Goal: Task Accomplishment & Management: Complete application form

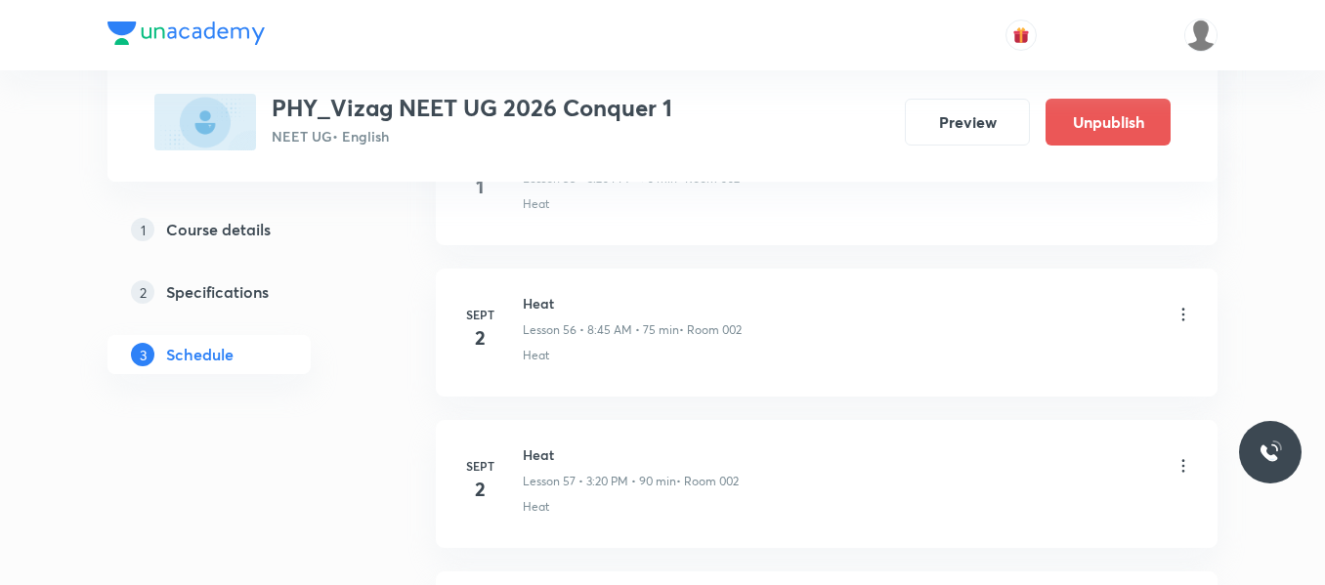
scroll to position [9917, 0]
drag, startPoint x: 519, startPoint y: 307, endPoint x: 608, endPoint y: 308, distance: 88.9
click at [608, 308] on div "Sept 3 Heat Lesson 59 • 3:20 PM • 90 min • Room 002 Heat" at bounding box center [826, 333] width 733 height 71
click at [608, 308] on h6 "Heat" at bounding box center [631, 308] width 217 height 21
drag, startPoint x: 526, startPoint y: 304, endPoint x: 611, endPoint y: 315, distance: 85.7
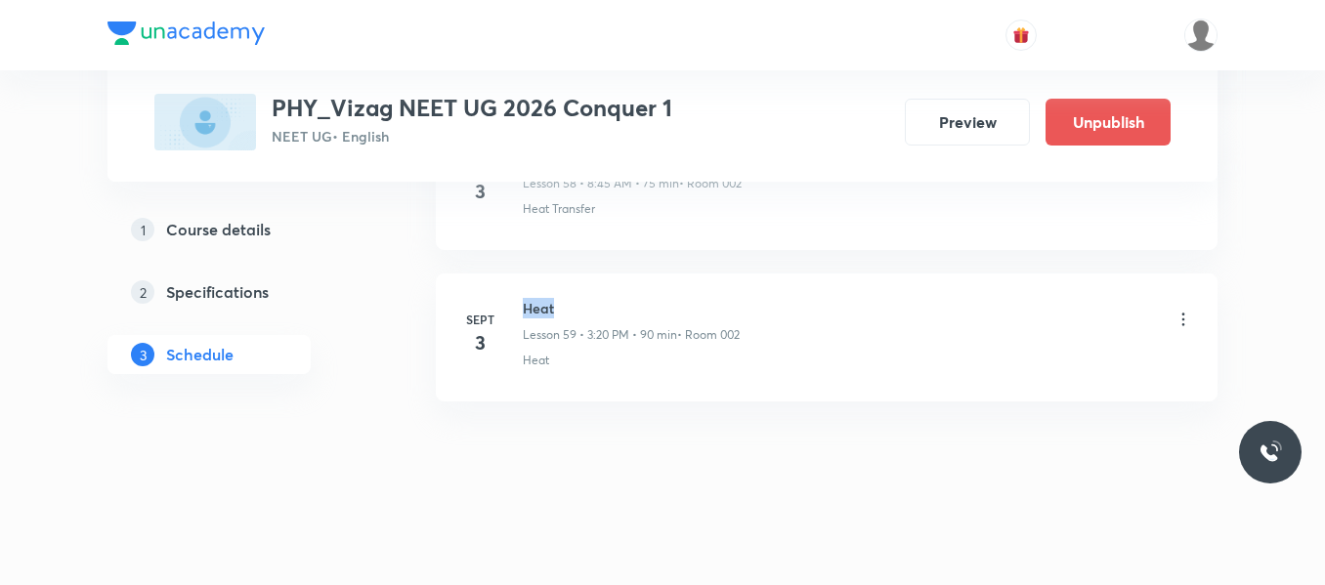
click at [611, 315] on h6 "Heat" at bounding box center [631, 308] width 217 height 21
copy h6 "Heat"
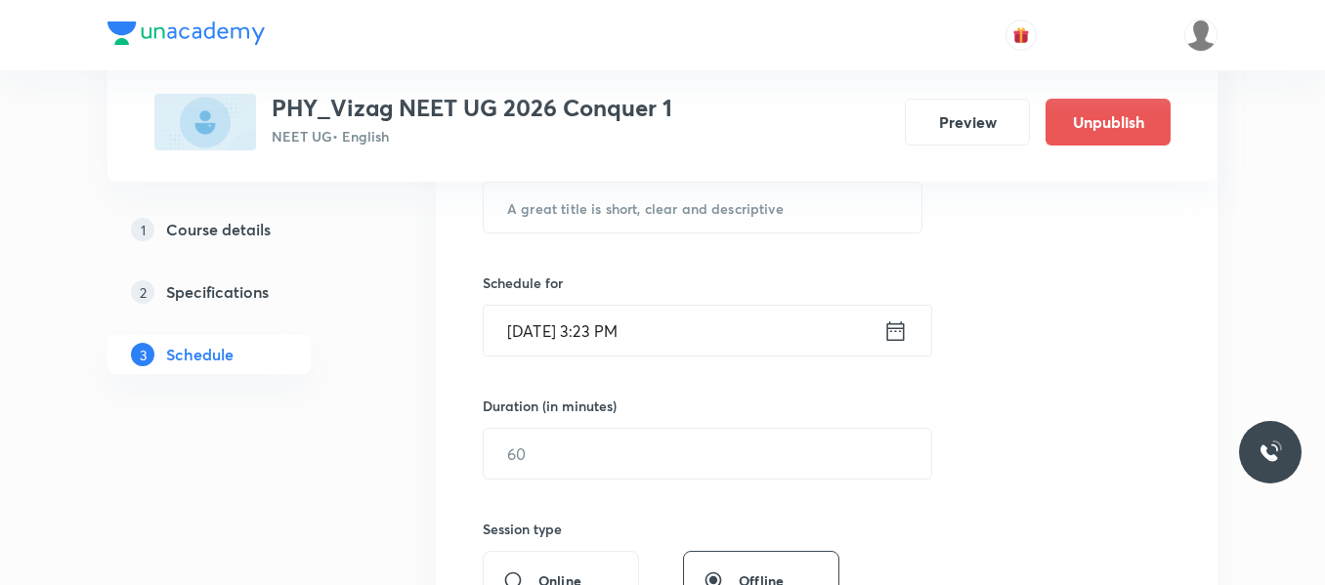
scroll to position [406, 0]
click at [540, 219] on input "text" at bounding box center [703, 207] width 438 height 50
paste input "Heat"
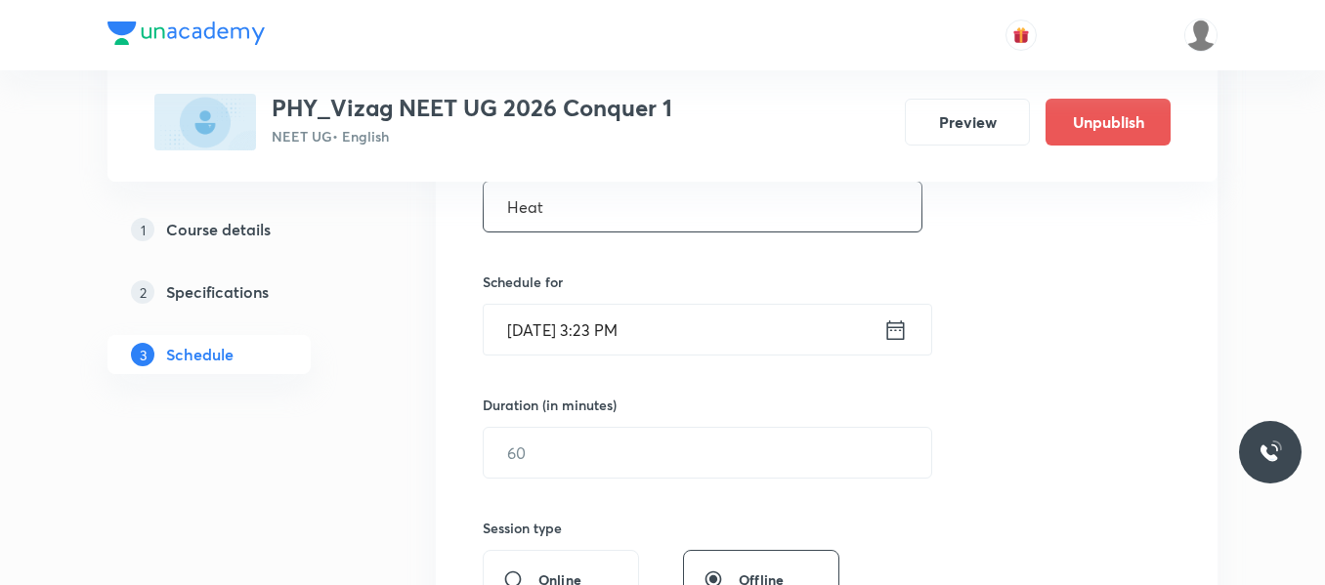
type input "Heat"
click at [895, 332] on icon at bounding box center [895, 330] width 24 height 27
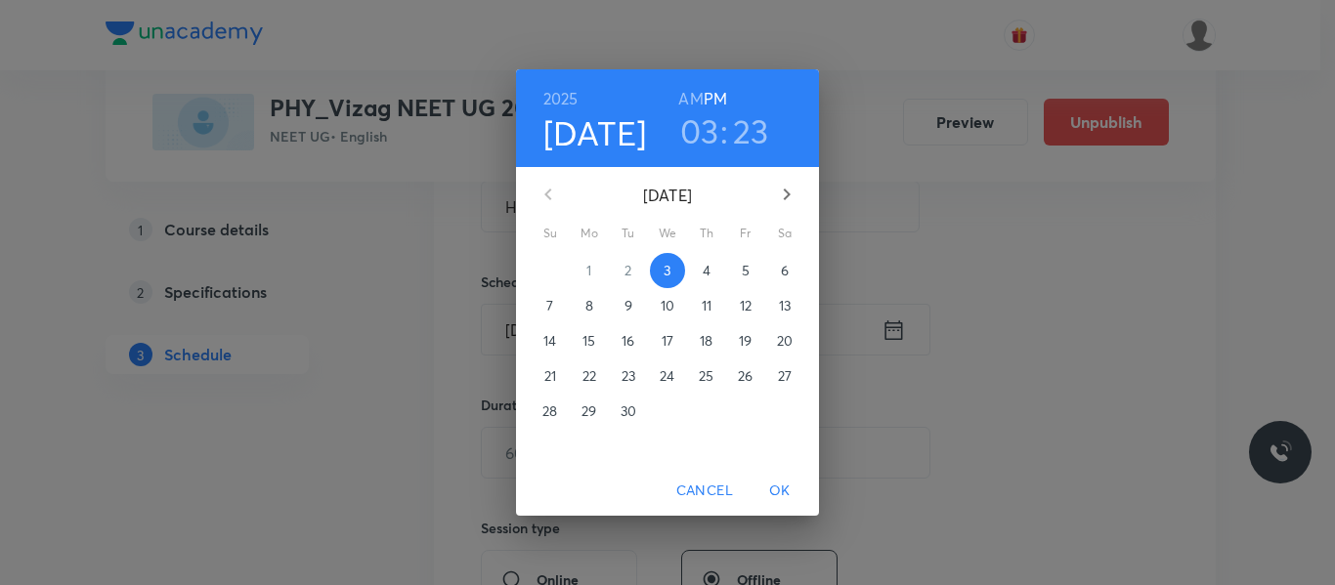
click at [706, 273] on p "4" at bounding box center [707, 271] width 8 height 20
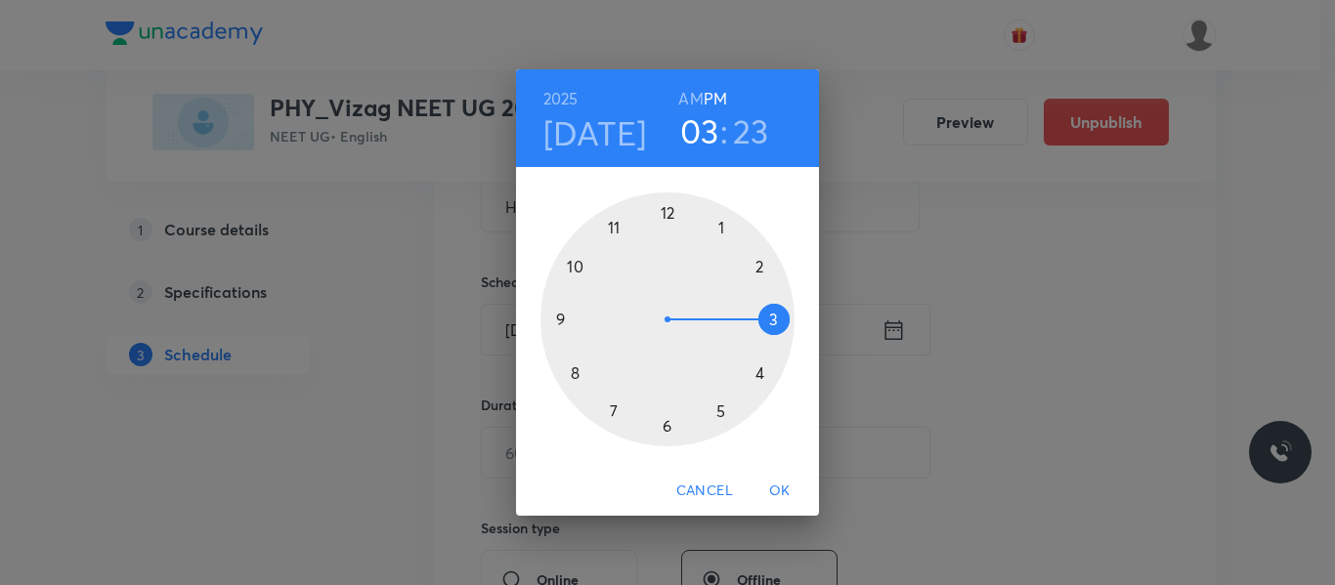
click at [701, 97] on h6 "AM" at bounding box center [690, 98] width 24 height 27
click at [576, 376] on div at bounding box center [667, 319] width 254 height 254
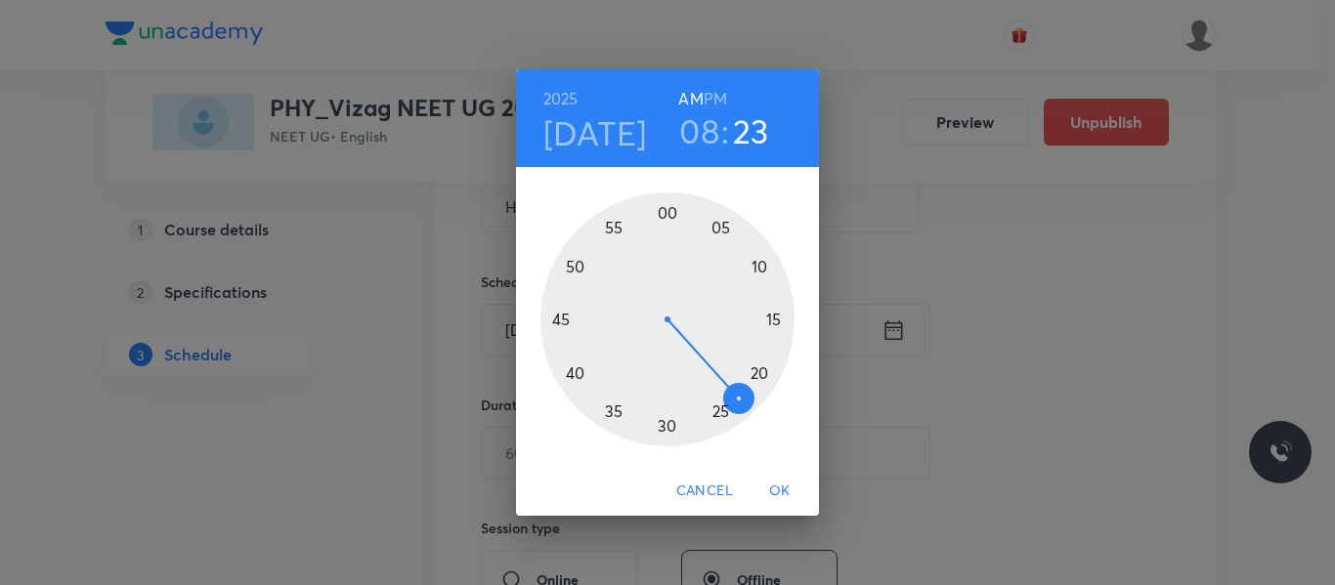
click at [562, 320] on div at bounding box center [667, 319] width 254 height 254
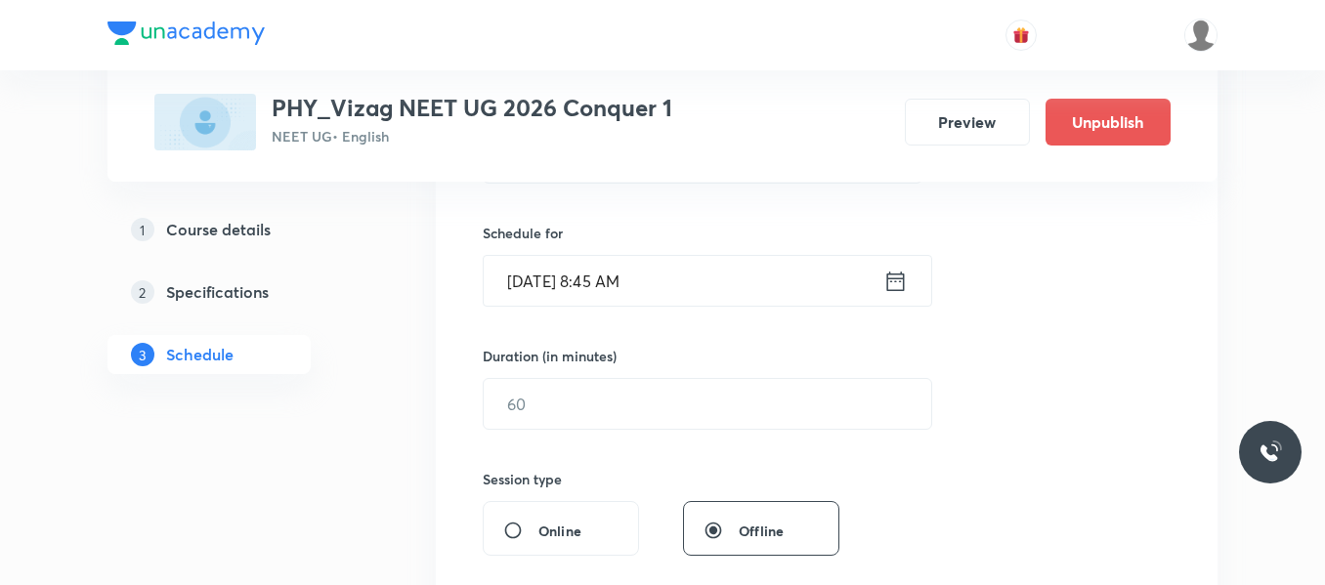
scroll to position [463, 0]
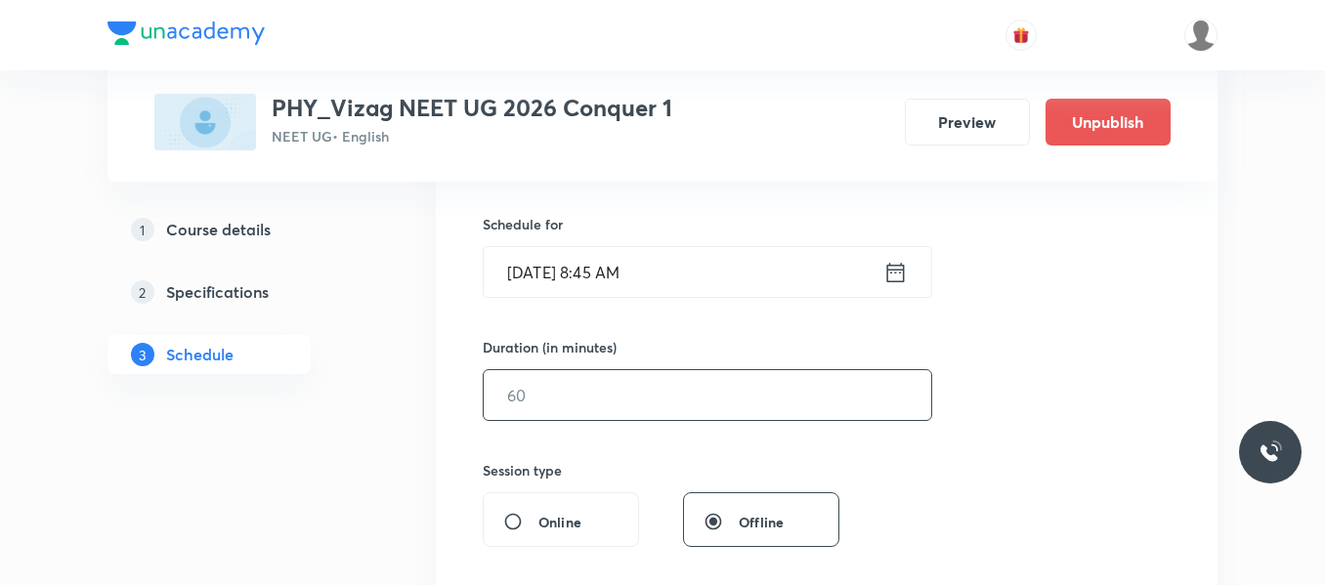
click at [594, 387] on input "text" at bounding box center [708, 395] width 448 height 50
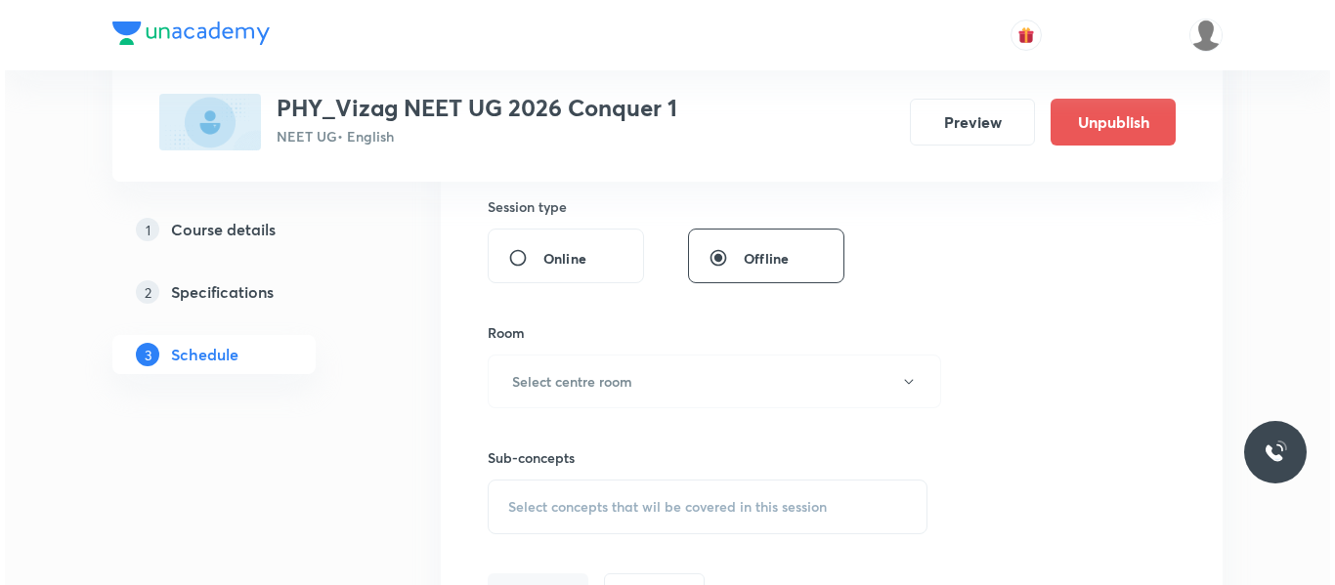
scroll to position [741, 0]
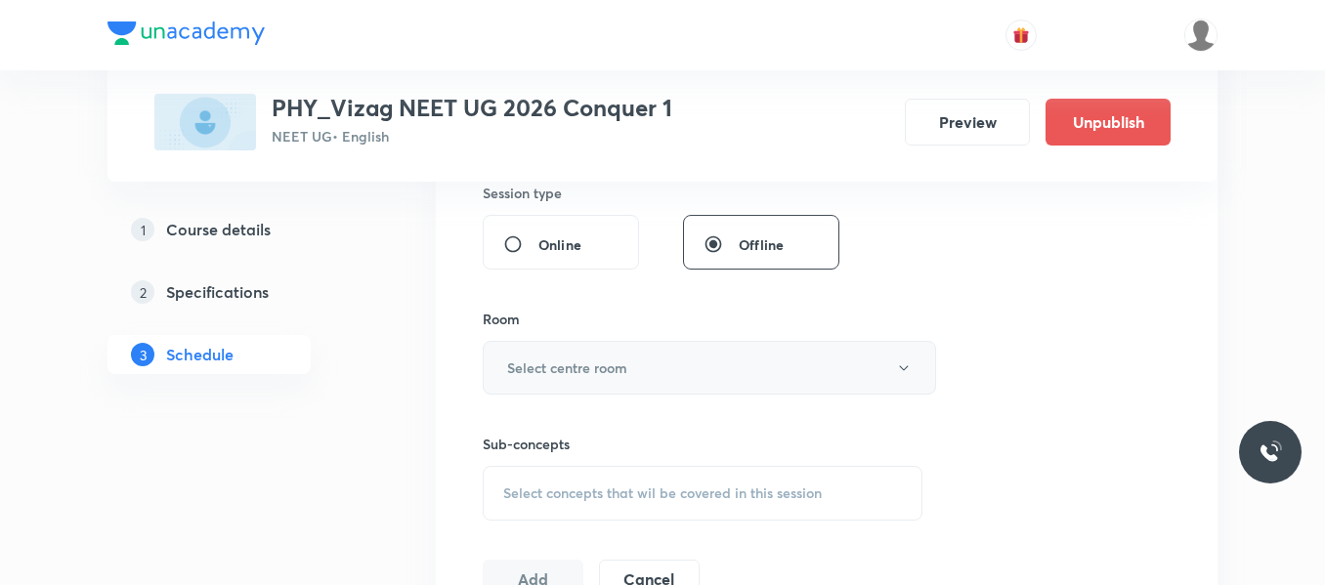
type input "75"
click at [624, 369] on h6 "Select centre room" at bounding box center [567, 368] width 120 height 21
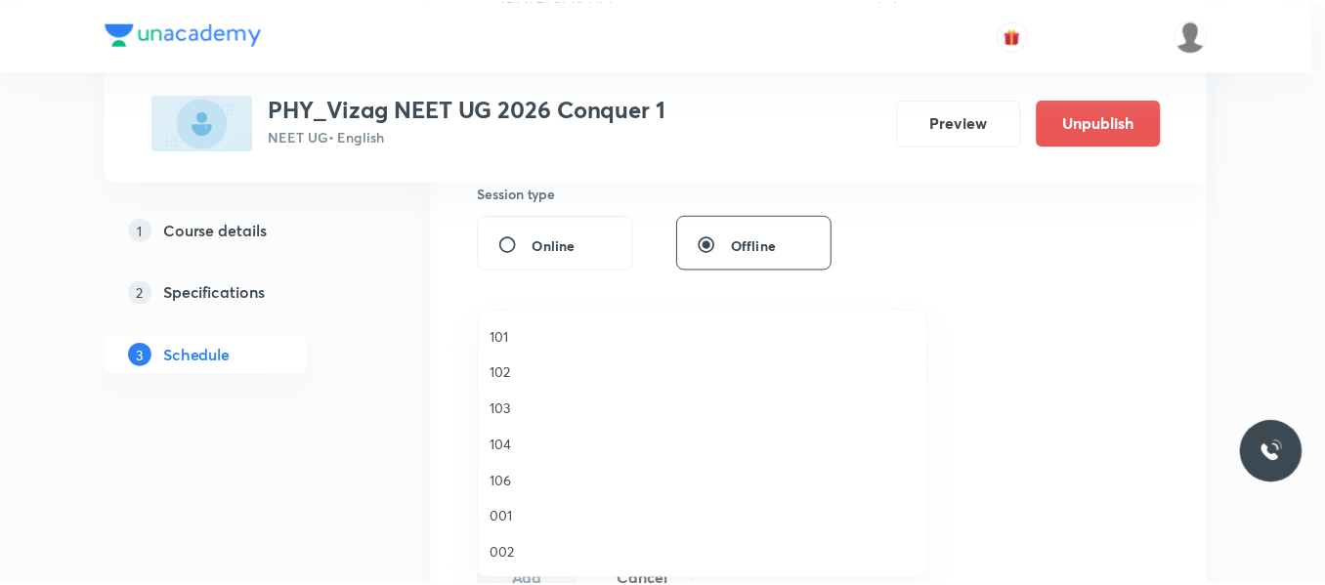
scroll to position [113, 0]
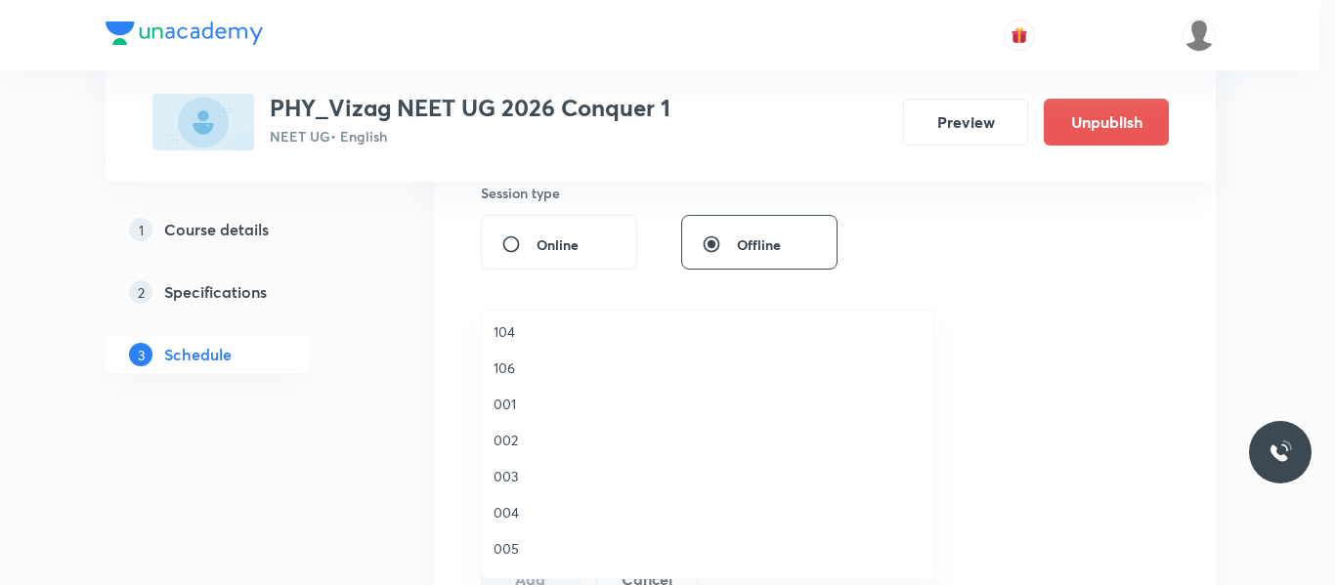
click at [500, 444] on span "002" at bounding box center [707, 440] width 428 height 21
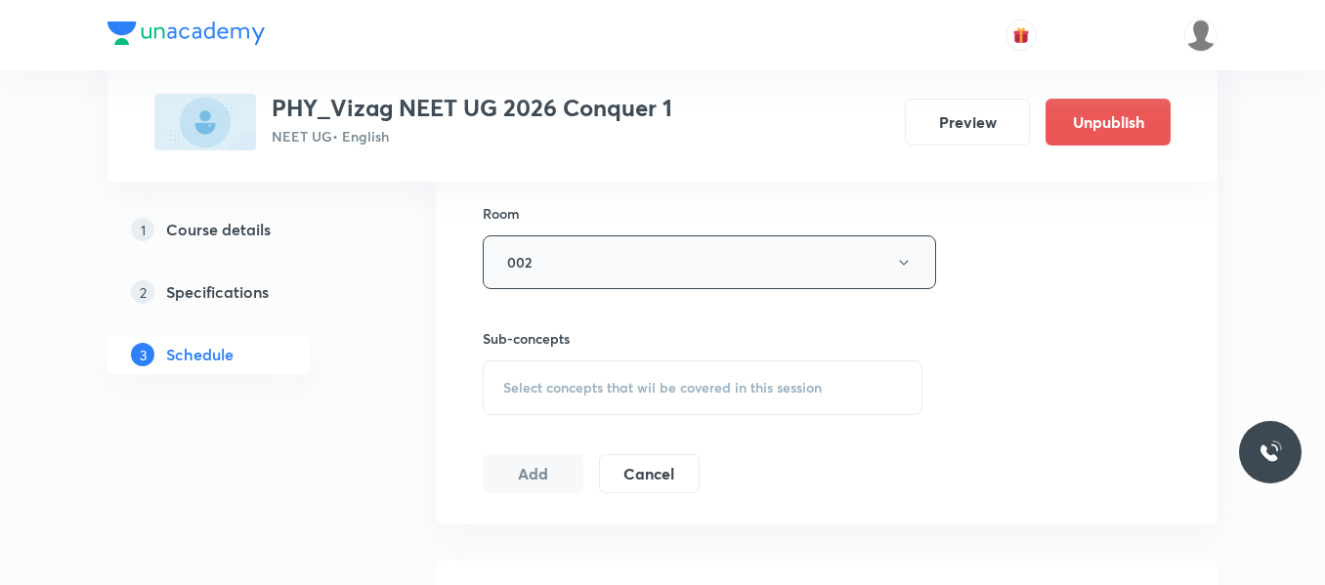
scroll to position [854, 0]
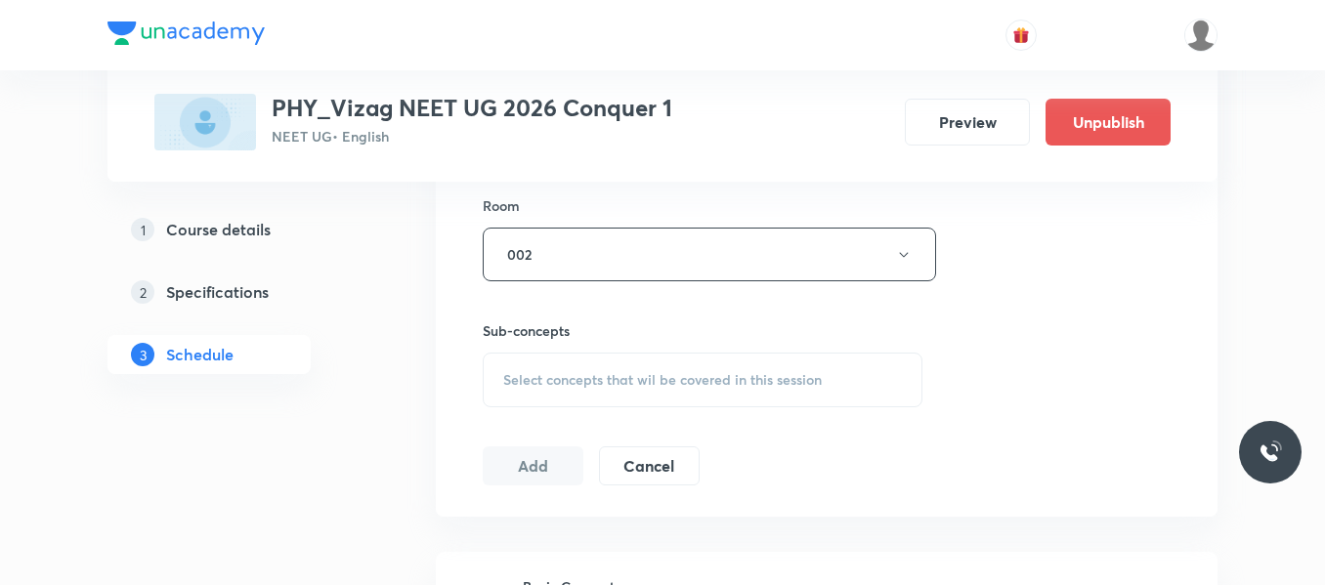
click at [589, 377] on span "Select concepts that wil be covered in this session" at bounding box center [662, 380] width 319 height 16
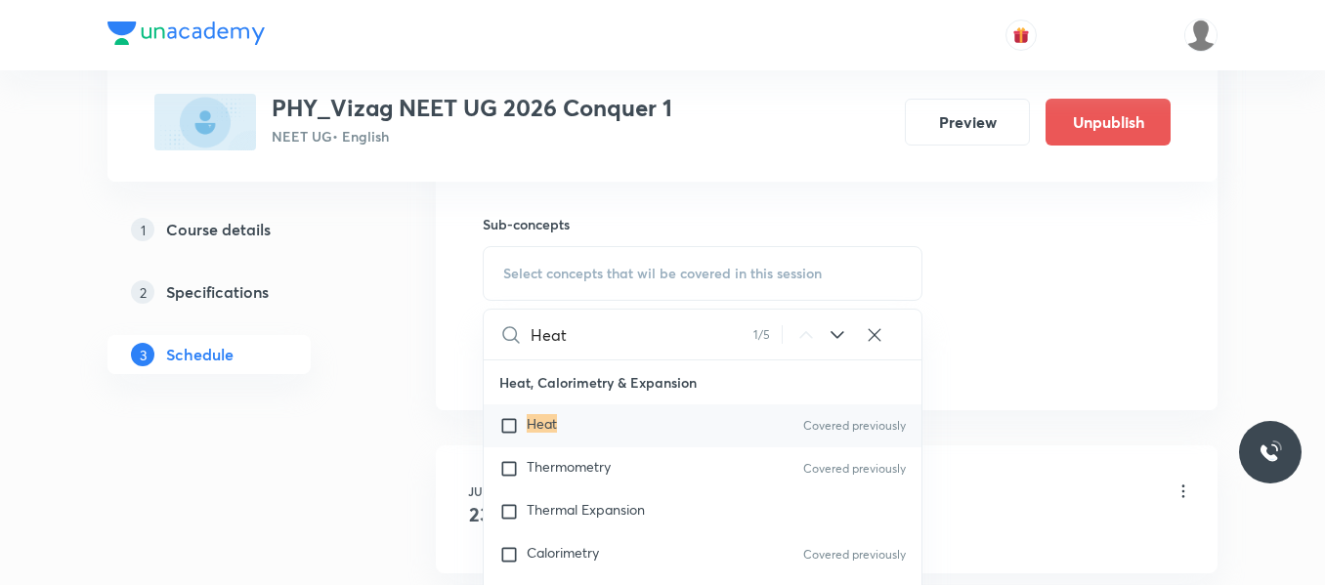
scroll to position [967, 0]
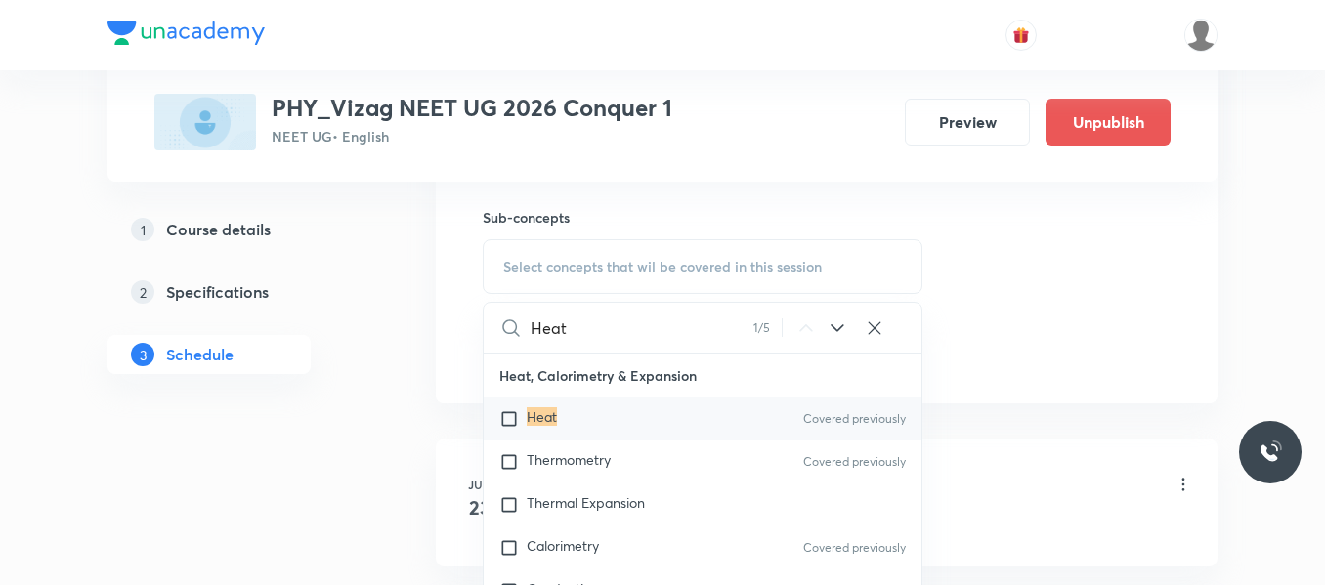
type input "Heat"
click at [498, 424] on div "Heat Covered previously" at bounding box center [703, 419] width 438 height 43
checkbox input "true"
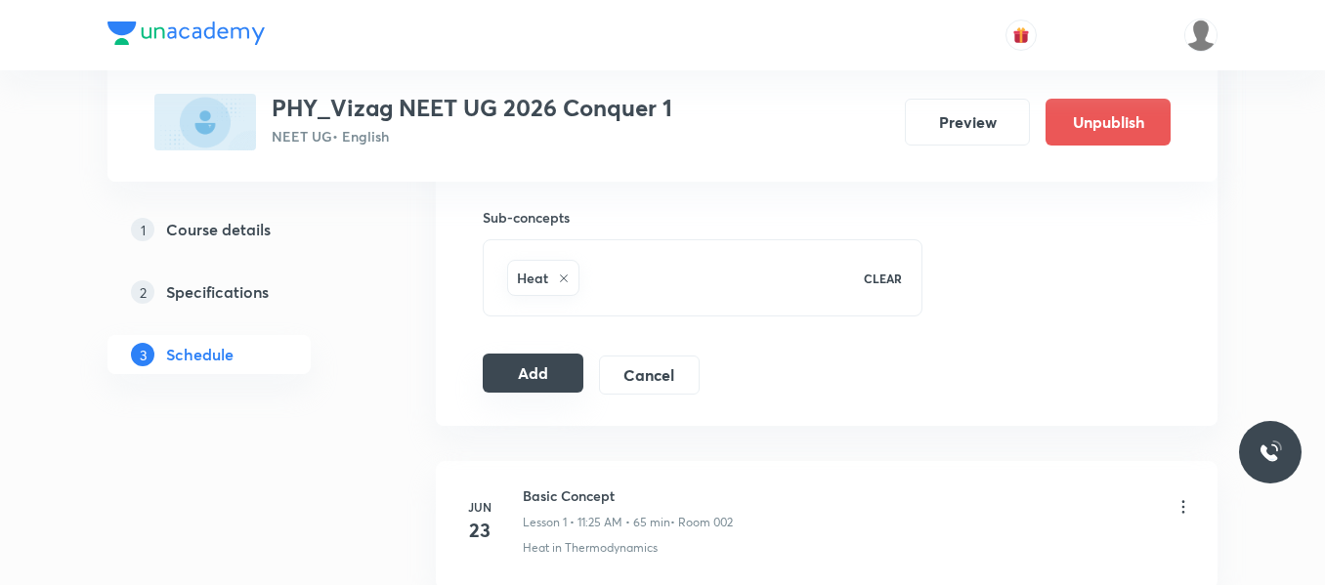
click at [528, 363] on button "Add" at bounding box center [533, 373] width 101 height 39
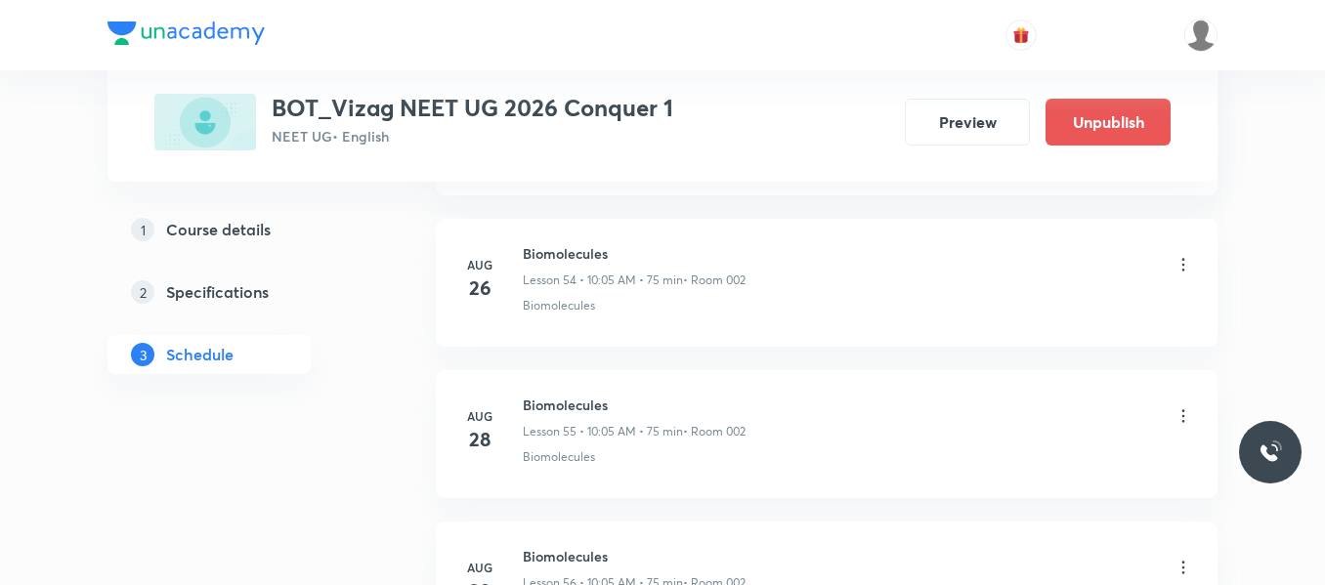
scroll to position [10068, 0]
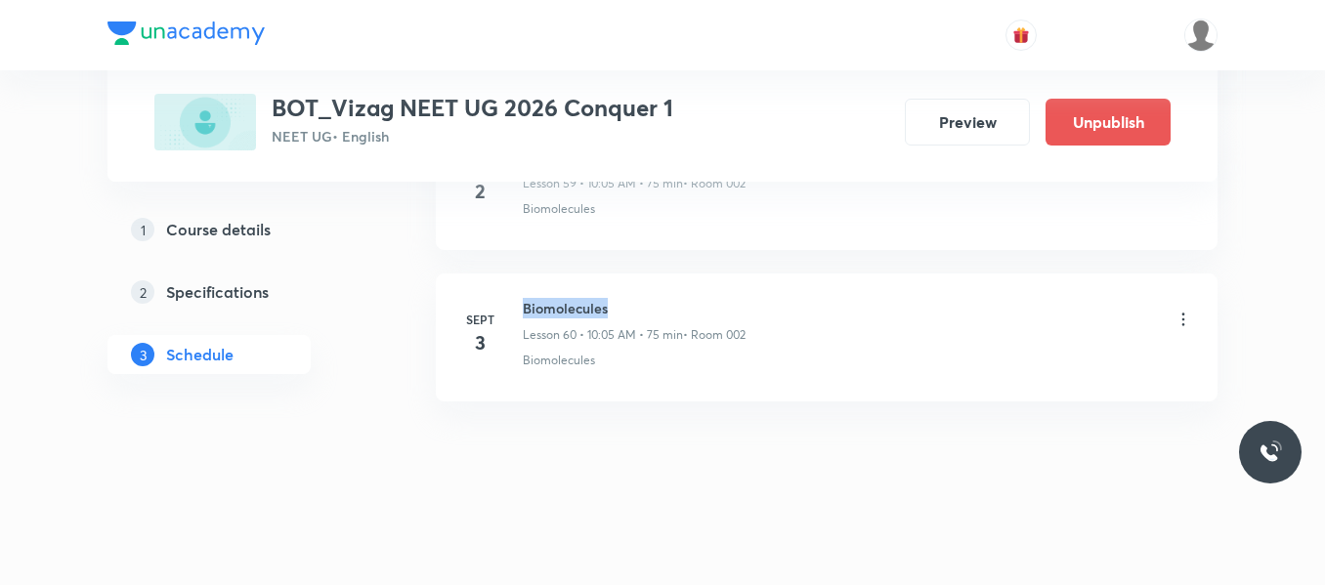
drag, startPoint x: 521, startPoint y: 306, endPoint x: 683, endPoint y: 293, distance: 162.7
click at [683, 293] on li "Sept 3 Biomolecules Lesson 60 • 10:05 AM • 75 min • Room 002 Biomolecules" at bounding box center [827, 338] width 782 height 128
copy h6 "Biomolecules"
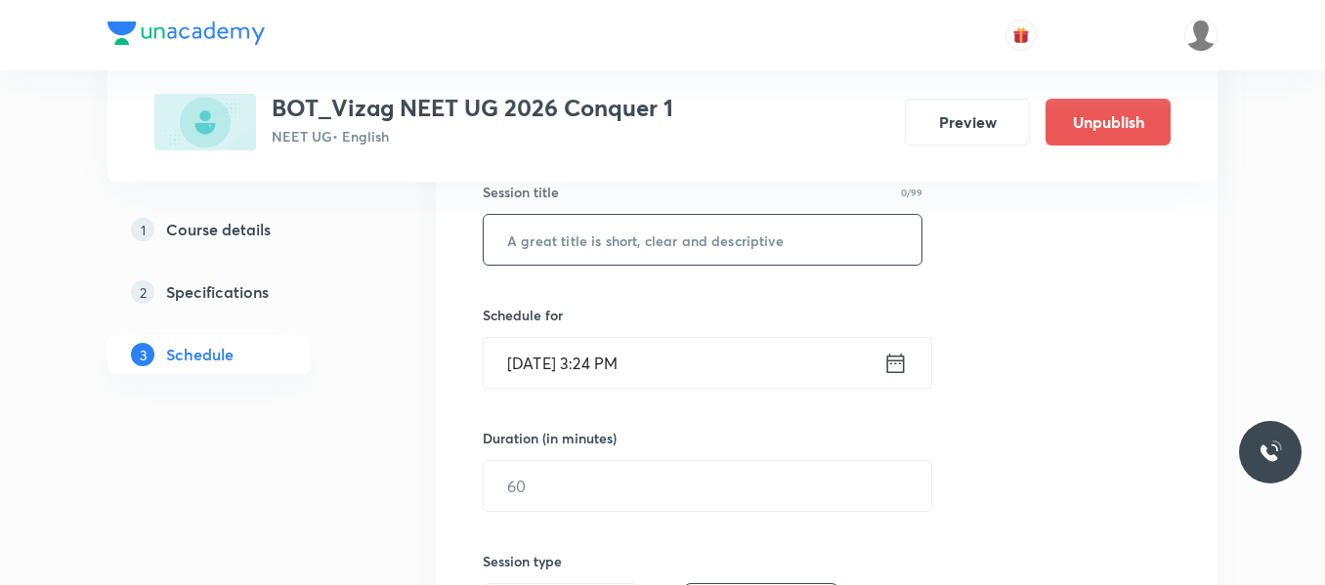
scroll to position [373, 0]
click at [611, 248] on input "text" at bounding box center [703, 239] width 438 height 50
paste input "Biomolecules"
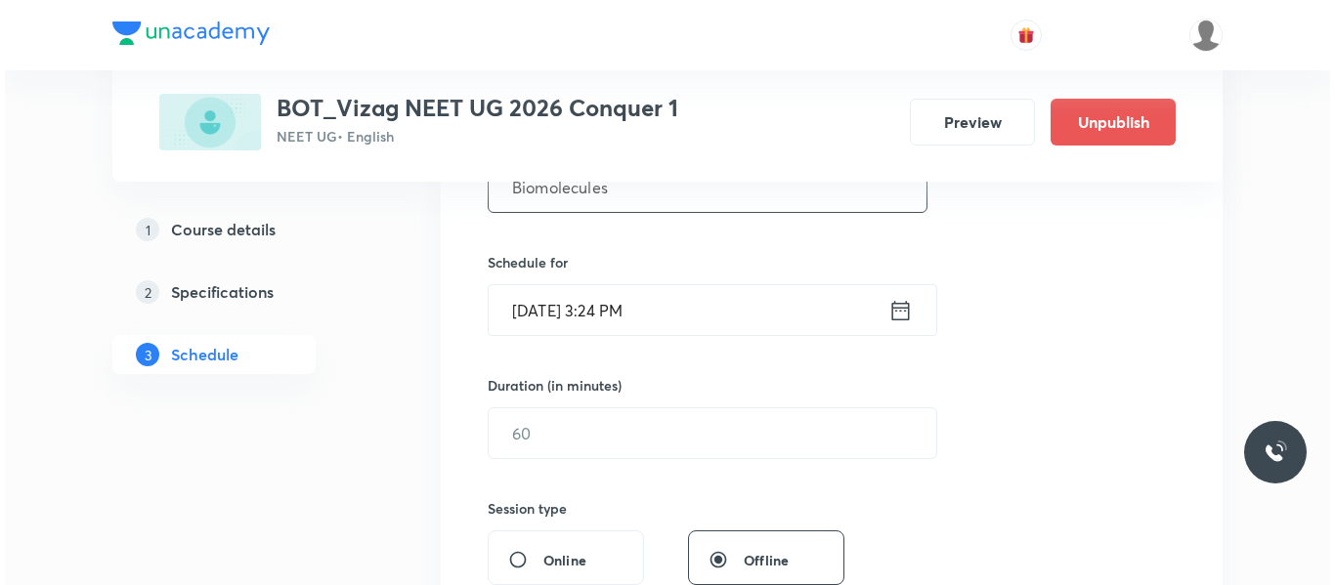
scroll to position [424, 0]
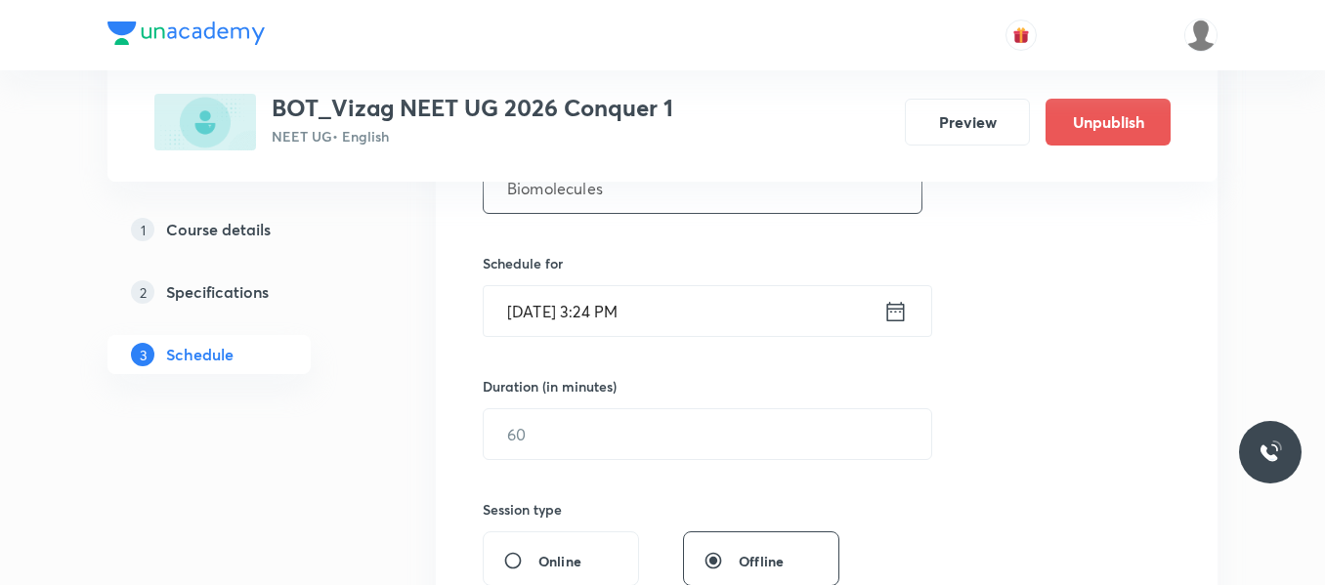
type input "Biomolecules"
click at [896, 310] on icon at bounding box center [895, 311] width 24 height 27
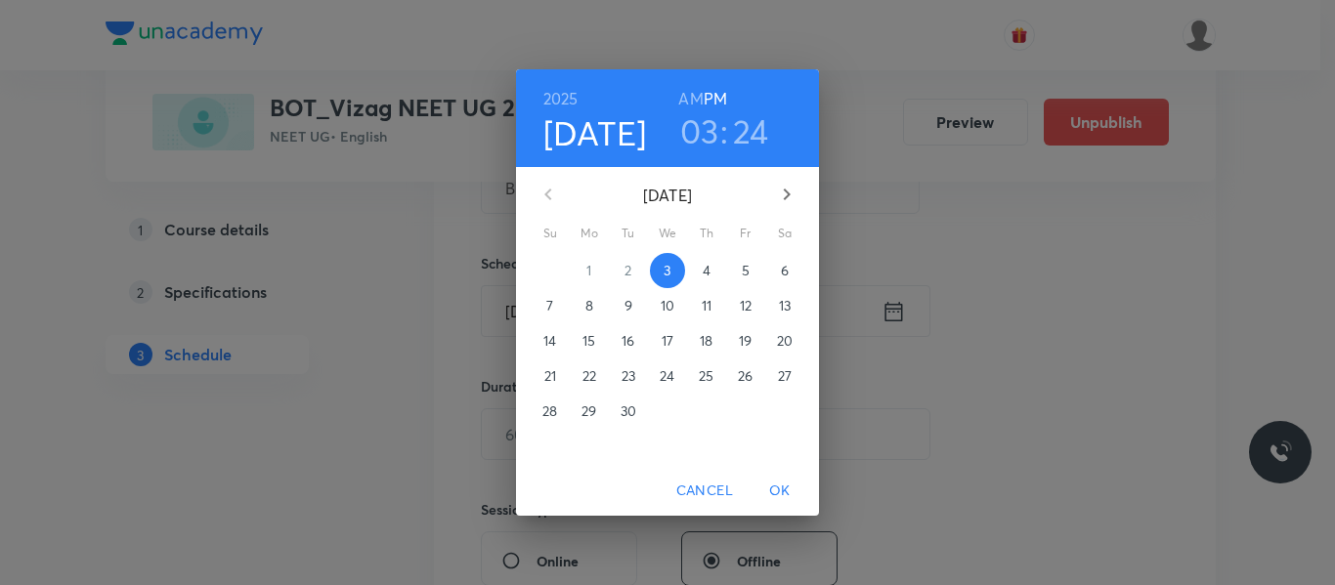
click at [705, 273] on p "4" at bounding box center [707, 271] width 8 height 20
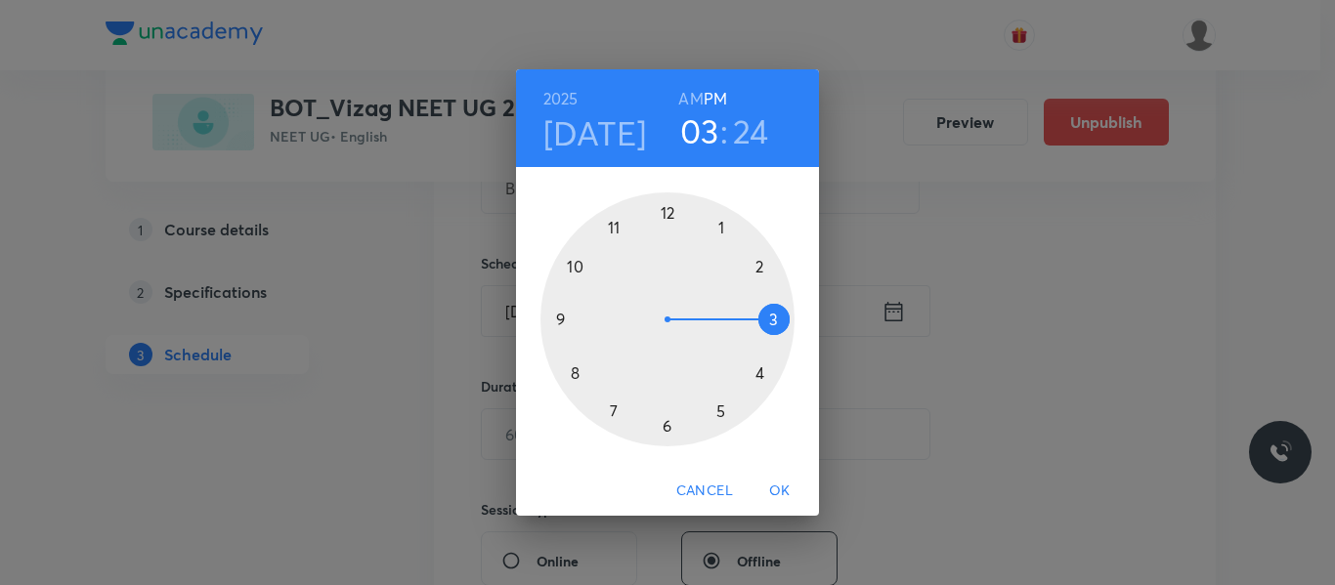
click at [695, 94] on h6 "AM" at bounding box center [690, 98] width 24 height 27
click at [577, 266] on div at bounding box center [667, 319] width 254 height 254
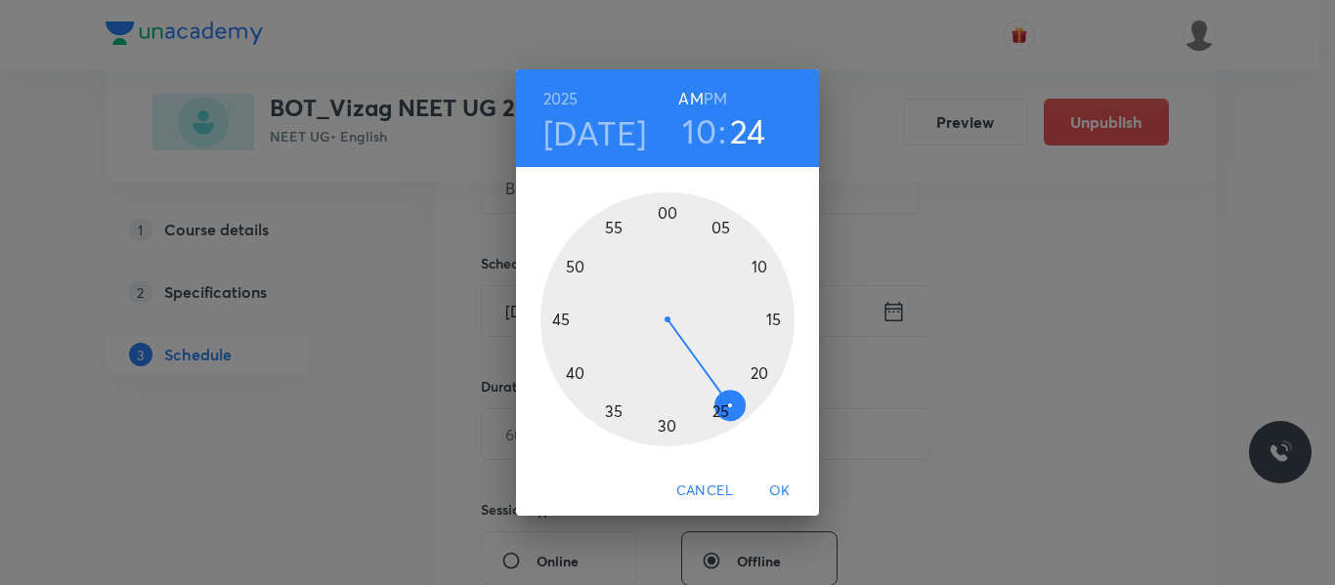
click at [719, 227] on div at bounding box center [667, 319] width 254 height 254
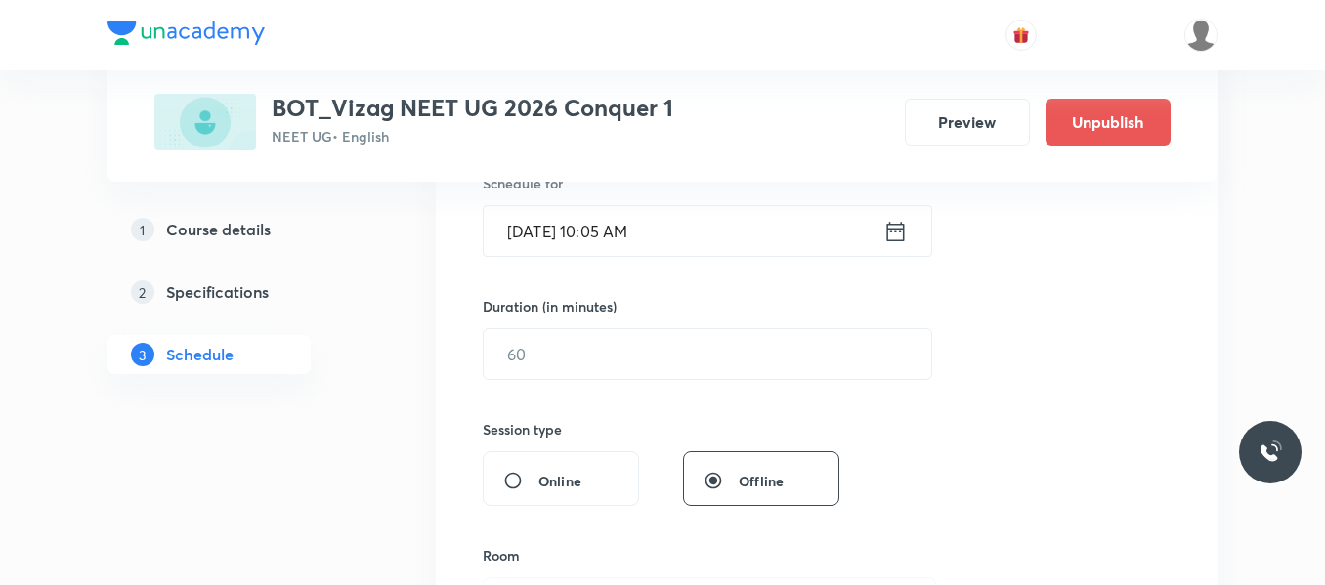
scroll to position [505, 0]
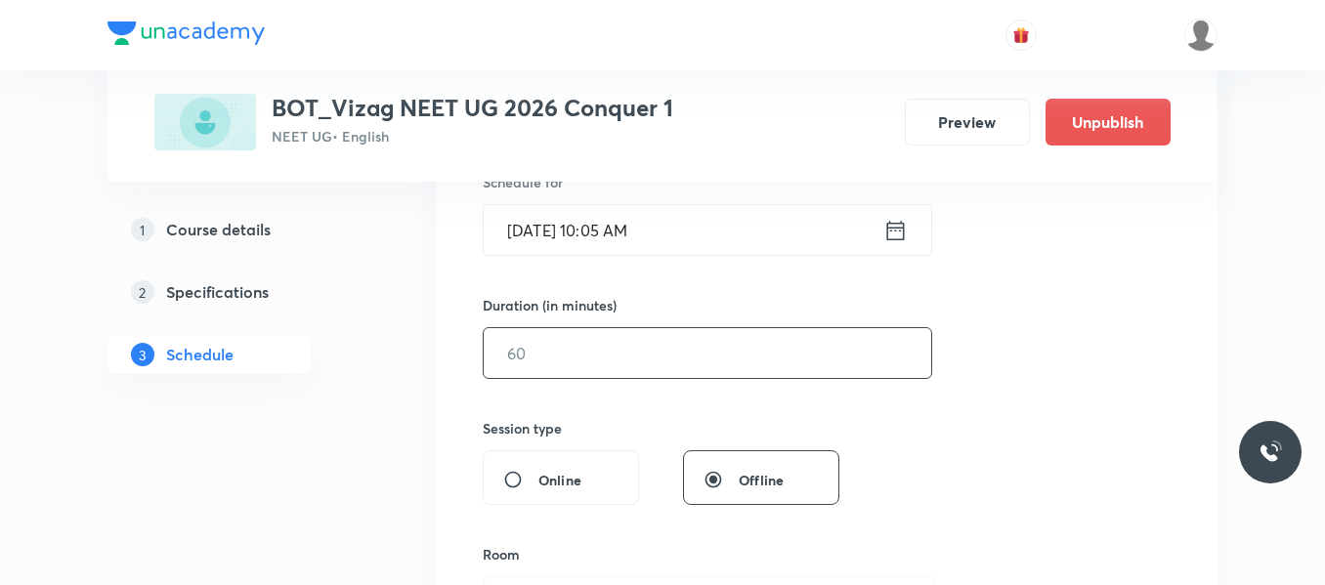
click at [651, 340] on input "text" at bounding box center [708, 353] width 448 height 50
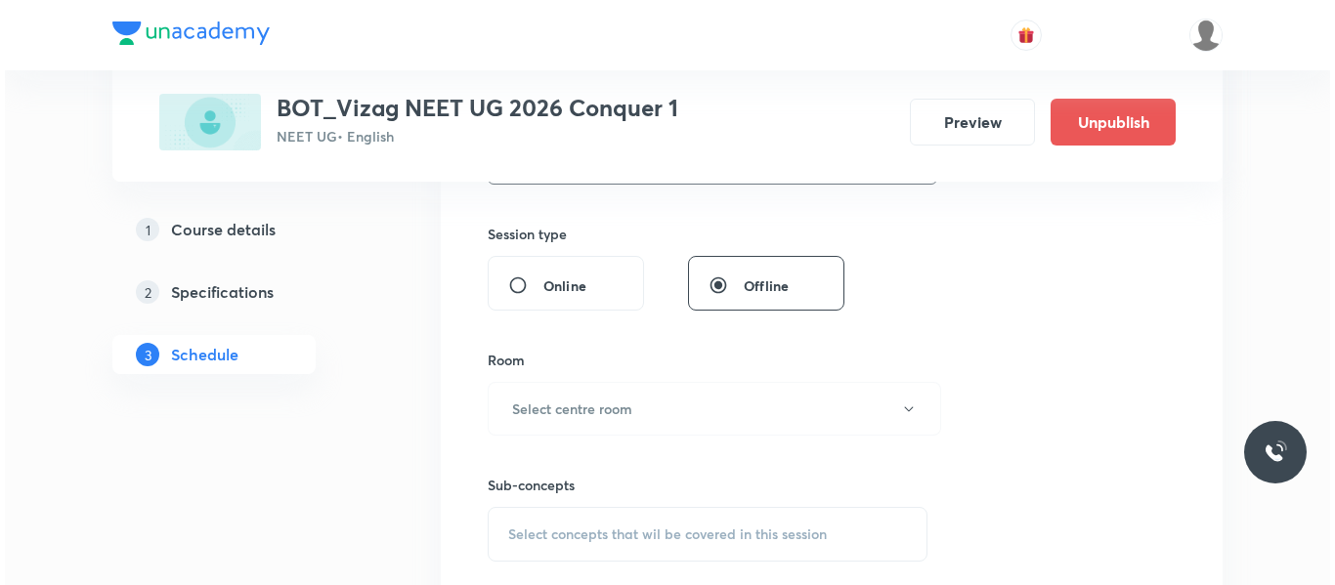
scroll to position [701, 0]
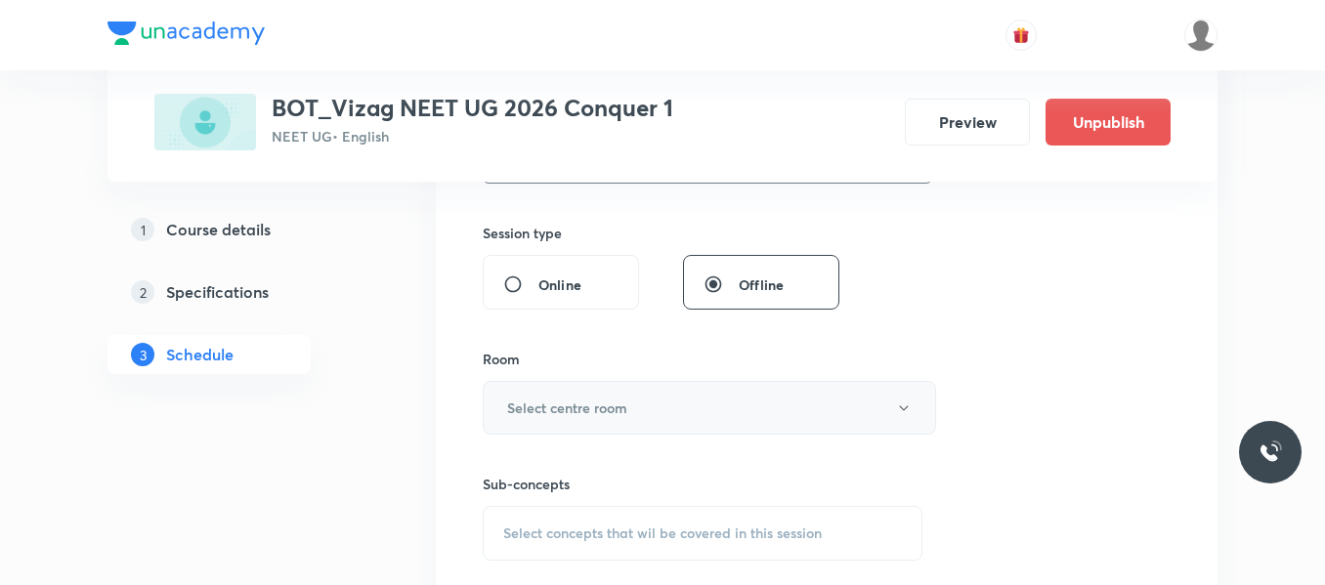
type input "75"
click at [612, 420] on button "Select centre room" at bounding box center [709, 408] width 453 height 54
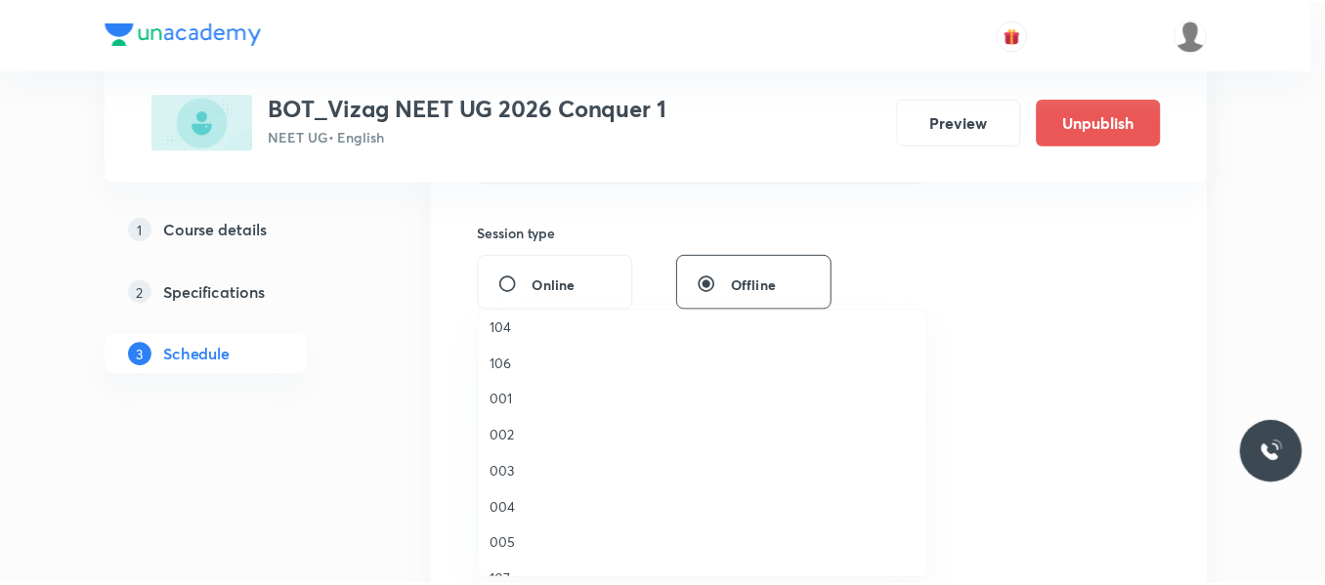
scroll to position [119, 0]
click at [505, 427] on span "002" at bounding box center [707, 434] width 428 height 21
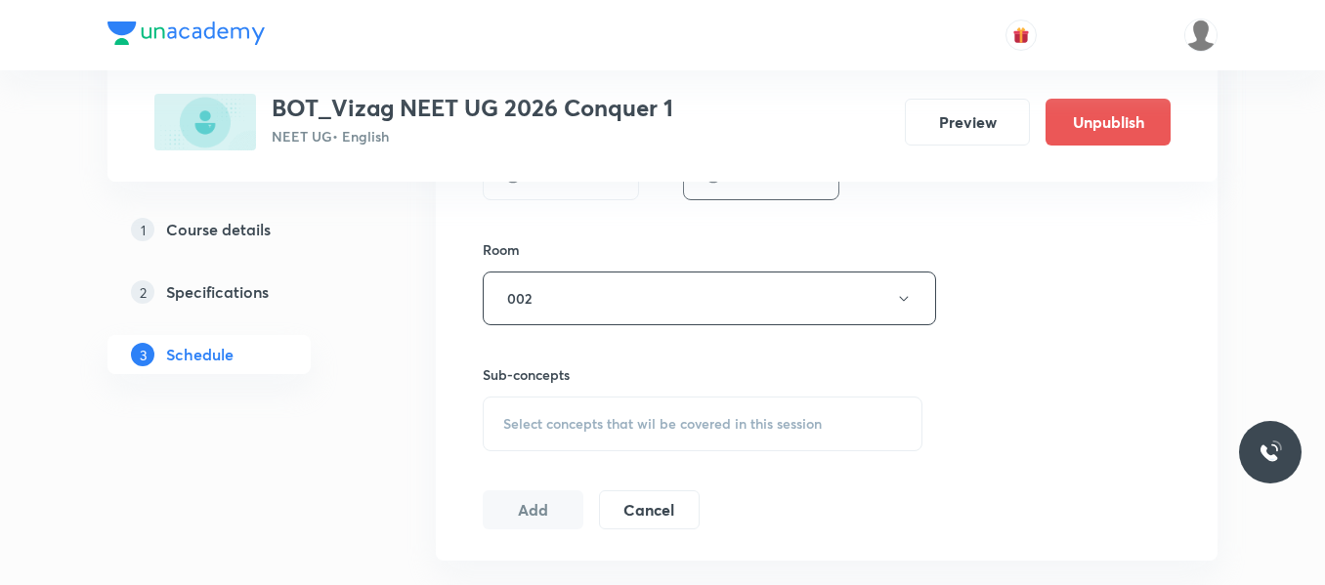
scroll to position [819, 0]
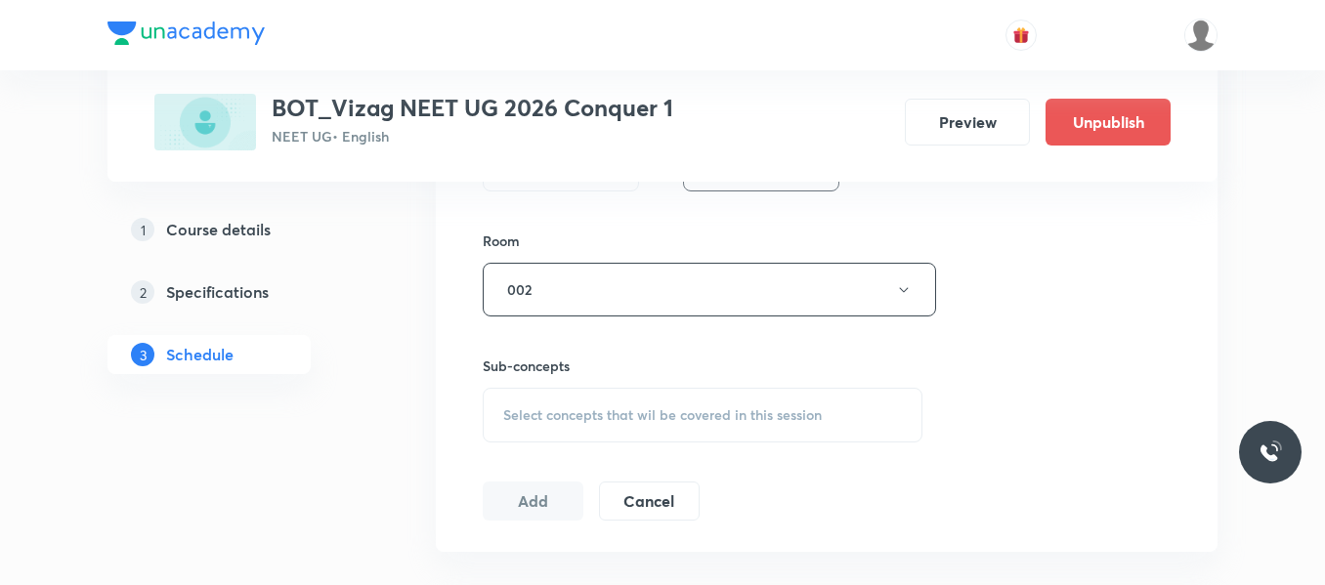
click at [568, 411] on span "Select concepts that wil be covered in this session" at bounding box center [662, 415] width 319 height 16
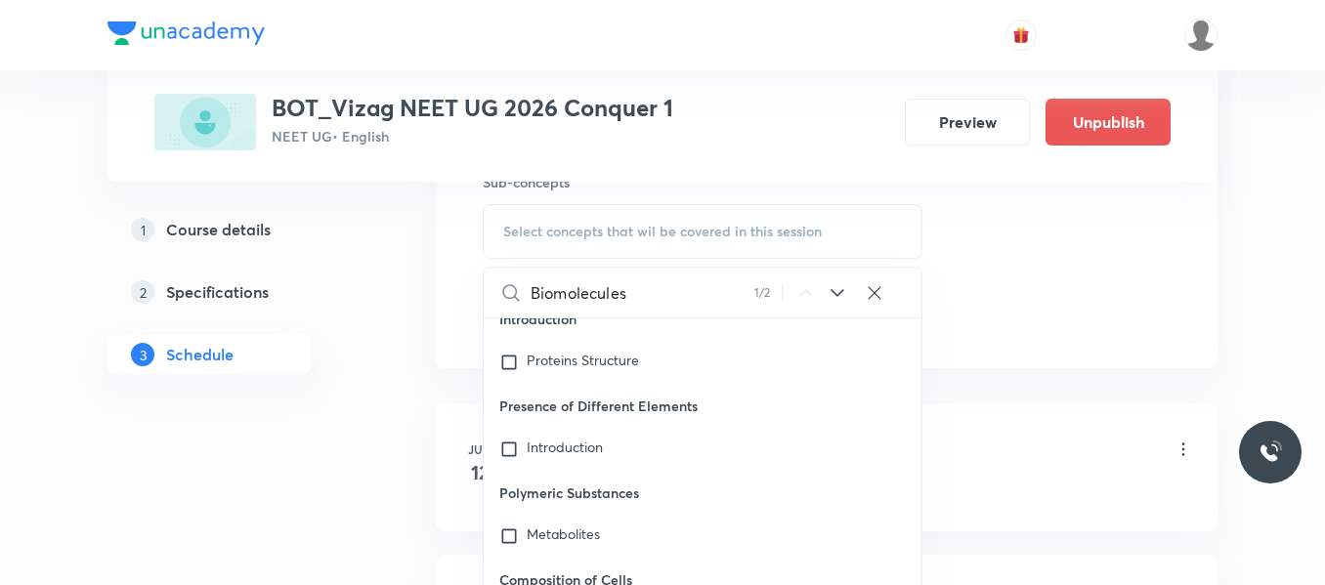
scroll to position [1011, 0]
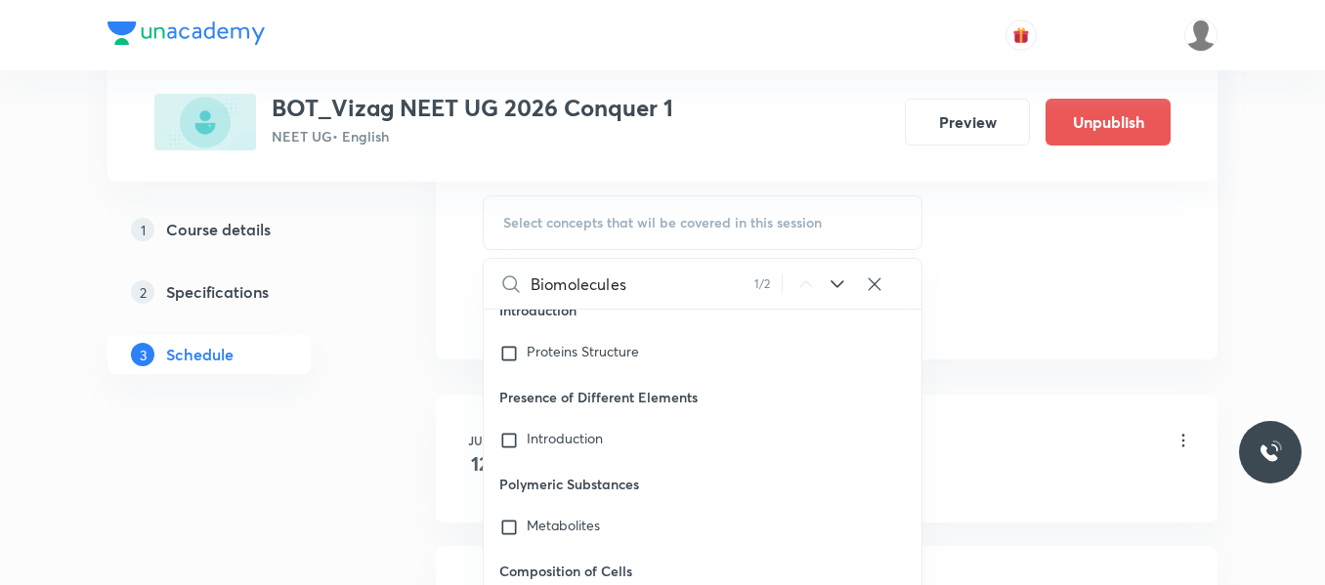
type input "Biomolecules"
checkbox input "true"
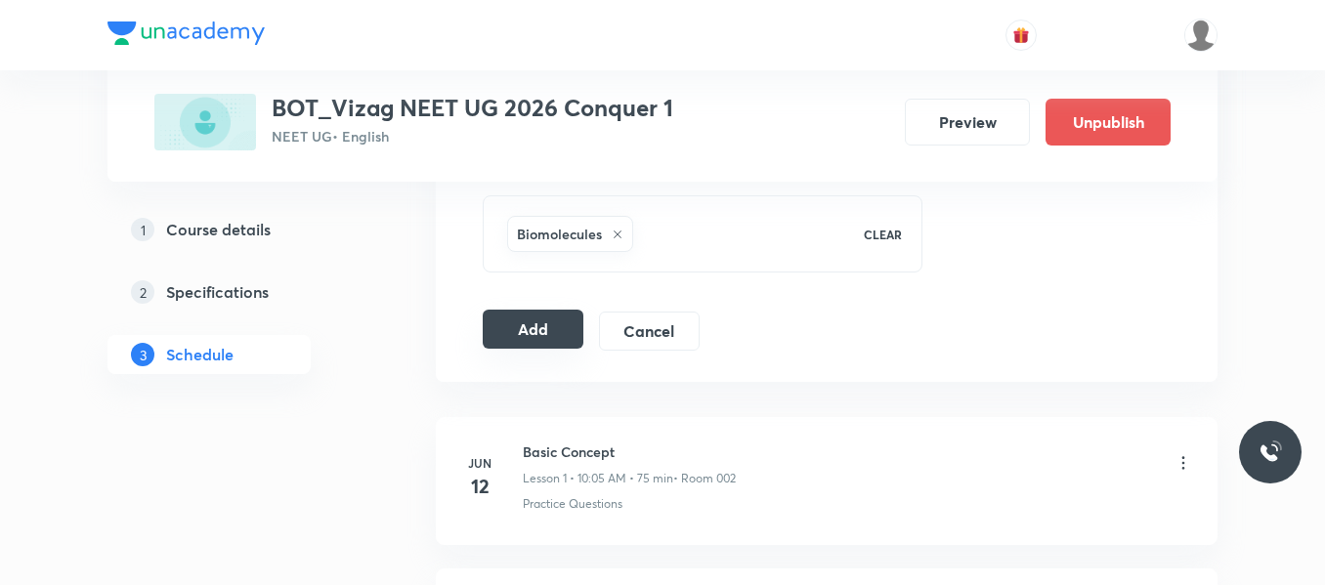
click at [532, 332] on button "Add" at bounding box center [533, 329] width 101 height 39
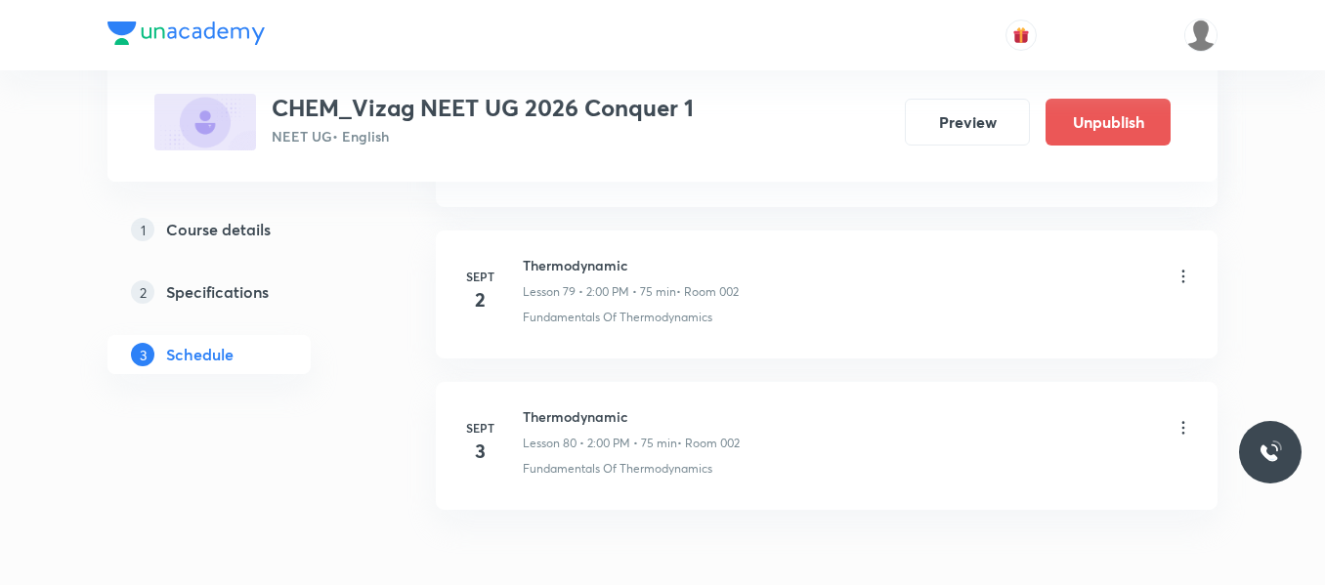
scroll to position [13097, 0]
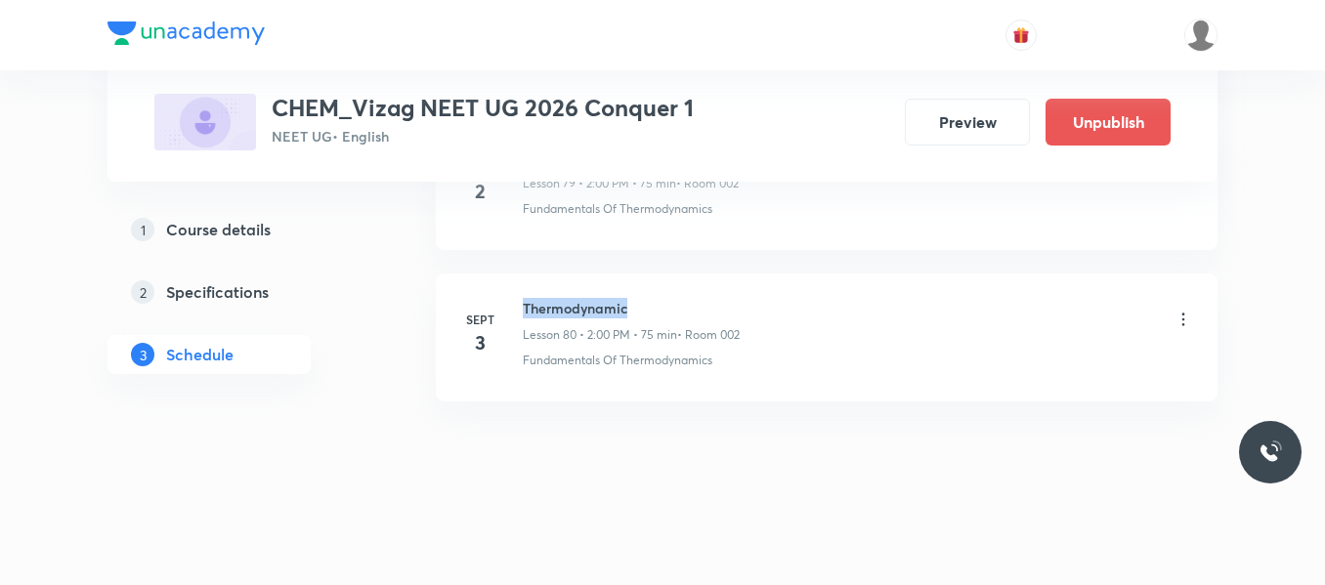
drag, startPoint x: 524, startPoint y: 307, endPoint x: 674, endPoint y: 292, distance: 151.2
click at [674, 292] on li "Sept 3 Thermodynamic Lesson 80 • 2:00 PM • 75 min • Room 002 Fundamentals Of Th…" at bounding box center [827, 338] width 782 height 128
copy h6 "Thermodynamic"
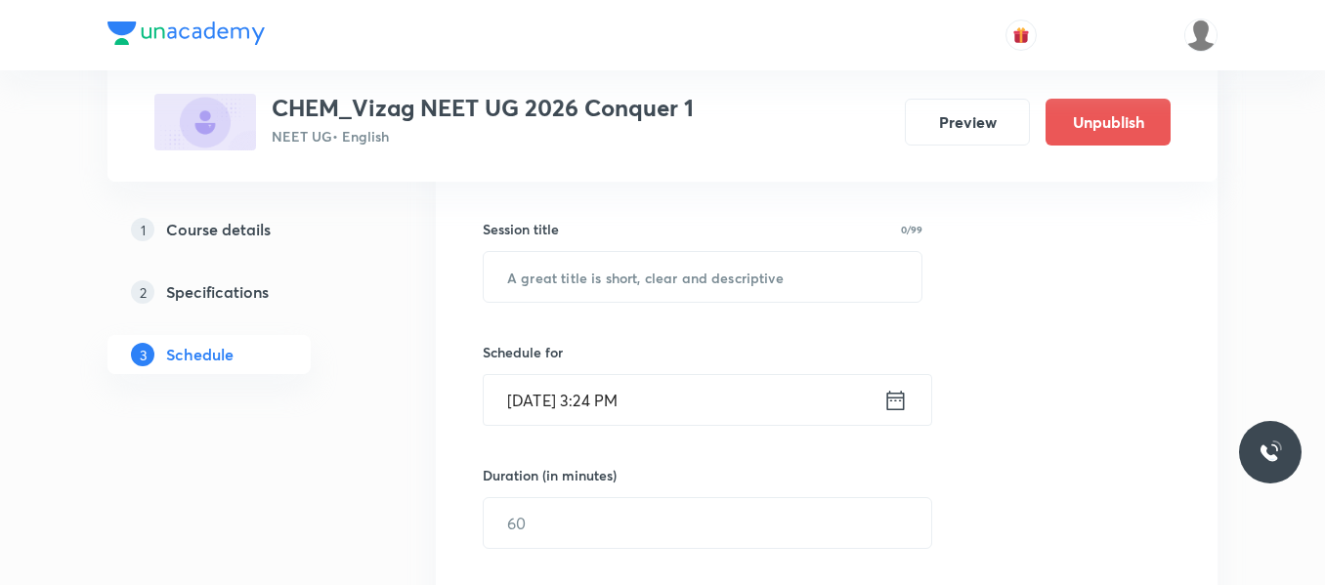
scroll to position [350, 0]
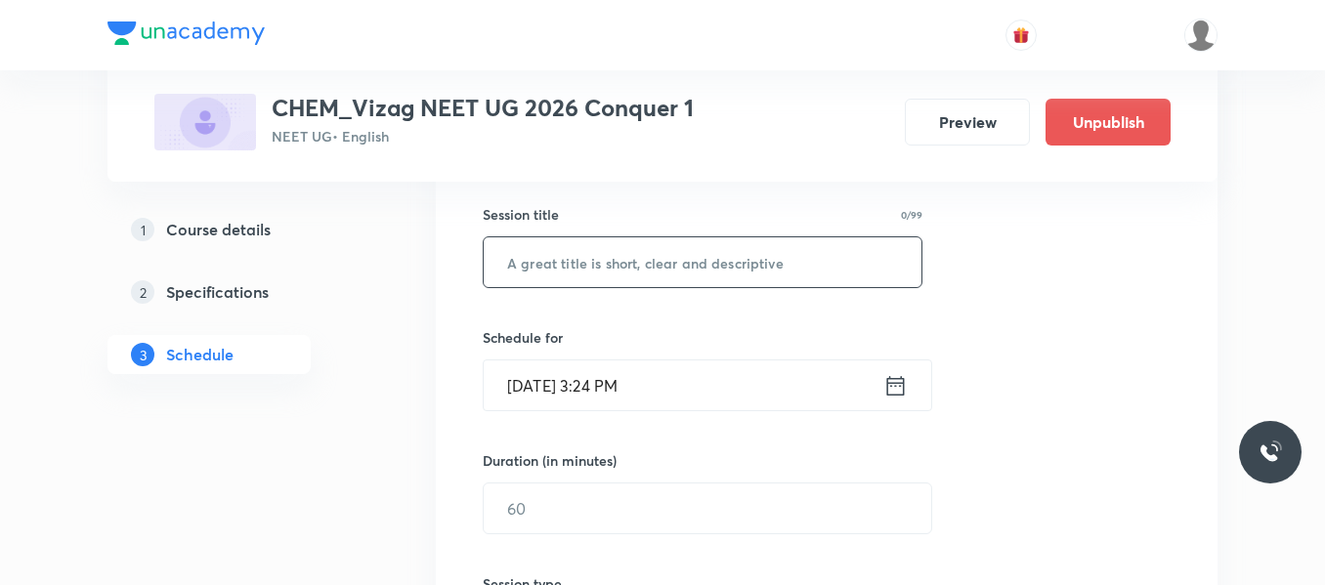
click at [589, 273] on input "text" at bounding box center [703, 262] width 438 height 50
paste input "Thermodynamic"
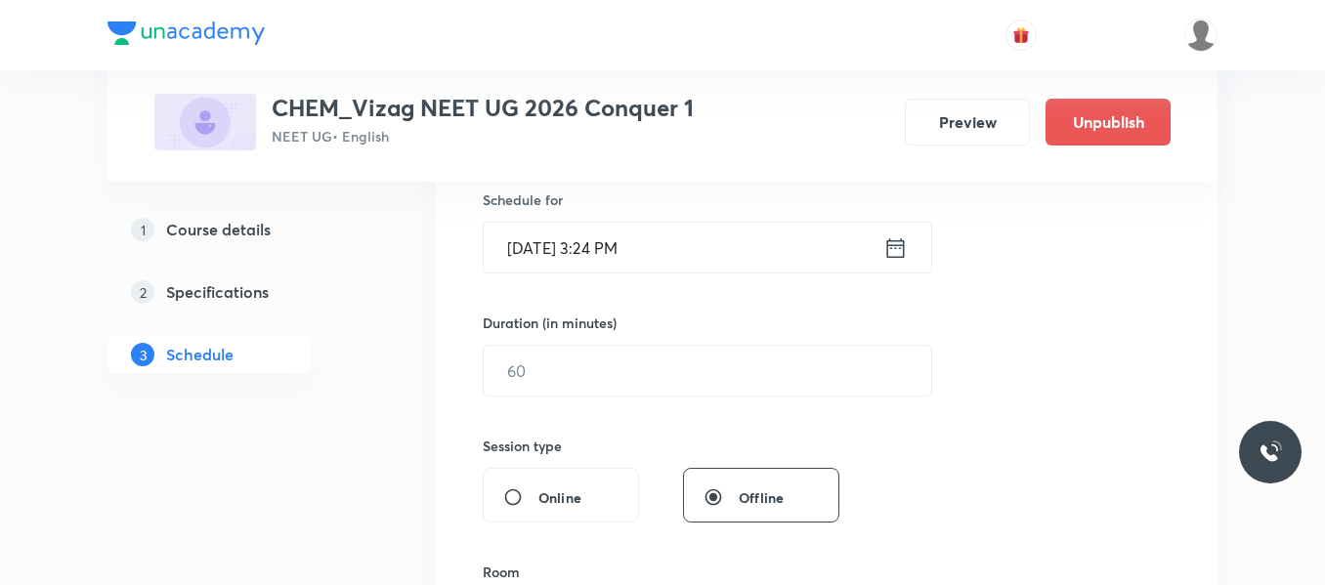
scroll to position [490, 0]
type input "Thermodynamic"
click at [901, 257] on icon at bounding box center [895, 246] width 24 height 27
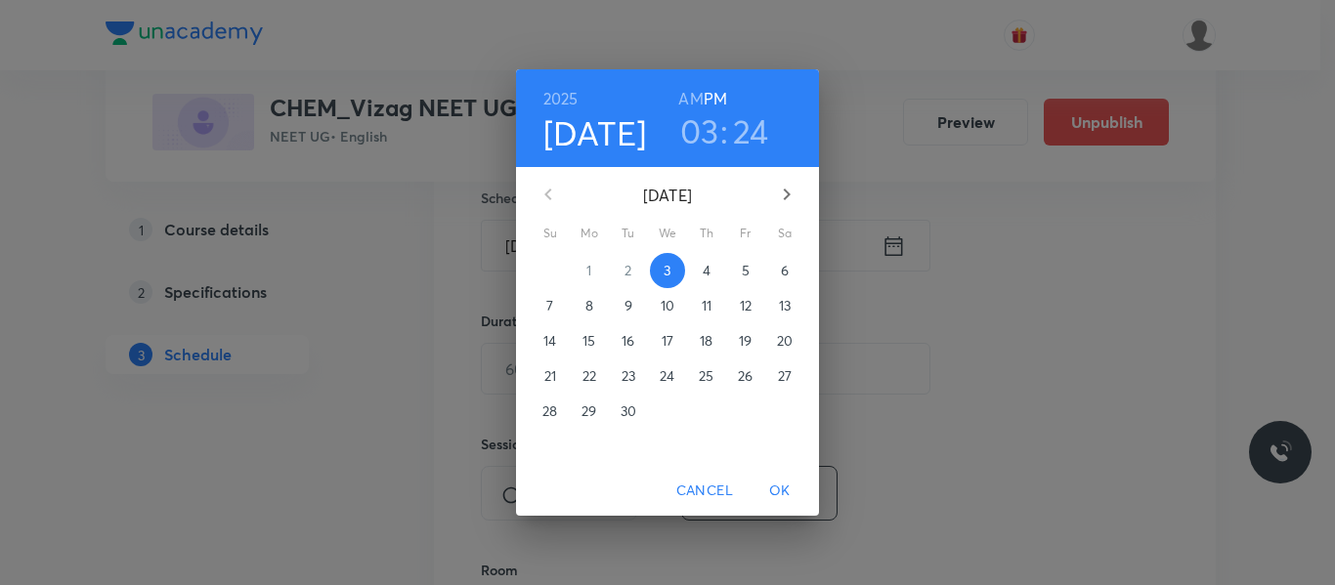
click at [698, 265] on span "4" at bounding box center [706, 271] width 35 height 20
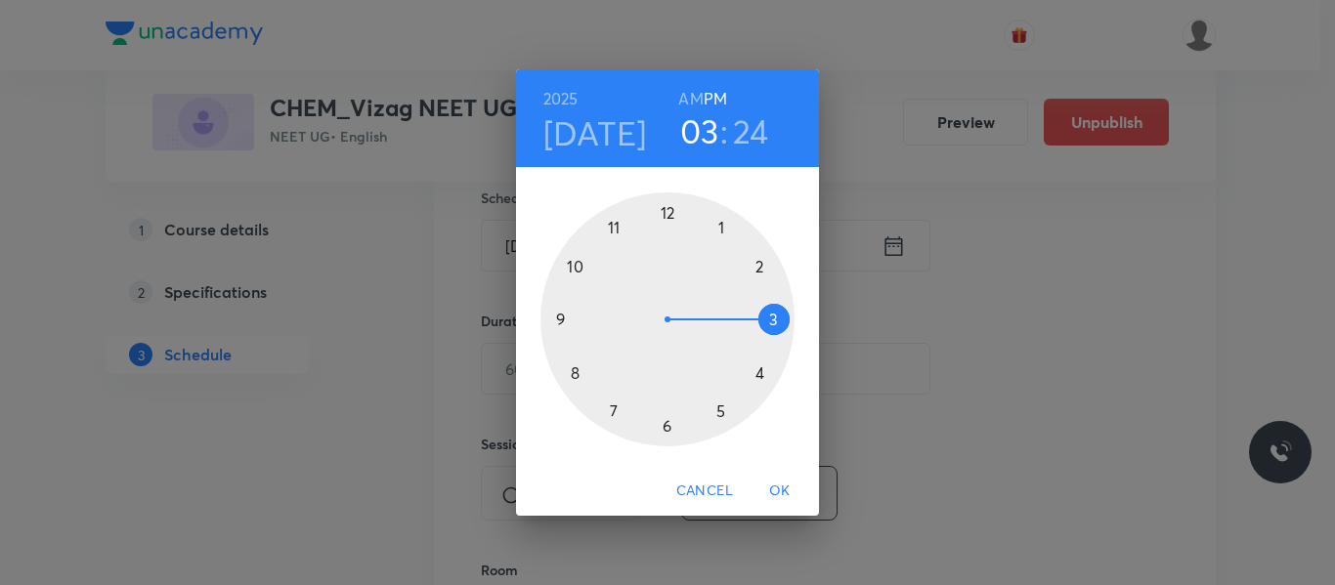
click at [691, 98] on h6 "AM" at bounding box center [690, 98] width 24 height 27
click at [612, 227] on div at bounding box center [667, 319] width 254 height 254
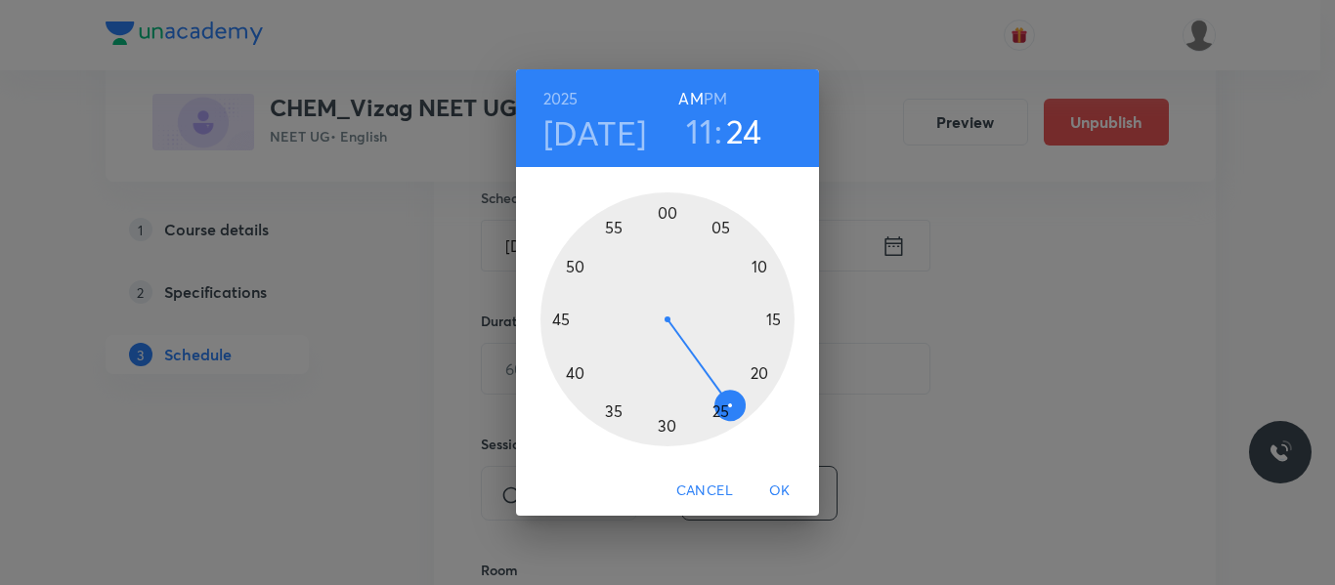
click at [714, 411] on div at bounding box center [667, 319] width 254 height 254
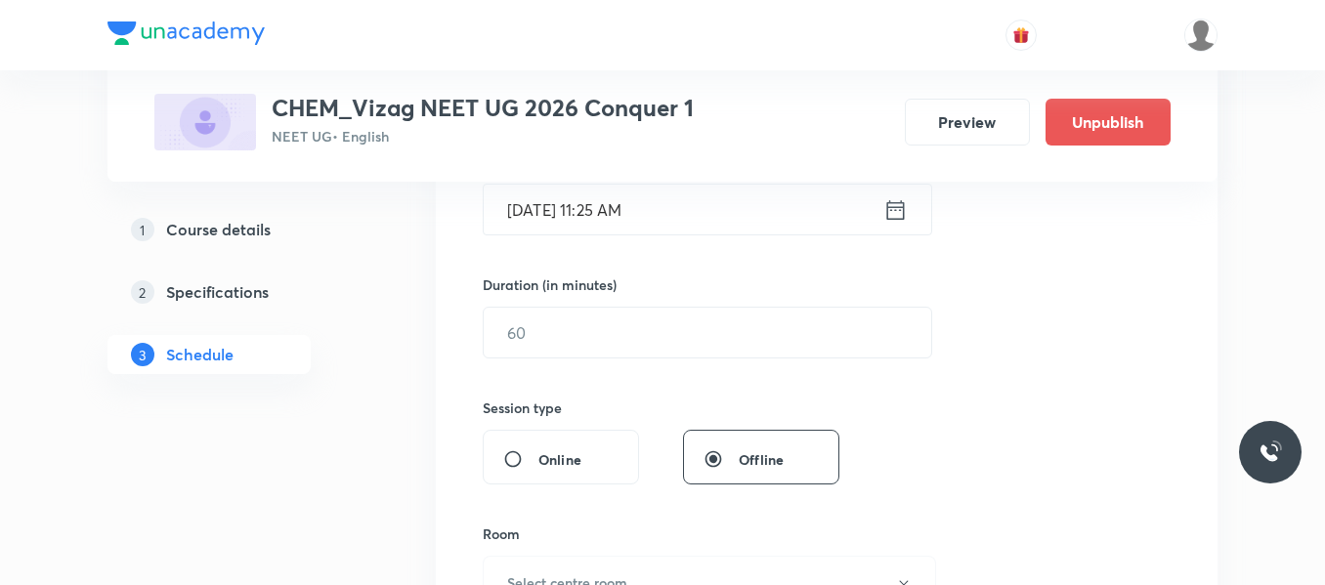
scroll to position [527, 0]
click at [649, 330] on input "text" at bounding box center [708, 332] width 448 height 50
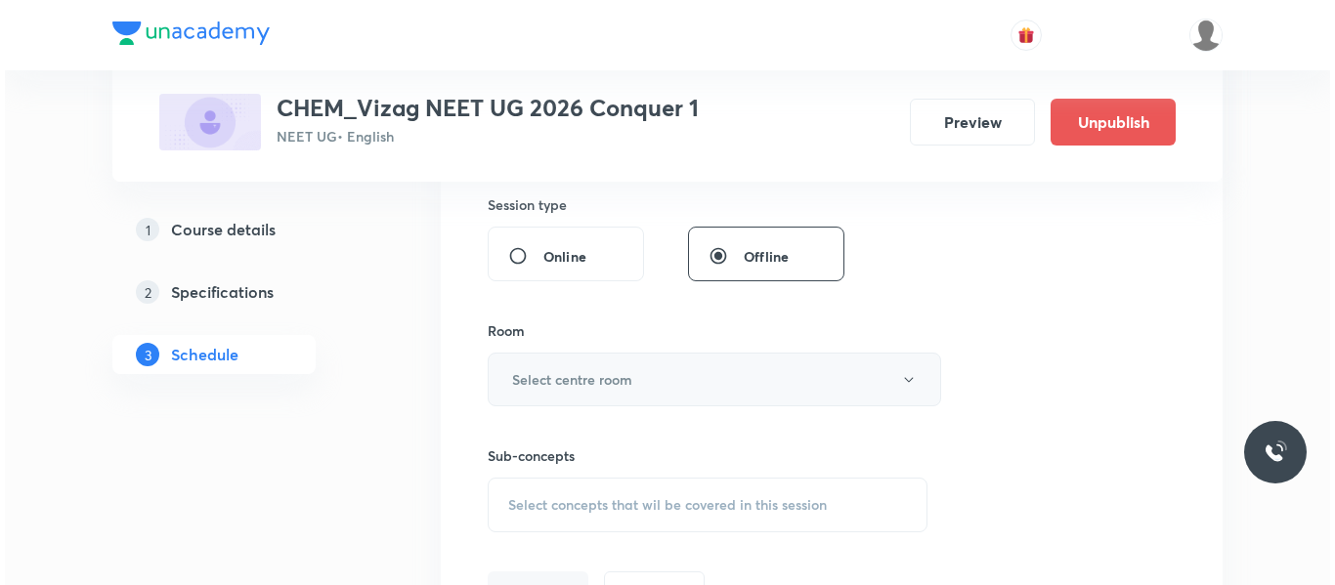
scroll to position [730, 0]
type input "65"
click at [620, 385] on h6 "Select centre room" at bounding box center [567, 378] width 120 height 21
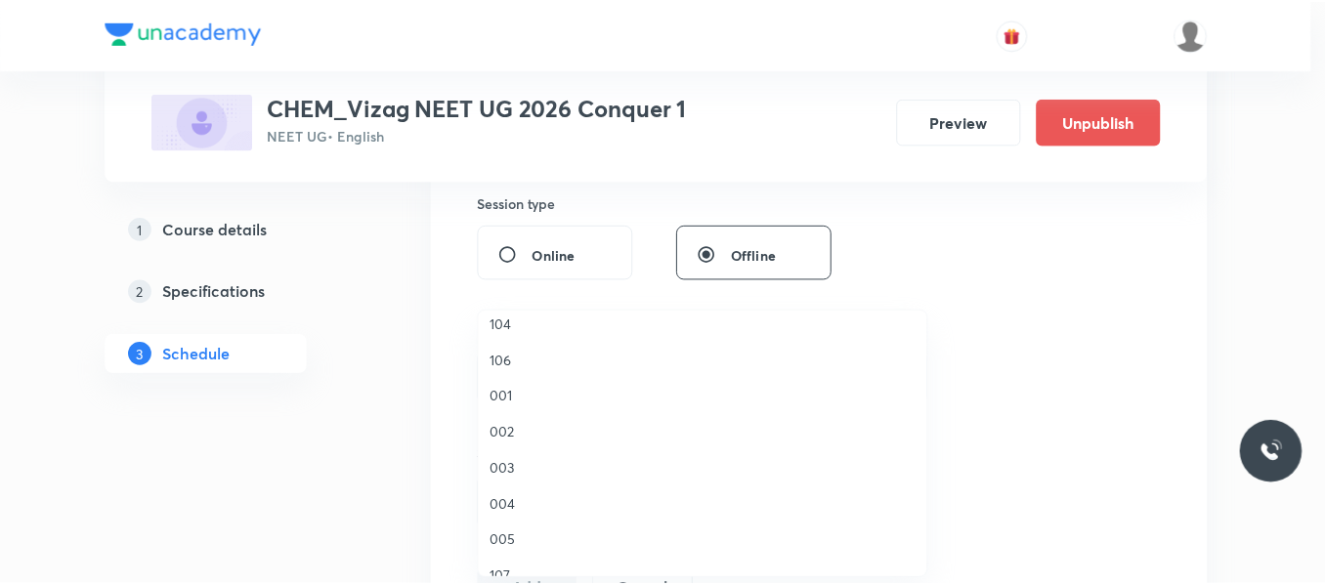
scroll to position [122, 0]
click at [513, 436] on span "002" at bounding box center [707, 431] width 428 height 21
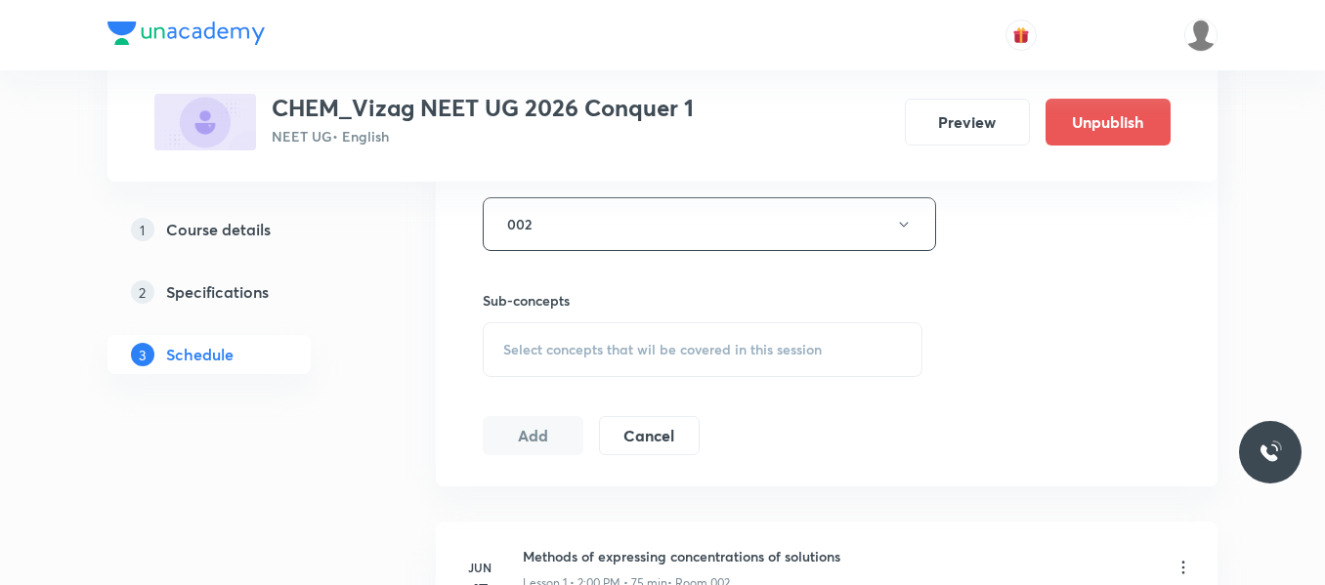
scroll to position [885, 0]
click at [565, 342] on span "Select concepts that wil be covered in this session" at bounding box center [662, 349] width 319 height 16
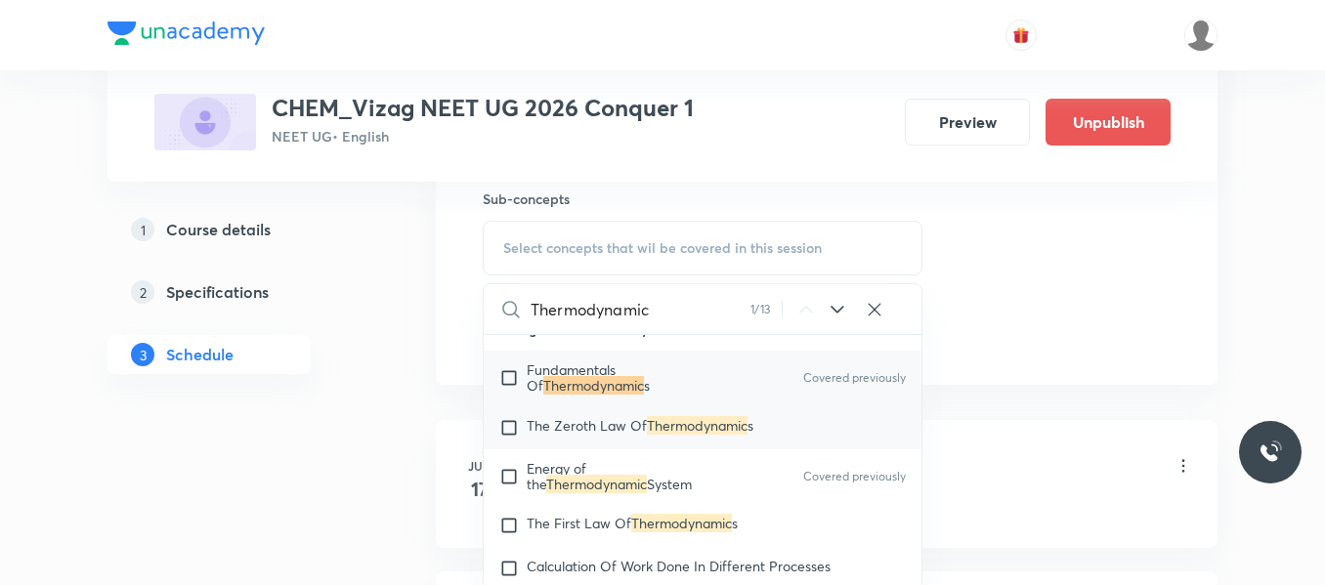
scroll to position [4528, 0]
type input "Thermodynamic"
click at [513, 437] on input "checkbox" at bounding box center [512, 427] width 27 height 20
checkbox input "true"
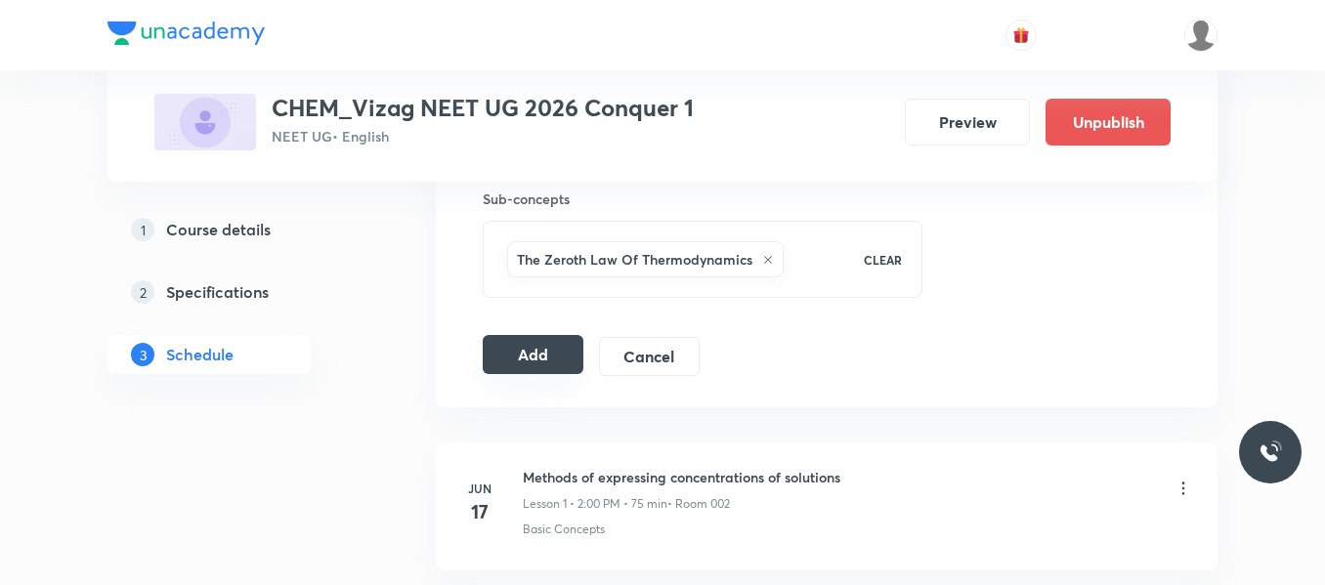
click at [551, 352] on button "Add" at bounding box center [533, 354] width 101 height 39
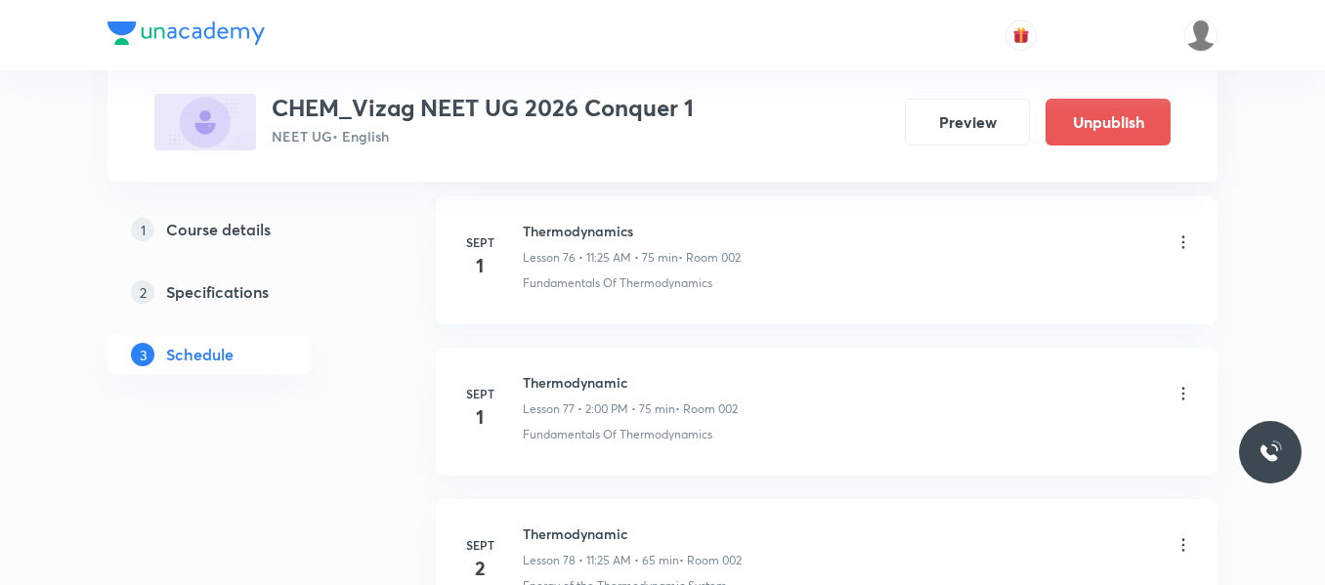
scroll to position [12199, 0]
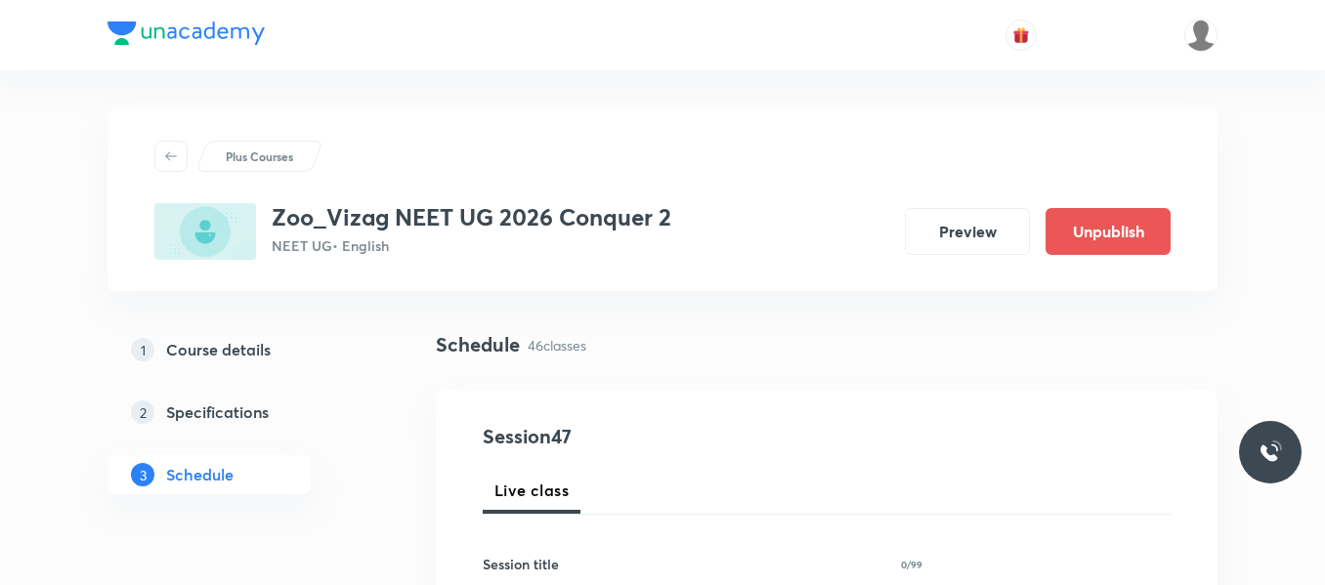
click at [346, 510] on div "1 Course details 2 Specifications 3 Schedule" at bounding box center [240, 424] width 266 height 188
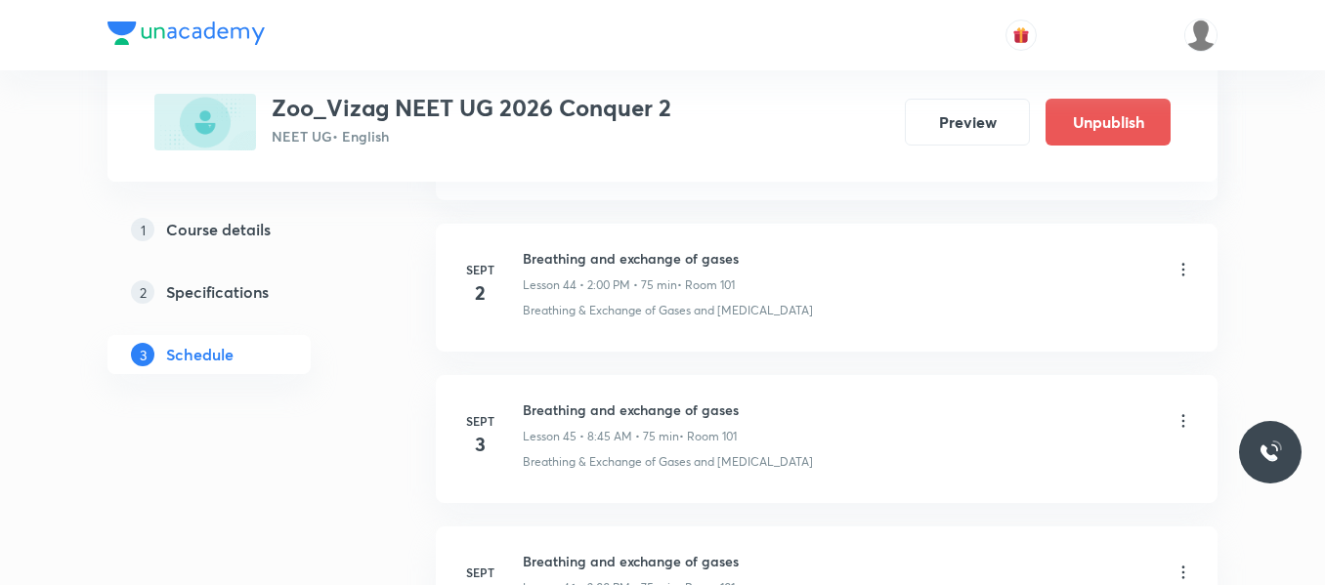
scroll to position [7948, 0]
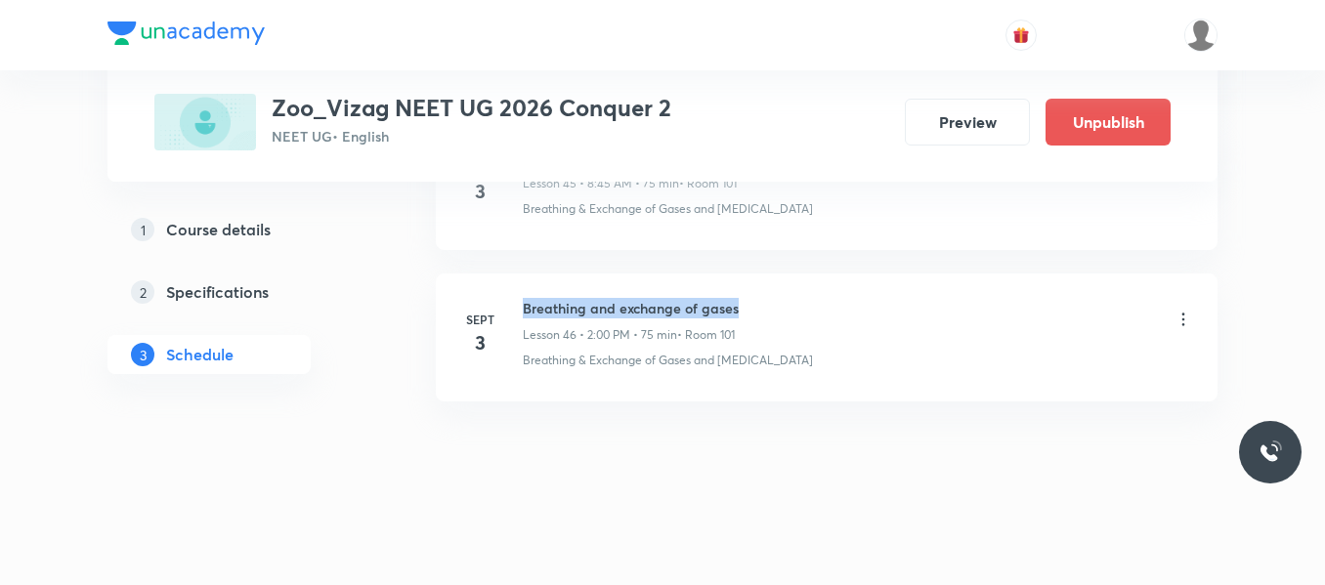
drag, startPoint x: 521, startPoint y: 308, endPoint x: 816, endPoint y: 314, distance: 295.1
click at [816, 314] on div "Sept 3 Breathing and exchange of gases Lesson 46 • 2:00 PM • 75 min • Room 101 …" at bounding box center [826, 333] width 733 height 71
copy h6 "Breathing and exchange of gases"
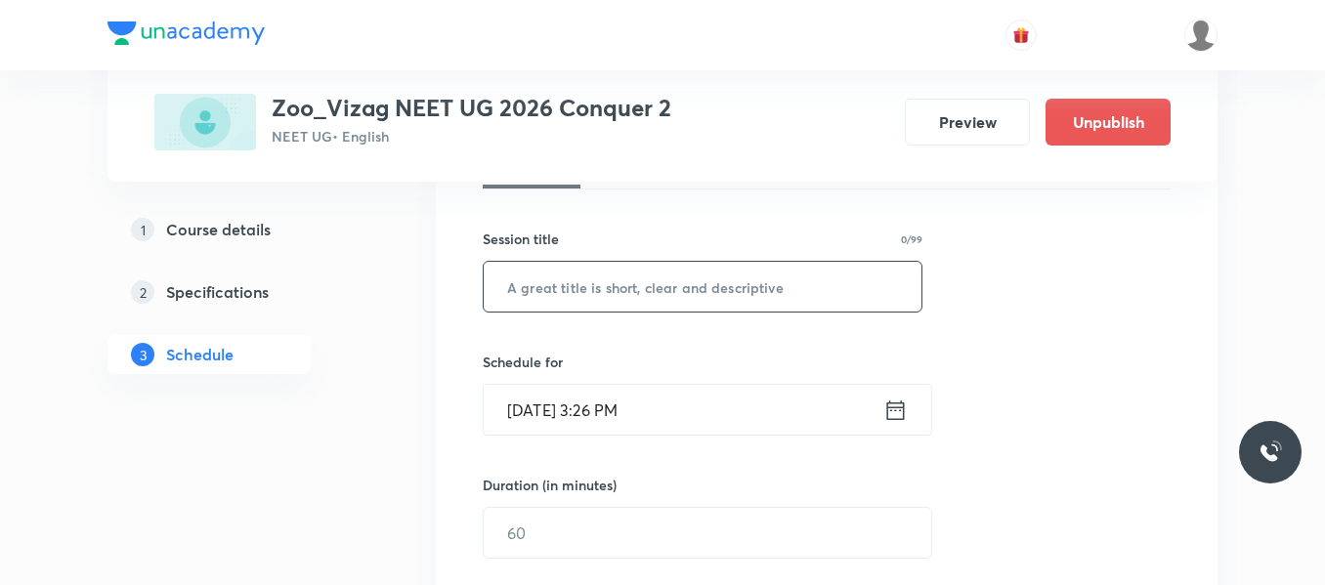
scroll to position [326, 0]
click at [695, 274] on input "text" at bounding box center [703, 286] width 438 height 50
paste input "Breathing and exchange of gases"
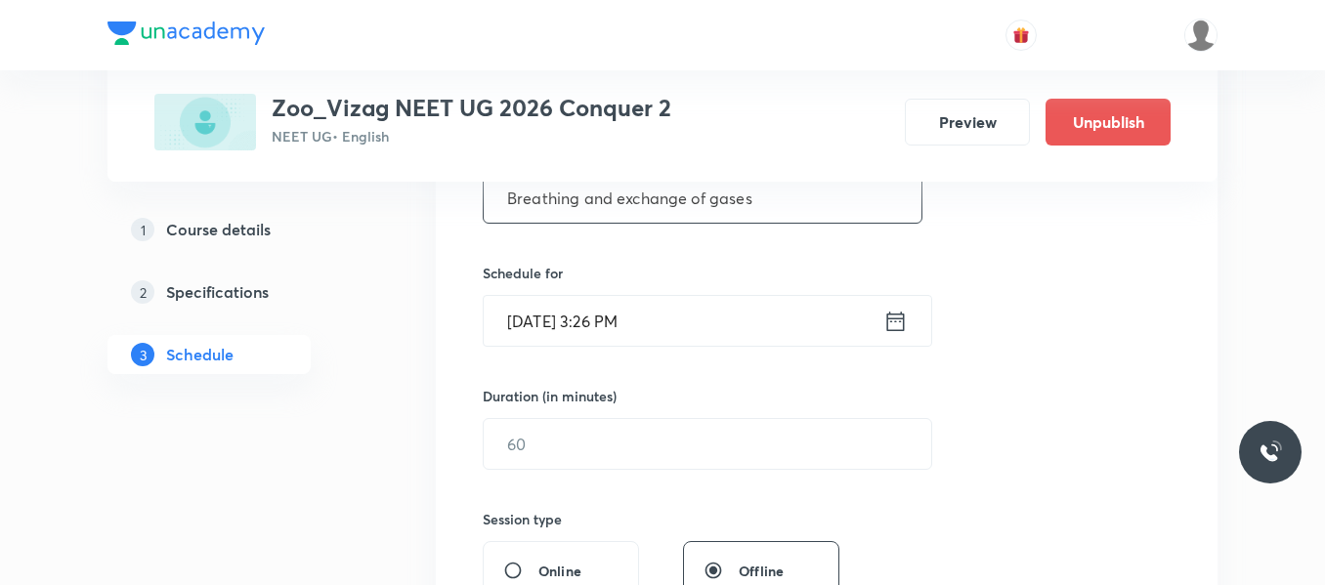
scroll to position [419, 0]
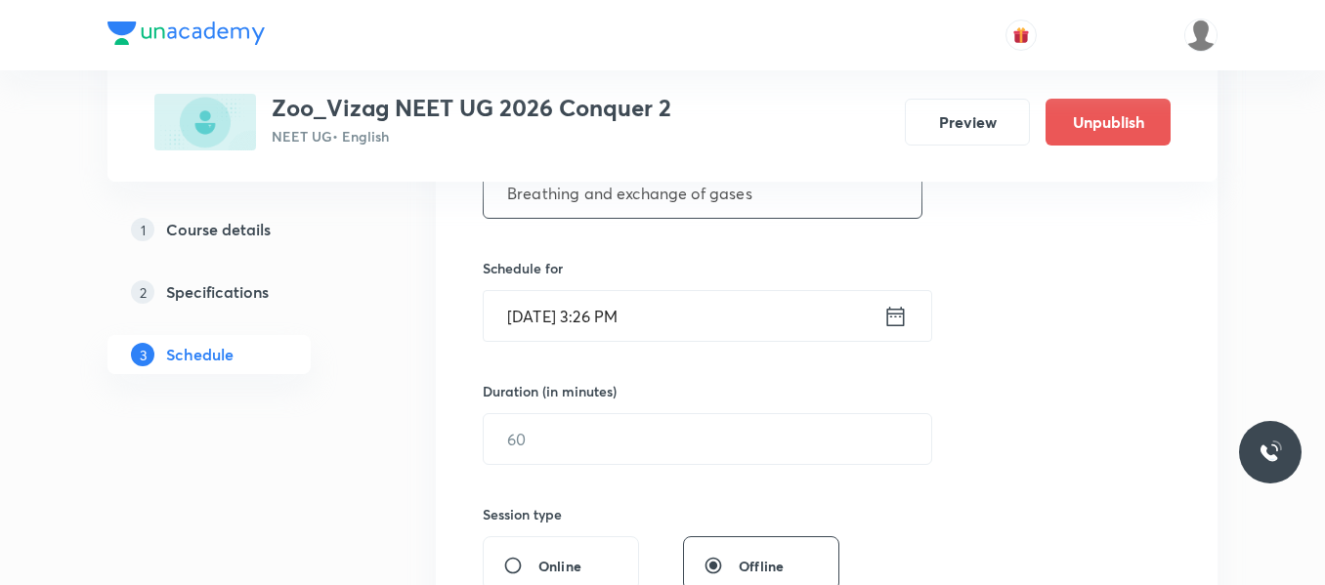
type input "Breathing and exchange of gases"
click at [903, 317] on icon at bounding box center [895, 316] width 24 height 27
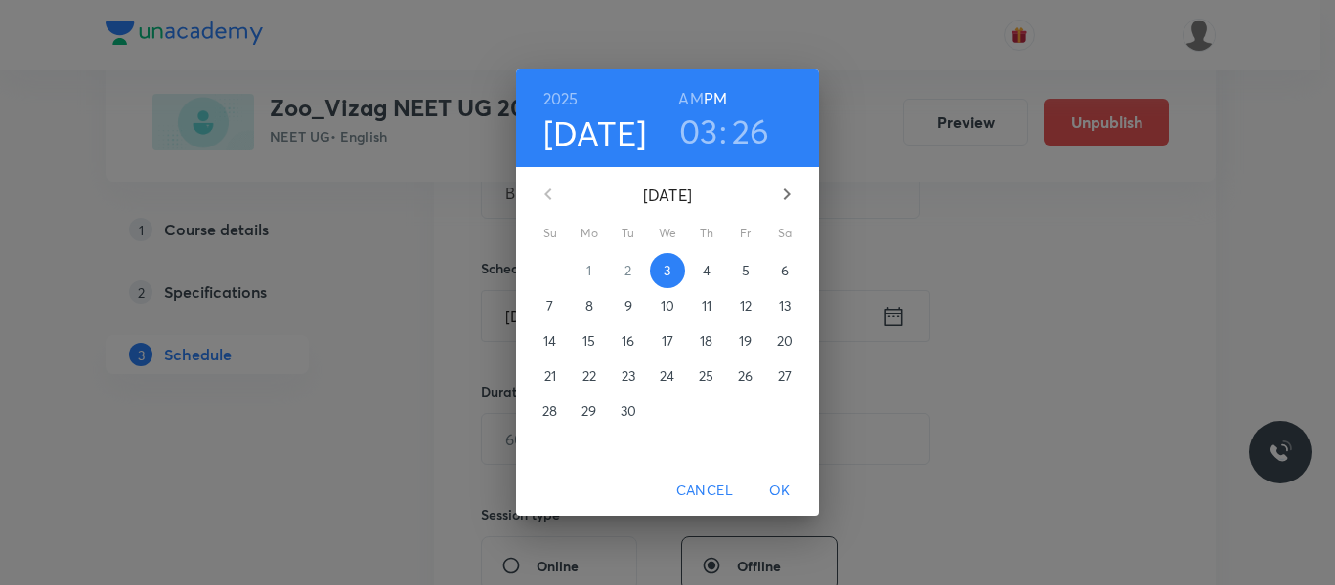
click at [701, 275] on span "4" at bounding box center [706, 271] width 35 height 20
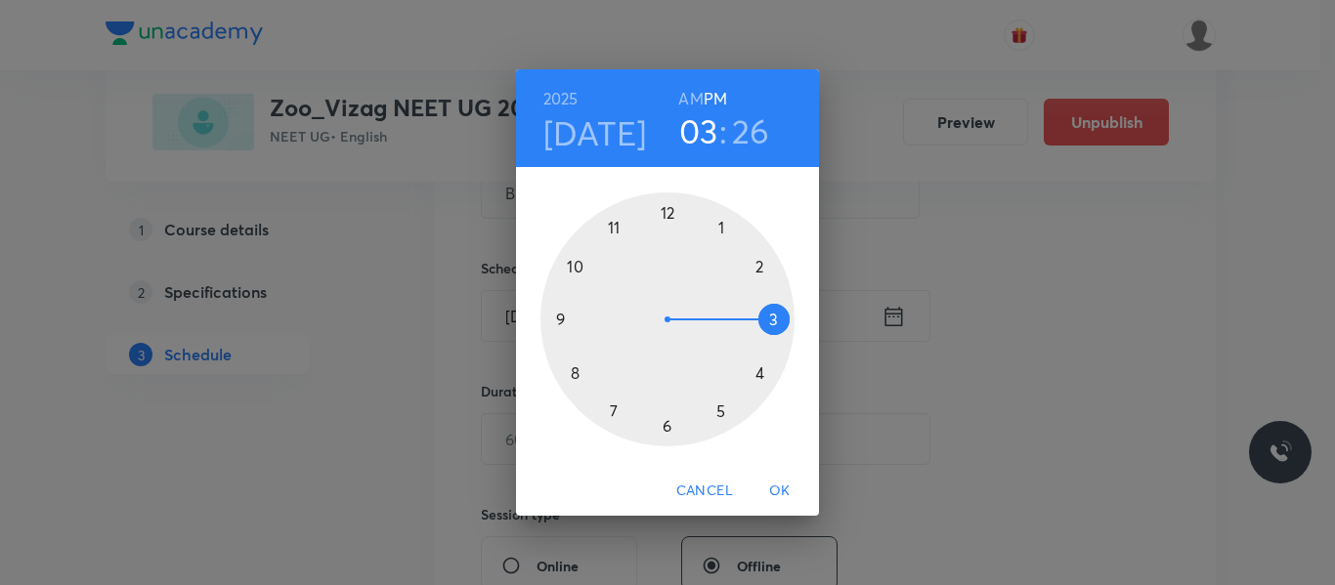
click at [694, 97] on h6 "AM" at bounding box center [690, 98] width 24 height 27
click at [574, 374] on div at bounding box center [667, 319] width 254 height 254
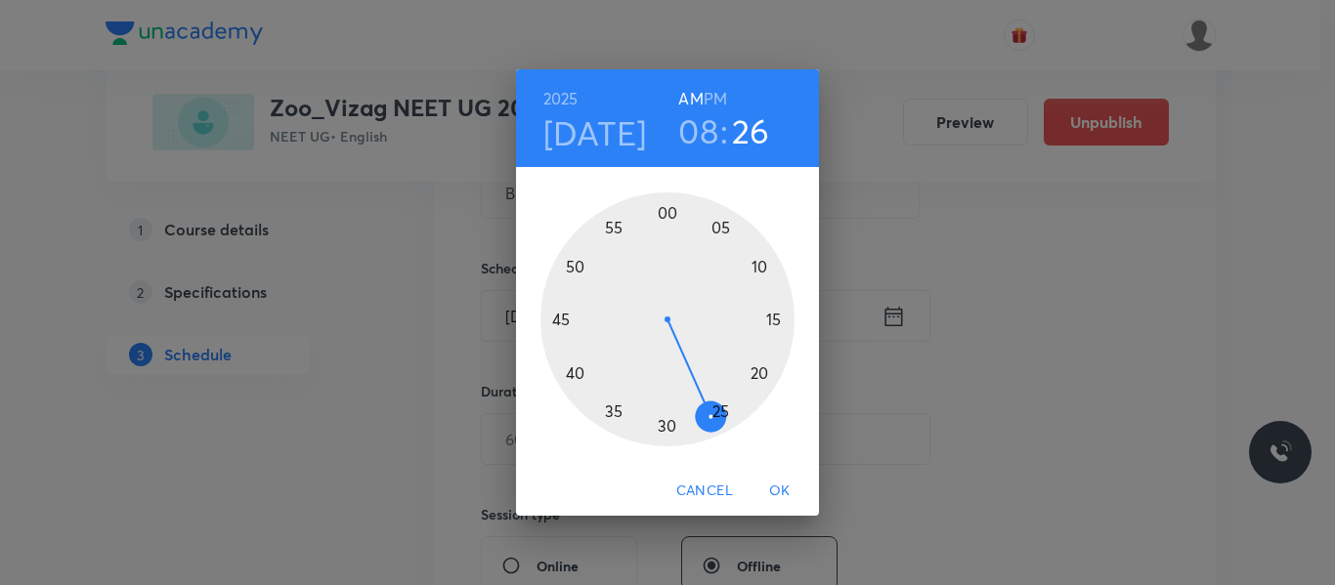
click at [562, 323] on div at bounding box center [667, 319] width 254 height 254
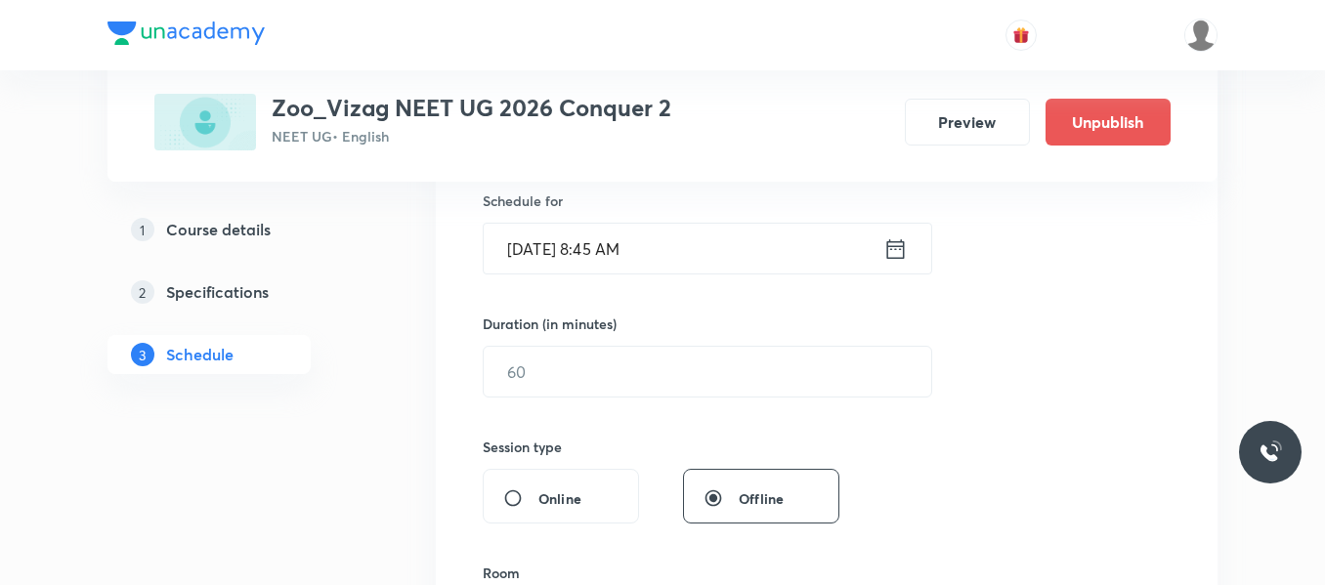
scroll to position [493, 0]
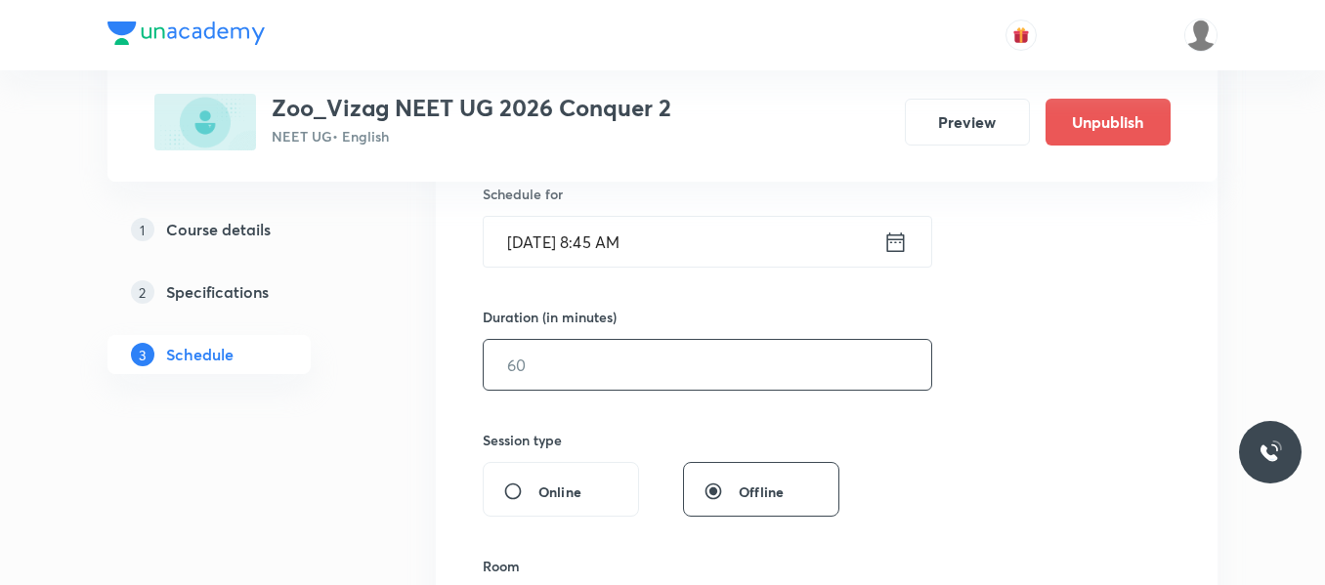
click at [539, 372] on input "text" at bounding box center [708, 365] width 448 height 50
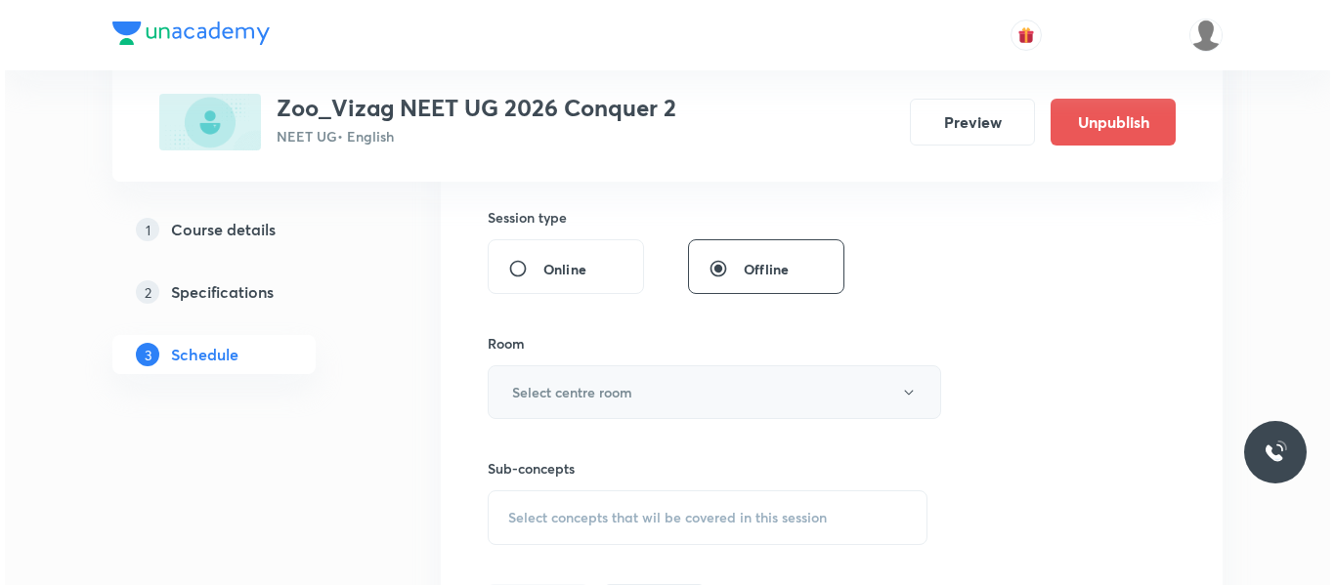
scroll to position [718, 0]
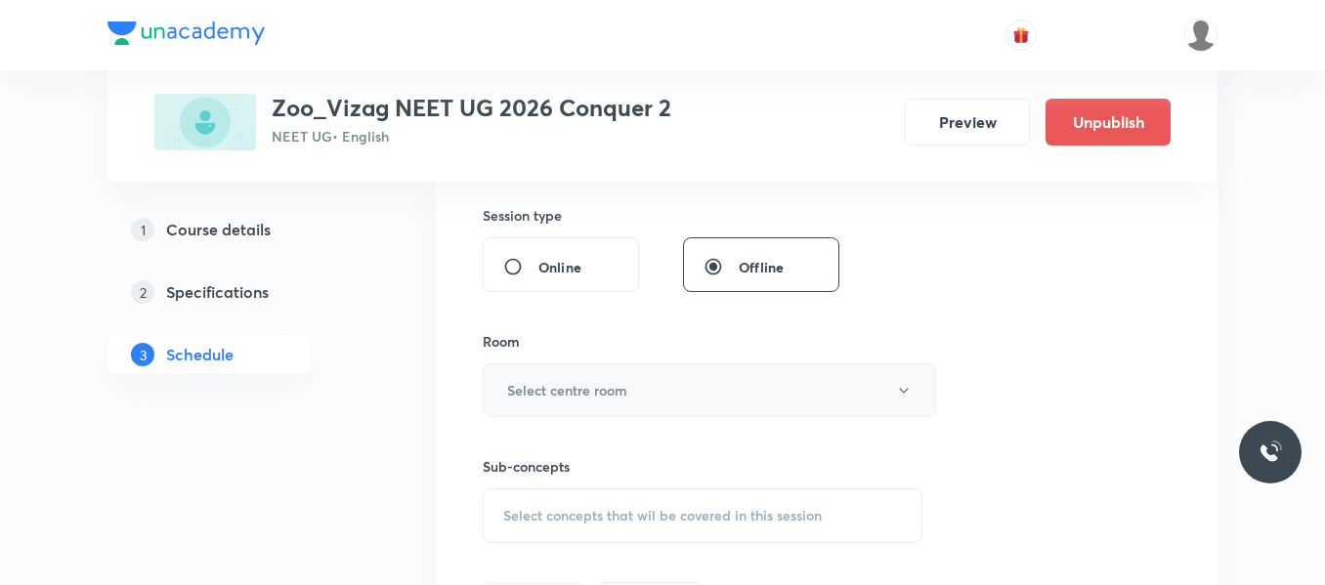
type input "75"
click at [578, 395] on h6 "Select centre room" at bounding box center [567, 390] width 120 height 21
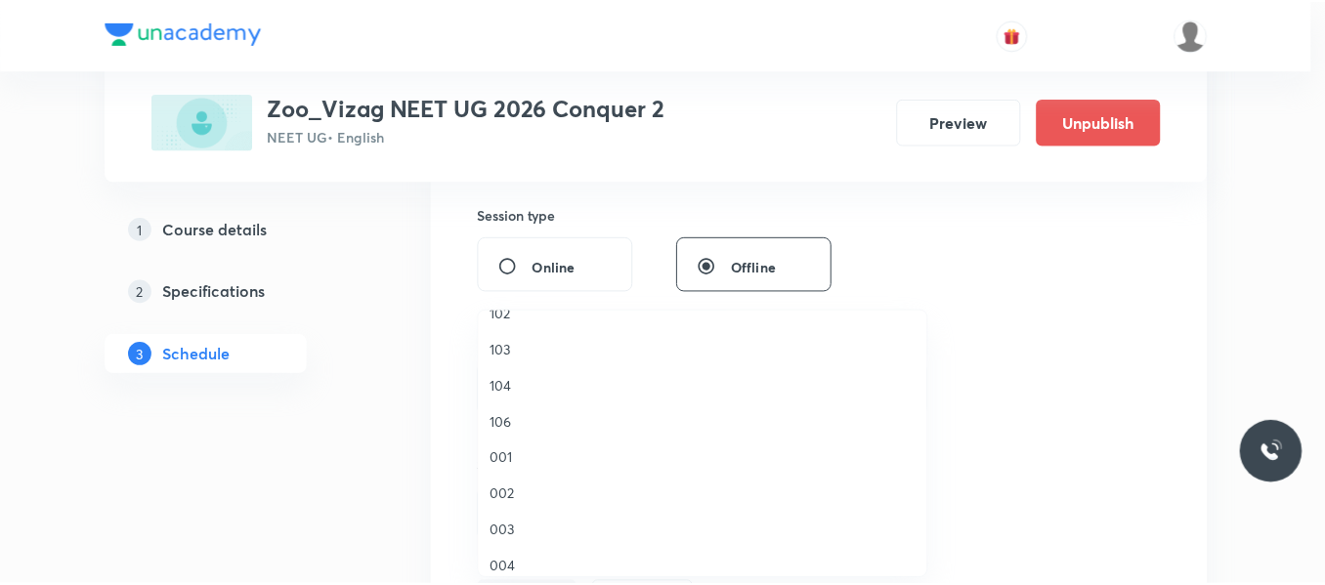
scroll to position [0, 0]
click at [507, 328] on span "101" at bounding box center [707, 336] width 428 height 21
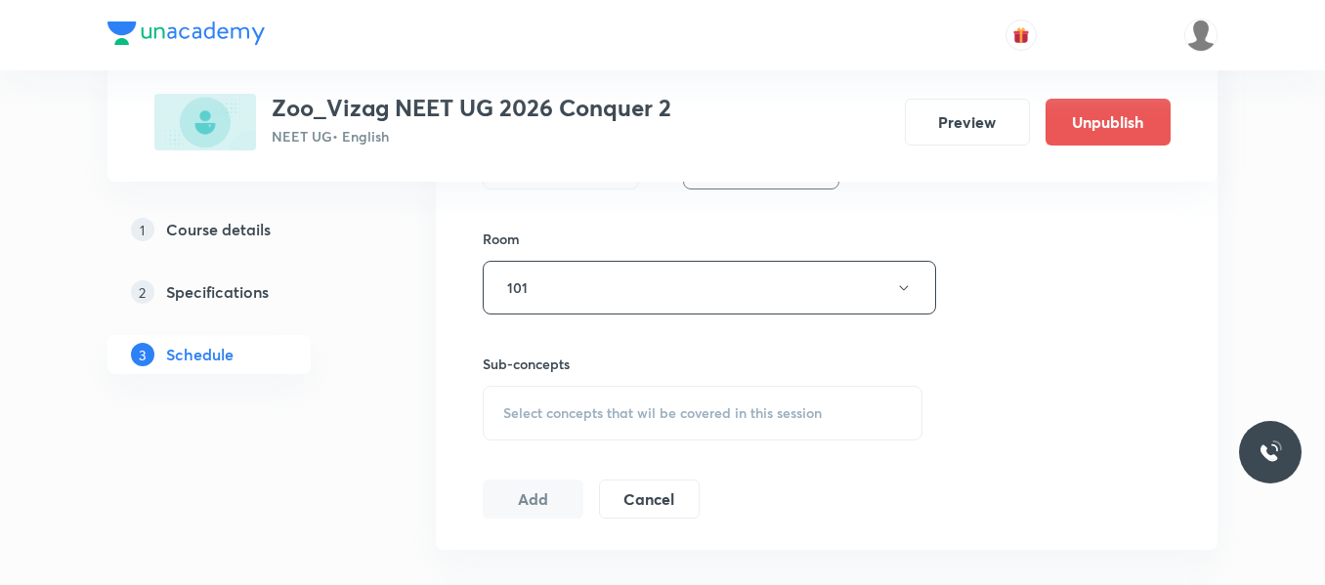
scroll to position [822, 0]
click at [565, 419] on span "Select concepts that wil be covered in this session" at bounding box center [662, 413] width 319 height 16
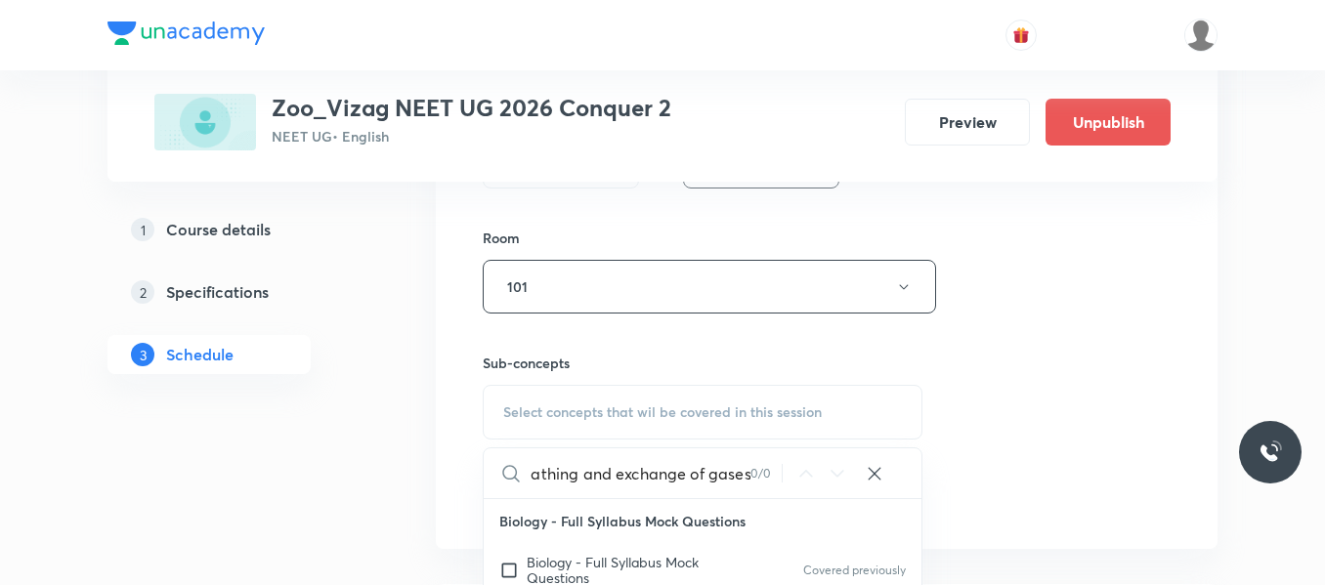
scroll to position [828, 0]
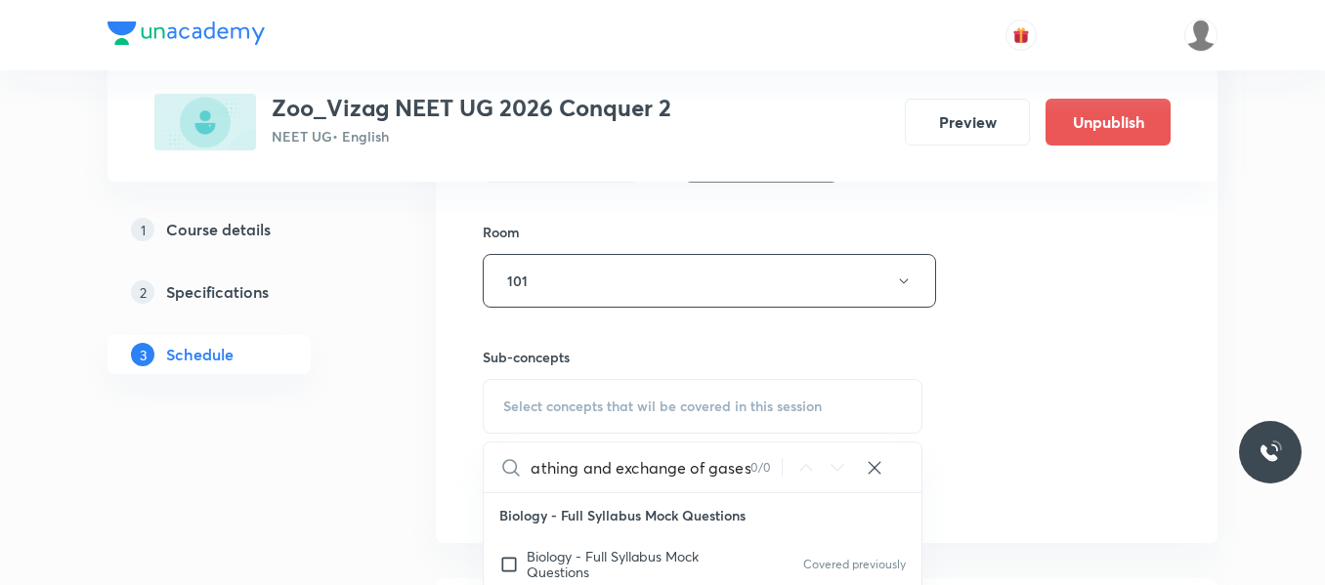
drag, startPoint x: 576, startPoint y: 469, endPoint x: 840, endPoint y: 442, distance: 265.2
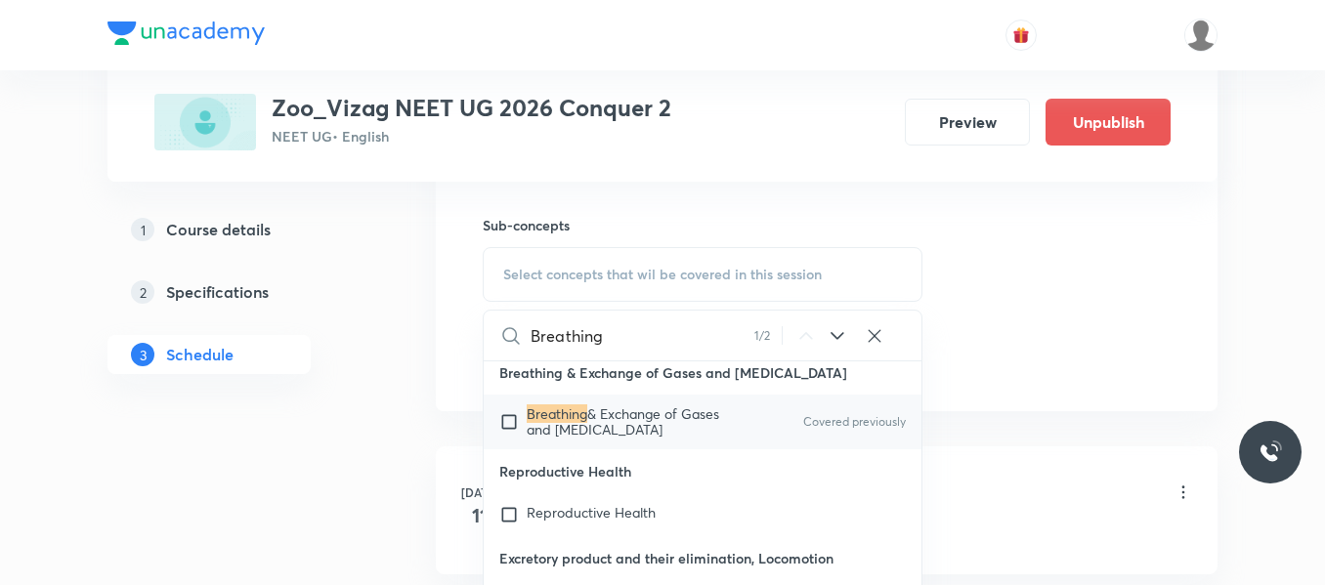
scroll to position [9693, 0]
type input "Breathing"
click at [508, 427] on input "checkbox" at bounding box center [512, 421] width 27 height 31
checkbox input "true"
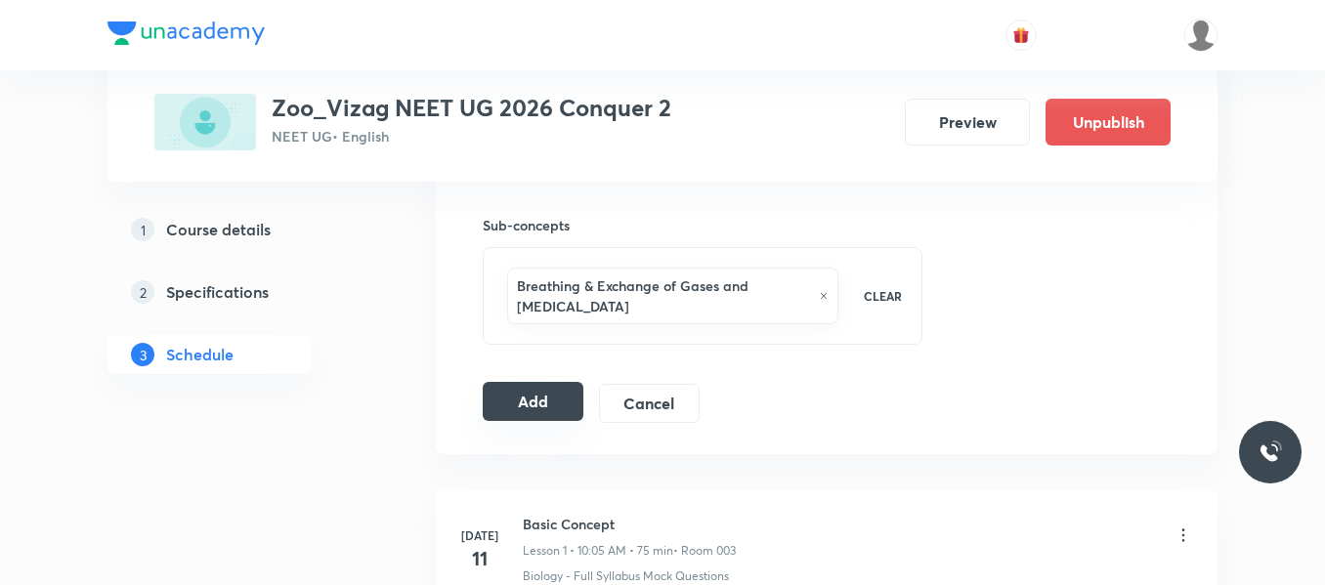
click at [543, 406] on button "Add" at bounding box center [533, 401] width 101 height 39
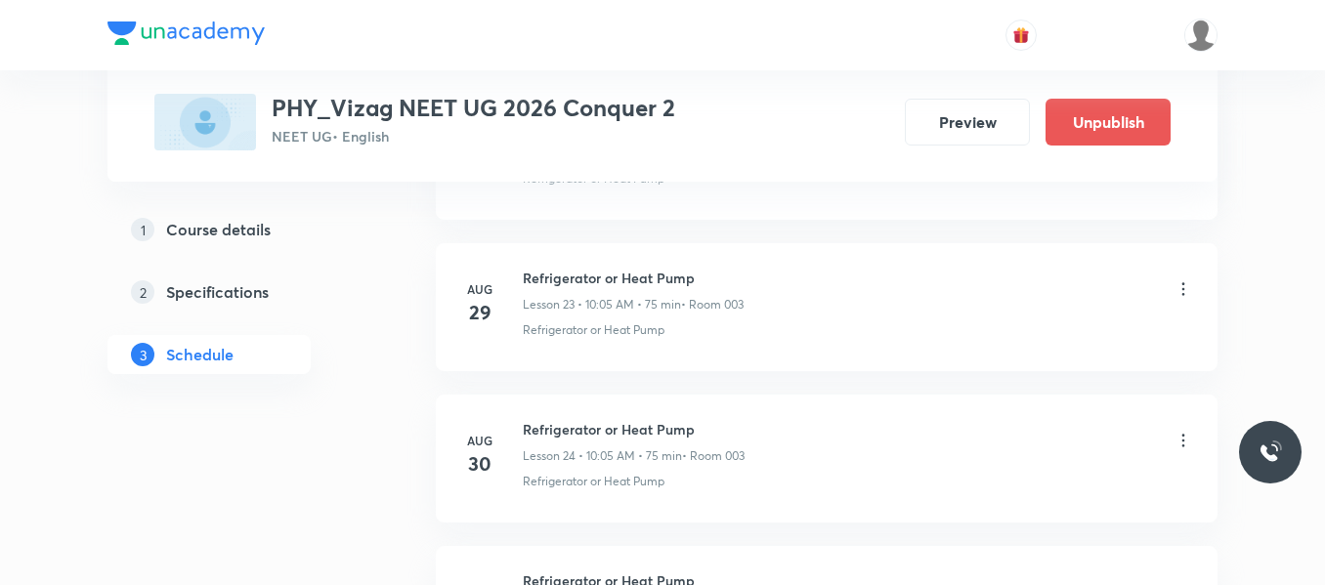
scroll to position [5070, 0]
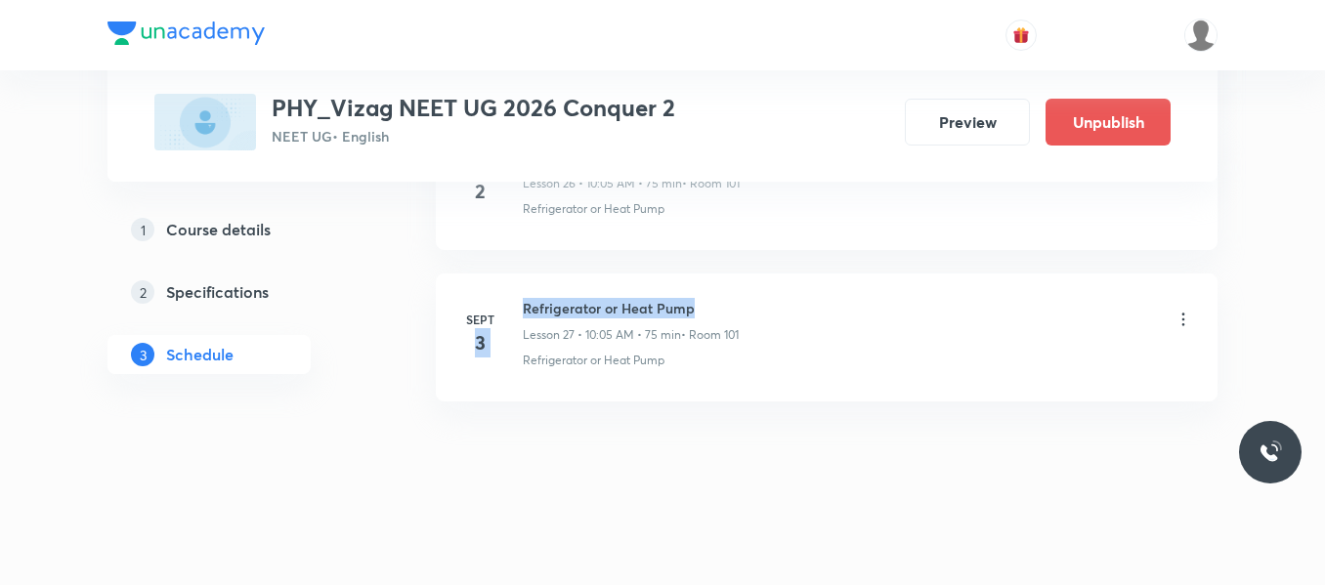
drag, startPoint x: 522, startPoint y: 311, endPoint x: 796, endPoint y: 308, distance: 274.6
click at [796, 308] on div "[DATE] Refrigerator or Heat Pump Lesson 27 • 10:05 AM • 75 min • Room 101 Refri…" at bounding box center [826, 333] width 733 height 71
click at [796, 308] on div "Refrigerator or Heat Pump Lesson 27 • 10:05 AM • 75 min • Room 101" at bounding box center [858, 321] width 670 height 46
drag, startPoint x: 520, startPoint y: 303, endPoint x: 808, endPoint y: 298, distance: 288.3
click at [808, 298] on div "[DATE] Refrigerator or Heat Pump Lesson 27 • 10:05 AM • 75 min • Room 101 Refri…" at bounding box center [826, 333] width 733 height 71
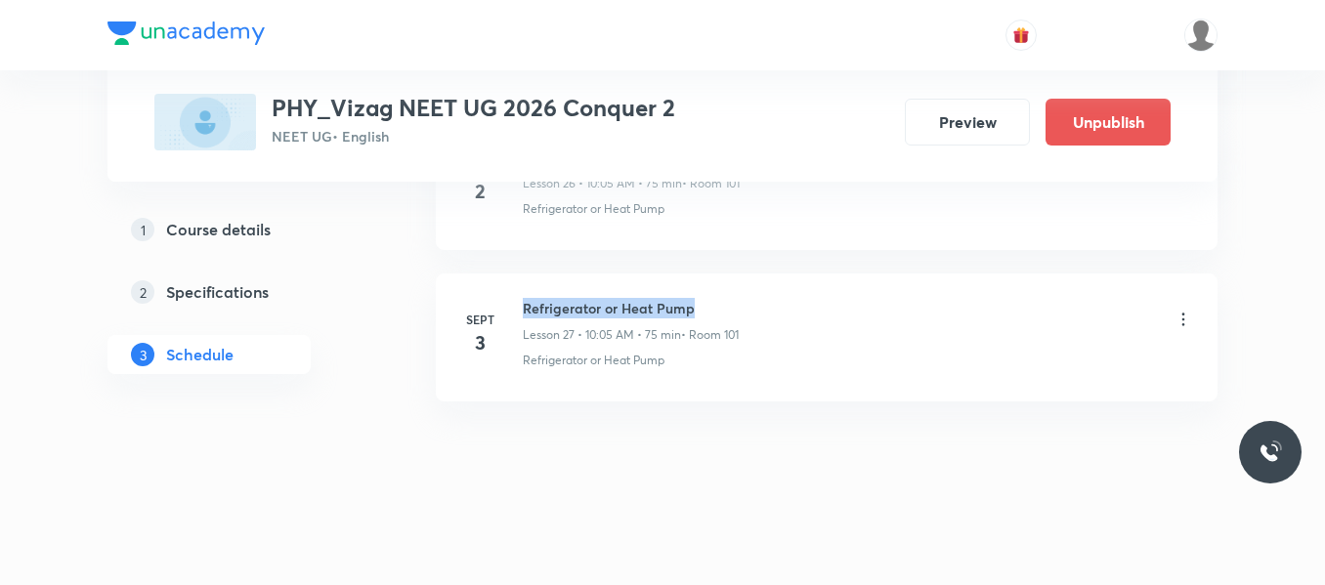
copy h6 "Refrigerator or Heat Pump"
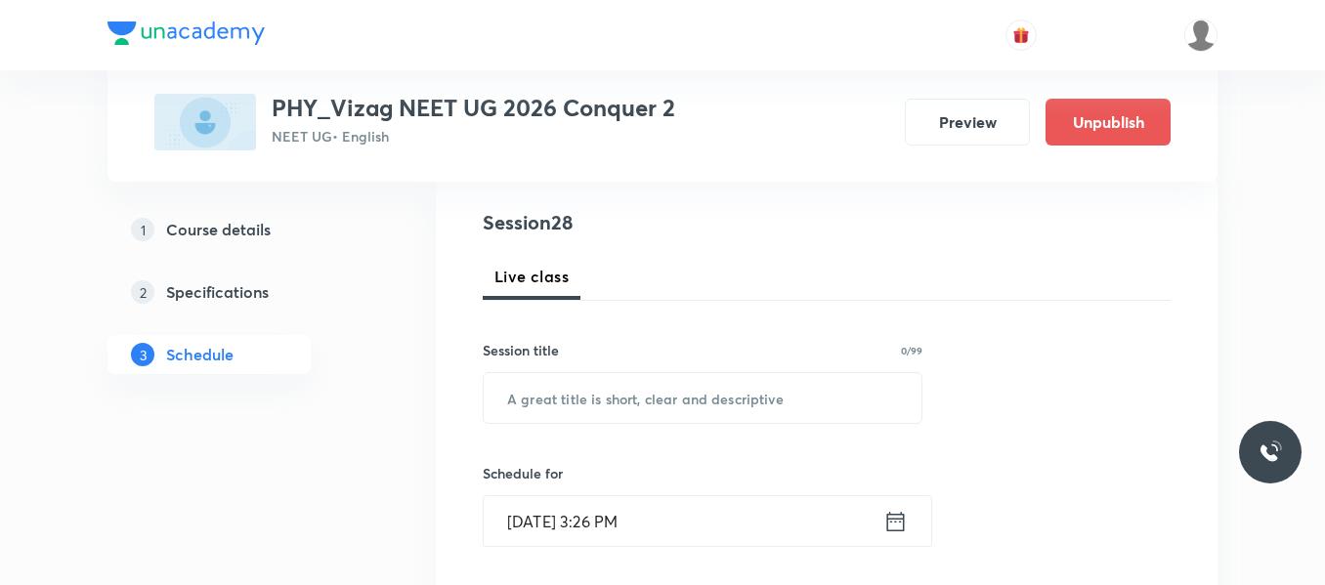
scroll to position [221, 0]
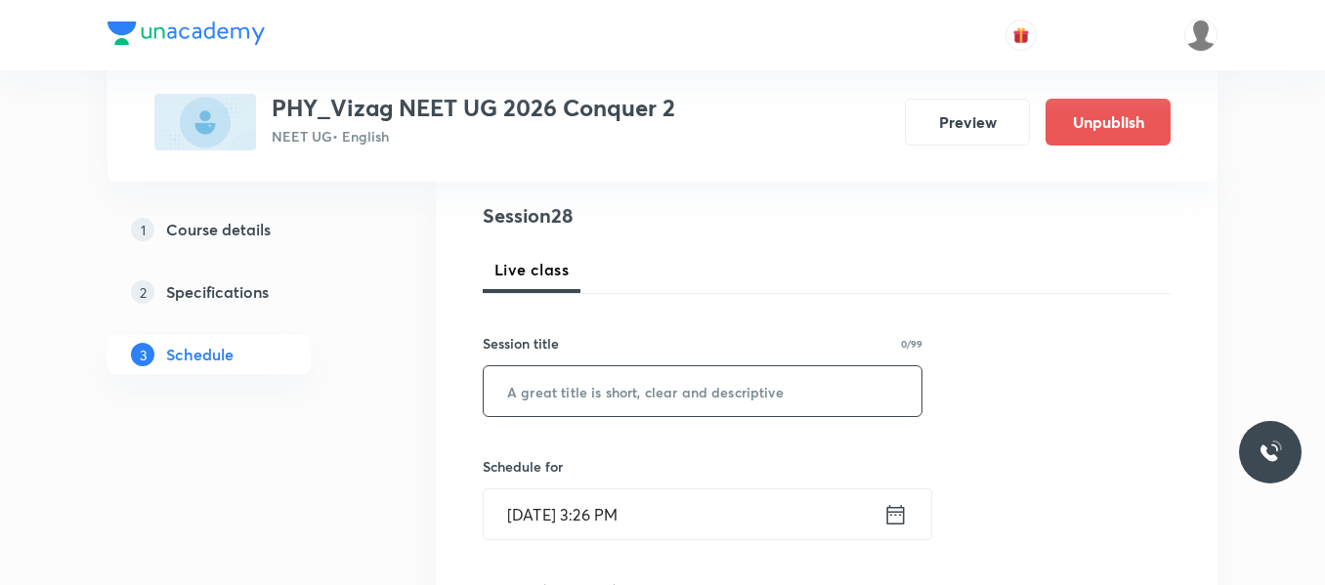
click at [671, 403] on input "text" at bounding box center [703, 391] width 438 height 50
paste input "Refrigerator or Heat Pump"
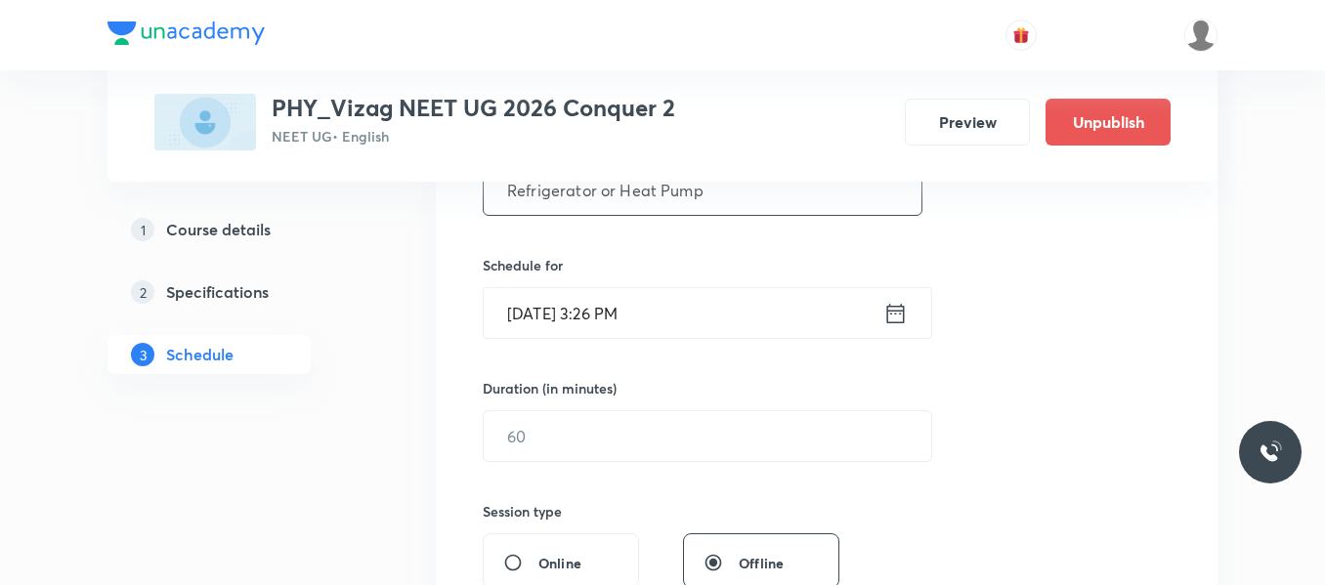
scroll to position [425, 0]
type input "Refrigerator or Heat Pump"
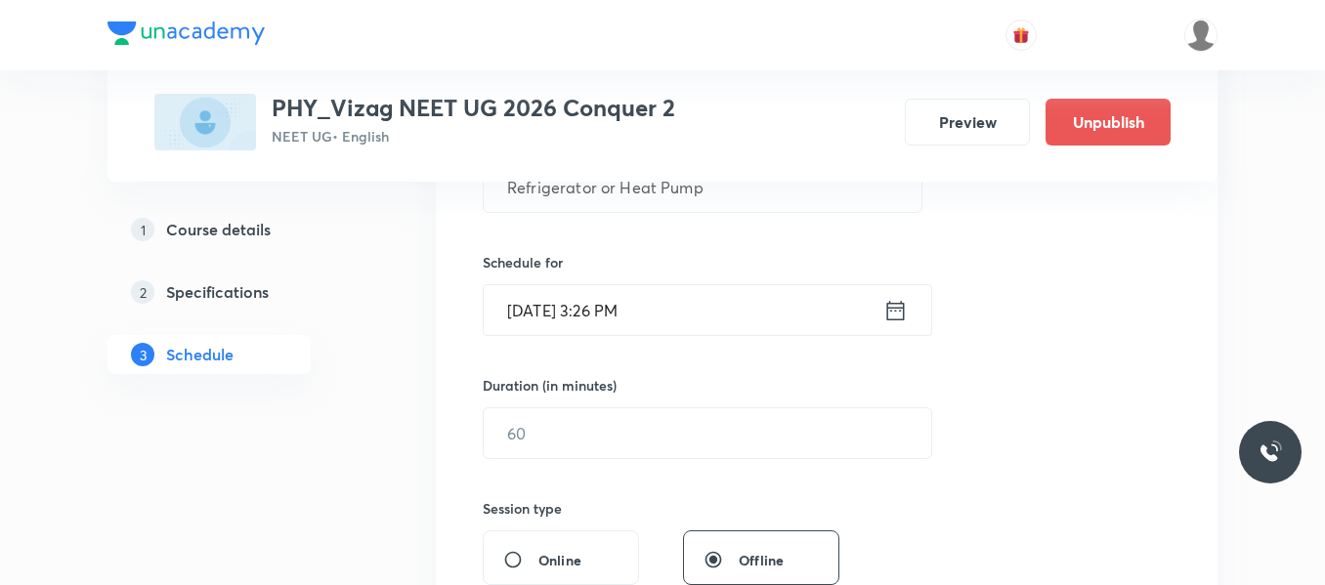
click at [905, 306] on icon at bounding box center [895, 310] width 24 height 27
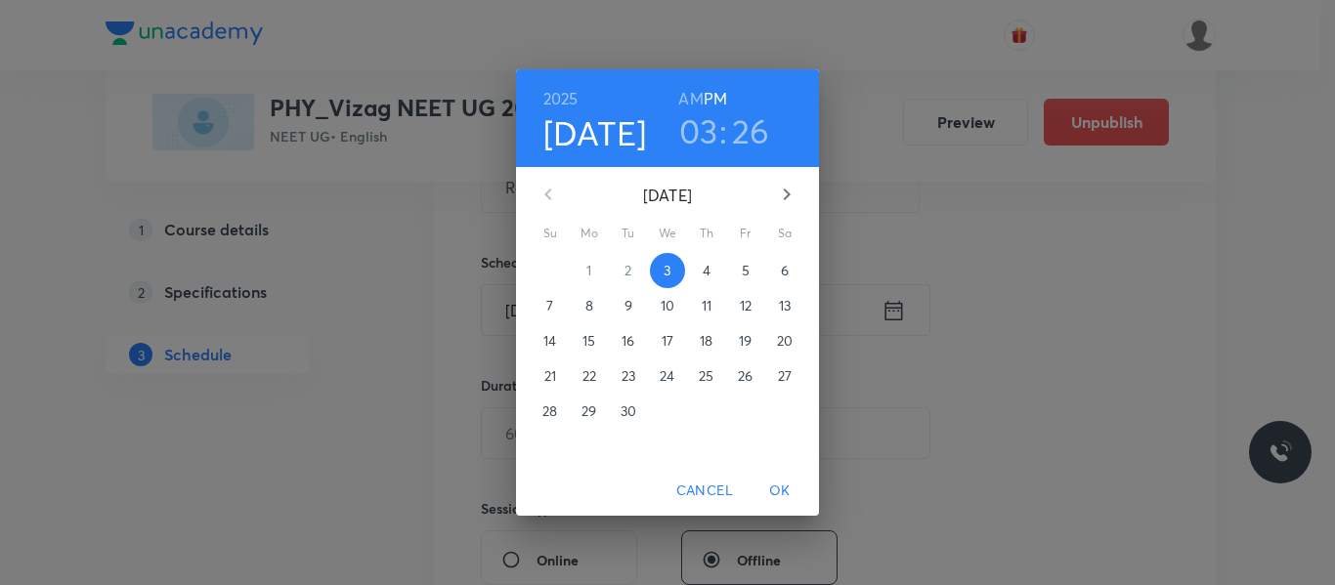
click at [694, 267] on span "4" at bounding box center [706, 271] width 35 height 20
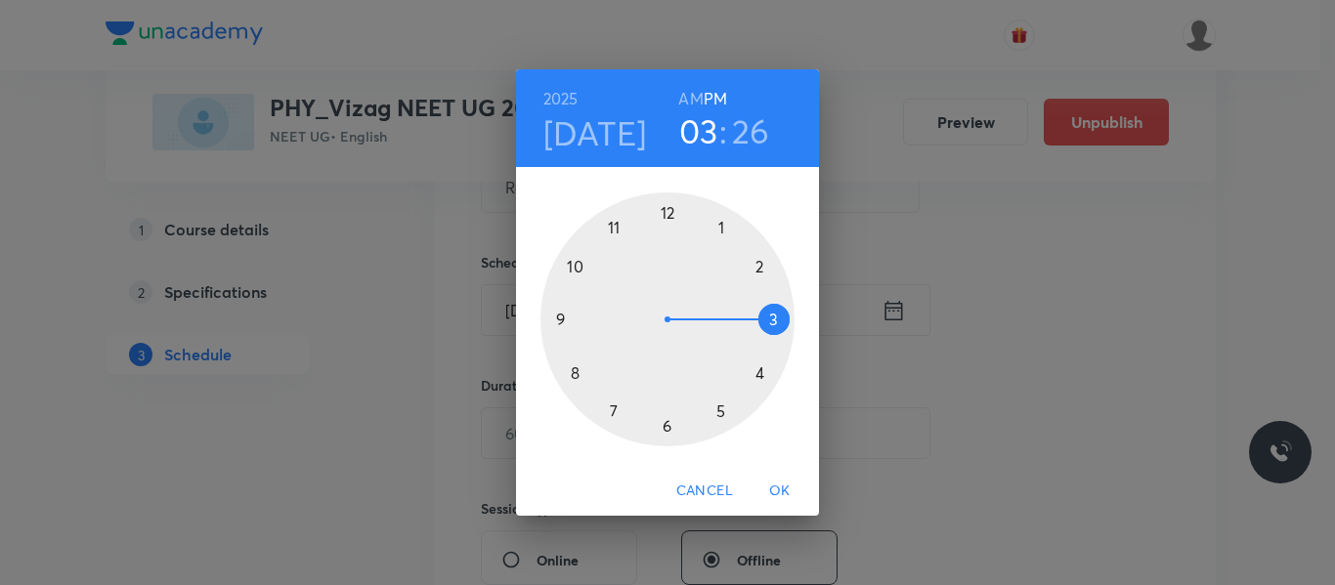
click at [700, 86] on h6 "AM" at bounding box center [690, 98] width 24 height 27
click at [578, 263] on div at bounding box center [667, 319] width 254 height 254
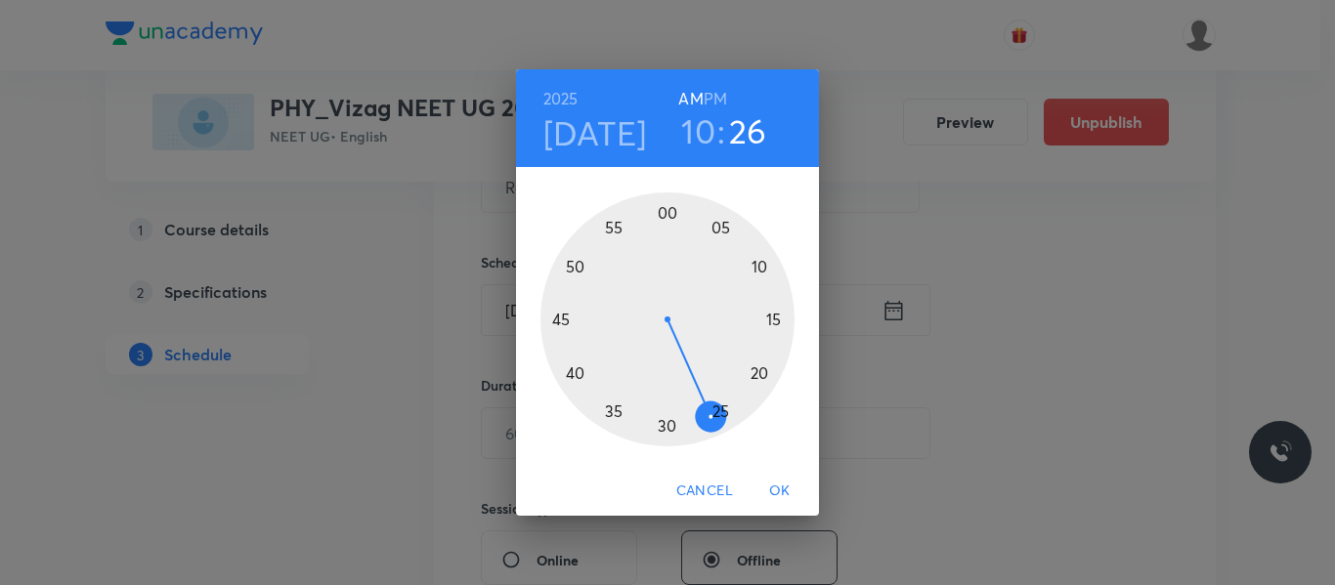
click at [722, 233] on div at bounding box center [667, 319] width 254 height 254
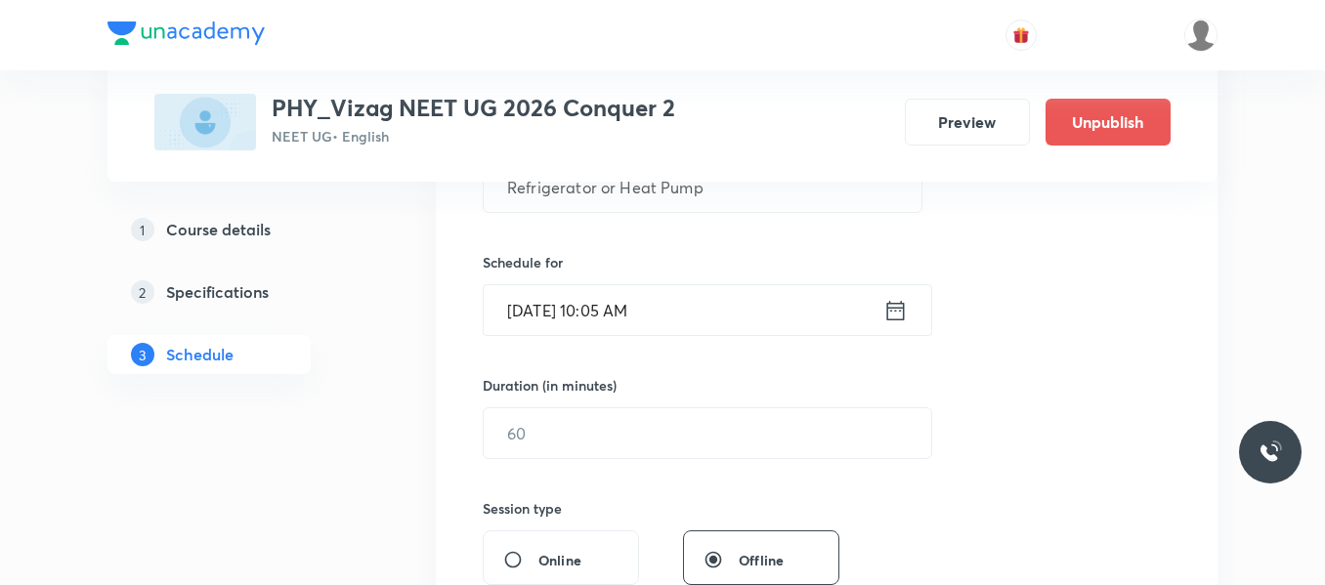
scroll to position [460, 0]
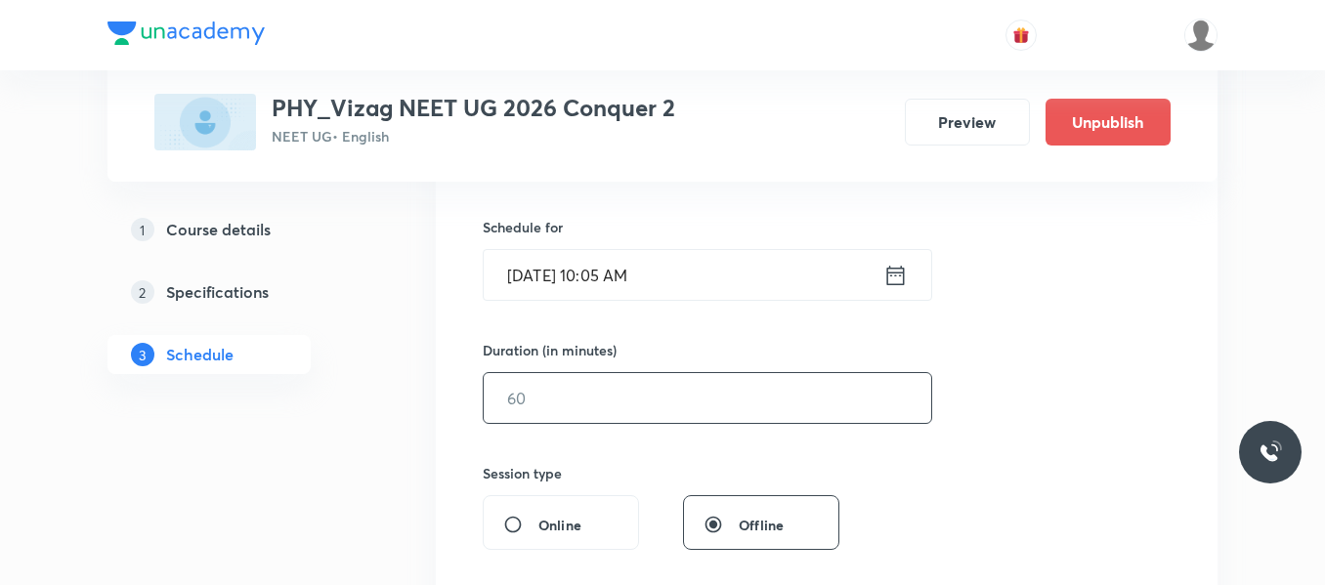
click at [617, 389] on input "text" at bounding box center [708, 398] width 448 height 50
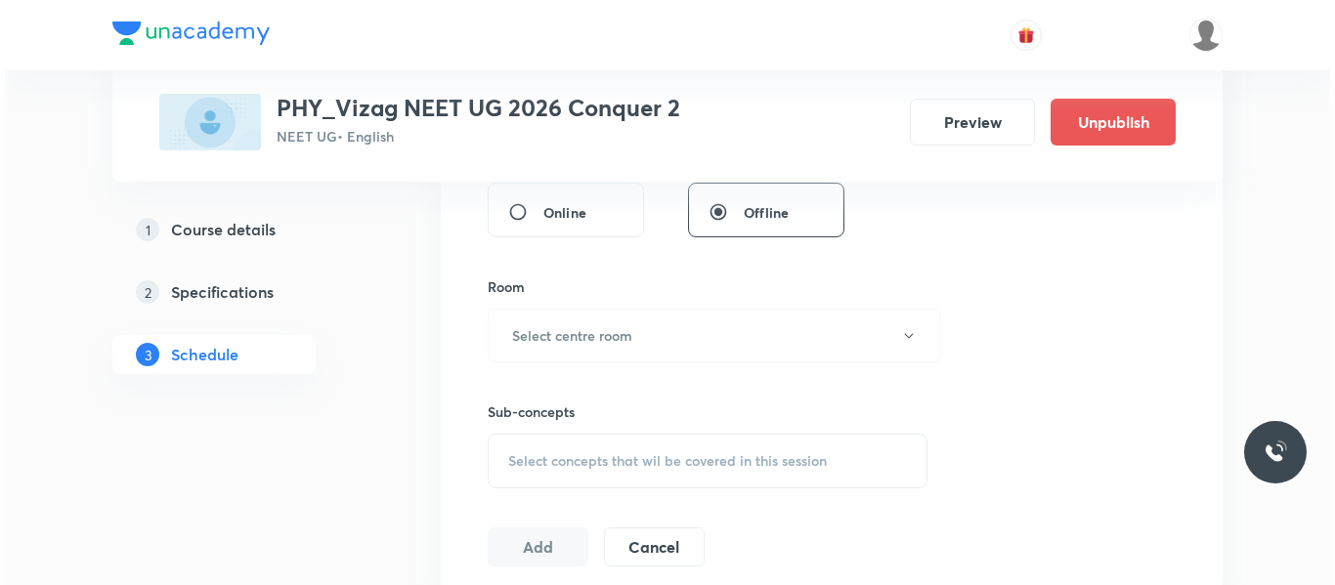
scroll to position [788, 0]
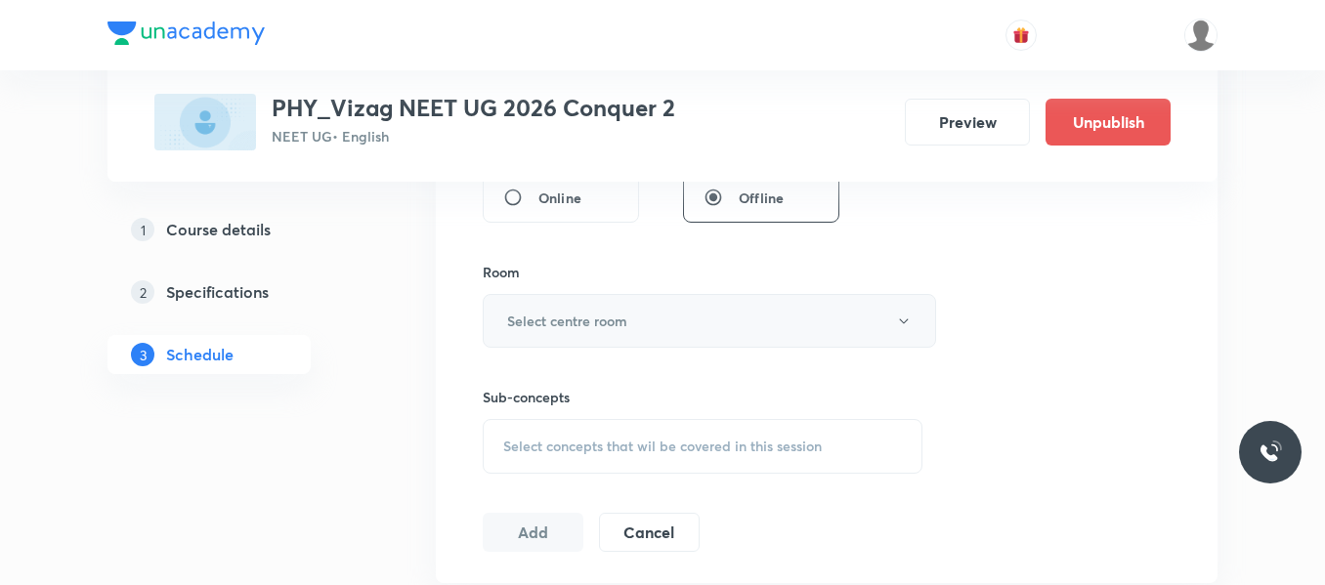
type input "75"
click at [615, 319] on h6 "Select centre room" at bounding box center [567, 321] width 120 height 21
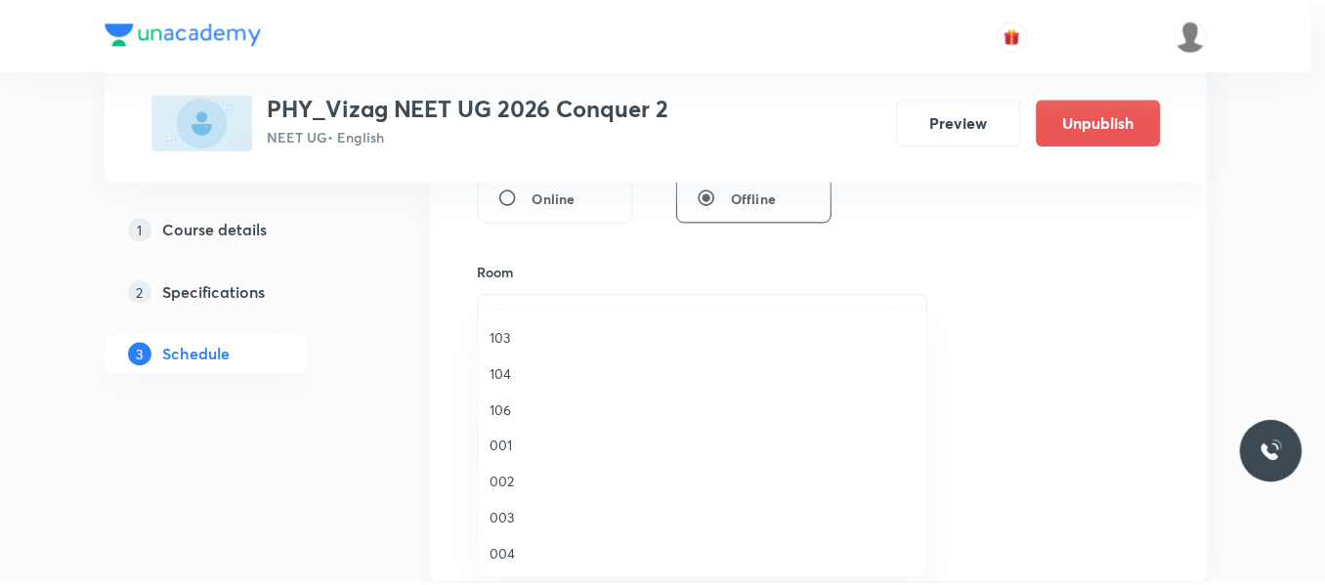
scroll to position [0, 0]
click at [504, 342] on span "101" at bounding box center [707, 336] width 428 height 21
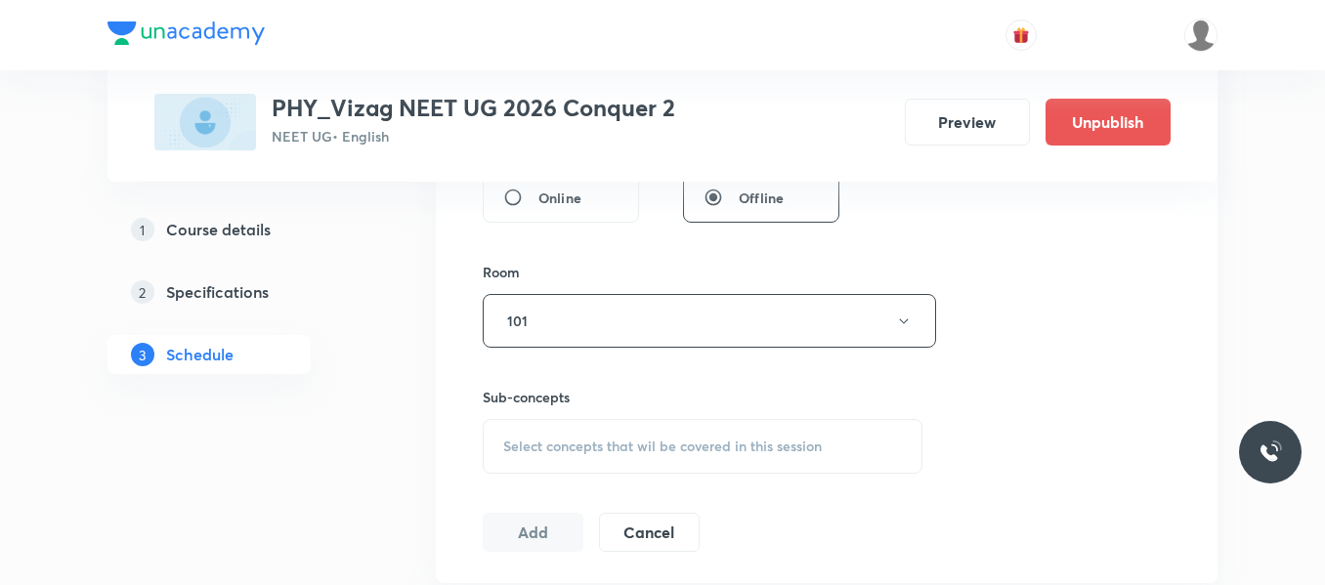
scroll to position [879, 0]
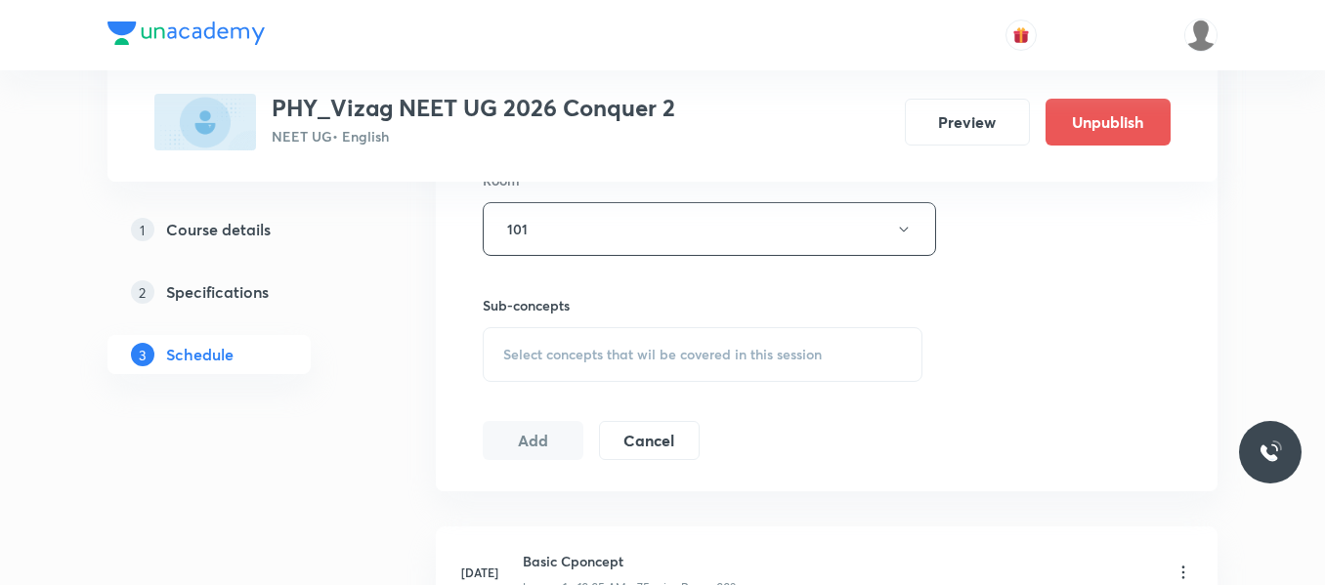
click at [548, 359] on span "Select concepts that wil be covered in this session" at bounding box center [662, 355] width 319 height 16
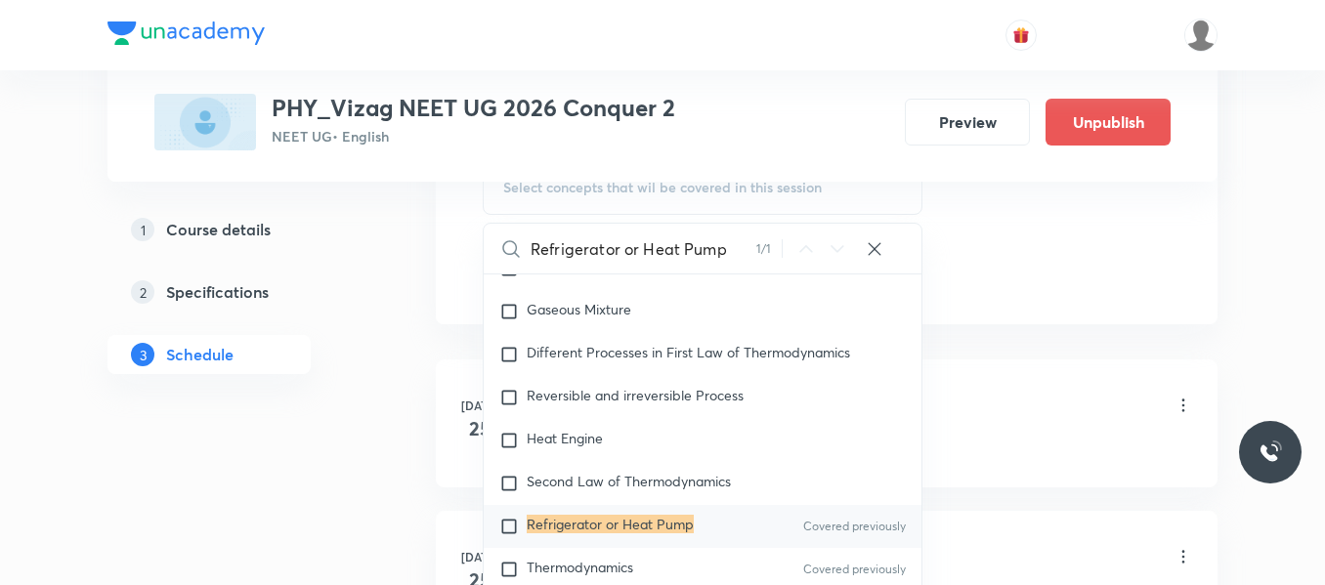
scroll to position [1057, 0]
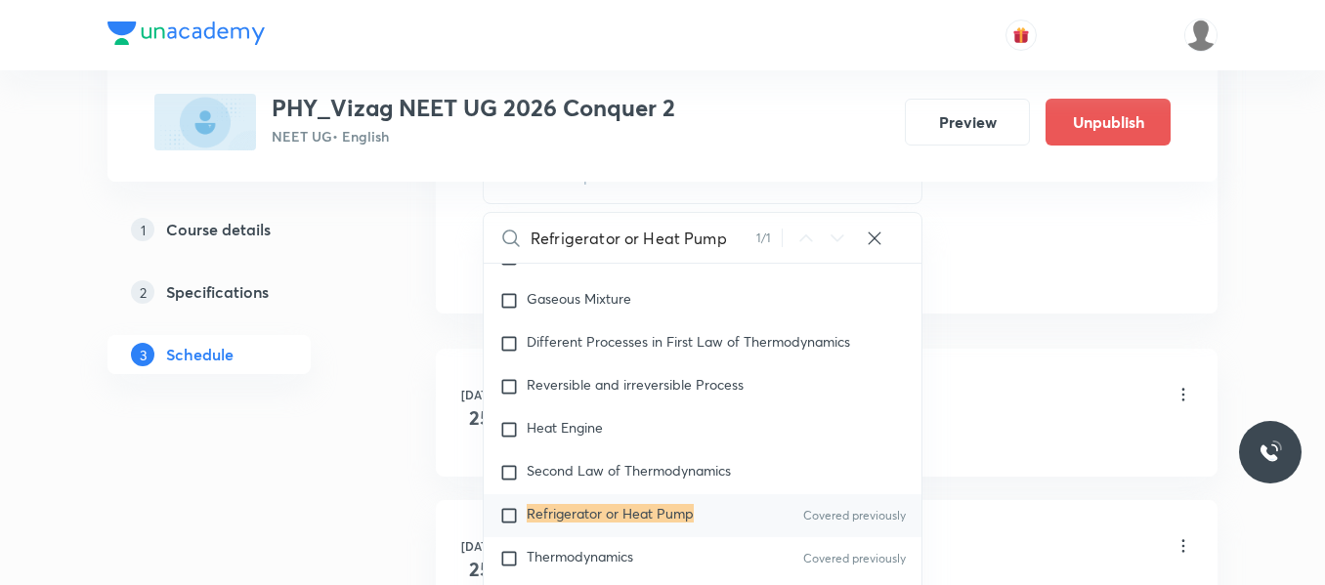
type input "Refrigerator or Heat Pump"
click at [513, 519] on input "checkbox" at bounding box center [512, 516] width 27 height 20
checkbox input "true"
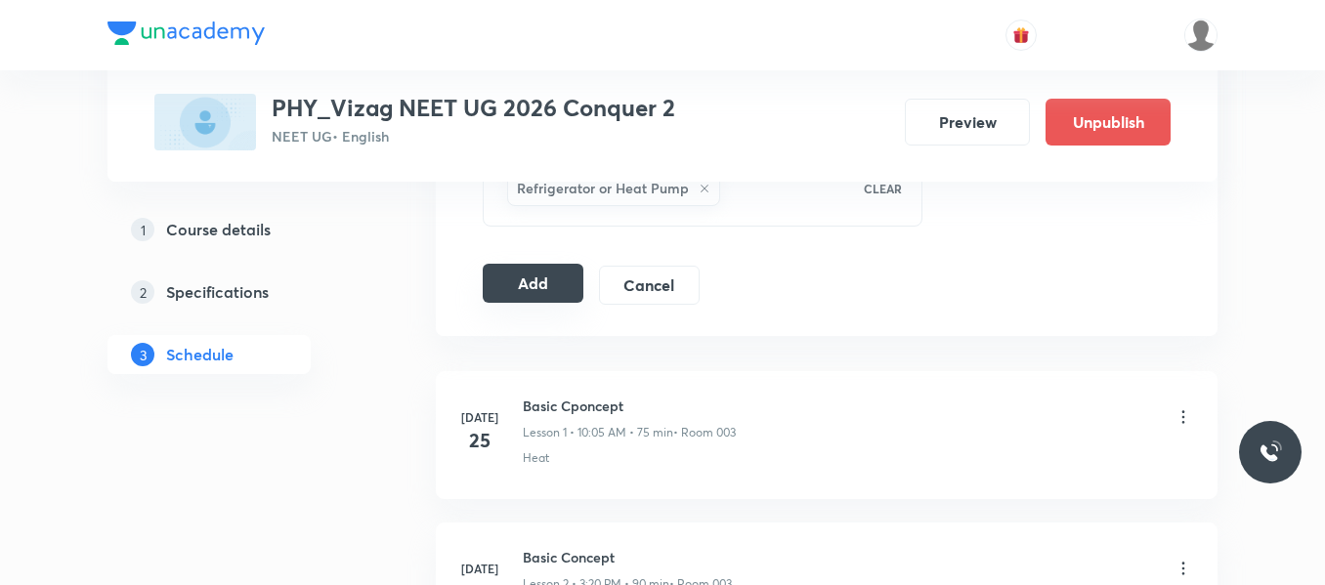
click at [559, 290] on button "Add" at bounding box center [533, 283] width 101 height 39
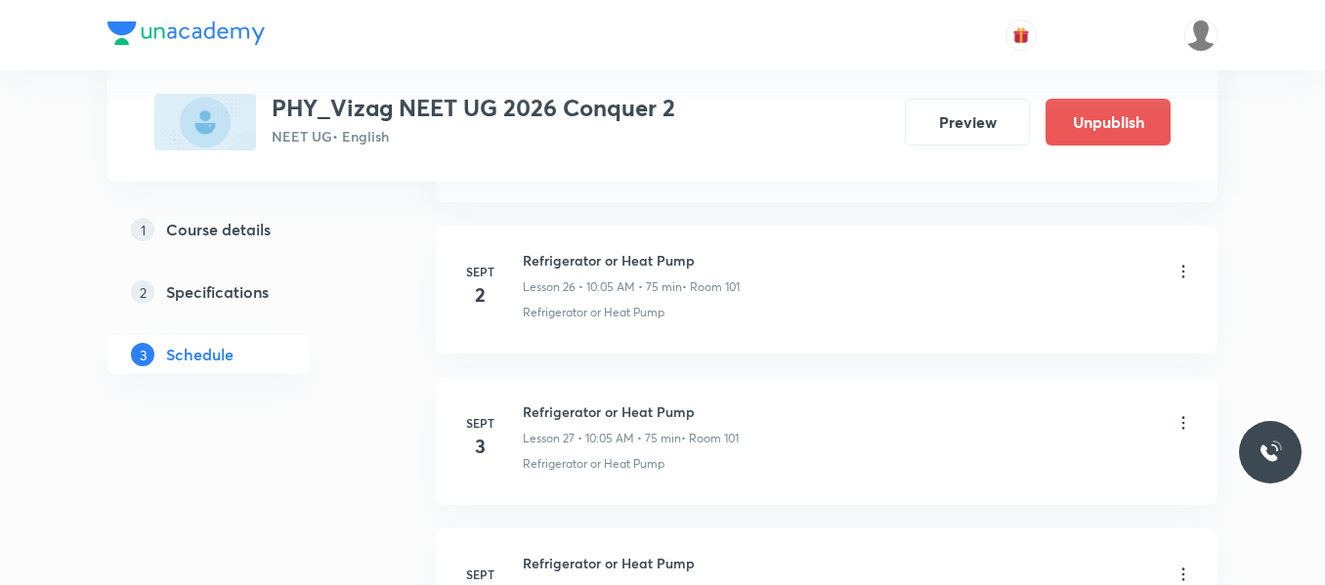
scroll to position [4324, 0]
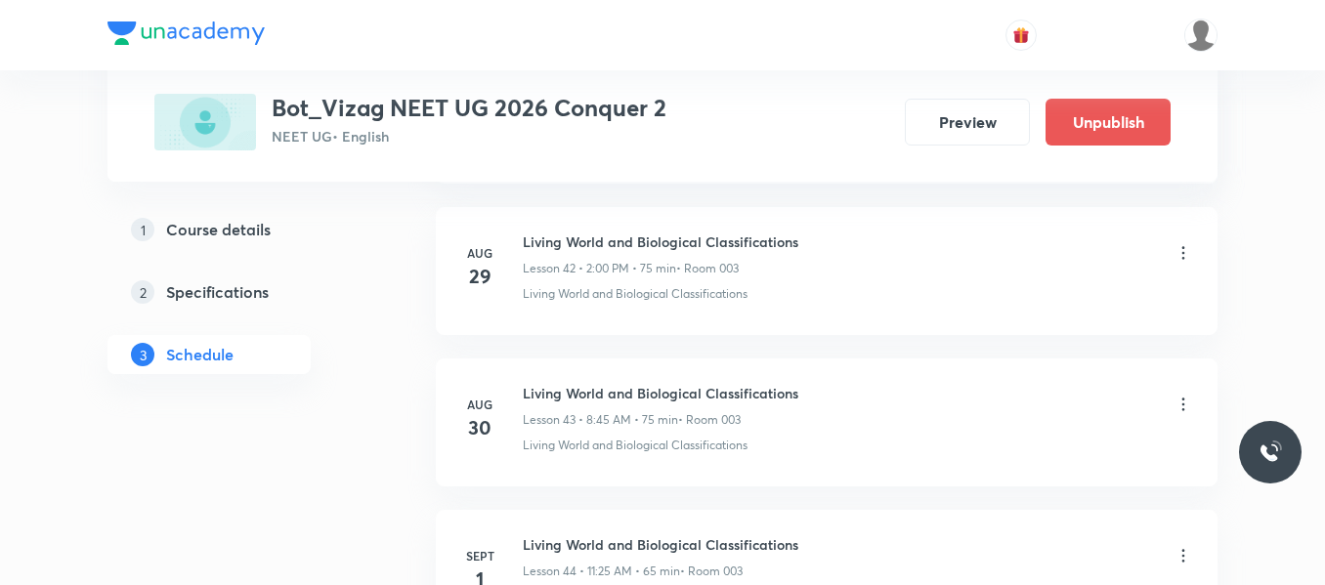
scroll to position [7948, 0]
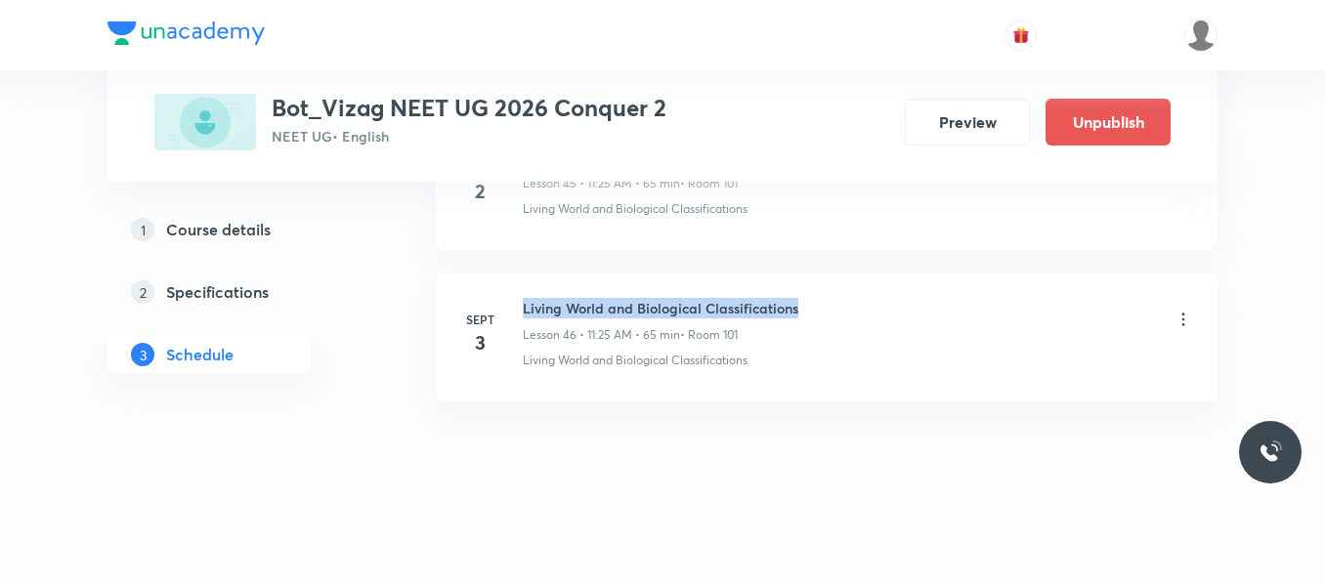
drag, startPoint x: 524, startPoint y: 310, endPoint x: 885, endPoint y: 274, distance: 363.3
click at [885, 274] on li "[DATE] Living World and Biological Classifications Lesson 46 • 11:25 AM • 65 mi…" at bounding box center [827, 338] width 782 height 128
copy h6 "Living World and Biological Classifications"
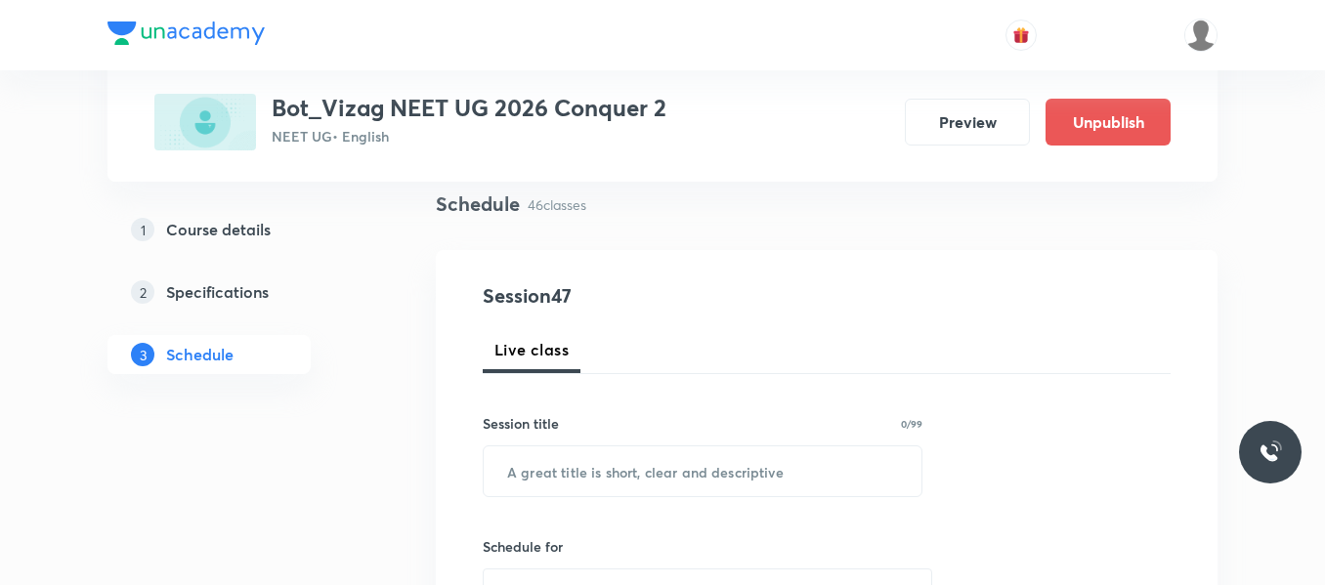
scroll to position [143, 0]
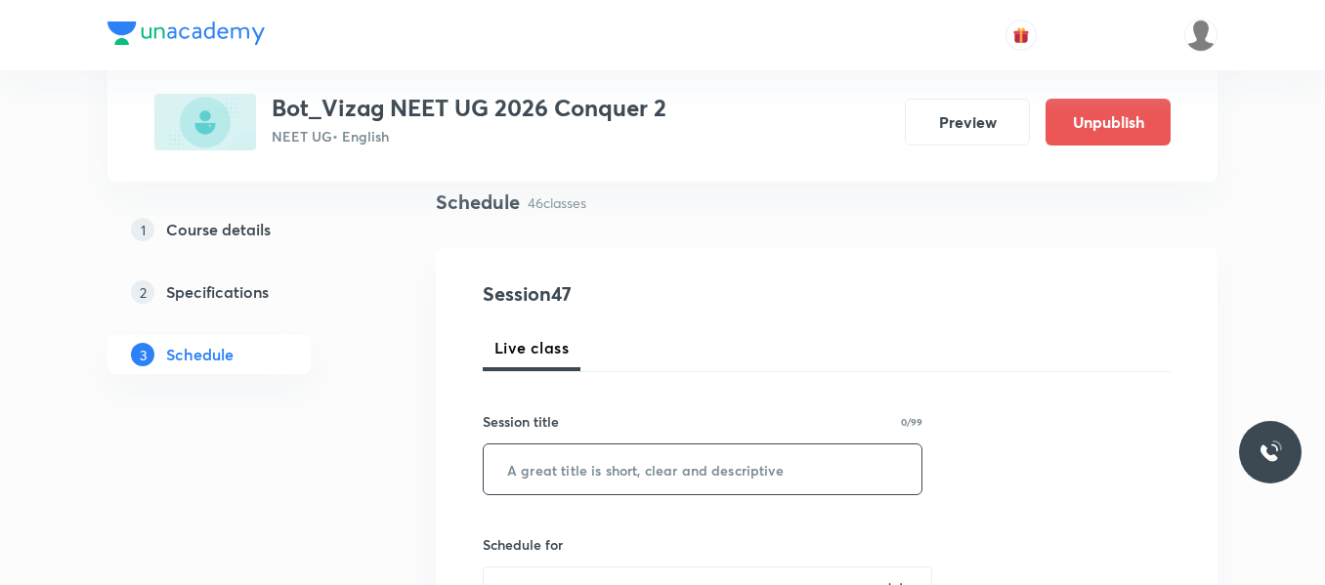
click at [625, 456] on input "text" at bounding box center [703, 470] width 438 height 50
paste input "Living World and Biological Classifications"
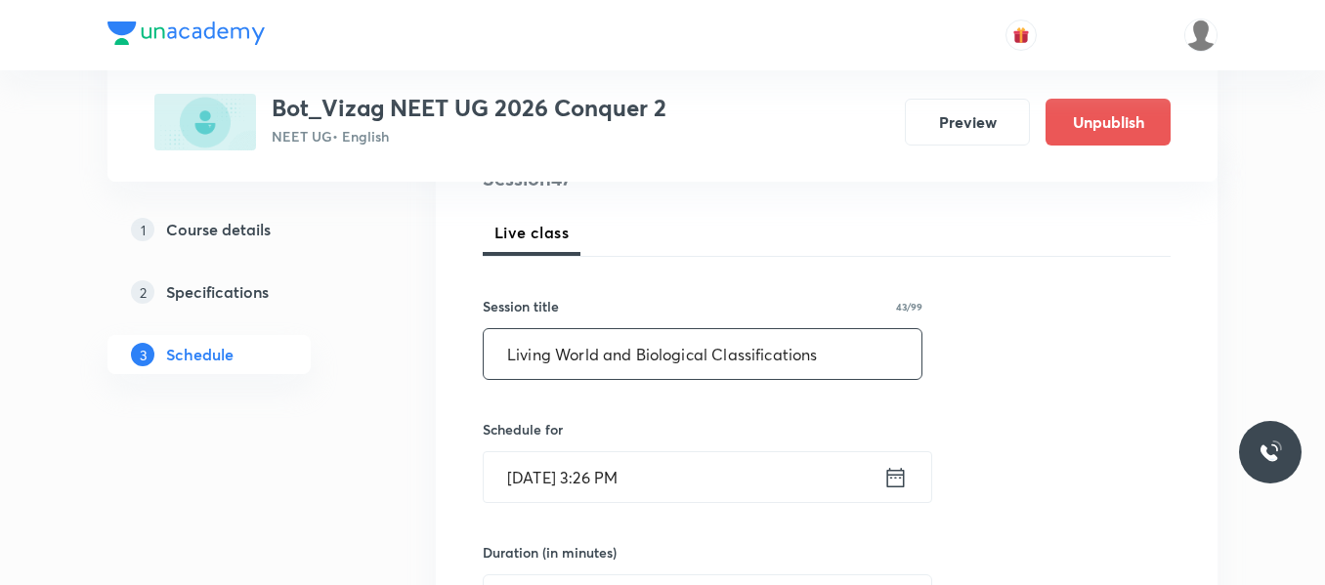
scroll to position [259, 0]
type input "Living World and Biological Classifications"
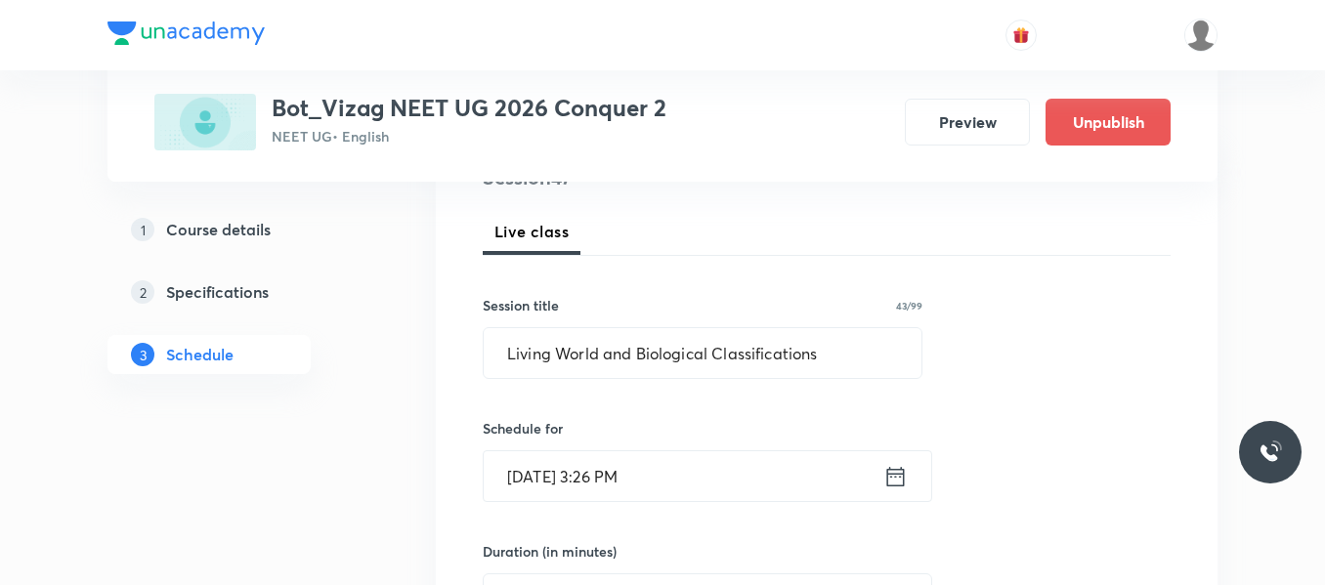
click at [896, 481] on icon at bounding box center [895, 476] width 24 height 27
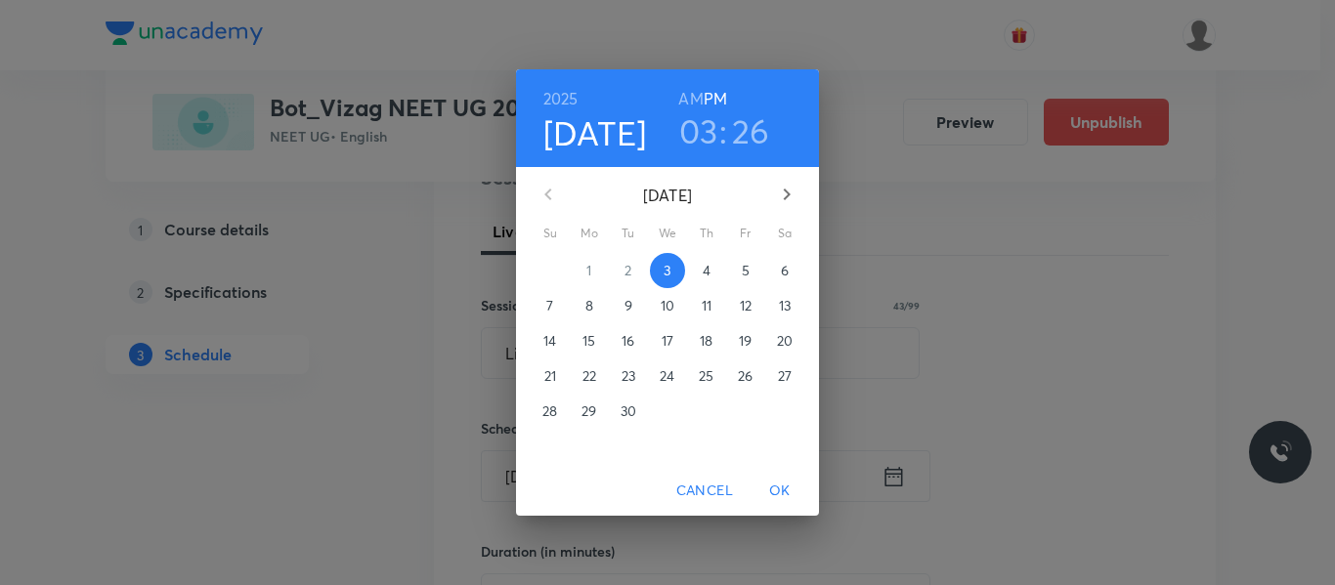
click at [711, 270] on span "4" at bounding box center [706, 271] width 35 height 20
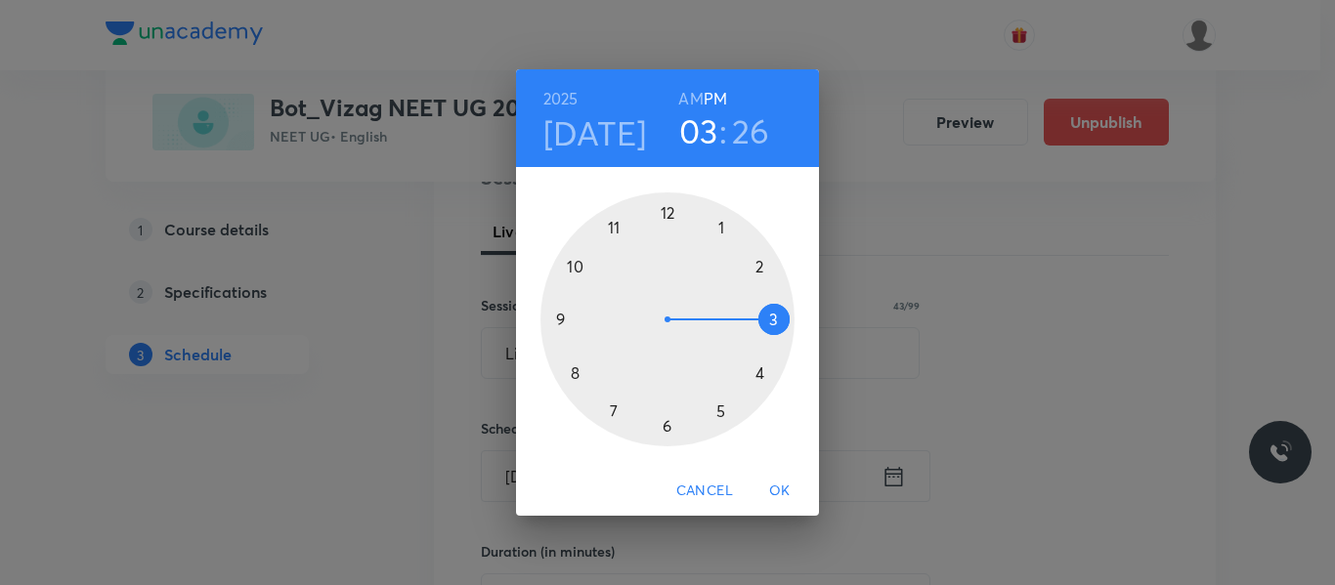
click at [615, 228] on div at bounding box center [667, 319] width 254 height 254
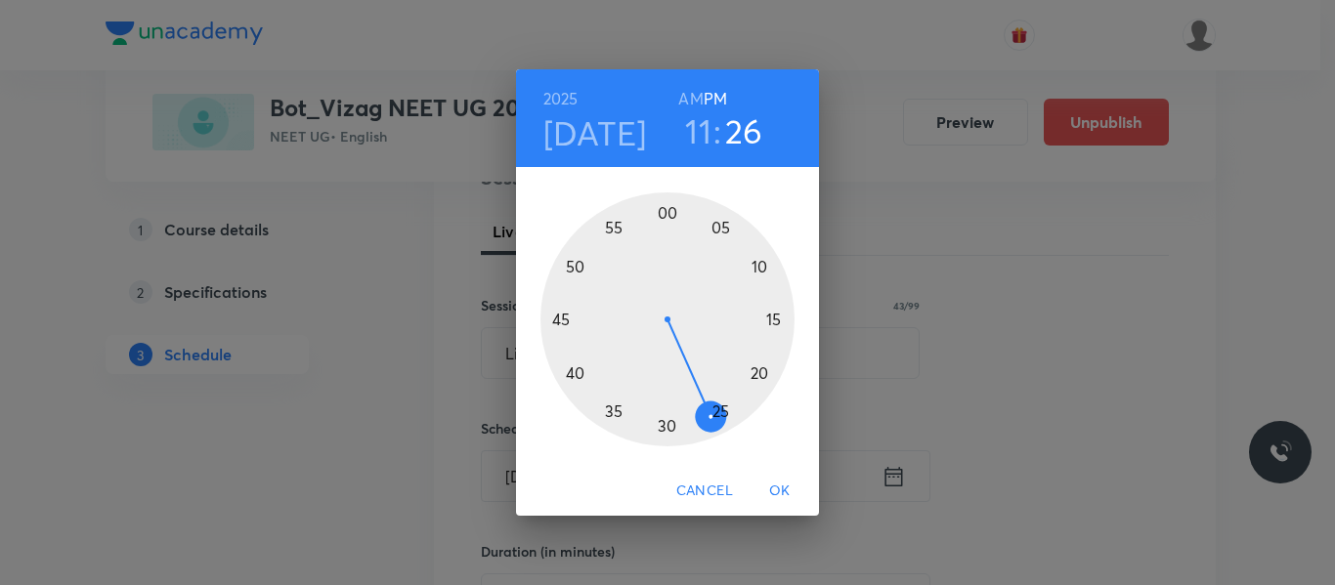
click at [720, 413] on div at bounding box center [667, 319] width 254 height 254
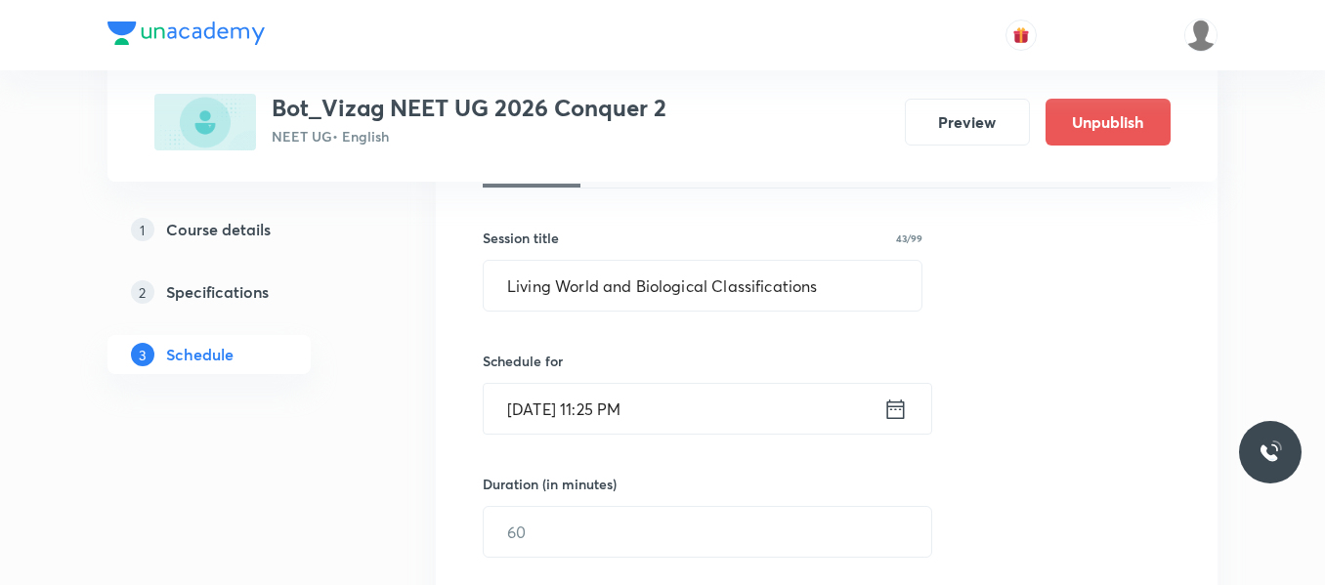
scroll to position [328, 0]
click at [895, 411] on icon at bounding box center [895, 407] width 24 height 27
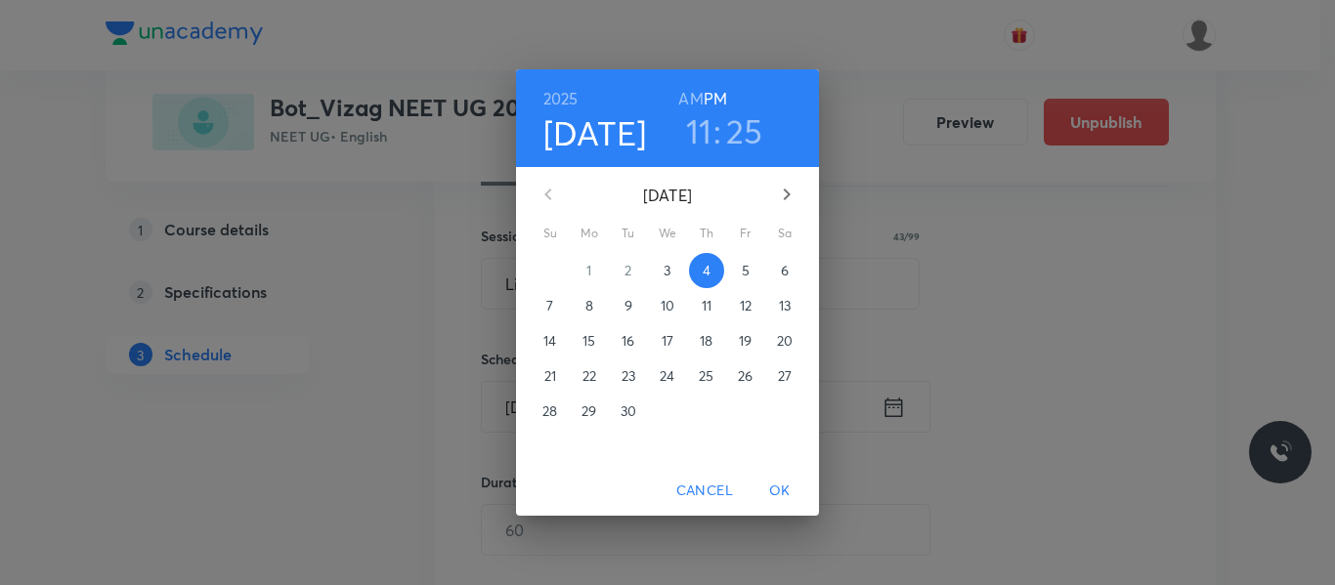
click at [698, 95] on h6 "AM" at bounding box center [690, 98] width 24 height 27
click at [778, 476] on button "OK" at bounding box center [779, 491] width 63 height 36
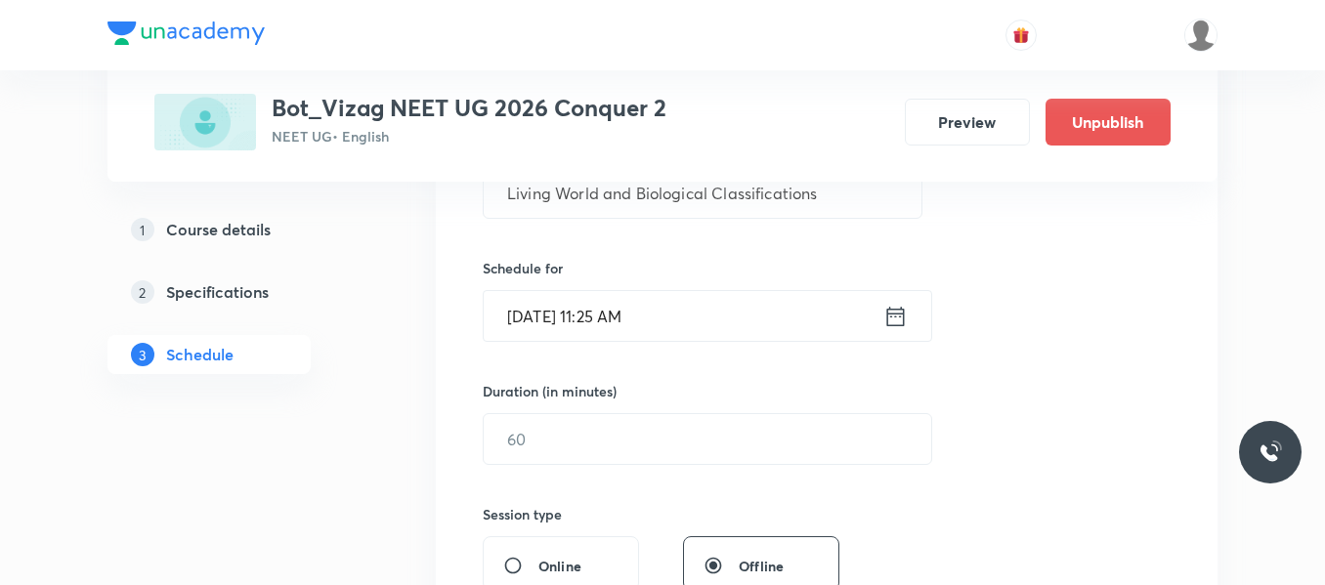
scroll to position [421, 0]
click at [661, 442] on input "text" at bounding box center [708, 437] width 448 height 50
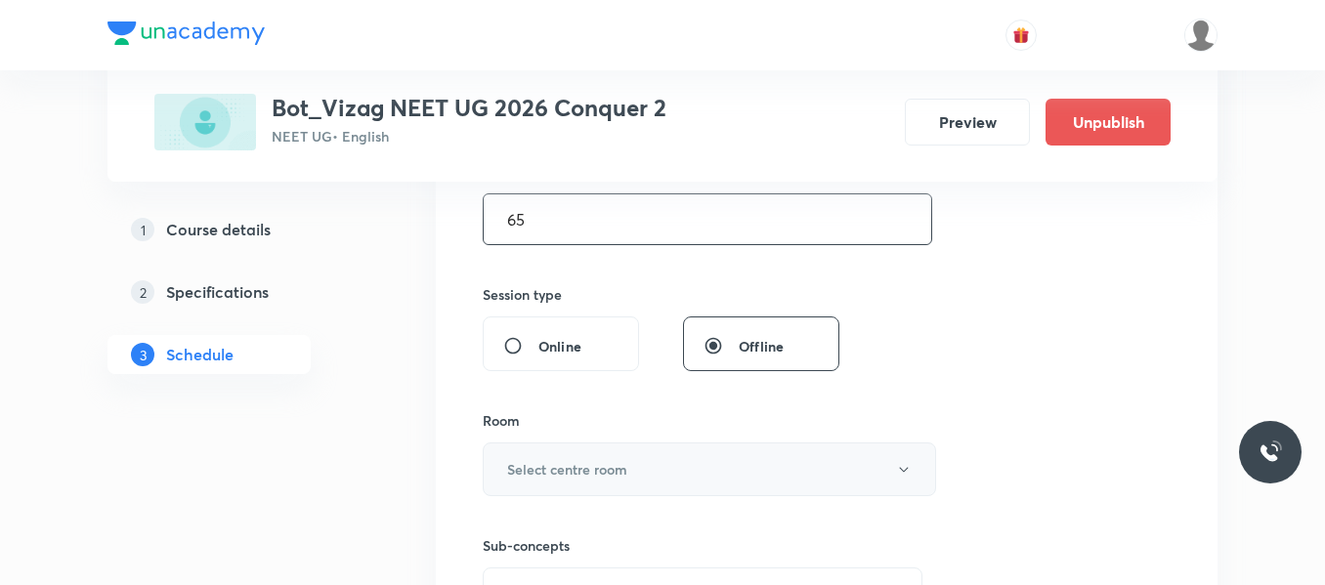
scroll to position [640, 0]
type input "65"
click at [654, 472] on button "Select centre room" at bounding box center [709, 469] width 453 height 54
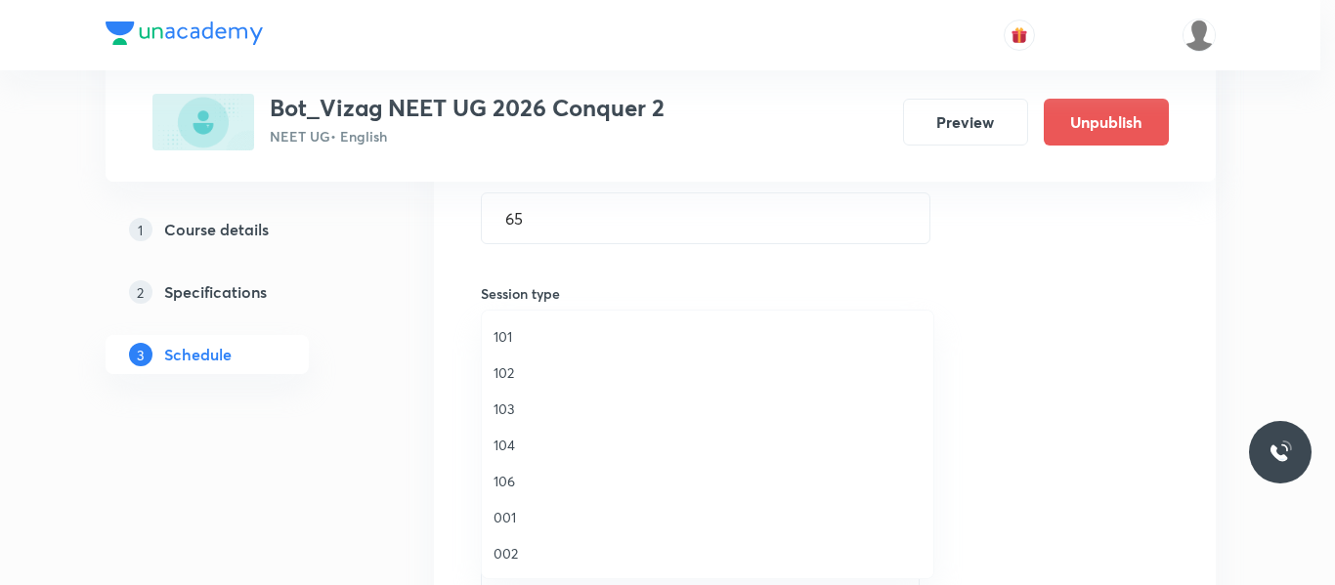
click at [505, 331] on span "101" at bounding box center [707, 336] width 428 height 21
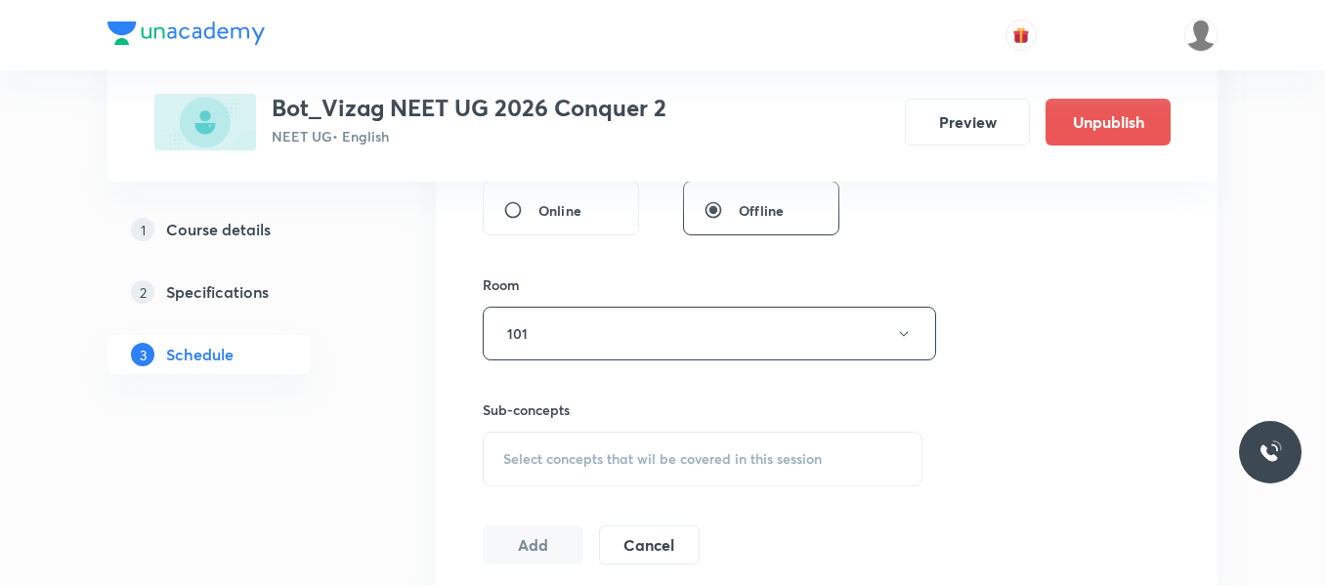
scroll to position [781, 0]
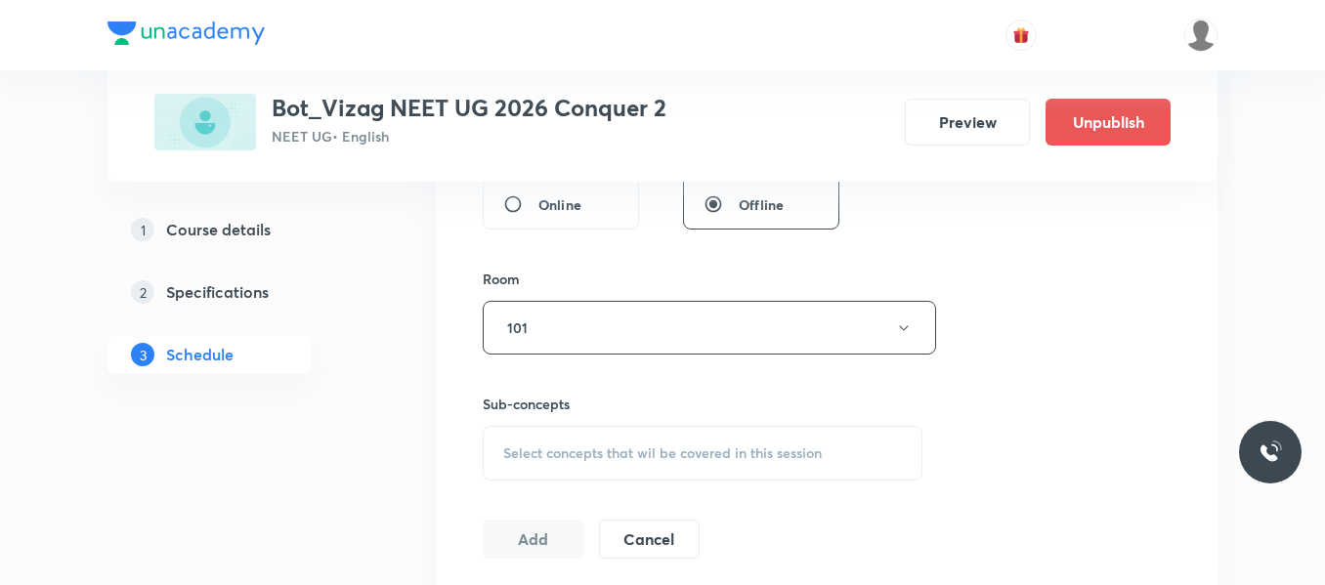
click at [598, 455] on span "Select concepts that wil be covered in this session" at bounding box center [662, 454] width 319 height 16
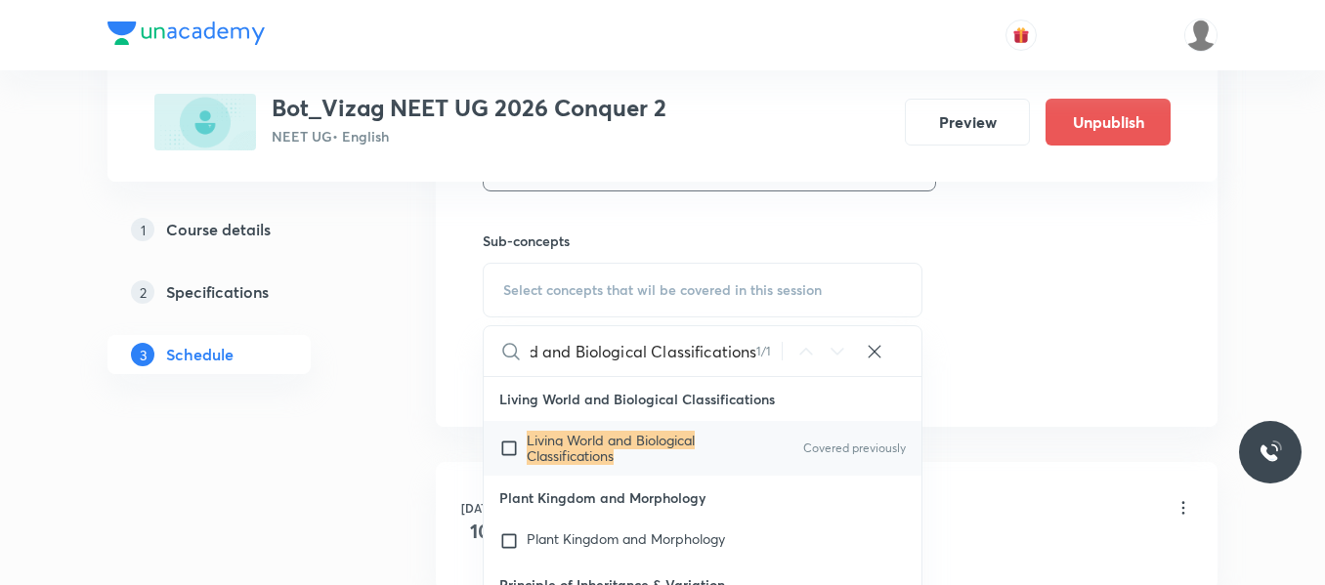
scroll to position [945, 0]
type input "Living World and Biological Classifications"
click at [507, 445] on input "checkbox" at bounding box center [512, 447] width 27 height 31
checkbox input "true"
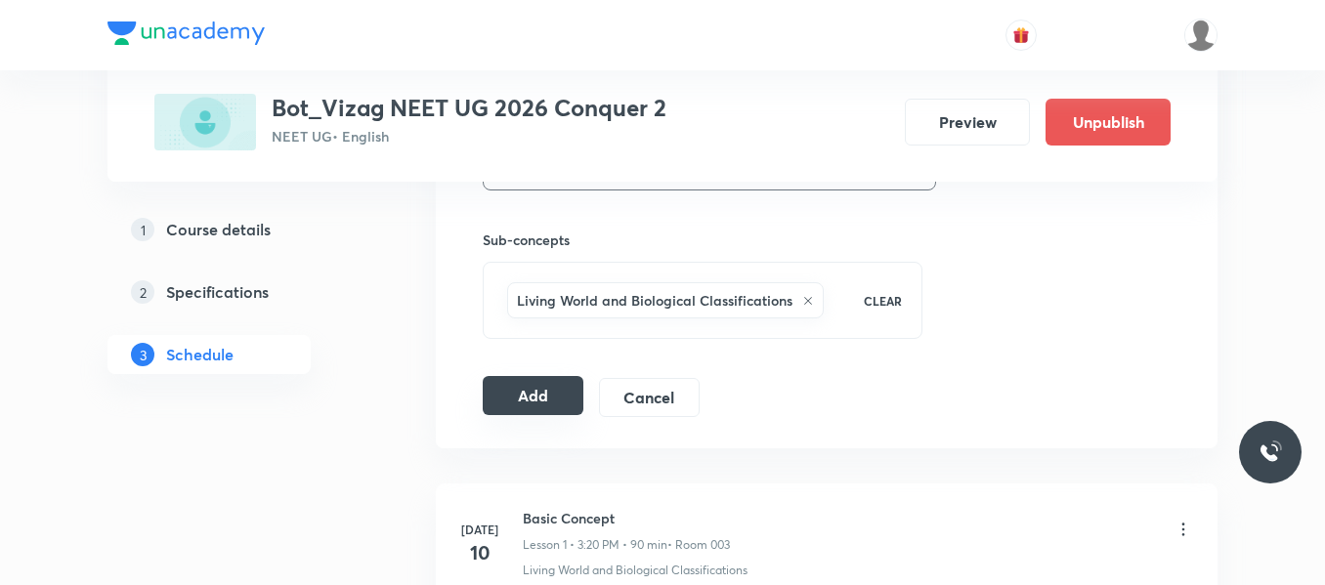
click at [542, 385] on button "Add" at bounding box center [533, 395] width 101 height 39
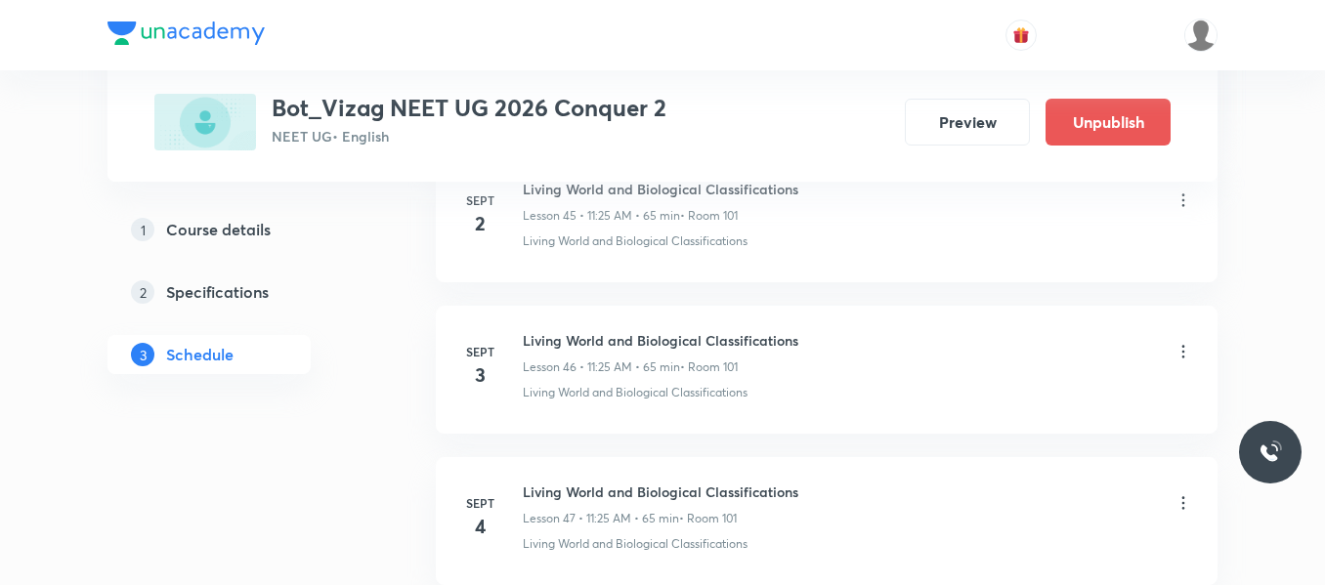
scroll to position [7201, 0]
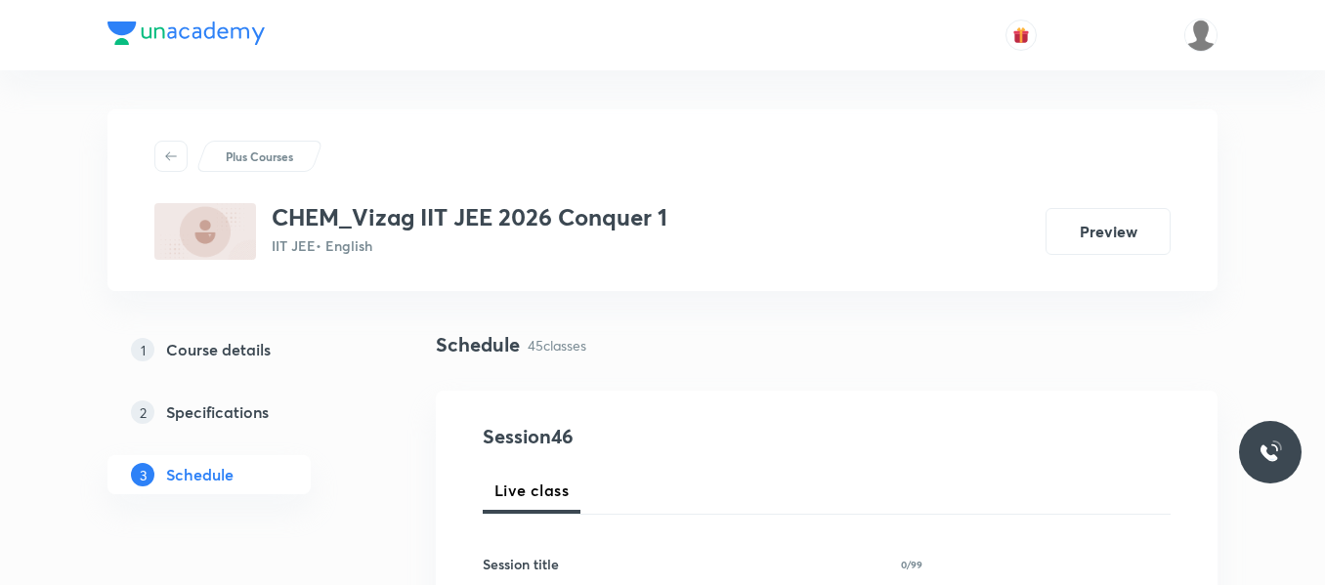
click at [371, 355] on link "1 Course details" at bounding box center [240, 349] width 266 height 39
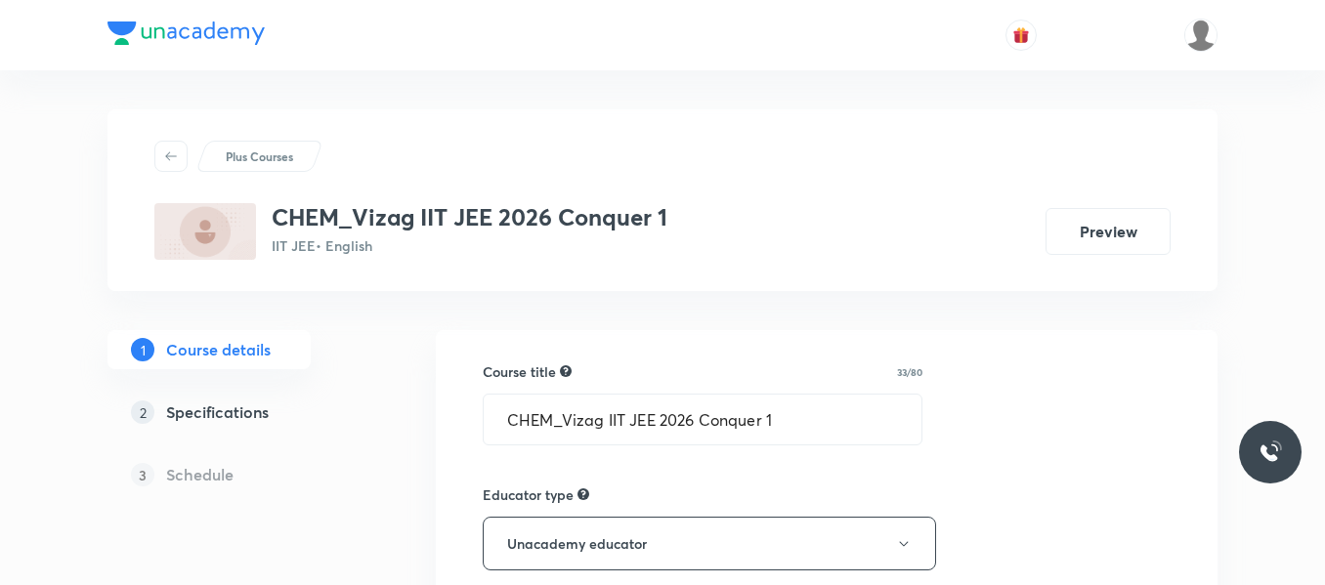
scroll to position [1349, 0]
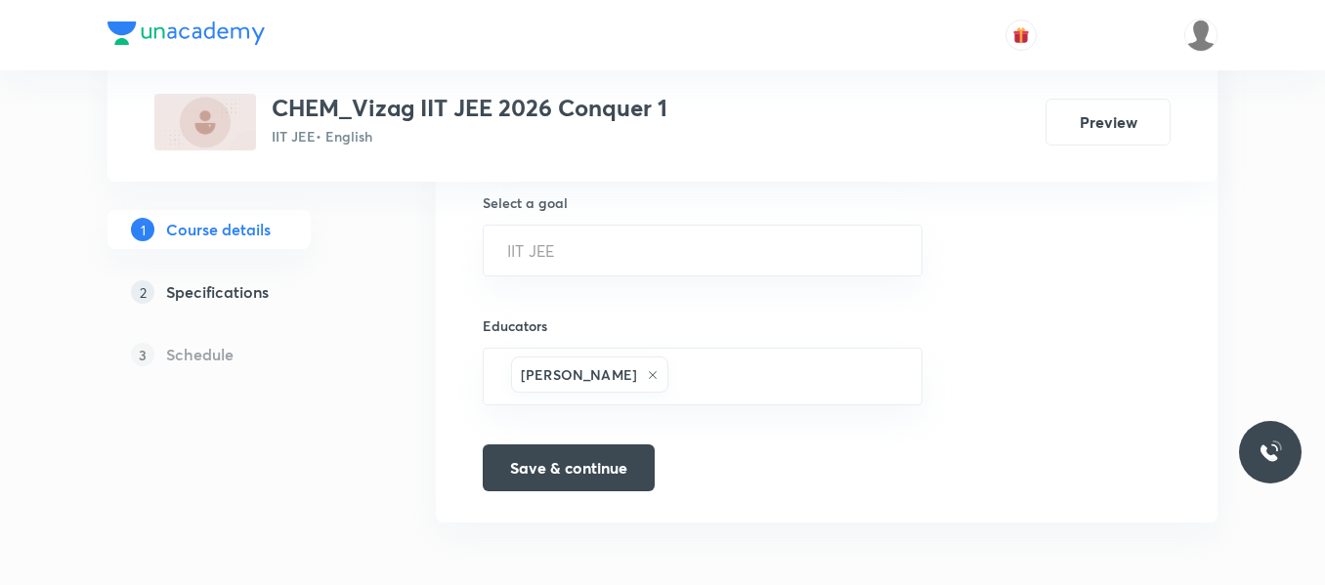
click at [205, 360] on h5 "Schedule" at bounding box center [199, 354] width 67 height 23
click at [221, 289] on h5 "Specifications" at bounding box center [217, 291] width 103 height 23
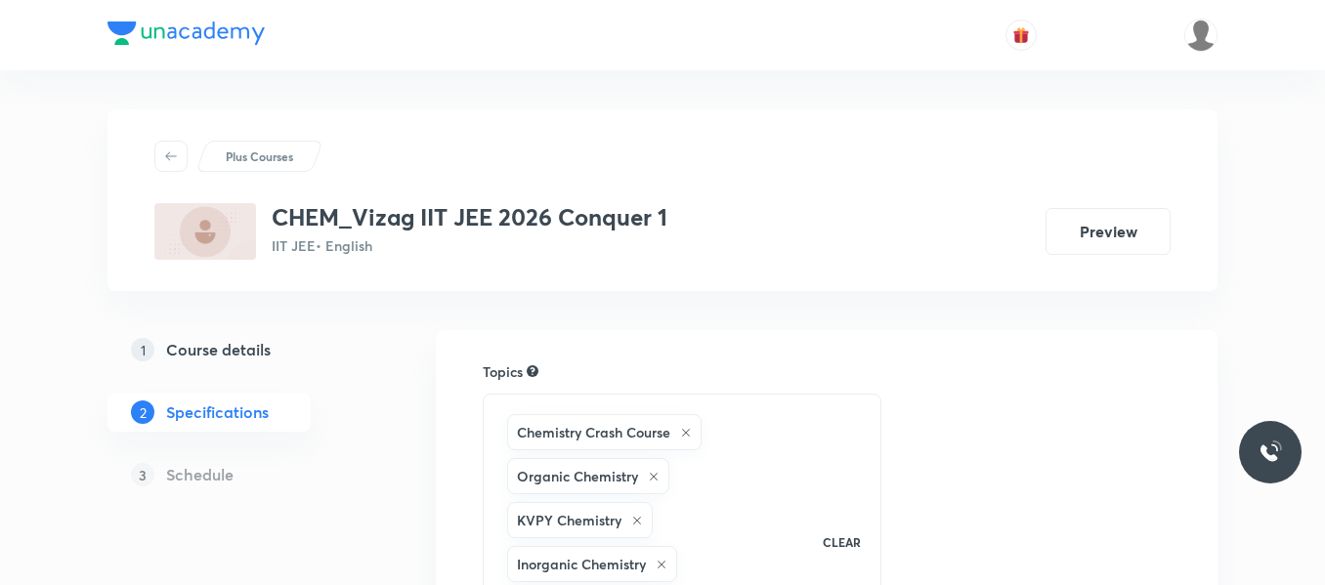
click at [209, 479] on h5 "Schedule" at bounding box center [199, 474] width 67 height 23
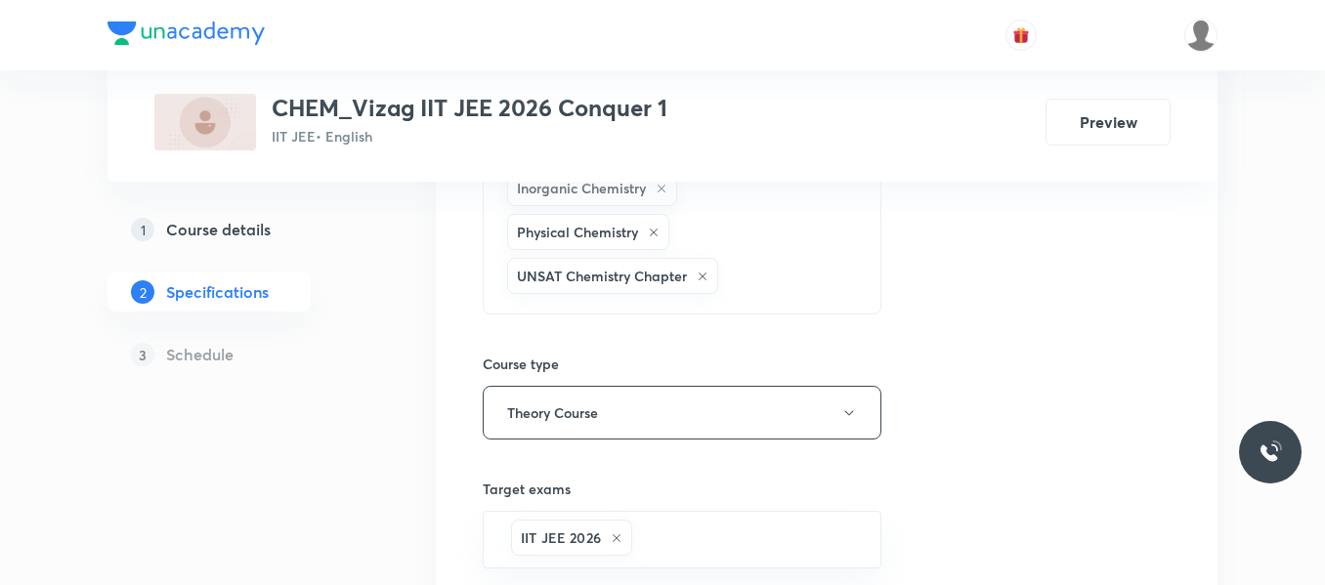
scroll to position [888, 0]
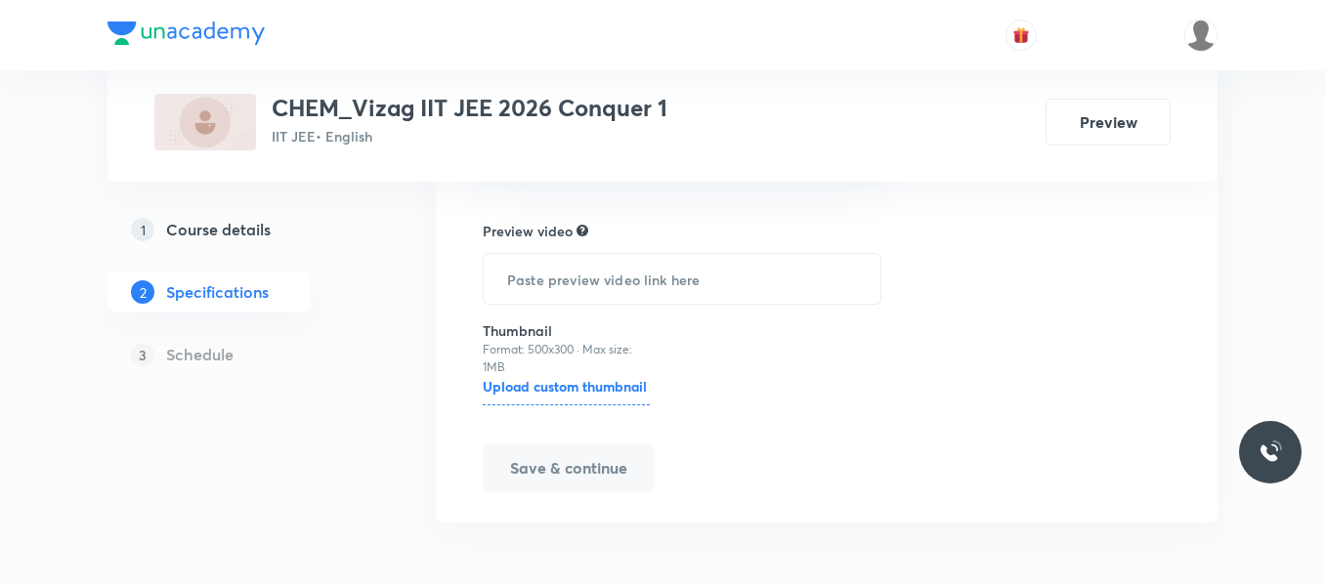
click at [191, 358] on h5 "Schedule" at bounding box center [199, 354] width 67 height 23
click at [320, 314] on div "1 Course details 2 Specifications 3 Schedule" at bounding box center [240, 304] width 266 height 188
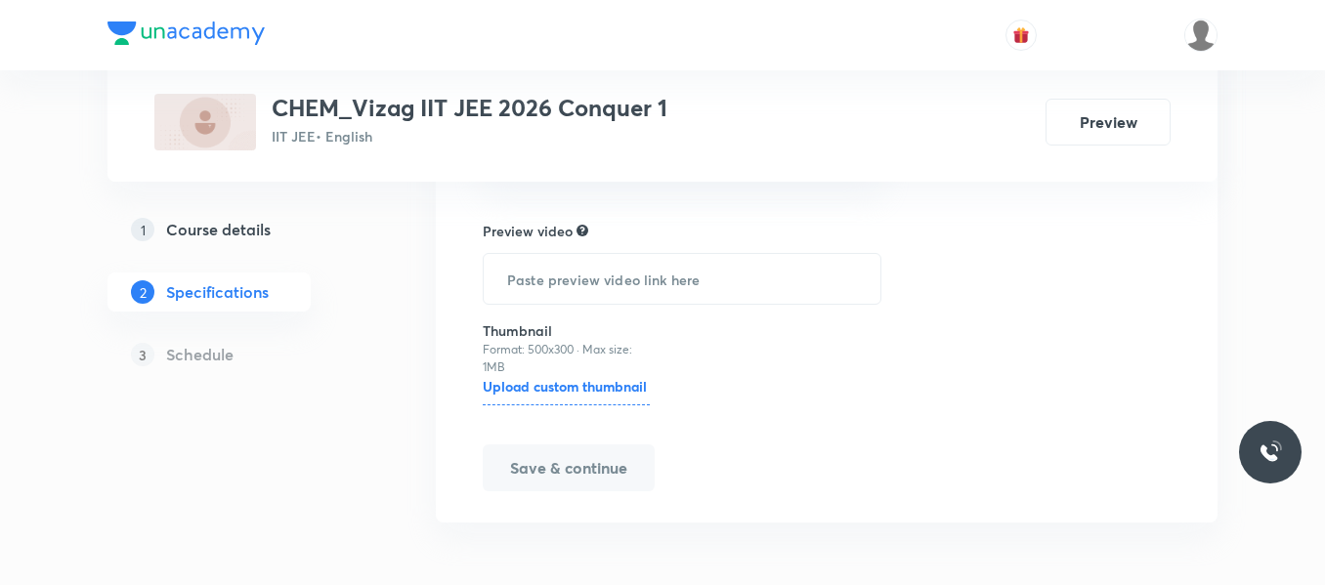
click at [203, 360] on h5 "Schedule" at bounding box center [199, 354] width 67 height 23
click at [361, 397] on div "1 Course details 2 Specifications 3 Schedule" at bounding box center [240, 304] width 266 height 188
click at [602, 465] on button "Save & continue" at bounding box center [569, 468] width 172 height 47
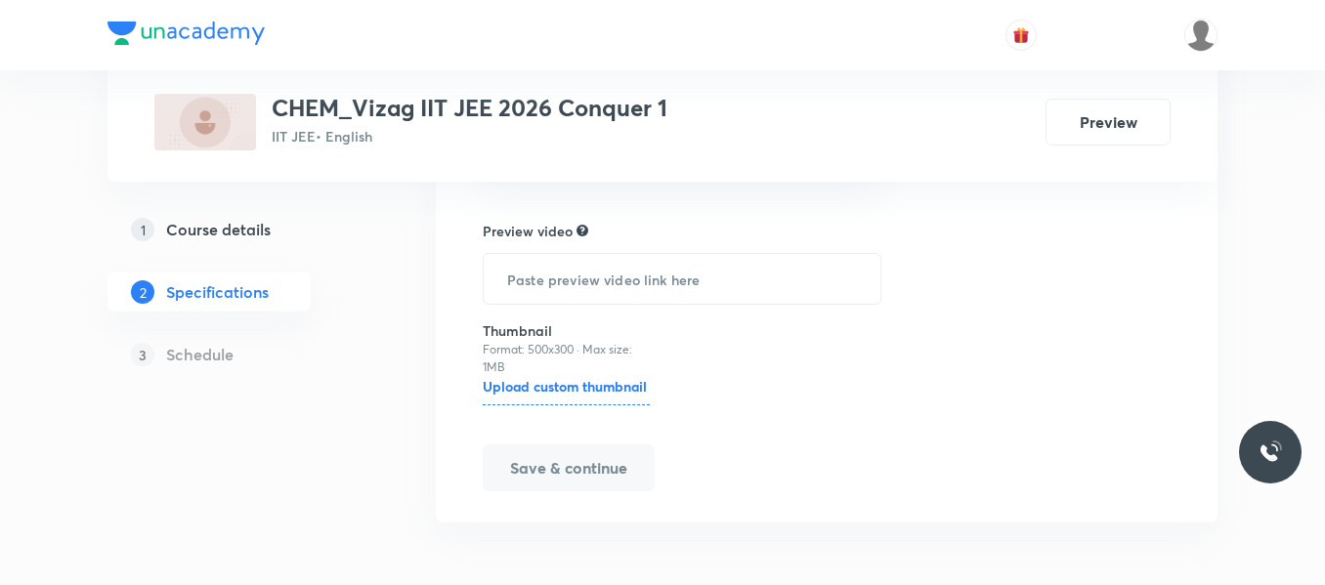
click at [208, 356] on h5 "Schedule" at bounding box center [199, 354] width 67 height 23
click at [567, 476] on button "Save & continue" at bounding box center [569, 468] width 172 height 47
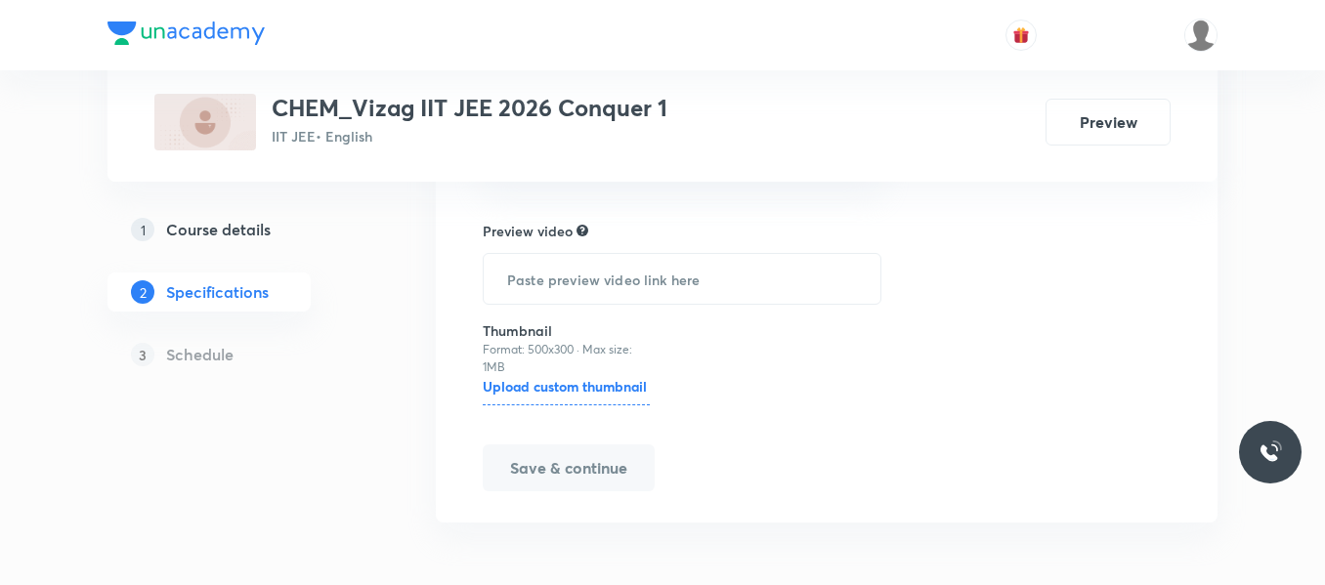
click at [215, 361] on h5 "Schedule" at bounding box center [199, 354] width 67 height 23
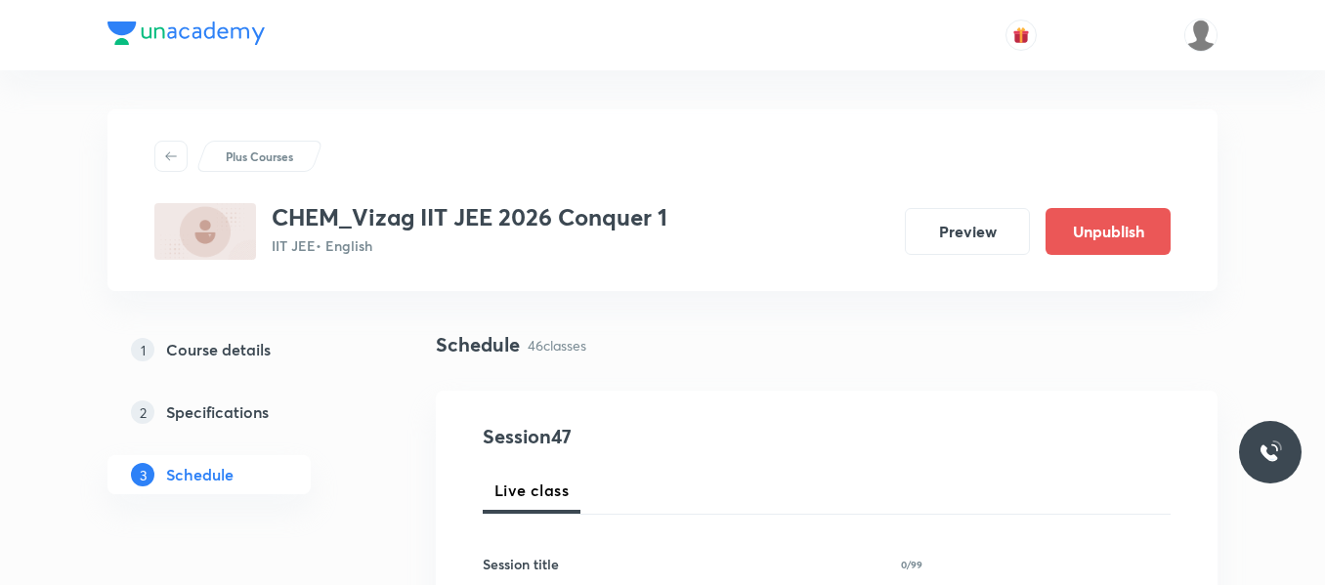
click at [355, 443] on div "1 Course details 2 Specifications 3 Schedule" at bounding box center [240, 424] width 266 height 188
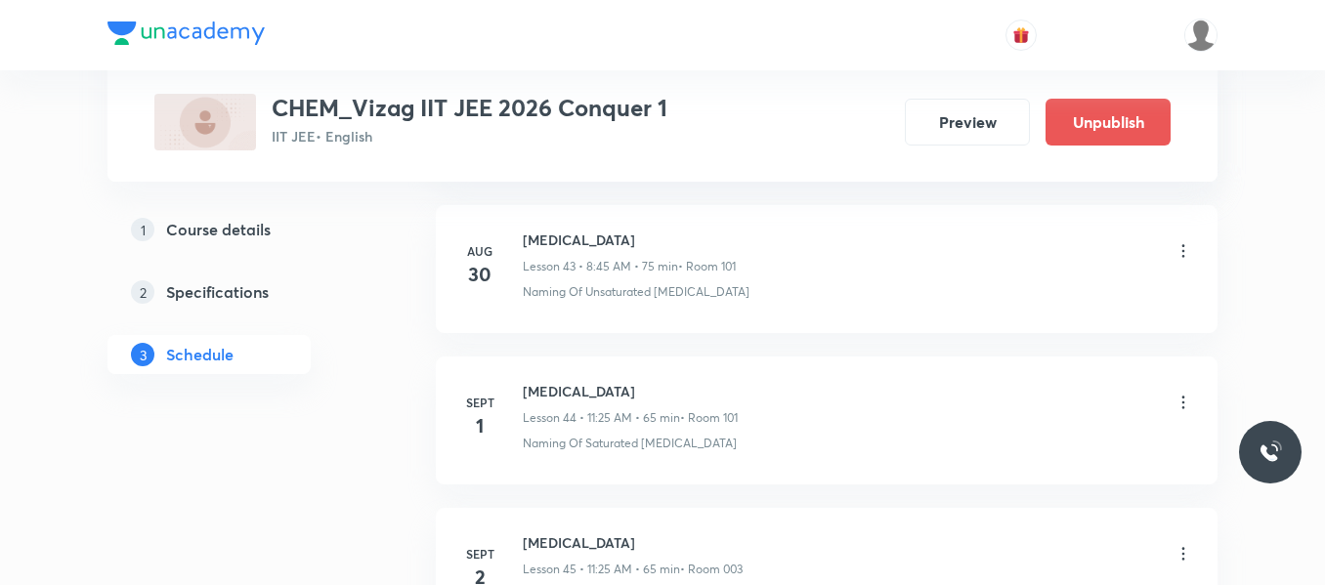
scroll to position [7965, 0]
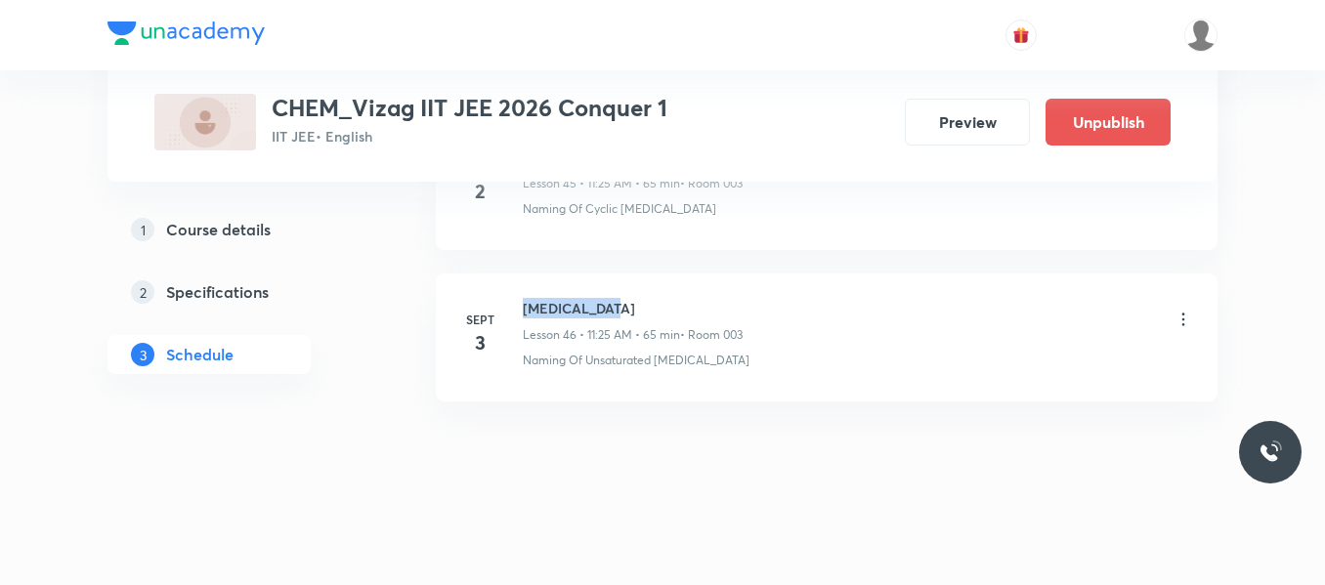
drag, startPoint x: 525, startPoint y: 305, endPoint x: 626, endPoint y: 294, distance: 102.2
click at [626, 294] on li "[DATE] [MEDICAL_DATA] Lesson 46 • 11:25 AM • 65 min • Room 003 Naming Of Unsatu…" at bounding box center [827, 338] width 782 height 128
copy h6 "[MEDICAL_DATA]"
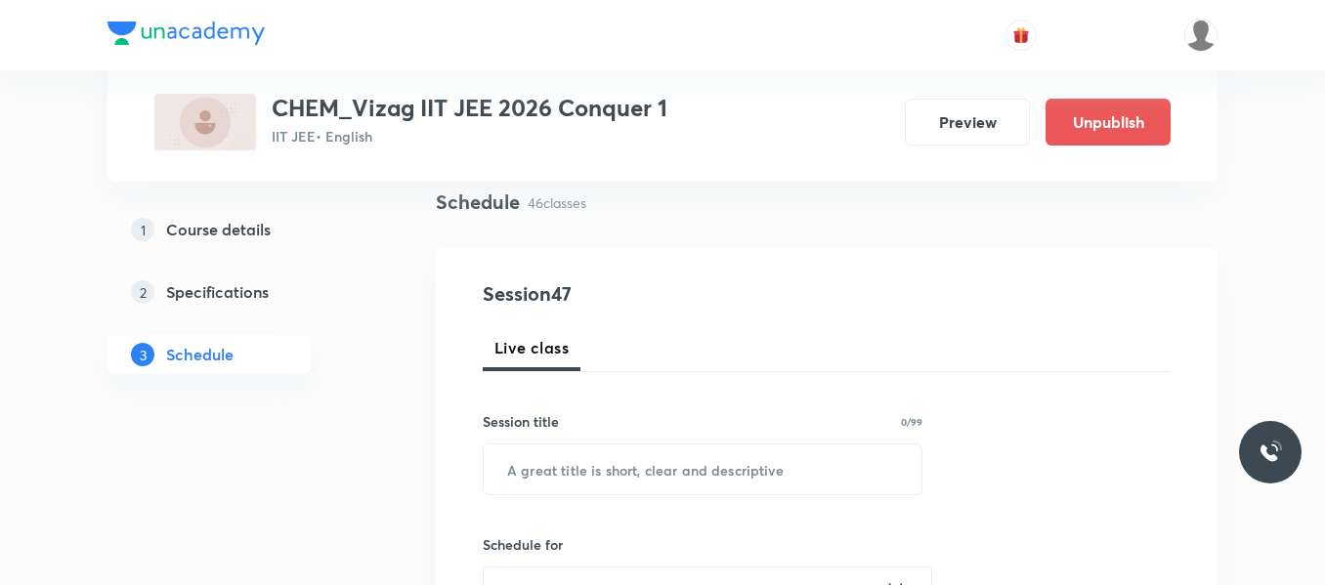
scroll to position [146, 0]
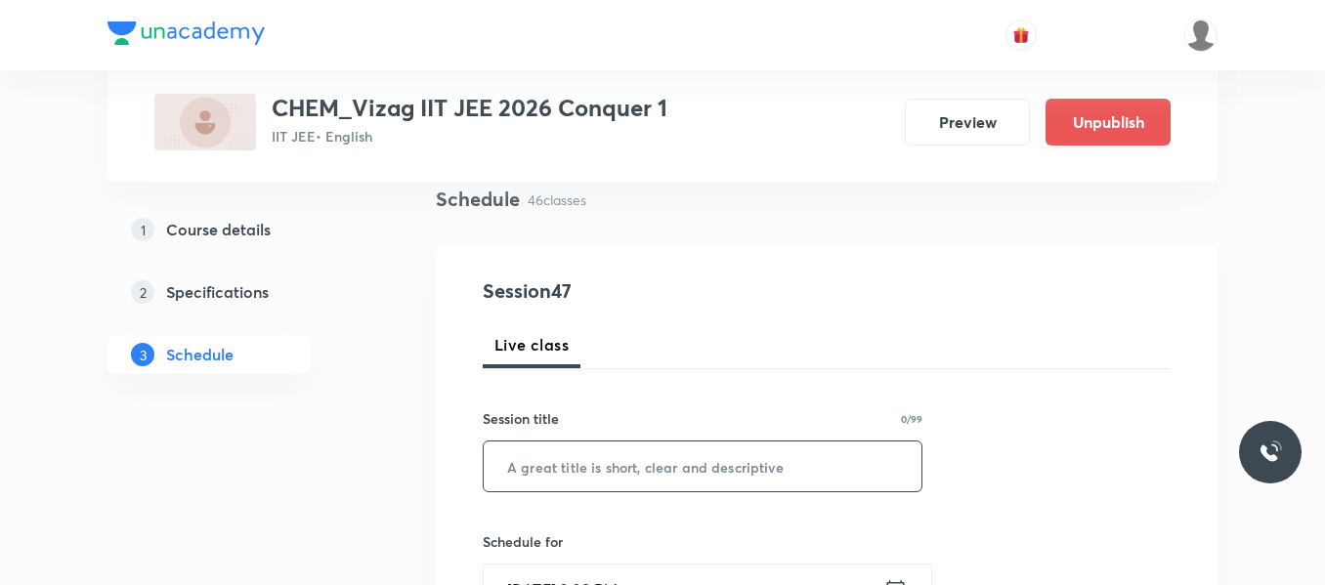
click at [557, 474] on input "text" at bounding box center [703, 467] width 438 height 50
paste input "[MEDICAL_DATA]"
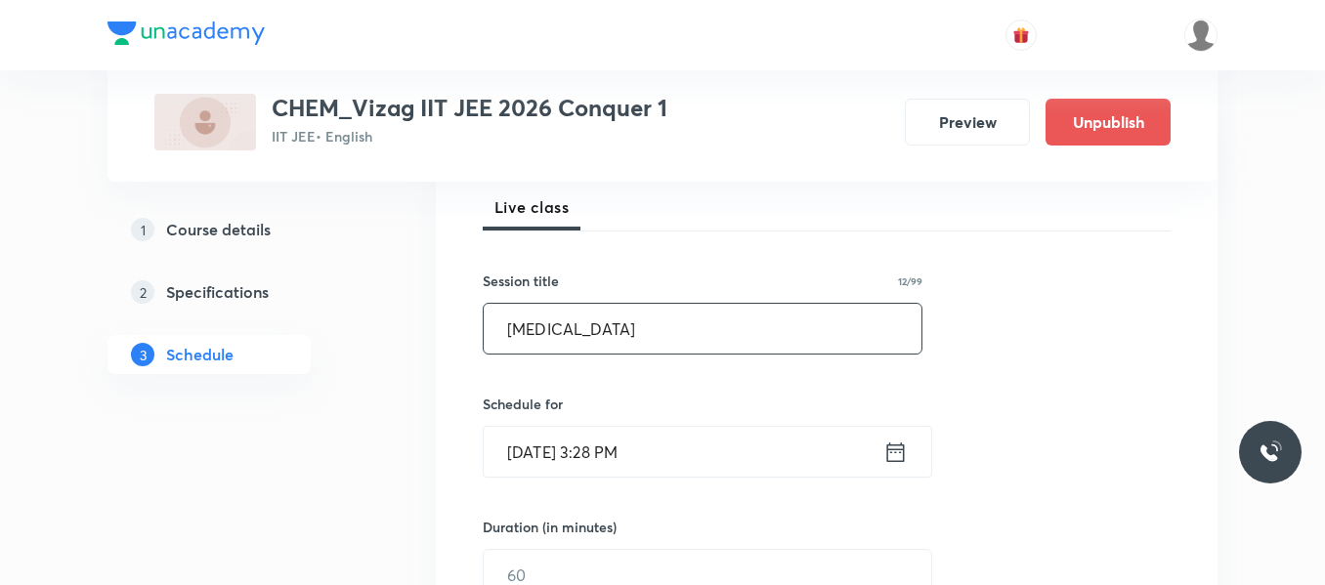
scroll to position [284, 0]
type input "[MEDICAL_DATA]"
click at [893, 456] on icon at bounding box center [895, 451] width 24 height 27
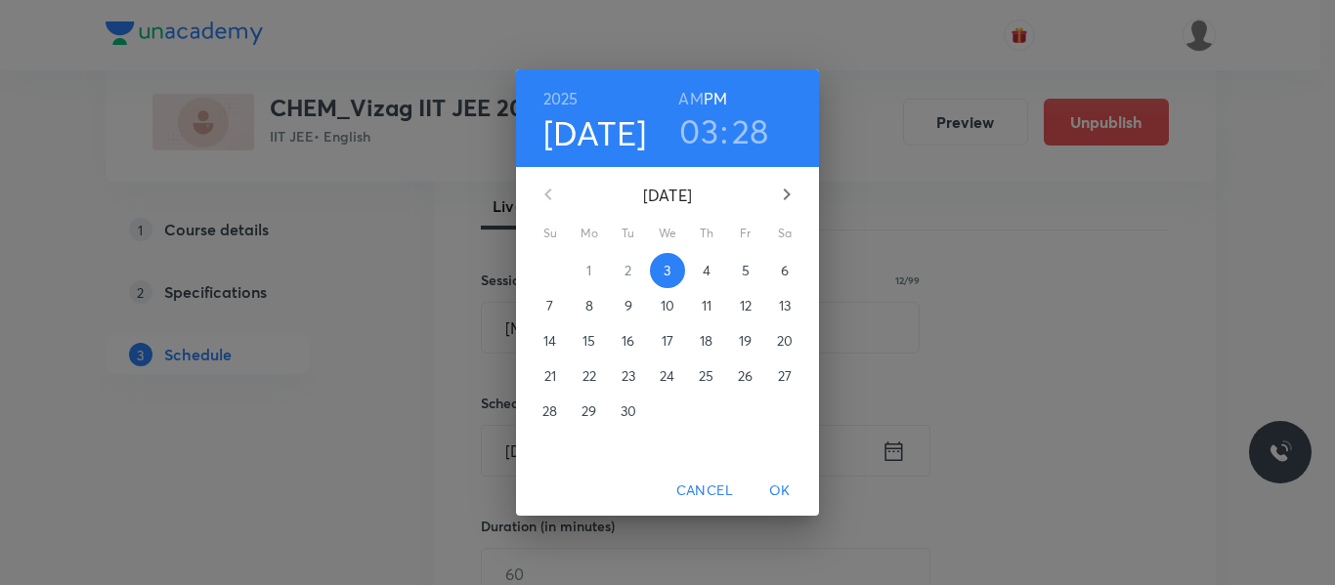
click at [703, 271] on p "4" at bounding box center [707, 271] width 8 height 20
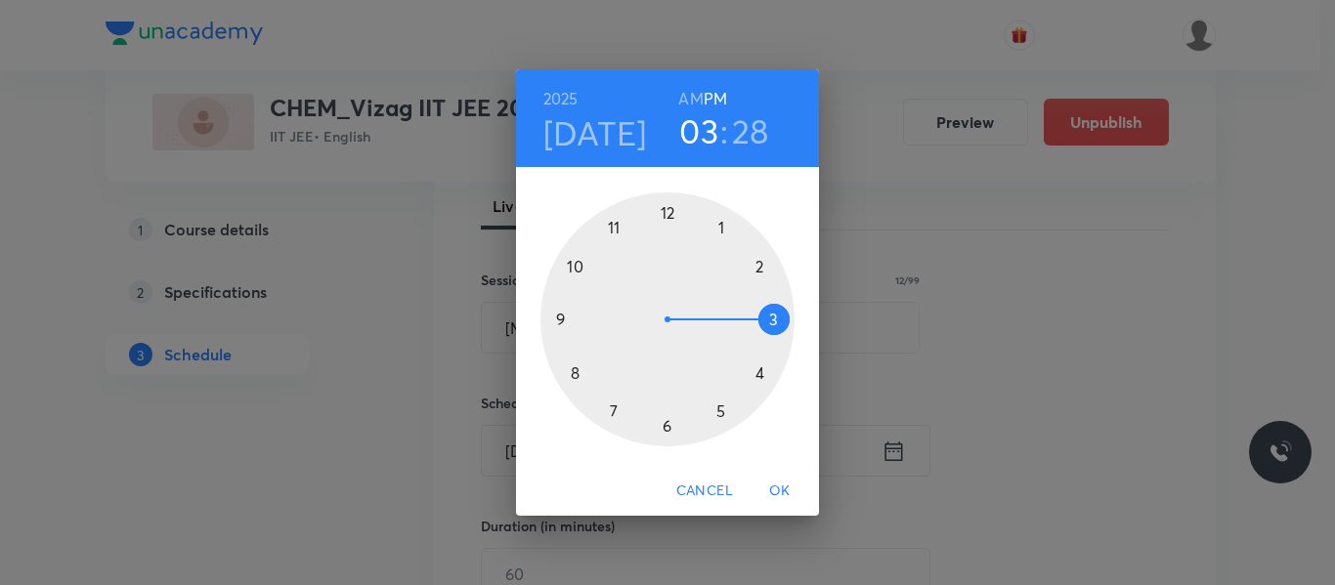
click at [691, 98] on h6 "AM" at bounding box center [690, 98] width 24 height 27
click at [614, 231] on div at bounding box center [667, 319] width 254 height 254
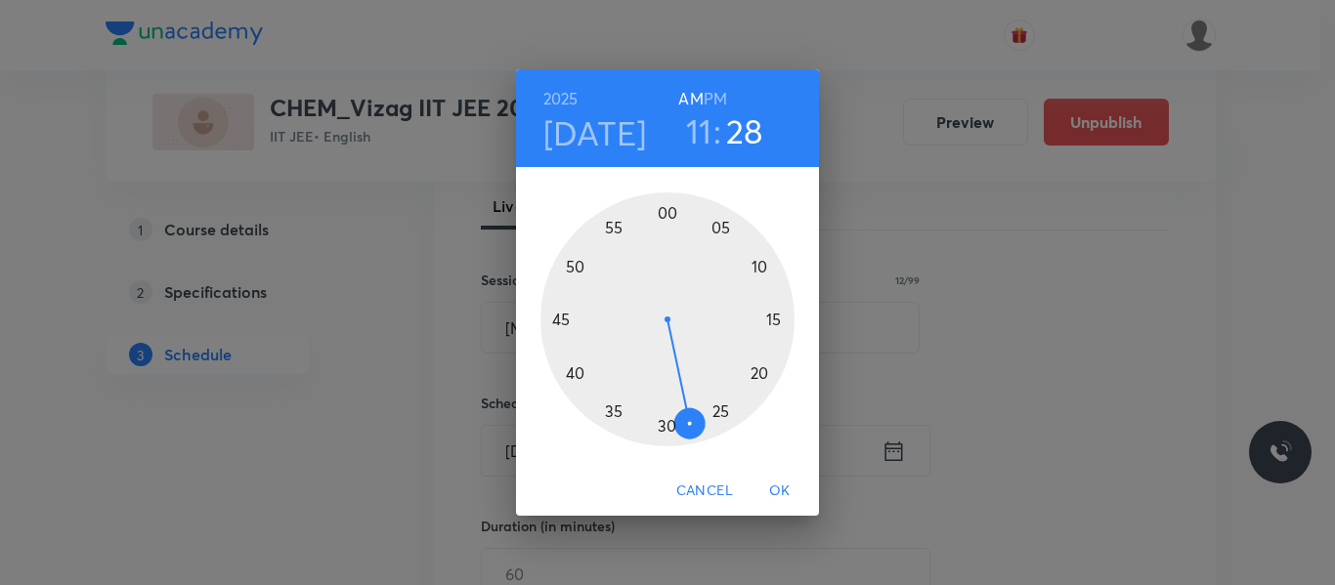
click at [721, 411] on div at bounding box center [667, 319] width 254 height 254
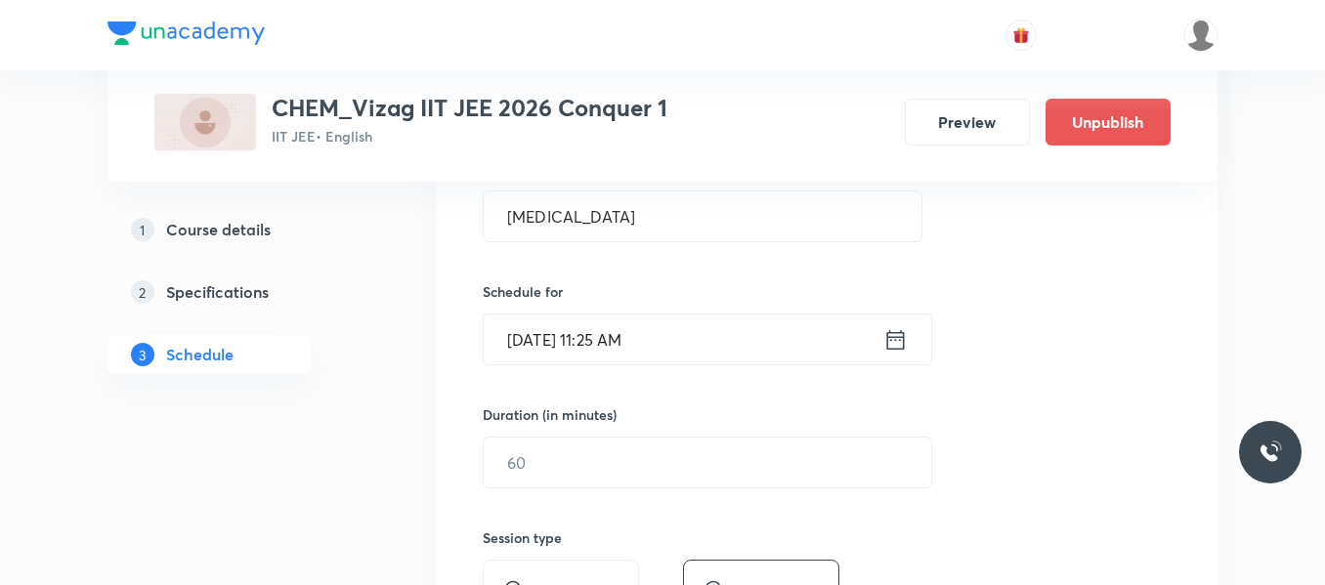
scroll to position [418, 0]
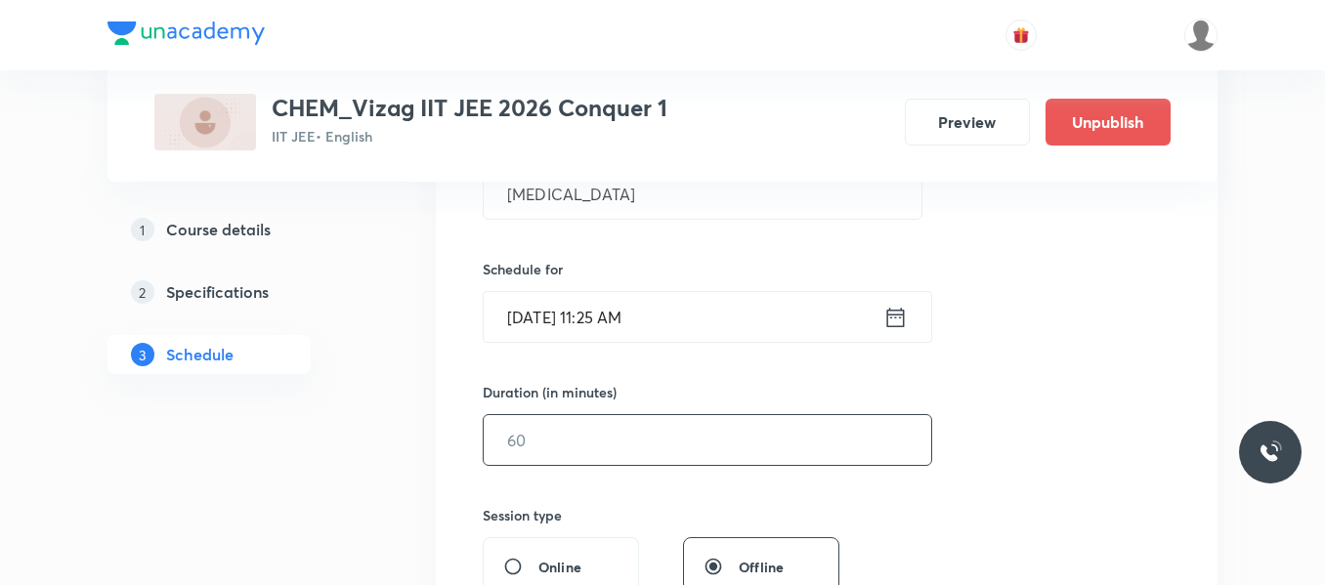
click at [672, 448] on input "text" at bounding box center [708, 440] width 448 height 50
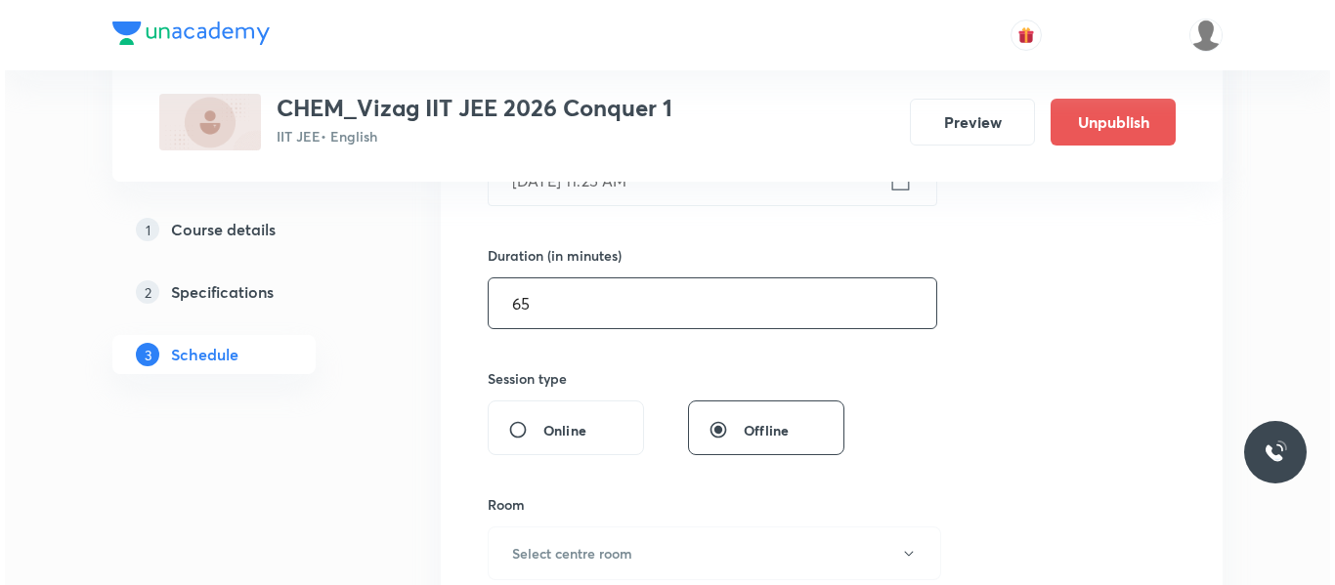
scroll to position [563, 0]
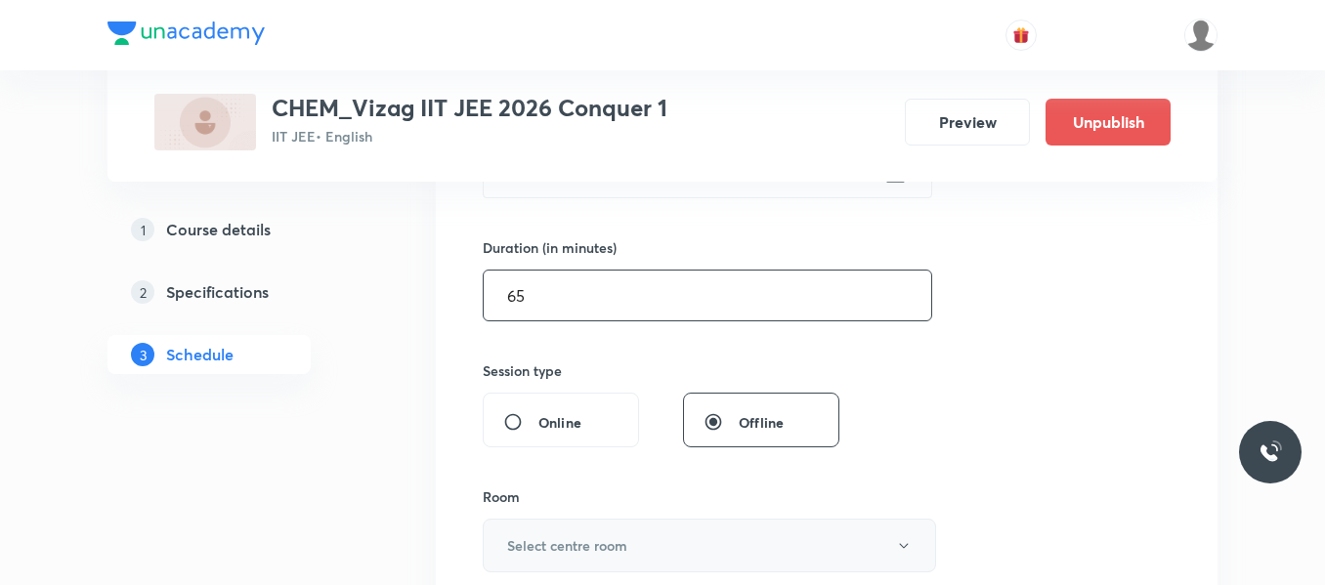
type input "65"
click at [603, 542] on h6 "Select centre room" at bounding box center [567, 545] width 120 height 21
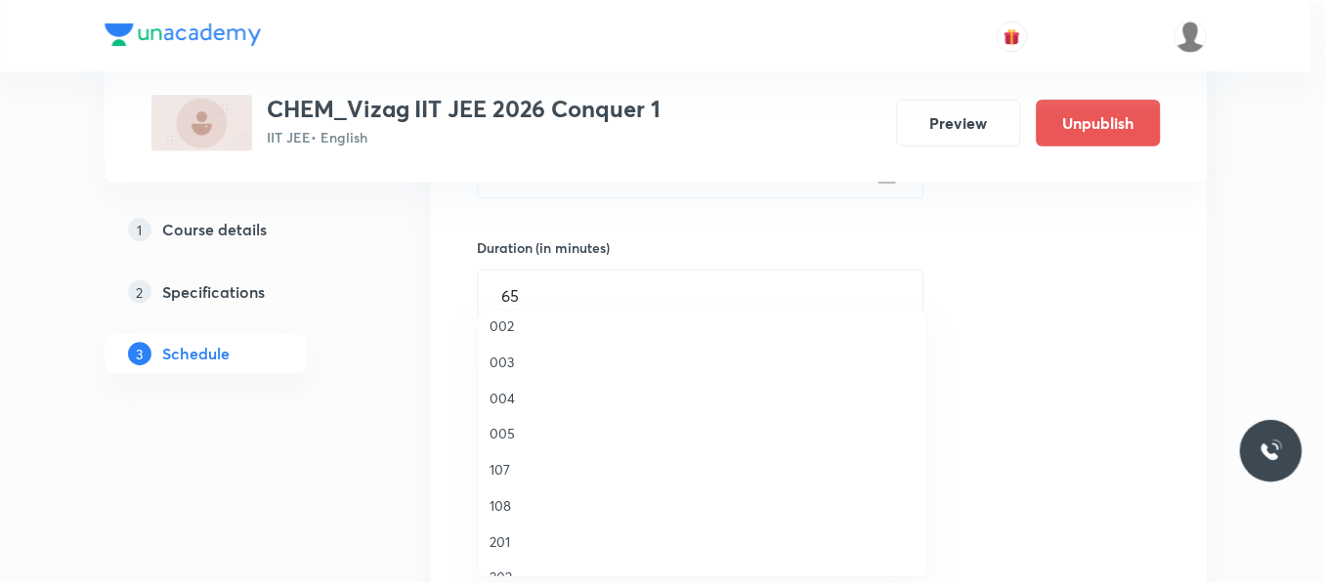
scroll to position [224, 0]
click at [506, 367] on span "003" at bounding box center [707, 366] width 428 height 21
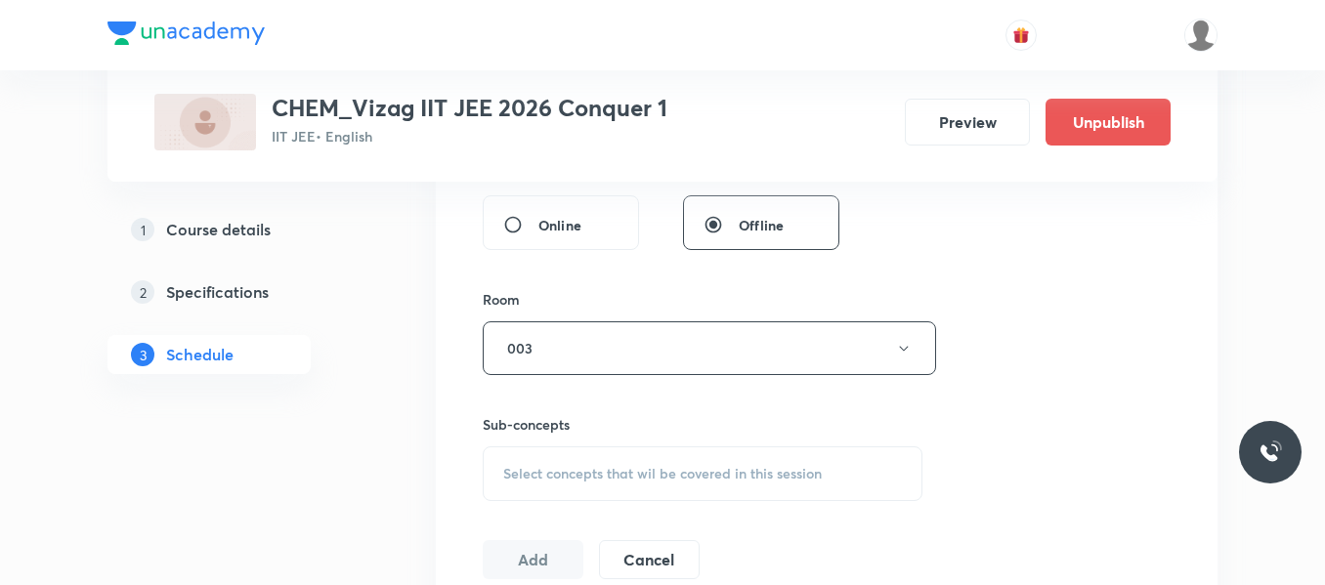
scroll to position [762, 0]
click at [612, 482] on div "Select concepts that wil be covered in this session" at bounding box center [703, 472] width 440 height 55
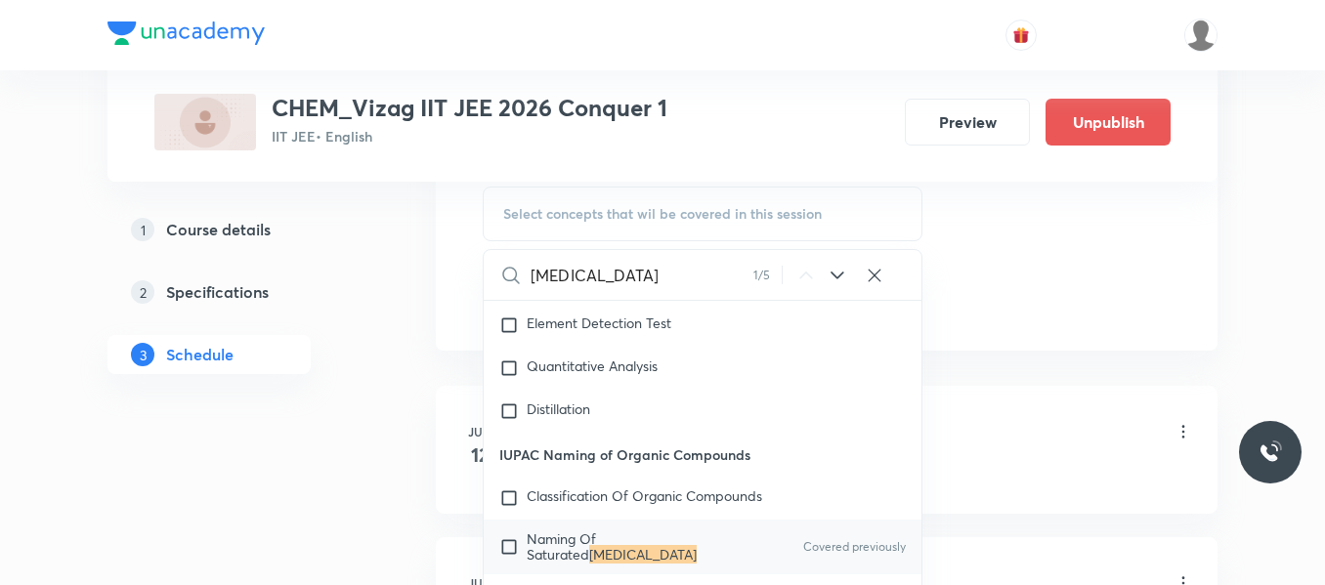
scroll to position [1041, 0]
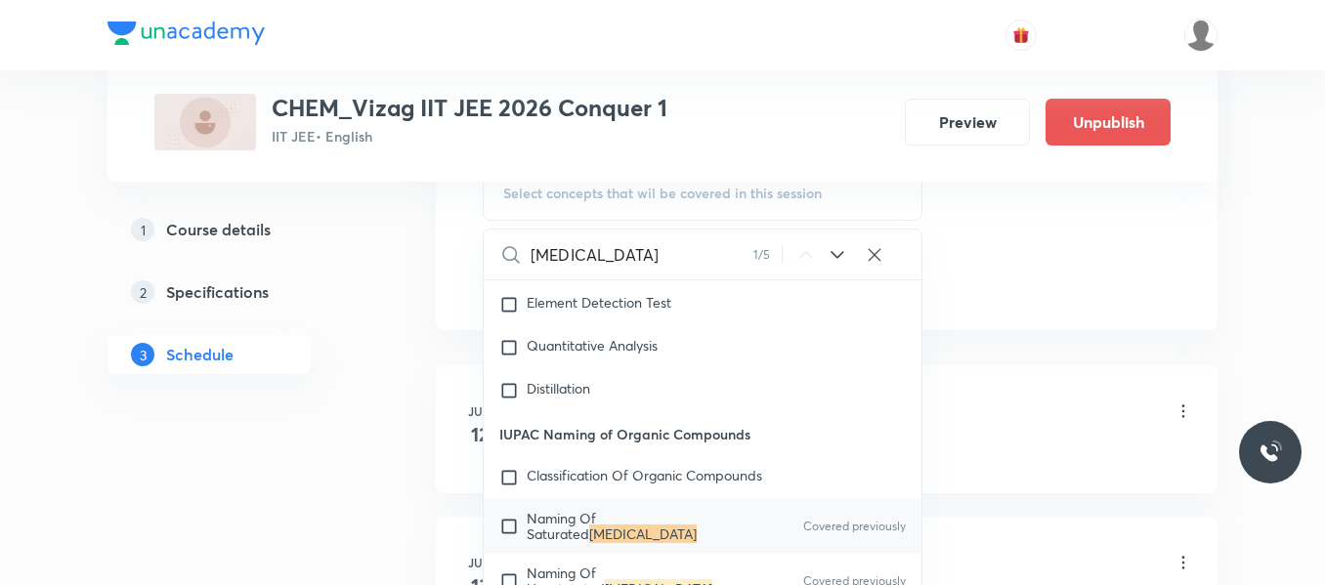
type input "Hydrocarbons"
click at [507, 542] on input "checkbox" at bounding box center [512, 526] width 27 height 31
checkbox input "true"
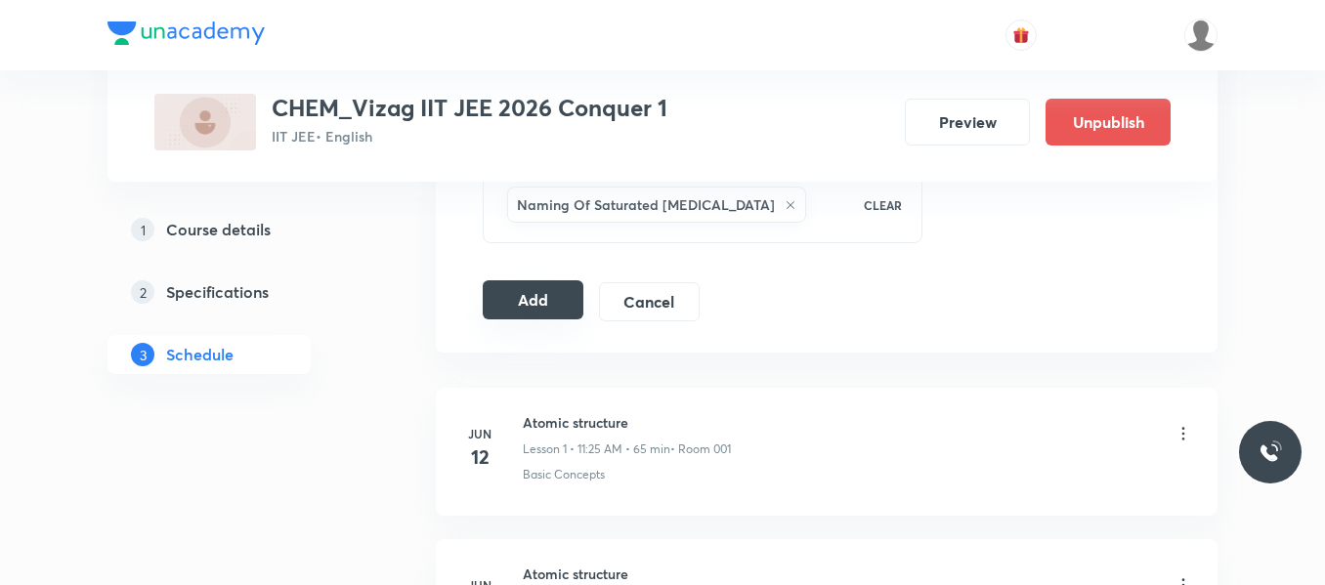
click at [523, 298] on button "Add" at bounding box center [533, 299] width 101 height 39
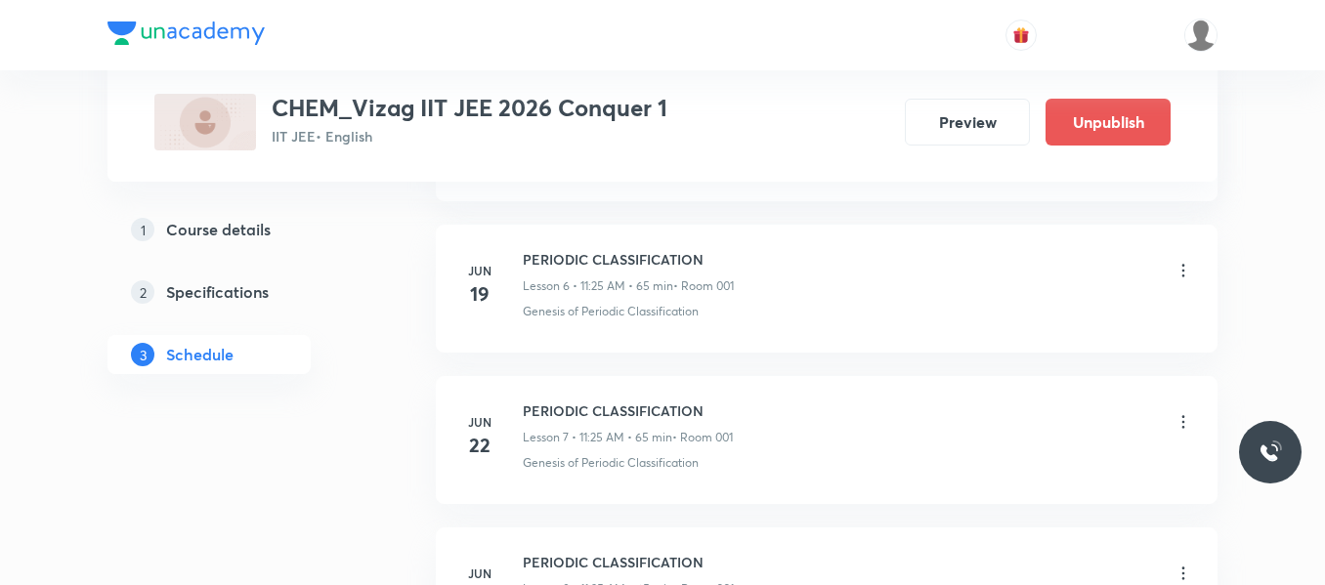
scroll to position [7067, 0]
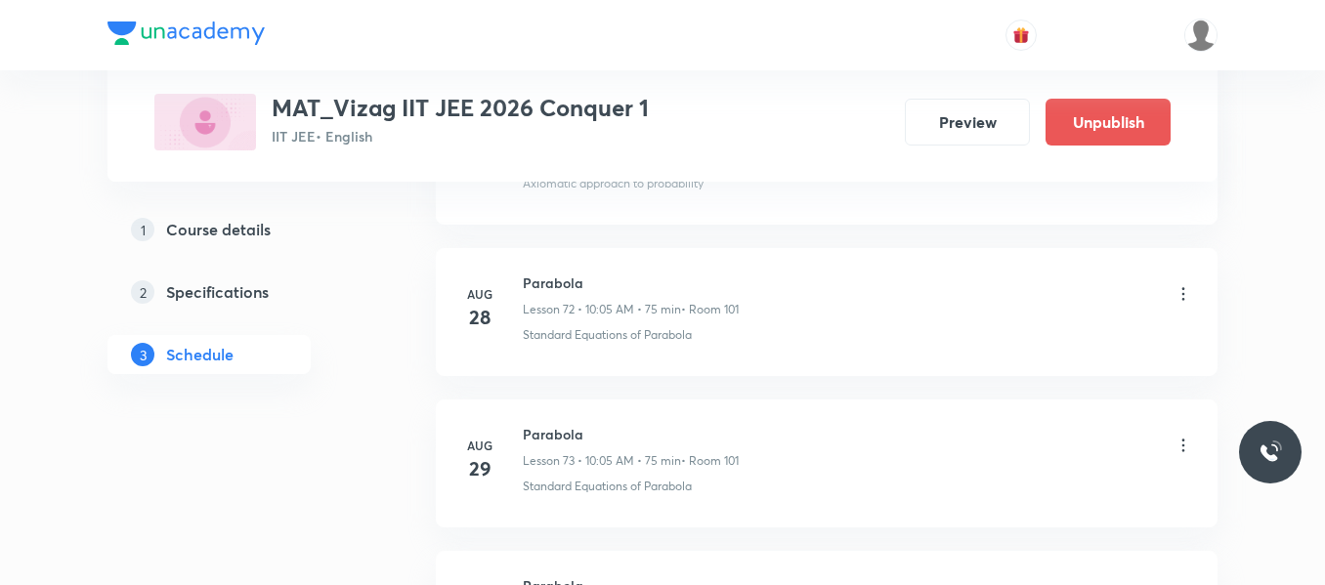
scroll to position [12643, 0]
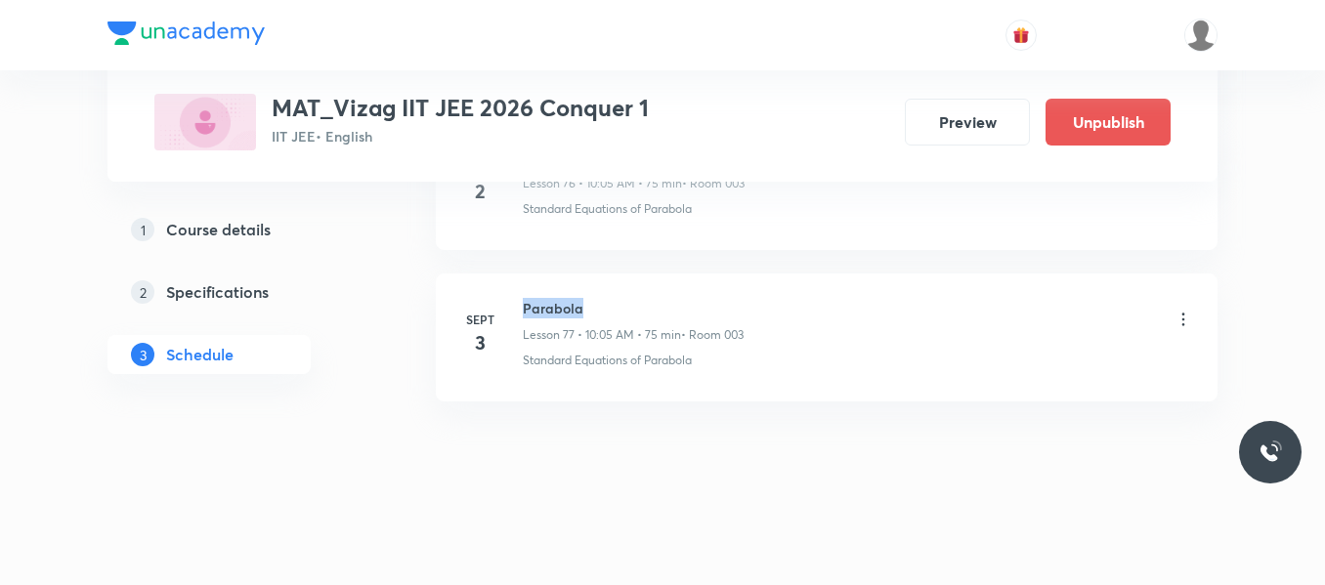
drag, startPoint x: 524, startPoint y: 306, endPoint x: 691, endPoint y: 318, distance: 167.5
click at [691, 318] on h6 "Parabola" at bounding box center [633, 308] width 221 height 21
copy h6 "Parabola"
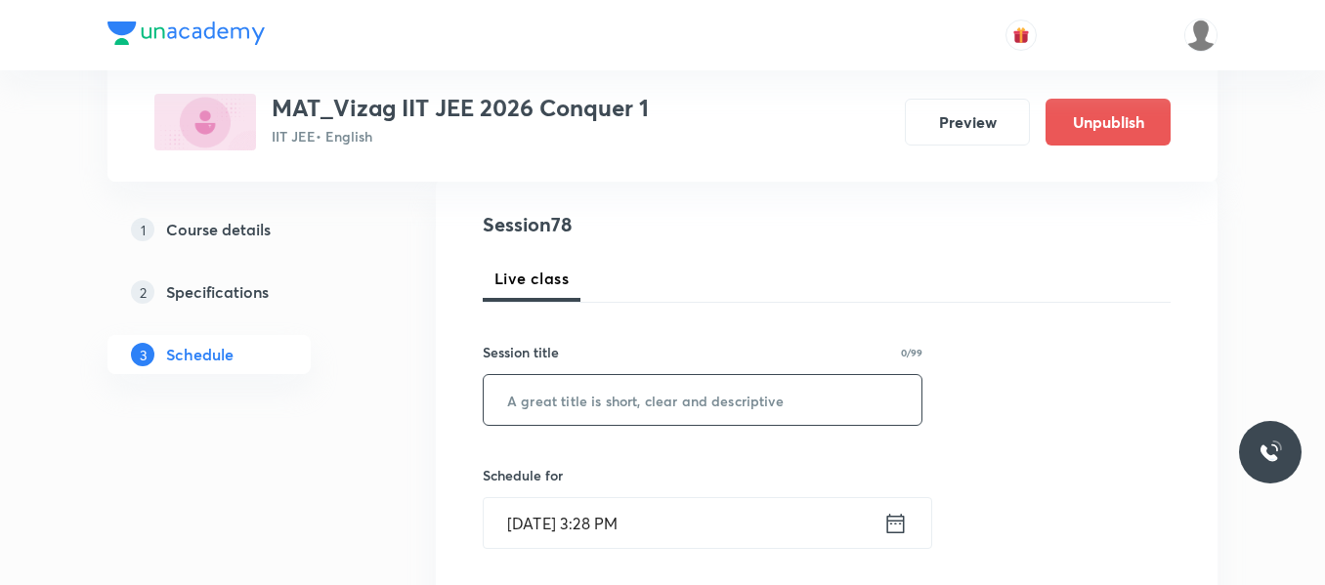
scroll to position [213, 0]
click at [565, 399] on input "text" at bounding box center [703, 399] width 438 height 50
paste input "Parabola"
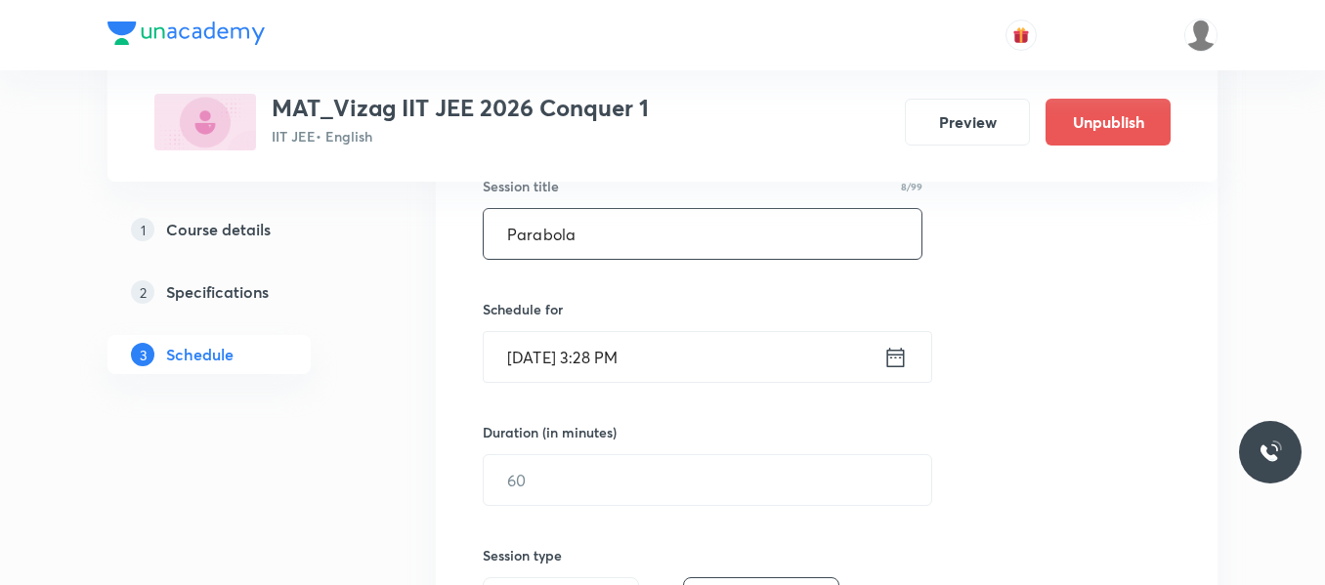
scroll to position [379, 0]
type input "Parabola"
click at [896, 357] on icon at bounding box center [896, 356] width 18 height 20
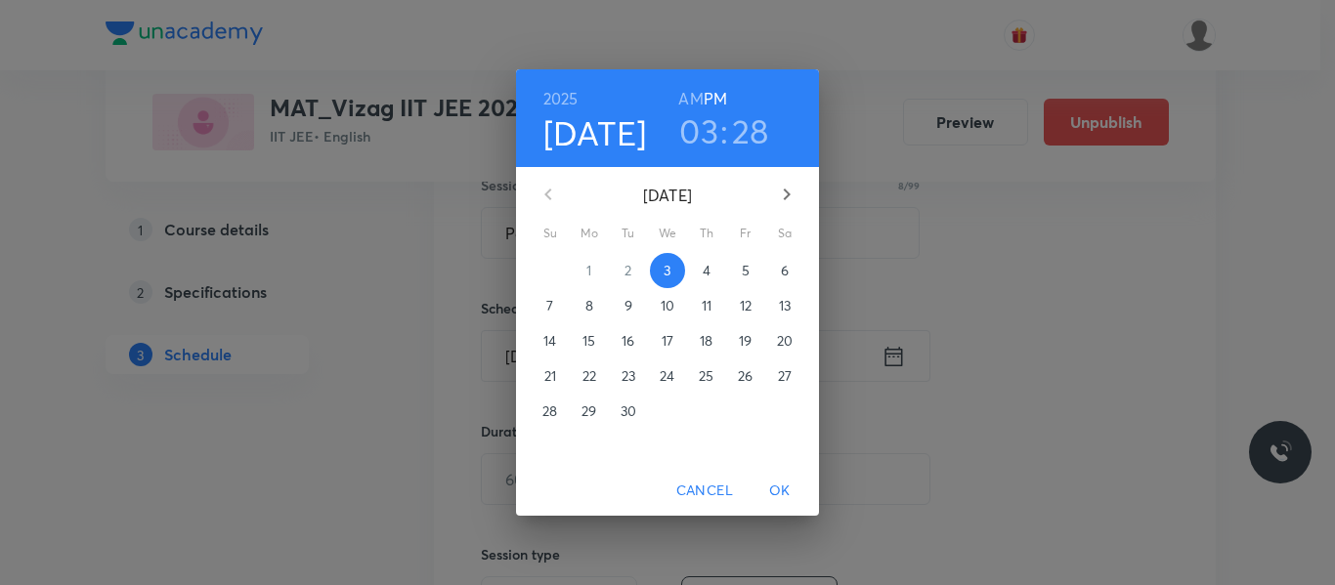
click at [705, 267] on p "4" at bounding box center [707, 271] width 8 height 20
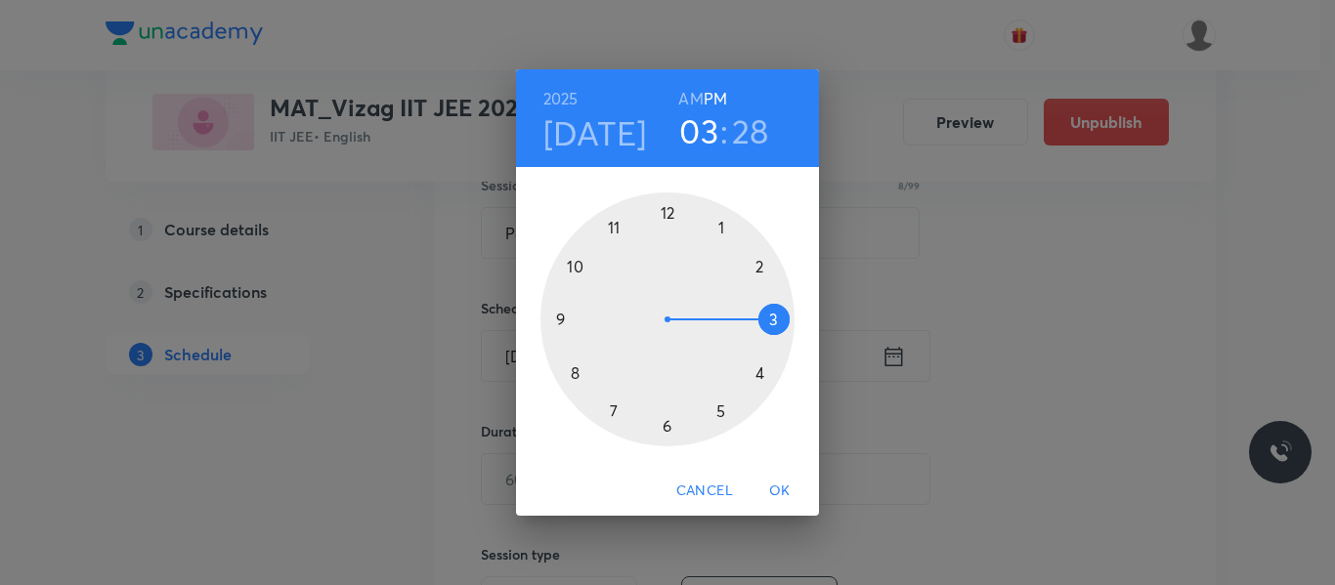
click at [698, 99] on h6 "AM" at bounding box center [690, 98] width 24 height 27
click at [576, 267] on div at bounding box center [667, 319] width 254 height 254
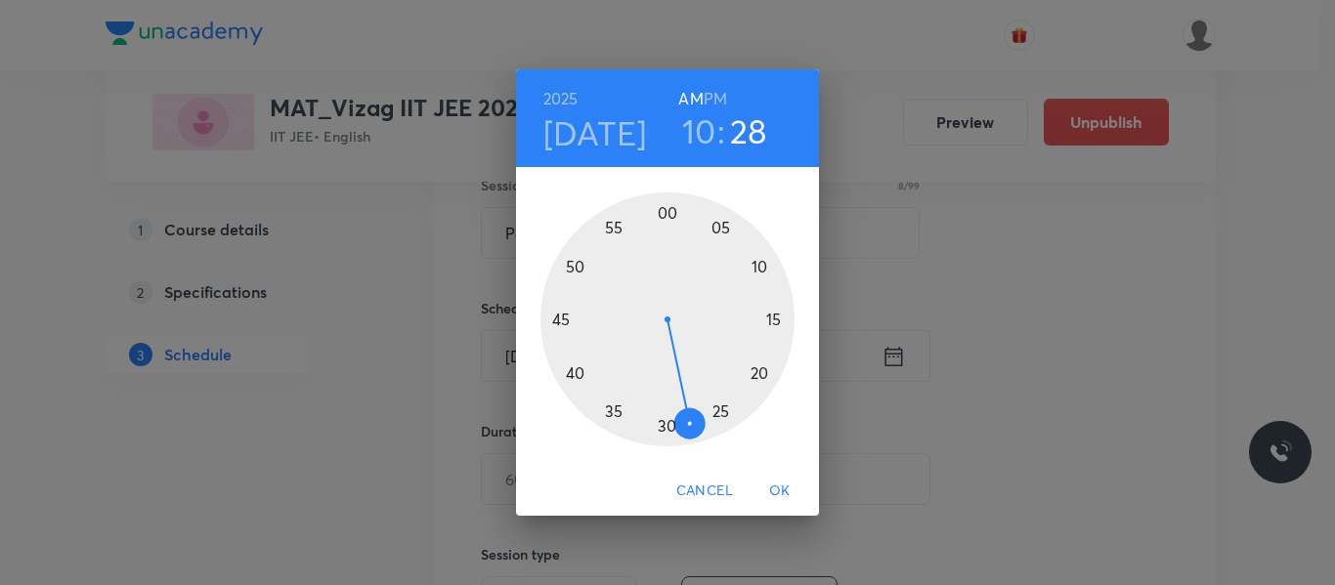
click at [717, 229] on div at bounding box center [667, 319] width 254 height 254
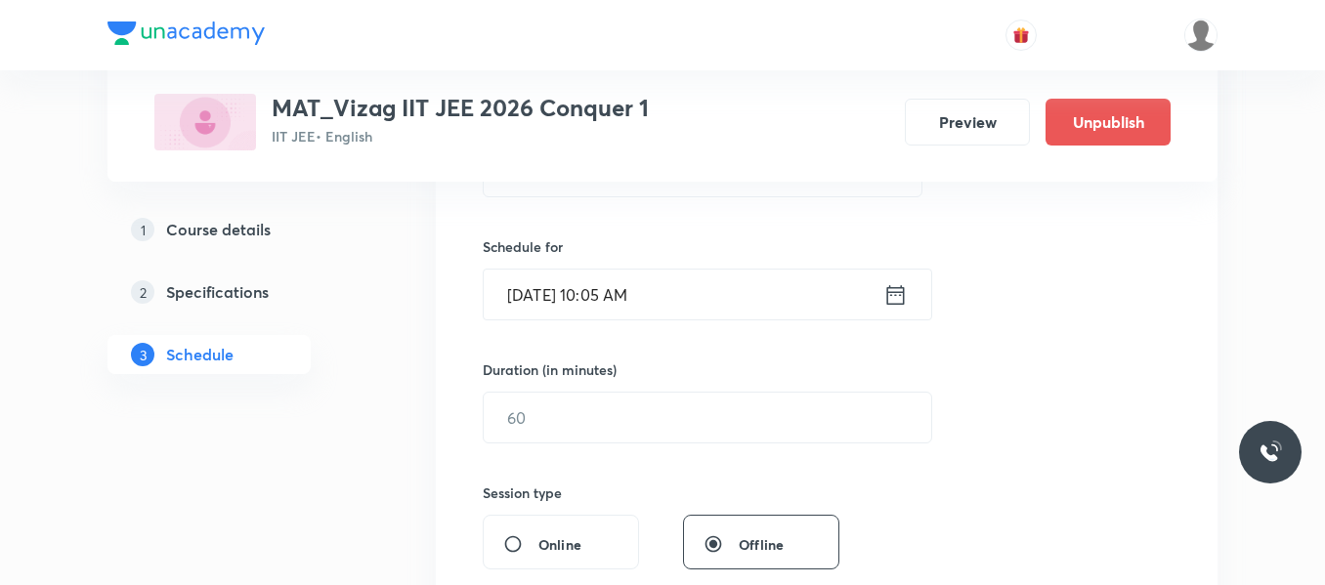
scroll to position [442, 0]
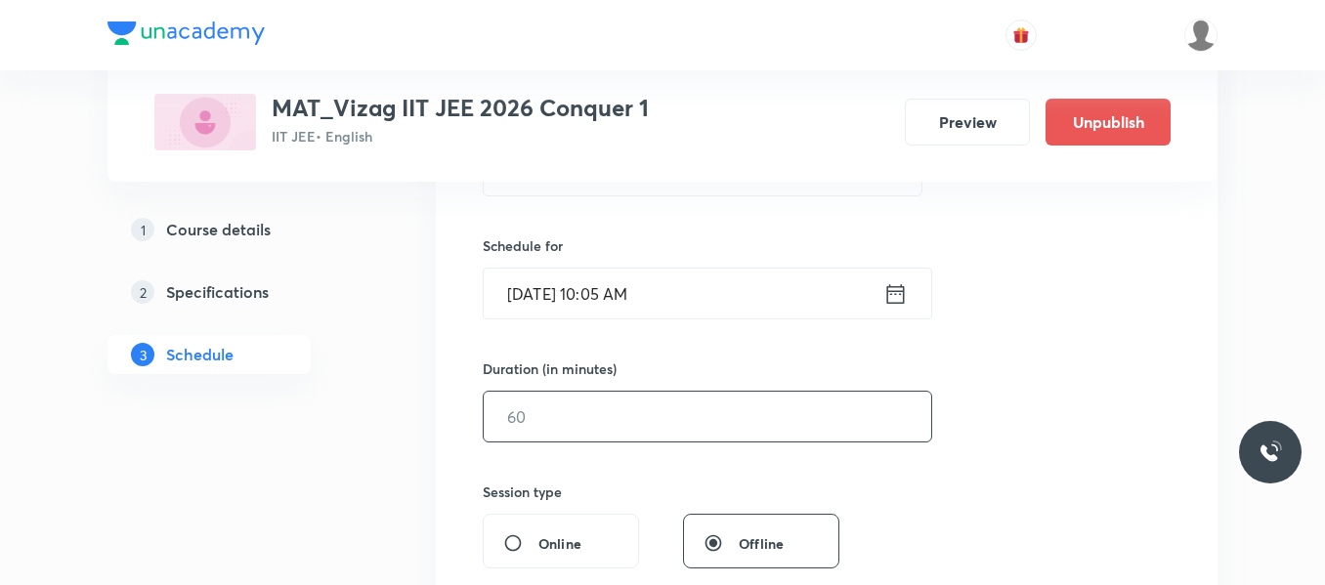
click at [631, 414] on input "text" at bounding box center [708, 417] width 448 height 50
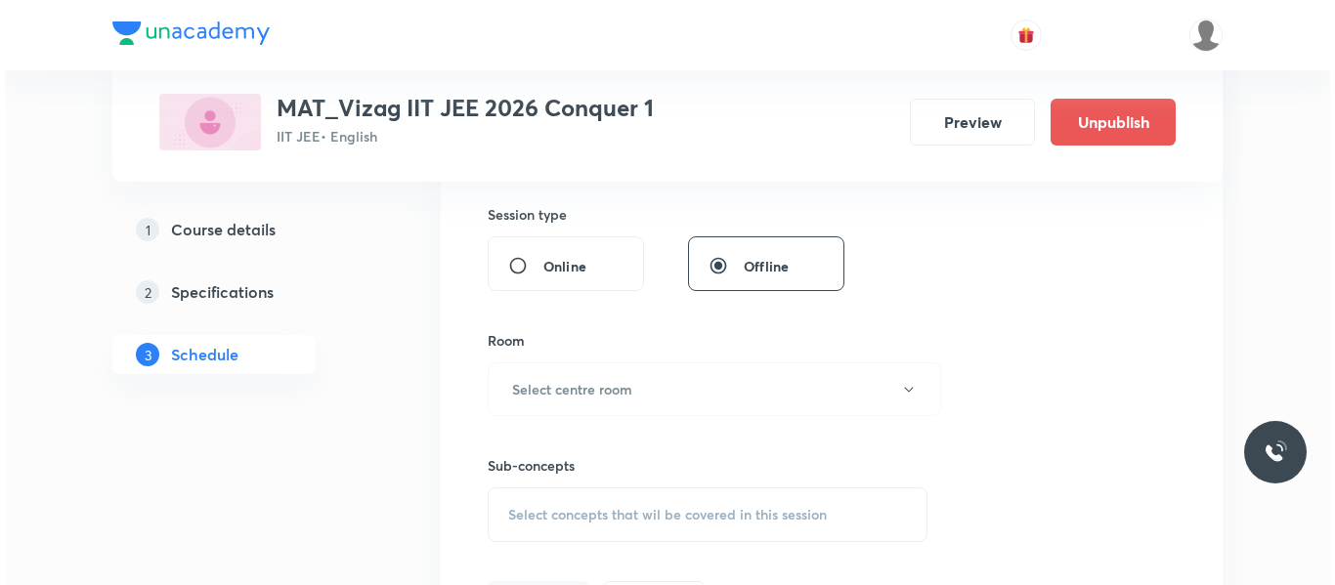
scroll to position [720, 0]
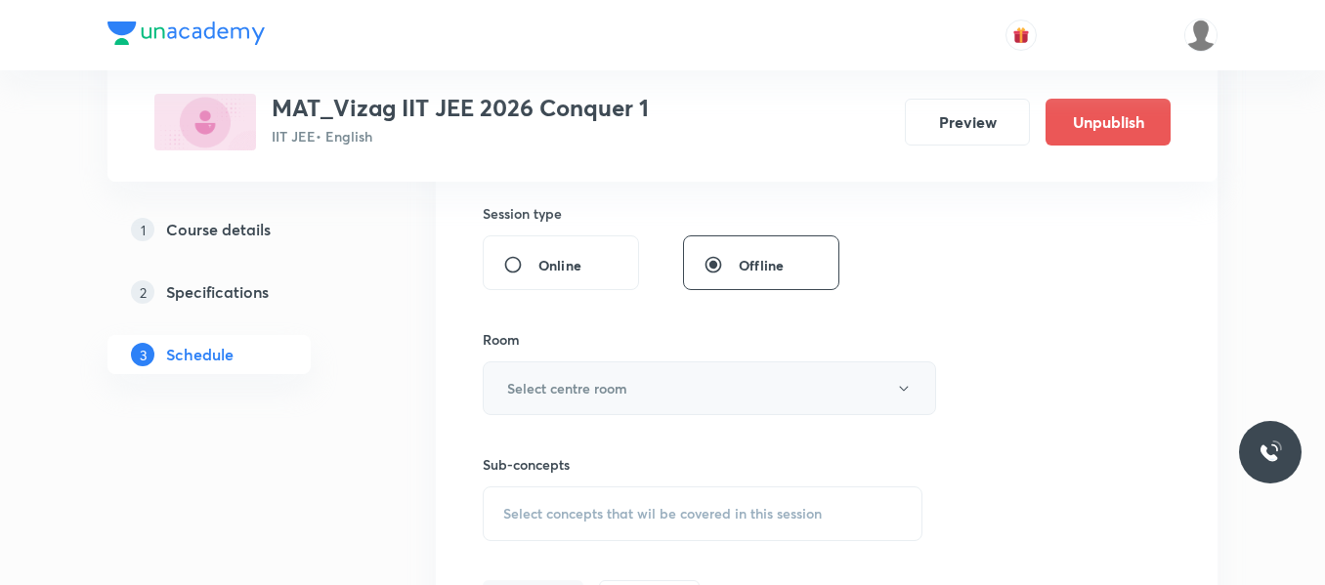
type input "75"
click at [629, 403] on button "Select centre room" at bounding box center [709, 389] width 453 height 54
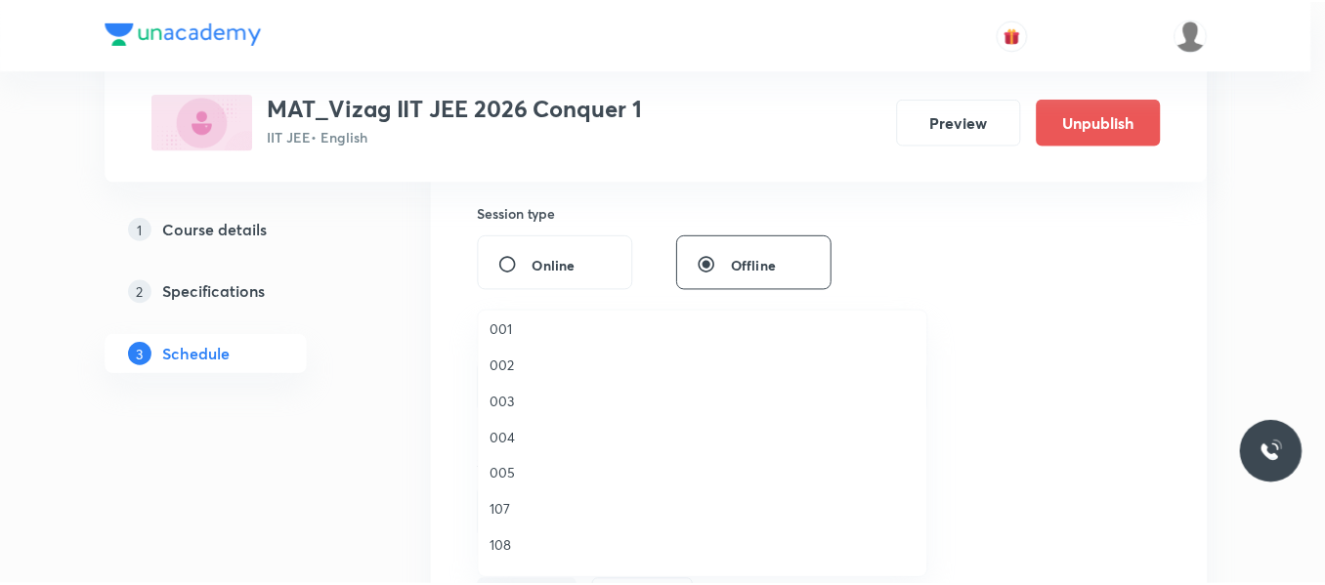
scroll to position [189, 0]
click at [507, 397] on span "003" at bounding box center [707, 401] width 428 height 21
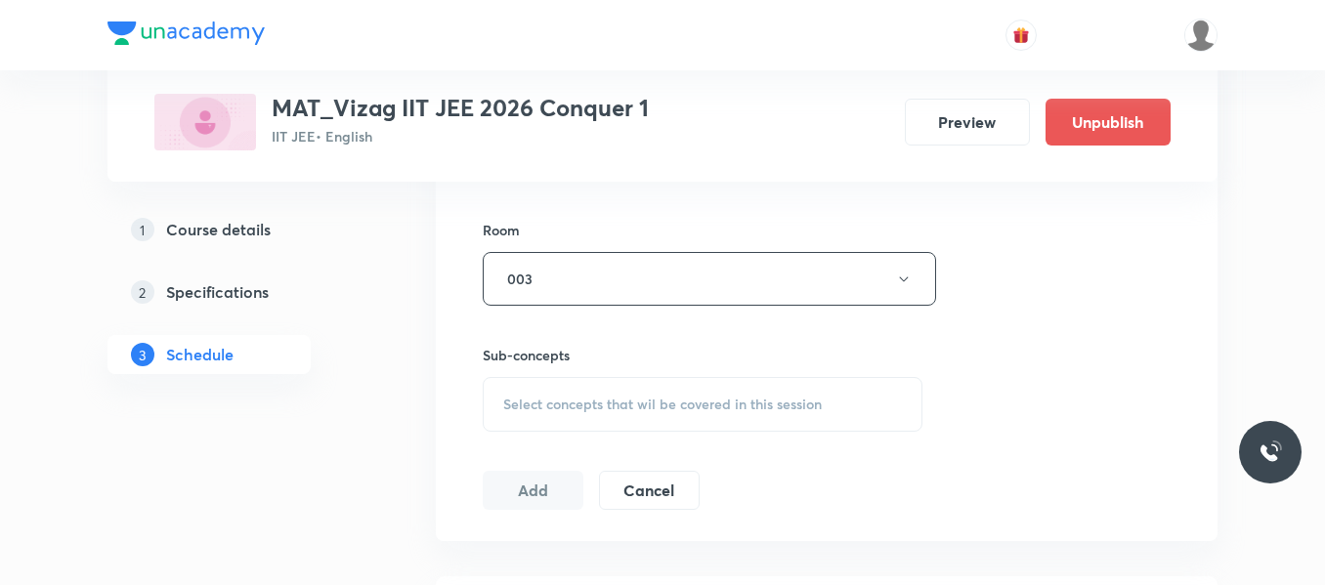
scroll to position [833, 0]
click at [592, 382] on div "Select concepts that wil be covered in this session" at bounding box center [703, 400] width 440 height 55
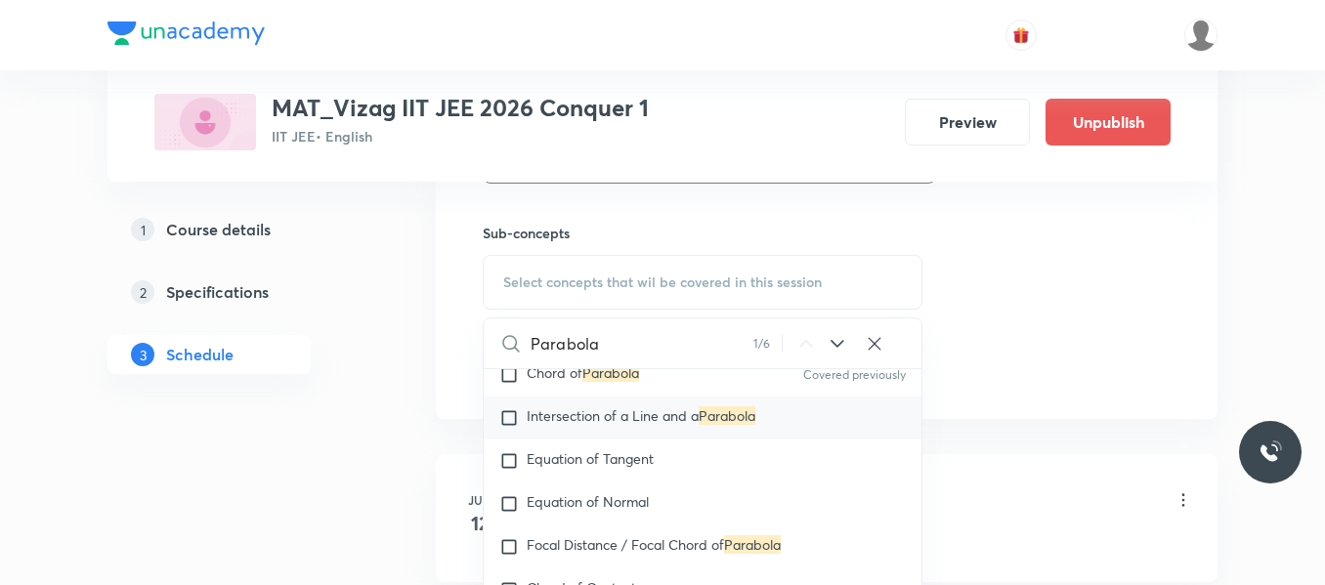
scroll to position [12867, 0]
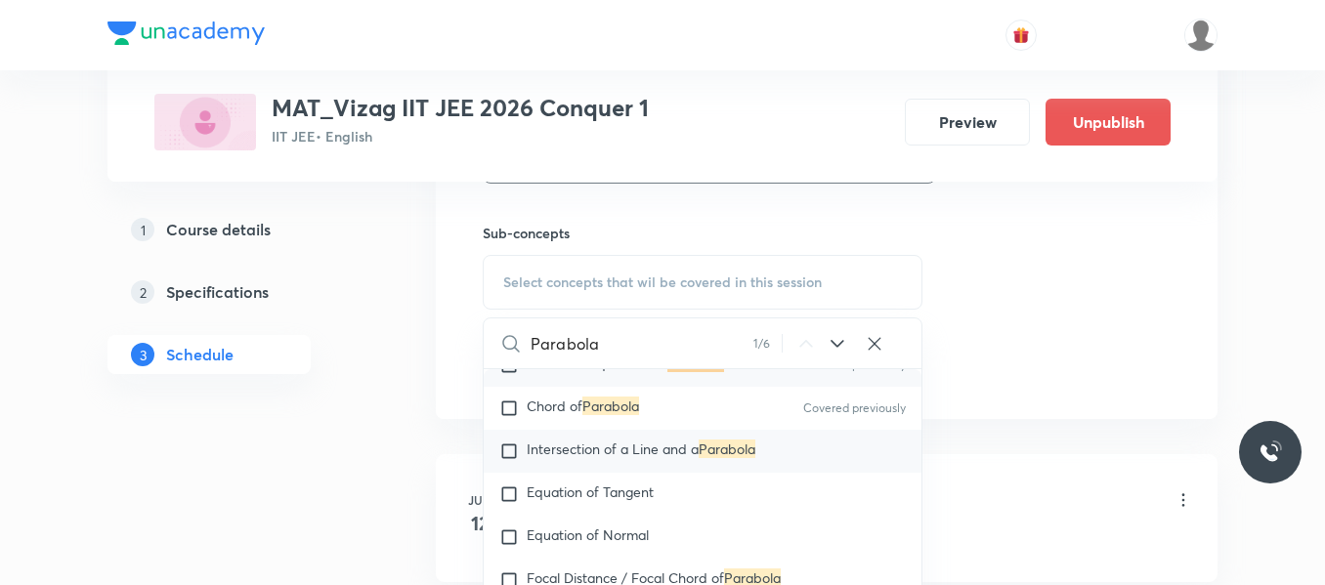
type input "Parabola"
click at [511, 461] on input "checkbox" at bounding box center [512, 452] width 27 height 20
checkbox input "true"
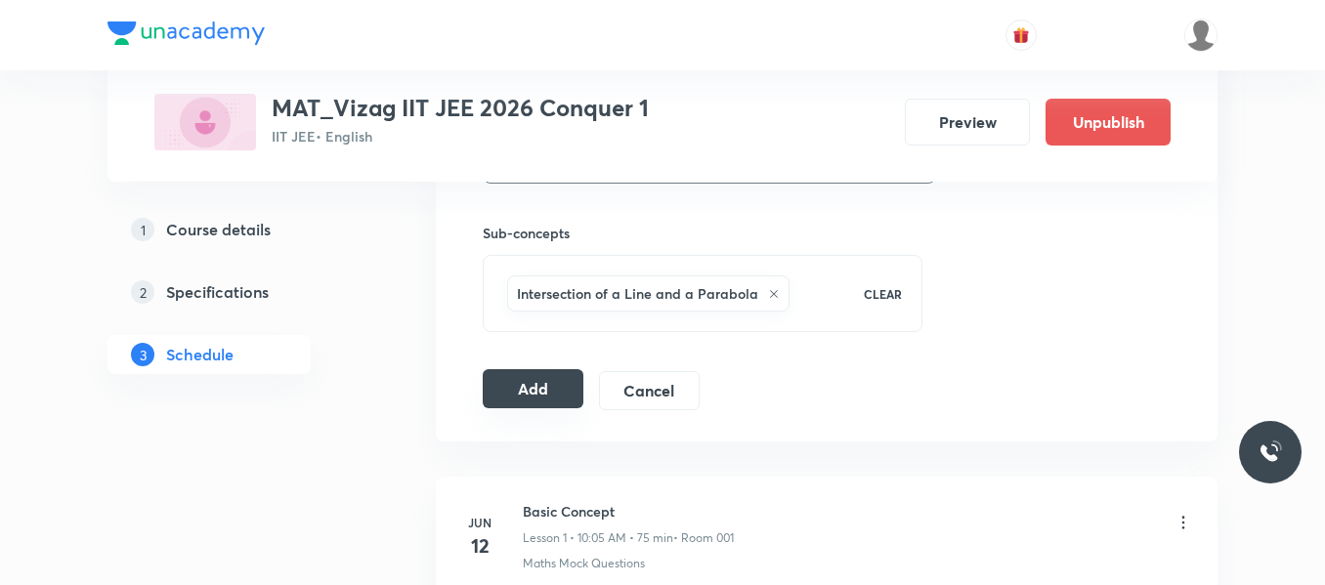
click at [548, 392] on button "Add" at bounding box center [533, 388] width 101 height 39
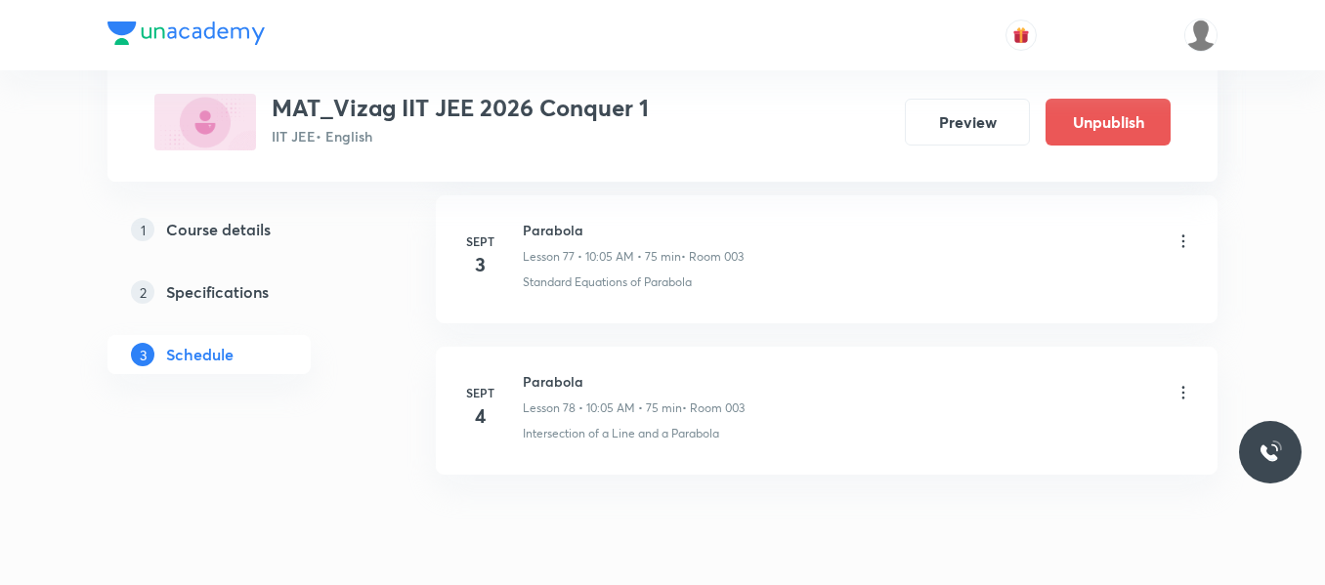
scroll to position [11896, 0]
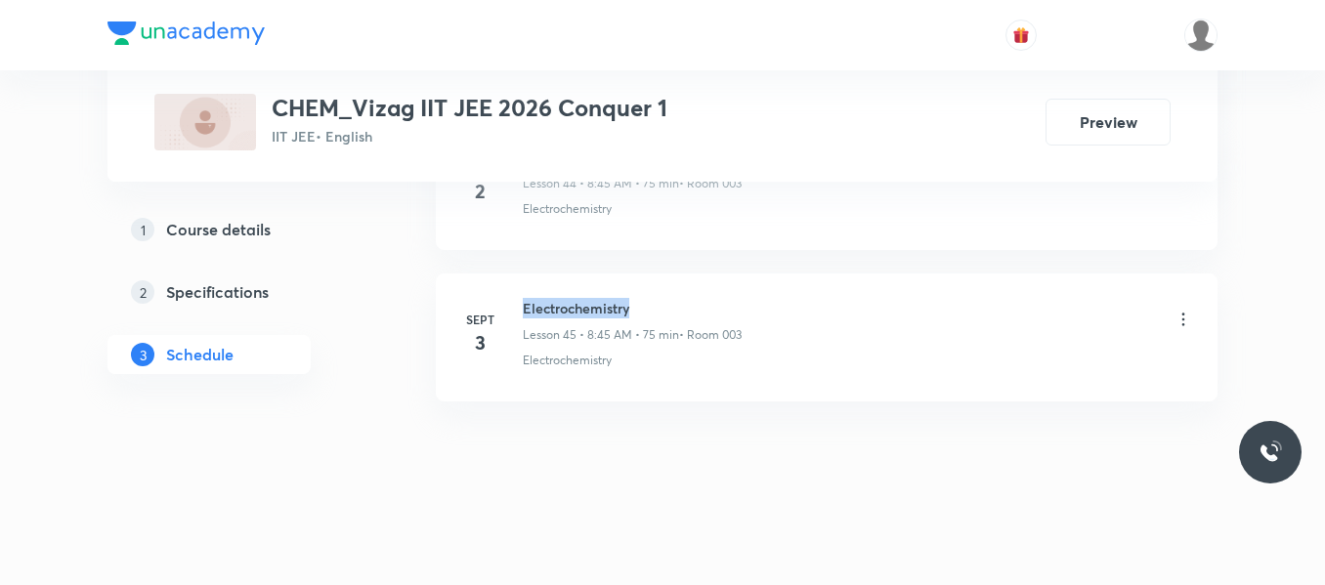
drag, startPoint x: 520, startPoint y: 305, endPoint x: 726, endPoint y: 293, distance: 206.5
click at [726, 293] on li "[DATE] Electrochemistry Lesson 45 • 8:45 AM • 75 min • Room 003 Electrochemistry" at bounding box center [827, 338] width 782 height 128
copy h6 "Electrochemistry"
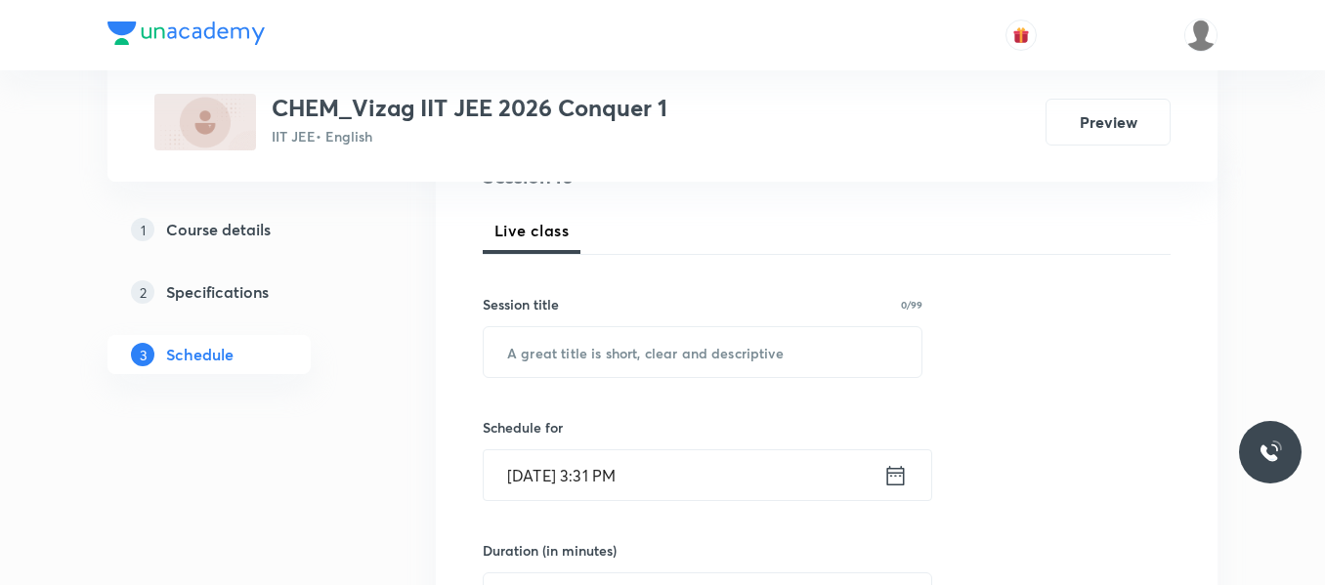
scroll to position [261, 0]
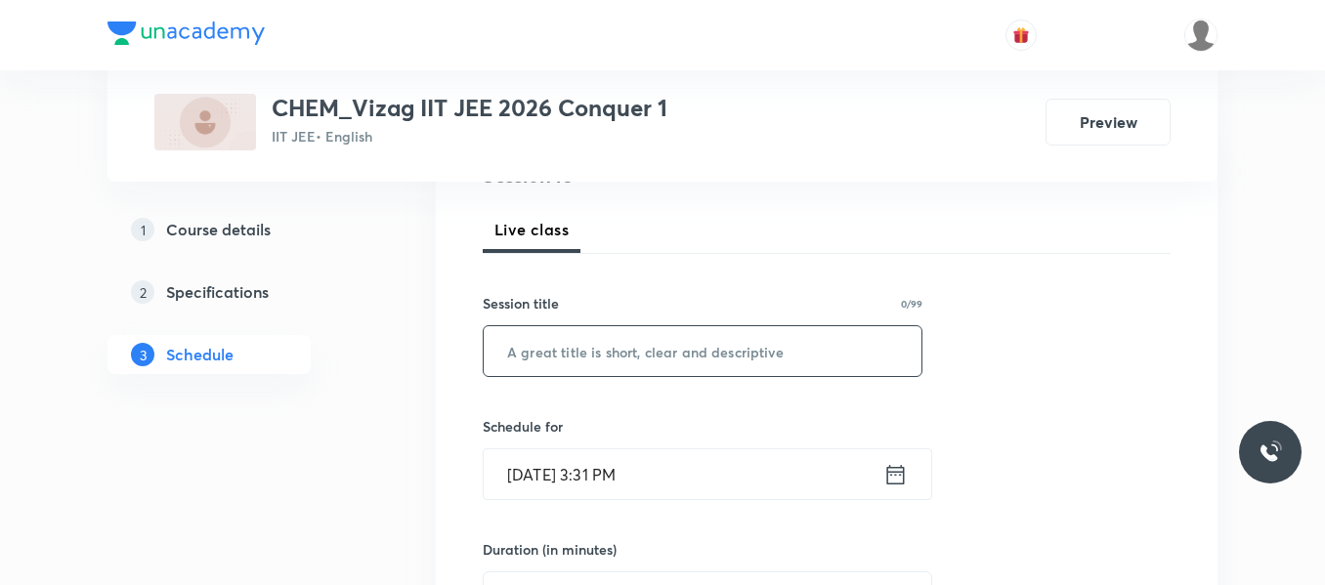
click at [588, 353] on input "text" at bounding box center [703, 351] width 438 height 50
paste input "Electrochemistry"
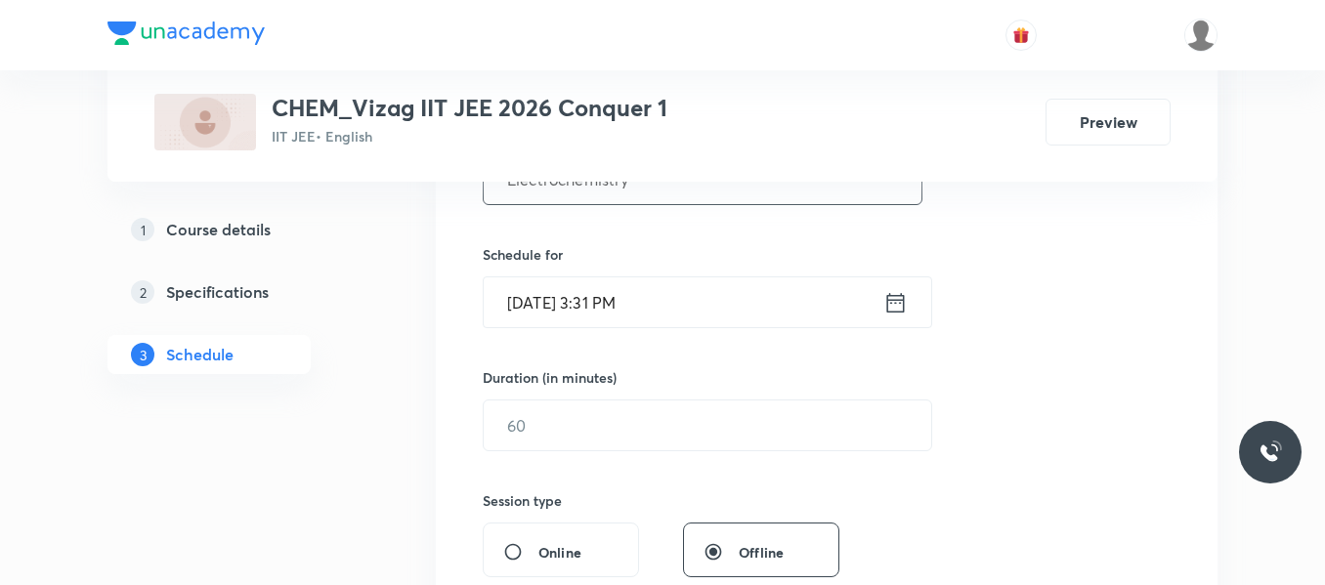
scroll to position [438, 0]
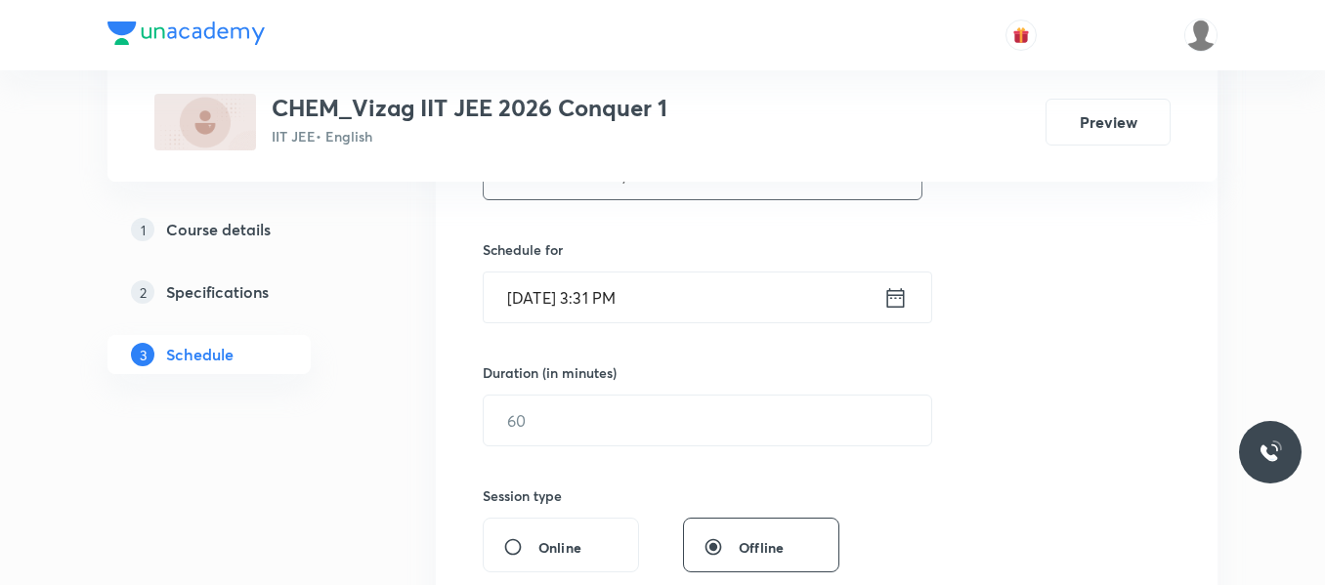
type input "Electrochemistry"
click at [906, 307] on icon at bounding box center [895, 297] width 24 height 27
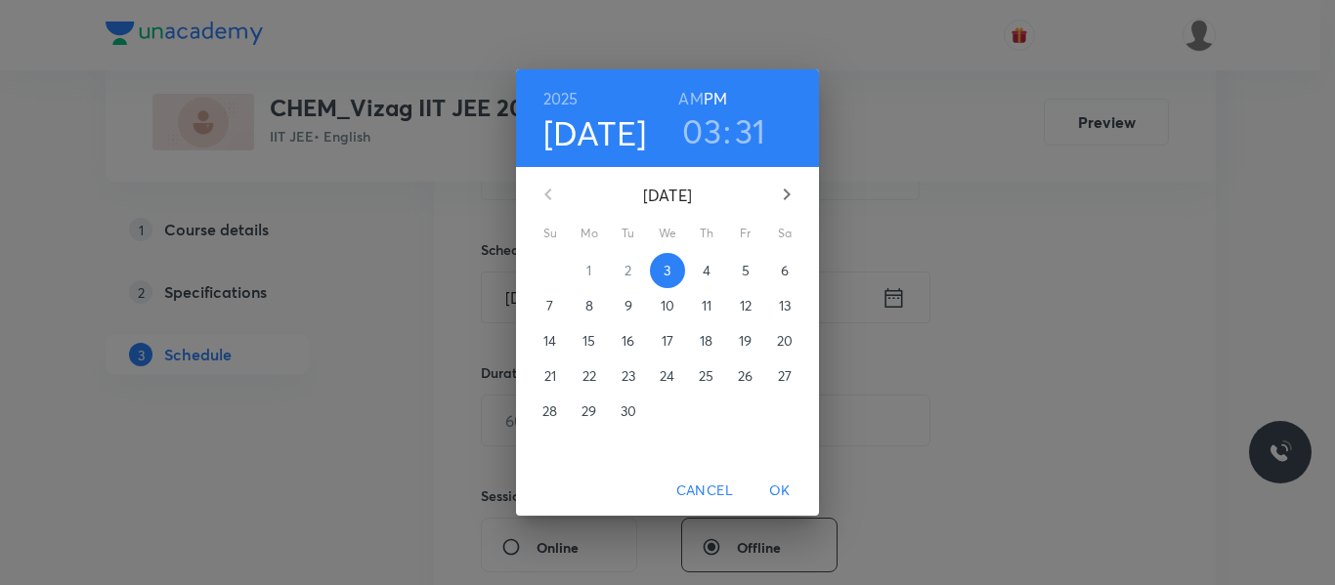
click at [705, 265] on p "4" at bounding box center [707, 271] width 8 height 20
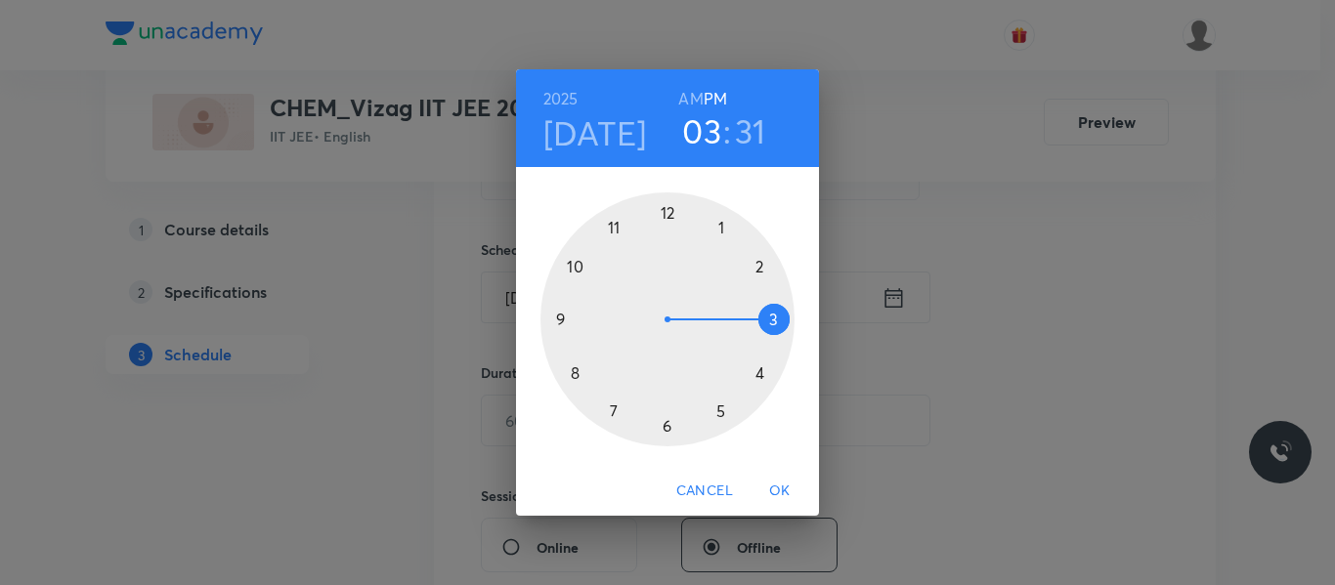
click at [696, 102] on h6 "AM" at bounding box center [690, 98] width 24 height 27
click at [573, 377] on div at bounding box center [667, 319] width 254 height 254
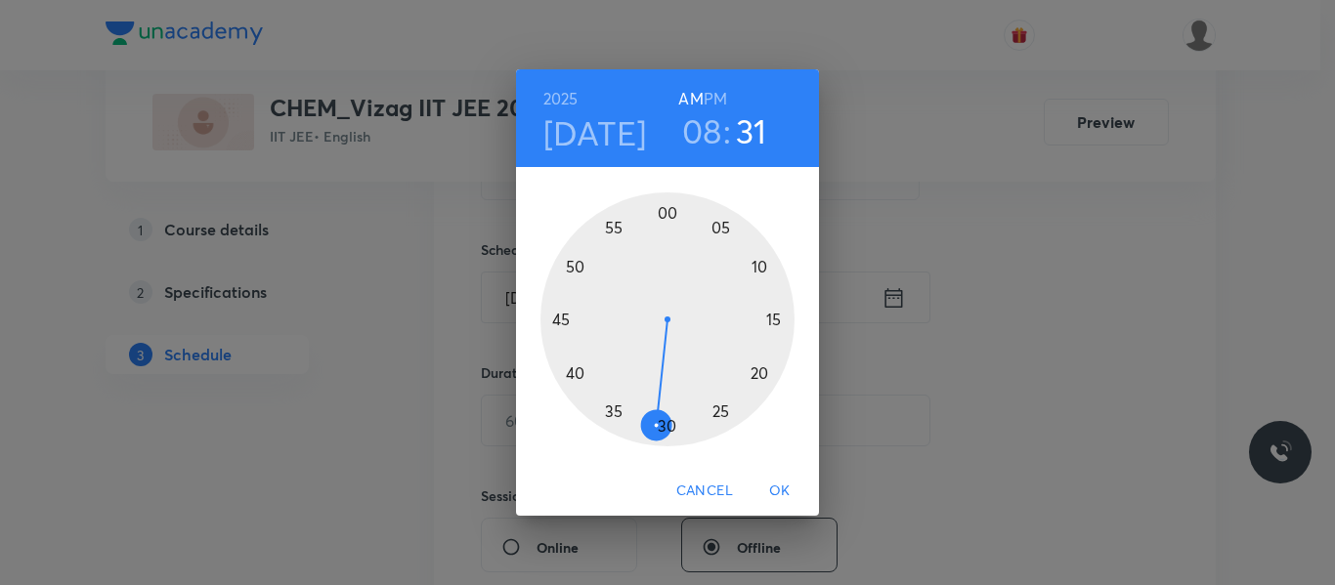
click at [560, 320] on div at bounding box center [667, 319] width 254 height 254
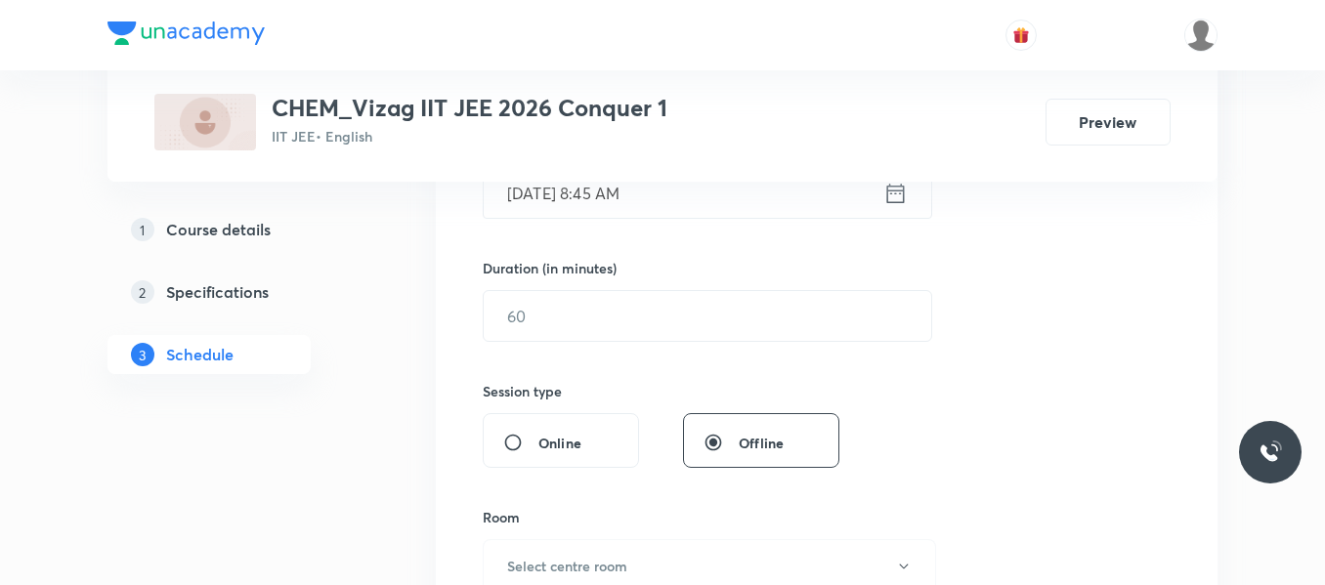
scroll to position [548, 0]
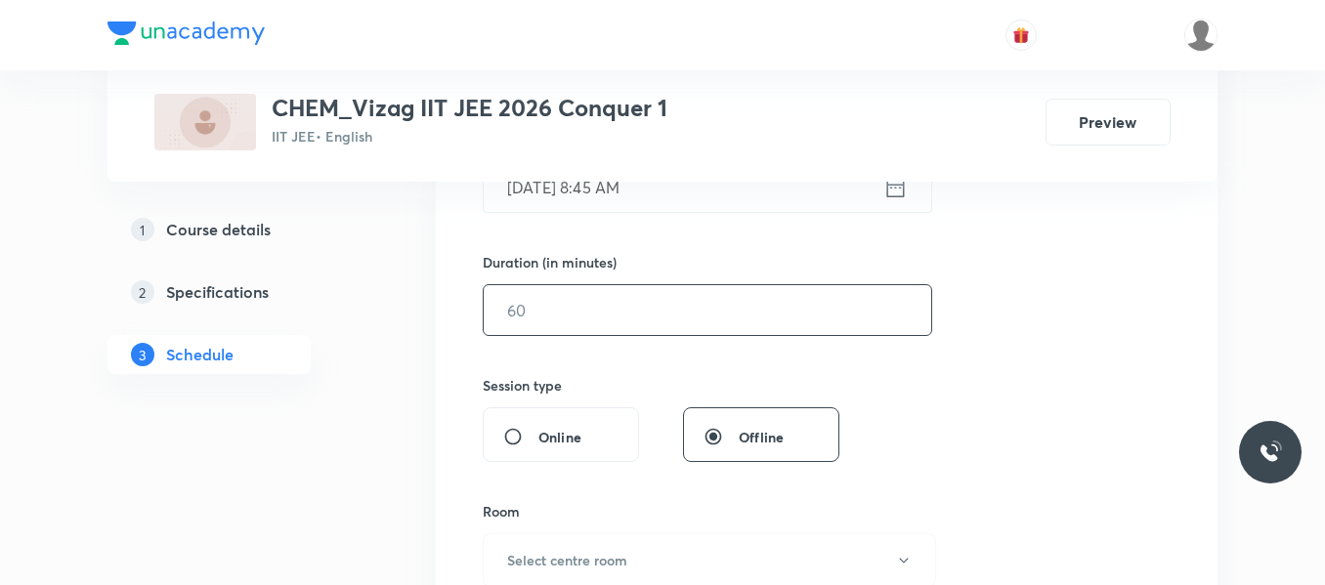
click at [555, 319] on input "text" at bounding box center [708, 310] width 448 height 50
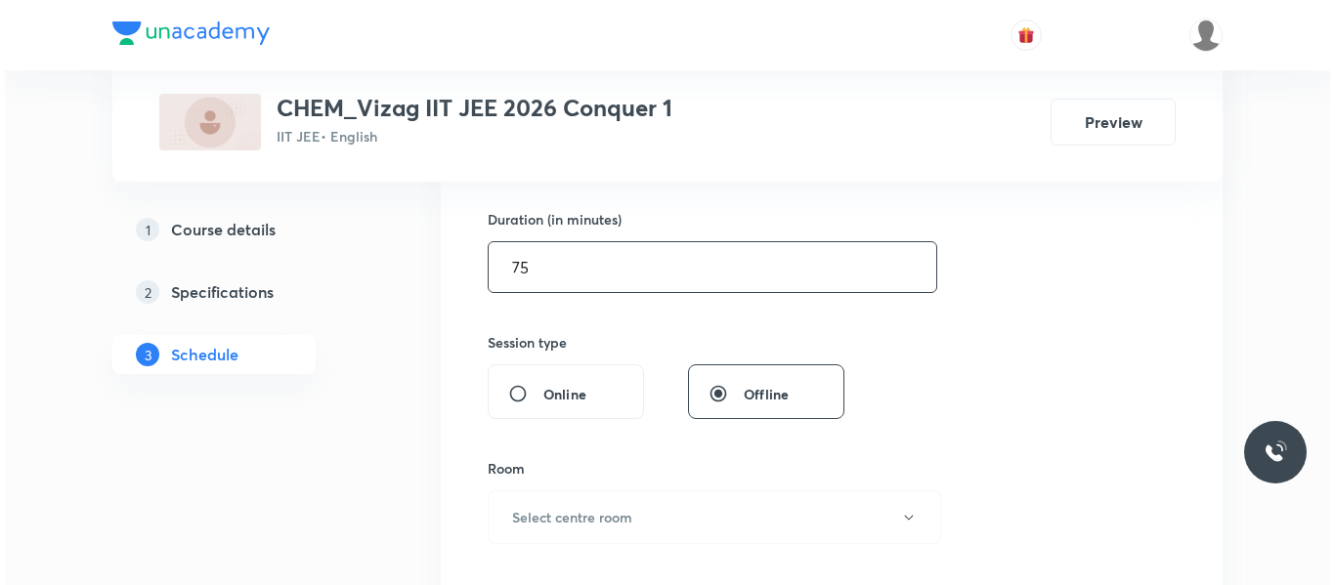
scroll to position [592, 0]
type input "75"
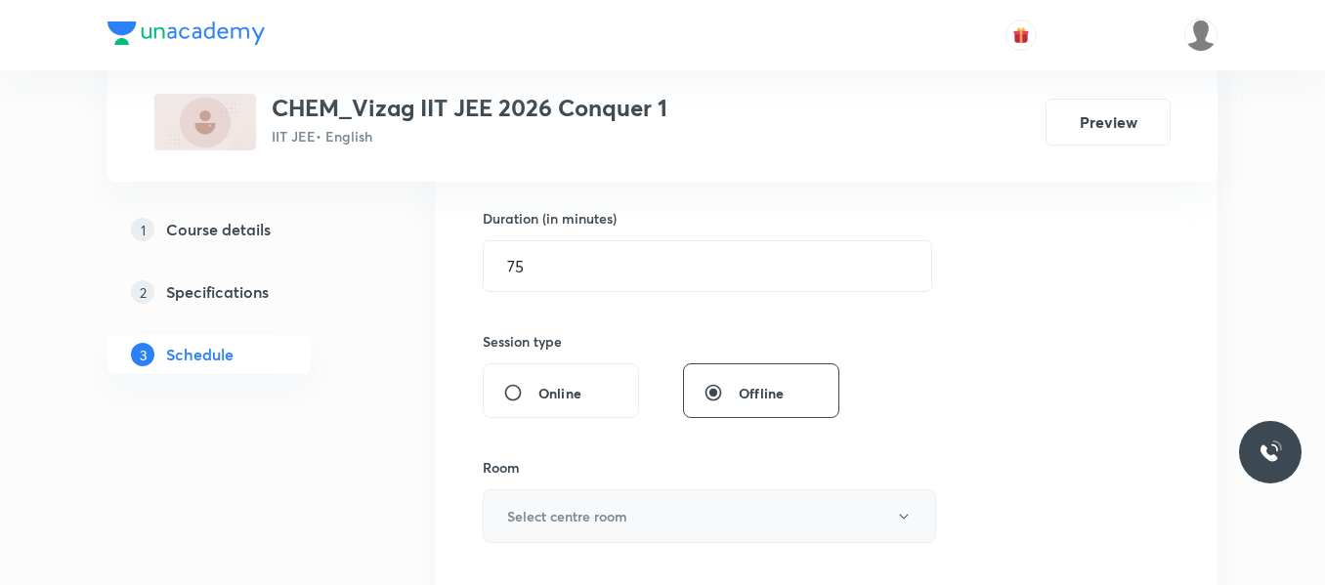
click at [579, 518] on h6 "Select centre room" at bounding box center [567, 516] width 120 height 21
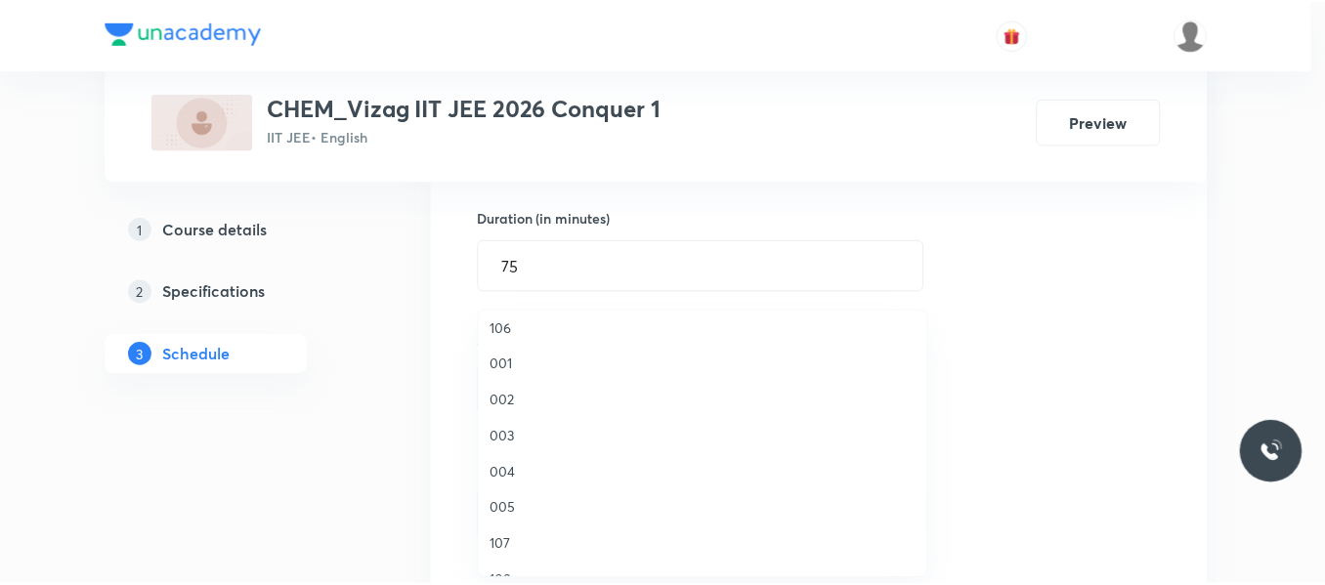
scroll to position [155, 0]
click at [513, 434] on span "003" at bounding box center [707, 434] width 428 height 21
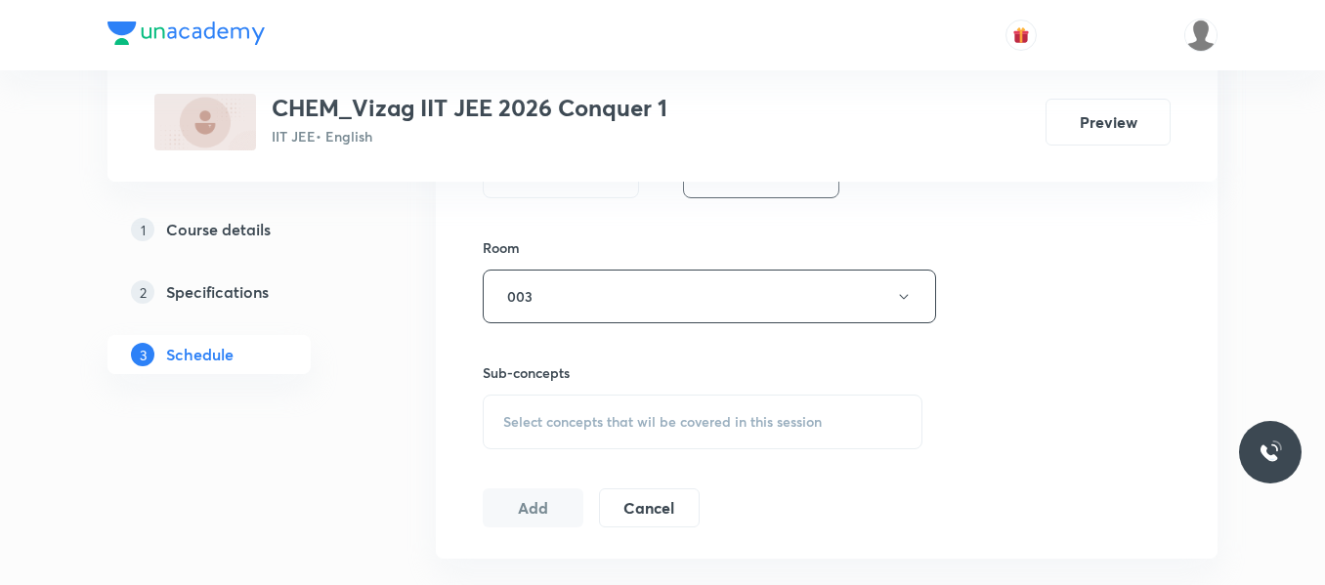
scroll to position [814, 0]
click at [545, 404] on div "Select concepts that wil be covered in this session" at bounding box center [703, 420] width 440 height 55
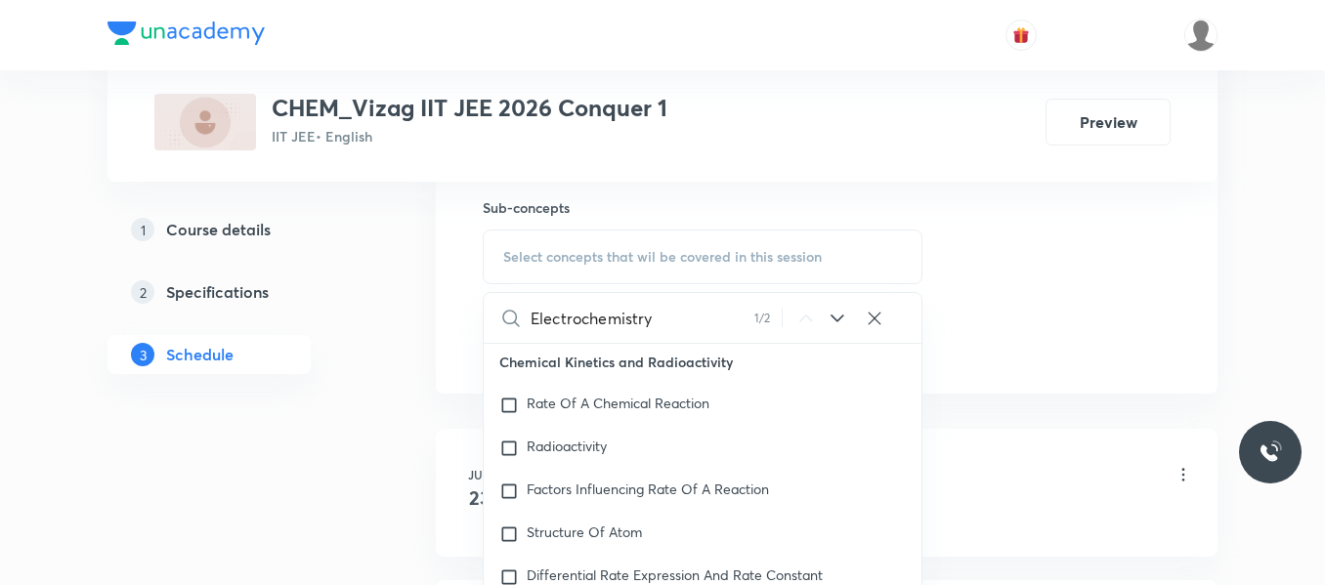
scroll to position [8821, 0]
type input "Electrochemistry"
click at [512, 327] on input "checkbox" at bounding box center [512, 318] width 27 height 20
checkbox input "true"
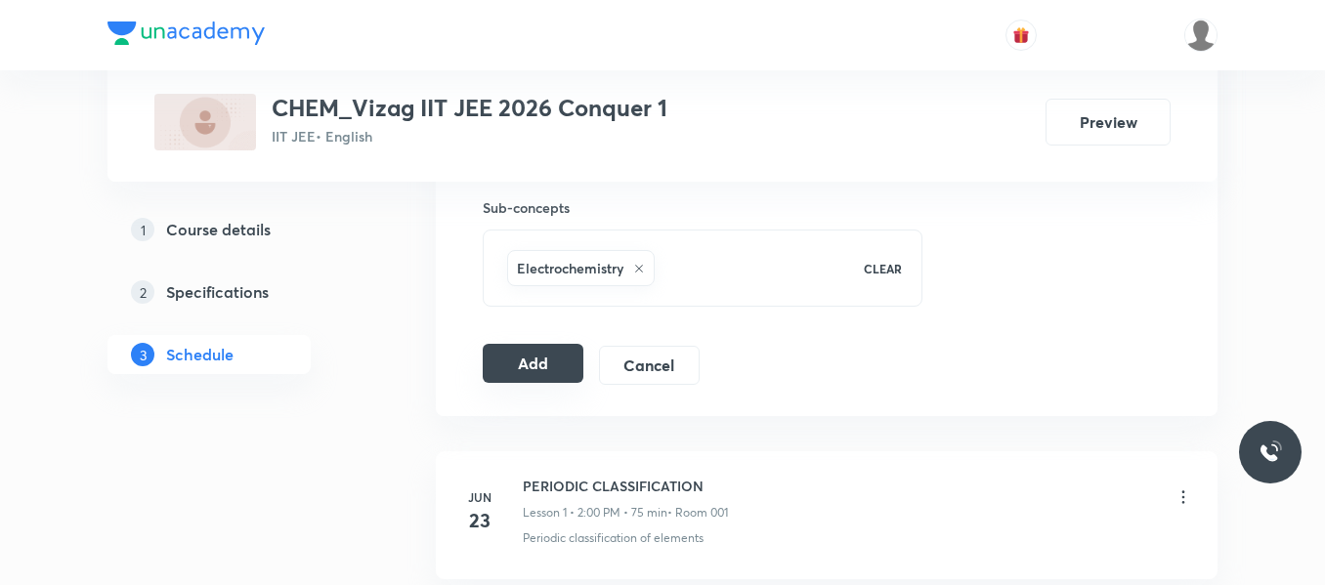
click at [517, 362] on button "Add" at bounding box center [533, 363] width 101 height 39
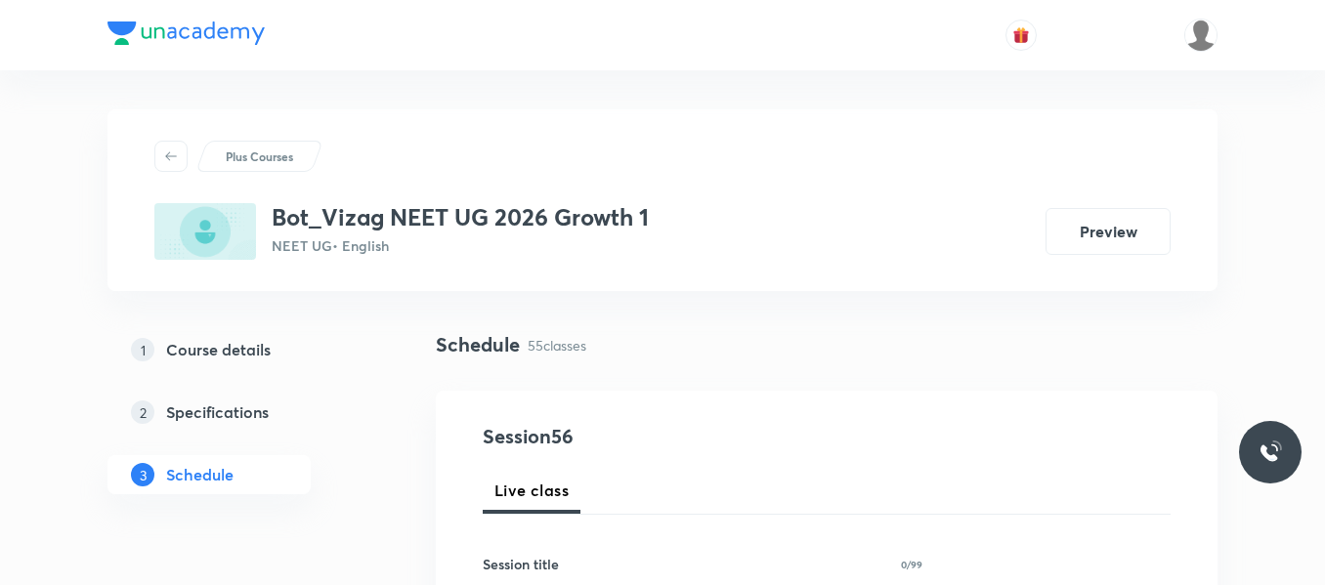
click at [357, 431] on link "2 Specifications" at bounding box center [240, 412] width 266 height 39
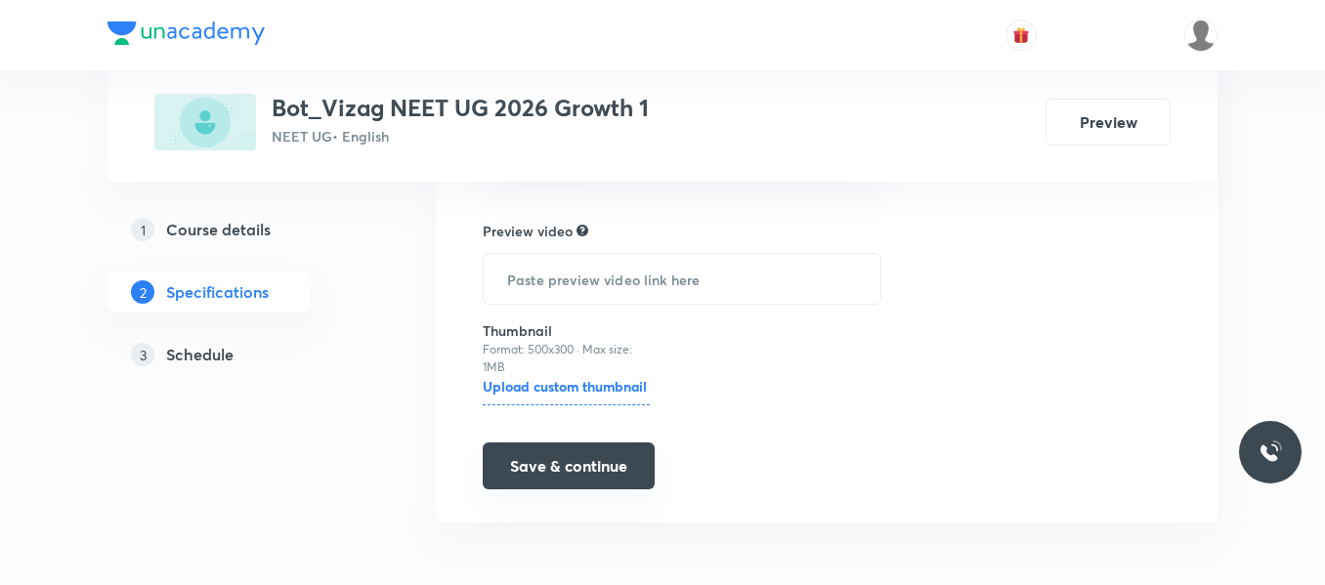
click at [547, 467] on button "Save & continue" at bounding box center [569, 466] width 172 height 47
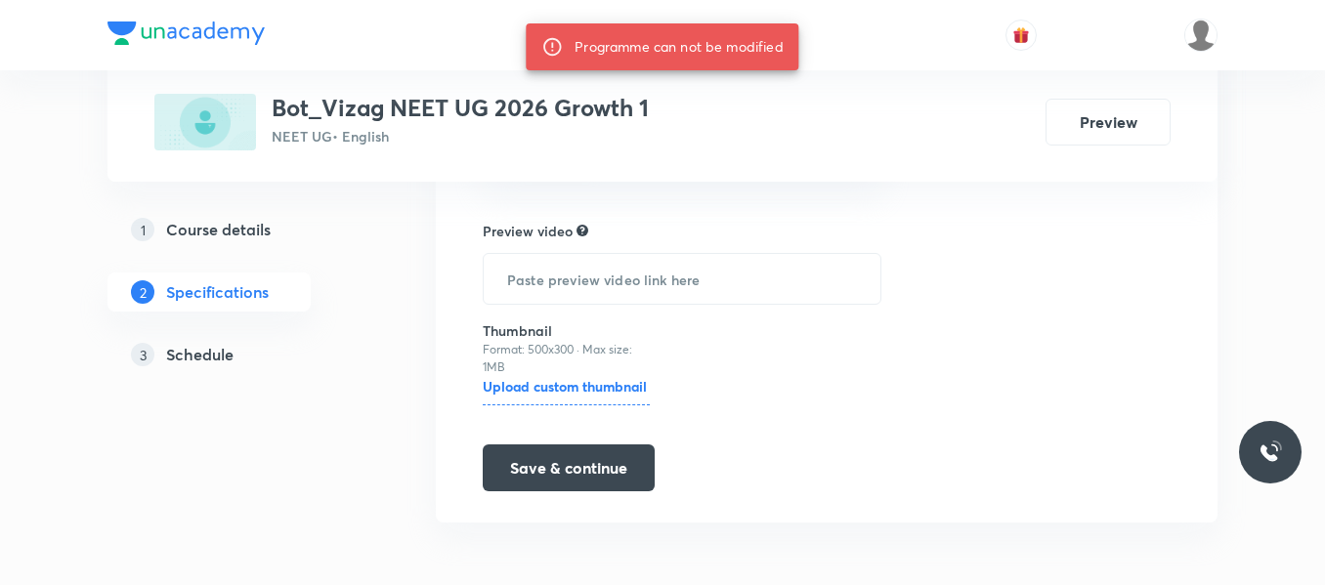
click at [215, 357] on h5 "Schedule" at bounding box center [199, 354] width 67 height 23
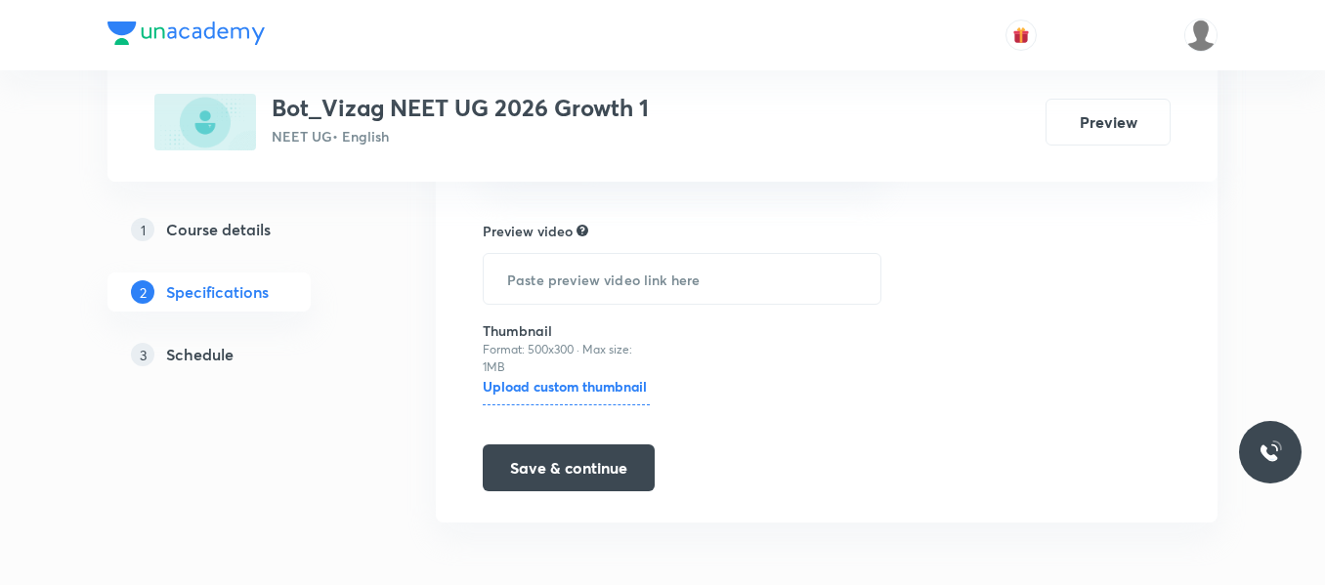
click at [215, 357] on h5 "Schedule" at bounding box center [199, 354] width 67 height 23
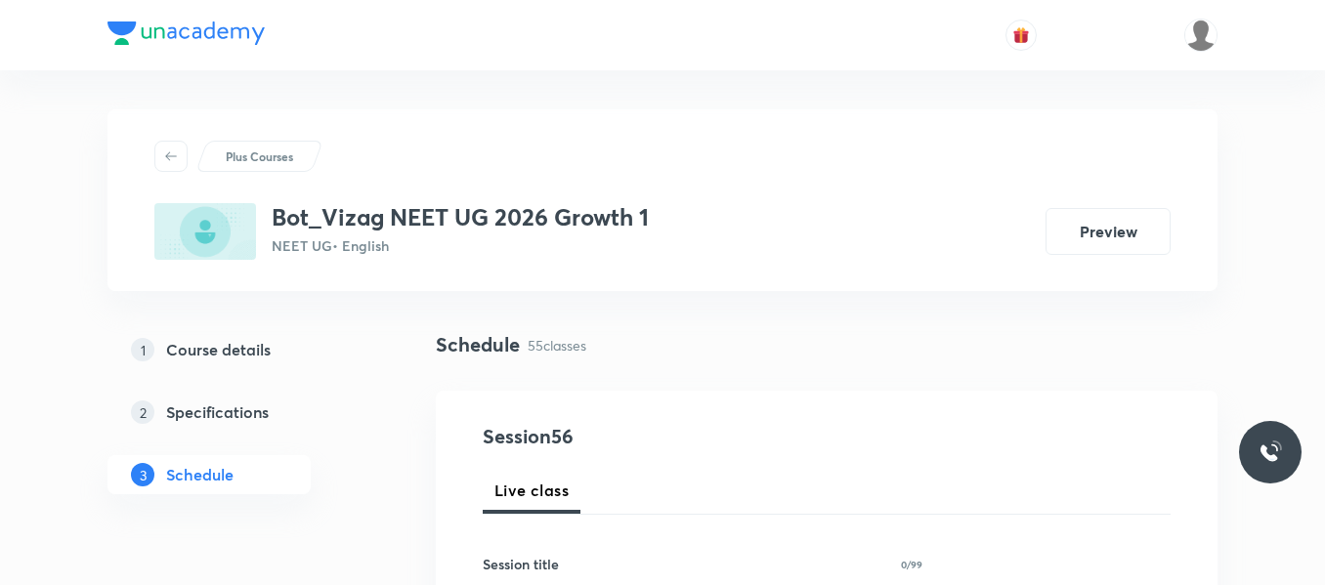
scroll to position [5836, 0]
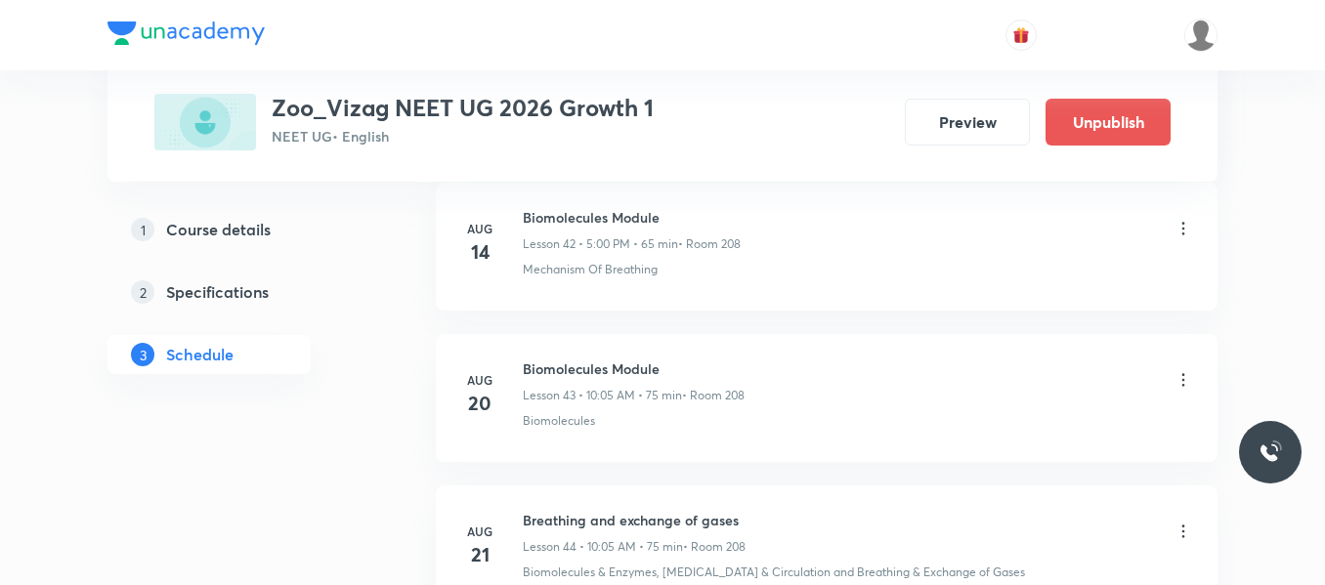
scroll to position [8402, 0]
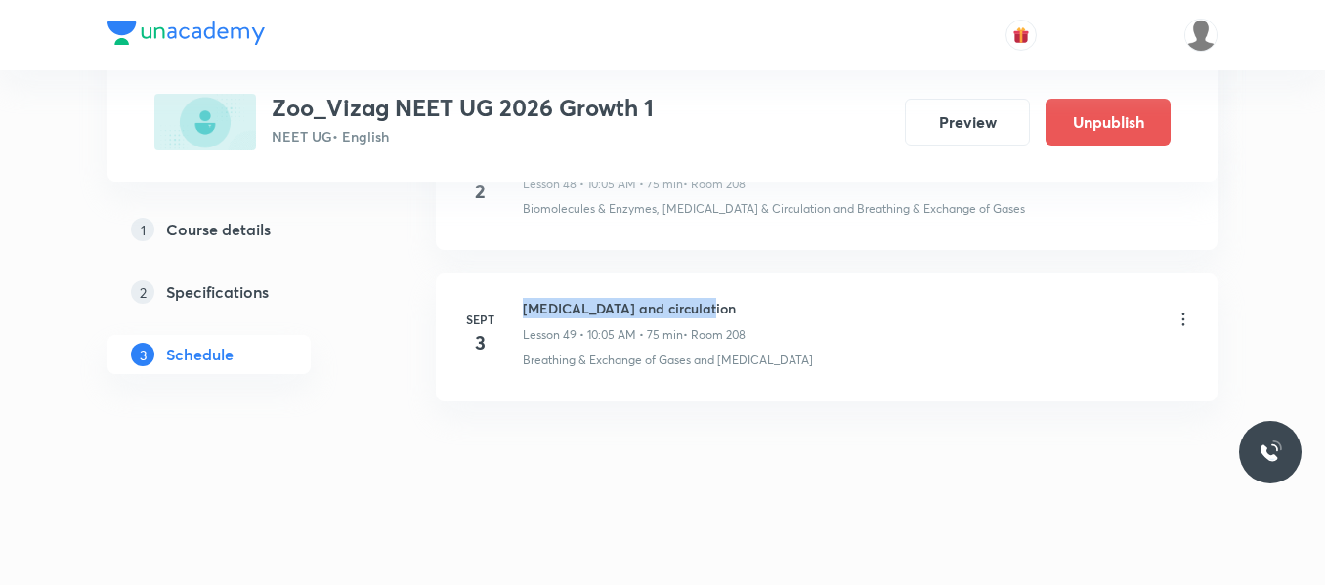
drag, startPoint x: 525, startPoint y: 308, endPoint x: 846, endPoint y: 253, distance: 326.1
copy h6 "Body fluids and circulation"
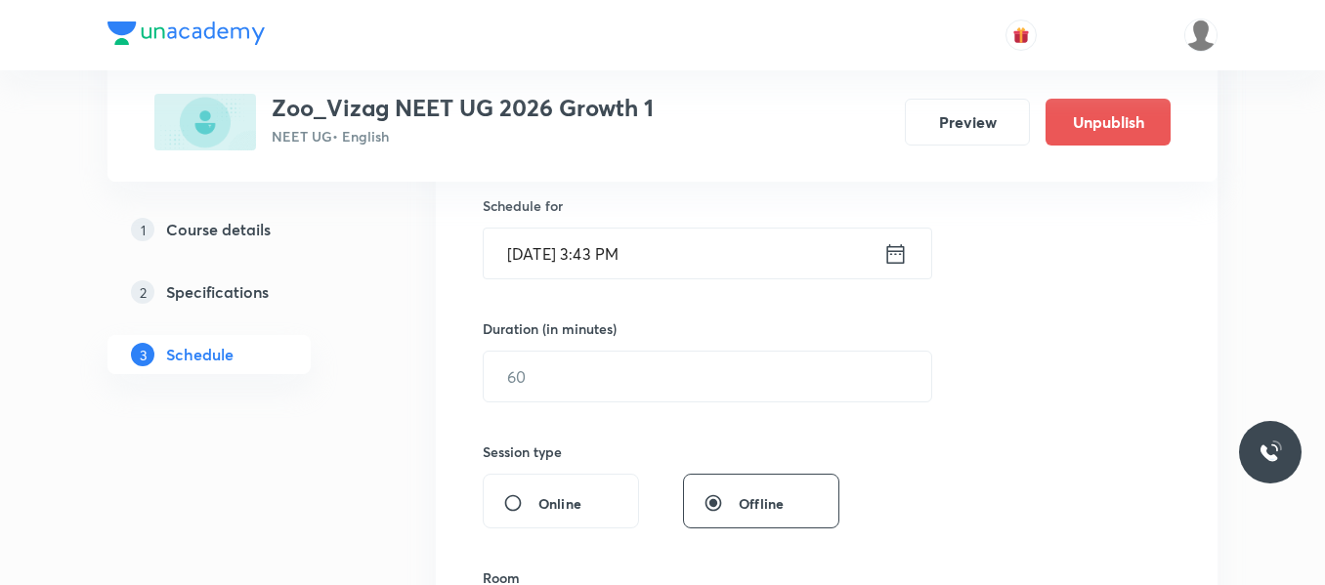
scroll to position [349, 0]
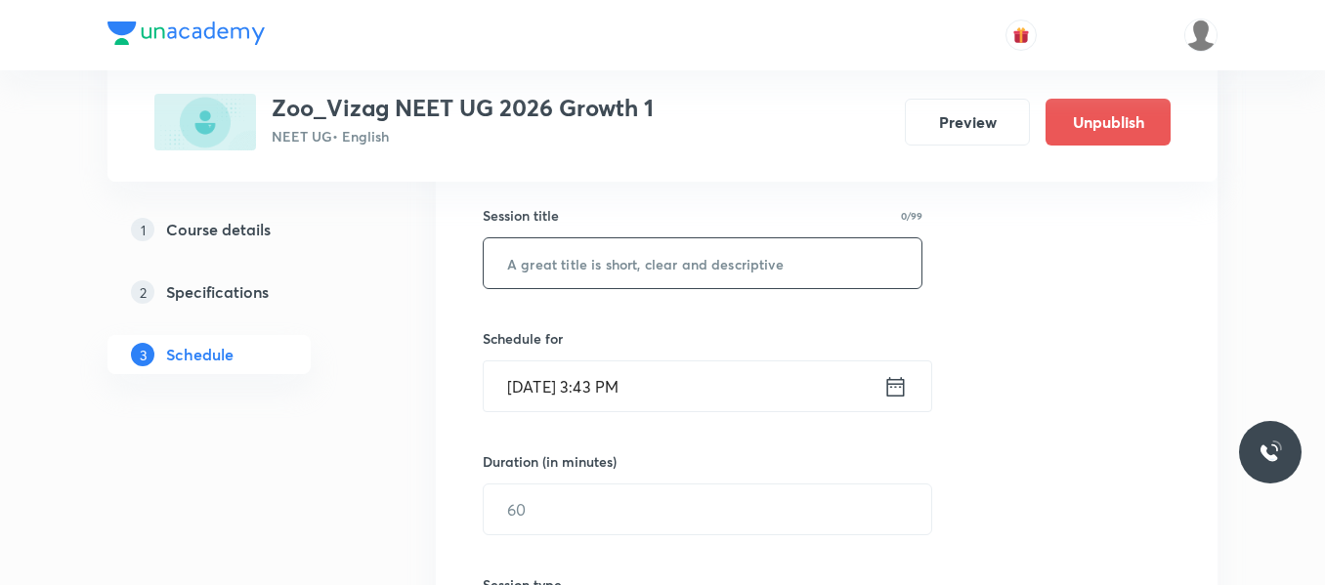
click at [634, 262] on input "text" at bounding box center [703, 263] width 438 height 50
paste input "Body fluids and circulation"
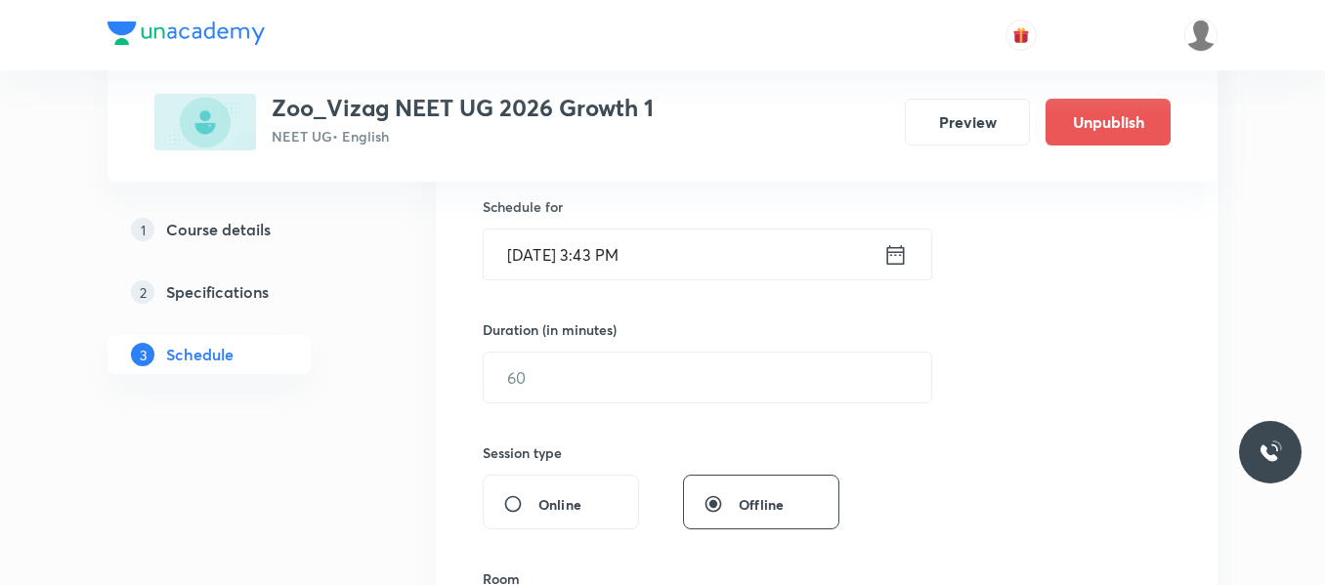
type input "Body fluids and circulation"
click at [904, 247] on icon at bounding box center [896, 254] width 18 height 20
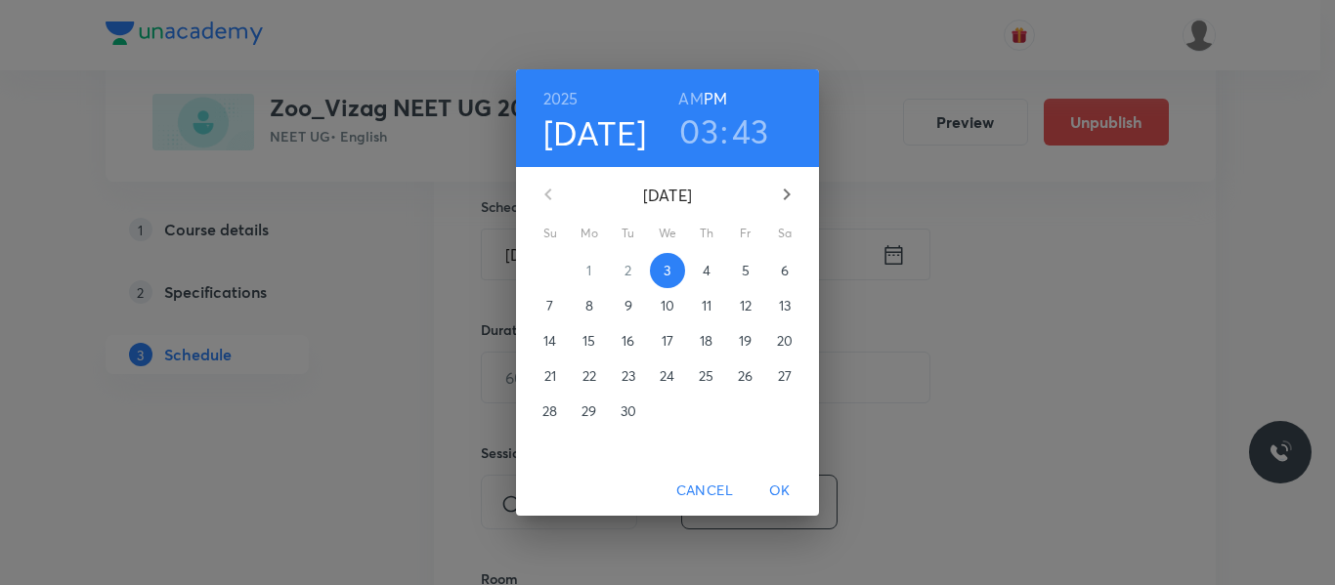
click at [712, 270] on span "4" at bounding box center [706, 271] width 35 height 20
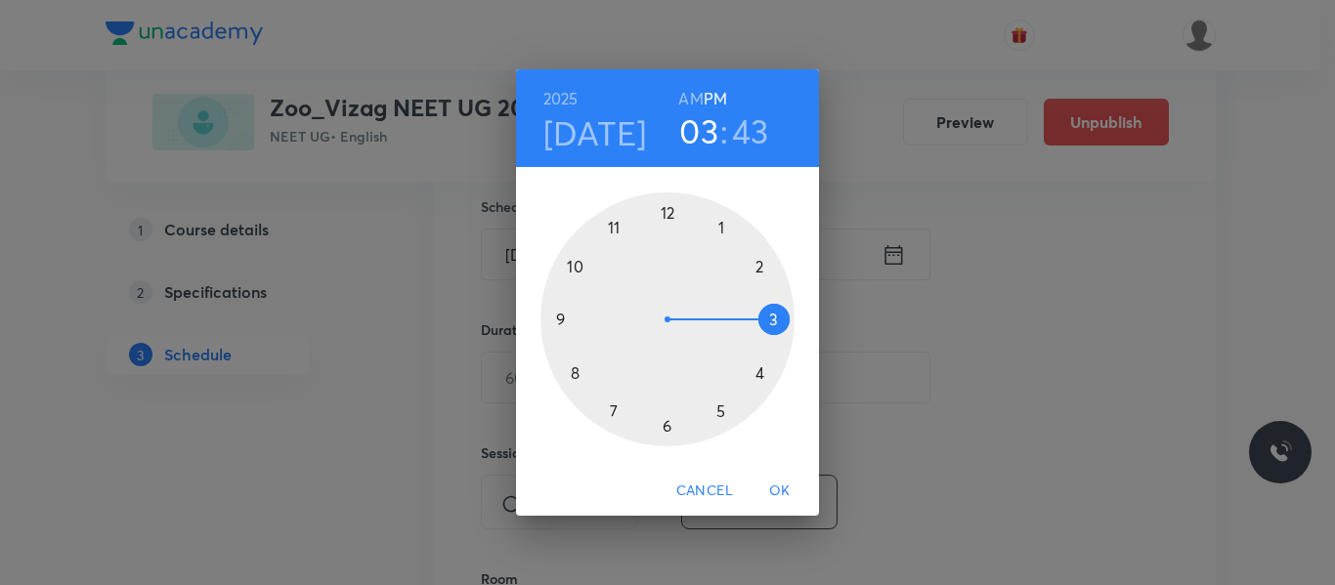
click at [697, 96] on h6 "AM" at bounding box center [690, 98] width 24 height 27
click at [579, 269] on div at bounding box center [667, 319] width 254 height 254
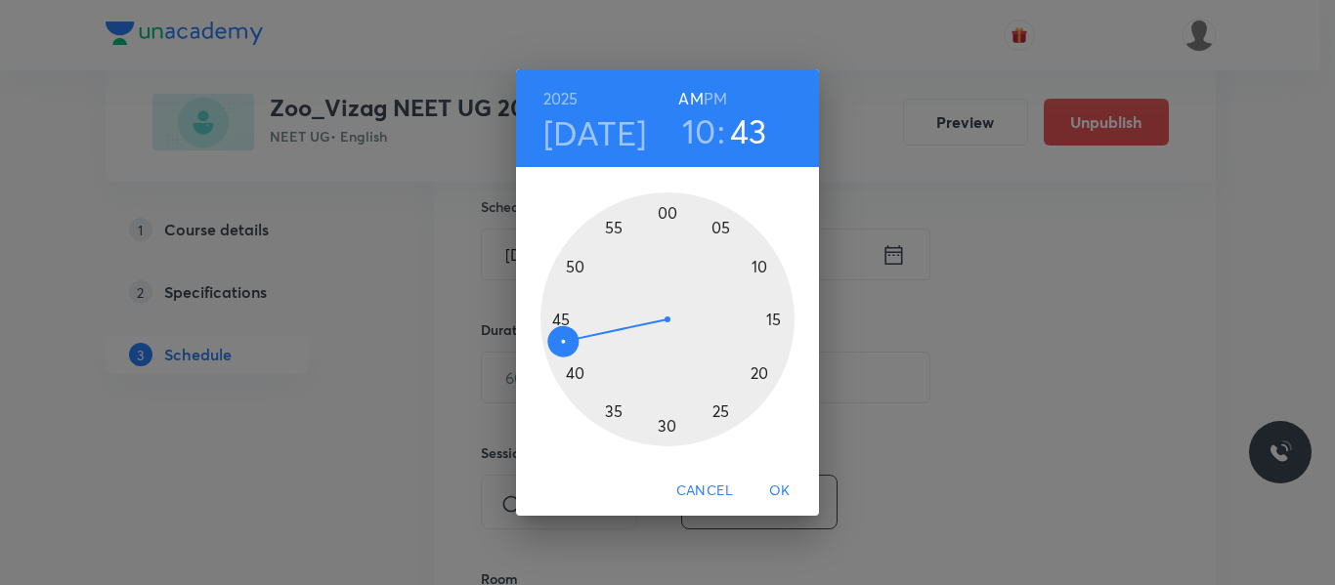
click at [723, 228] on div at bounding box center [667, 319] width 254 height 254
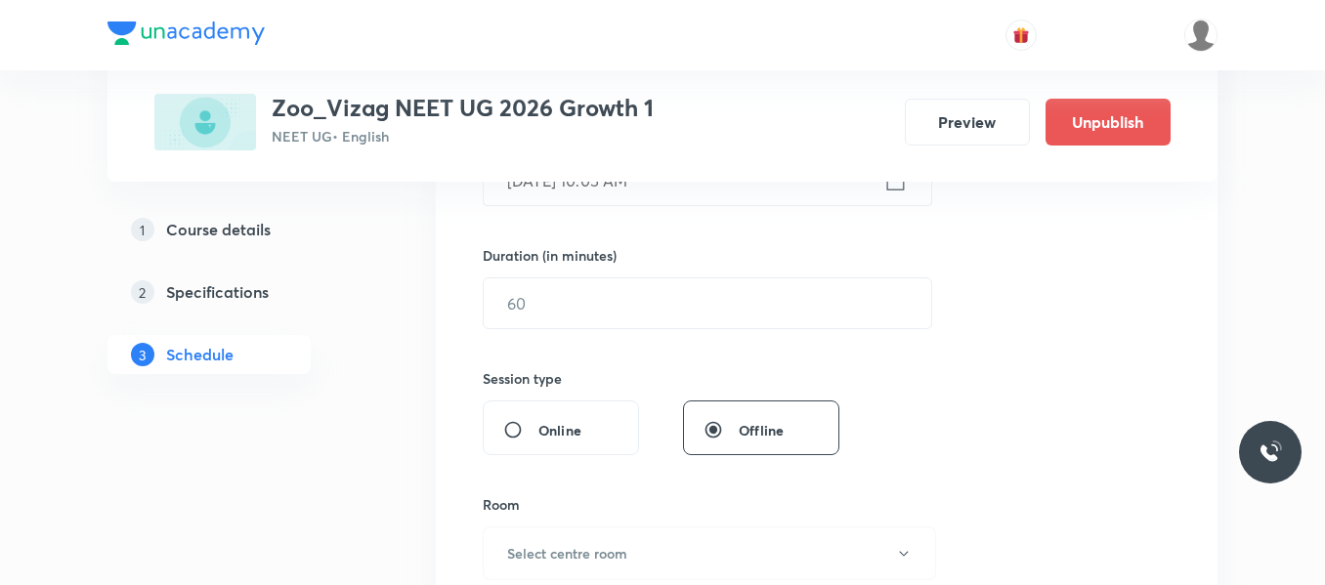
scroll to position [557, 0]
click at [684, 298] on input "text" at bounding box center [708, 302] width 448 height 50
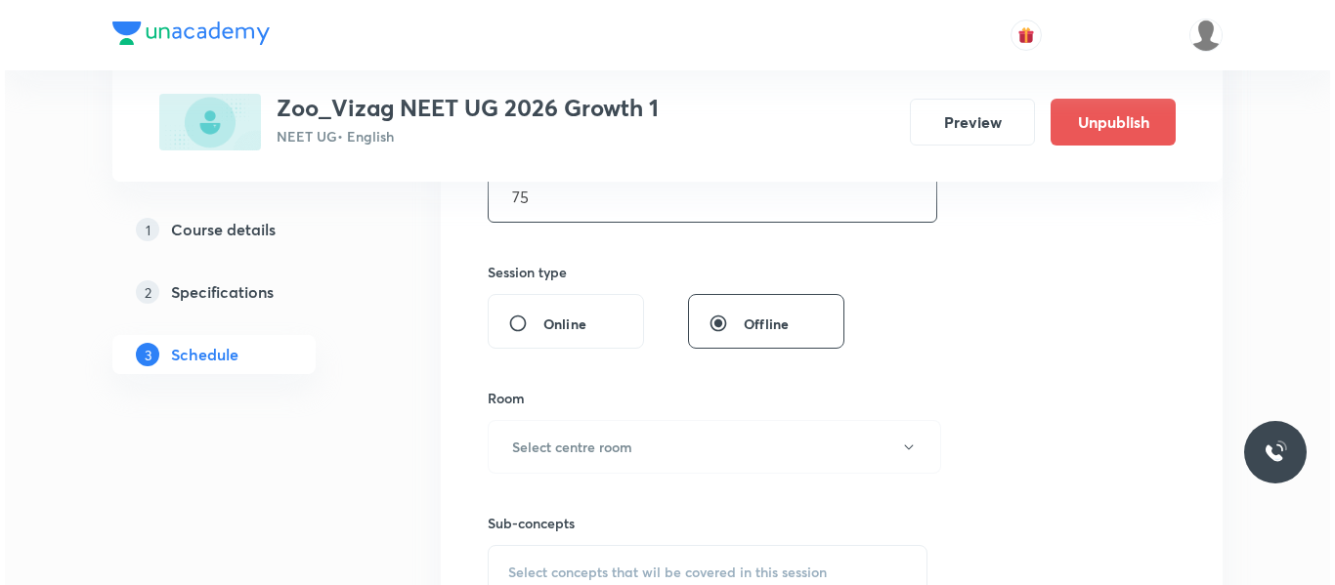
scroll to position [663, 0]
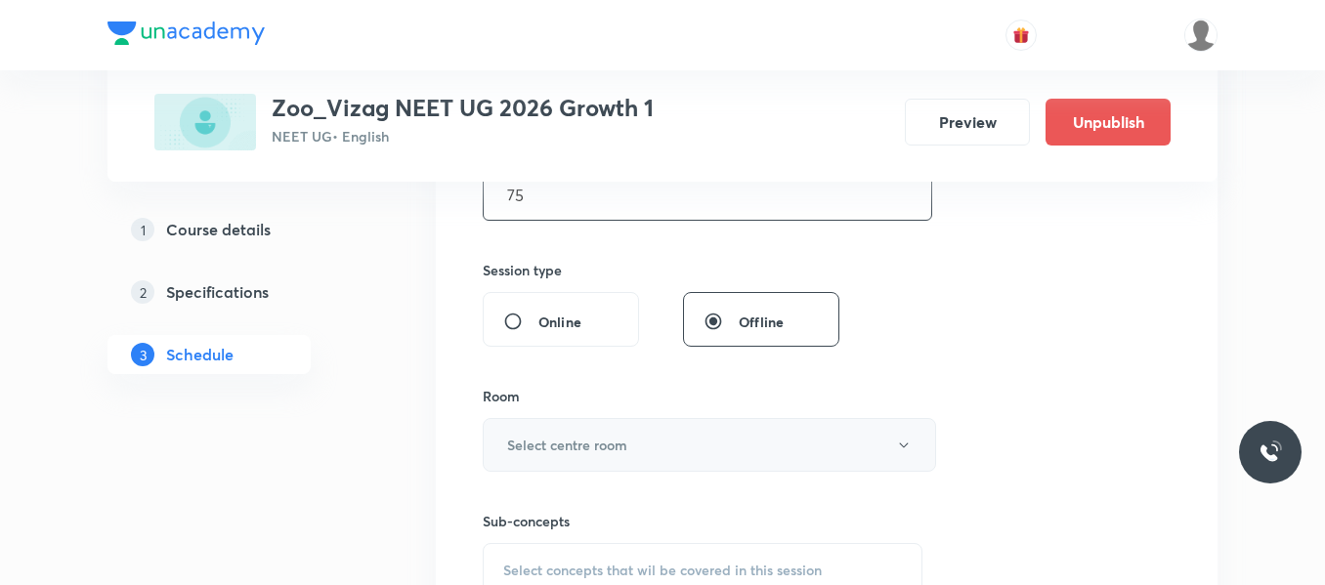
type input "75"
click at [652, 451] on button "Select centre room" at bounding box center [709, 445] width 453 height 54
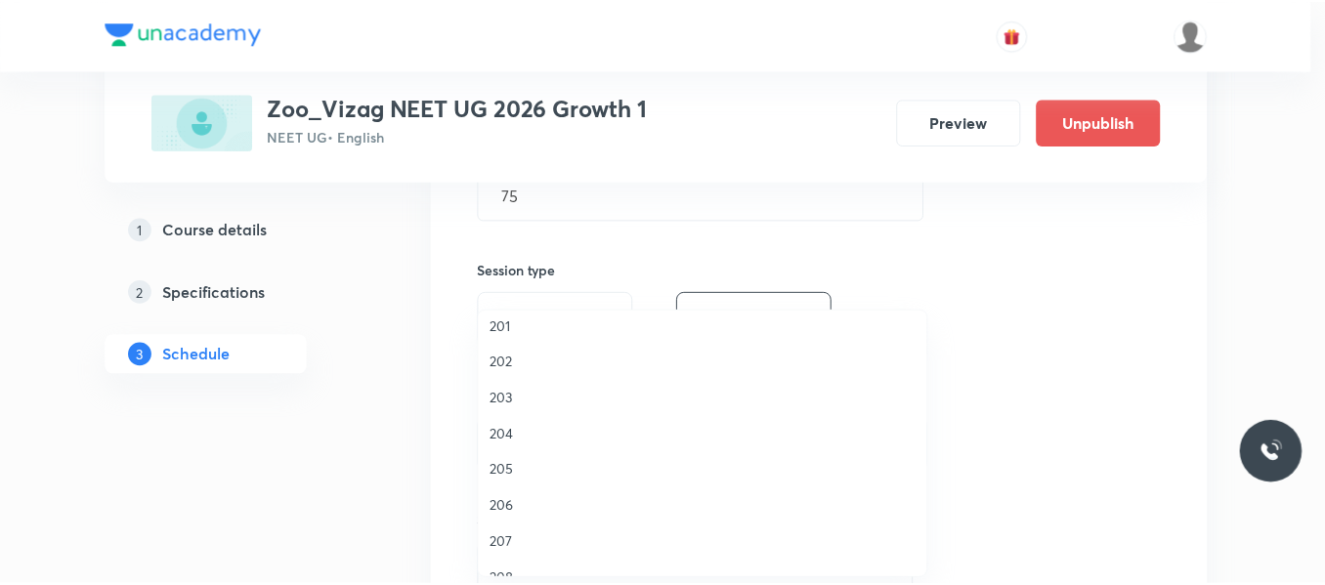
scroll to position [543, 0]
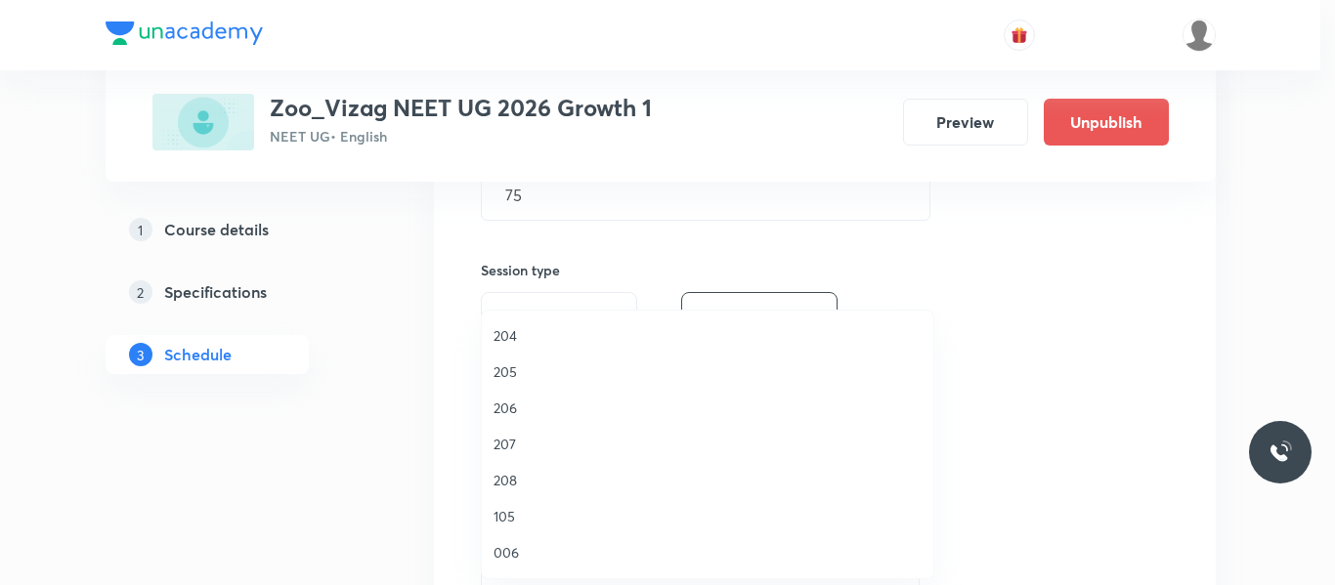
click at [511, 477] on span "208" at bounding box center [707, 480] width 428 height 21
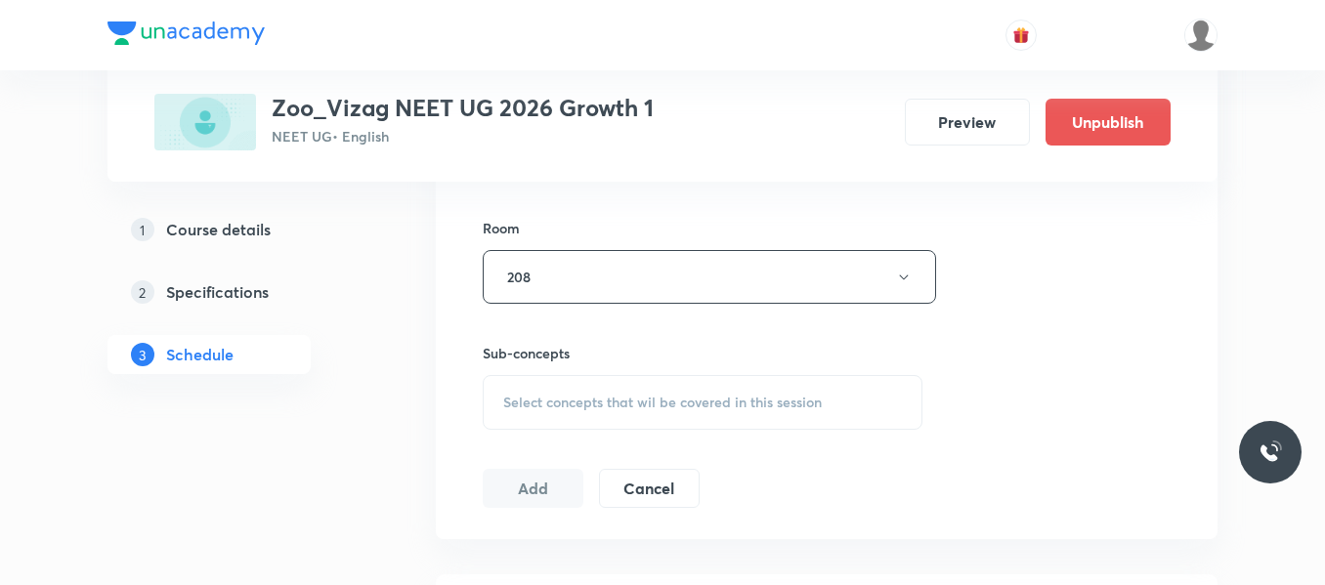
scroll to position [839, 0]
click at [582, 406] on div "Select concepts that wil be covered in this session" at bounding box center [703, 394] width 440 height 55
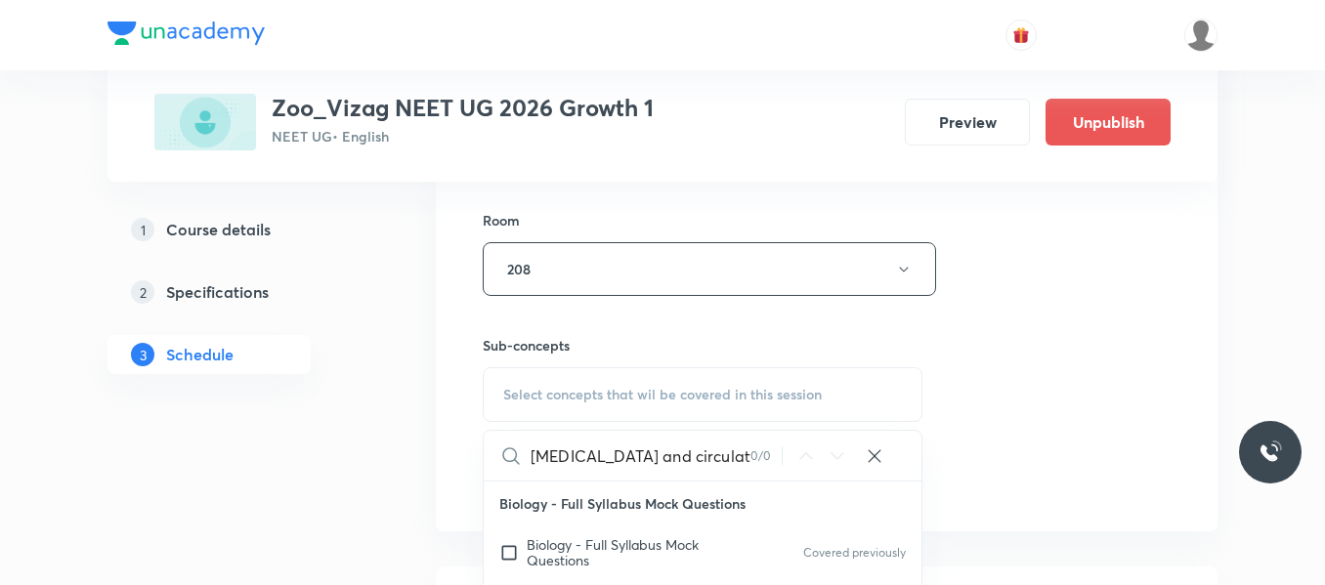
drag, startPoint x: 611, startPoint y: 457, endPoint x: 817, endPoint y: 438, distance: 207.1
click at [817, 438] on div "Body fluids and circulation 0 / 0 ​" at bounding box center [703, 456] width 438 height 50
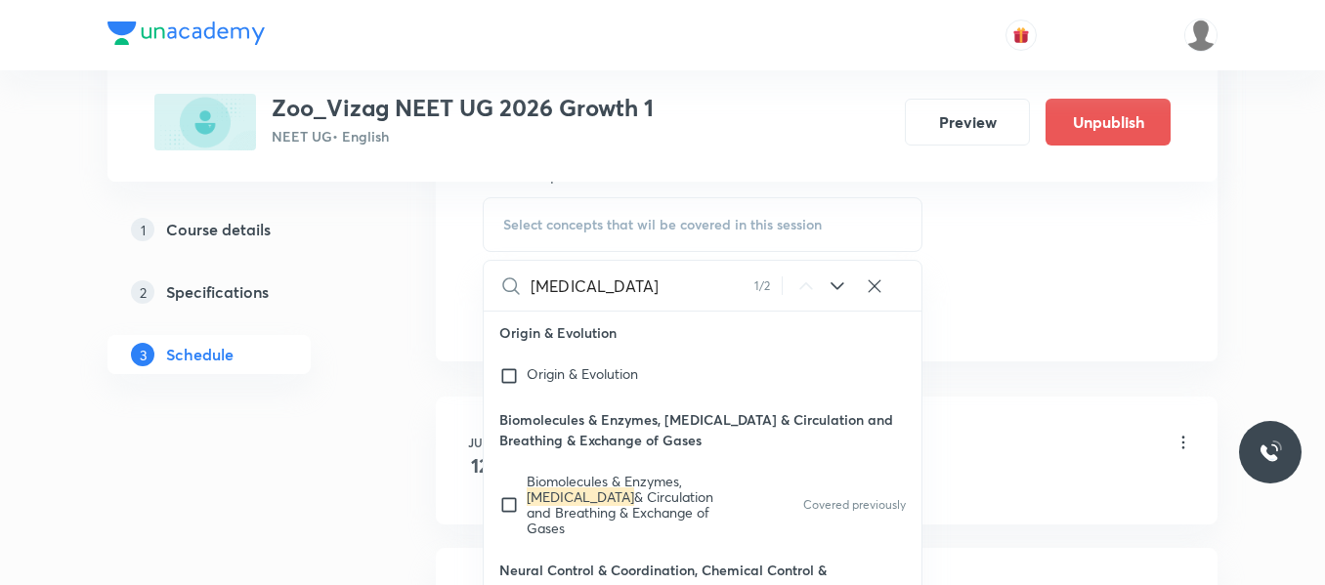
scroll to position [90234, 0]
type input "Body fluids"
click at [512, 472] on input "checkbox" at bounding box center [512, 503] width 27 height 63
checkbox input "true"
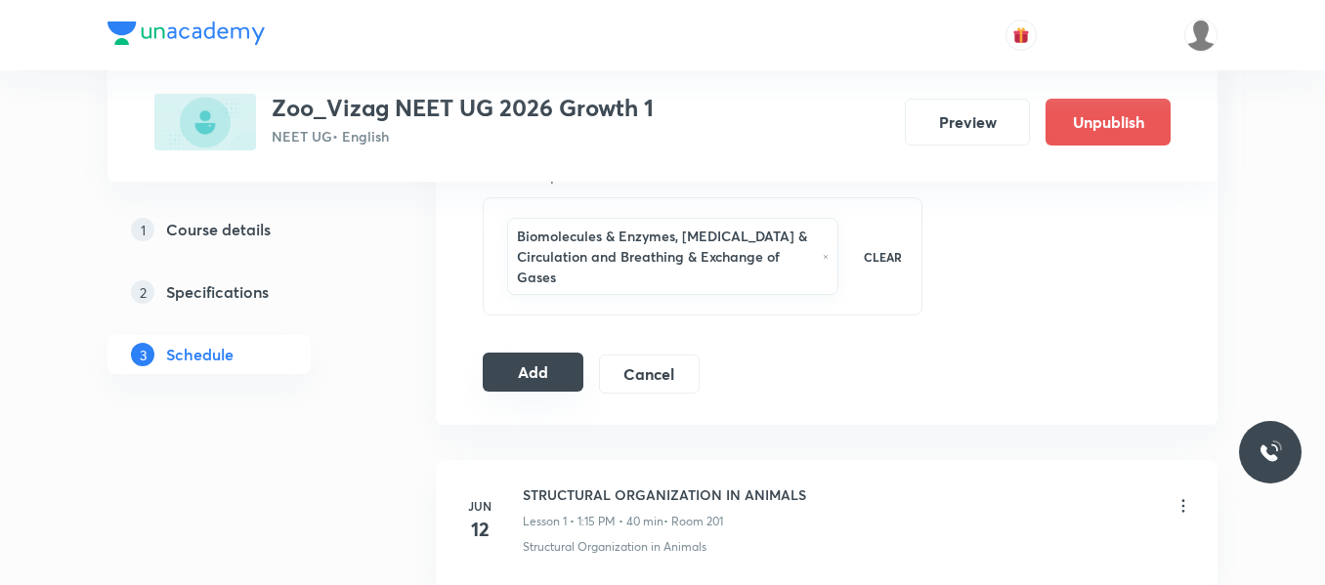
click at [547, 367] on button "Add" at bounding box center [533, 372] width 101 height 39
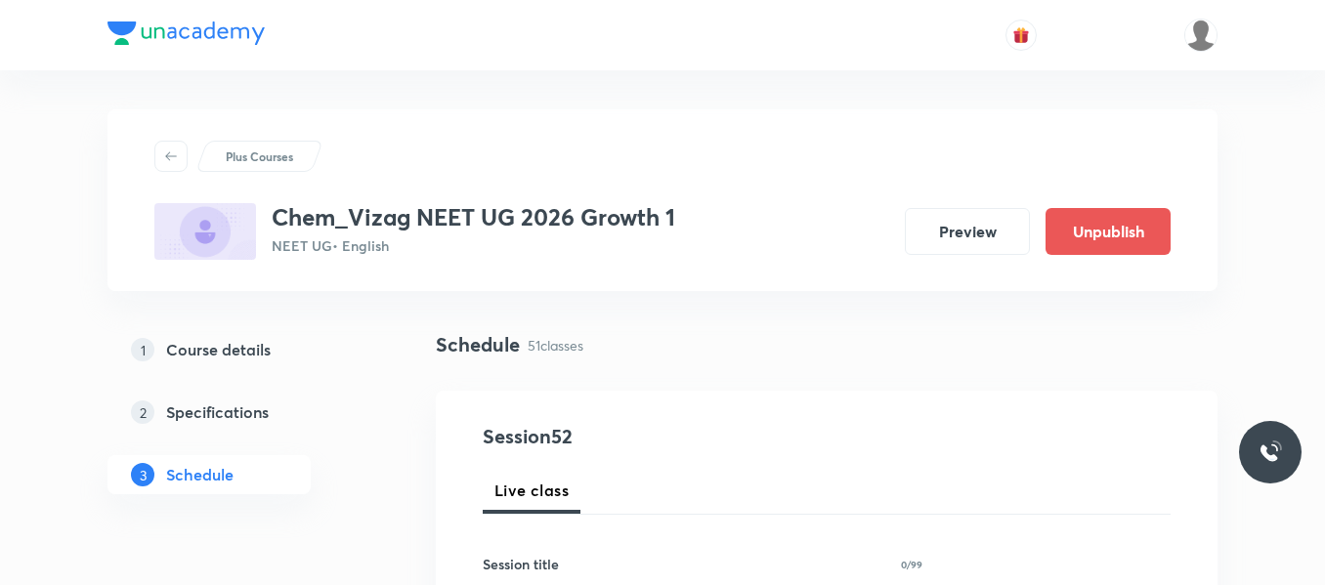
click at [361, 446] on div "1 Course details 2 Specifications 3 Schedule" at bounding box center [240, 424] width 266 height 188
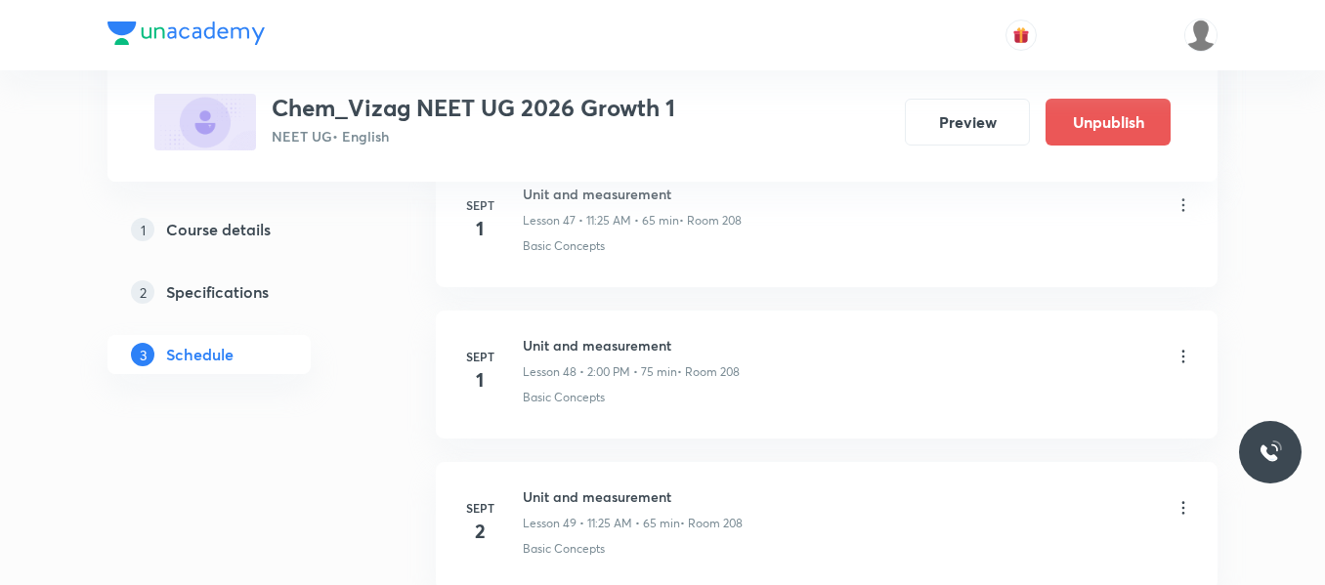
scroll to position [8705, 0]
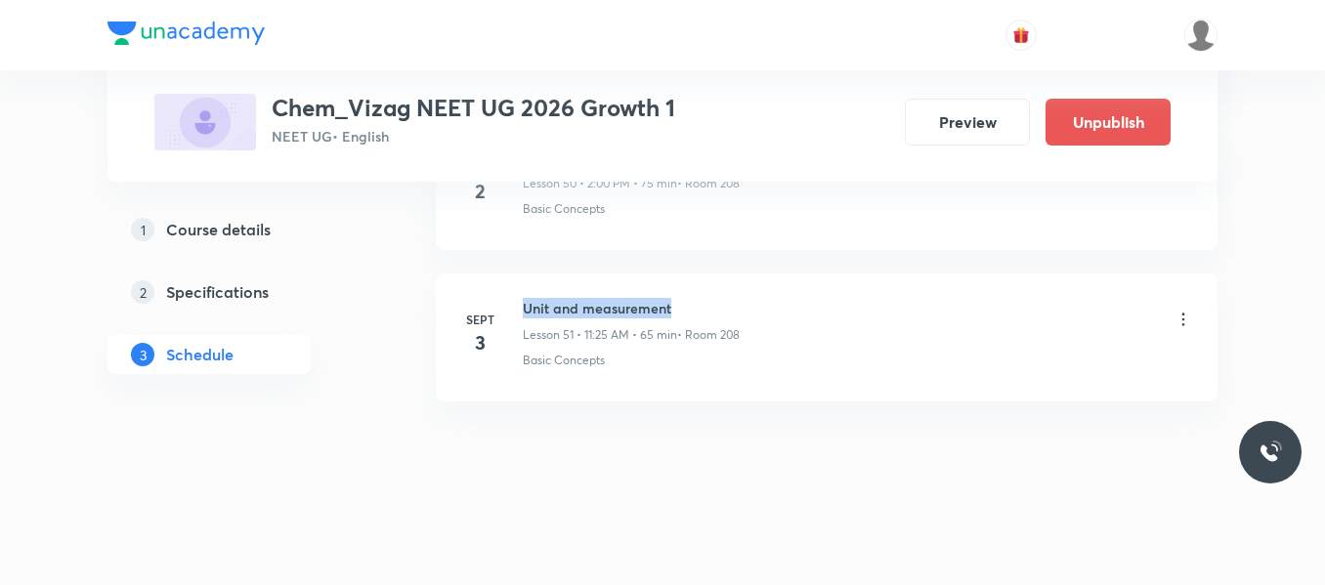
drag, startPoint x: 524, startPoint y: 306, endPoint x: 772, endPoint y: 278, distance: 249.8
click at [772, 278] on li "[DATE] Unit and measurement Lesson 51 • 11:25 AM • 65 min • Room 208 Basic Conc…" at bounding box center [827, 338] width 782 height 128
copy h6 "Unit and measurement"
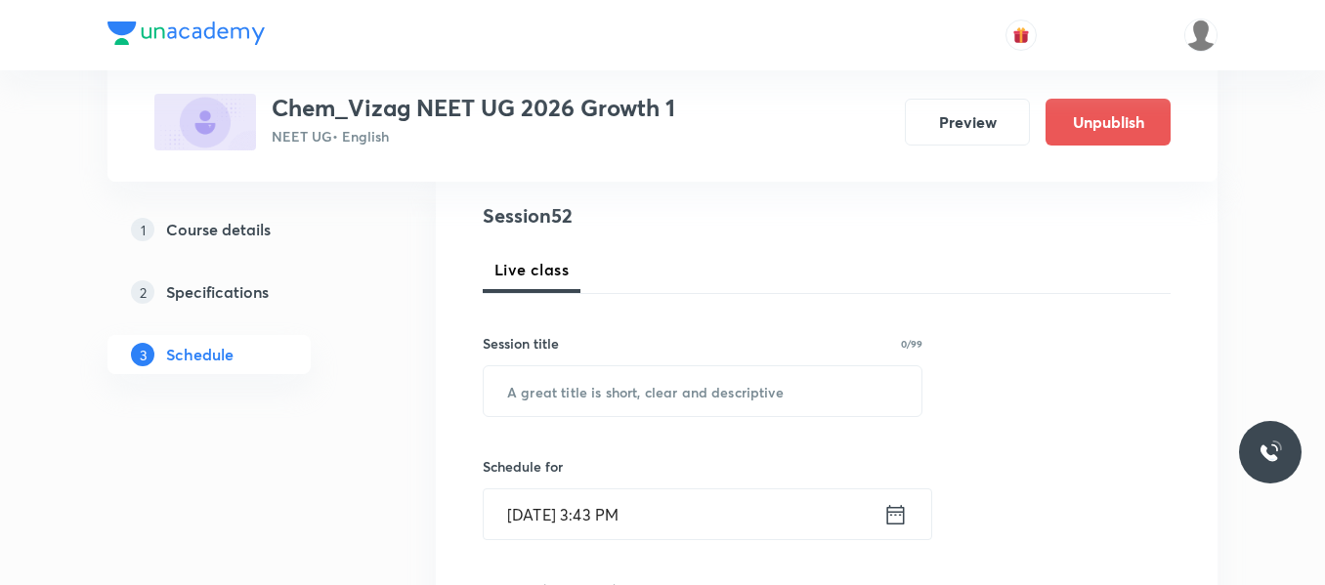
scroll to position [225, 0]
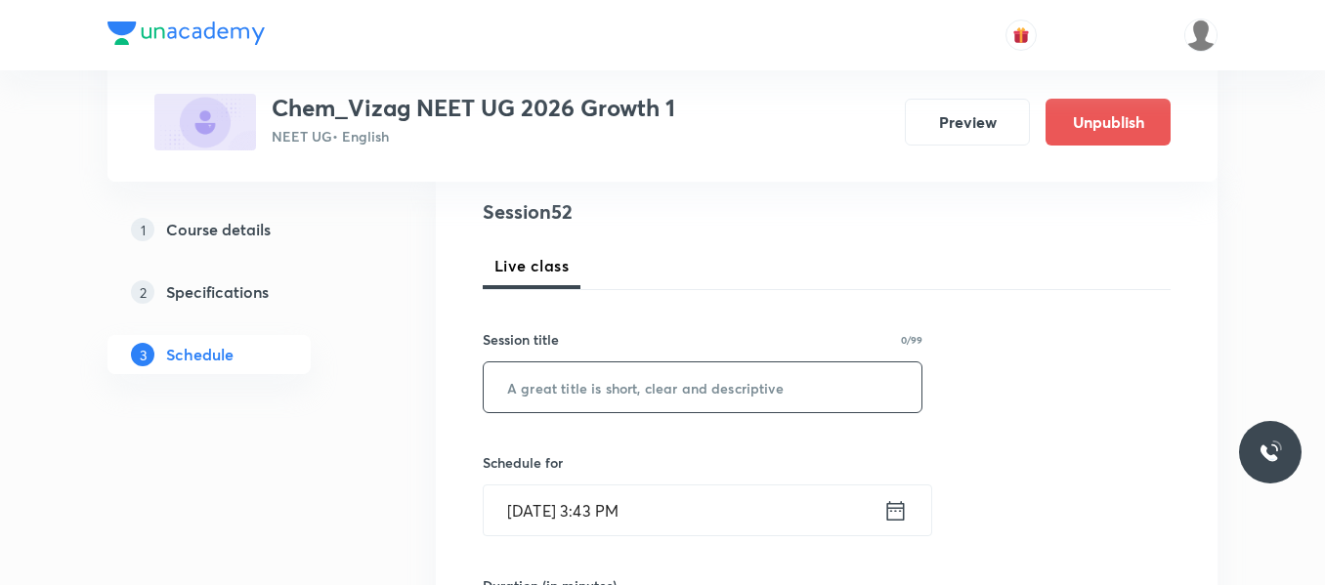
click at [587, 394] on input "text" at bounding box center [703, 388] width 438 height 50
paste input "Unit and measurement"
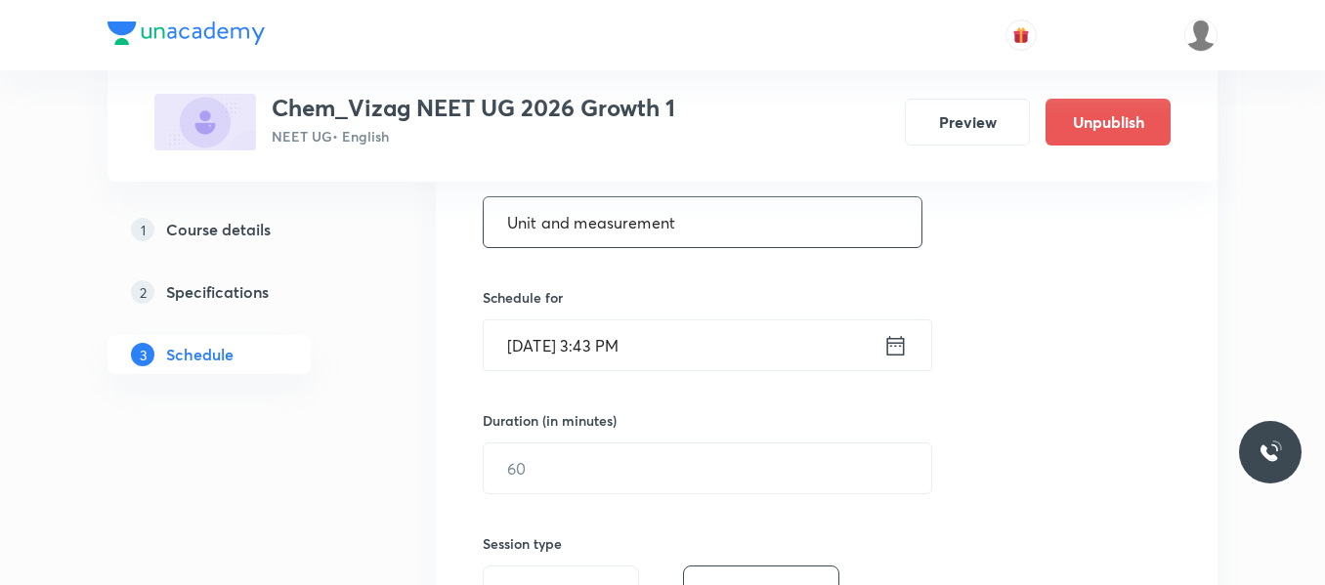
scroll to position [404, 0]
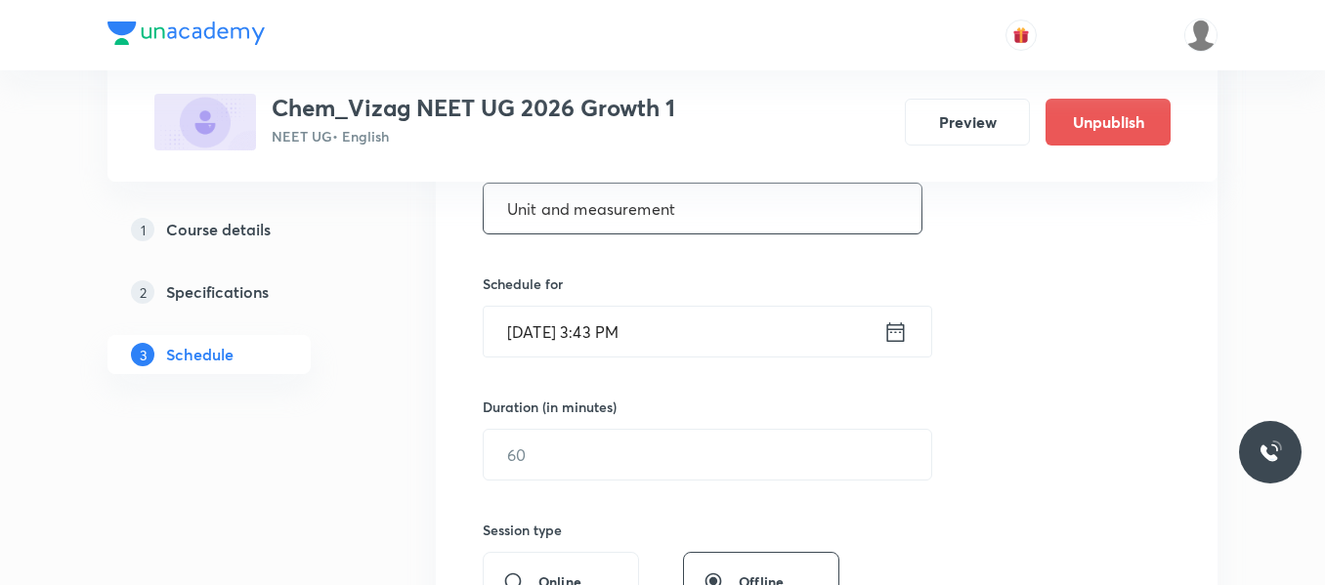
type input "Unit and measurement"
click at [895, 336] on icon at bounding box center [895, 332] width 24 height 27
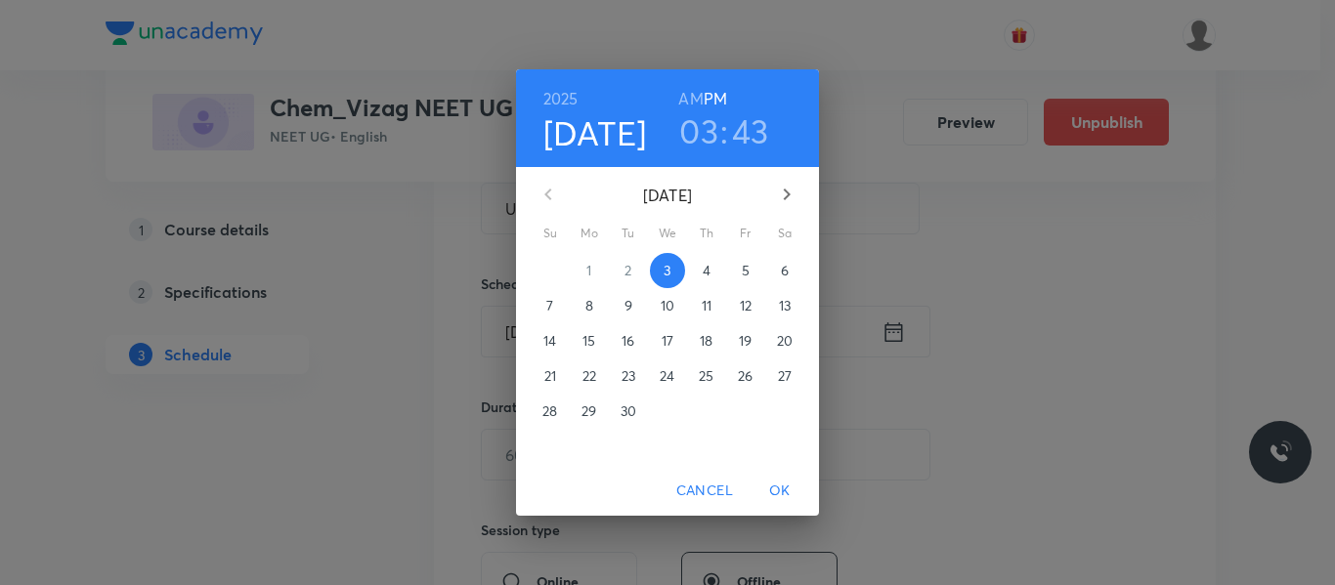
click at [705, 274] on p "4" at bounding box center [707, 271] width 8 height 20
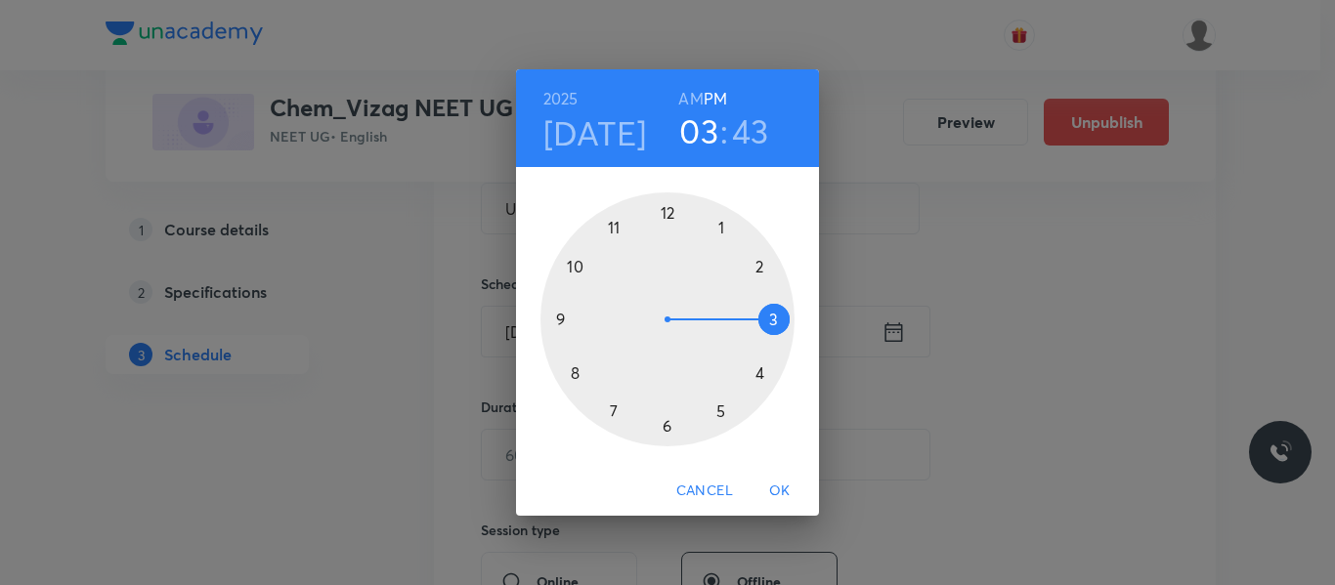
click at [691, 99] on h6 "AM" at bounding box center [690, 98] width 24 height 27
click at [613, 226] on div at bounding box center [667, 319] width 254 height 254
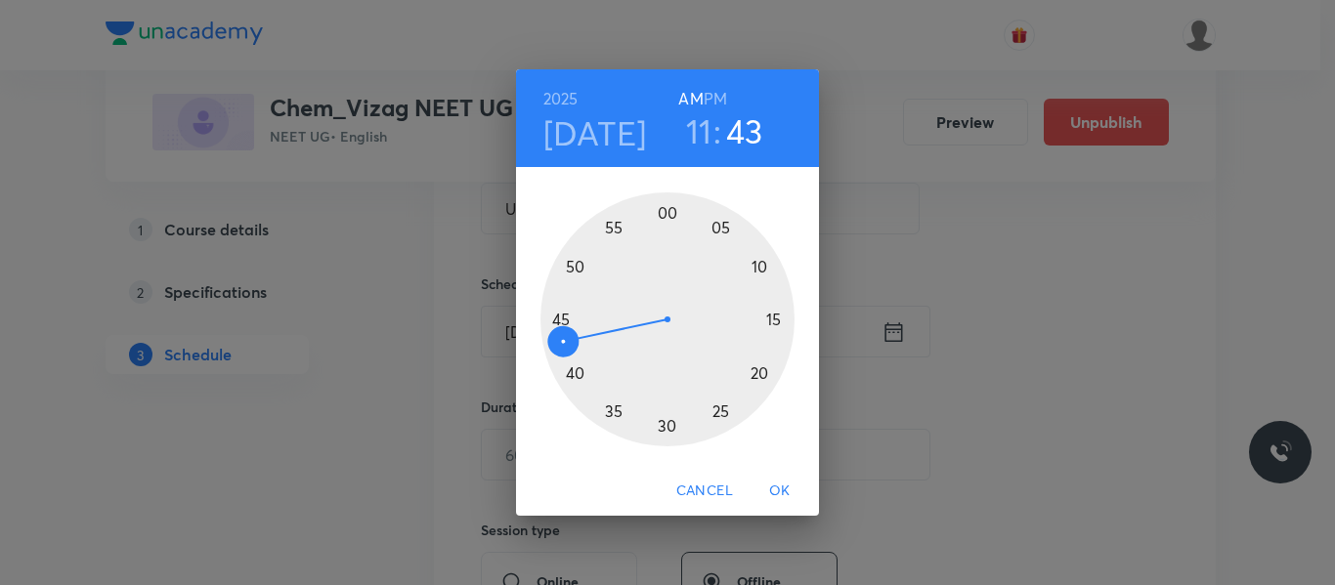
click at [715, 412] on div at bounding box center [667, 319] width 254 height 254
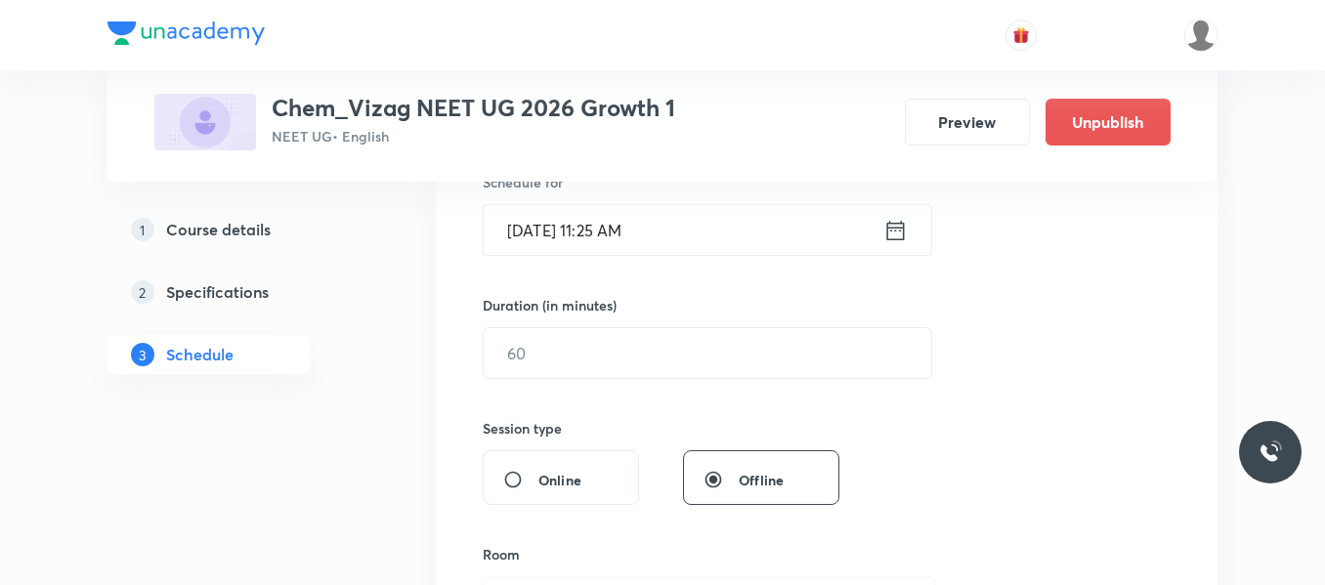
scroll to position [506, 0]
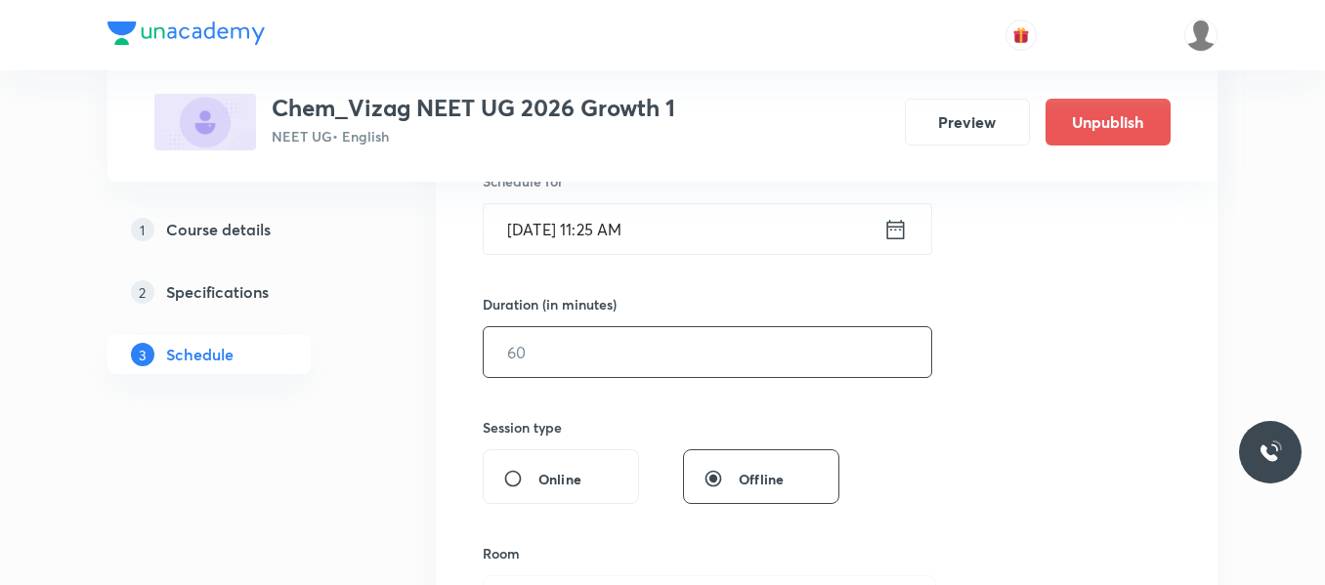
click at [656, 356] on input "text" at bounding box center [708, 352] width 448 height 50
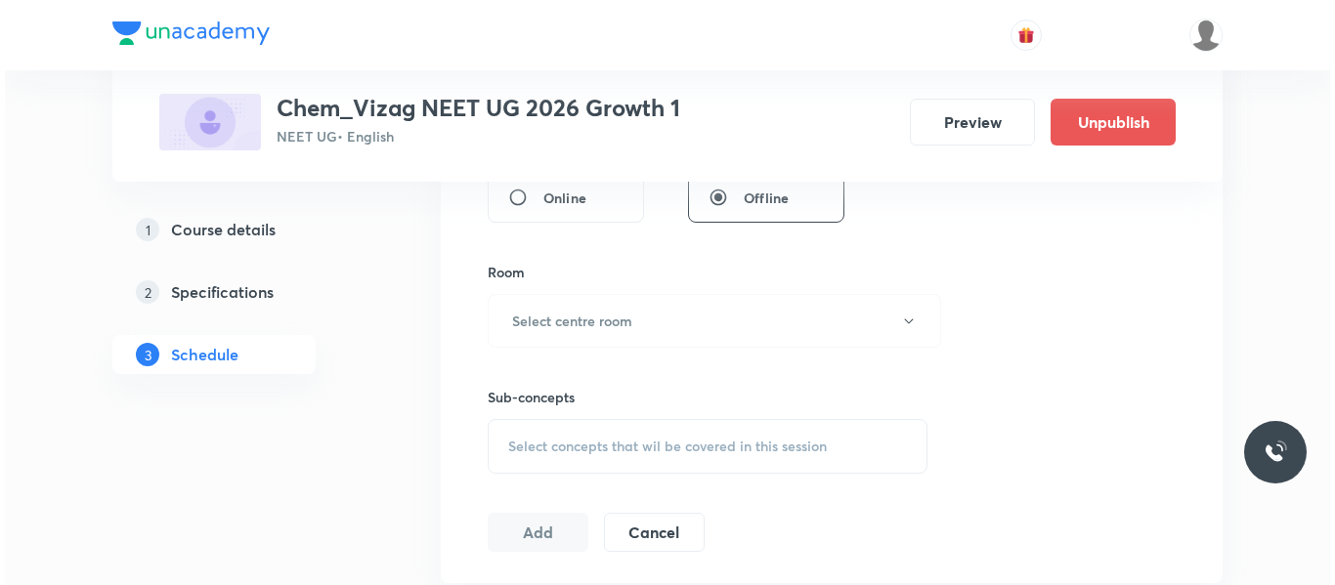
scroll to position [803, 0]
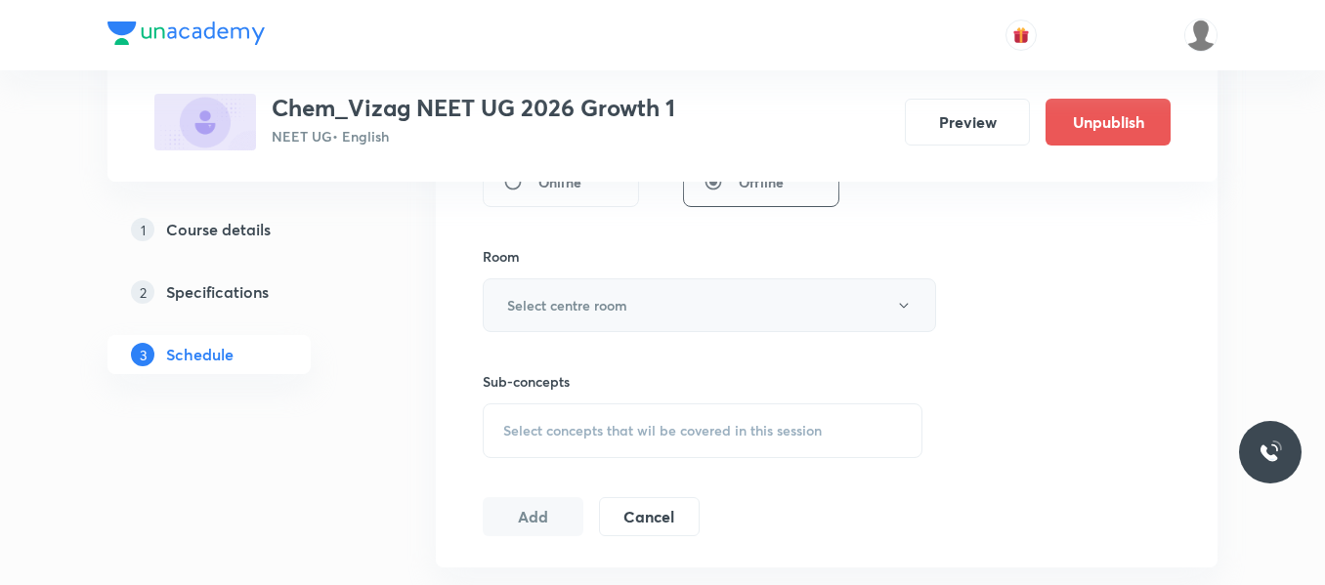
type input "65"
click at [648, 309] on button "Select centre room" at bounding box center [709, 305] width 453 height 54
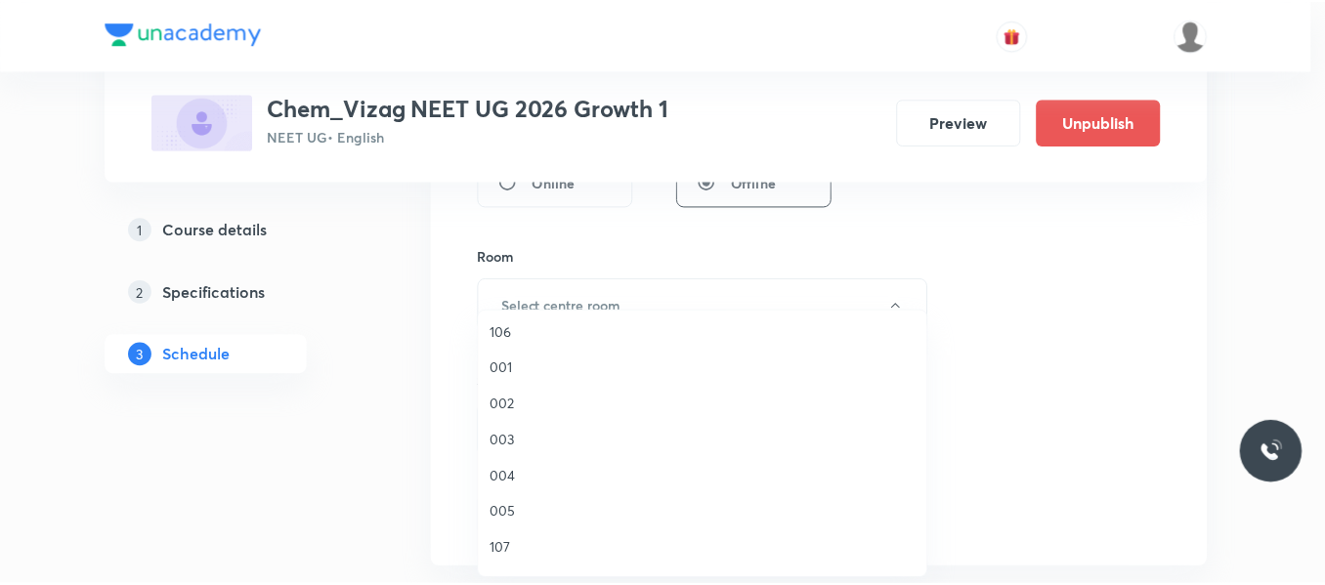
scroll to position [543, 0]
click at [505, 485] on span "208" at bounding box center [707, 480] width 428 height 21
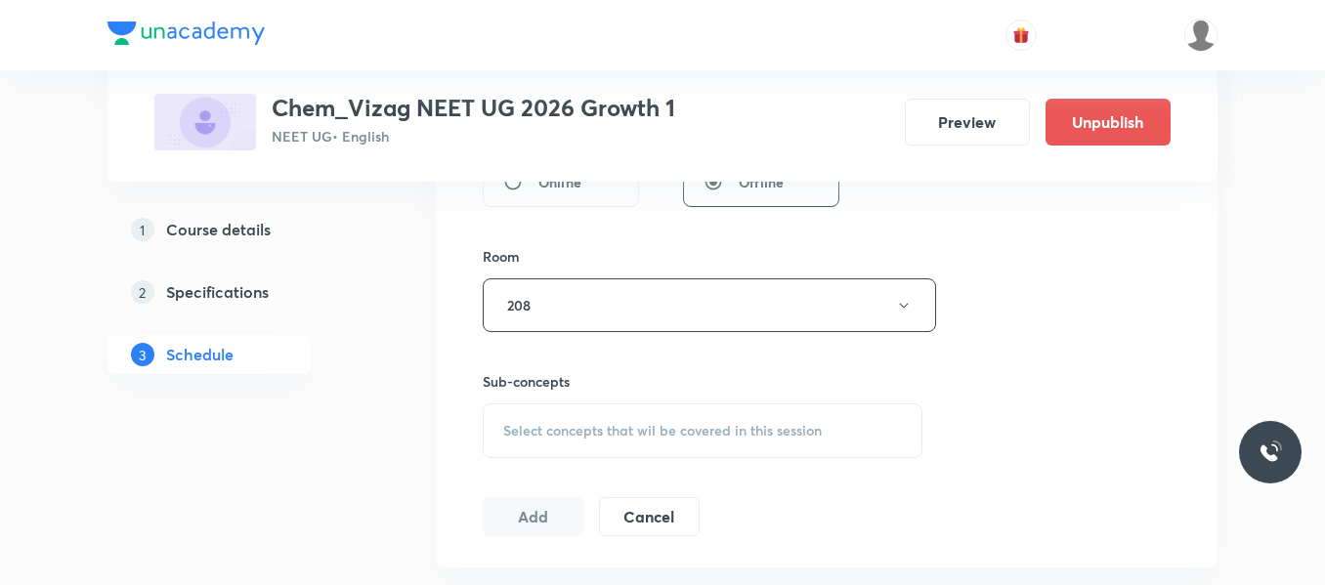
scroll to position [887, 0]
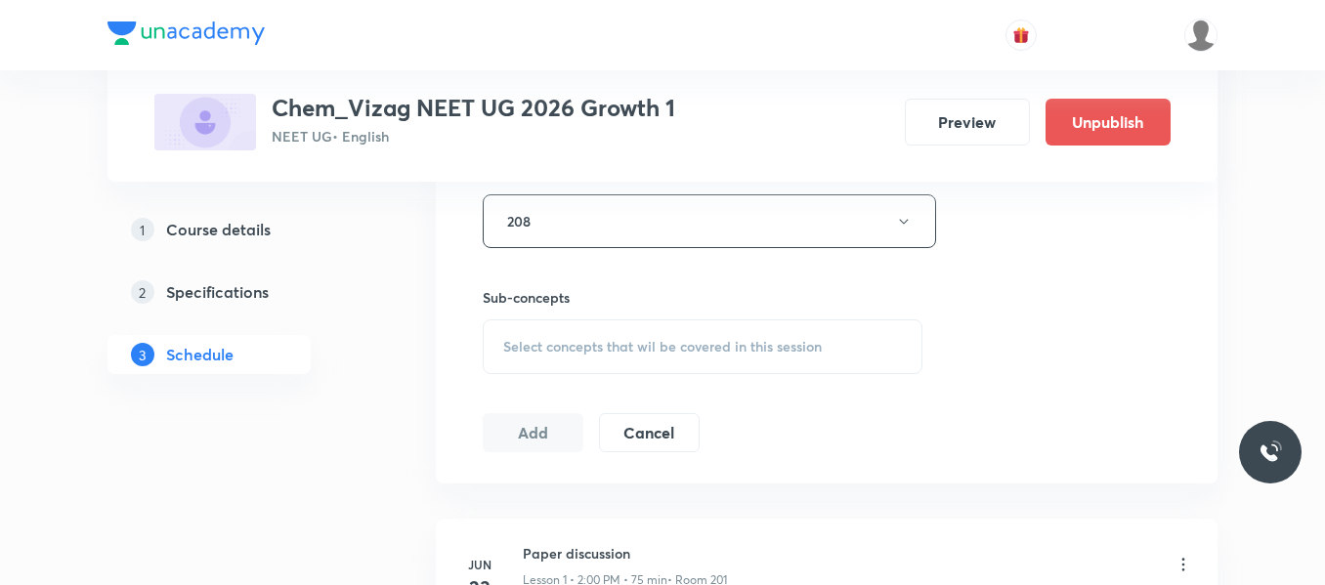
click at [603, 347] on span "Select concepts that wil be covered in this session" at bounding box center [662, 347] width 319 height 16
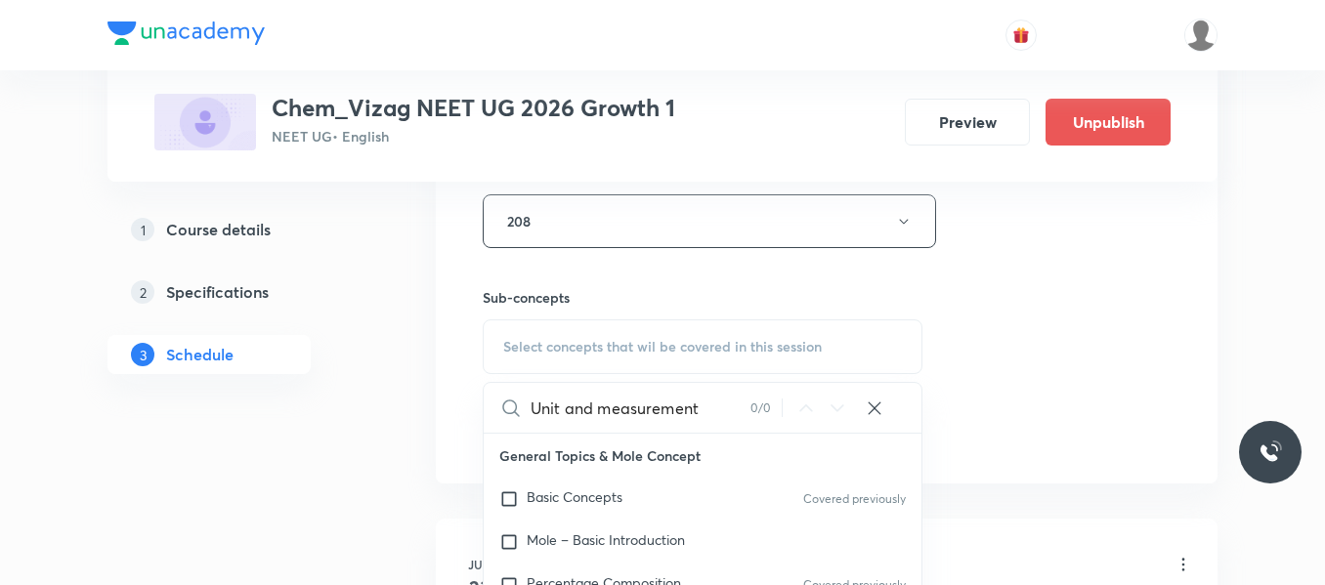
type input "Unit and measurement"
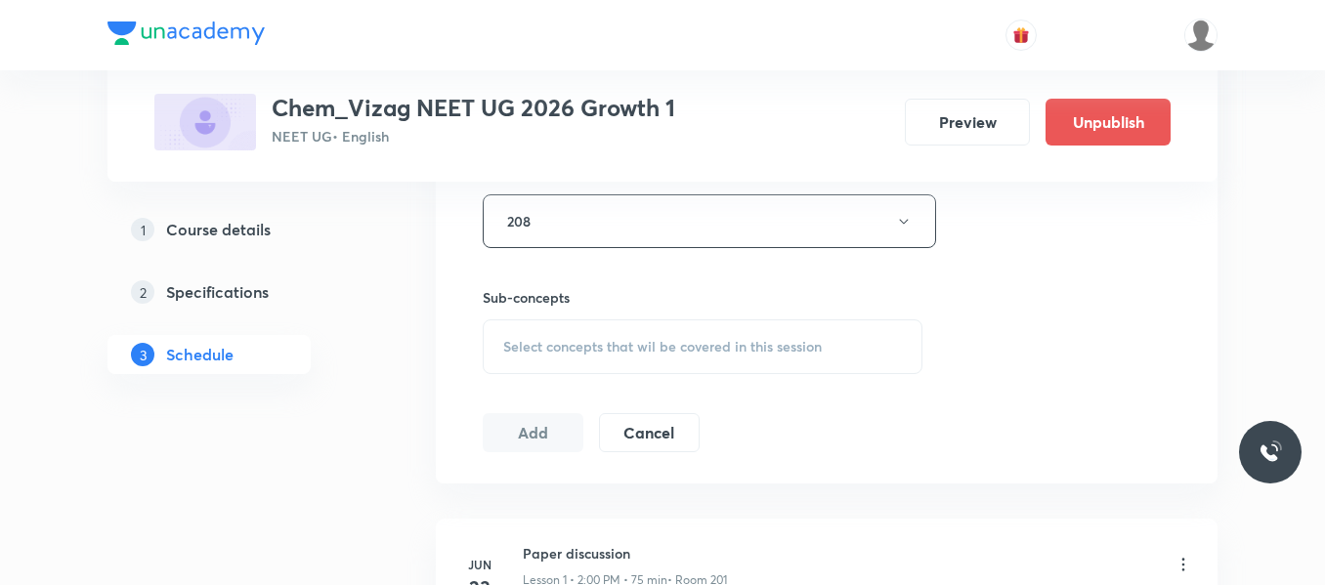
click at [702, 334] on div "Select concepts that wil be covered in this session" at bounding box center [703, 347] width 440 height 55
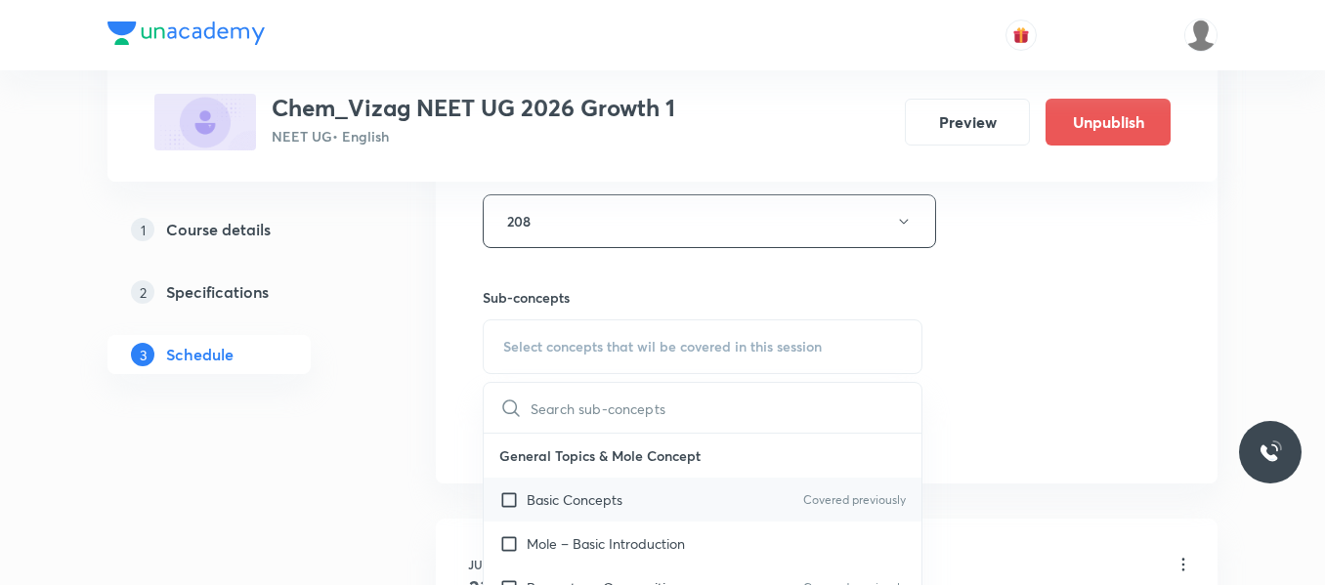
click at [580, 500] on p "Basic Concepts" at bounding box center [575, 500] width 96 height 21
checkbox input "true"
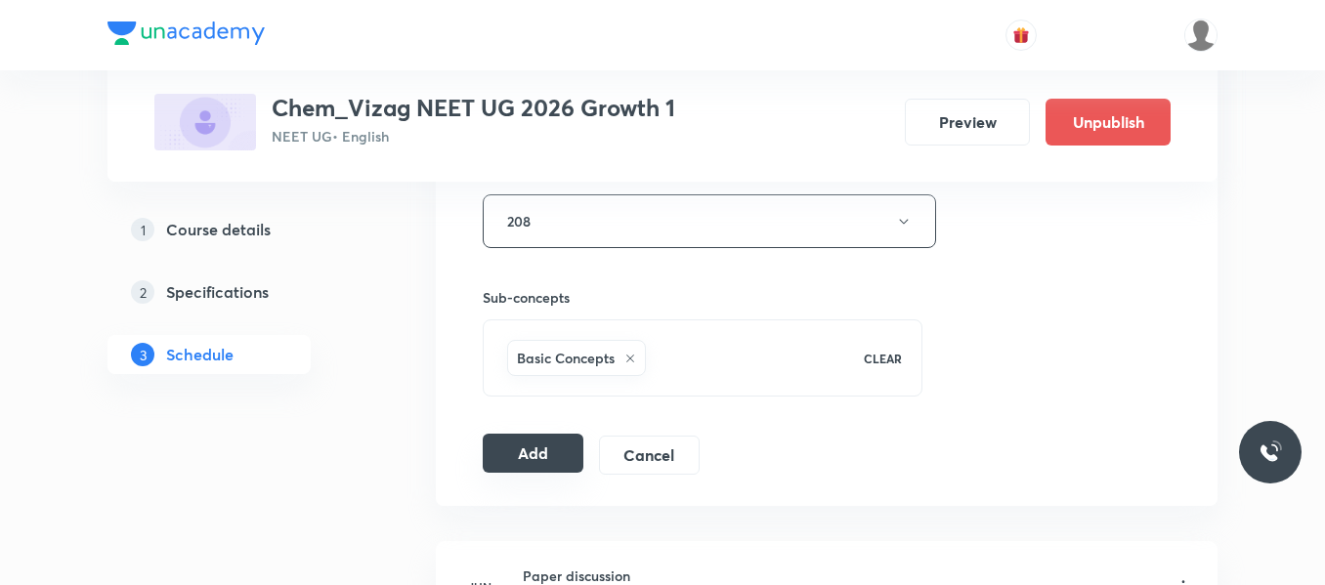
click at [534, 448] on button "Add" at bounding box center [533, 453] width 101 height 39
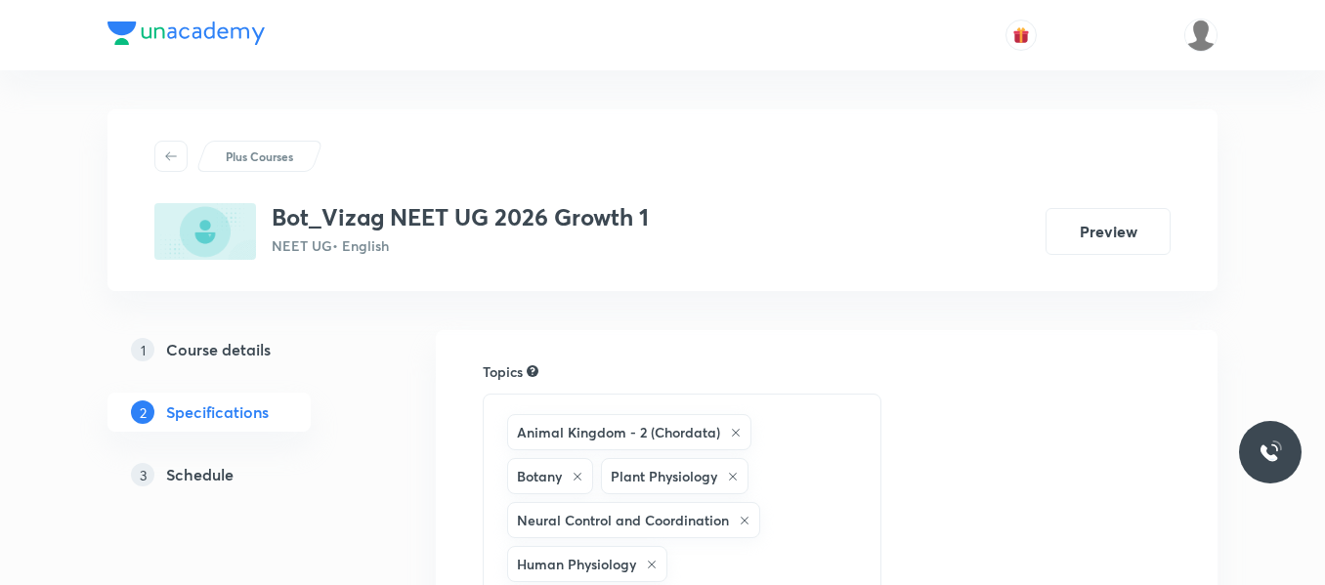
click at [211, 475] on h5 "Schedule" at bounding box center [199, 474] width 67 height 23
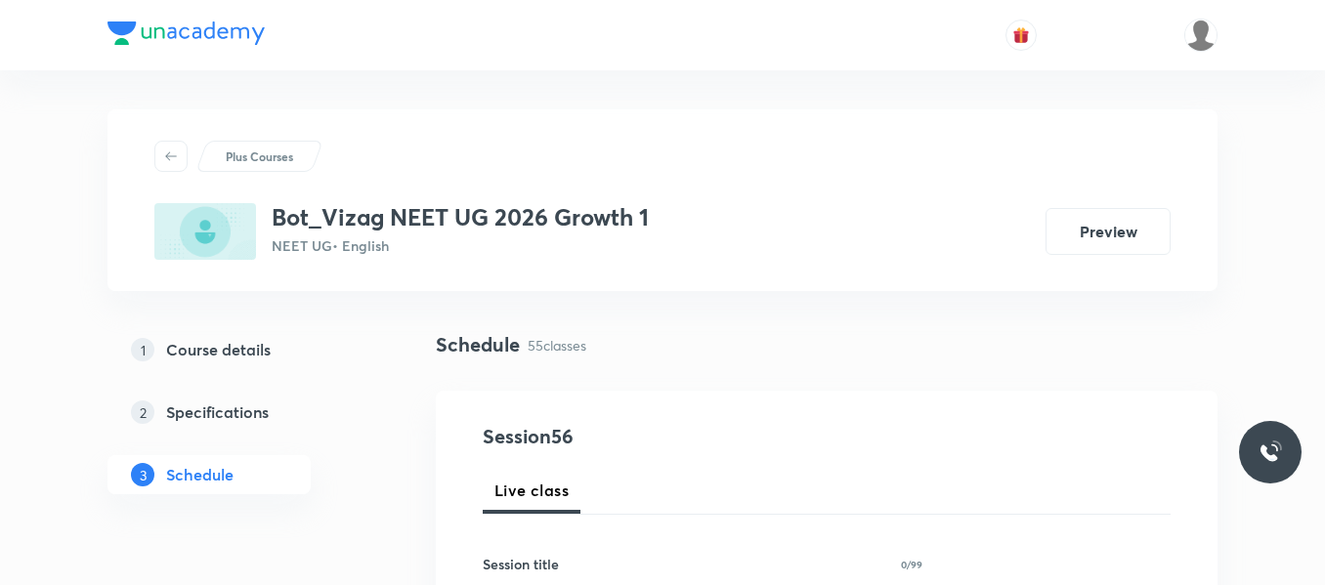
click at [325, 490] on div "1 Course details 2 Specifications 3 Schedule" at bounding box center [240, 424] width 266 height 188
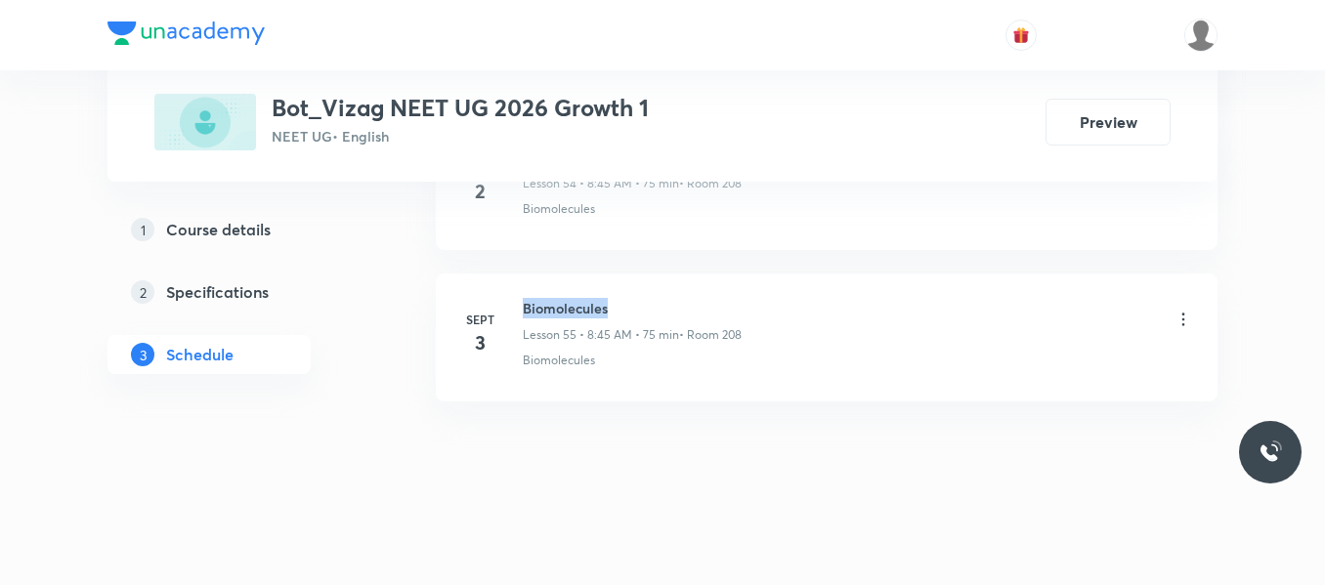
drag, startPoint x: 524, startPoint y: 307, endPoint x: 661, endPoint y: 301, distance: 136.9
click at [661, 301] on h6 "Biomolecules" at bounding box center [632, 308] width 219 height 21
copy h6 "Biomolecules"
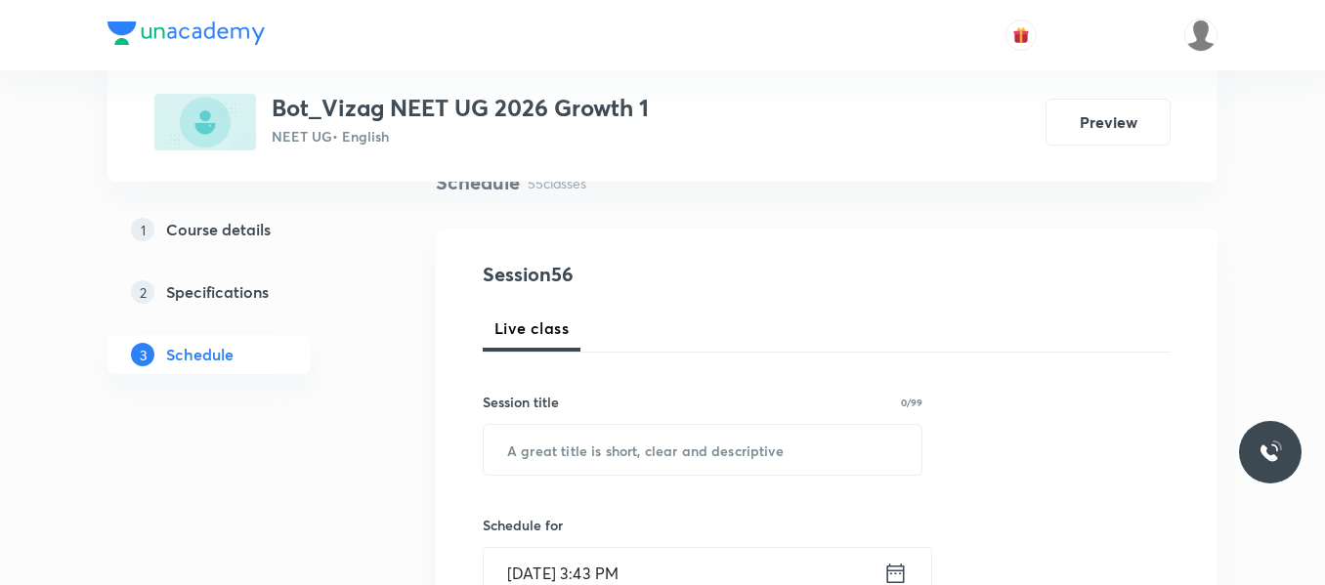
scroll to position [163, 0]
click at [584, 443] on input "text" at bounding box center [703, 449] width 438 height 50
paste input "Biomolecules"
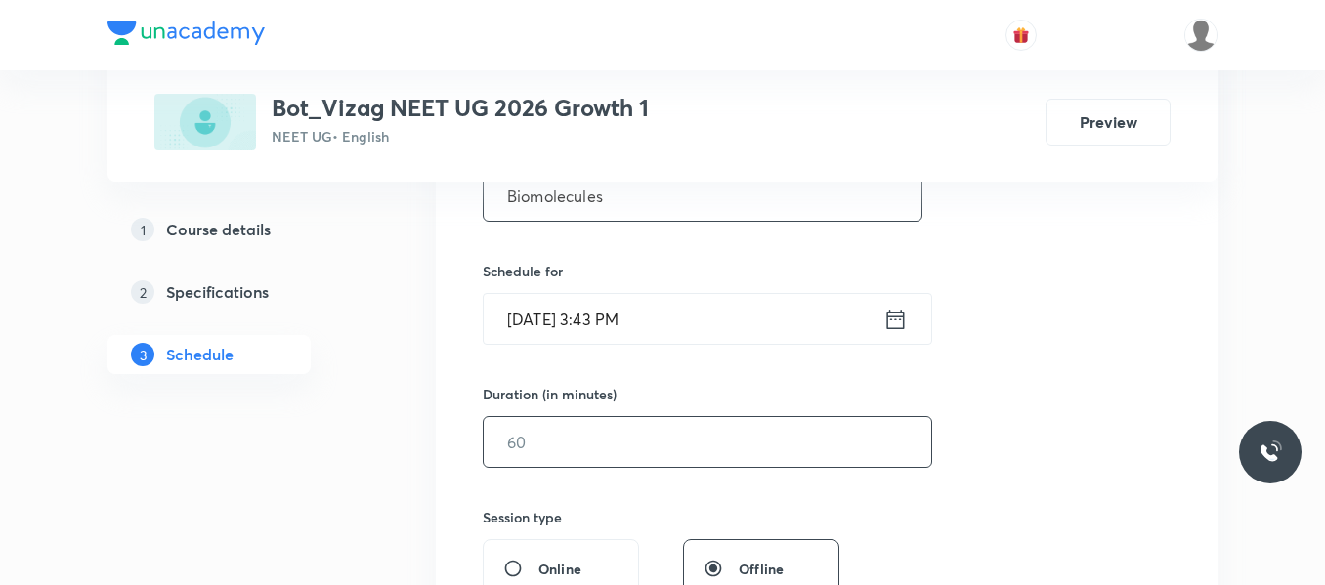
scroll to position [428, 0]
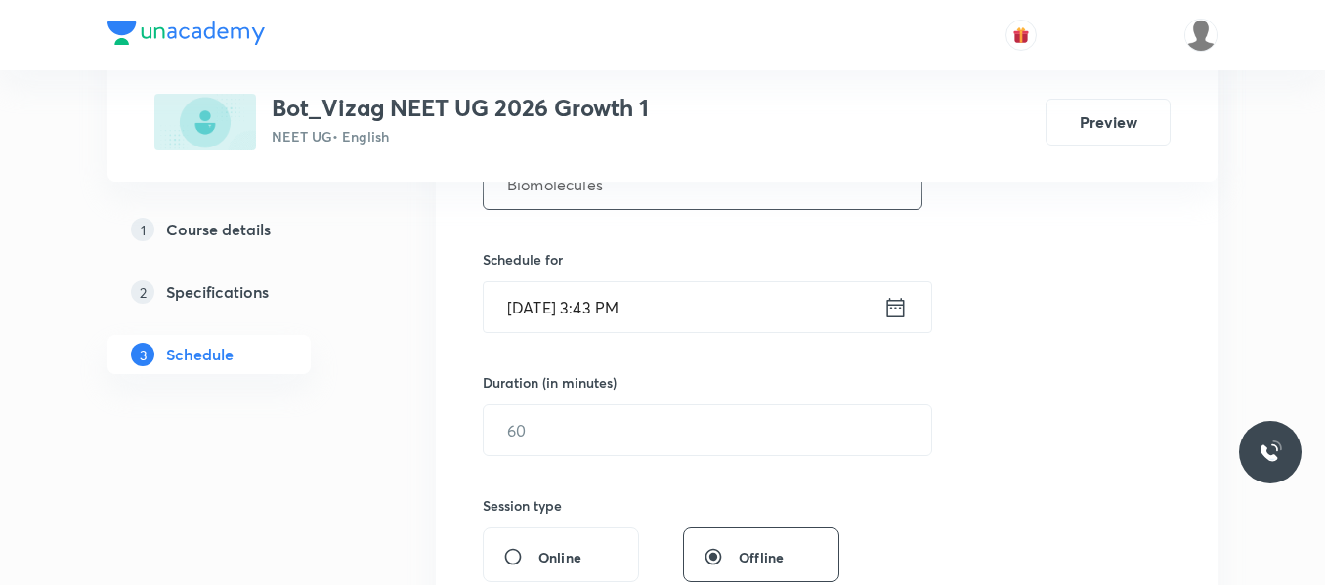
type input "Biomolecules"
click at [885, 311] on icon at bounding box center [895, 307] width 24 height 27
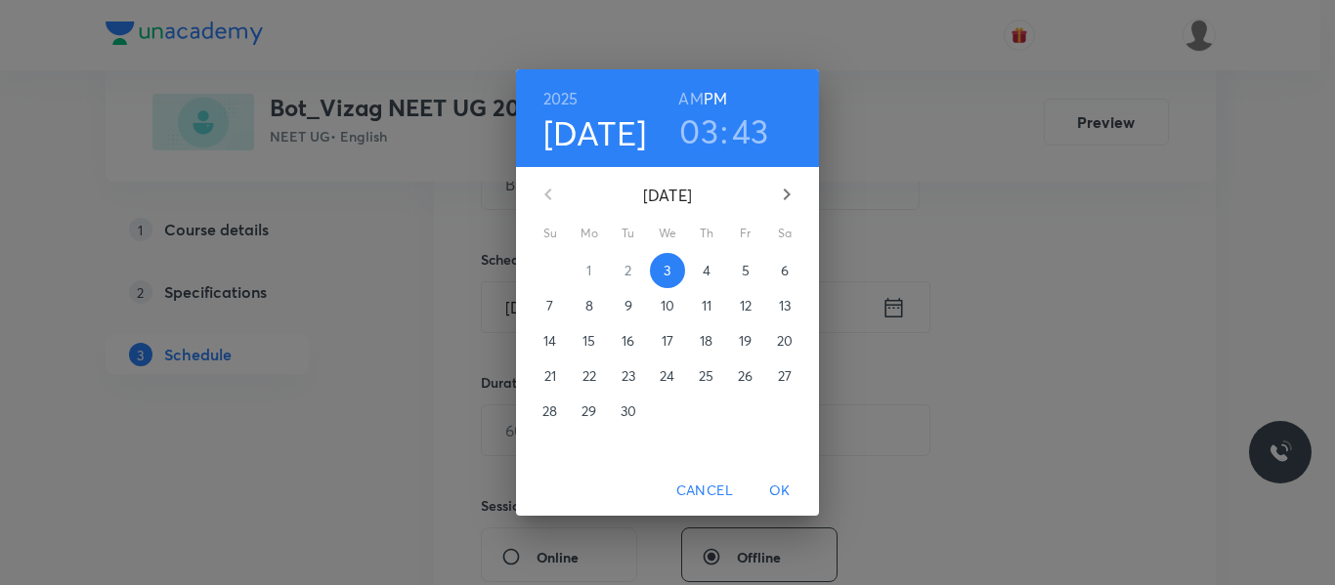
click at [709, 275] on p "4" at bounding box center [707, 271] width 8 height 20
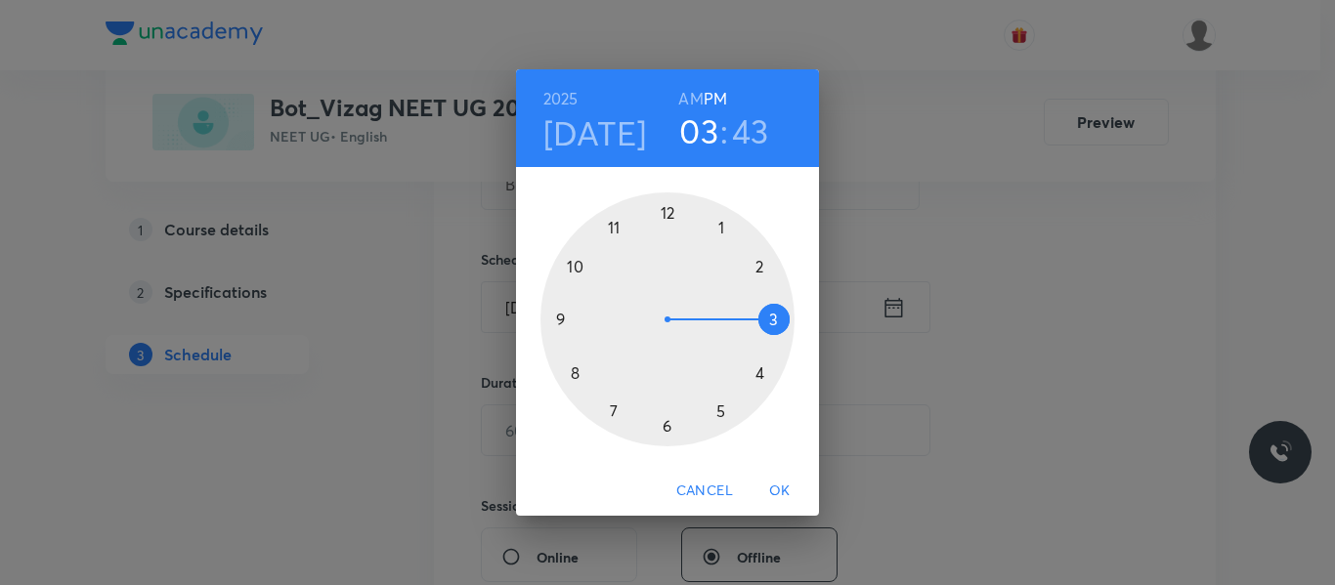
click at [695, 95] on h6 "AM" at bounding box center [690, 98] width 24 height 27
click at [575, 373] on div at bounding box center [667, 319] width 254 height 254
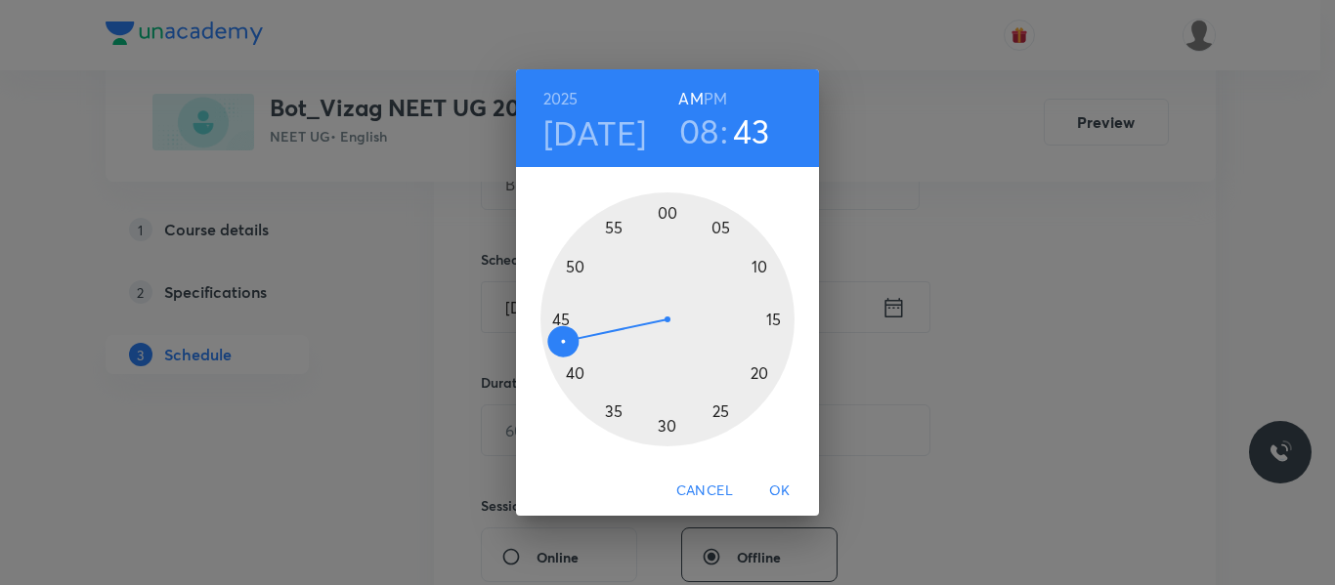
click at [560, 323] on div at bounding box center [667, 319] width 254 height 254
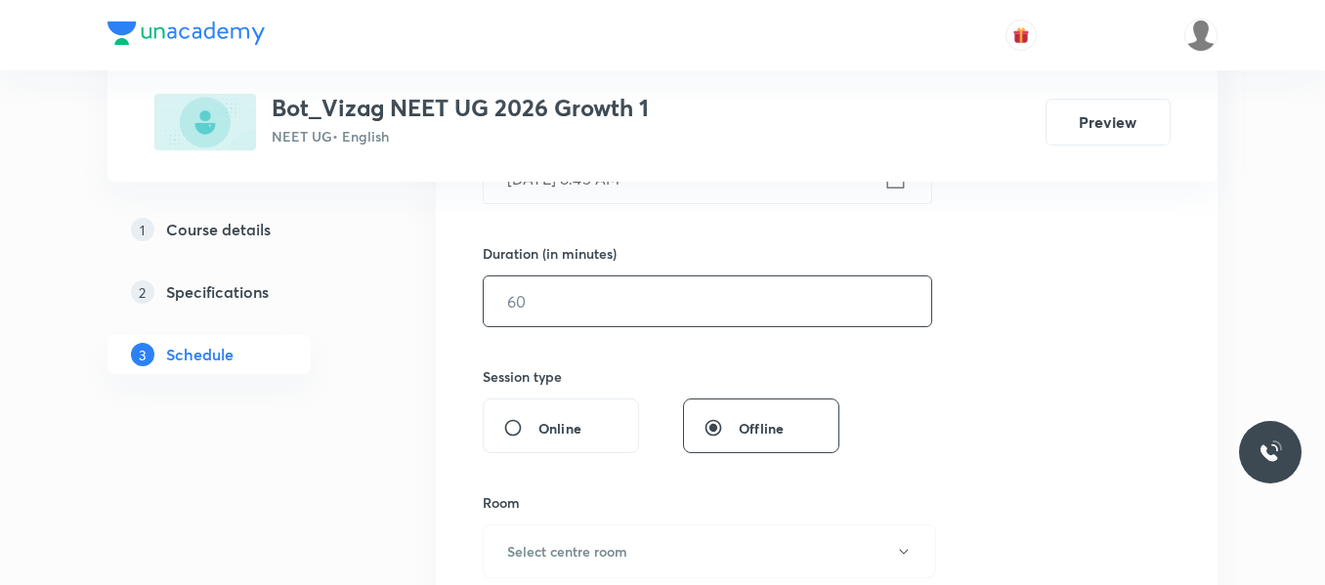
scroll to position [561, 0]
click at [557, 296] on input "text" at bounding box center [708, 298] width 448 height 50
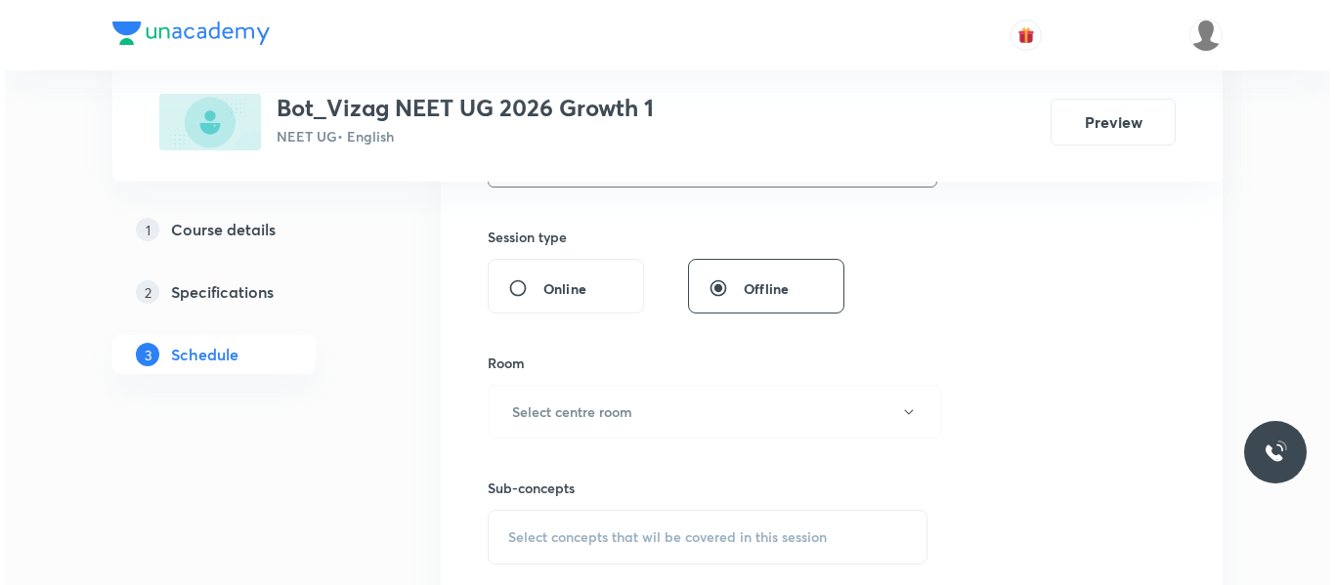
scroll to position [701, 0]
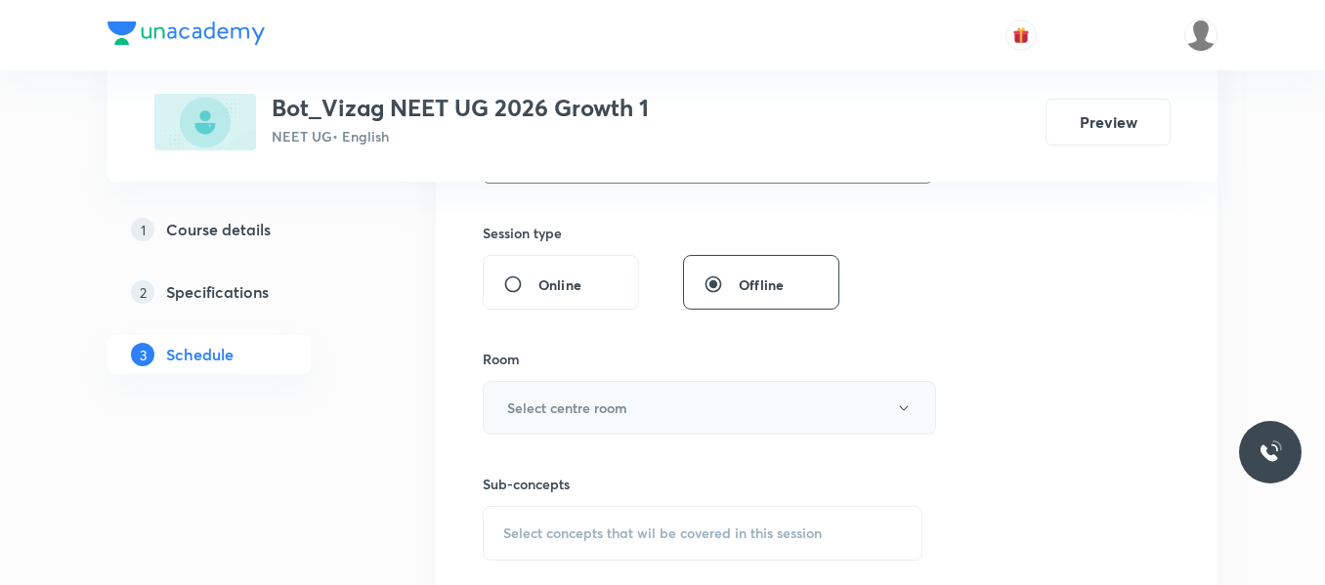
type input "75"
click at [588, 406] on h6 "Select centre room" at bounding box center [567, 408] width 120 height 21
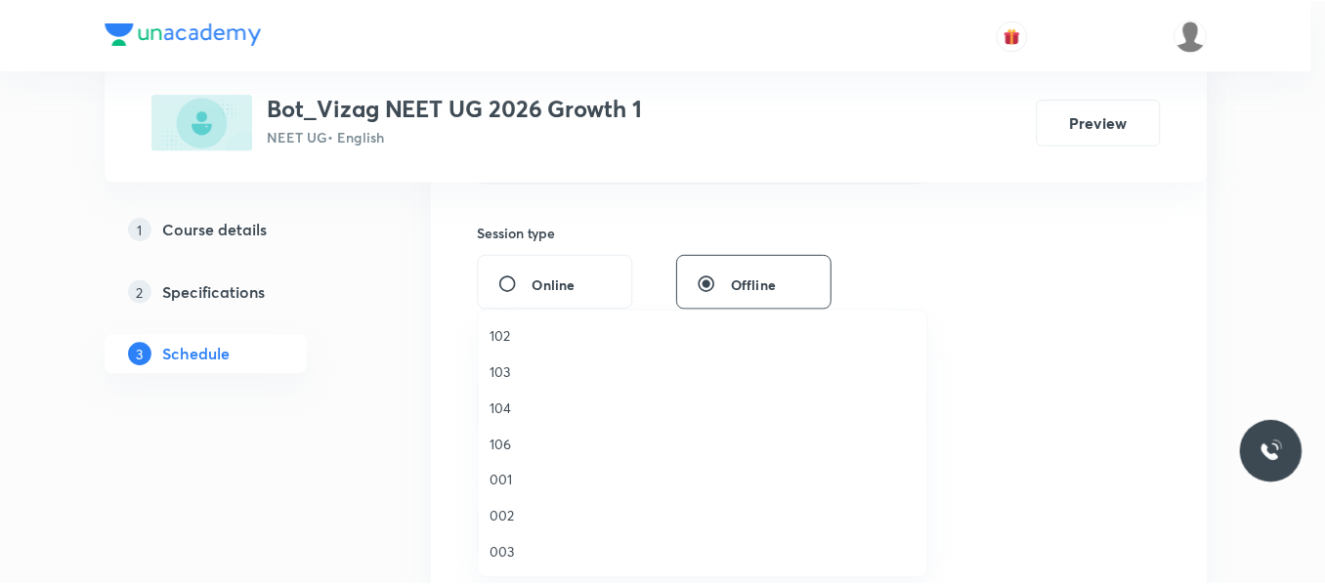
scroll to position [543, 0]
click at [508, 479] on span "208" at bounding box center [707, 480] width 428 height 21
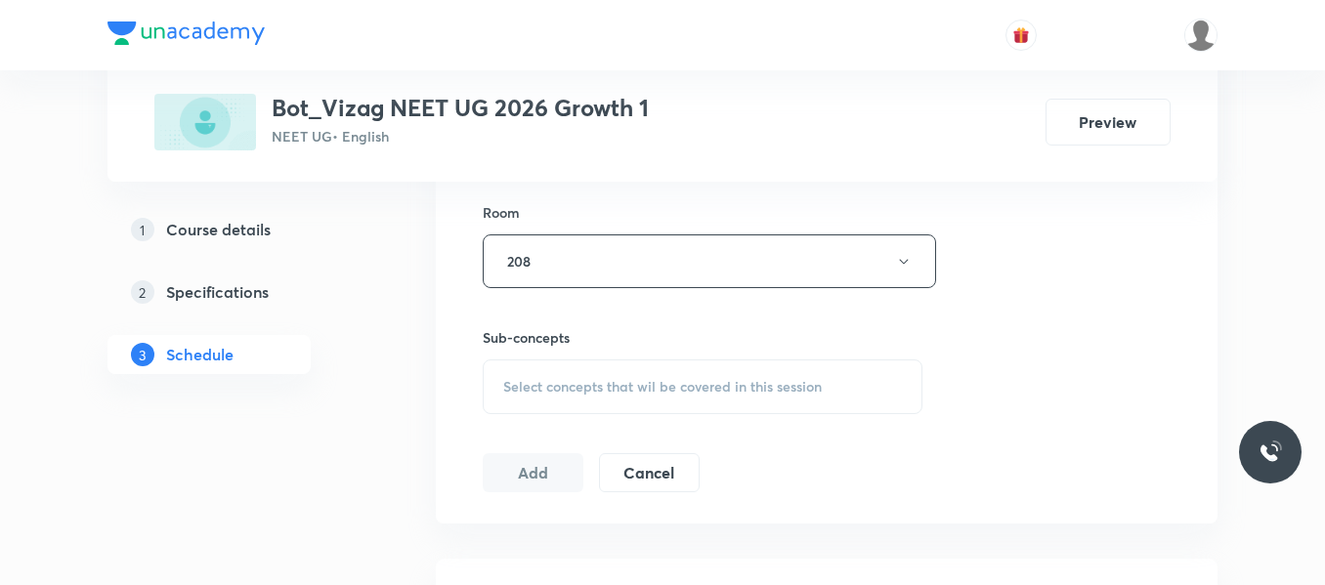
scroll to position [848, 0]
click at [603, 398] on div "Select concepts that wil be covered in this session" at bounding box center [703, 386] width 440 height 55
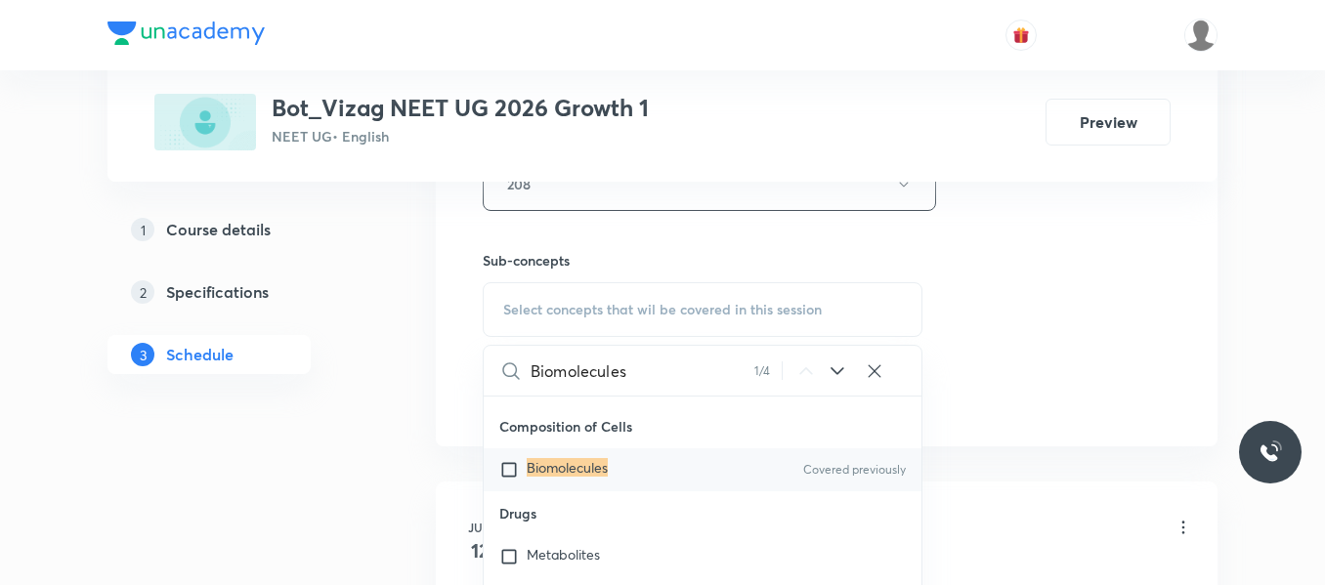
scroll to position [80269, 0]
type input "Biomolecules"
click at [506, 457] on input "checkbox" at bounding box center [512, 467] width 27 height 20
checkbox input "true"
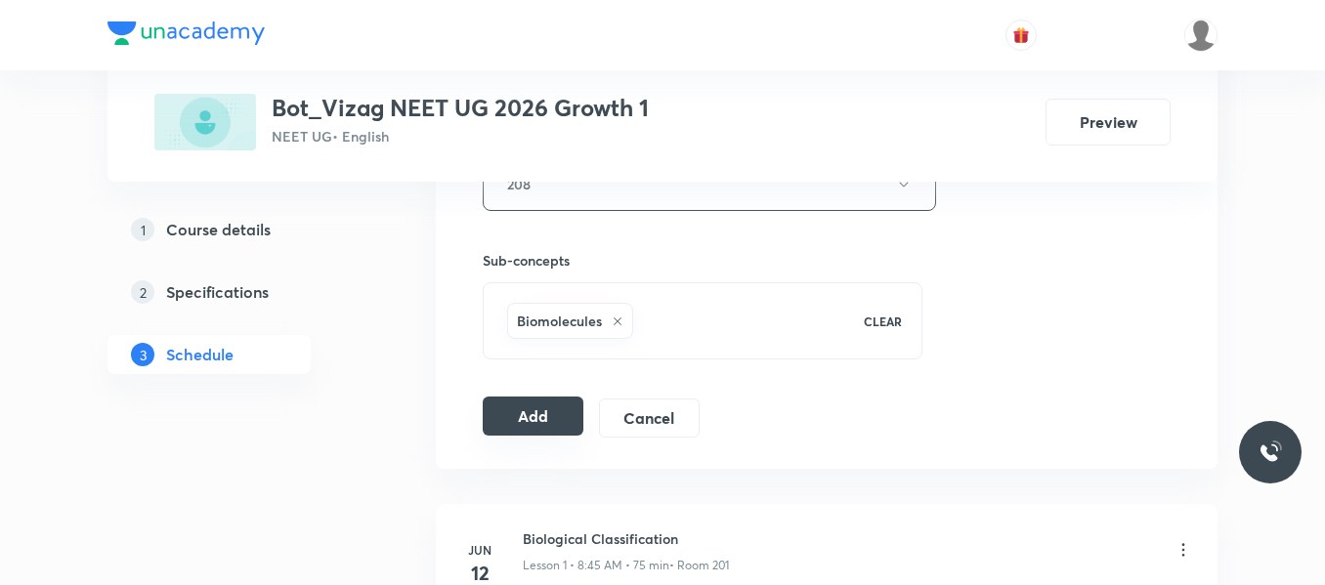
click at [559, 415] on button "Add" at bounding box center [533, 416] width 101 height 39
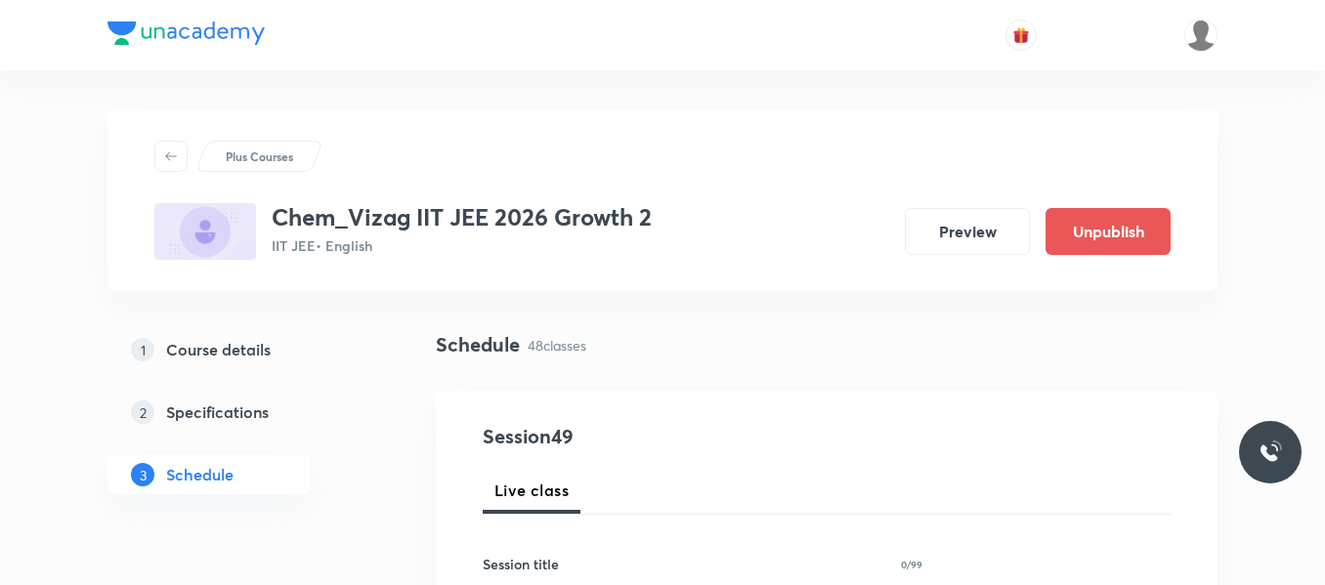
click at [313, 491] on div "1 Course details 2 Specifications 3 Schedule" at bounding box center [240, 424] width 266 height 188
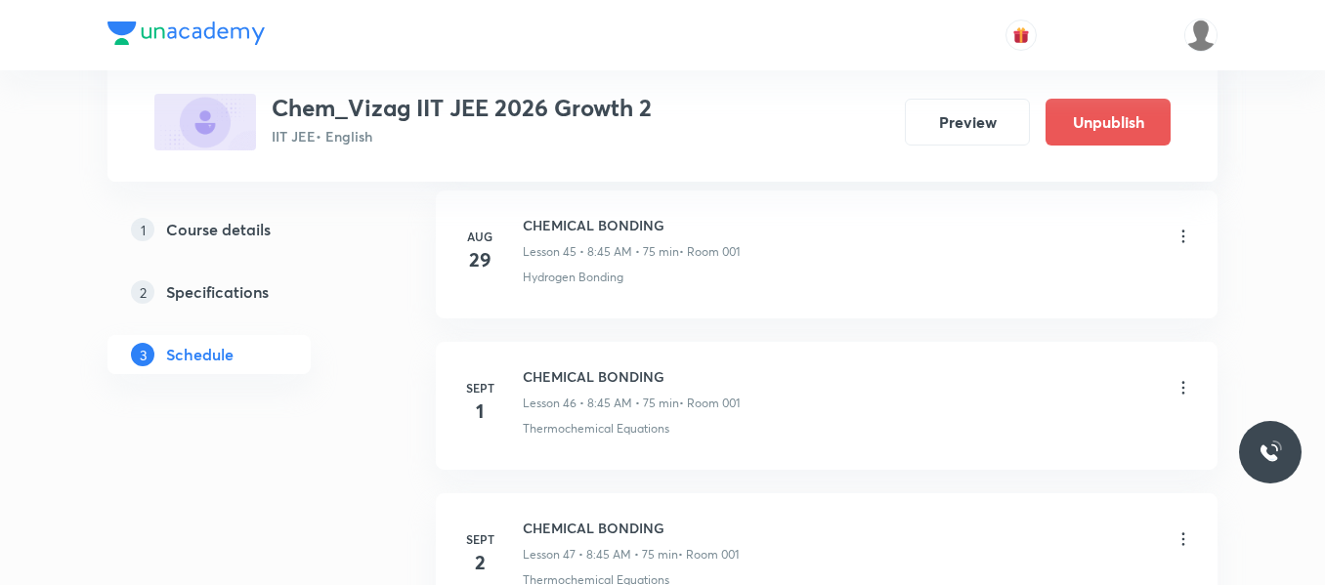
scroll to position [8251, 0]
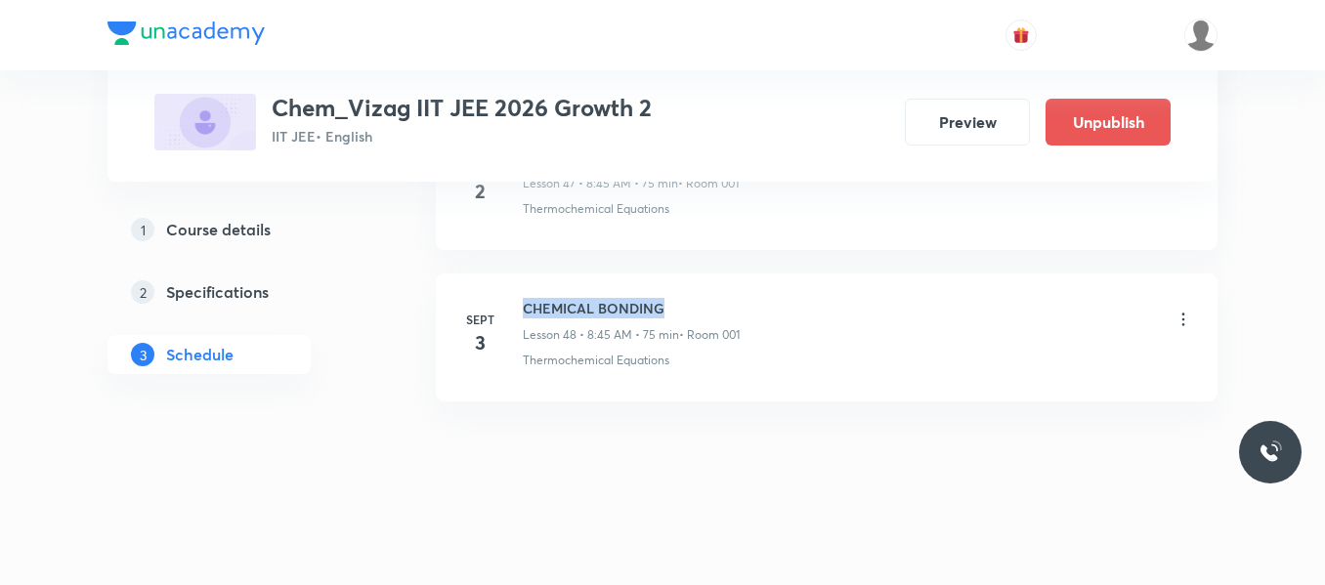
drag, startPoint x: 524, startPoint y: 303, endPoint x: 745, endPoint y: 281, distance: 221.9
click at [745, 281] on li "Sept 3 CHEMICAL BONDING Lesson 48 • 8:45 AM • 75 min • Room 001 Thermochemical …" at bounding box center [827, 338] width 782 height 128
copy h6 "CHEMICAL BONDING"
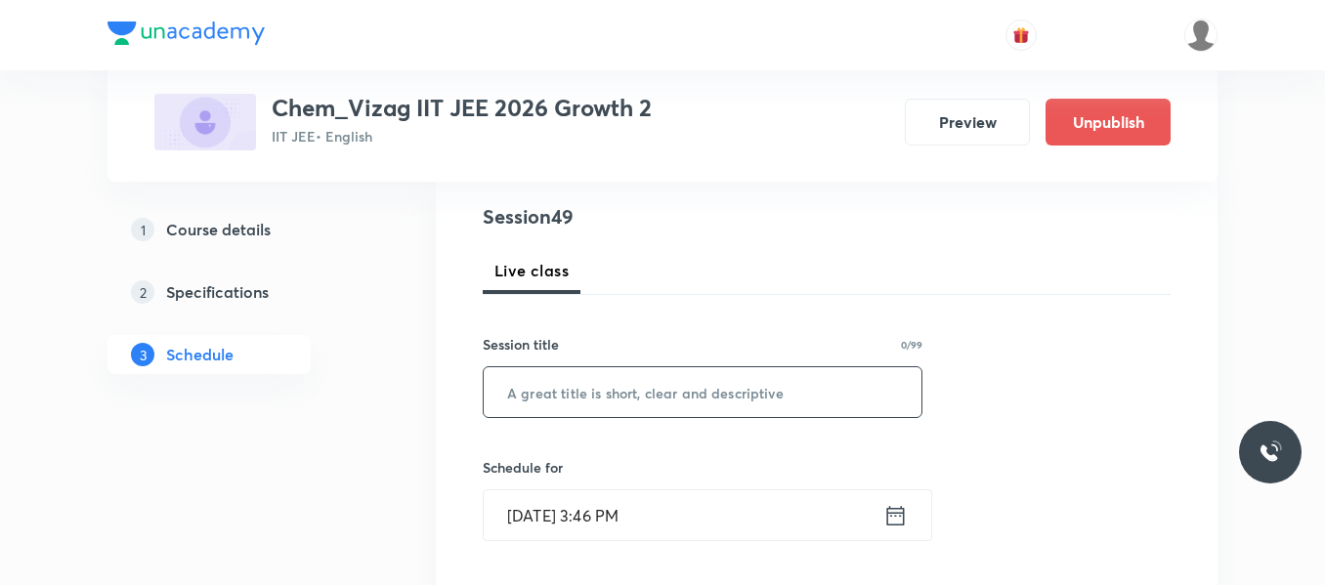
scroll to position [222, 0]
click at [567, 397] on input "text" at bounding box center [703, 390] width 438 height 50
paste input "CHEMICAL BONDING"
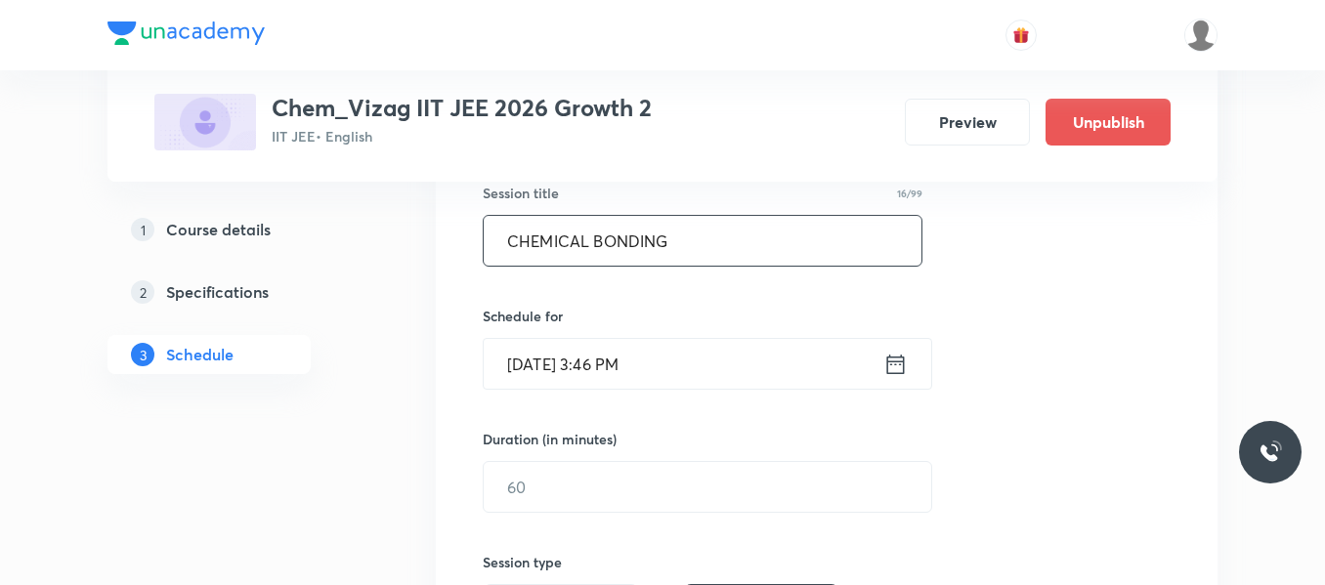
type input "CHEMICAL BONDING"
click at [886, 362] on icon at bounding box center [895, 364] width 24 height 27
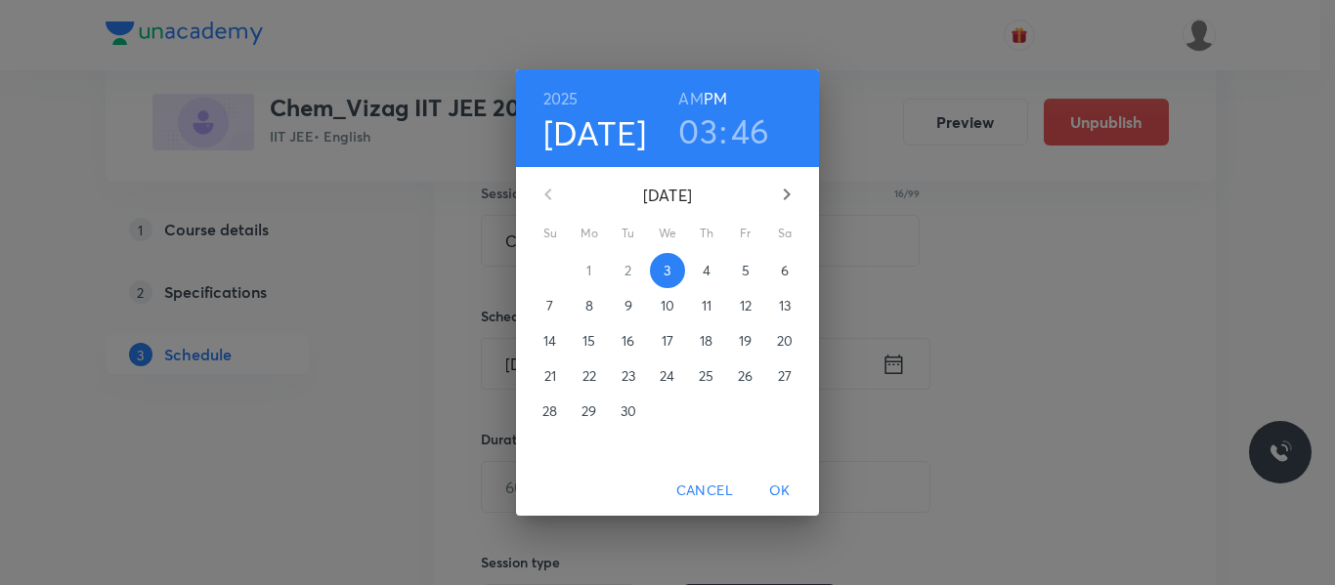
click at [703, 282] on button "4" at bounding box center [706, 270] width 35 height 35
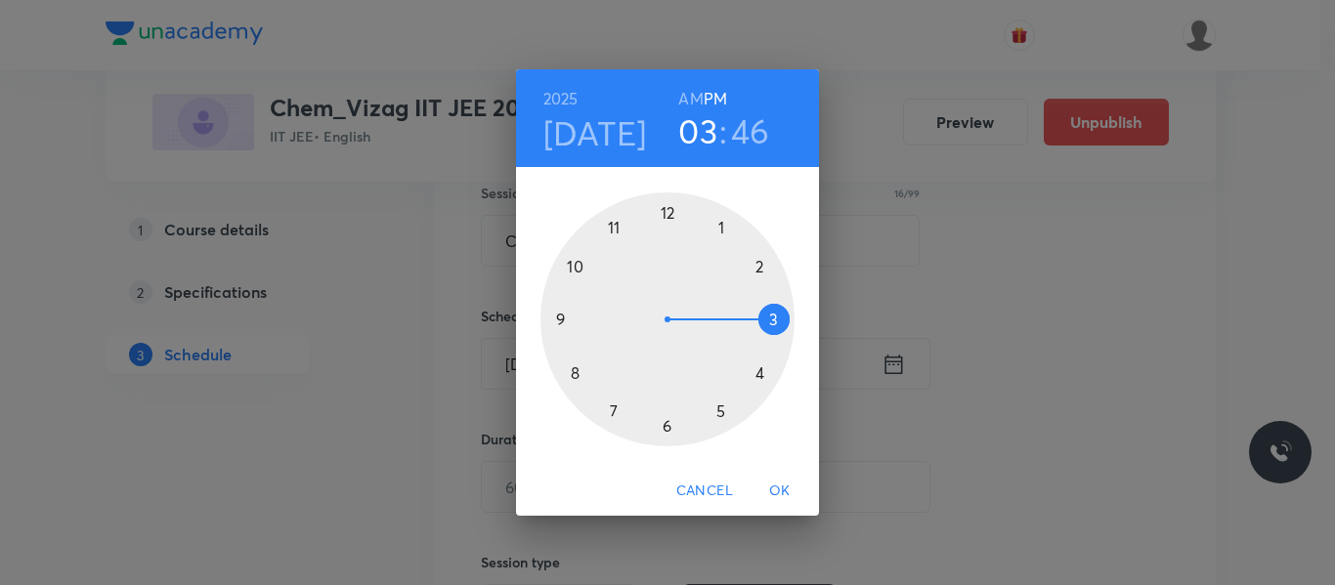
click at [698, 98] on h6 "AM" at bounding box center [690, 98] width 24 height 27
click at [577, 369] on div at bounding box center [667, 319] width 254 height 254
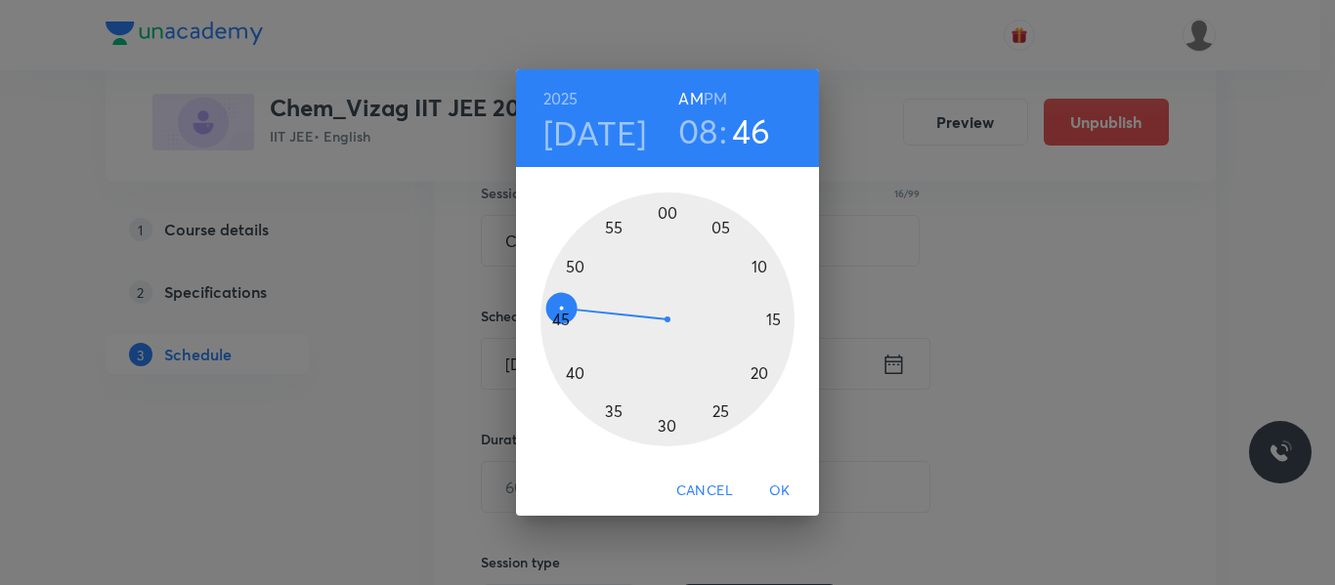
click at [559, 321] on div at bounding box center [667, 319] width 254 height 254
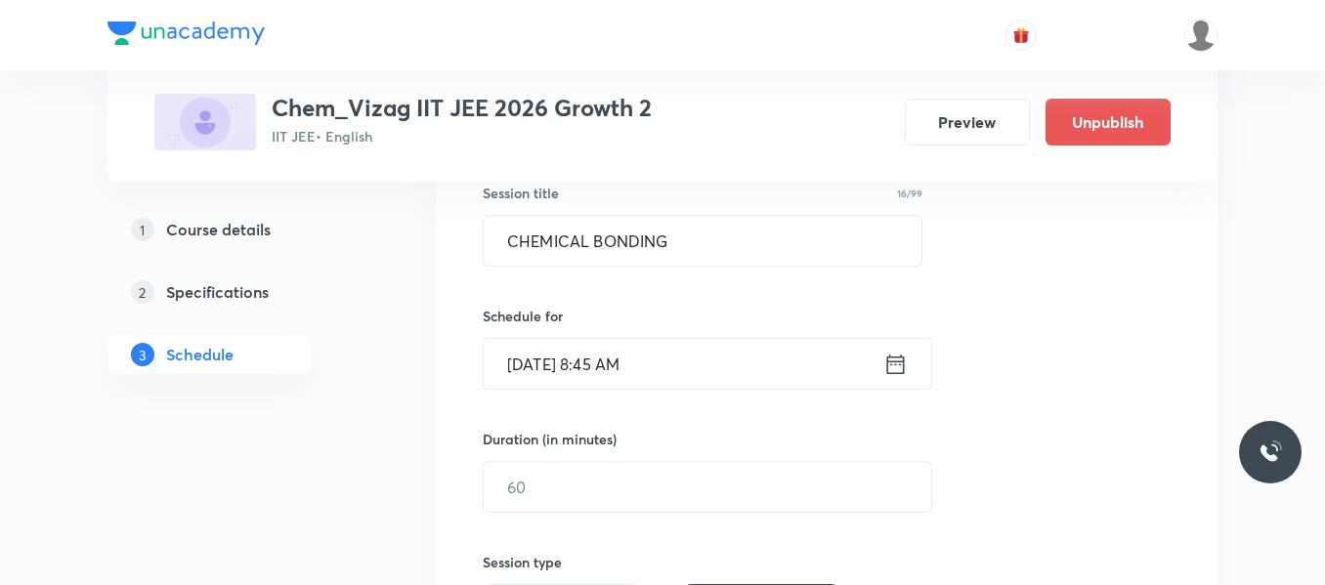
scroll to position [422, 0]
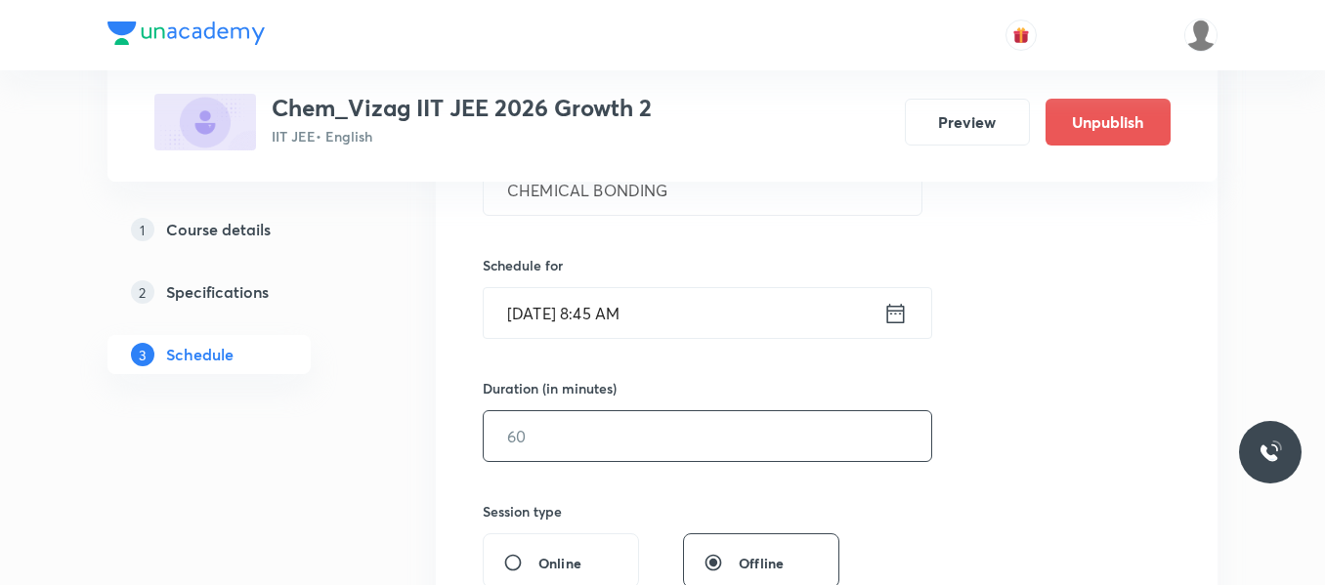
click at [589, 433] on input "text" at bounding box center [708, 436] width 448 height 50
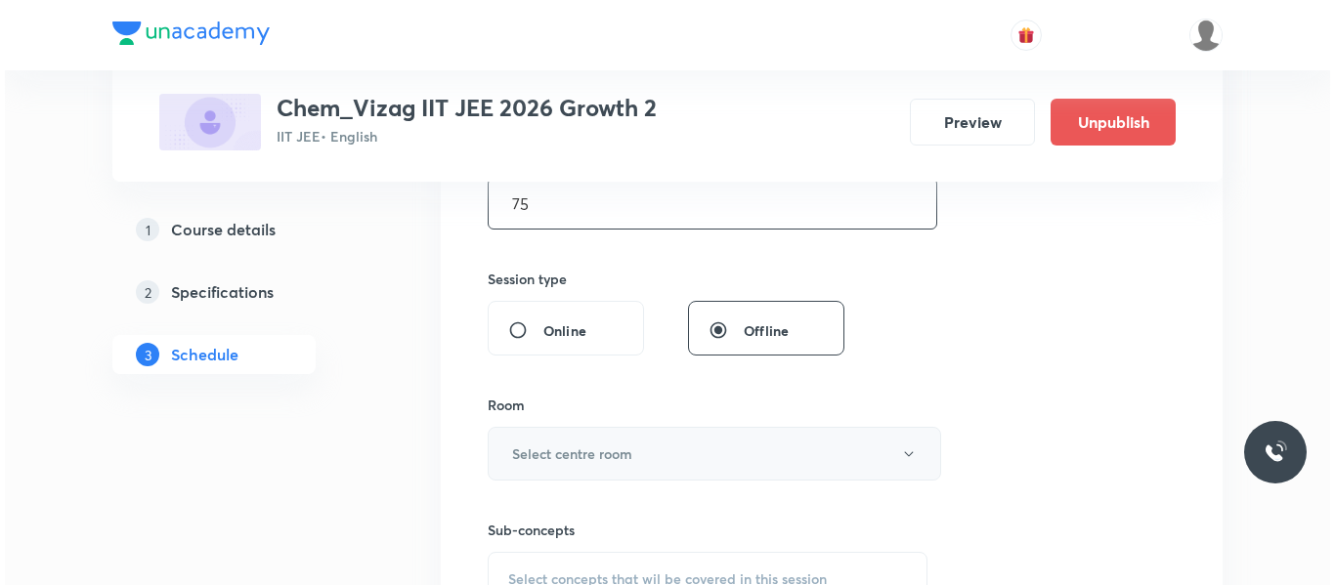
scroll to position [656, 0]
type input "75"
click at [595, 447] on h6 "Select centre room" at bounding box center [567, 453] width 120 height 21
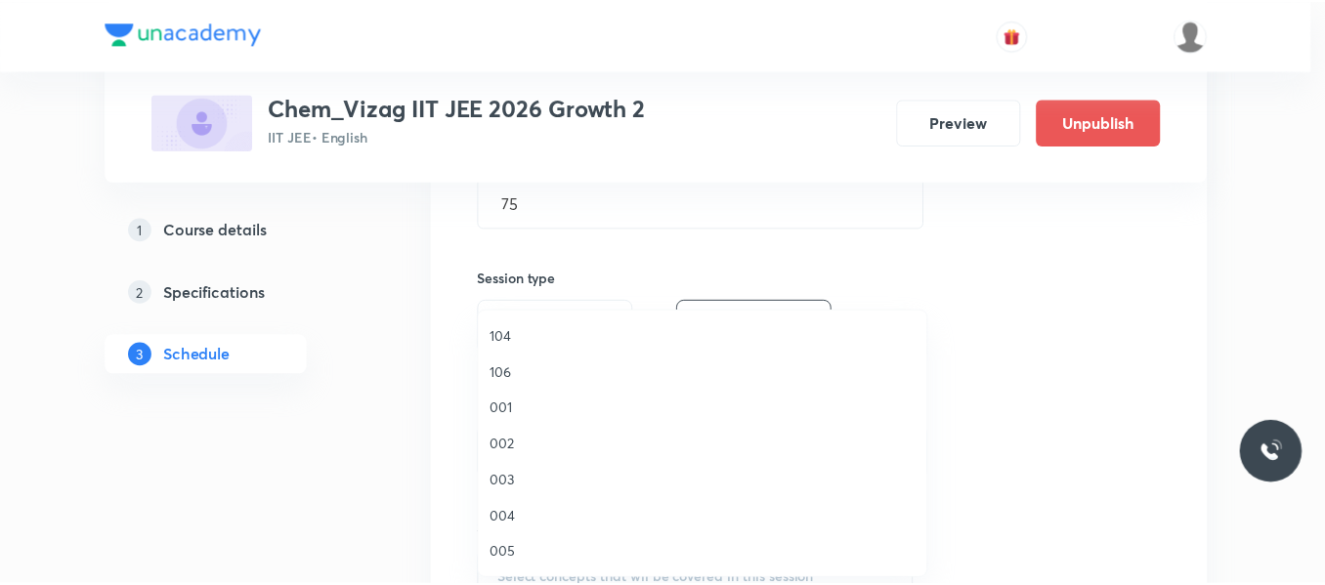
scroll to position [112, 0]
click at [503, 404] on span "001" at bounding box center [707, 405] width 428 height 21
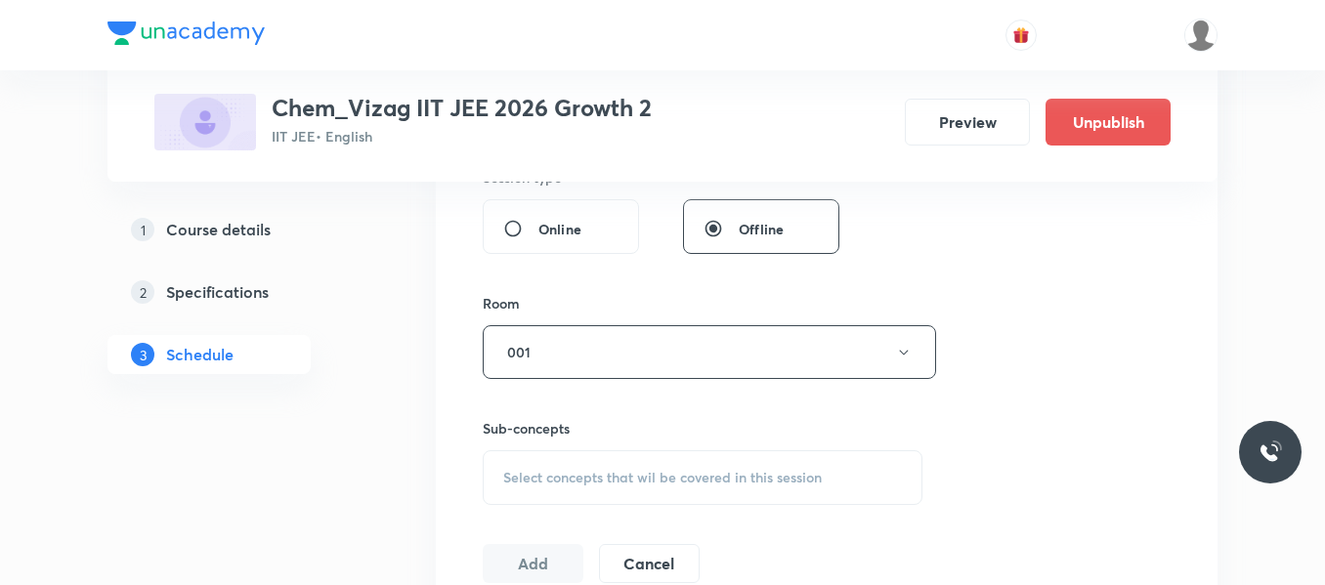
scroll to position [757, 0]
click at [562, 478] on span "Select concepts that wil be covered in this session" at bounding box center [662, 477] width 319 height 16
type input "CHEMICAL BONDING"
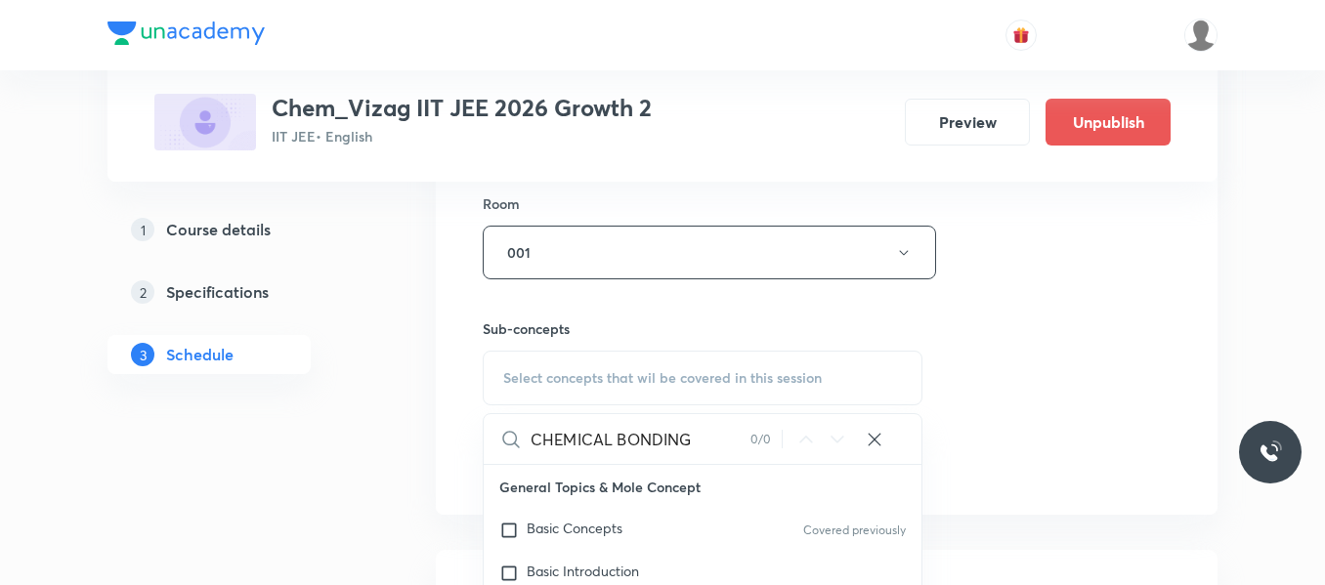
scroll to position [857, 0]
drag, startPoint x: 619, startPoint y: 437, endPoint x: 479, endPoint y: 449, distance: 141.3
click at [479, 449] on div "Session 49 Live class Session title 16/99 CHEMICAL BONDING ​ Schedule for Sept …" at bounding box center [827, 24] width 782 height 980
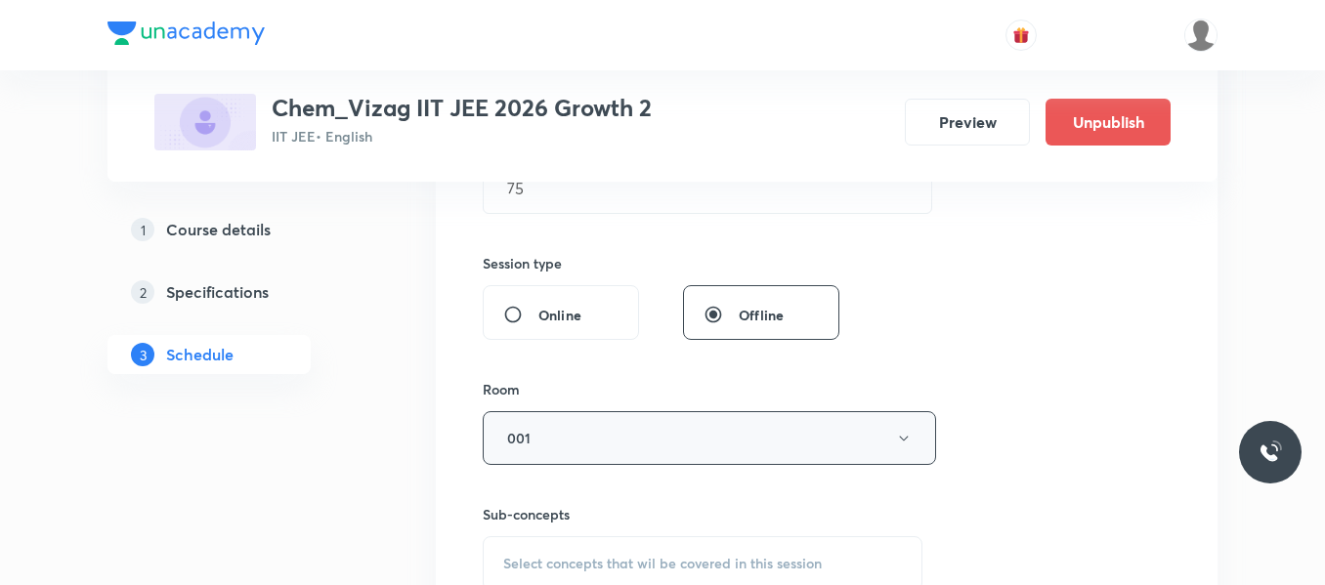
scroll to position [838, 0]
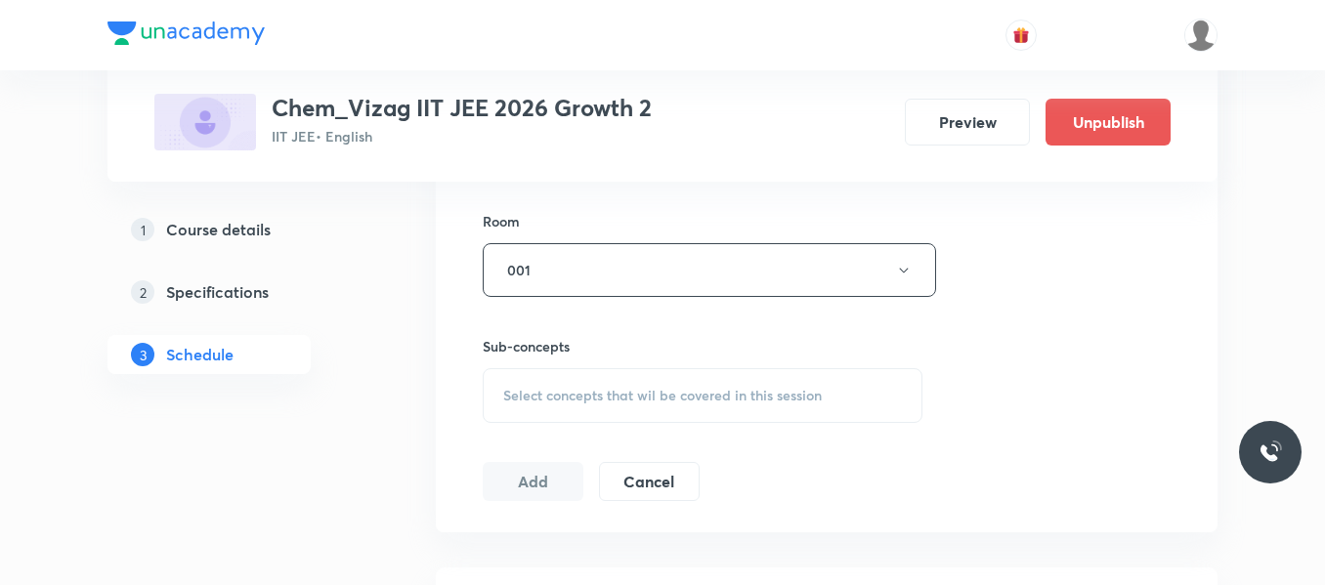
click at [567, 395] on span "Select concepts that wil be covered in this session" at bounding box center [662, 396] width 319 height 16
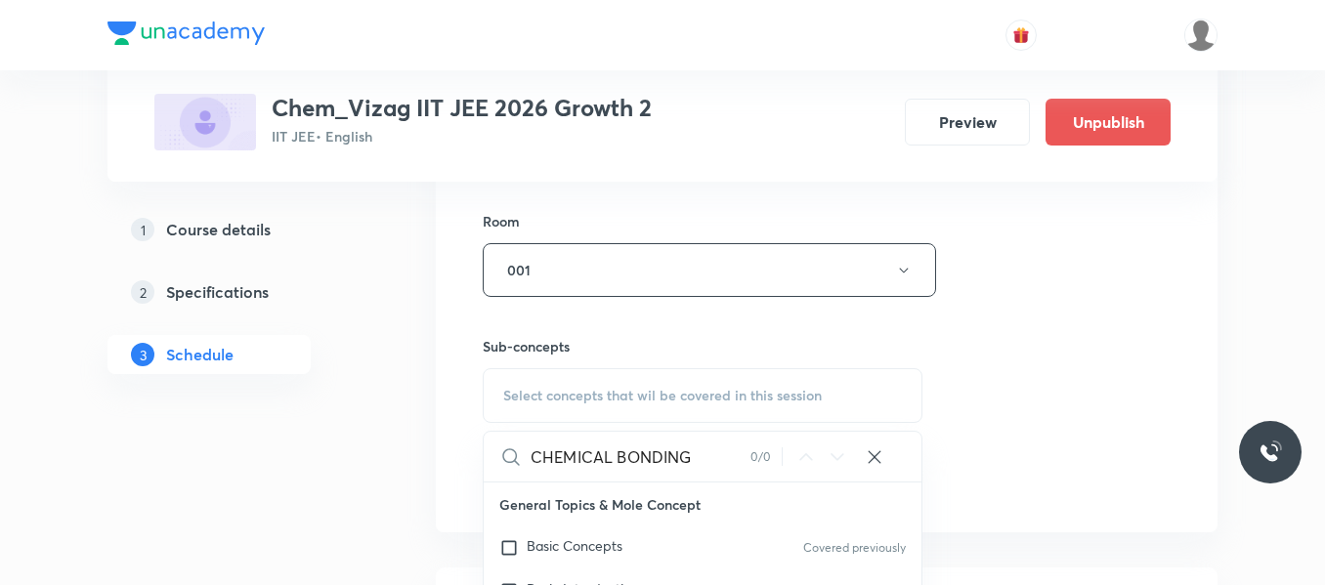
drag, startPoint x: 613, startPoint y: 458, endPoint x: 710, endPoint y: 462, distance: 97.8
click at [710, 462] on input "CHEMICAL BONDING" at bounding box center [641, 457] width 220 height 50
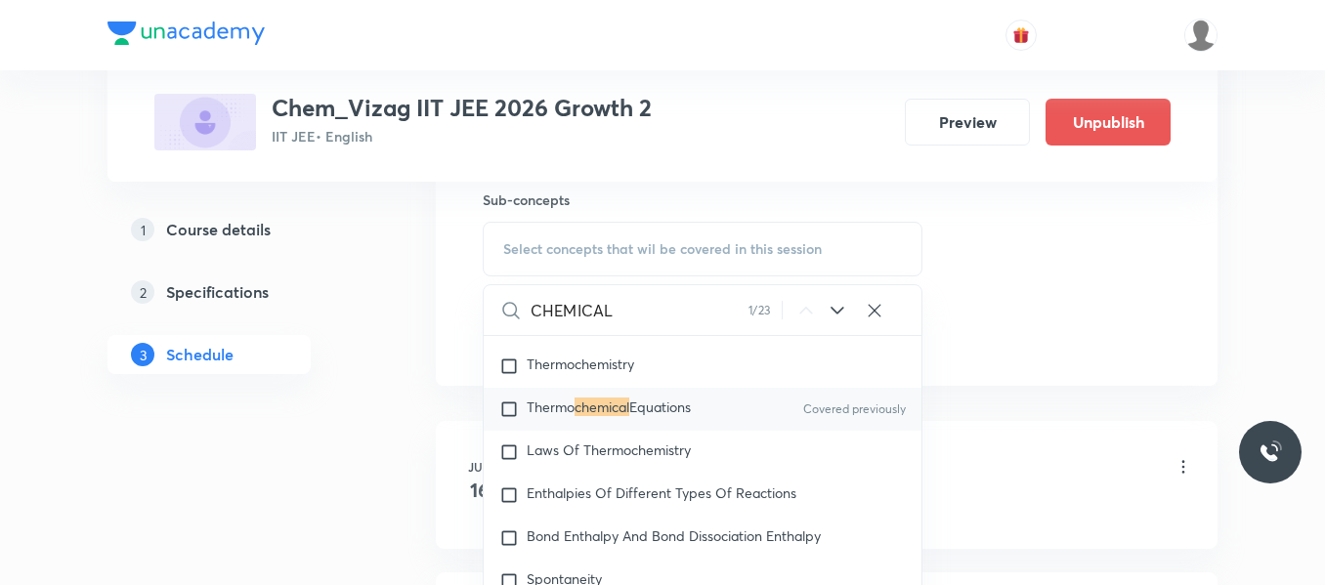
scroll to position [3590, 0]
type input "CHEMICAL"
click at [511, 416] on input "checkbox" at bounding box center [512, 407] width 27 height 20
checkbox input "true"
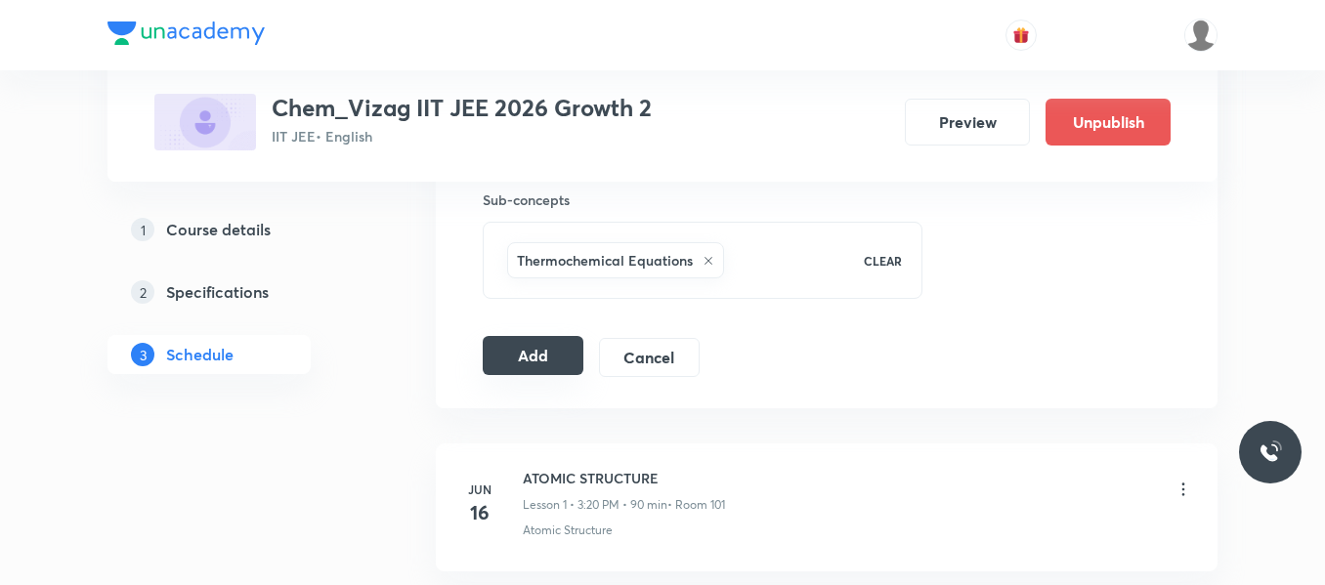
click at [559, 347] on button "Add" at bounding box center [533, 355] width 101 height 39
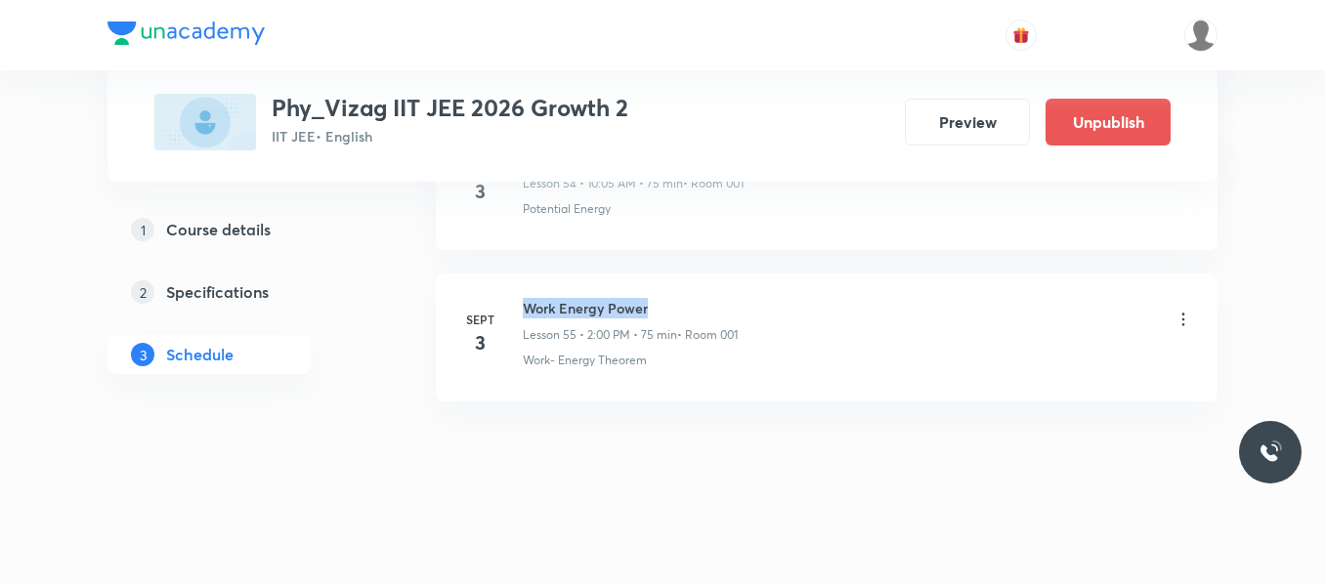
drag, startPoint x: 526, startPoint y: 302, endPoint x: 715, endPoint y: 294, distance: 189.7
click at [715, 294] on li "Sept 3 Work Energy Power Lesson 55 • 2:00 PM • 75 min • Room 001 Work- Energy T…" at bounding box center [827, 338] width 782 height 128
copy h6 "Work Energy Power"
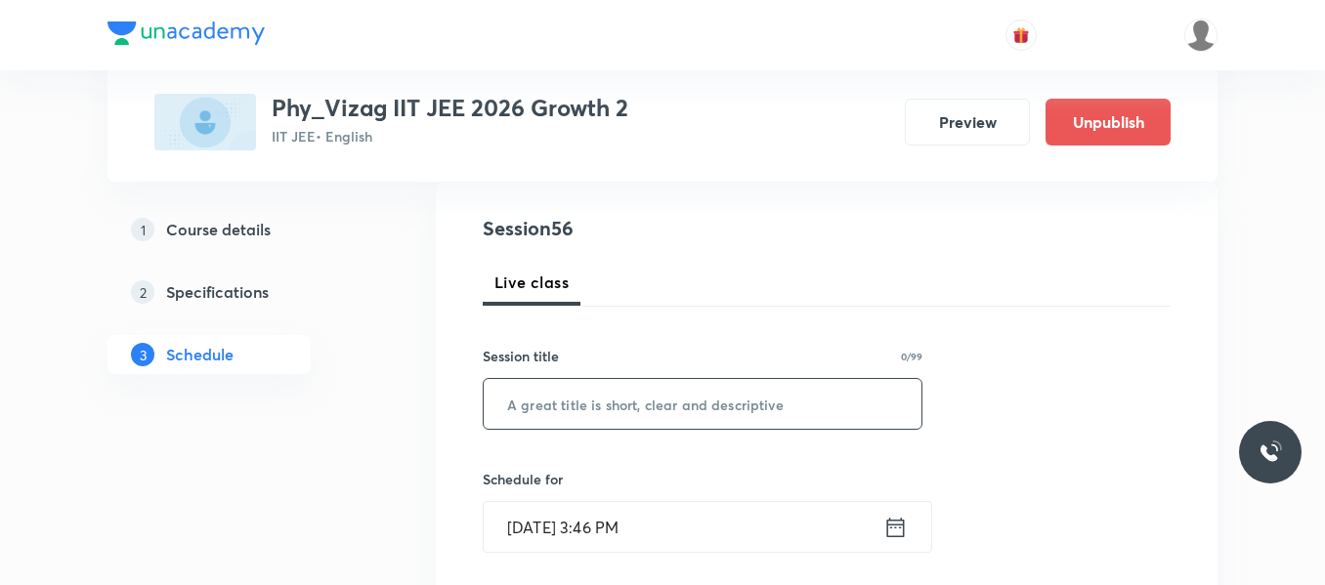
scroll to position [209, 0]
click at [592, 411] on input "text" at bounding box center [703, 403] width 438 height 50
paste input "Work Energy Power"
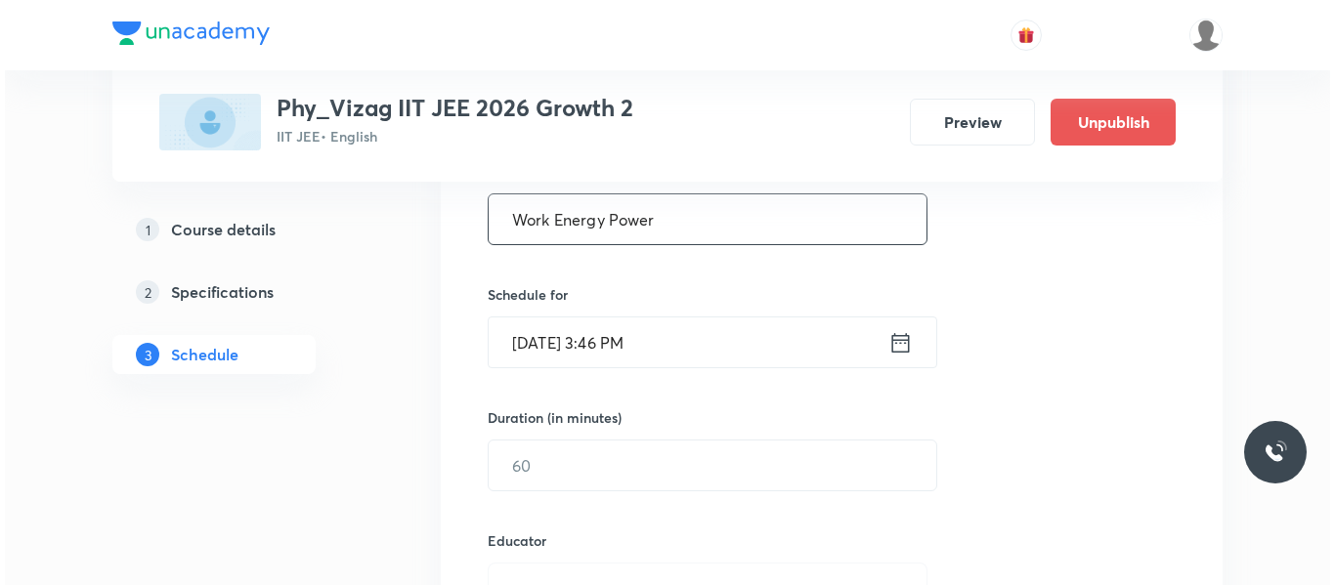
scroll to position [404, 0]
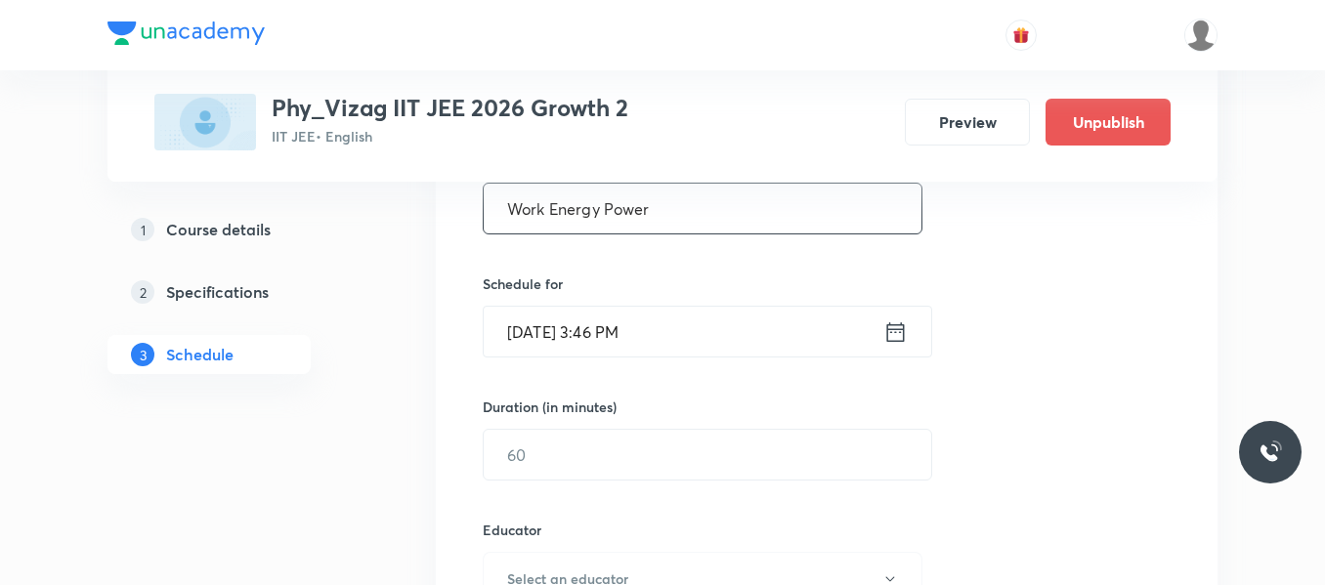
type input "Work Energy Power"
click at [886, 334] on icon at bounding box center [895, 332] width 24 height 27
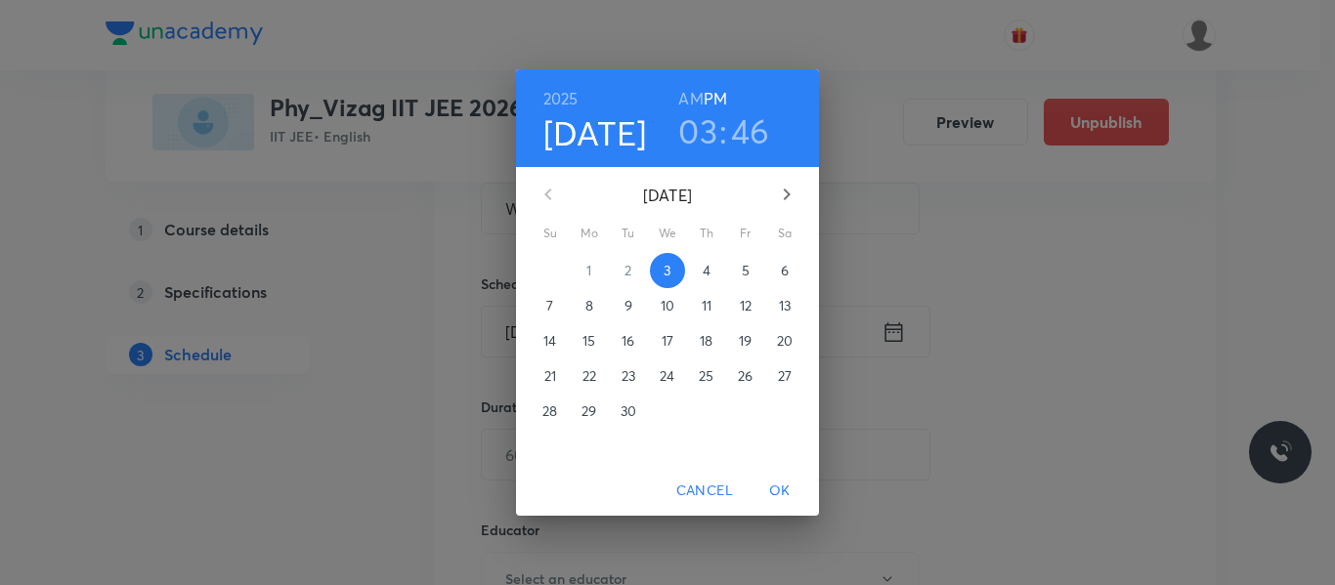
click at [703, 274] on p "4" at bounding box center [707, 271] width 8 height 20
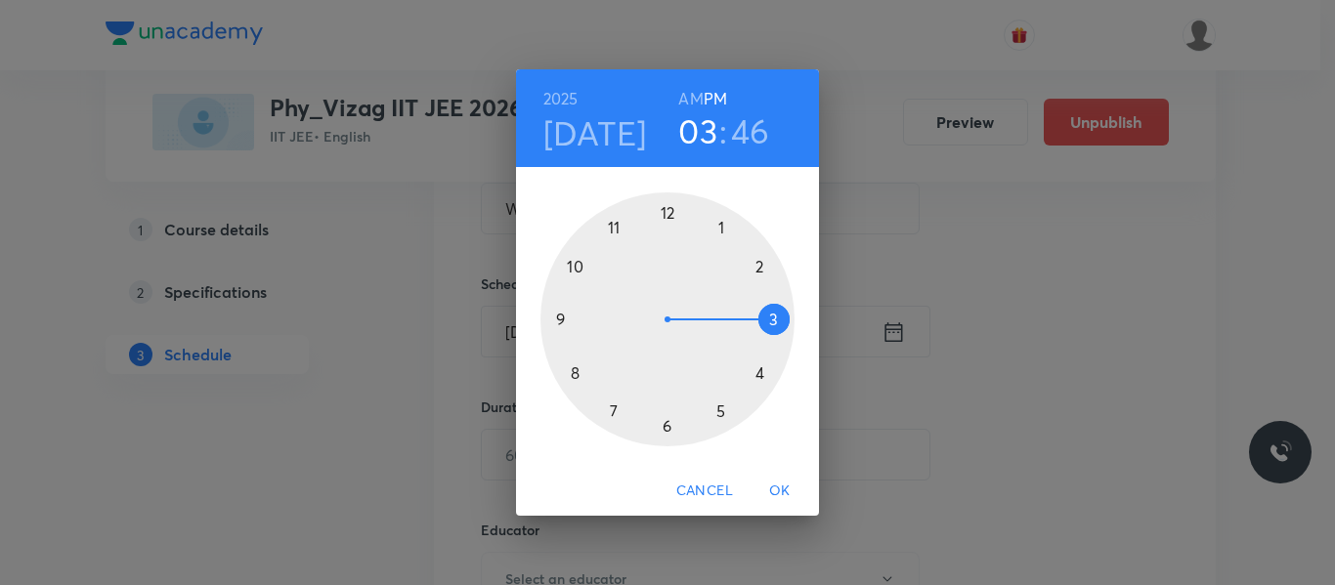
click at [699, 99] on h6 "AM" at bounding box center [690, 98] width 24 height 27
click at [578, 268] on div at bounding box center [667, 319] width 254 height 254
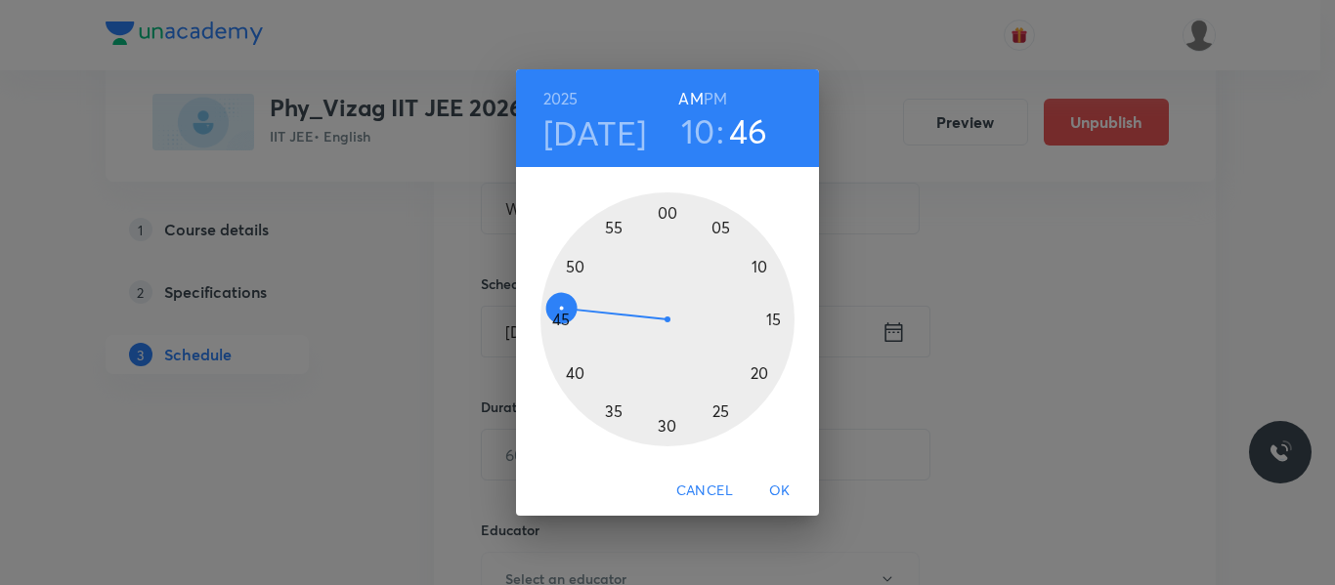
click at [725, 229] on div at bounding box center [667, 319] width 254 height 254
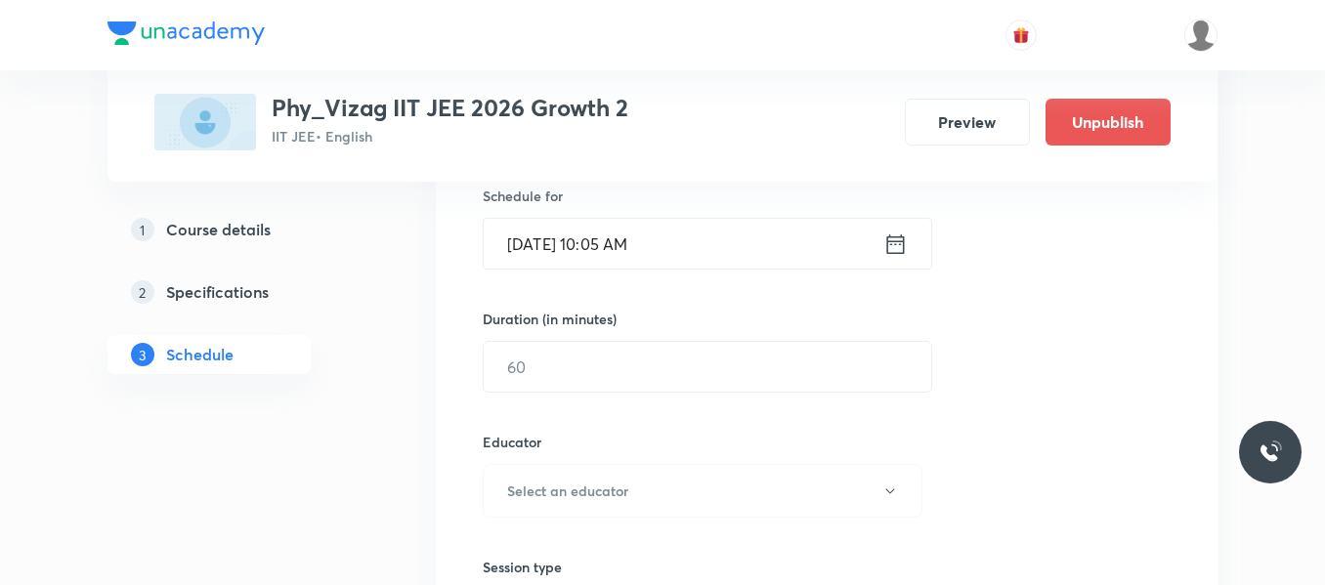
scroll to position [532, 0]
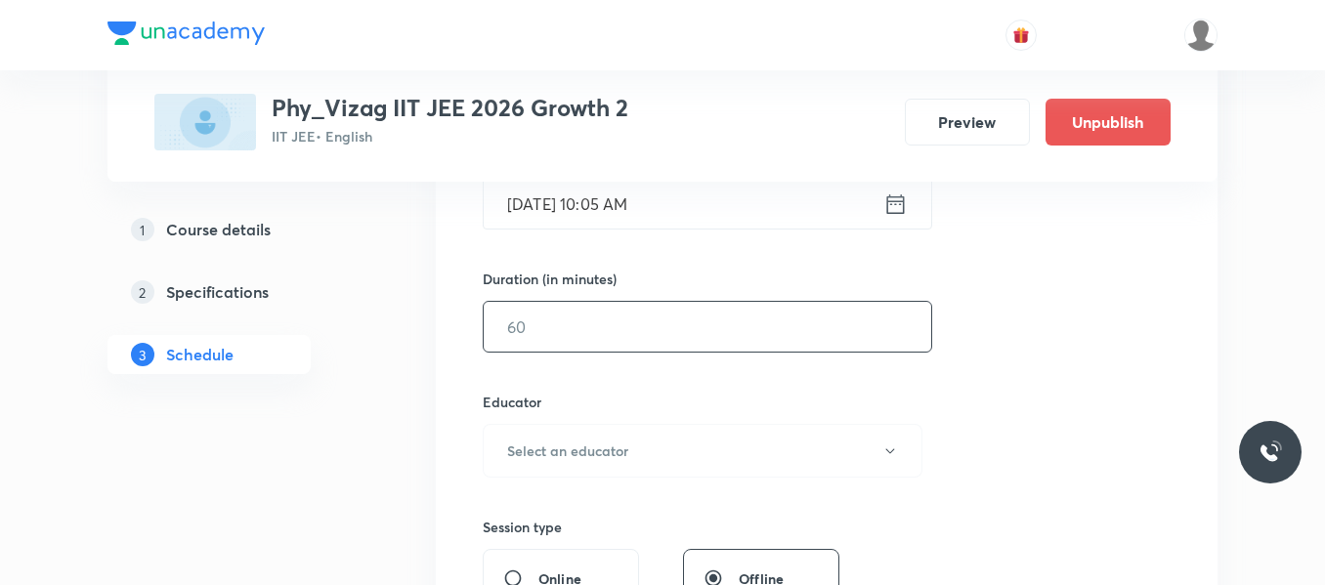
click at [656, 324] on input "text" at bounding box center [708, 327] width 448 height 50
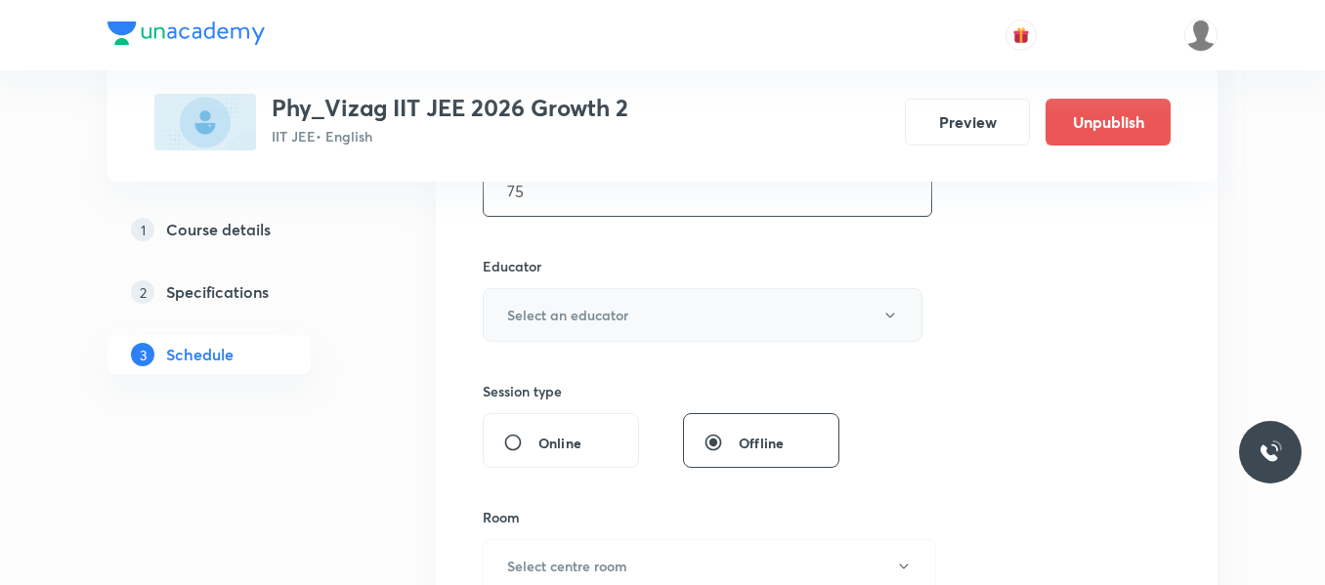
scroll to position [670, 0]
type input "75"
click at [598, 315] on h6 "Select an educator" at bounding box center [567, 312] width 121 height 21
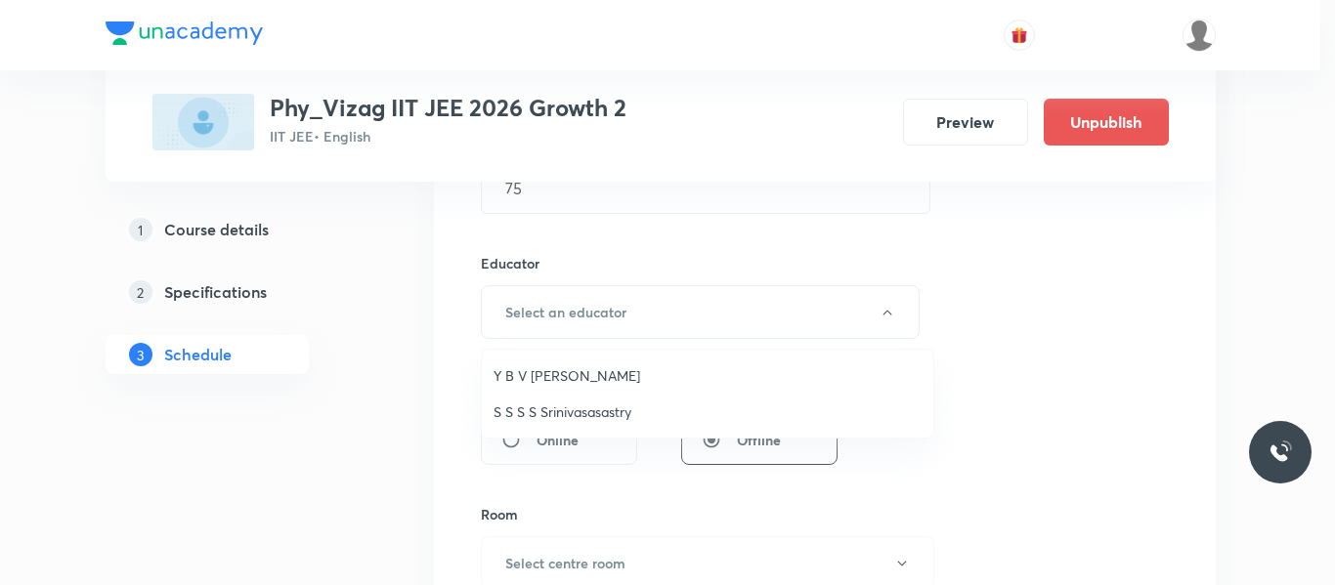
click at [567, 406] on span "S S S S Srinivasasastry" at bounding box center [707, 412] width 428 height 21
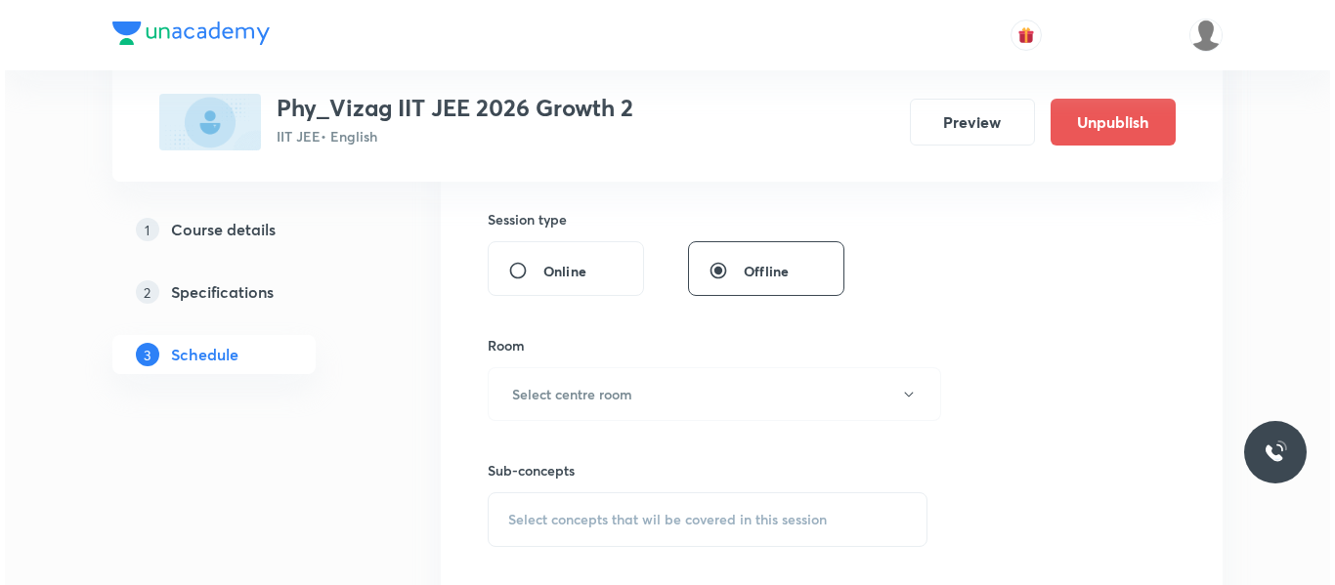
scroll to position [851, 0]
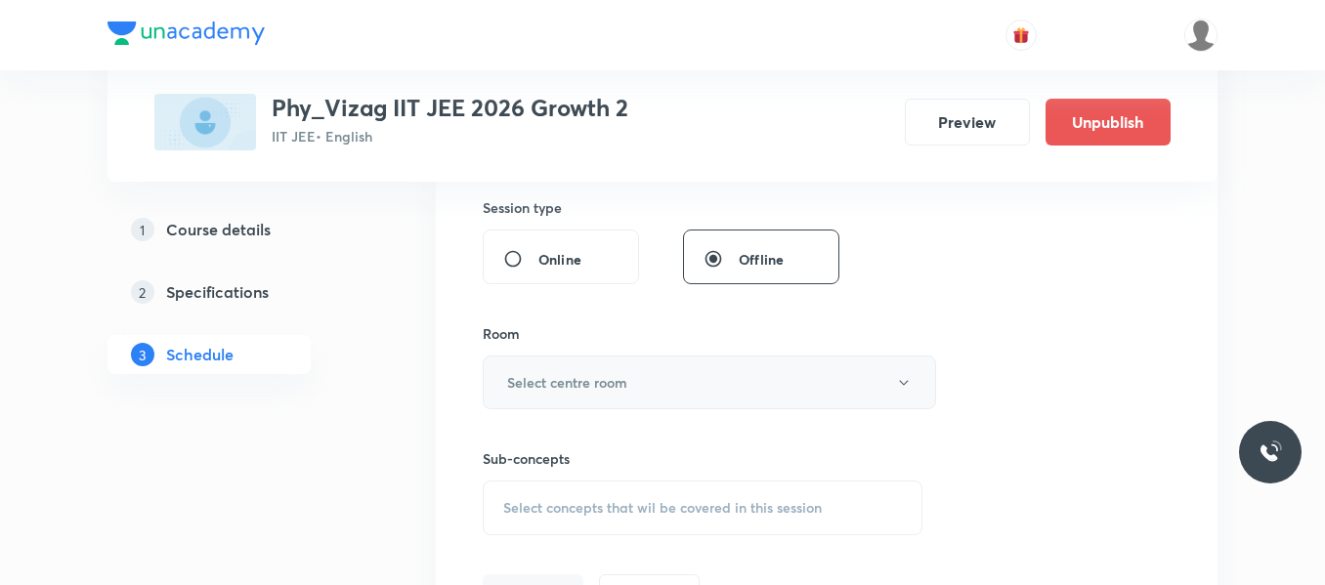
click at [588, 385] on h6 "Select centre room" at bounding box center [567, 382] width 120 height 21
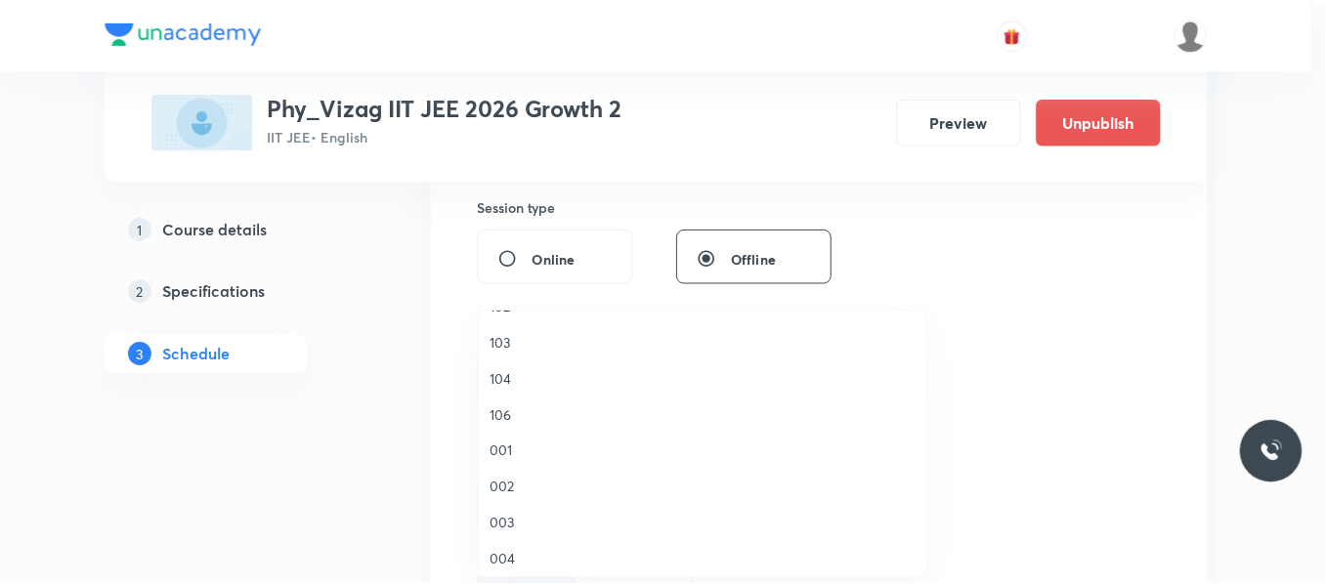
scroll to position [70, 0]
click at [501, 449] on span "001" at bounding box center [707, 447] width 428 height 21
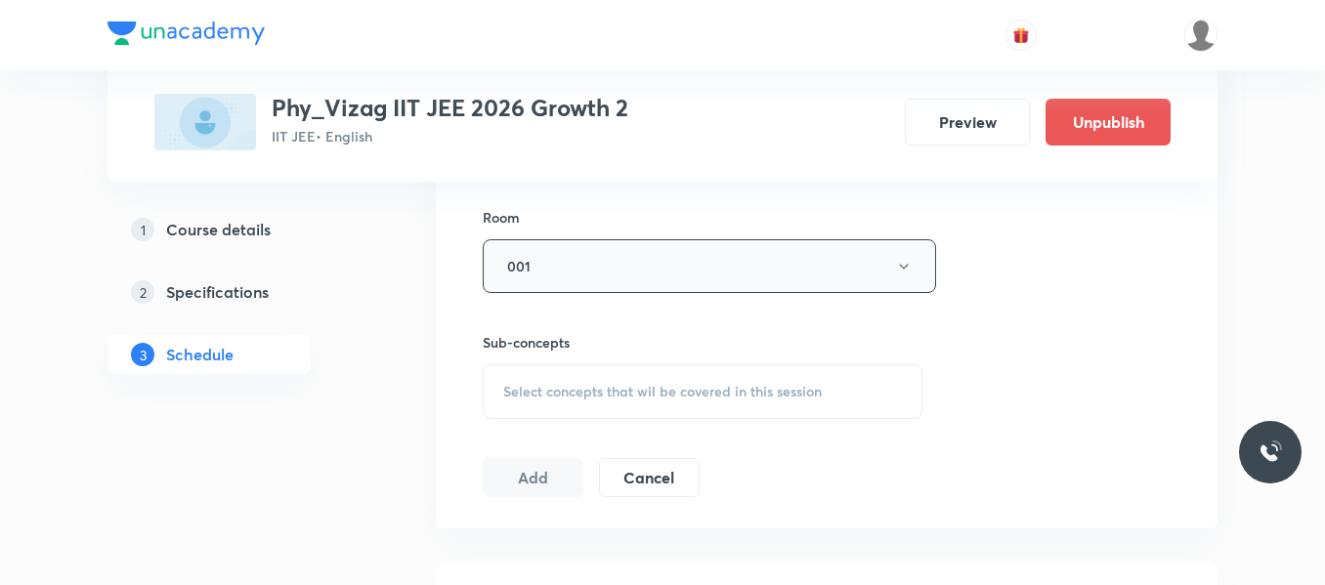
scroll to position [969, 0]
click at [576, 397] on span "Select concepts that wil be covered in this session" at bounding box center [662, 390] width 319 height 16
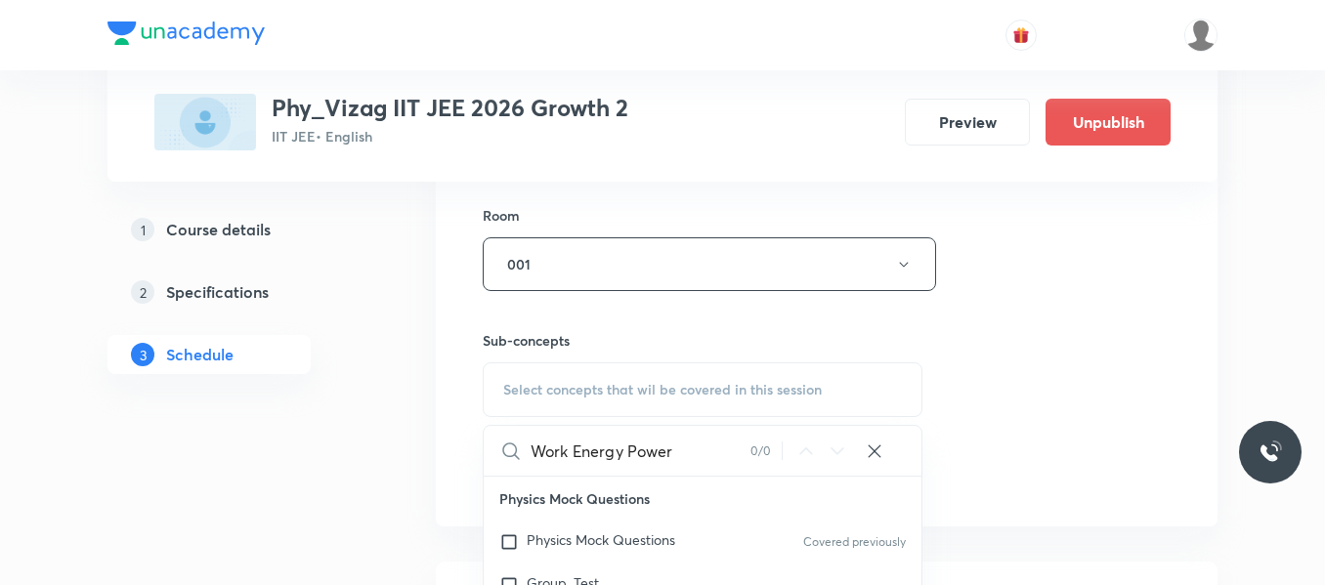
drag, startPoint x: 623, startPoint y: 453, endPoint x: 699, endPoint y: 453, distance: 75.2
click at [699, 453] on input "Work Energy Power" at bounding box center [641, 451] width 220 height 50
drag, startPoint x: 572, startPoint y: 456, endPoint x: 490, endPoint y: 458, distance: 82.1
click at [490, 458] on div "Work Energy 0 / 0 ​" at bounding box center [703, 451] width 438 height 50
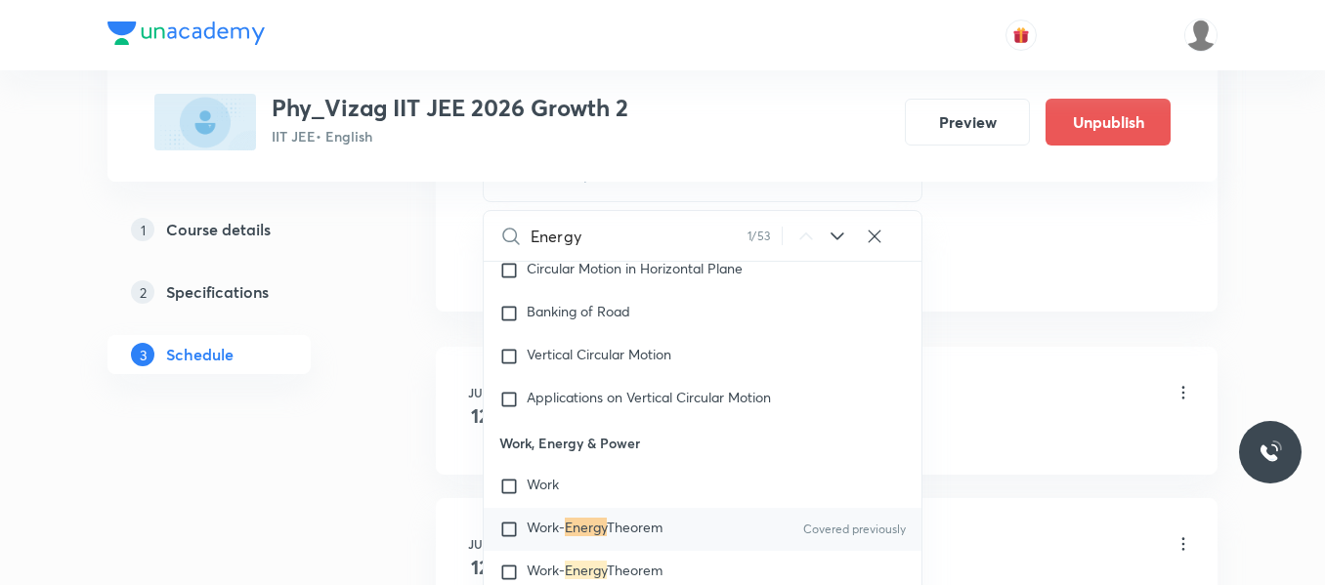
scroll to position [1185, 0]
type input "Energy"
click at [512, 519] on input "checkbox" at bounding box center [512, 529] width 27 height 20
checkbox input "true"
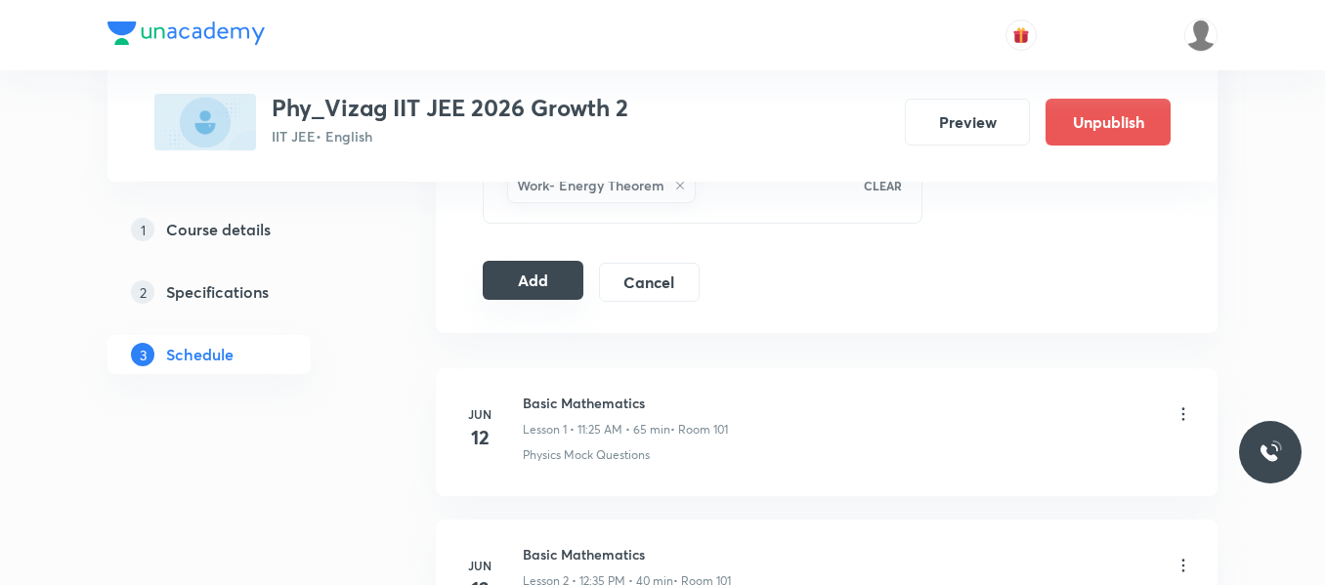
click at [549, 275] on button "Add" at bounding box center [533, 280] width 101 height 39
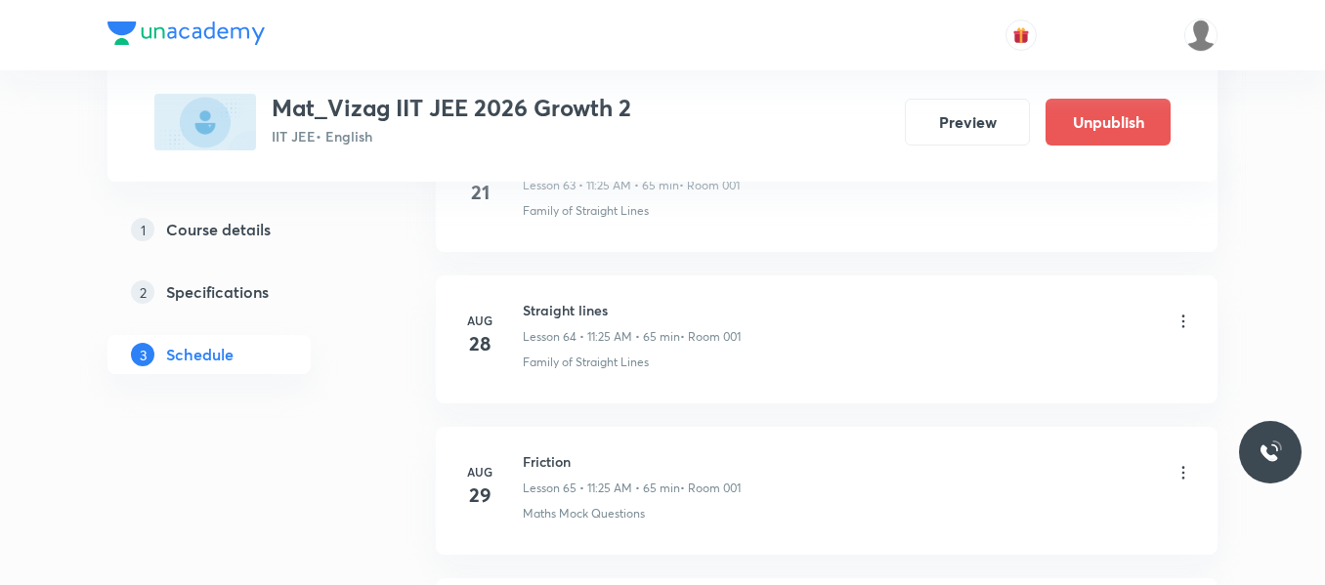
scroll to position [11709, 0]
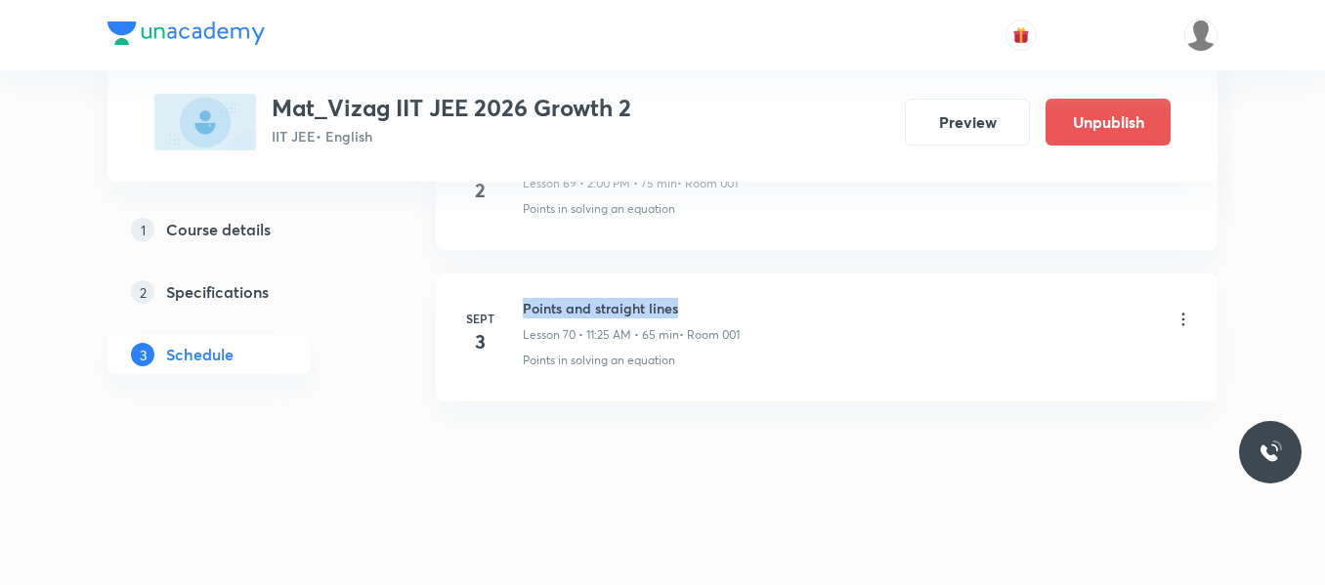
drag, startPoint x: 527, startPoint y: 301, endPoint x: 727, endPoint y: 312, distance: 200.6
click at [727, 312] on h6 "Points and straight lines" at bounding box center [631, 308] width 217 height 21
copy h6 "Points and straight lines"
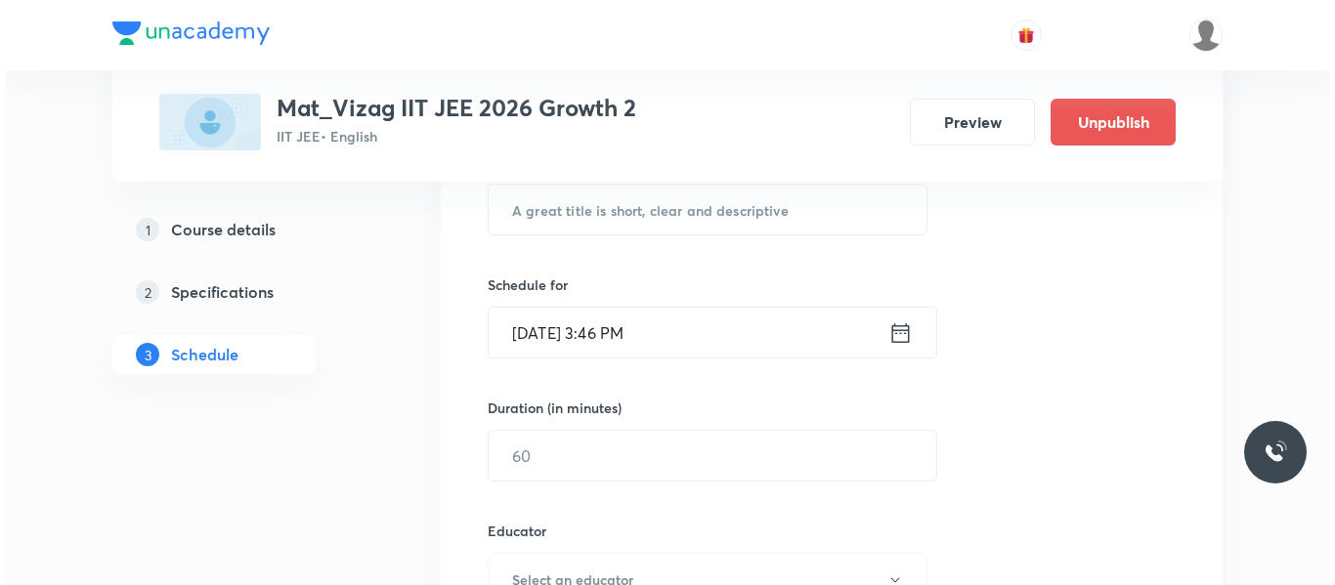
scroll to position [421, 0]
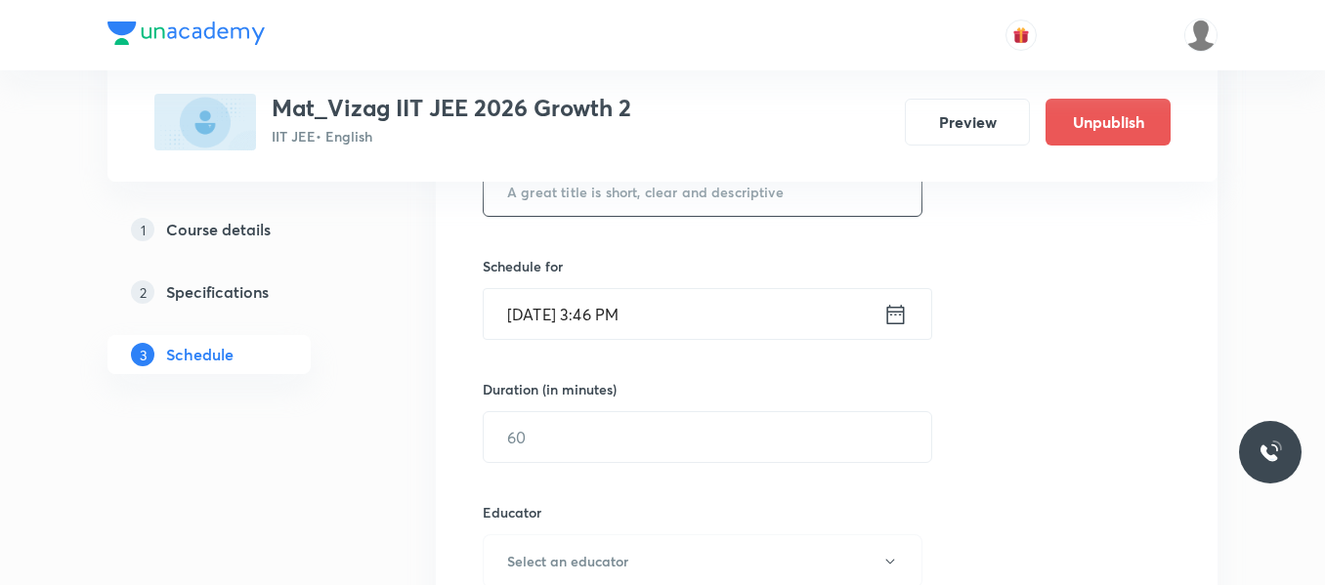
click at [678, 197] on input "text" at bounding box center [703, 191] width 438 height 50
paste input "Points and straight lines"
type input "Points and straight lines"
click at [900, 310] on icon at bounding box center [895, 314] width 24 height 27
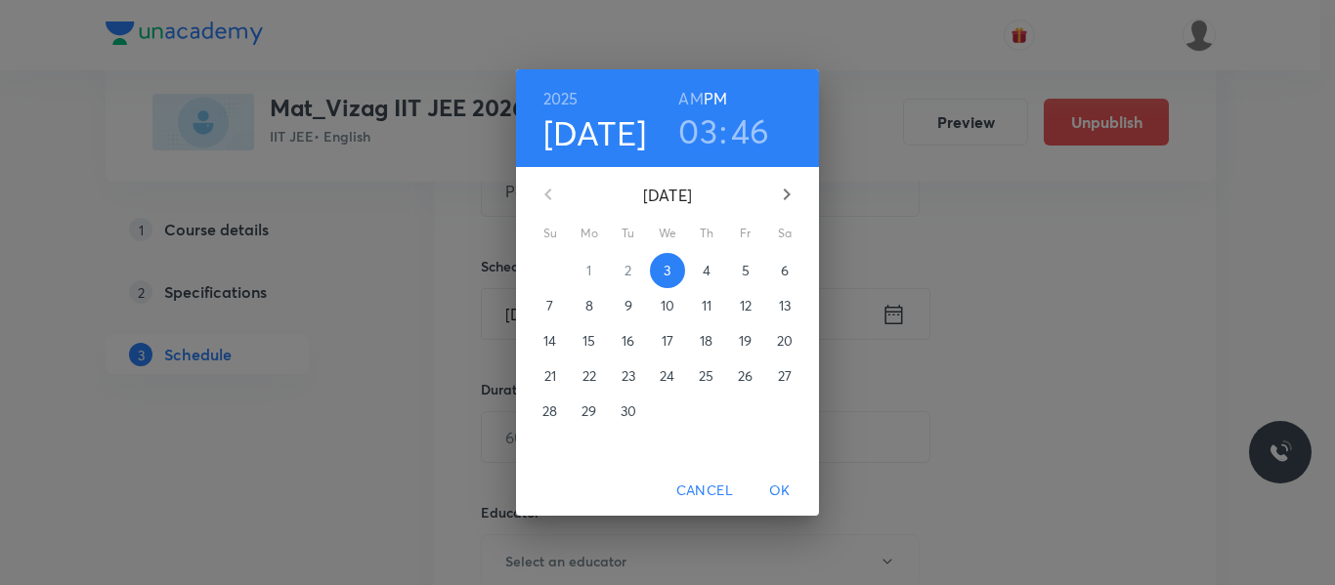
click at [710, 274] on p "4" at bounding box center [707, 271] width 8 height 20
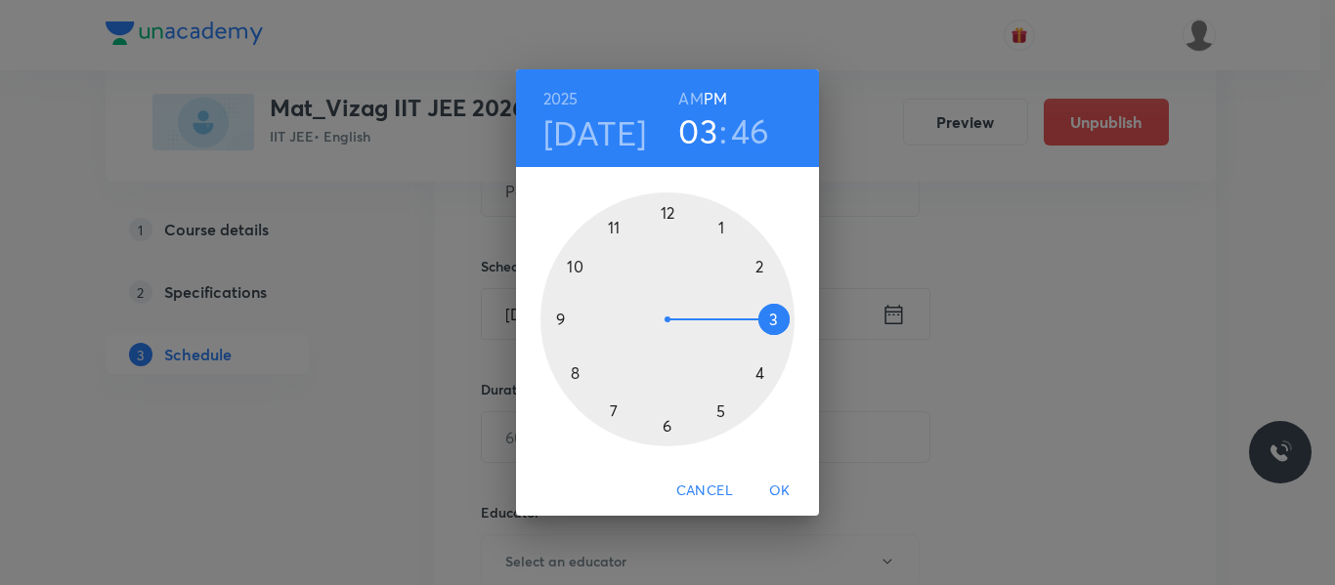
click at [690, 96] on h6 "AM" at bounding box center [690, 98] width 24 height 27
click at [615, 227] on div at bounding box center [667, 319] width 254 height 254
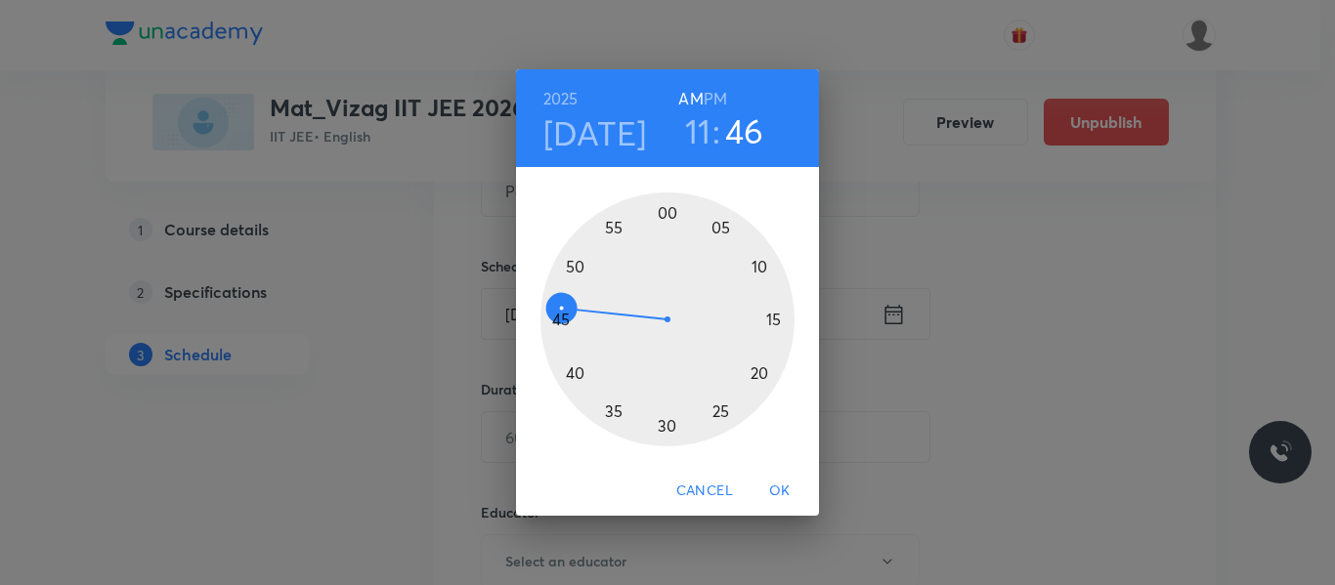
click at [722, 411] on div at bounding box center [667, 319] width 254 height 254
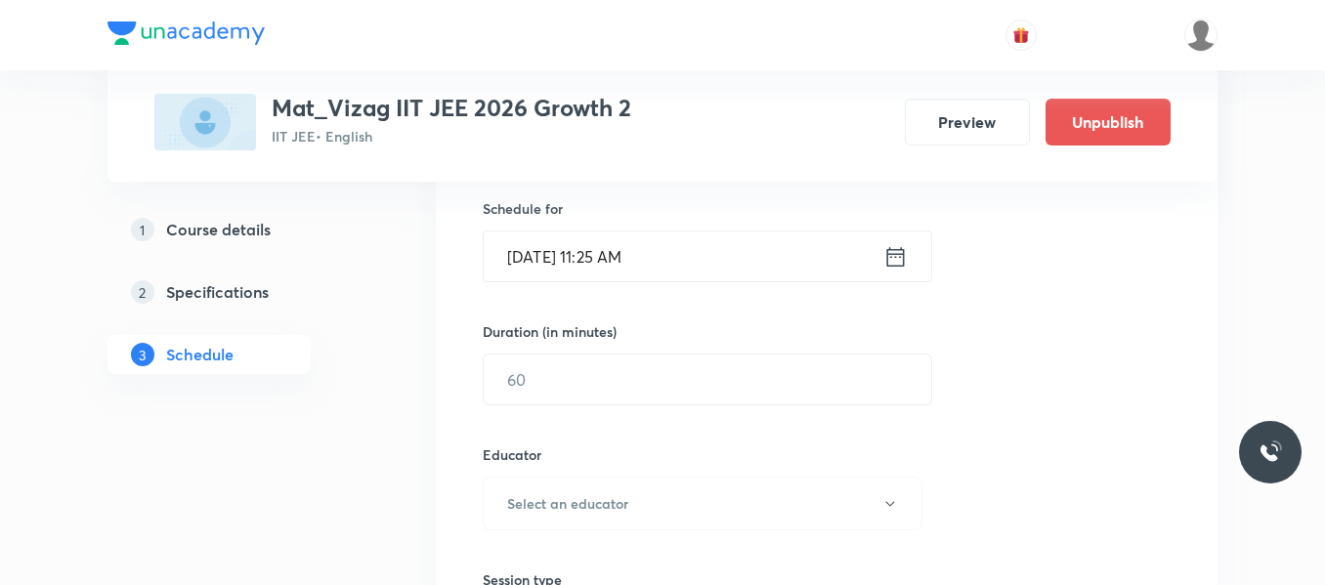
scroll to position [486, 0]
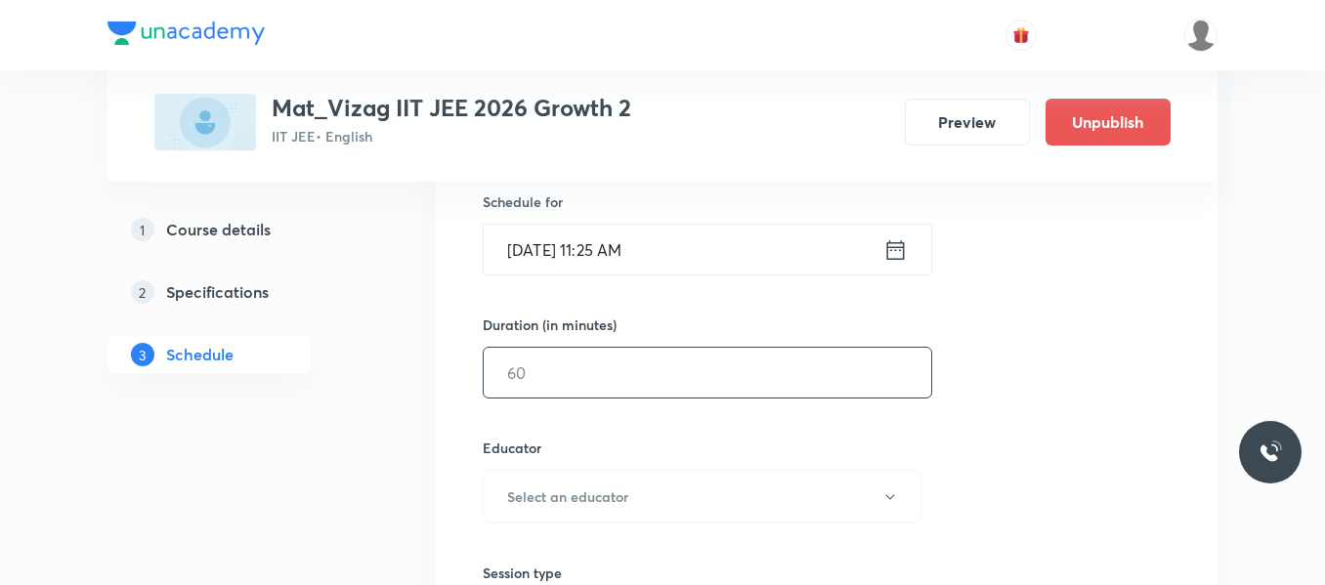
click at [674, 369] on input "text" at bounding box center [708, 373] width 448 height 50
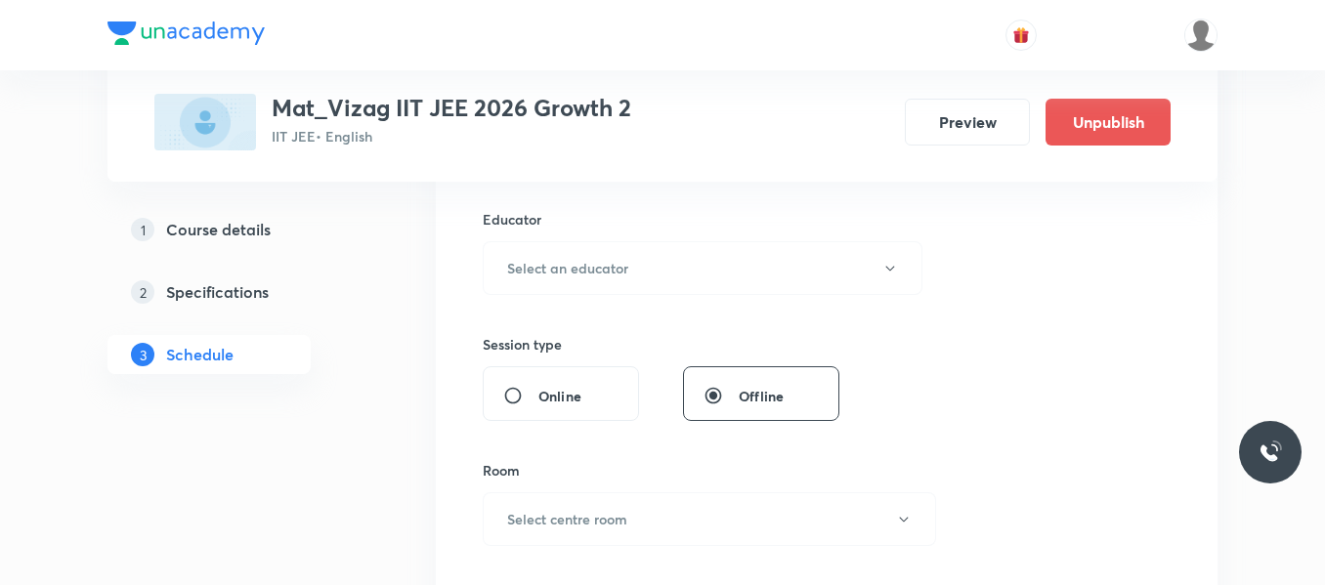
scroll to position [717, 0]
type input "65"
click at [660, 271] on button "Select an educator" at bounding box center [703, 265] width 440 height 54
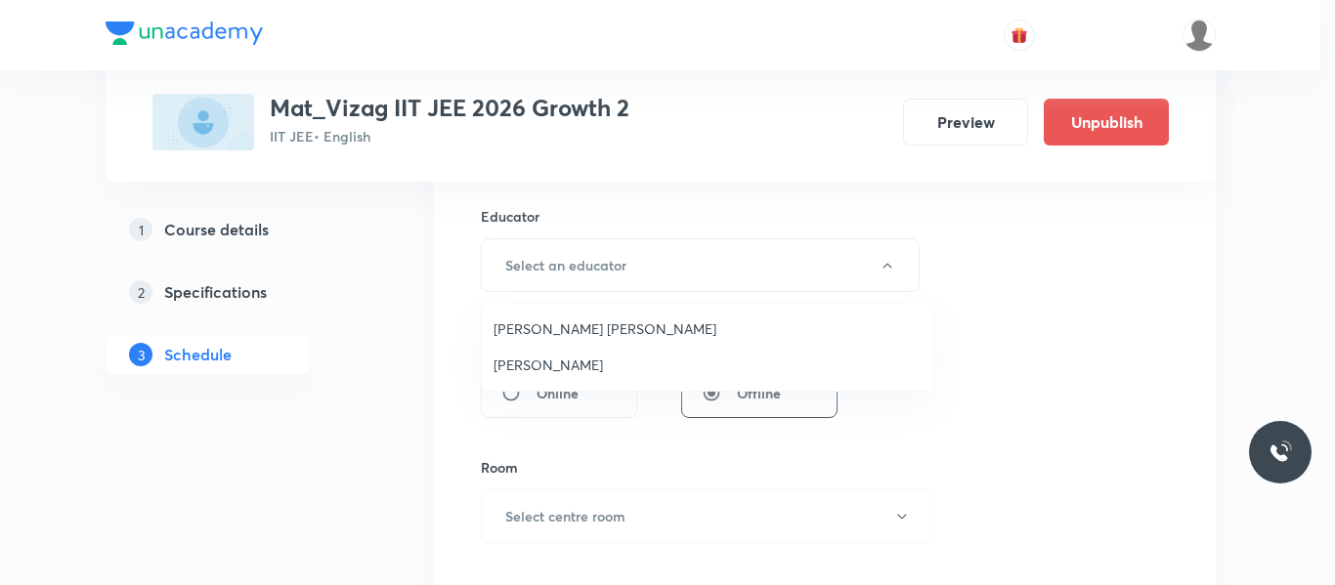
click at [589, 328] on span "Anand Kumar Koppaka" at bounding box center [707, 329] width 428 height 21
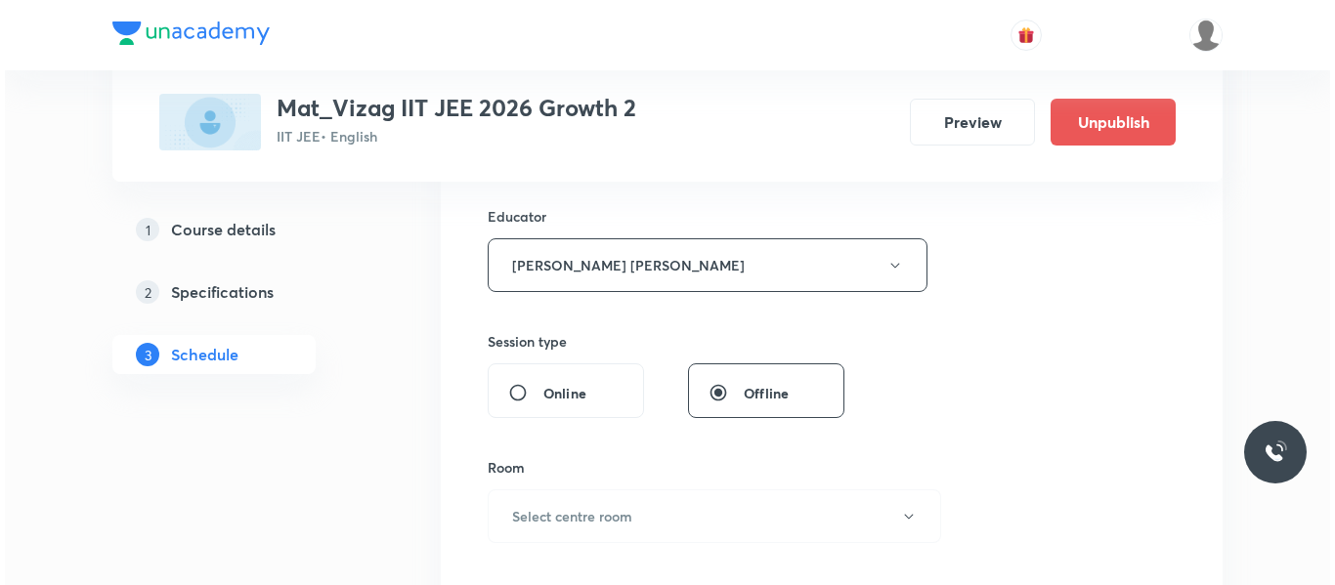
scroll to position [842, 0]
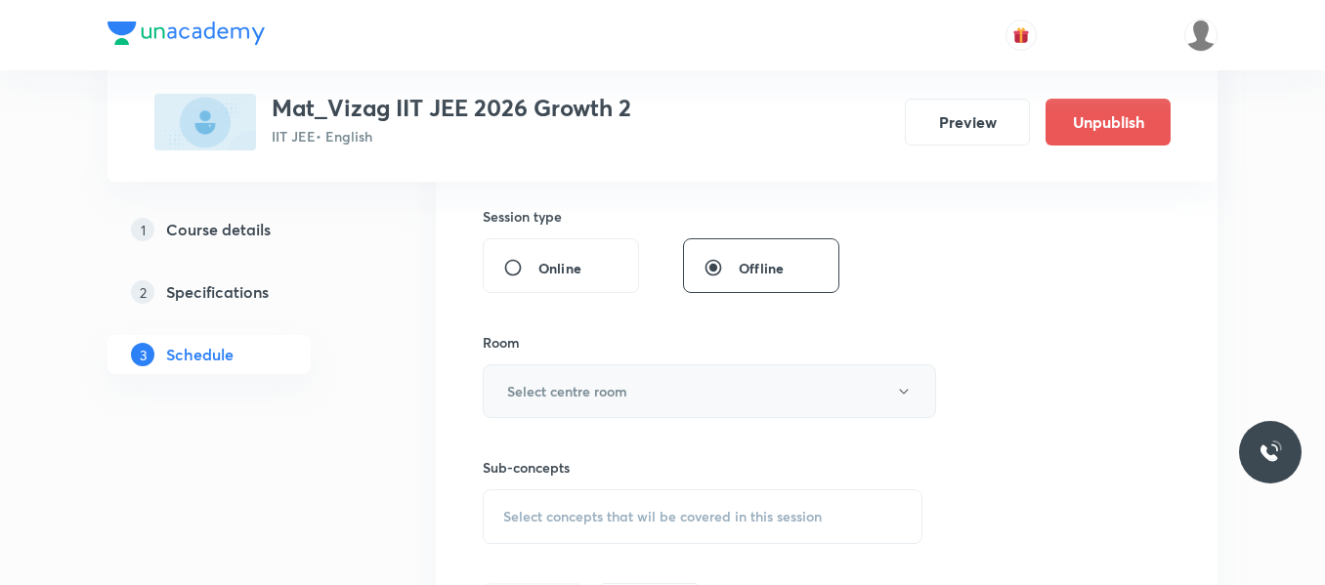
click at [585, 379] on button "Select centre room" at bounding box center [709, 391] width 453 height 54
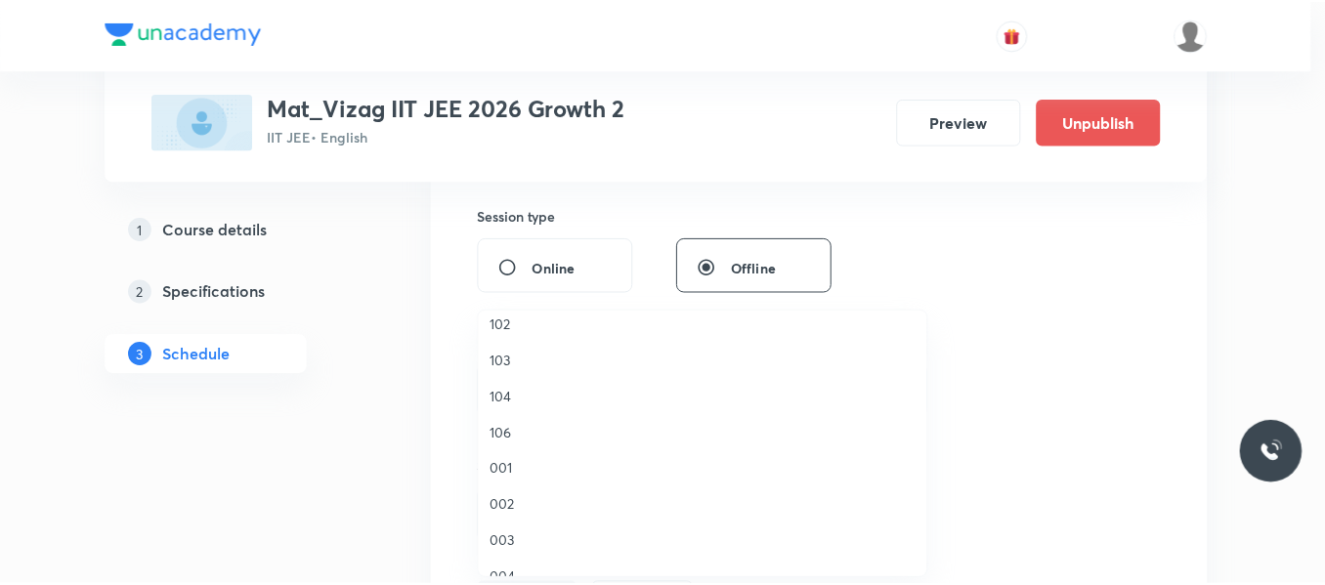
scroll to position [55, 0]
click at [509, 460] on span "001" at bounding box center [707, 462] width 428 height 21
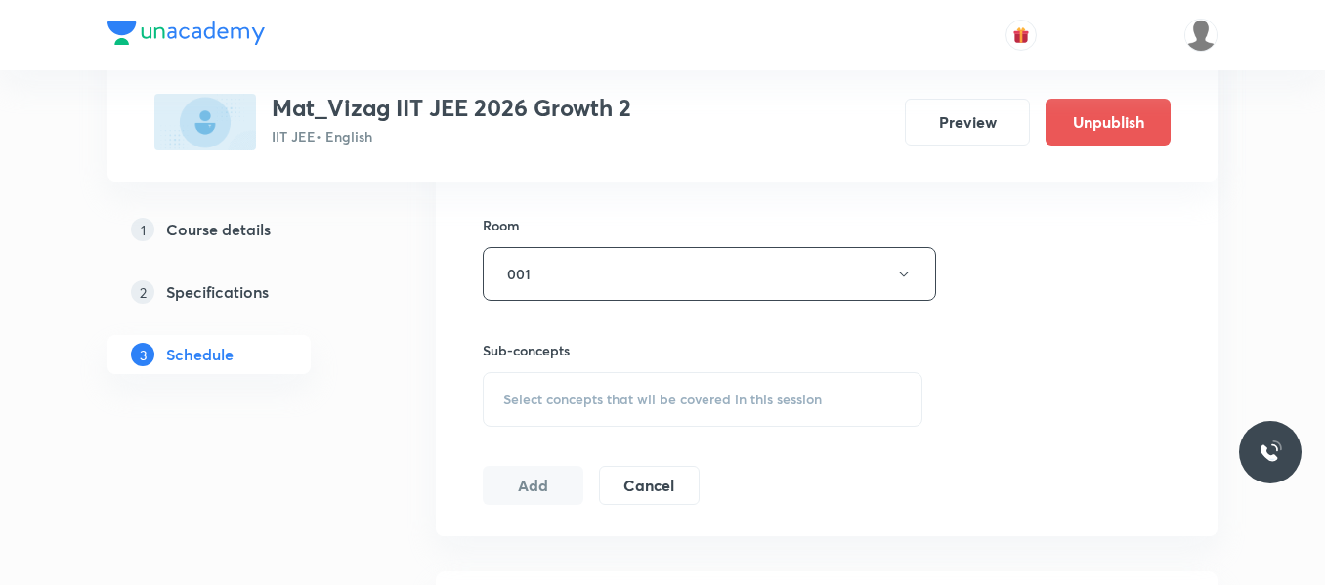
scroll to position [961, 0]
click at [573, 402] on span "Select concepts that wil be covered in this session" at bounding box center [662, 399] width 319 height 16
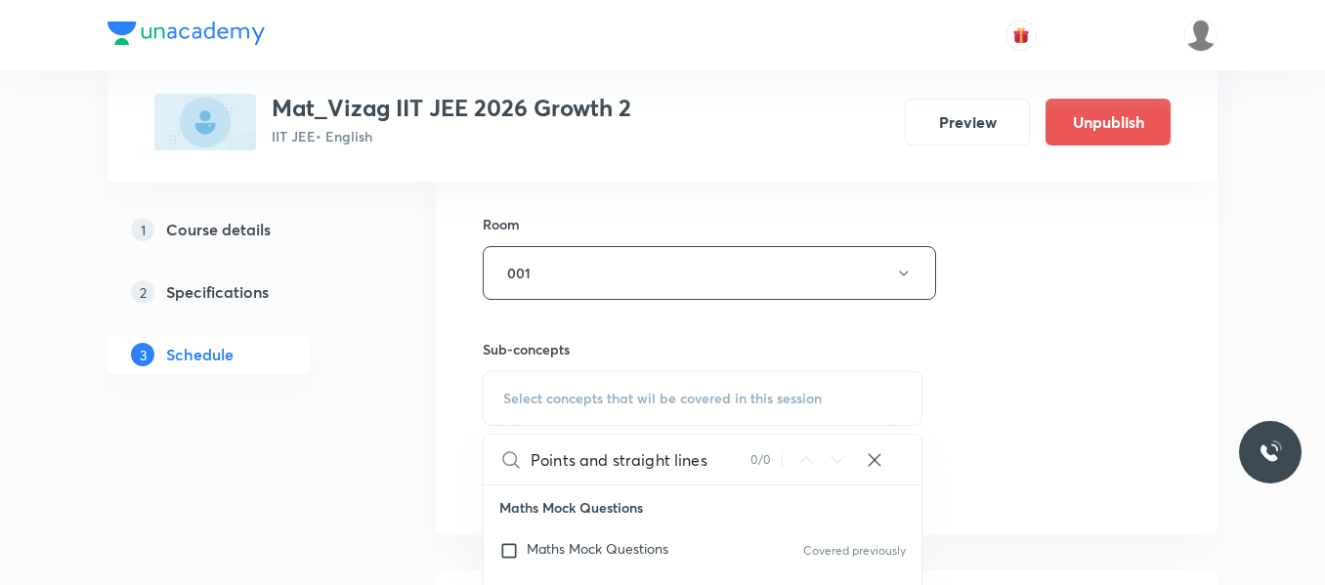
drag, startPoint x: 574, startPoint y: 459, endPoint x: 703, endPoint y: 460, distance: 129.0
click at [703, 460] on input "Points and straight lines" at bounding box center [641, 460] width 220 height 50
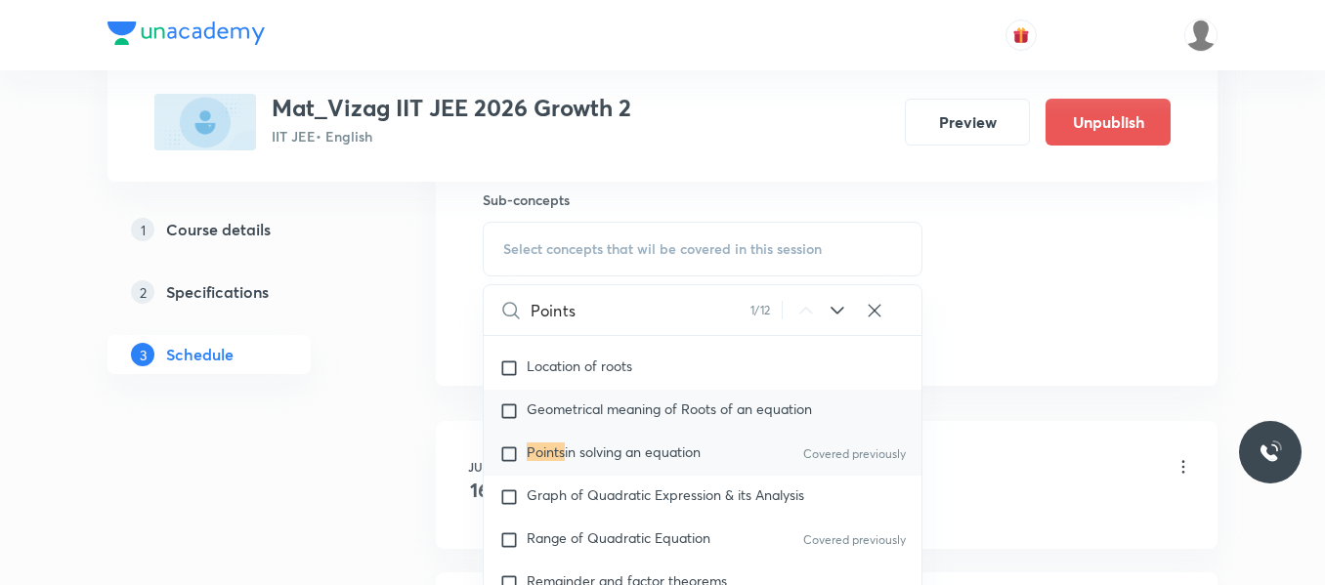
scroll to position [301, 0]
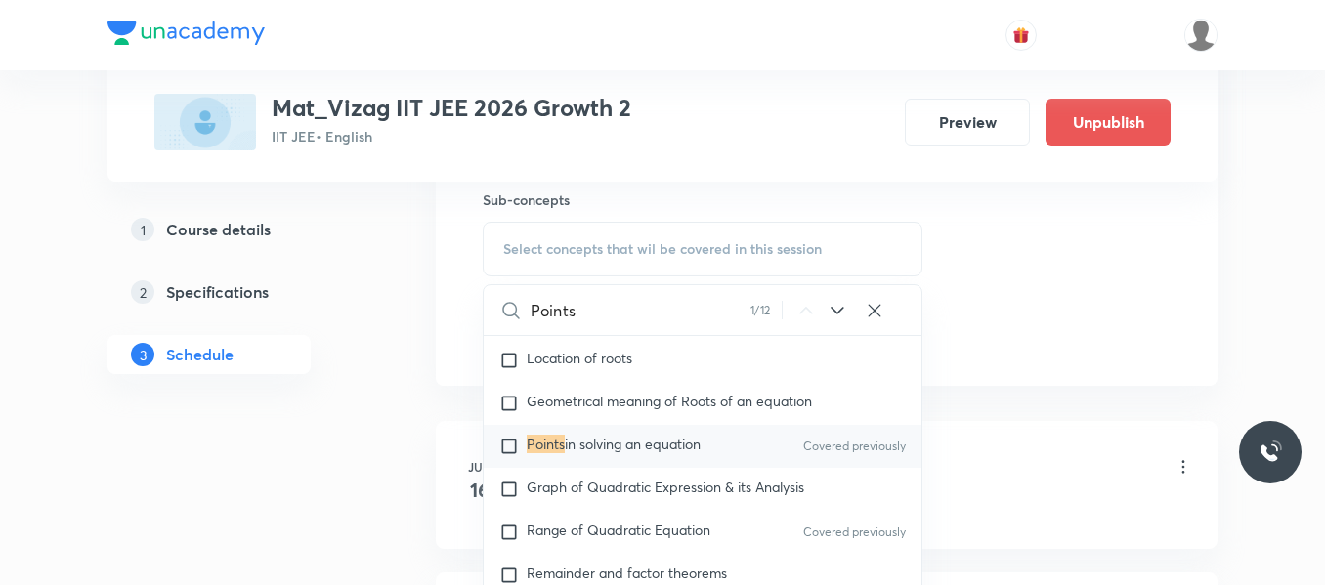
type input "Points"
click at [513, 449] on input "checkbox" at bounding box center [512, 447] width 27 height 20
checkbox input "true"
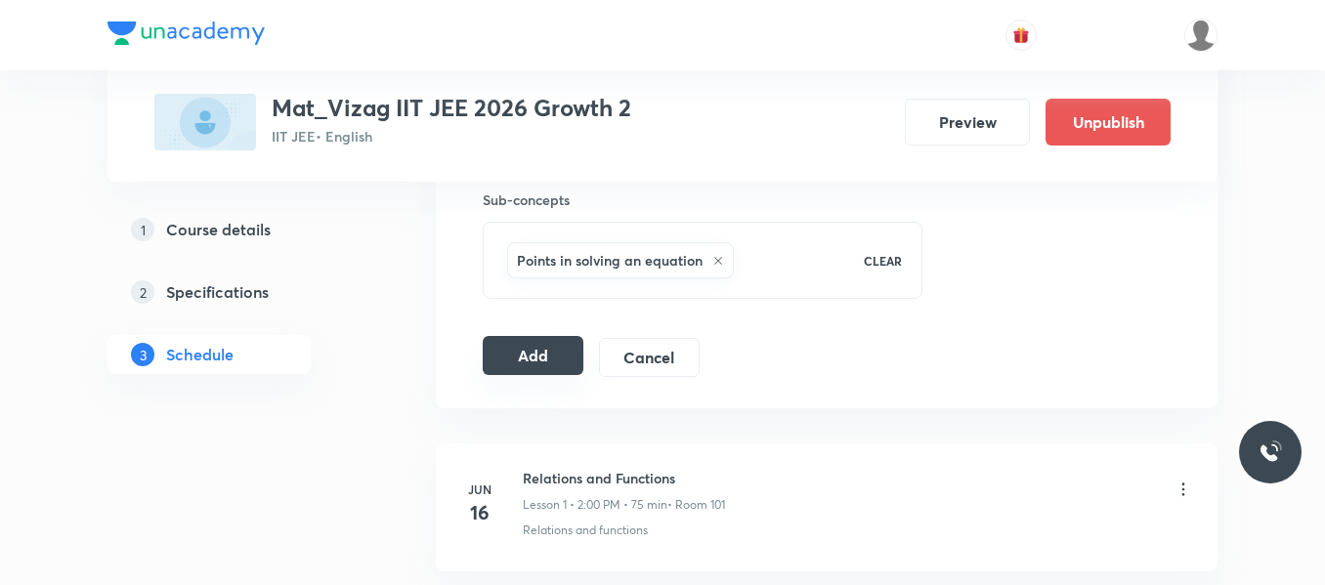
click at [546, 354] on button "Add" at bounding box center [533, 355] width 101 height 39
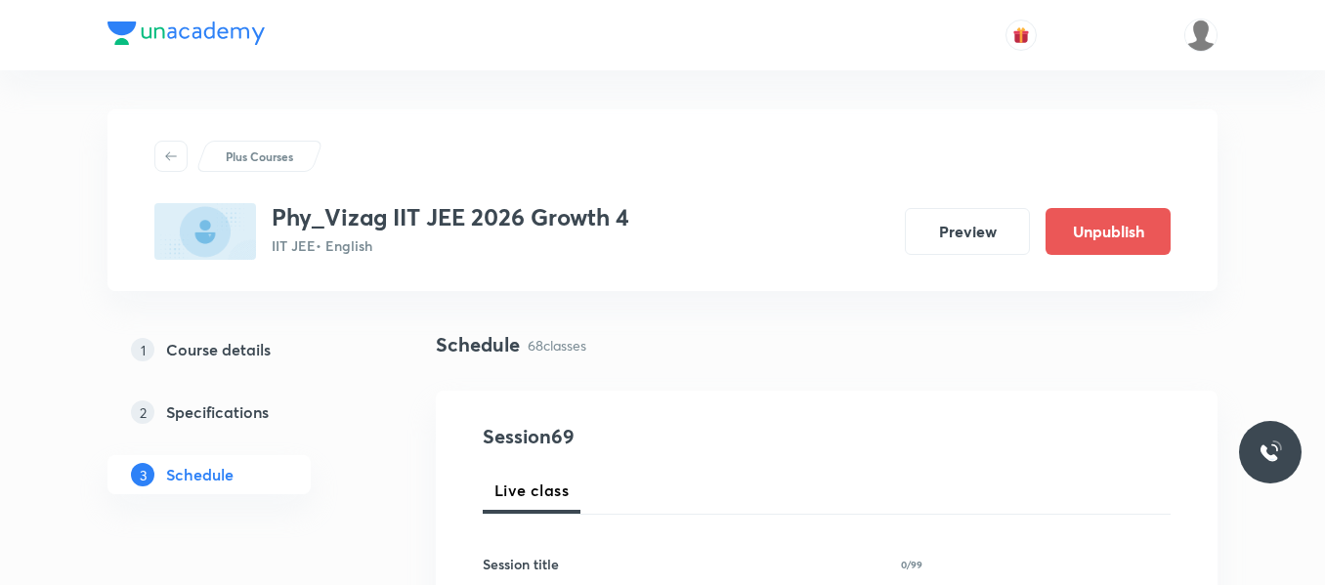
click at [358, 459] on div "1 Course details 2 Specifications 3 Schedule" at bounding box center [240, 424] width 266 height 188
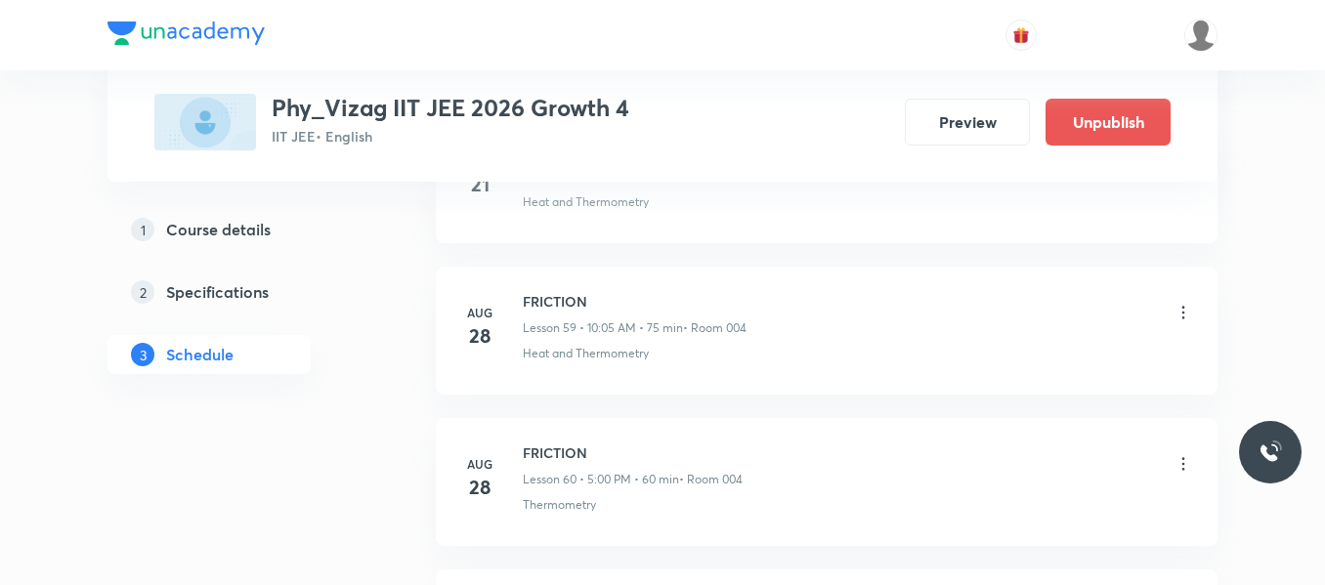
scroll to position [11280, 0]
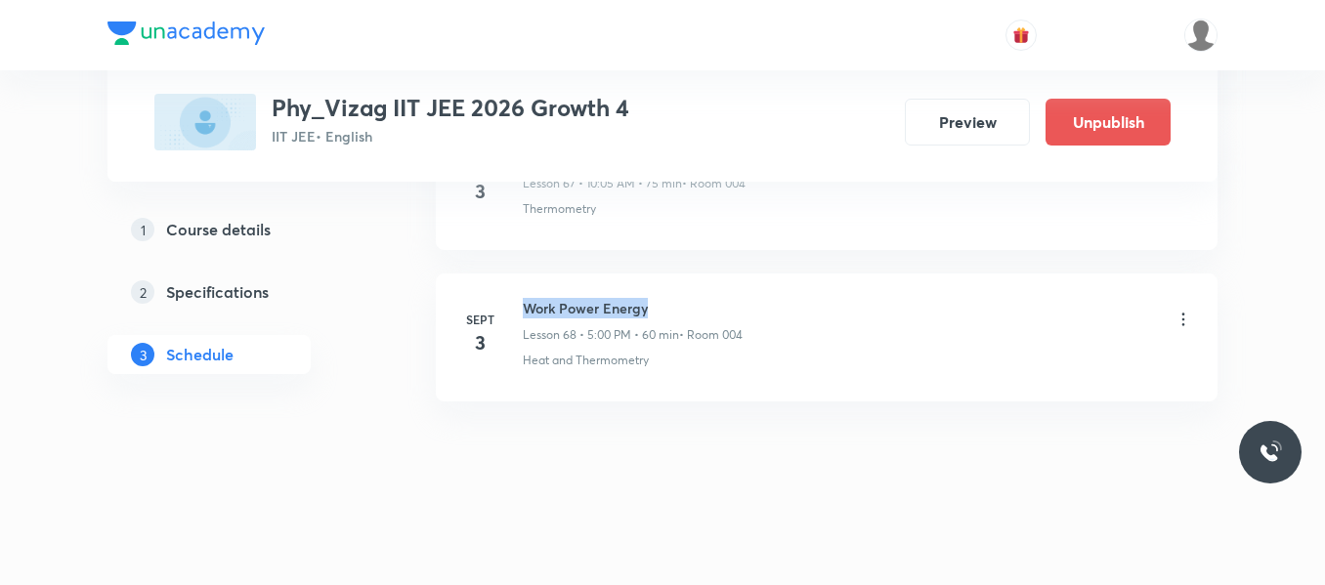
drag, startPoint x: 528, startPoint y: 307, endPoint x: 759, endPoint y: 312, distance: 231.6
click at [759, 312] on div "Work Power Energy Lesson 68 • 5:00 PM • 60 min • Room 004" at bounding box center [858, 321] width 670 height 46
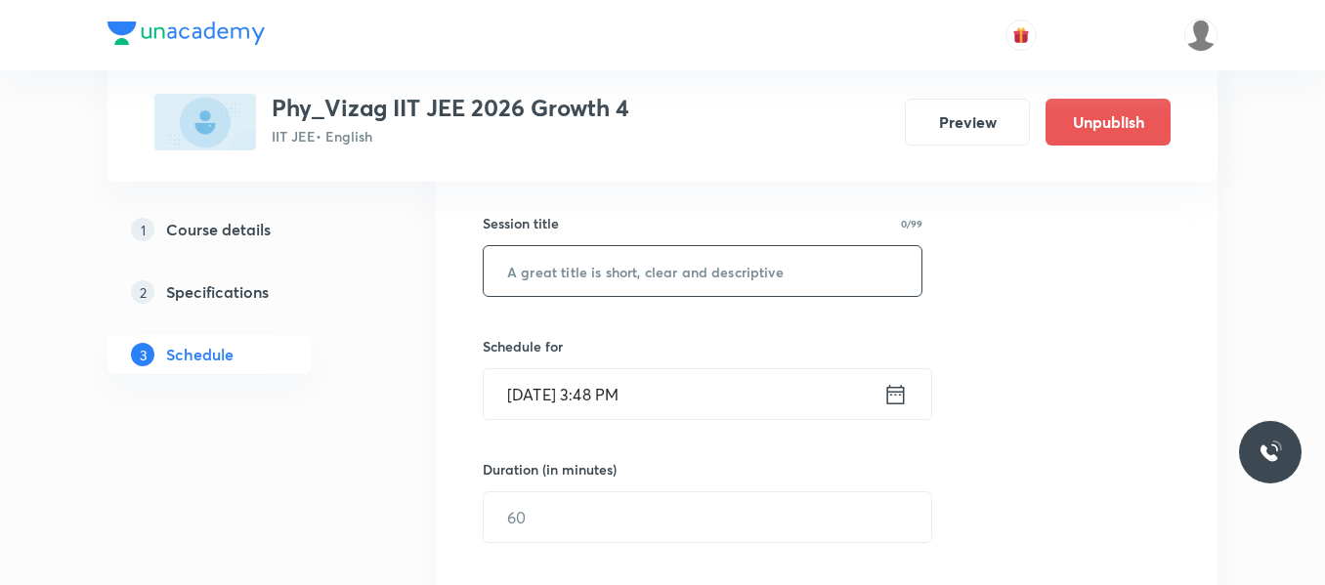
scroll to position [342, 0]
click at [680, 277] on input "text" at bounding box center [703, 270] width 438 height 50
paste input "Points and straight lines"
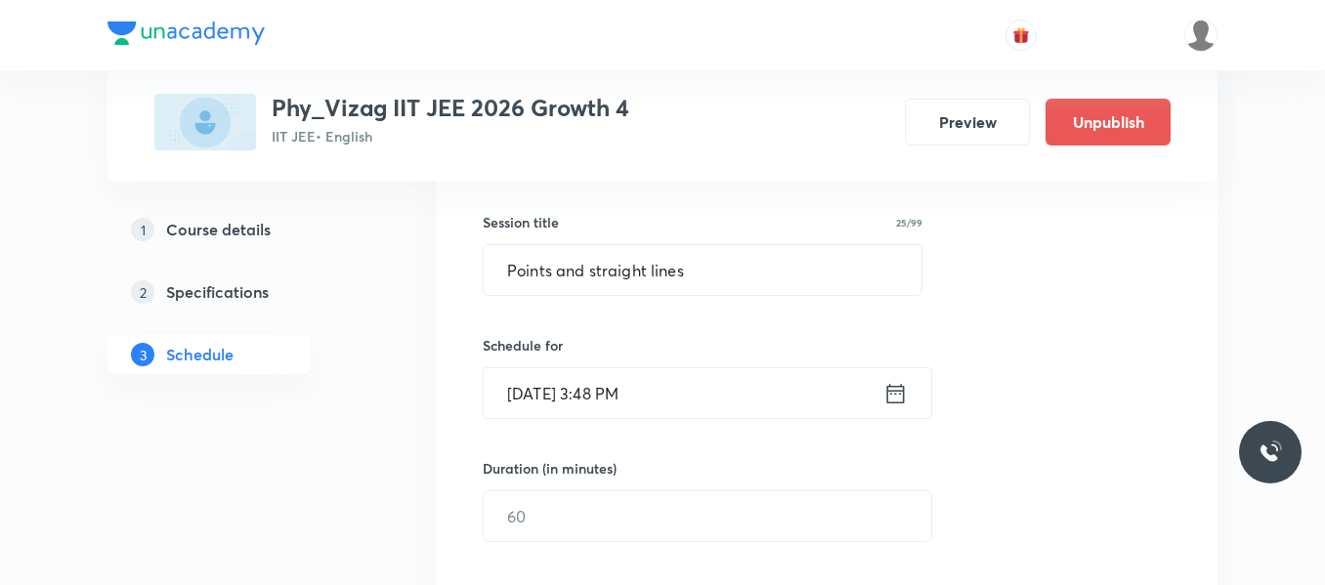
click at [1054, 355] on div "Session 69 Live class Session title 25/99 Points and straight lines ​ Schedule …" at bounding box center [827, 539] width 688 height 918
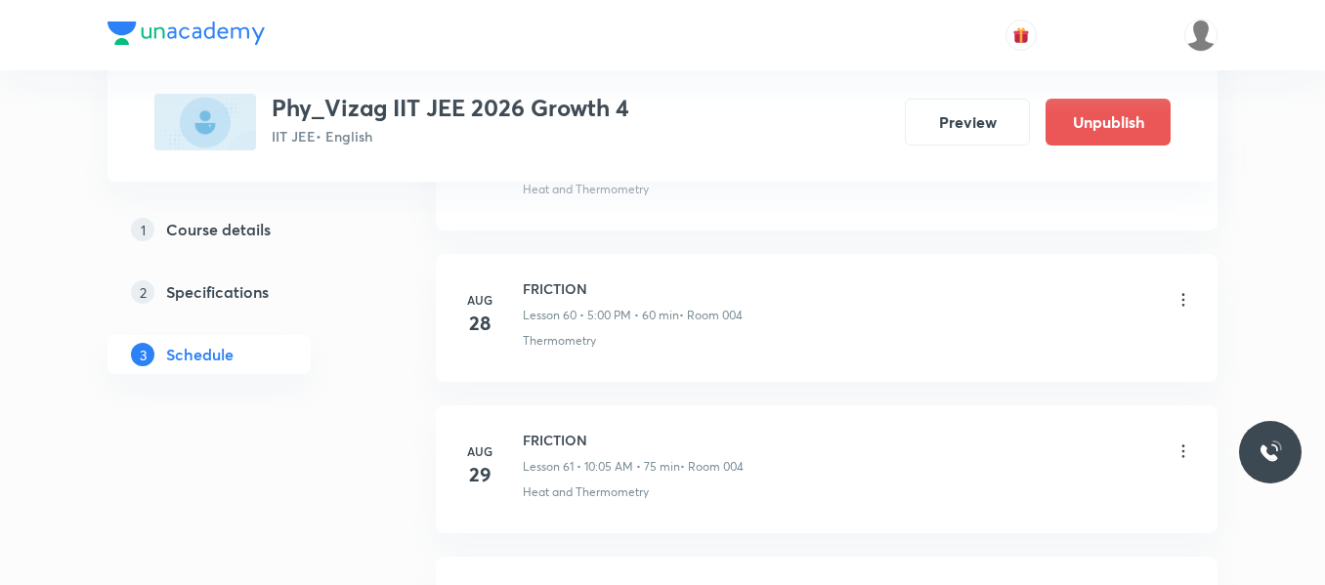
scroll to position [11280, 0]
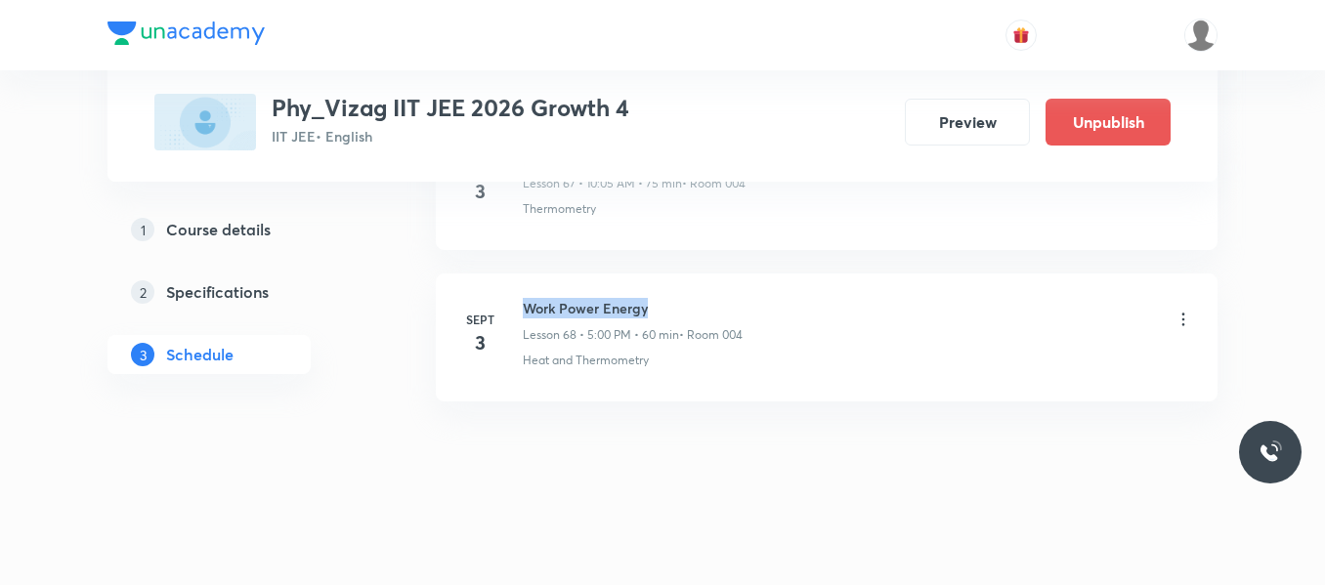
drag, startPoint x: 528, startPoint y: 312, endPoint x: 787, endPoint y: 321, distance: 259.1
click at [787, 321] on div "Work Power Energy Lesson 68 • 5:00 PM • 60 min • Room 004" at bounding box center [858, 321] width 670 height 46
click at [637, 305] on h6 "Work Power Energy" at bounding box center [633, 308] width 220 height 21
drag, startPoint x: 521, startPoint y: 304, endPoint x: 680, endPoint y: 303, distance: 159.3
click at [680, 303] on div "[DATE] Work Power Energy Lesson 68 • 5:00 PM • 60 min • Room 004 Heat and Therm…" at bounding box center [826, 333] width 733 height 71
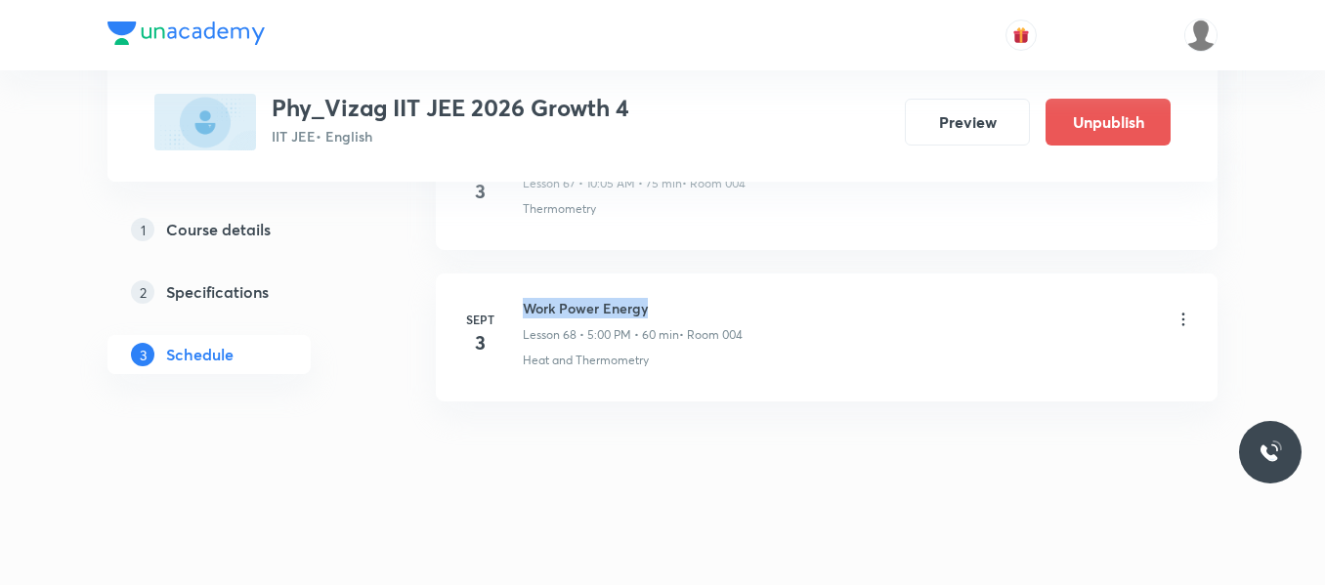
copy h6 "Work Power Energy"
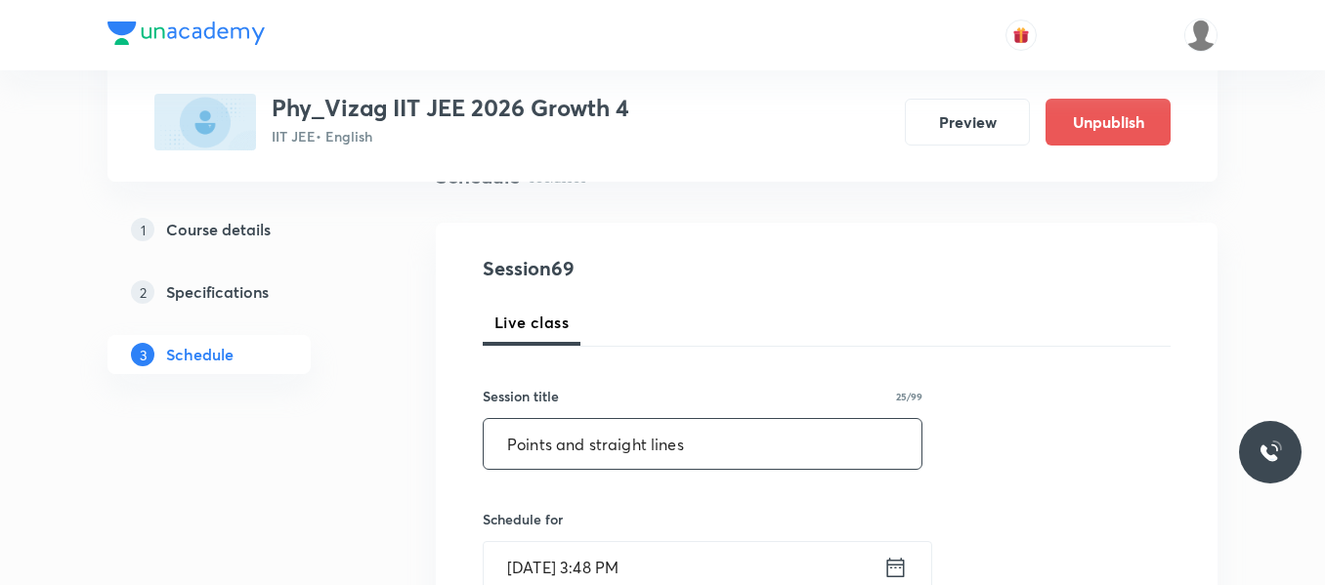
scroll to position [169, 0]
click at [676, 448] on input "Points and straight lines" at bounding box center [703, 443] width 438 height 50
type input "P"
paste input "Work Power Energy"
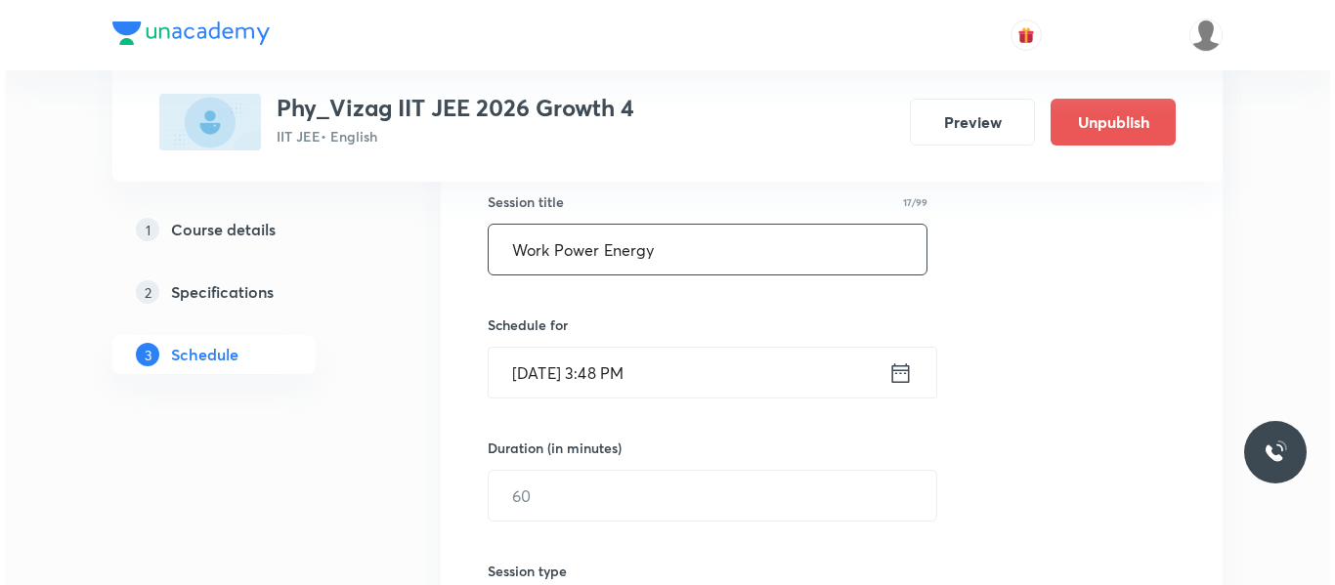
scroll to position [367, 0]
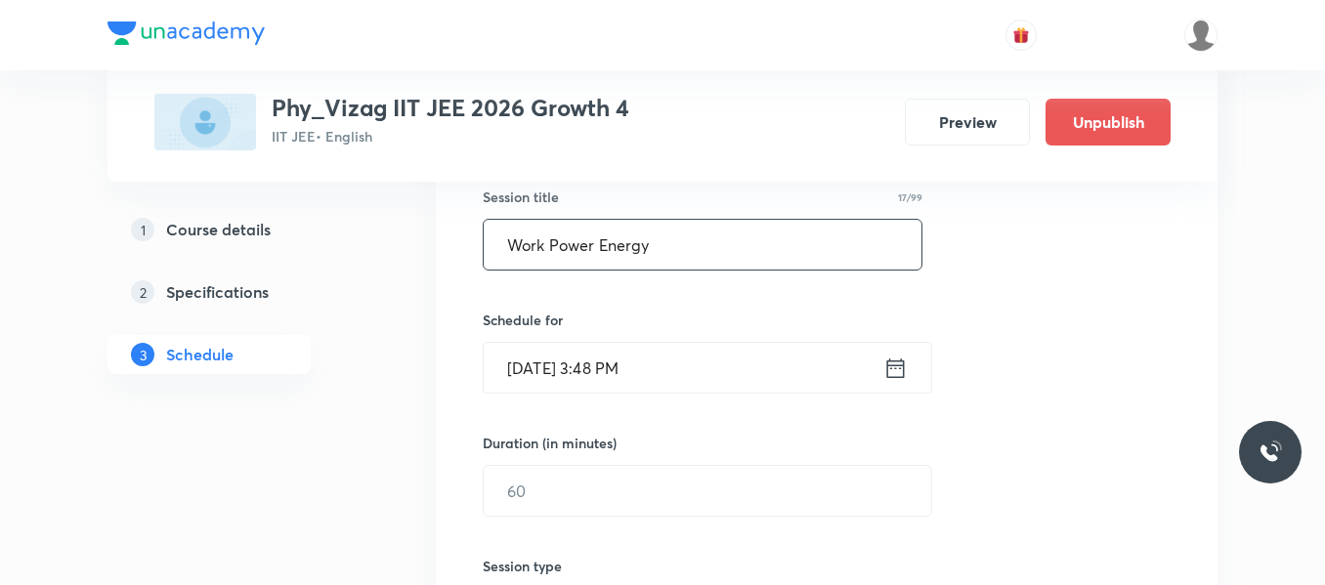
type input "Work Power Energy"
click at [900, 365] on icon at bounding box center [896, 368] width 18 height 20
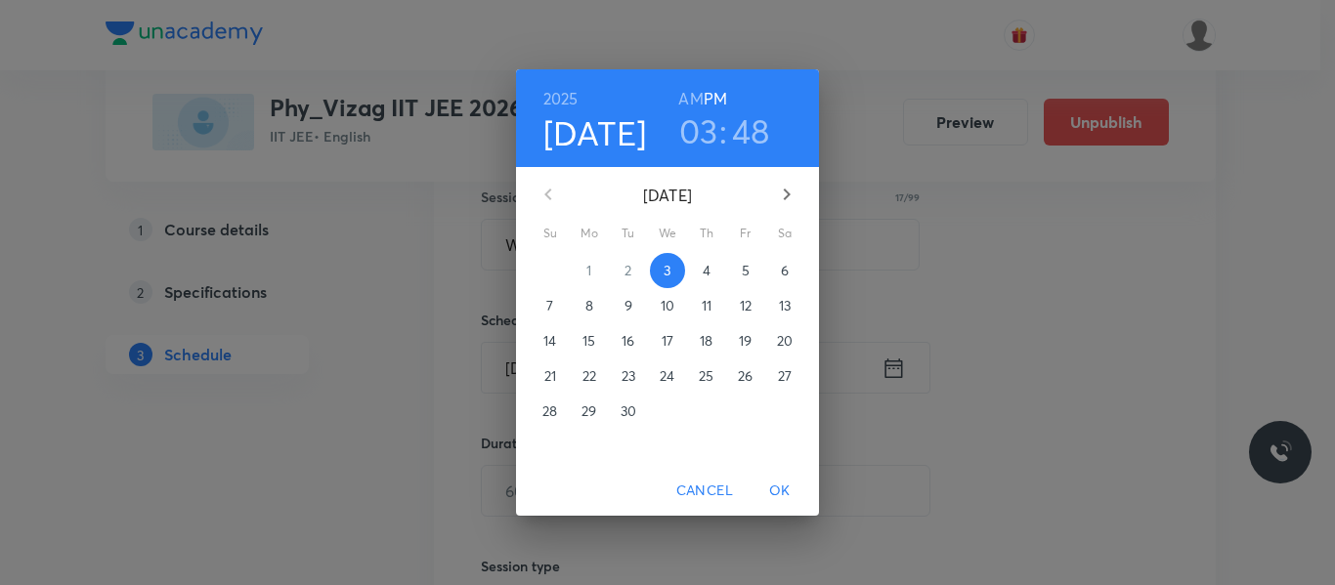
click at [710, 276] on p "4" at bounding box center [707, 271] width 8 height 20
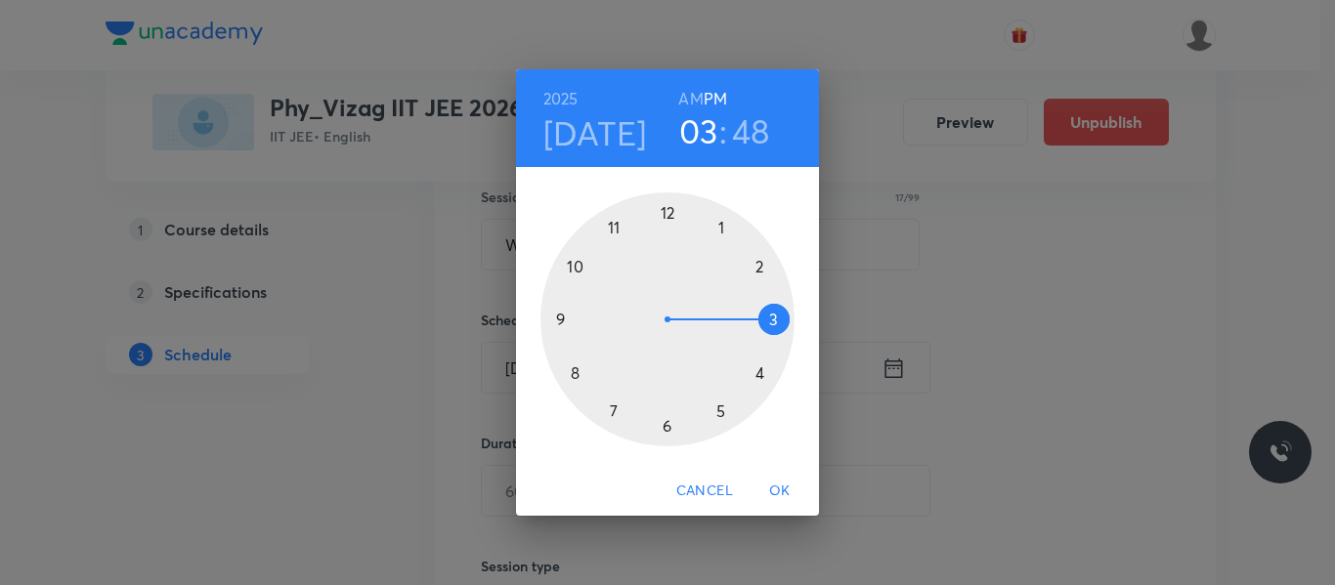
click at [695, 96] on h6 "AM" at bounding box center [690, 98] width 24 height 27
click at [576, 269] on div at bounding box center [667, 319] width 254 height 254
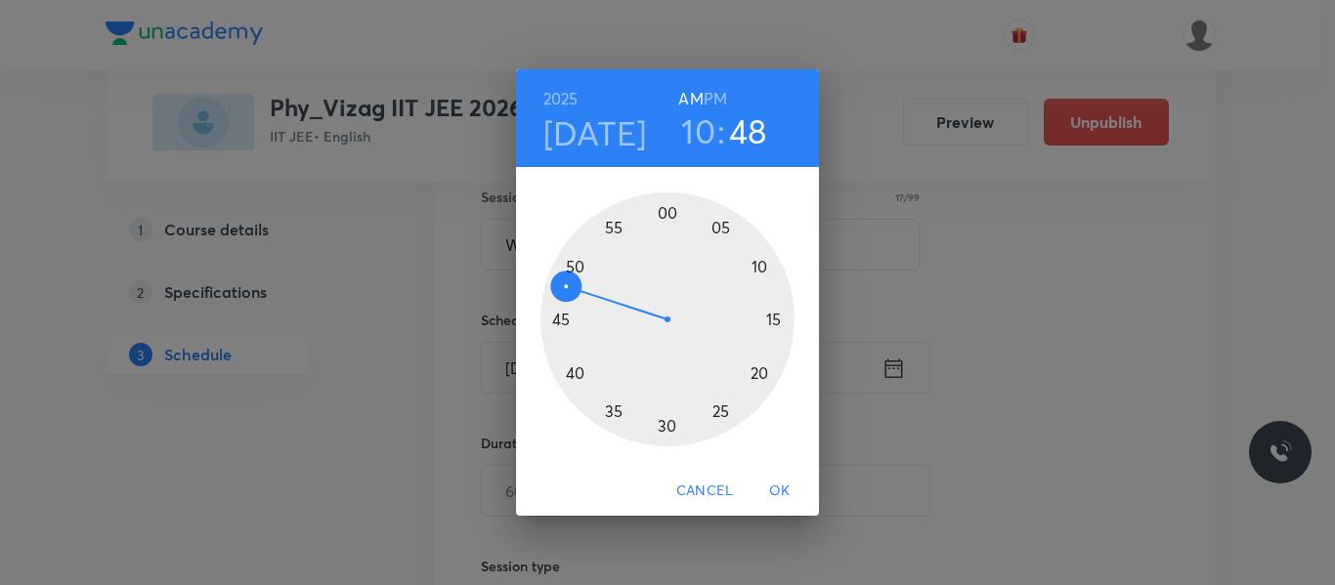
click at [724, 229] on div at bounding box center [667, 319] width 254 height 254
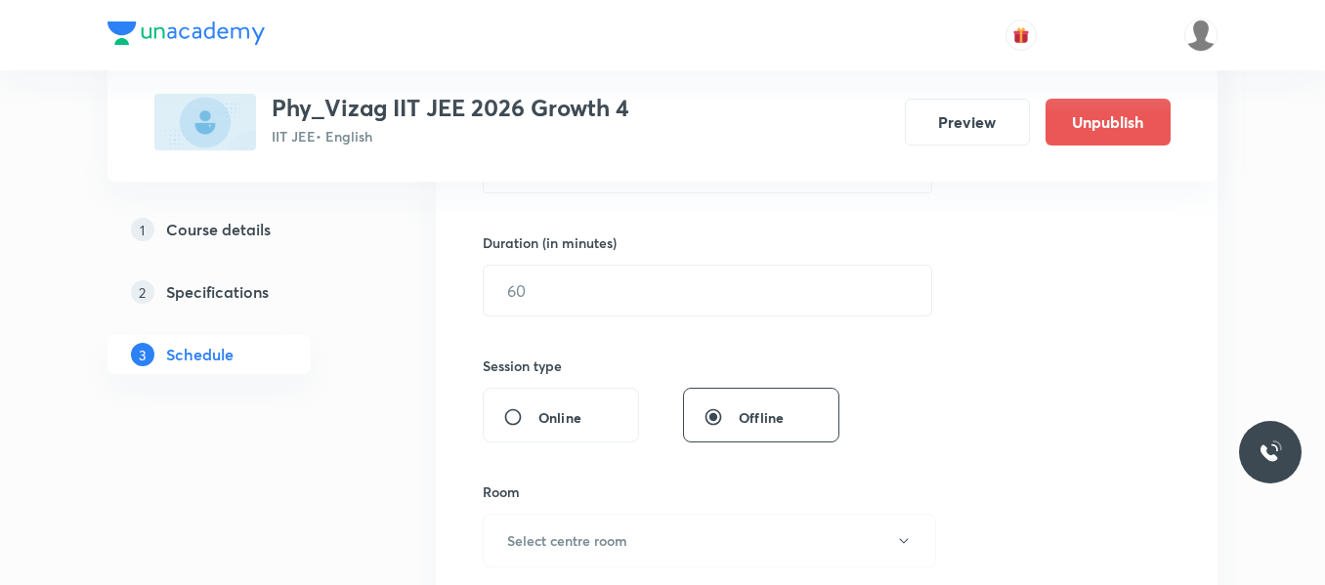
scroll to position [571, 0]
click at [653, 279] on input "text" at bounding box center [708, 288] width 448 height 50
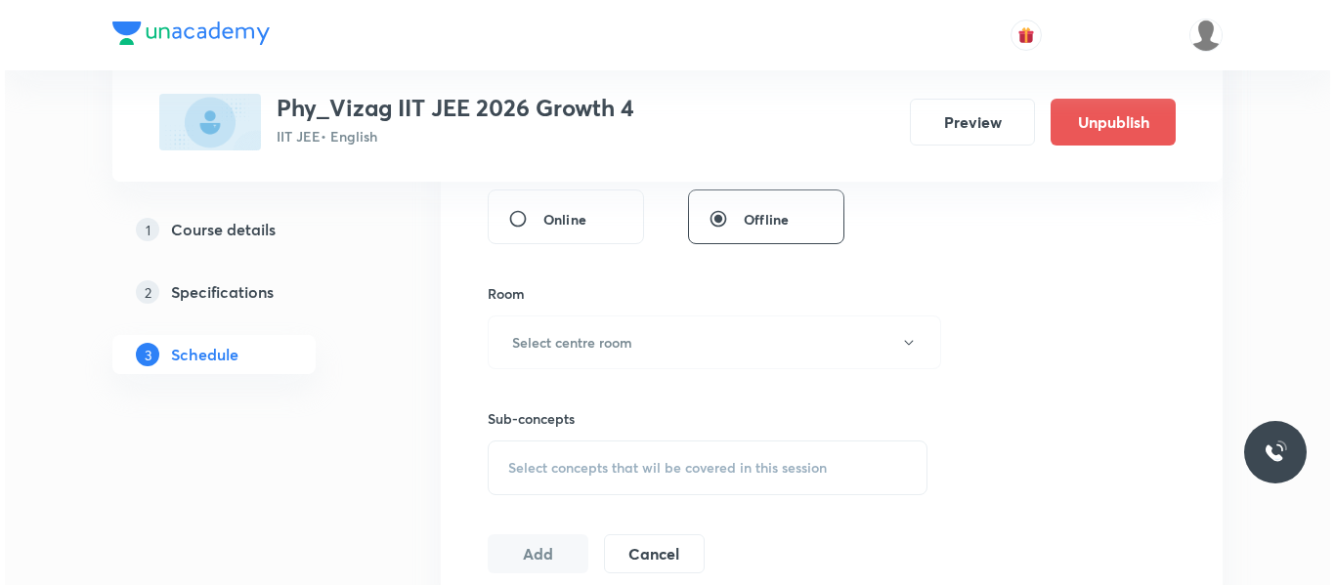
scroll to position [767, 0]
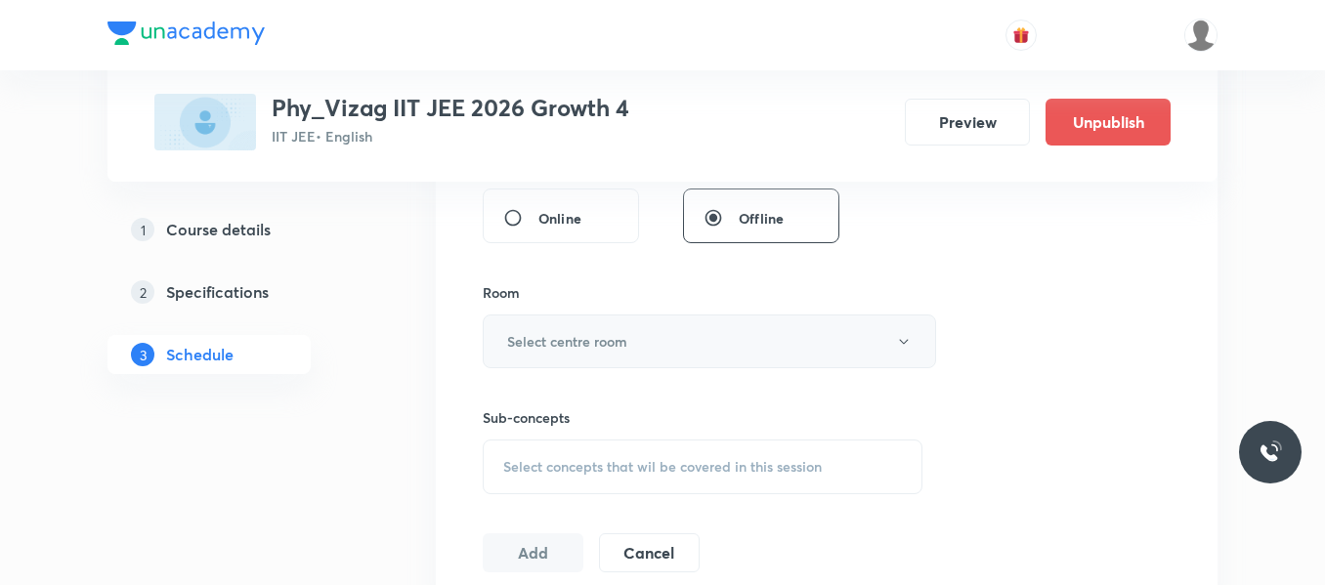
type input "75"
click at [616, 342] on h6 "Select centre room" at bounding box center [567, 341] width 120 height 21
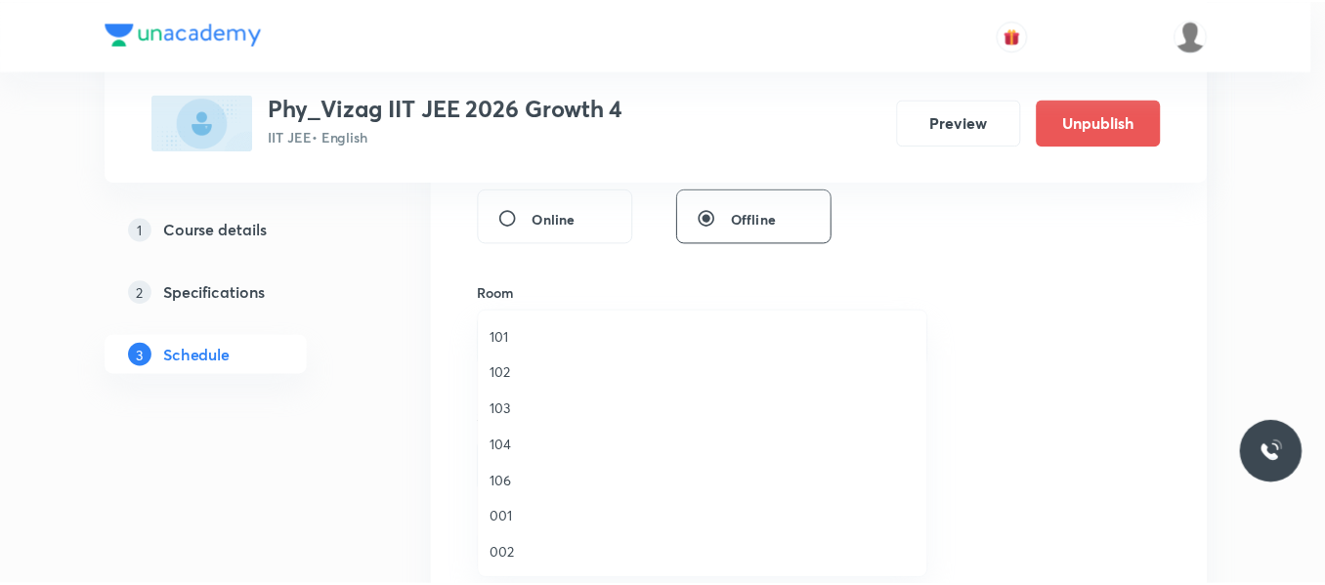
scroll to position [106, 0]
click at [515, 513] on span "004" at bounding box center [707, 520] width 428 height 21
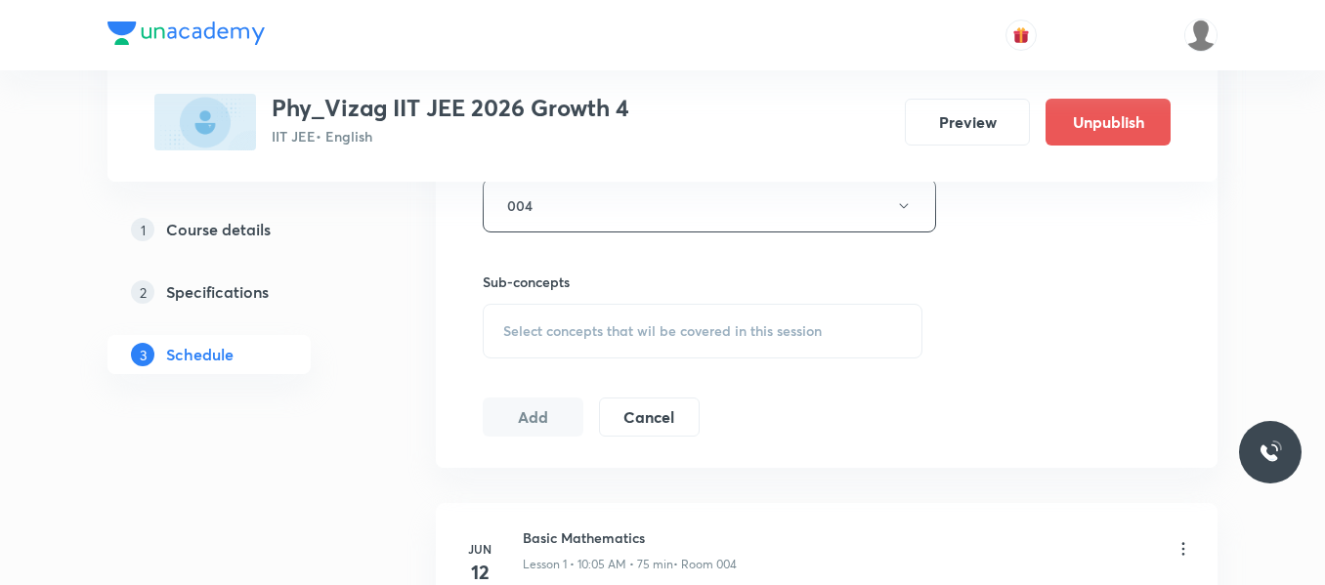
scroll to position [904, 0]
click at [580, 333] on span "Select concepts that wil be covered in this session" at bounding box center [662, 330] width 319 height 16
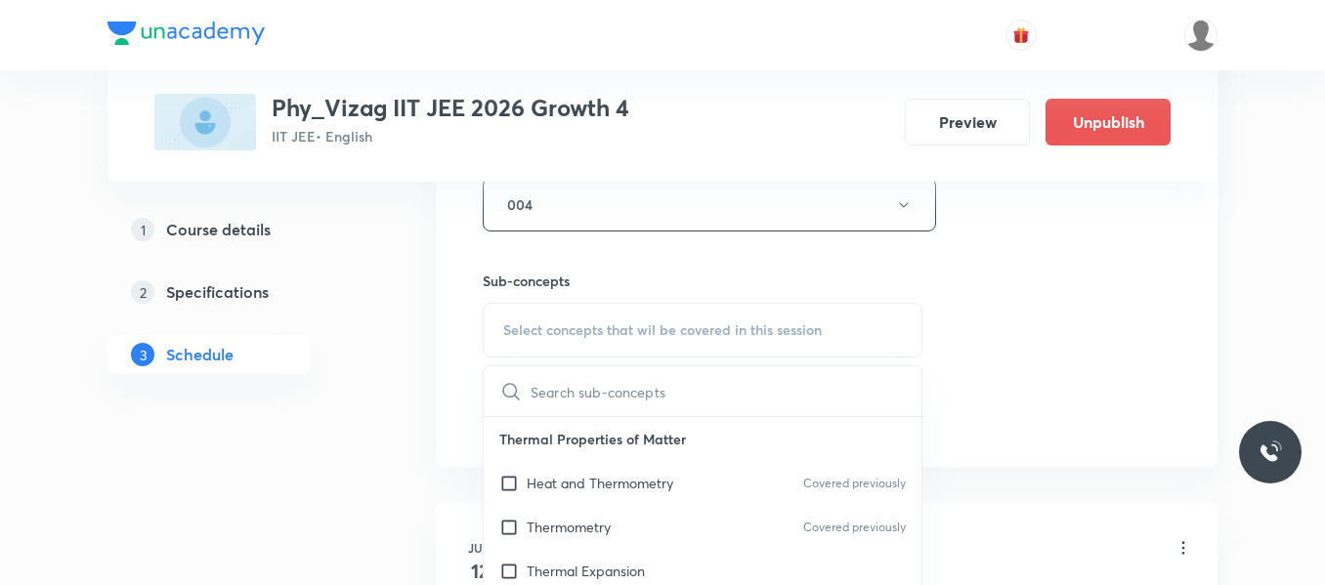
type input "Work Power Energy"
drag, startPoint x: 623, startPoint y: 387, endPoint x: 447, endPoint y: 399, distance: 177.2
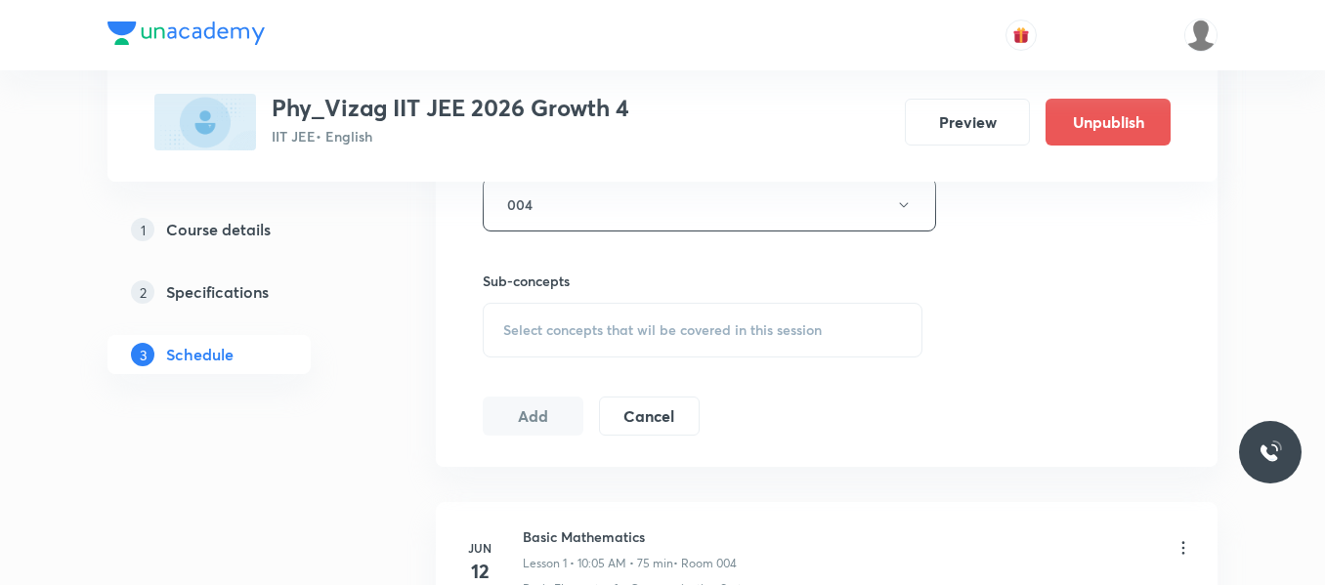
click at [585, 322] on span "Select concepts that wil be covered in this session" at bounding box center [662, 330] width 319 height 16
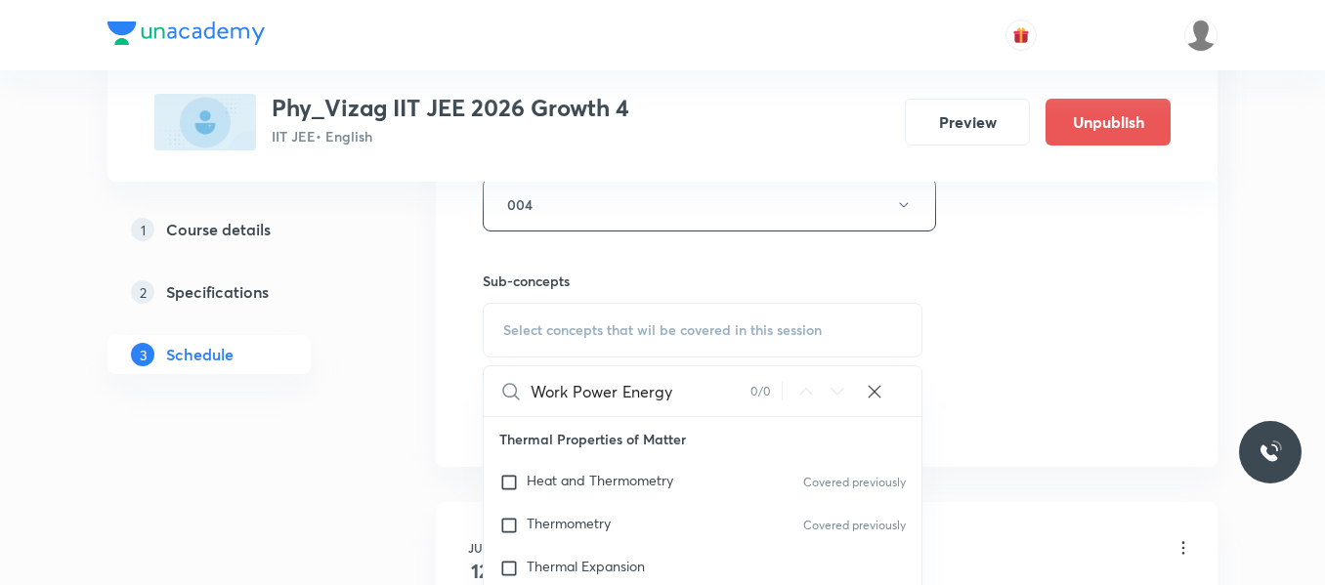
drag, startPoint x: 619, startPoint y: 390, endPoint x: 525, endPoint y: 395, distance: 94.9
click at [525, 395] on div "Work Power Energy 0 / 0 ​" at bounding box center [703, 391] width 438 height 50
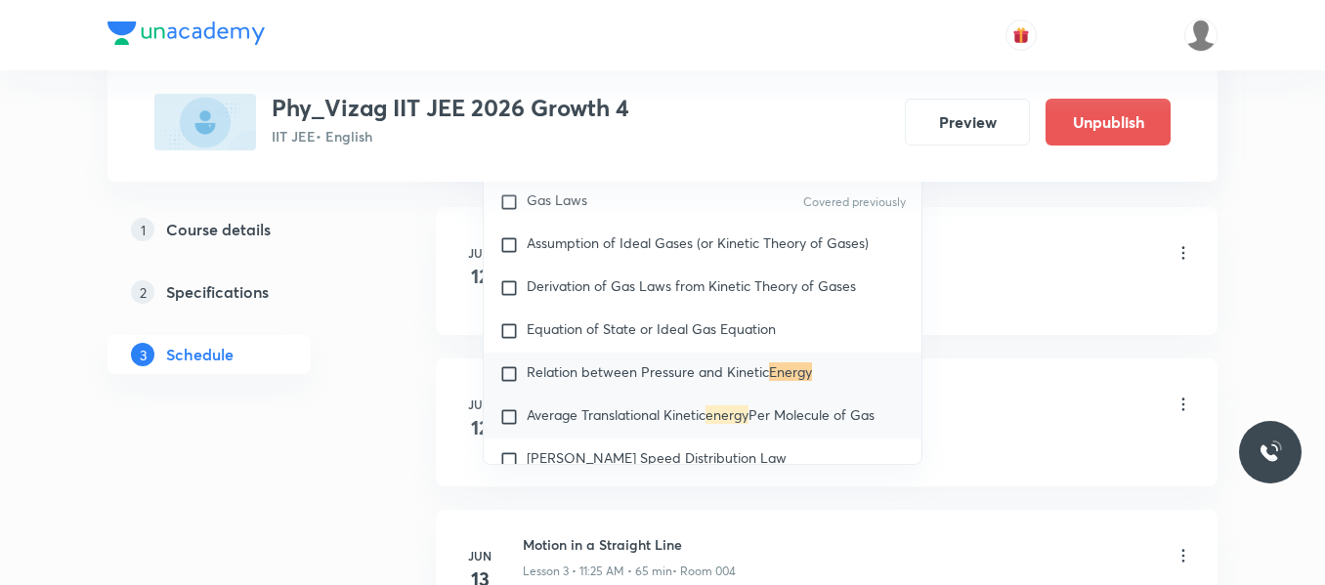
scroll to position [1216, 0]
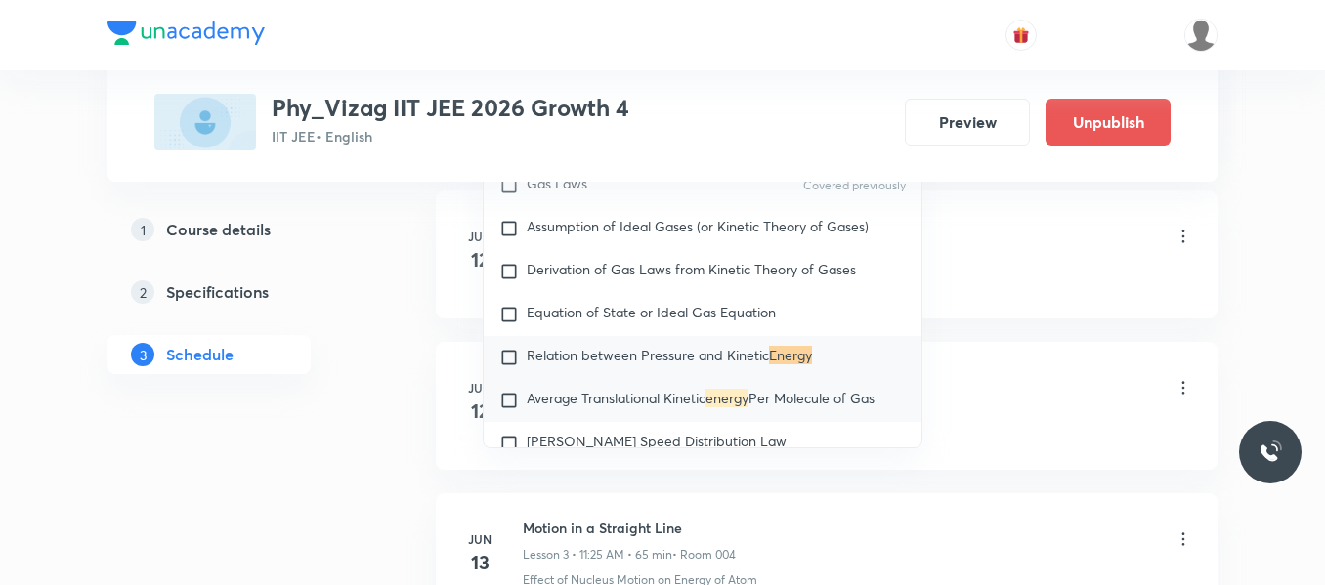
type input "Energy"
click at [513, 395] on input "checkbox" at bounding box center [512, 401] width 27 height 20
checkbox input "true"
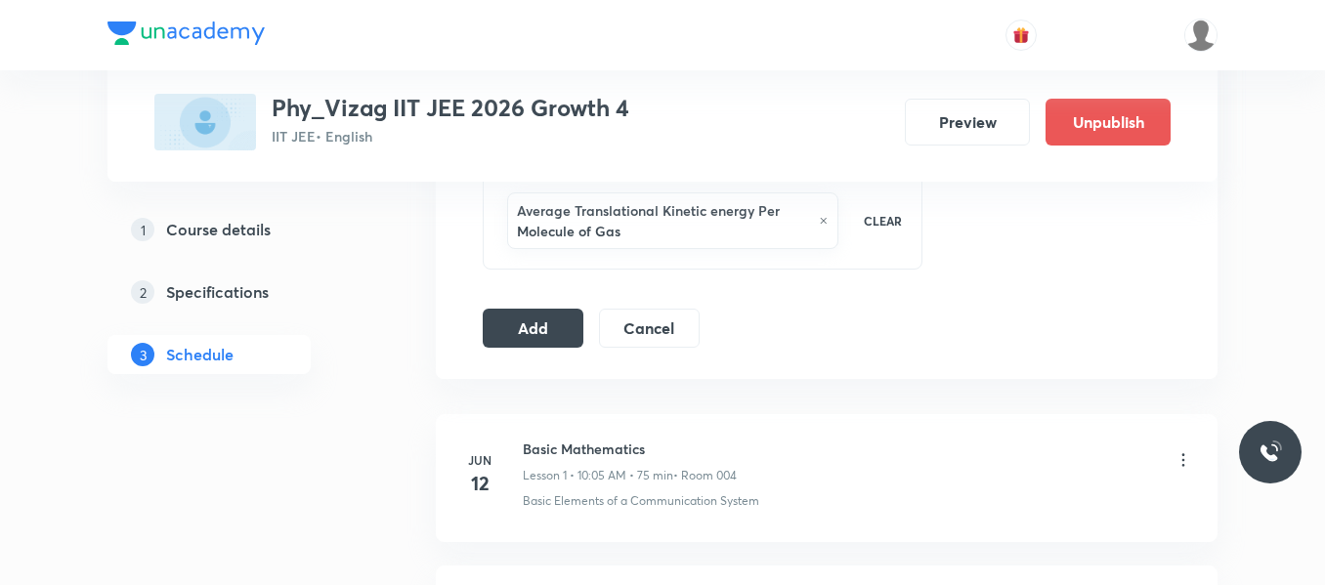
scroll to position [1033, 0]
click at [559, 343] on button "Add" at bounding box center [533, 328] width 101 height 39
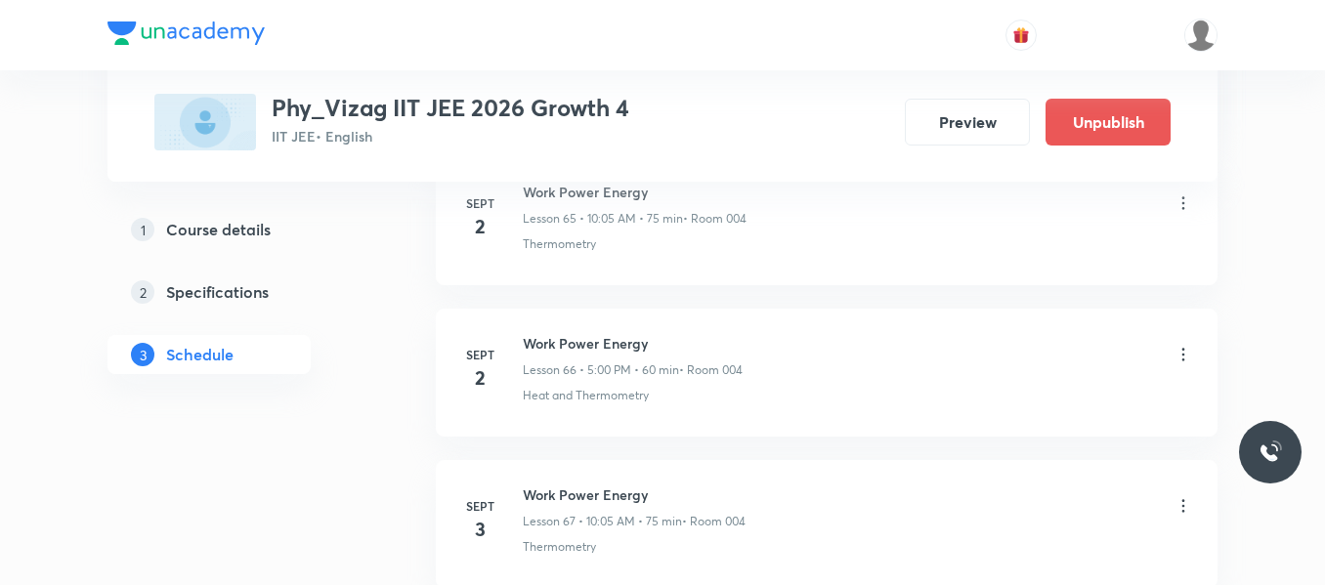
scroll to position [10533, 0]
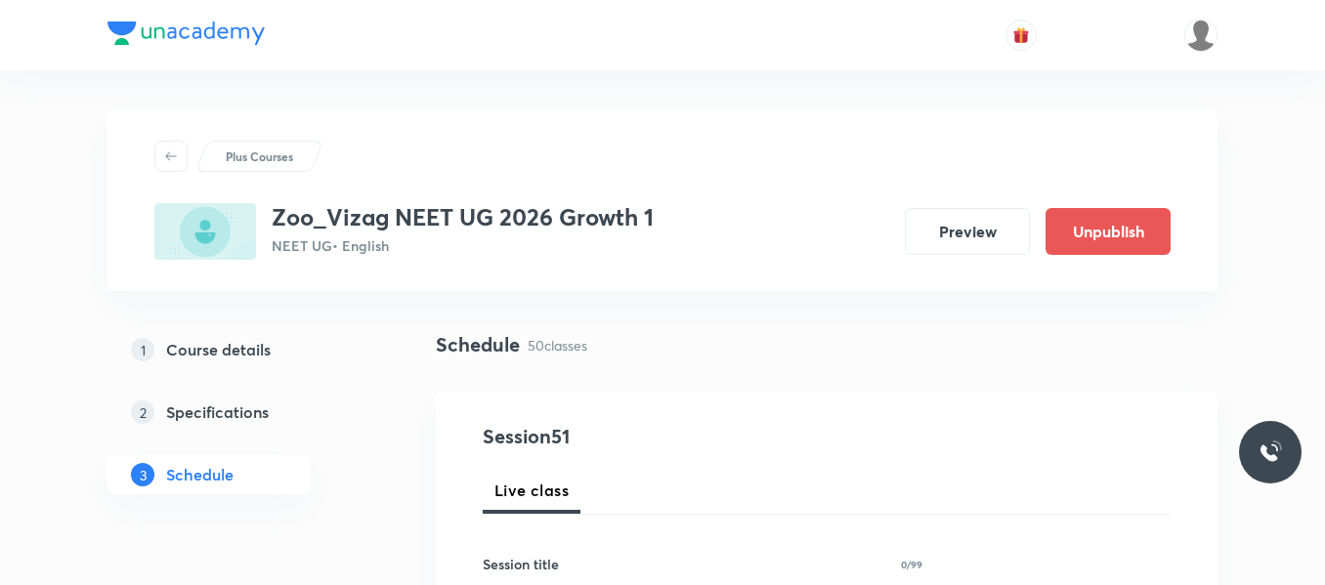
click at [339, 499] on div "1 Course details 2 Specifications 3 Schedule" at bounding box center [240, 424] width 266 height 188
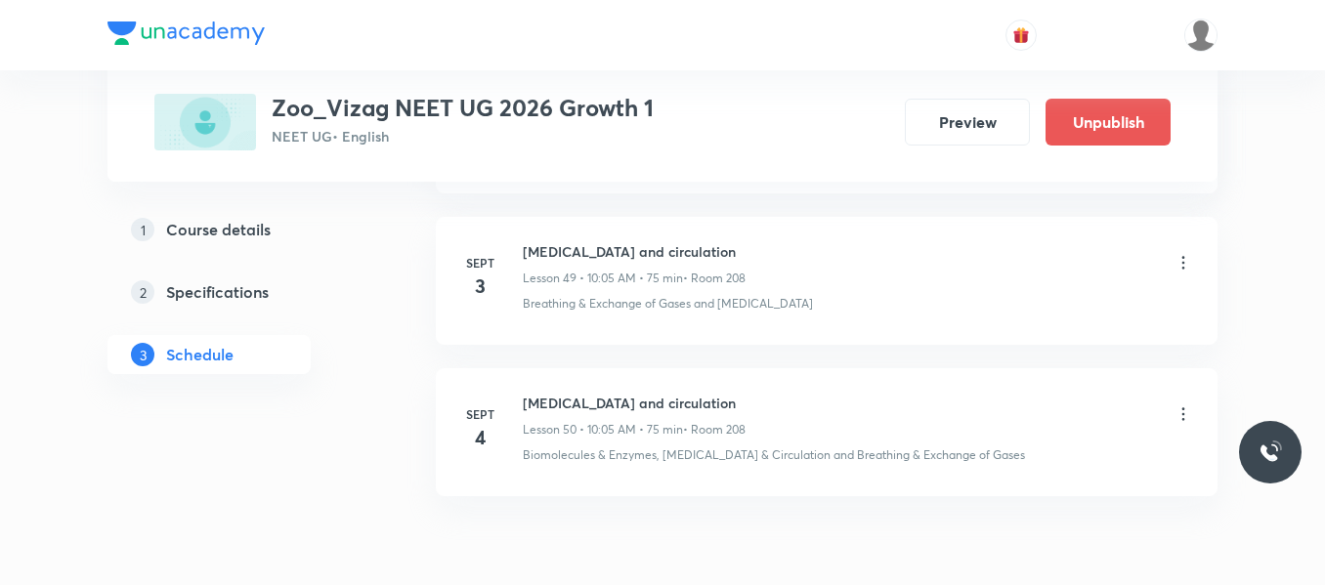
scroll to position [8453, 0]
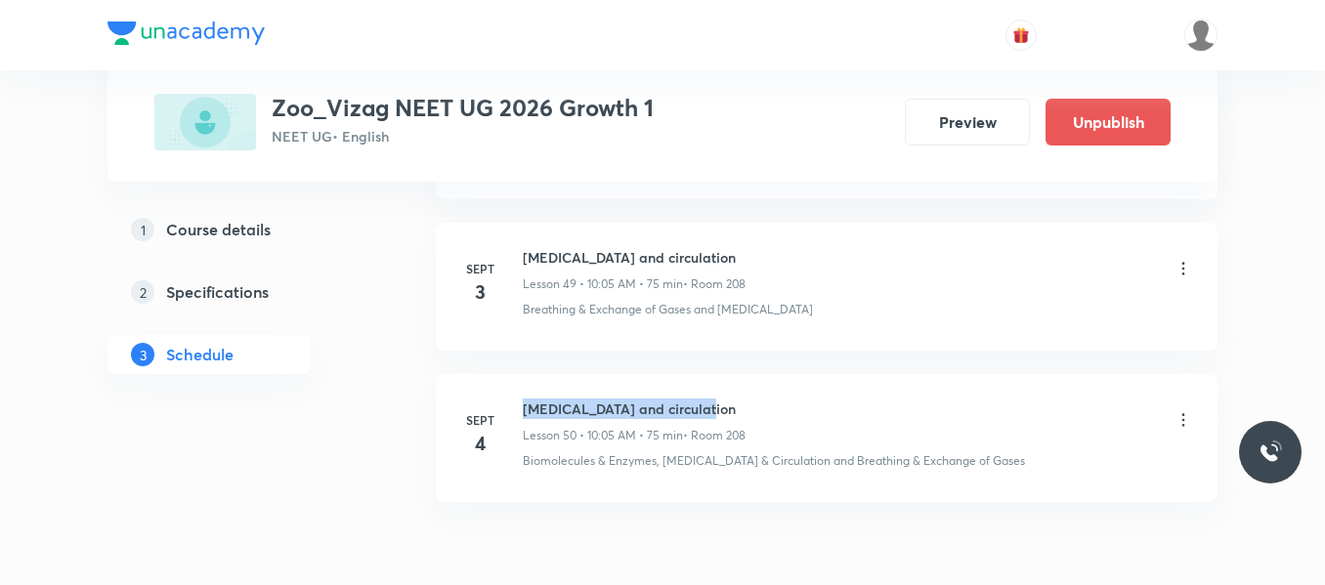
drag, startPoint x: 524, startPoint y: 404, endPoint x: 811, endPoint y: 394, distance: 287.4
click at [811, 394] on li "[DATE] [MEDICAL_DATA] and circulation Lesson 50 • 10:05 AM • 75 min • Room 208 …" at bounding box center [827, 438] width 782 height 128
copy h6 "[MEDICAL_DATA] and circulation"
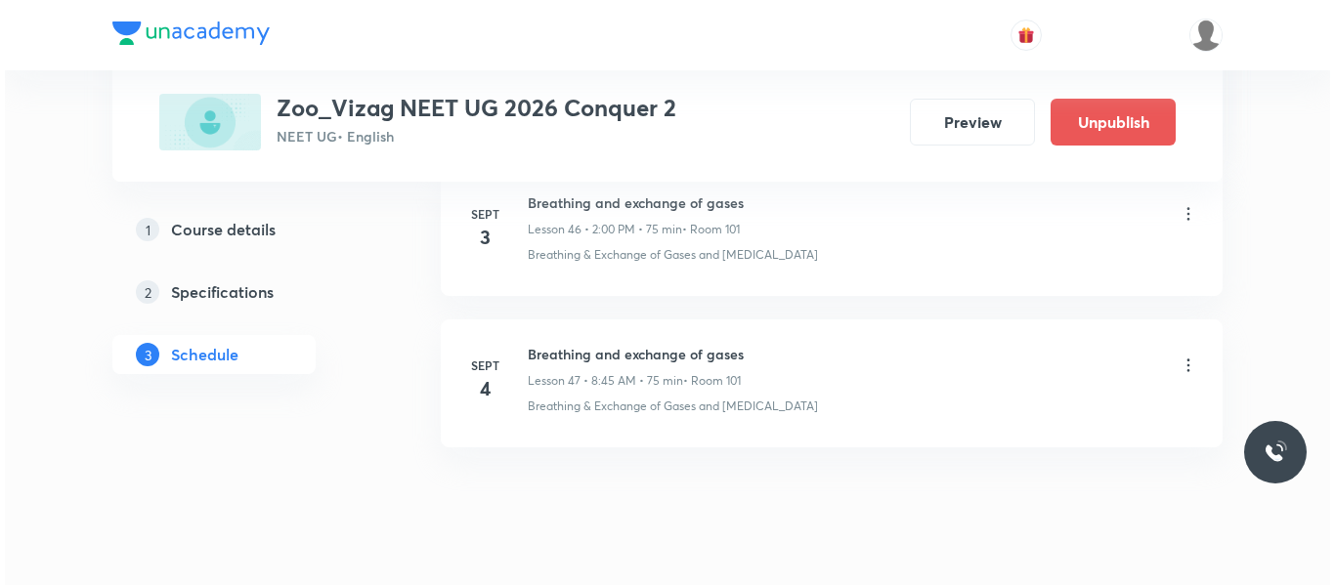
scroll to position [8052, 0]
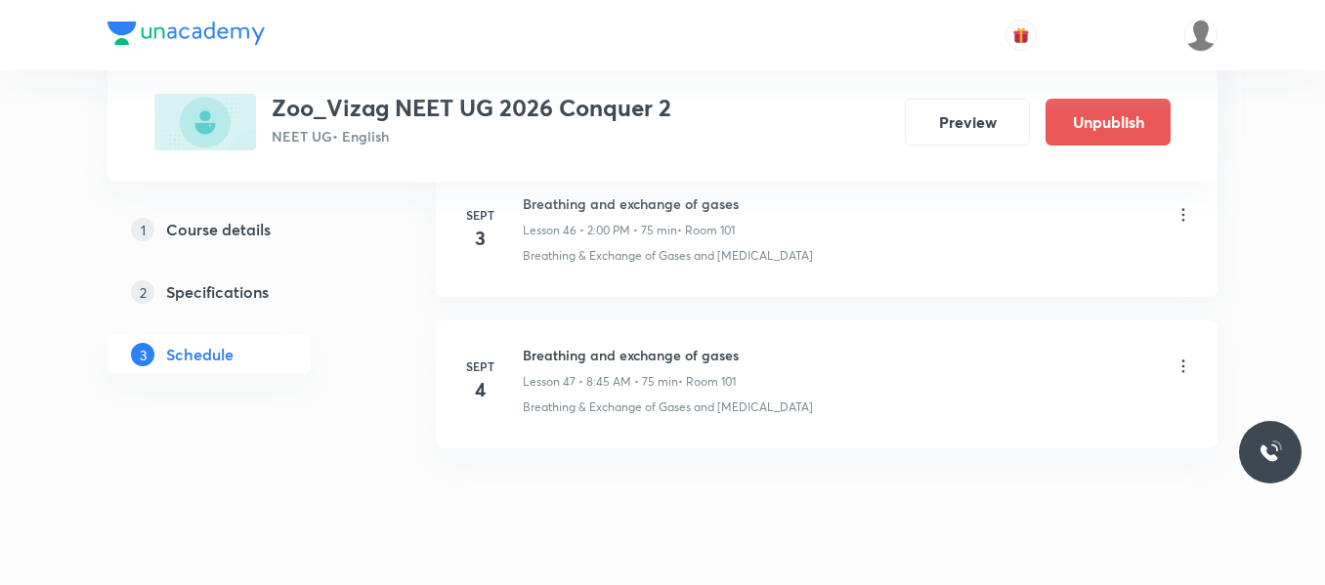
click at [1183, 360] on icon at bounding box center [1184, 367] width 20 height 20
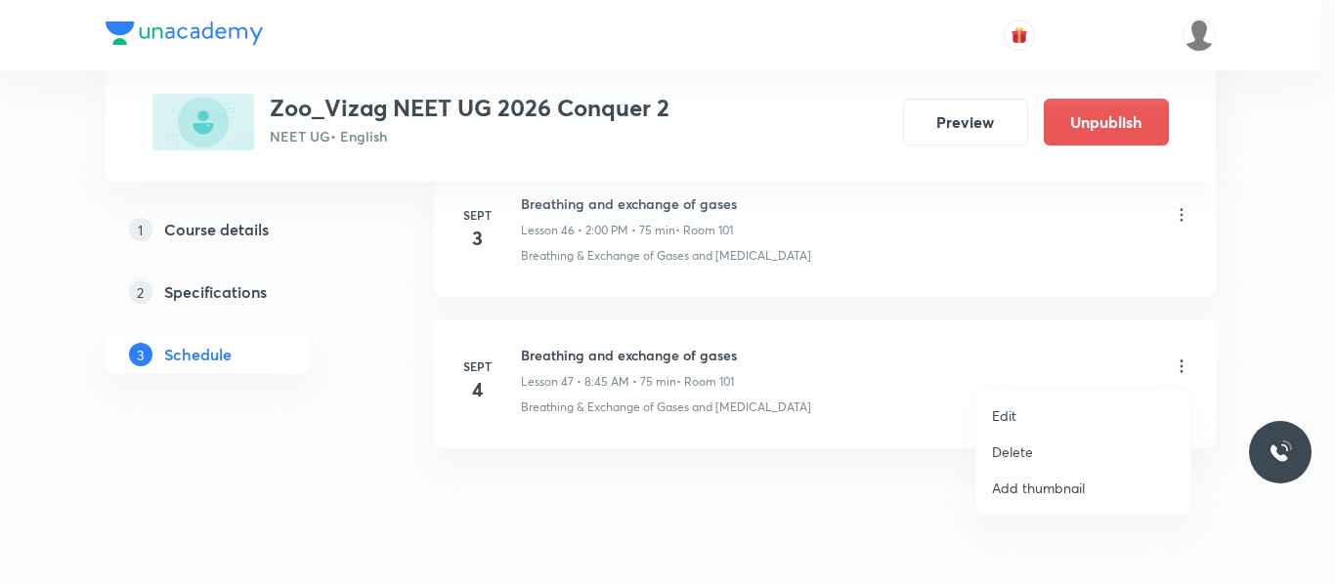
click at [1005, 409] on p "Edit" at bounding box center [1004, 416] width 24 height 21
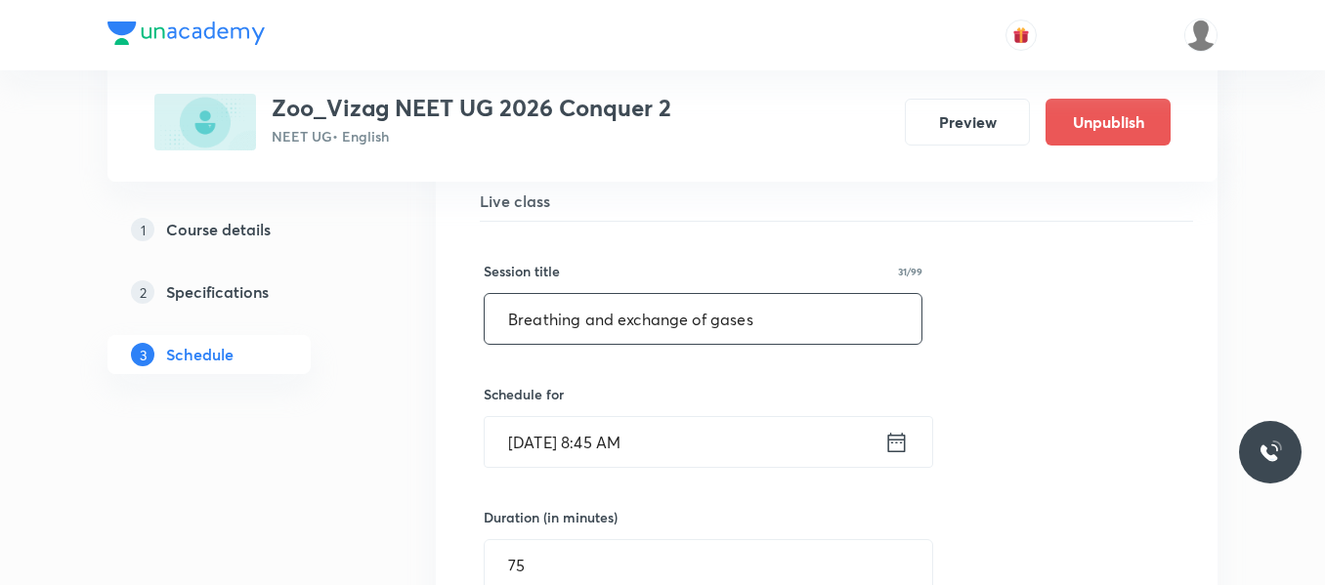
scroll to position [7256, 0]
click at [744, 315] on input "Breathing and exchange of gases" at bounding box center [703, 320] width 437 height 50
type input "B"
paste input "[MEDICAL_DATA] and circulation"
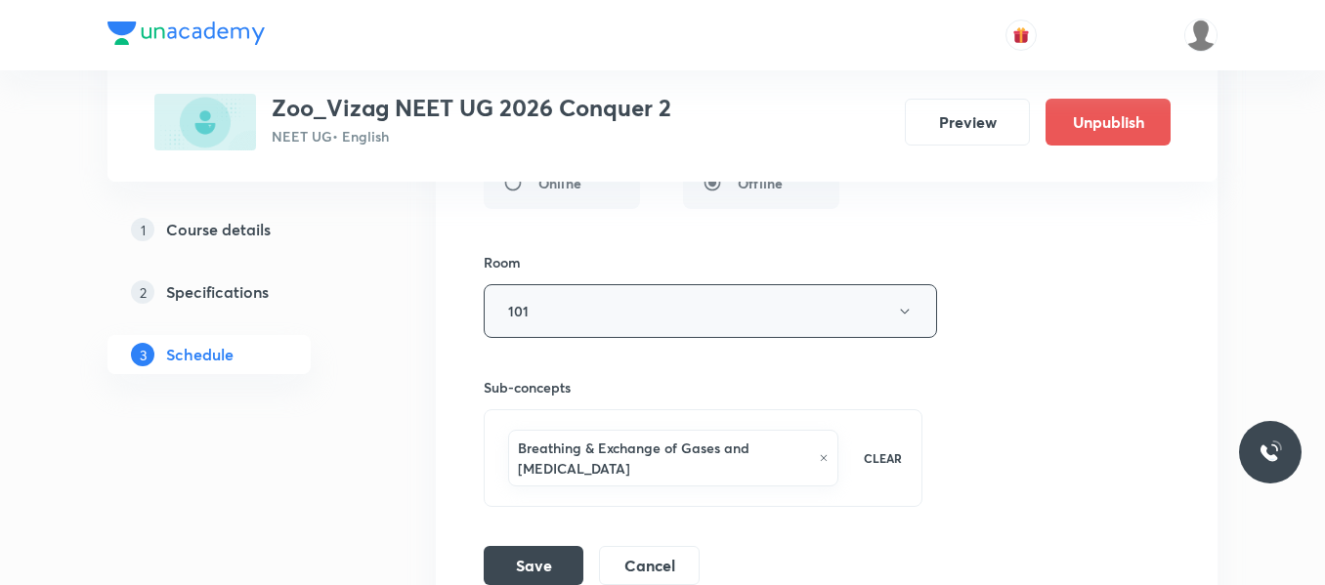
scroll to position [7773, 0]
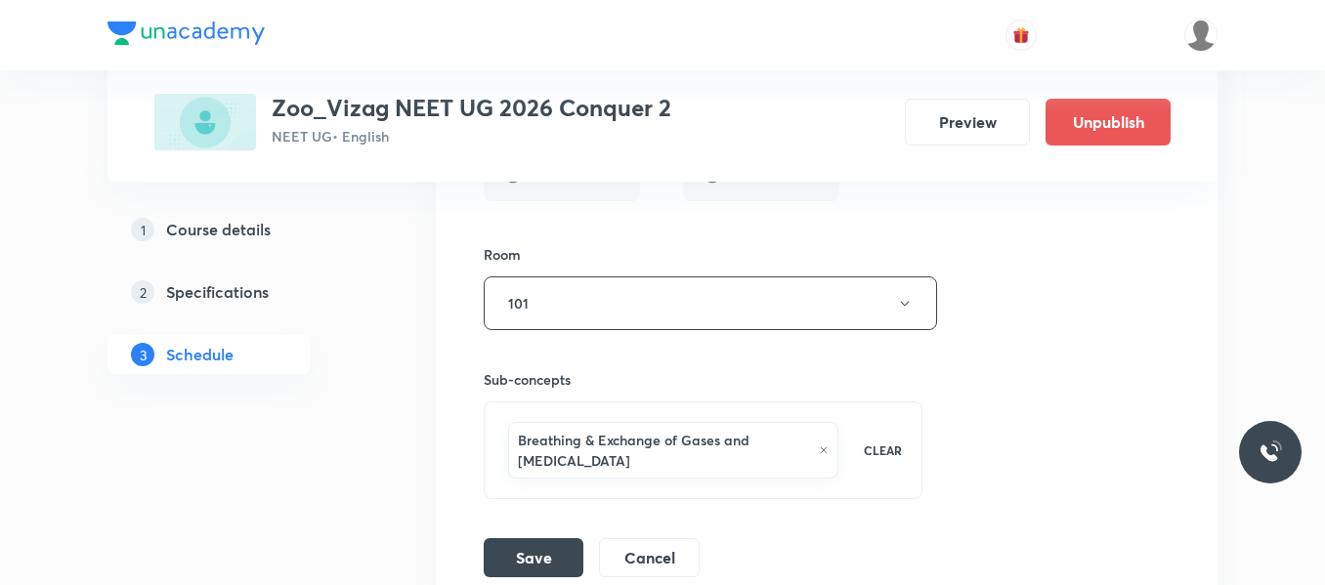
type input "[MEDICAL_DATA] and circulation"
click at [819, 448] on icon at bounding box center [824, 451] width 10 height 12
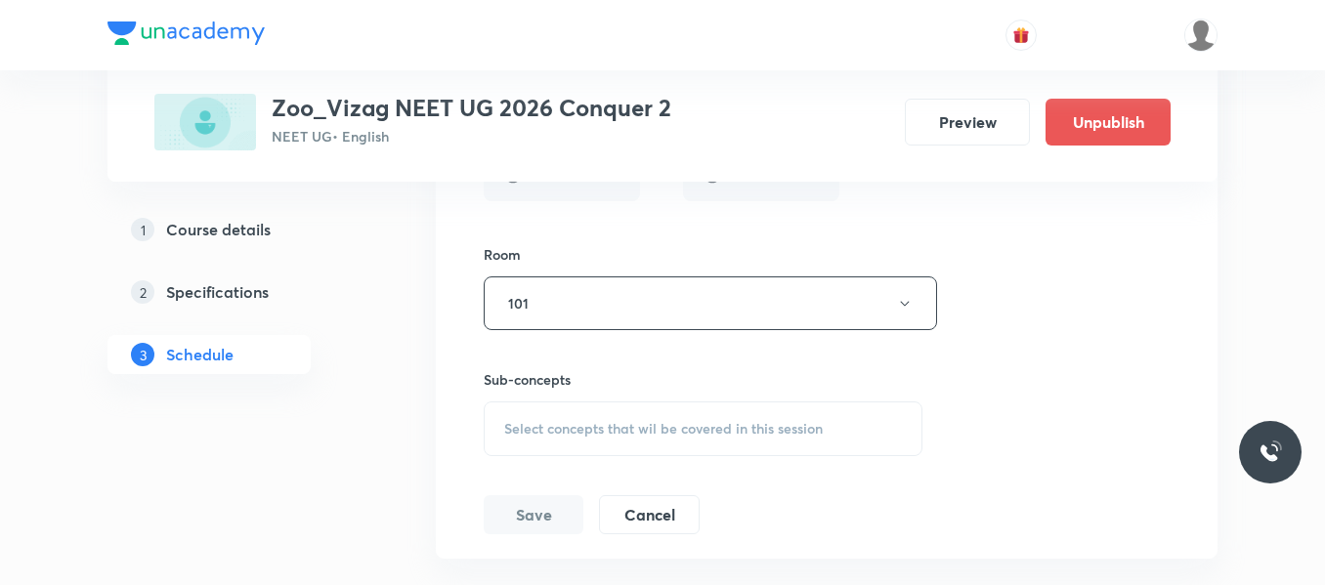
click at [642, 430] on span "Select concepts that wil be covered in this session" at bounding box center [663, 429] width 319 height 16
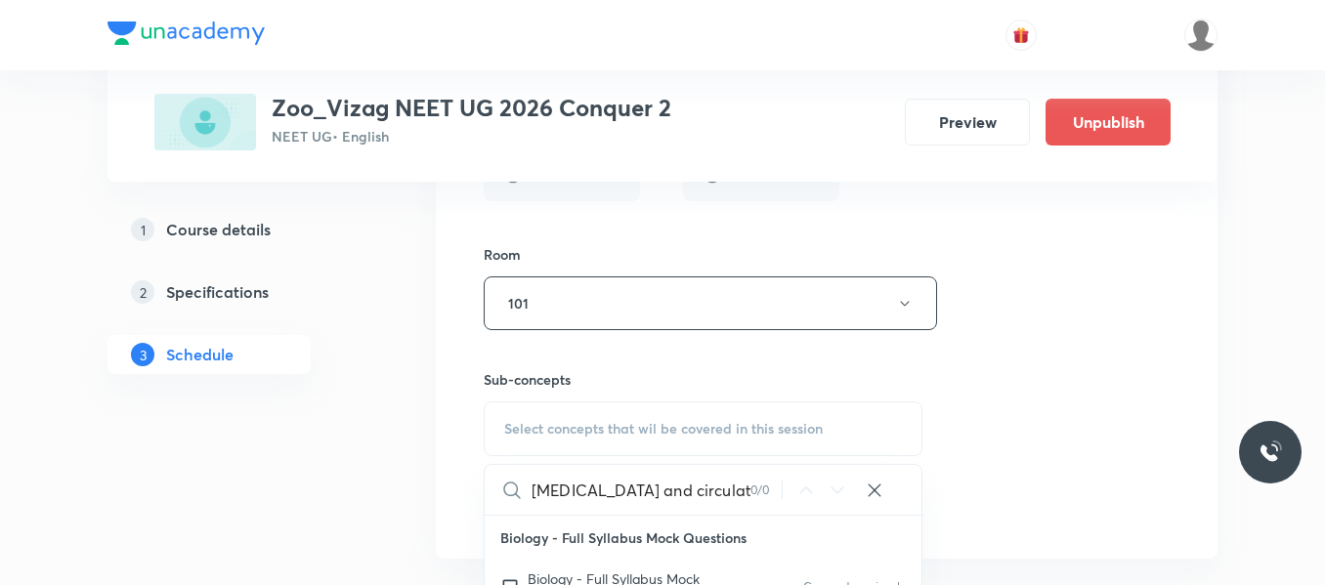
drag, startPoint x: 622, startPoint y: 491, endPoint x: 734, endPoint y: 491, distance: 111.4
click at [734, 491] on input "[MEDICAL_DATA] and circulation" at bounding box center [641, 490] width 219 height 50
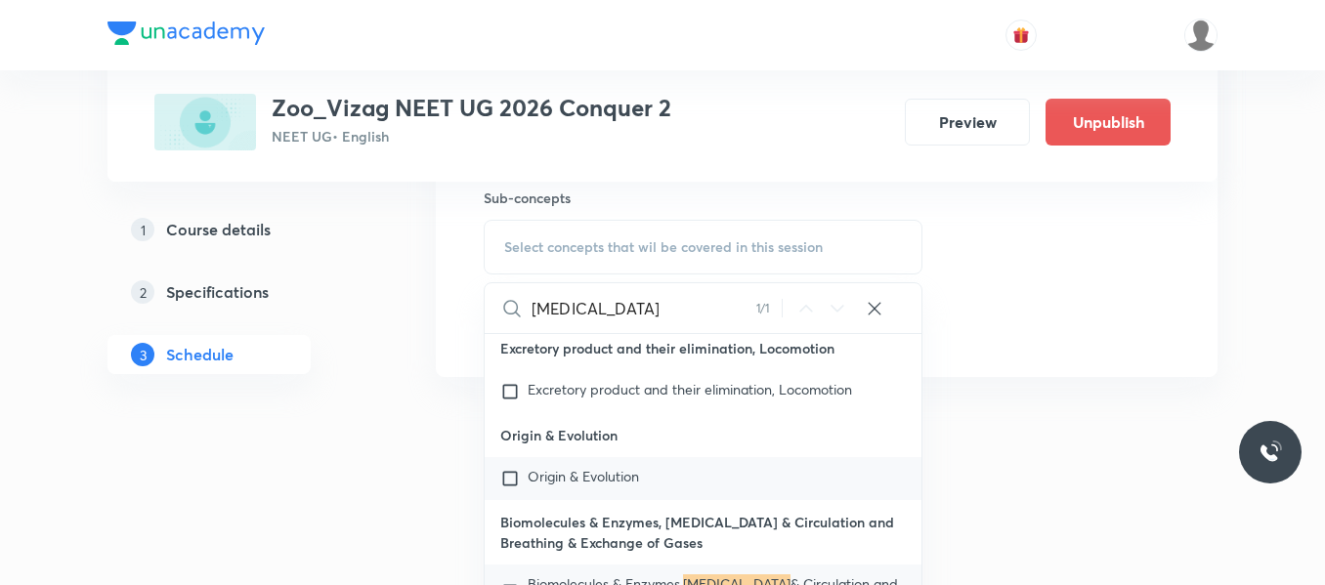
scroll to position [10025, 0]
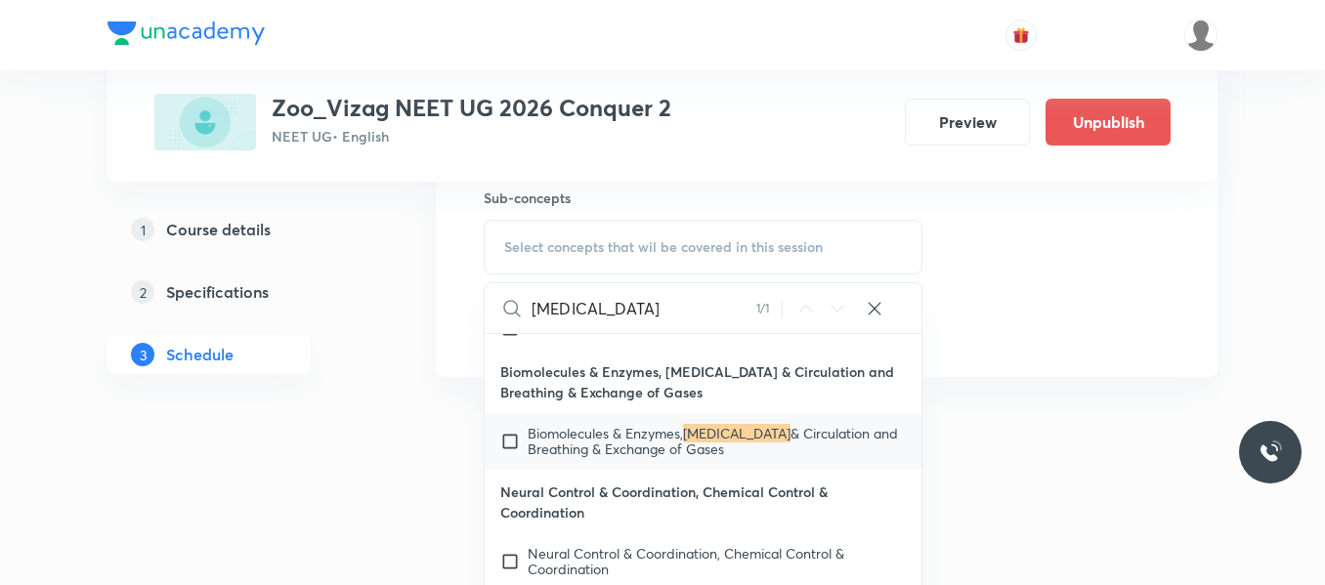
type input "[MEDICAL_DATA]"
click at [512, 440] on input "checkbox" at bounding box center [513, 441] width 27 height 31
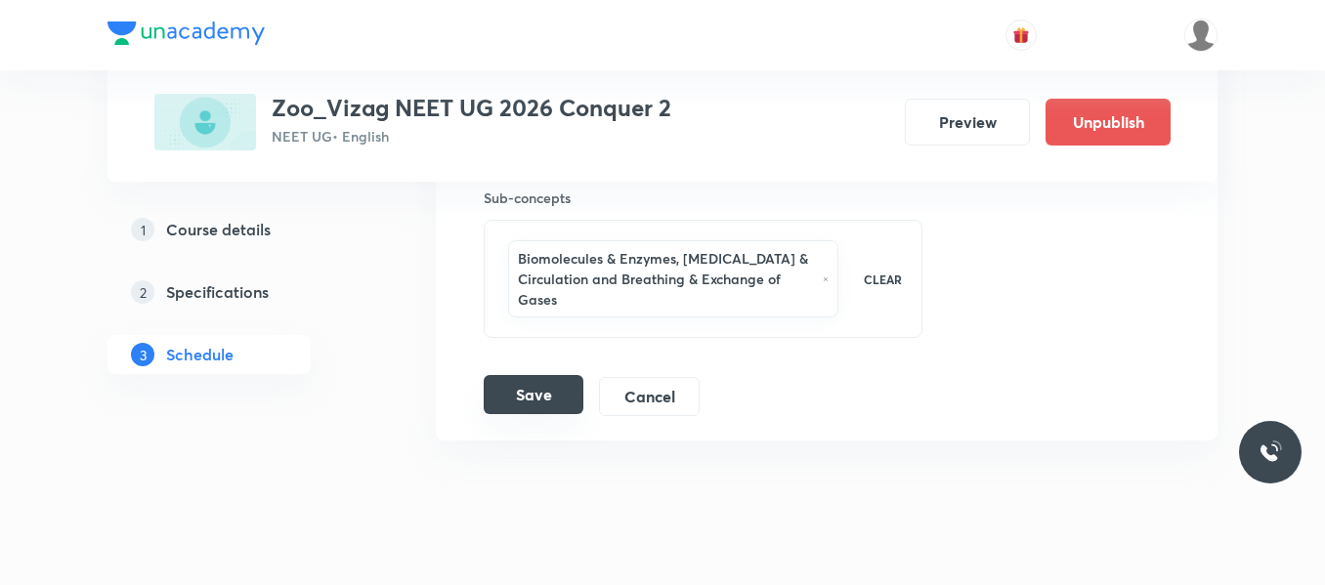
click at [528, 400] on button "Save" at bounding box center [534, 394] width 100 height 39
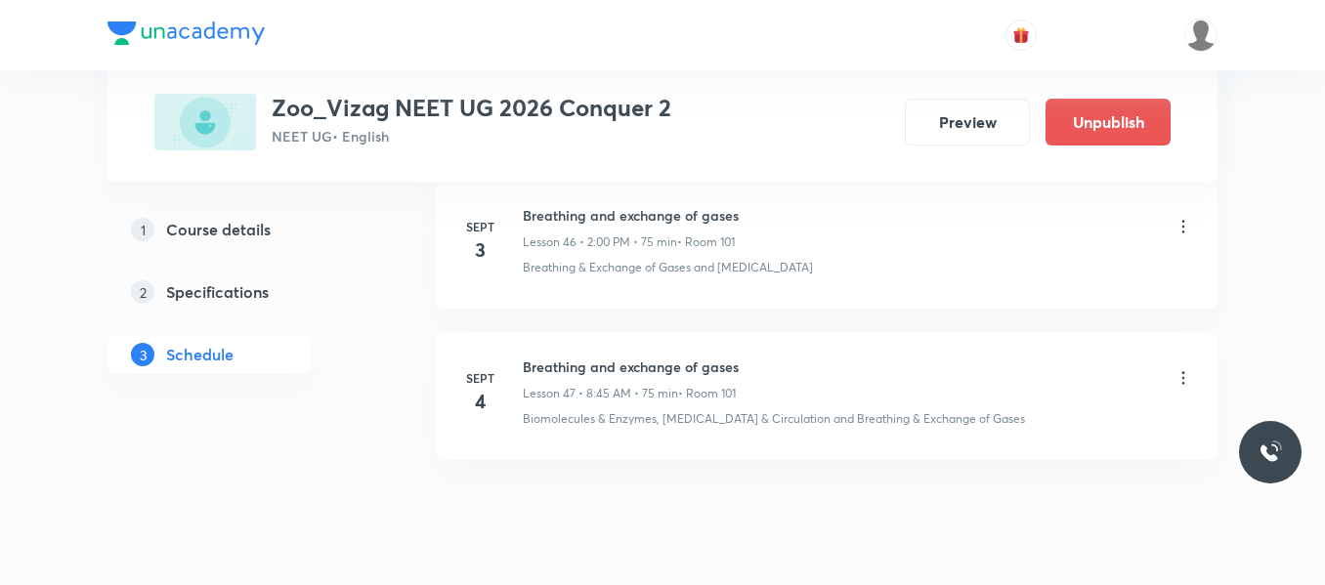
scroll to position [7144, 0]
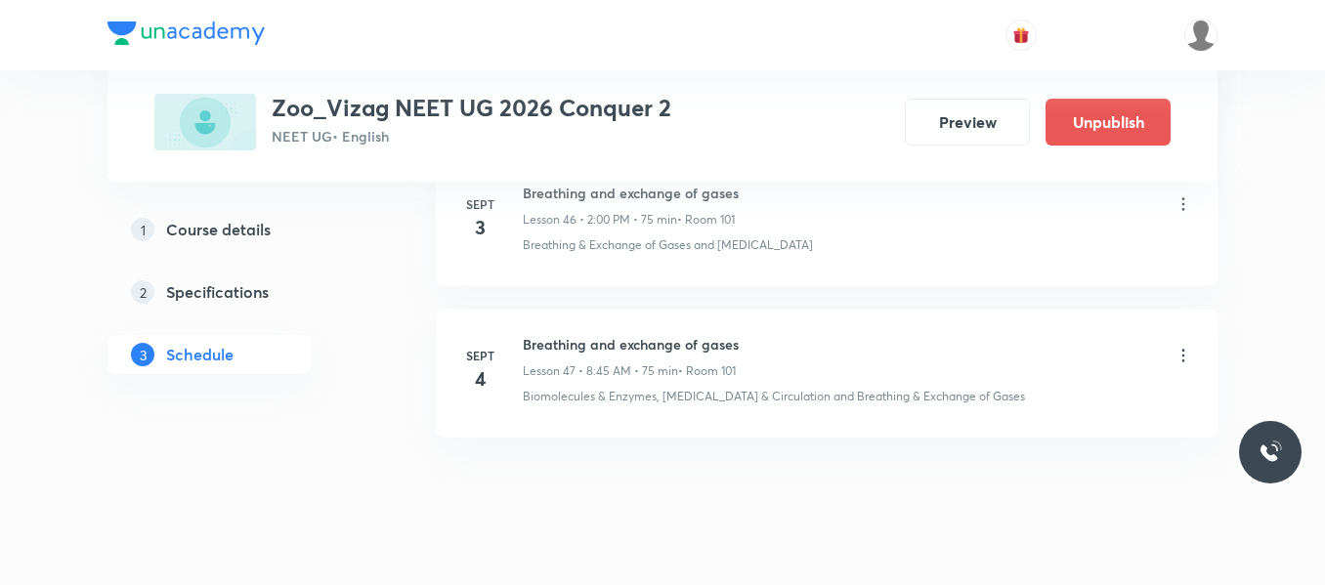
scroll to position [8058, 0]
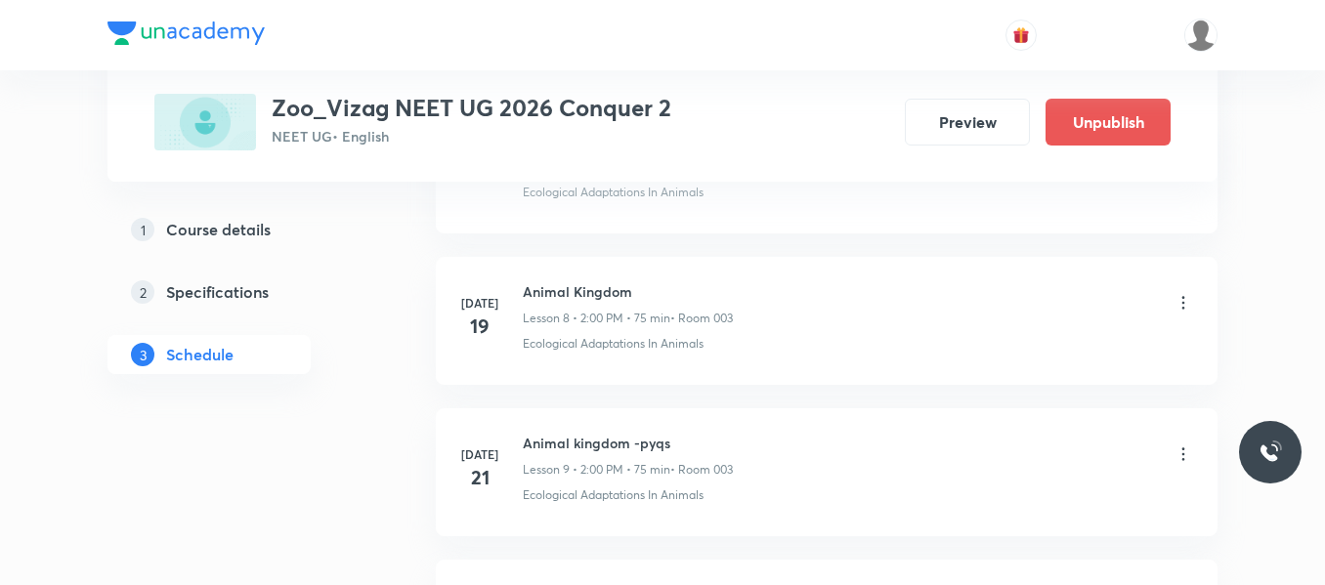
scroll to position [2210, 0]
click at [503, 514] on li "[DATE] Animal kingdom -pyqs Lesson 9 • 2:00 PM • 75 min • Room 003 Ecological A…" at bounding box center [827, 471] width 782 height 128
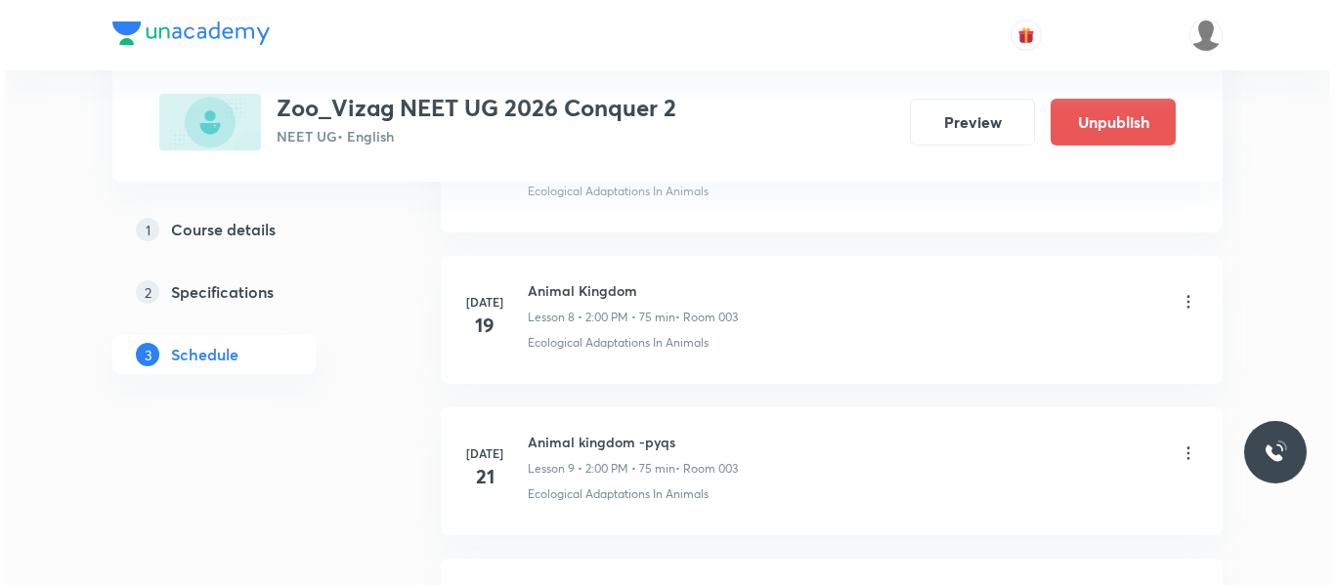
scroll to position [8099, 0]
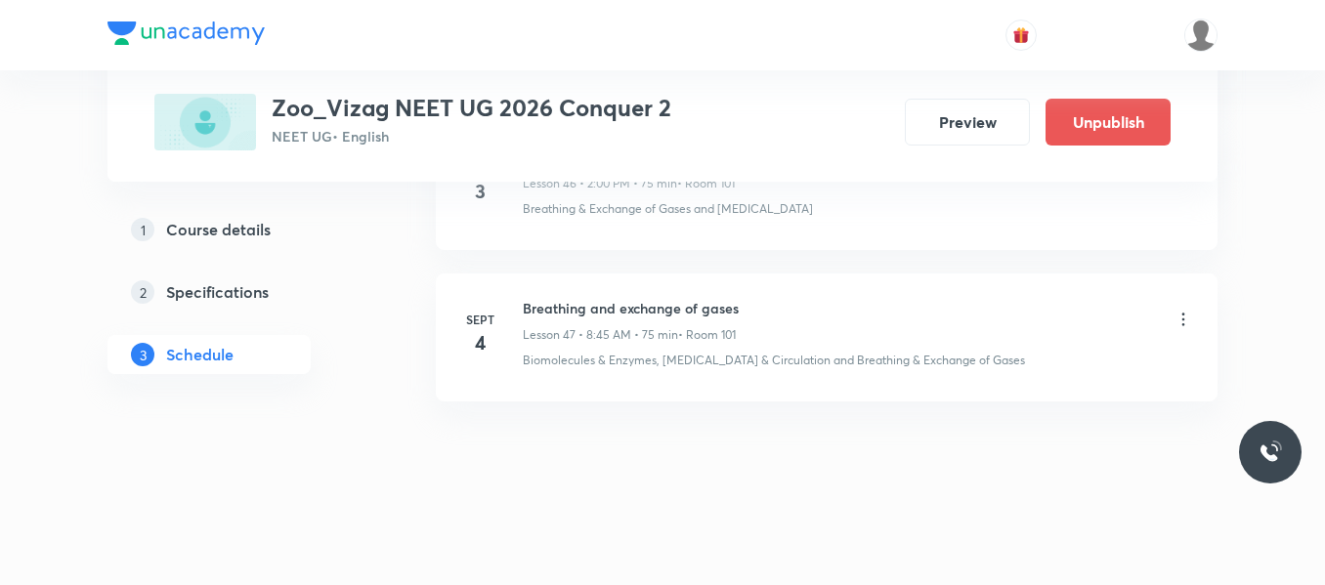
click at [1182, 320] on icon at bounding box center [1184, 320] width 20 height 20
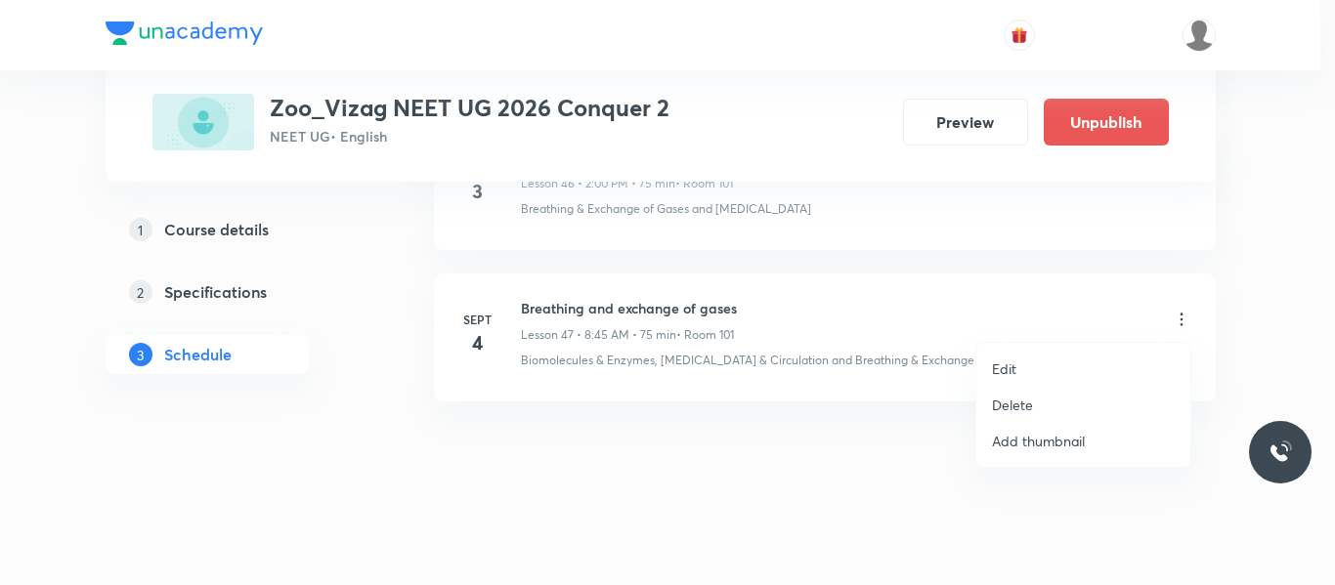
click at [1005, 362] on p "Edit" at bounding box center [1004, 369] width 24 height 21
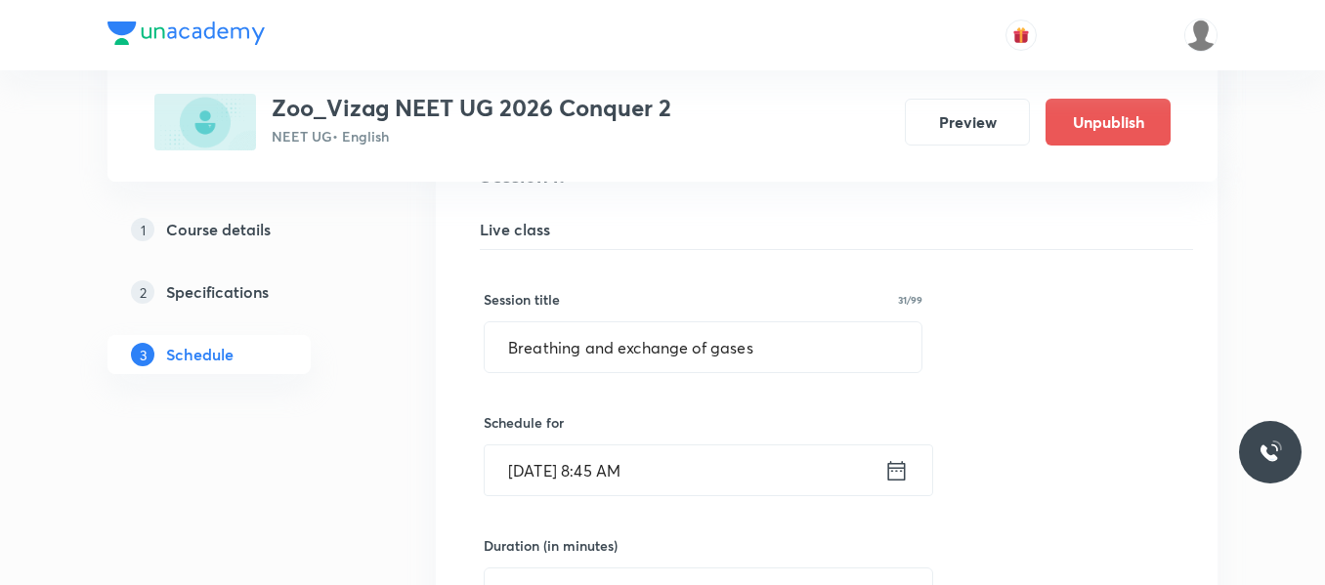
scroll to position [7228, 0]
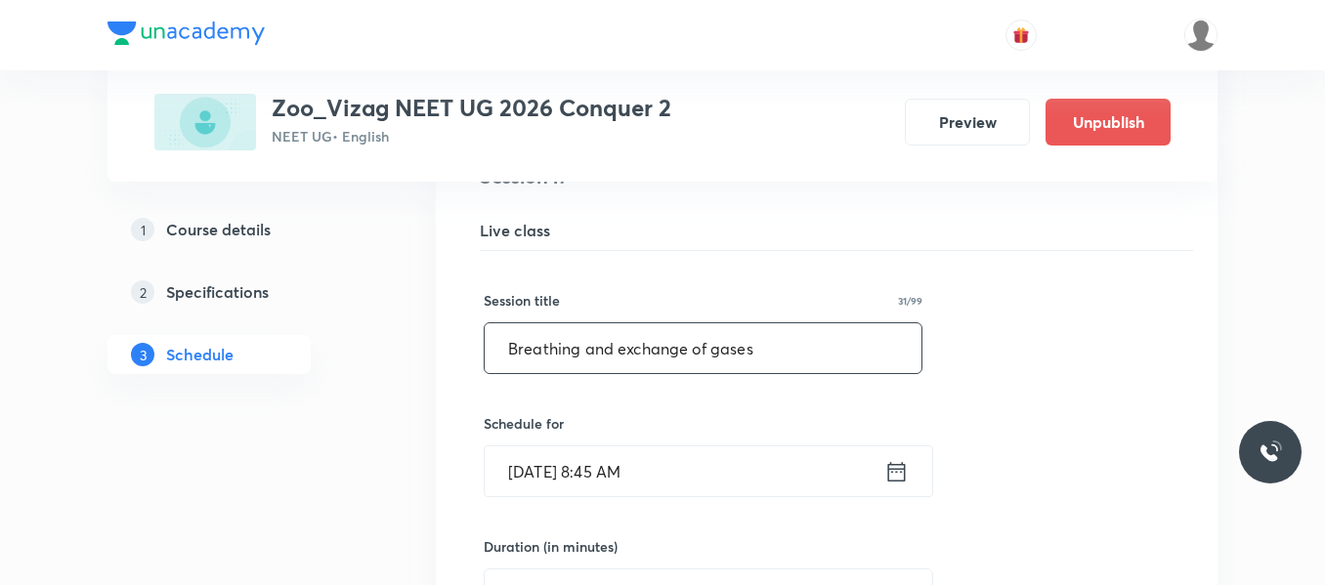
click at [728, 356] on input "Breathing and exchange of gases" at bounding box center [703, 348] width 437 height 50
type input "B"
paste input "[MEDICAL_DATA] and circulation"
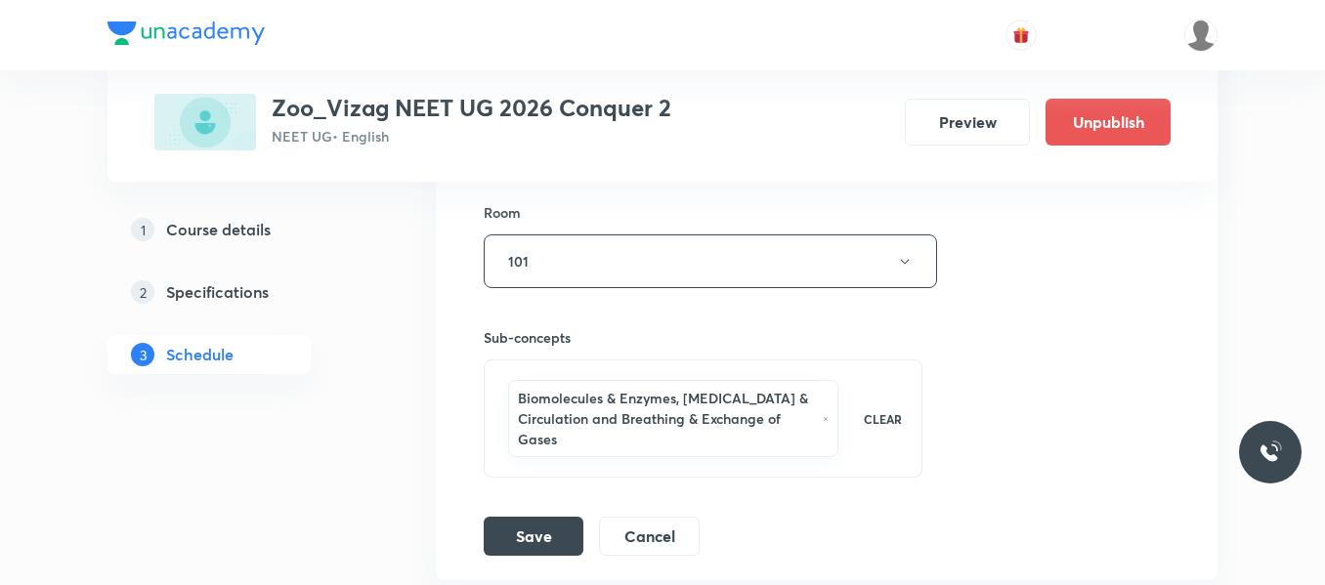
scroll to position [7816, 0]
type input "[MEDICAL_DATA] and circulation"
click at [560, 534] on button "Save" at bounding box center [534, 533] width 100 height 39
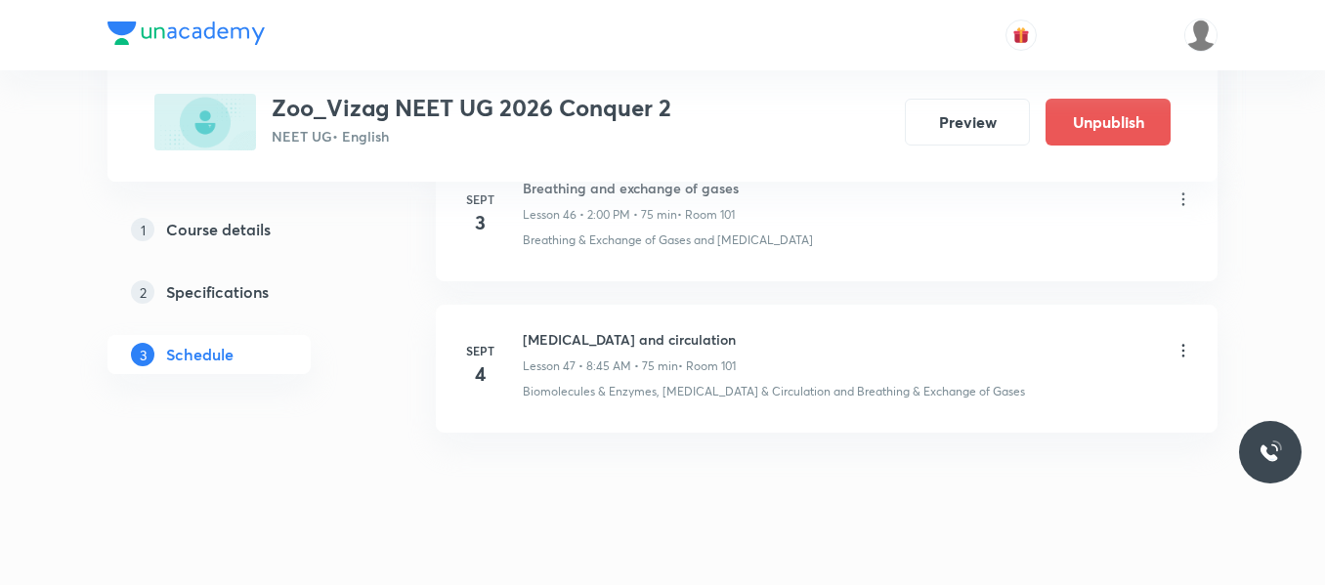
scroll to position [7164, 0]
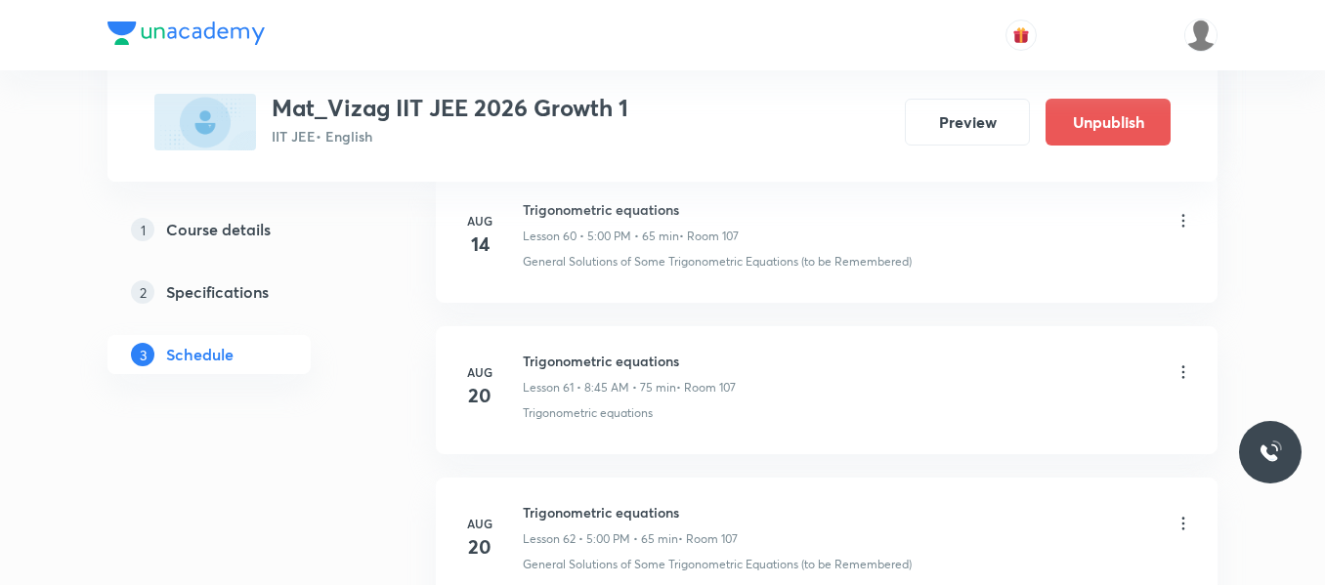
scroll to position [11859, 0]
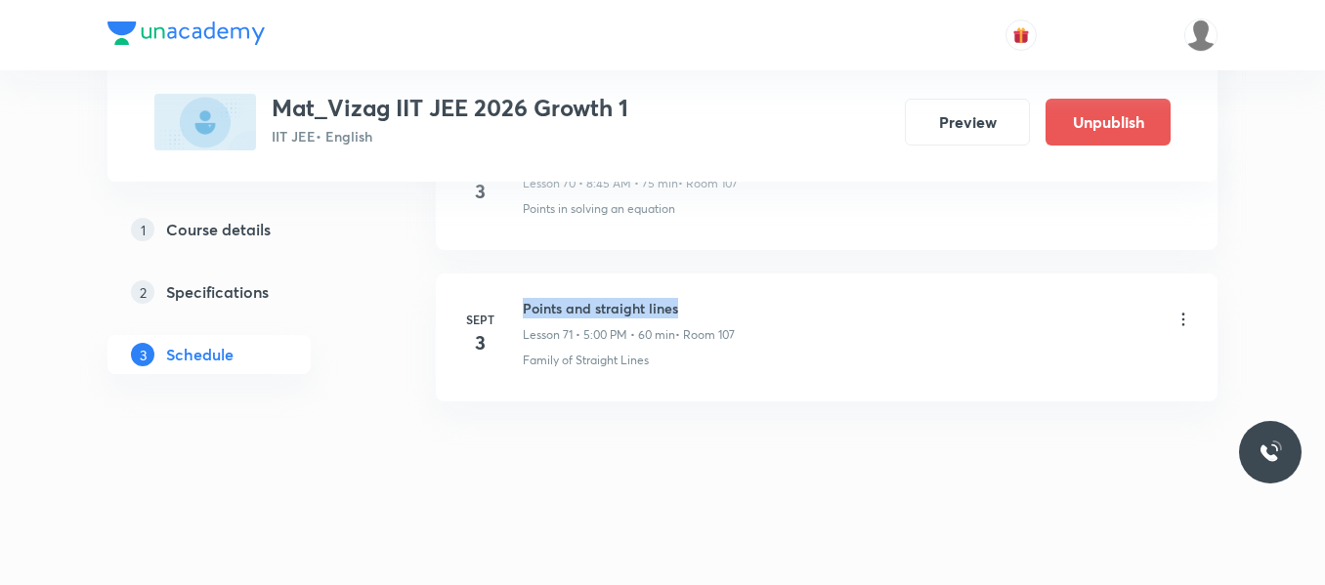
drag, startPoint x: 525, startPoint y: 304, endPoint x: 765, endPoint y: 284, distance: 241.2
click at [765, 284] on li "[DATE] Points and straight lines Lesson 71 • 5:00 PM • 60 min • Room 107 Family…" at bounding box center [827, 338] width 782 height 128
copy h6 "Points and straight lines"
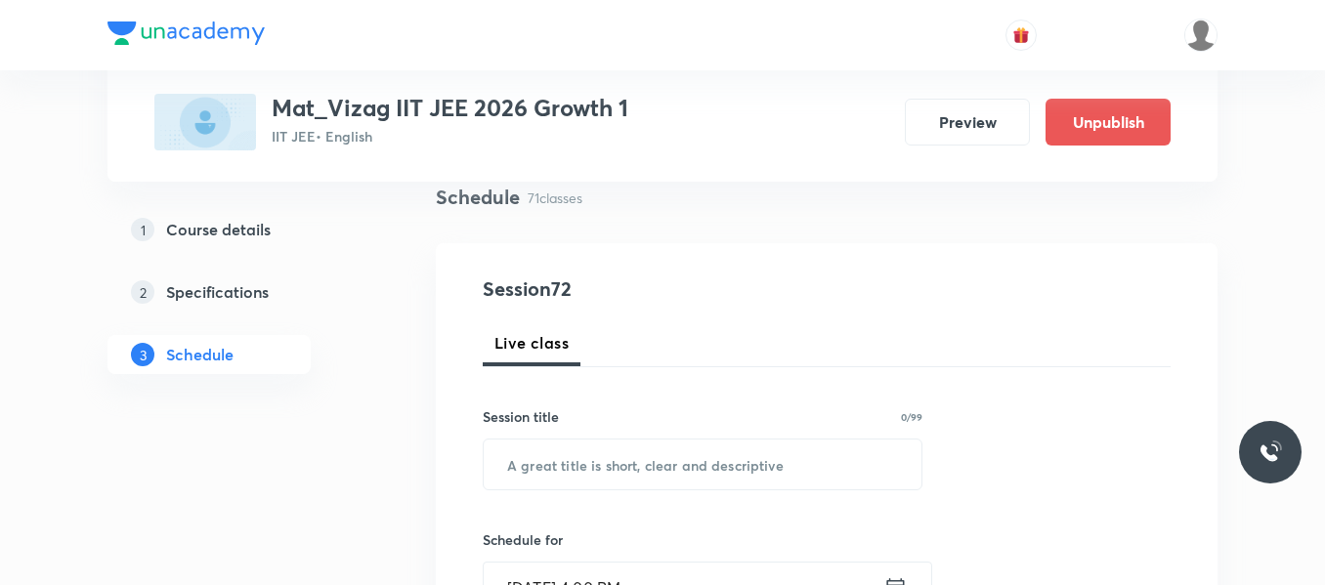
scroll to position [149, 0]
click at [601, 459] on input "text" at bounding box center [703, 463] width 438 height 50
paste input "Points and straight lines"
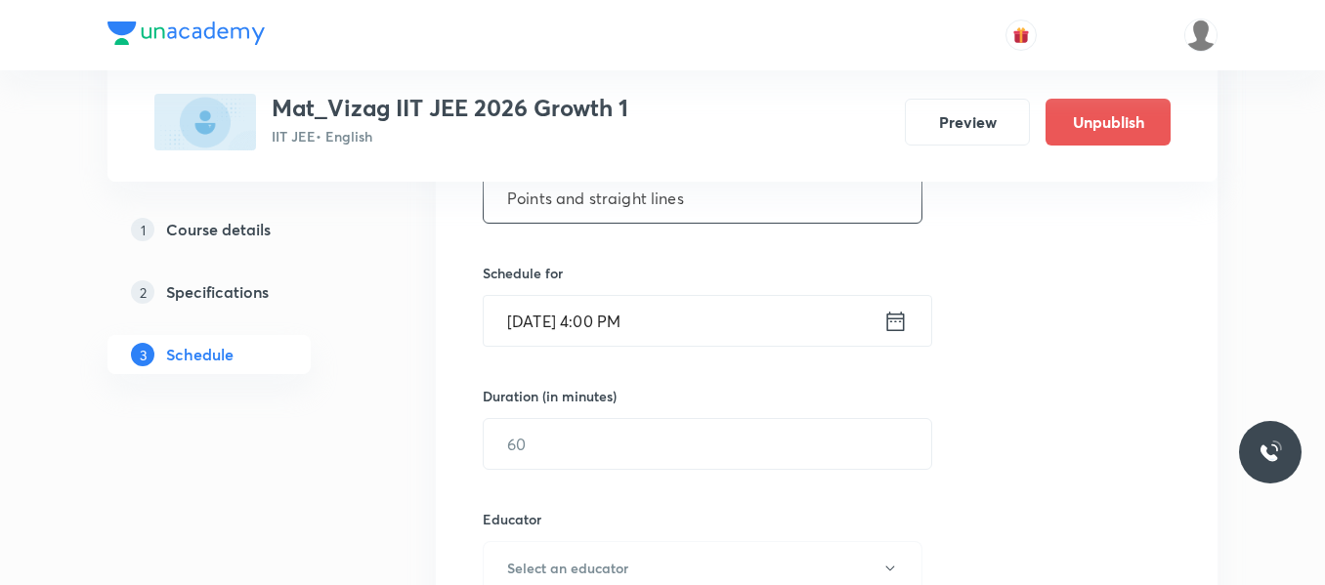
scroll to position [415, 0]
type input "Points and straight lines"
click at [898, 310] on icon at bounding box center [895, 320] width 24 height 27
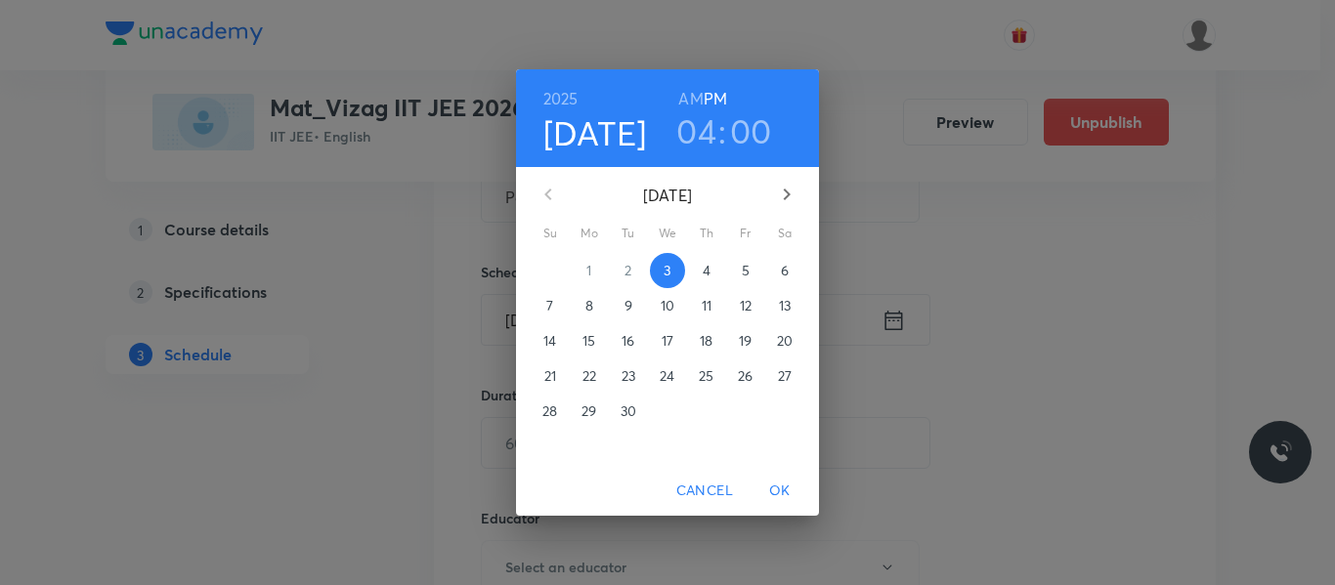
click at [703, 266] on p "4" at bounding box center [707, 271] width 8 height 20
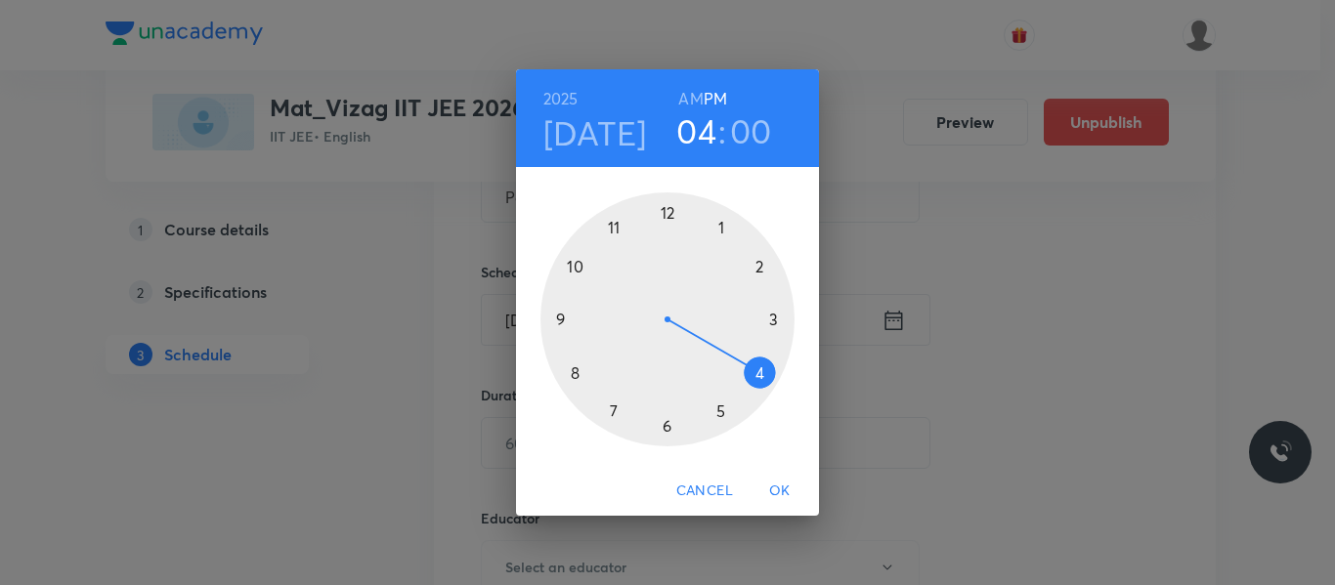
click at [698, 94] on h6 "AM" at bounding box center [690, 98] width 24 height 27
click at [574, 377] on div at bounding box center [667, 319] width 254 height 254
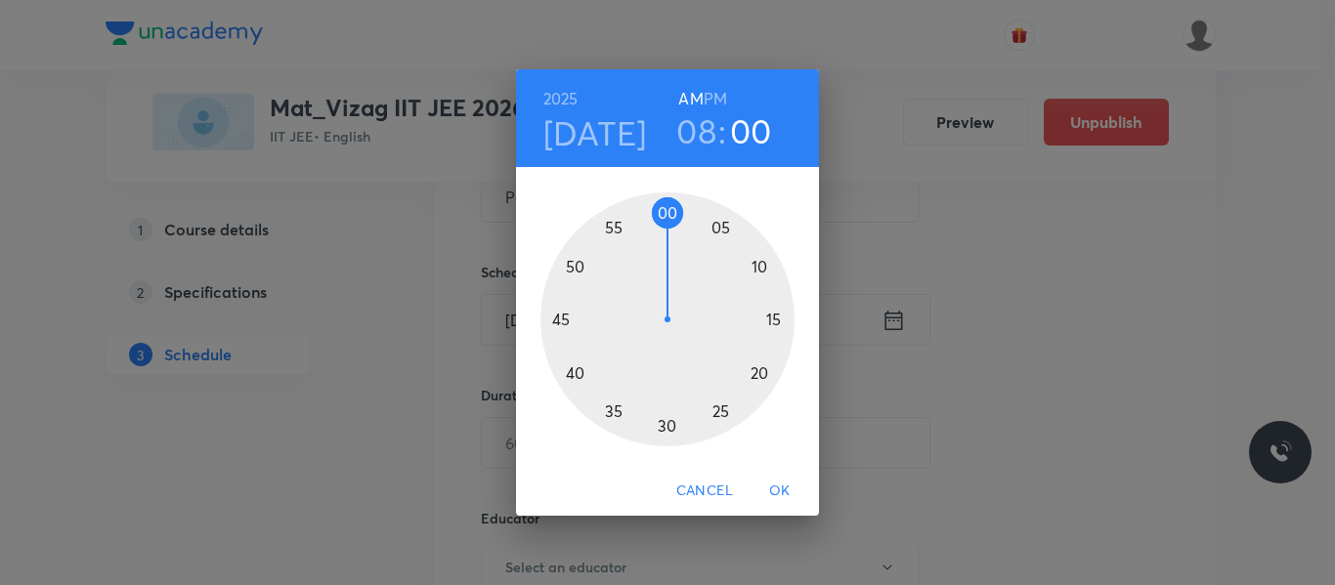
click at [561, 320] on div at bounding box center [667, 319] width 254 height 254
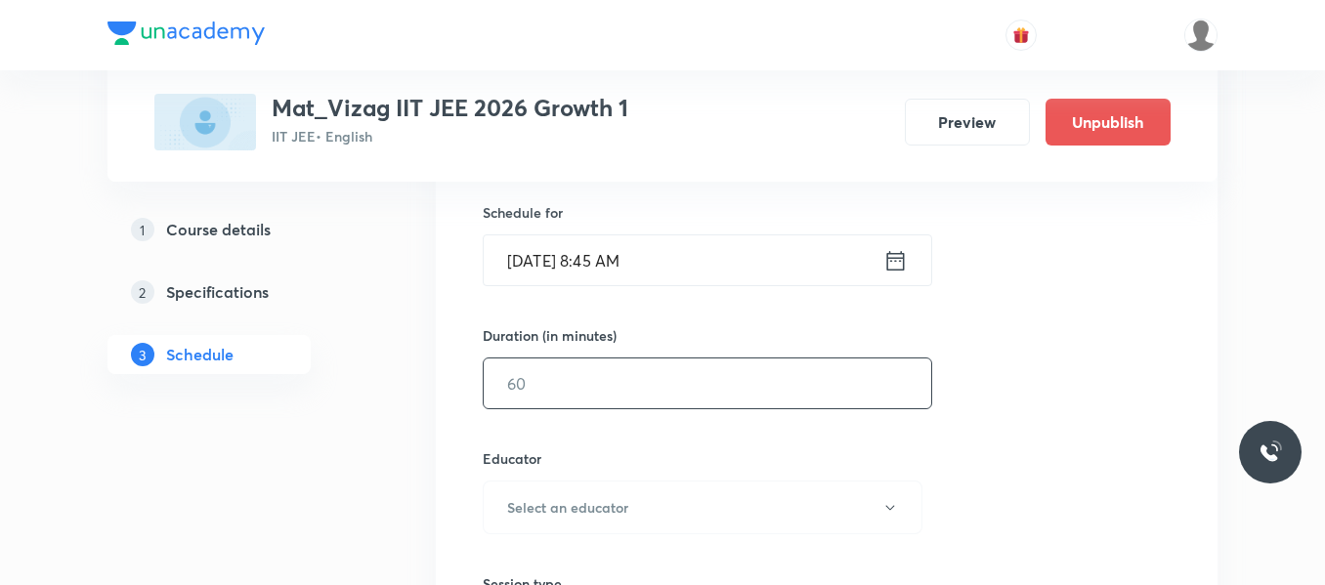
scroll to position [476, 0]
click at [572, 393] on input "text" at bounding box center [708, 383] width 448 height 50
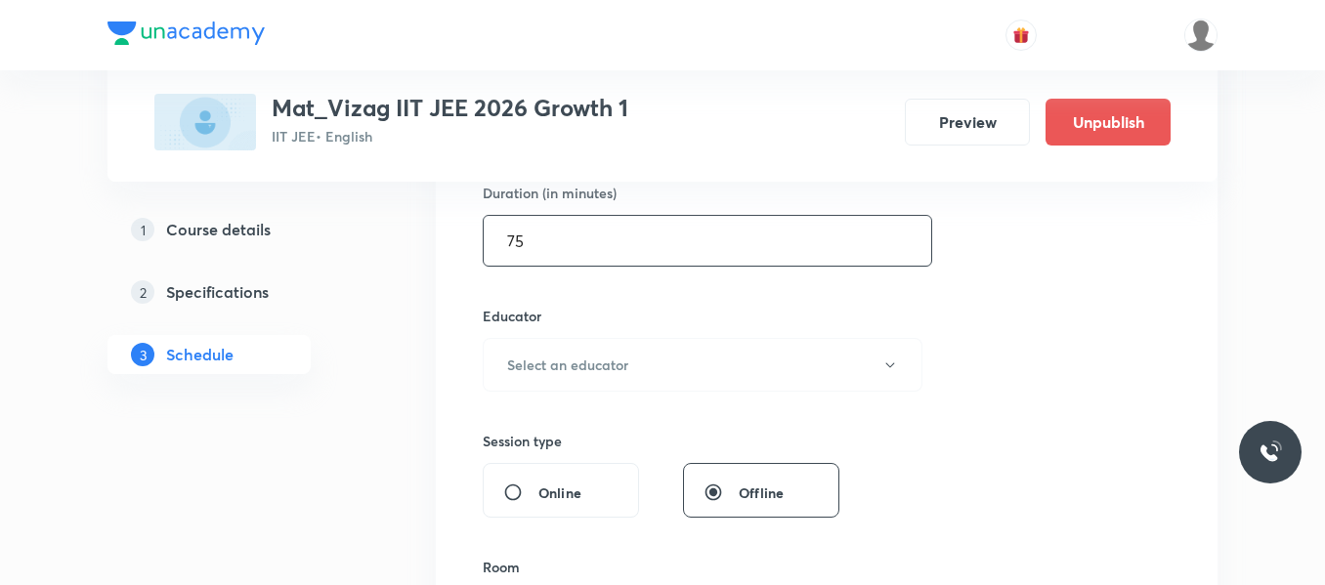
scroll to position [624, 0]
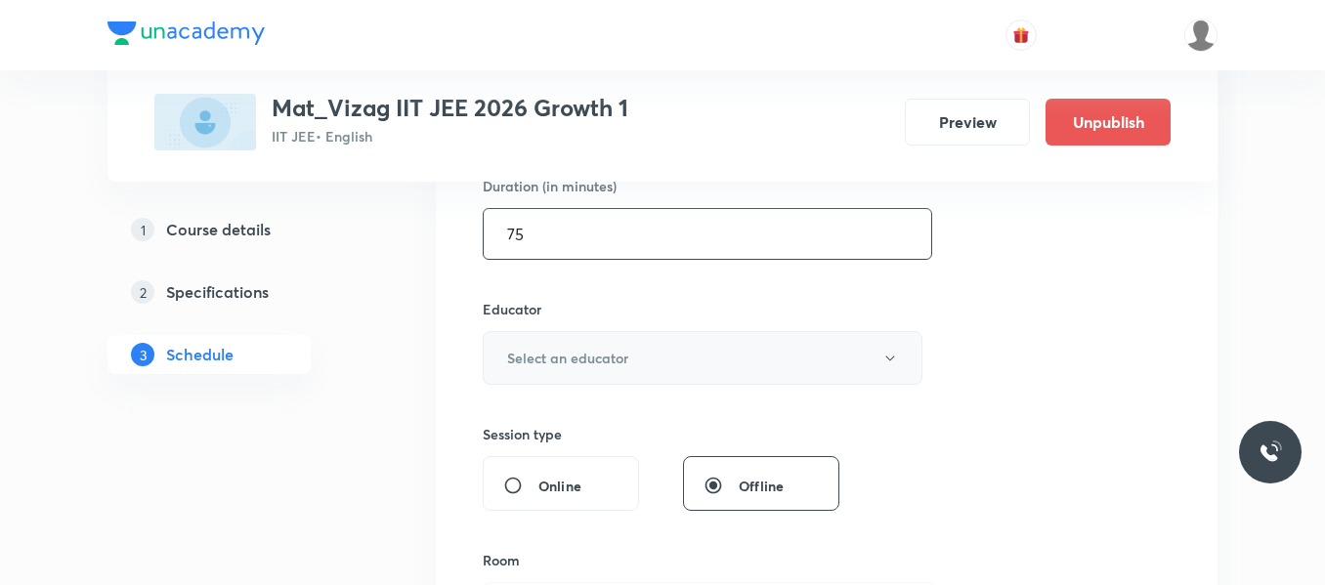
type input "75"
click at [583, 358] on h6 "Select an educator" at bounding box center [567, 358] width 121 height 21
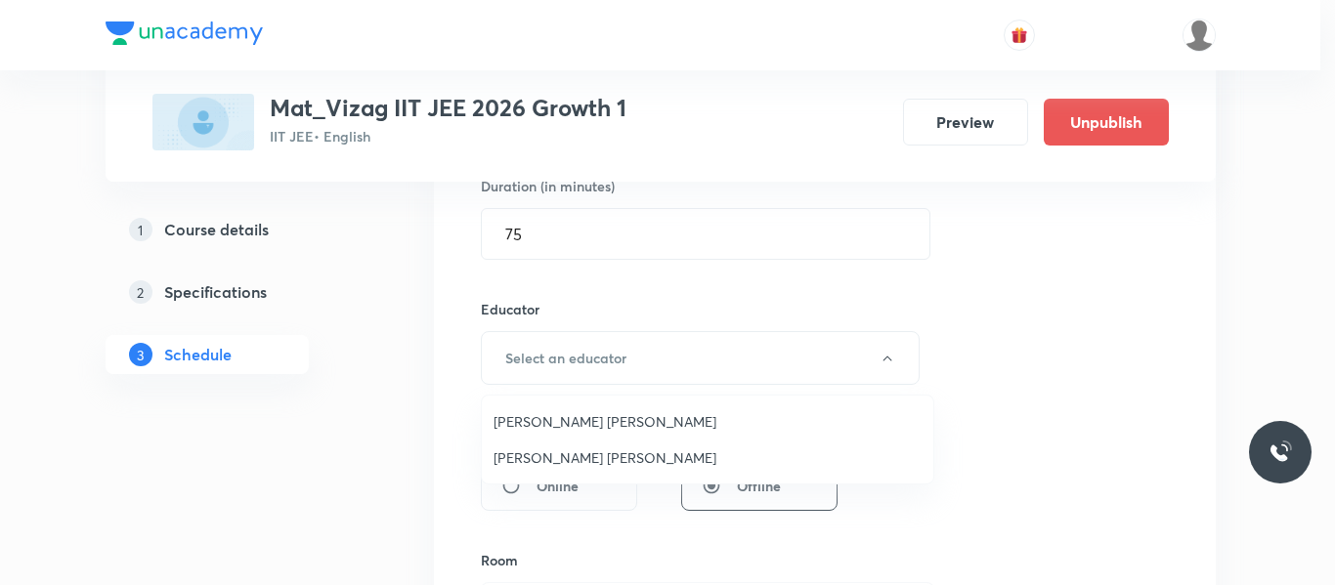
click at [582, 459] on span "Lenka Appala Naidu" at bounding box center [707, 458] width 428 height 21
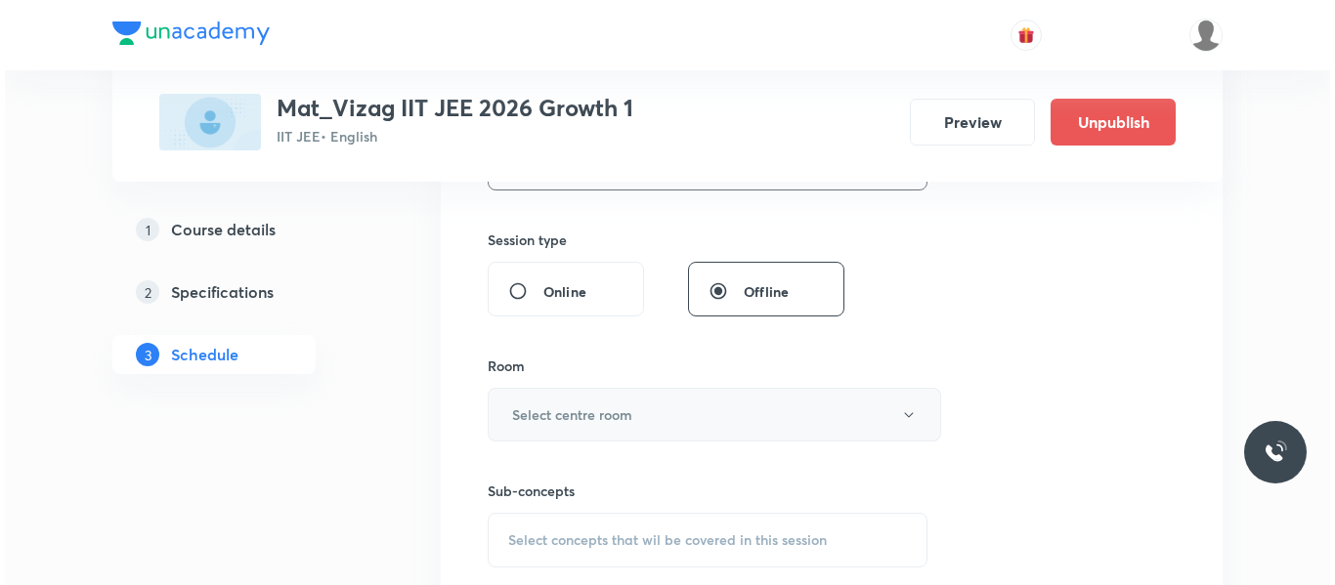
scroll to position [820, 0]
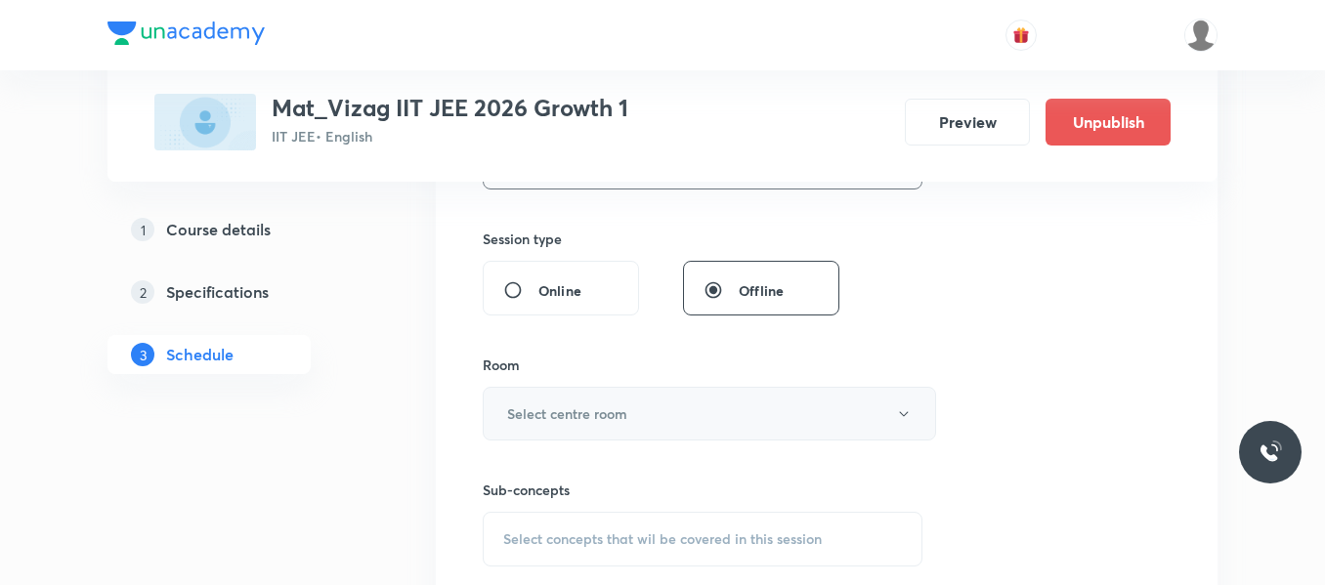
click at [638, 414] on button "Select centre room" at bounding box center [709, 414] width 453 height 54
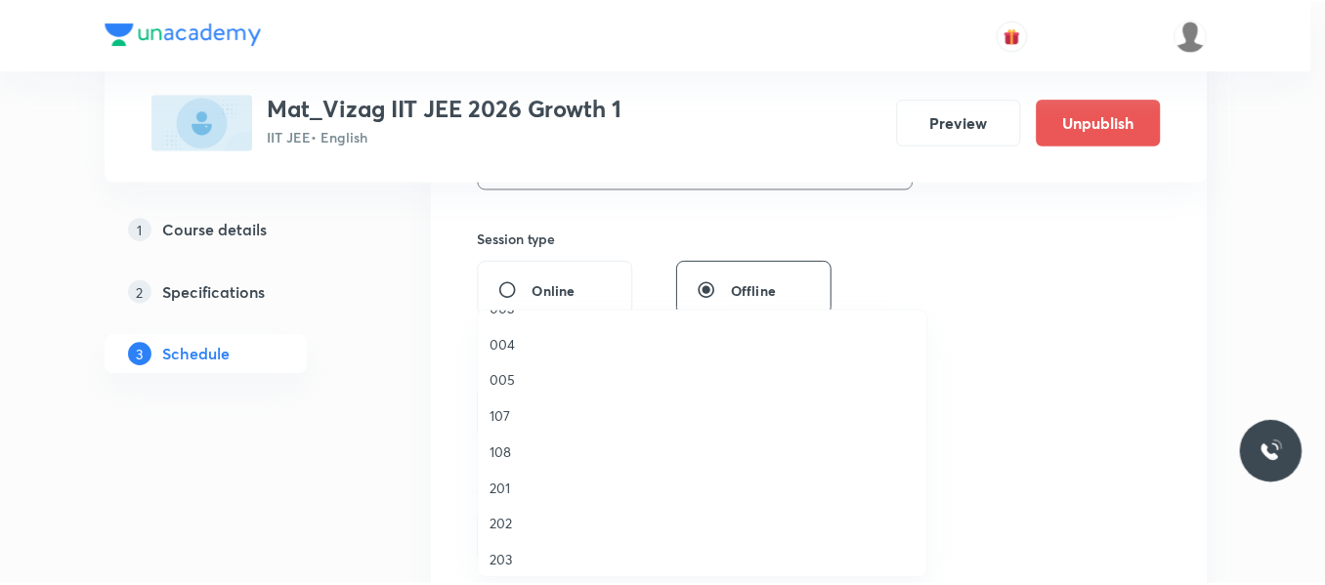
scroll to position [282, 0]
click at [506, 412] on span "107" at bounding box center [707, 416] width 428 height 21
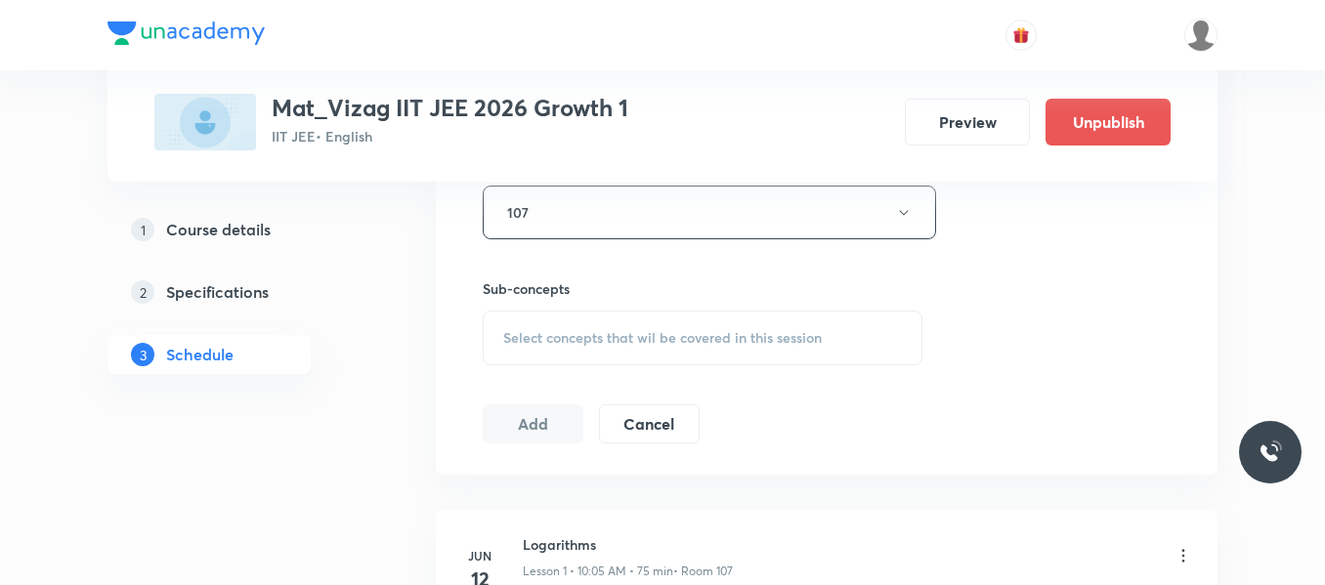
scroll to position [1027, 0]
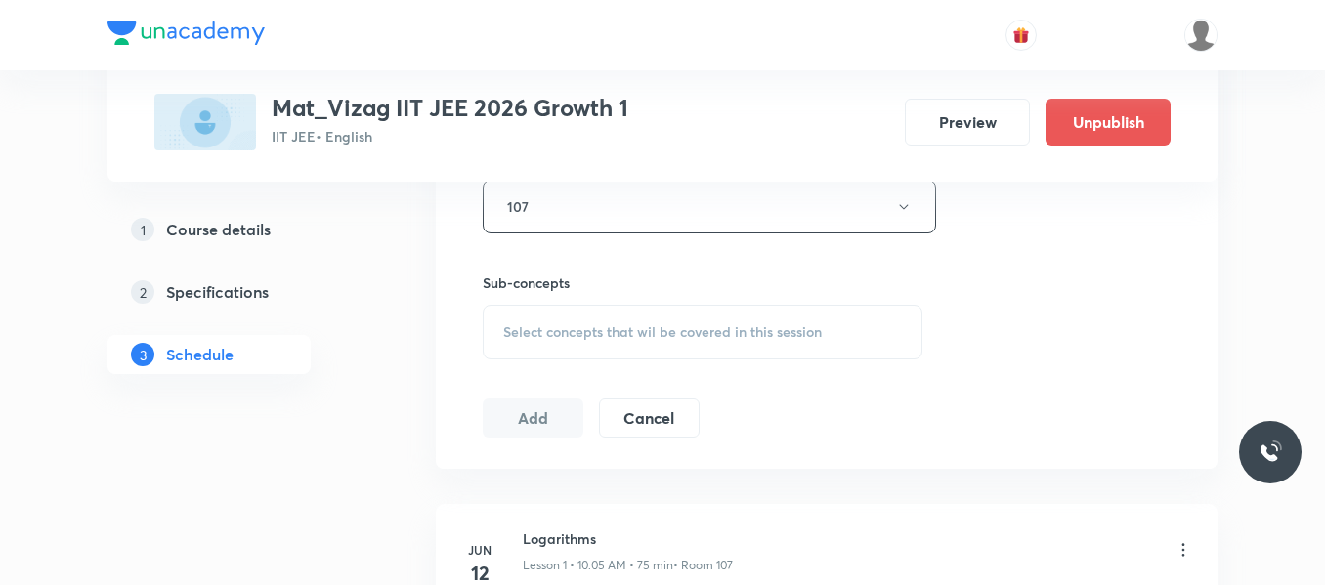
click at [618, 340] on span "Select concepts that wil be covered in this session" at bounding box center [662, 332] width 319 height 16
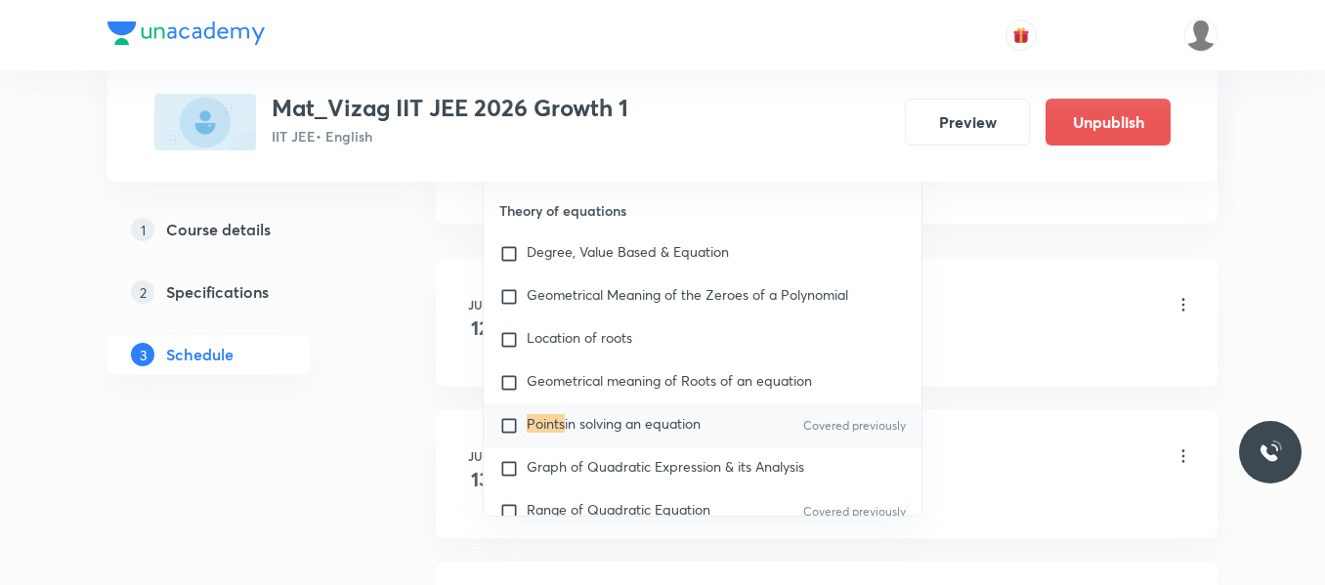
scroll to position [1273, 0]
type input "Points"
click at [512, 427] on input "checkbox" at bounding box center [512, 425] width 27 height 20
checkbox input "true"
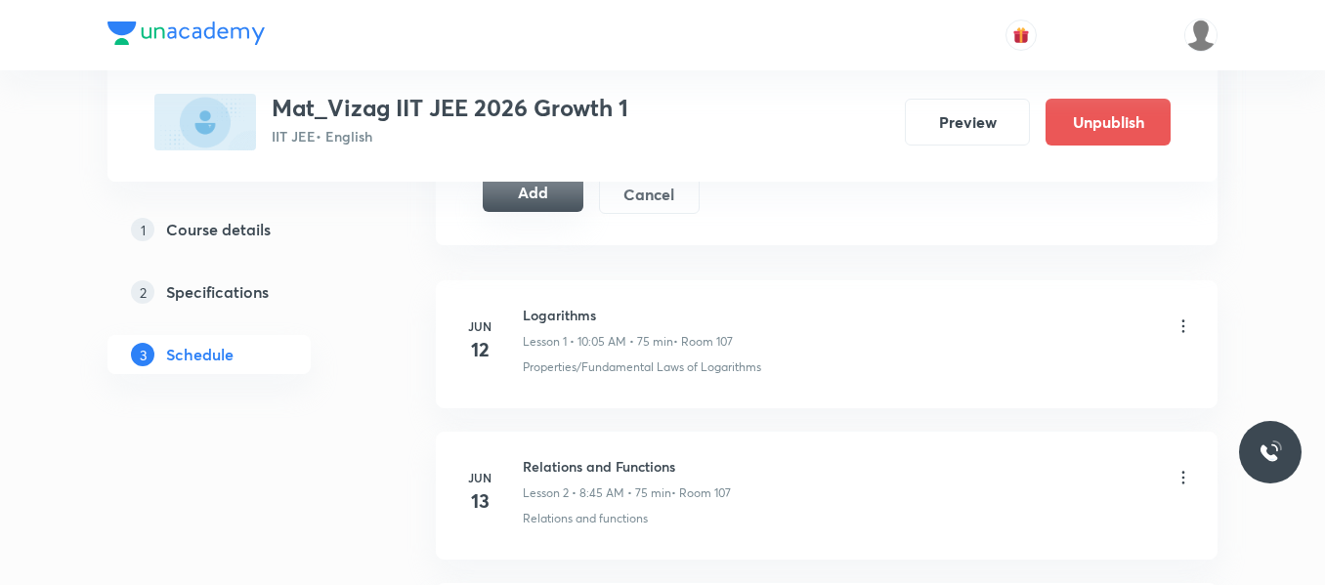
click at [569, 208] on button "Add" at bounding box center [533, 192] width 101 height 39
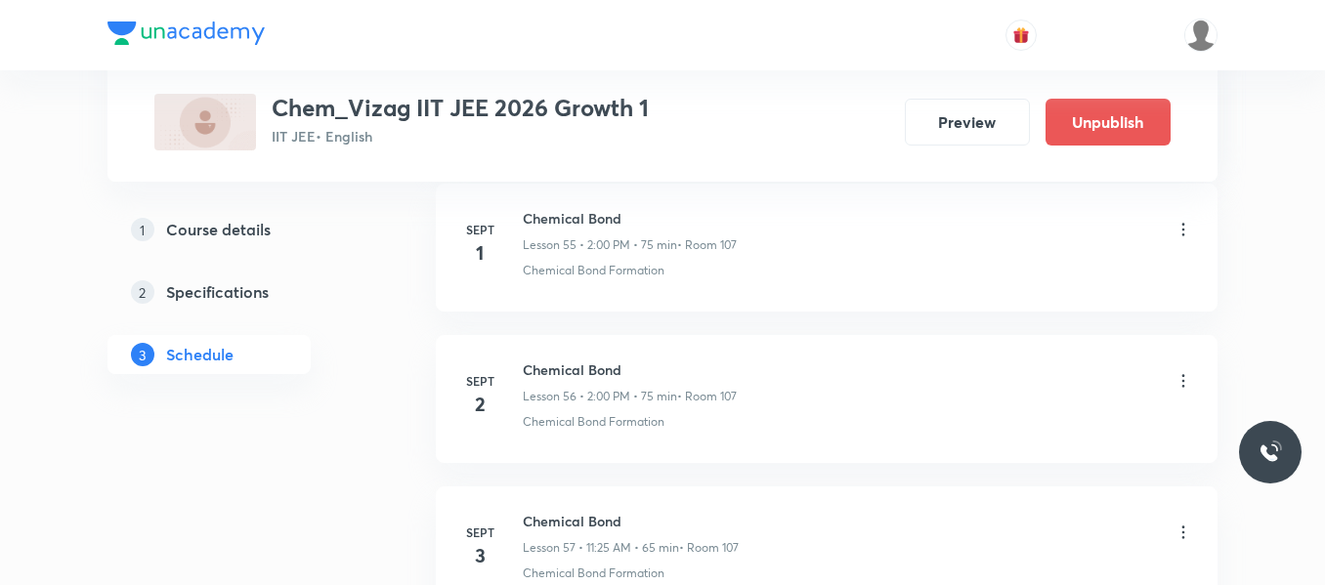
scroll to position [9614, 0]
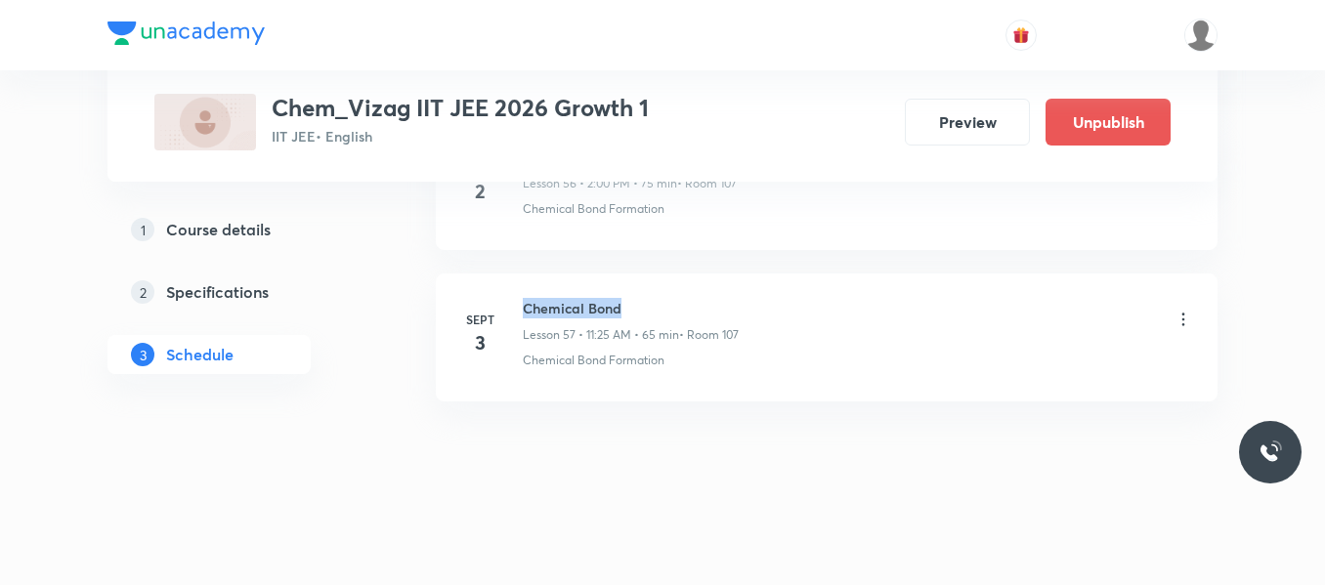
drag, startPoint x: 524, startPoint y: 308, endPoint x: 675, endPoint y: 297, distance: 151.8
click at [675, 297] on li "Sept 3 Chemical Bond Lesson 57 • 11:25 AM • 65 min • Room 107 Chemical Bond For…" at bounding box center [827, 338] width 782 height 128
copy h6 "Chemical Bond"
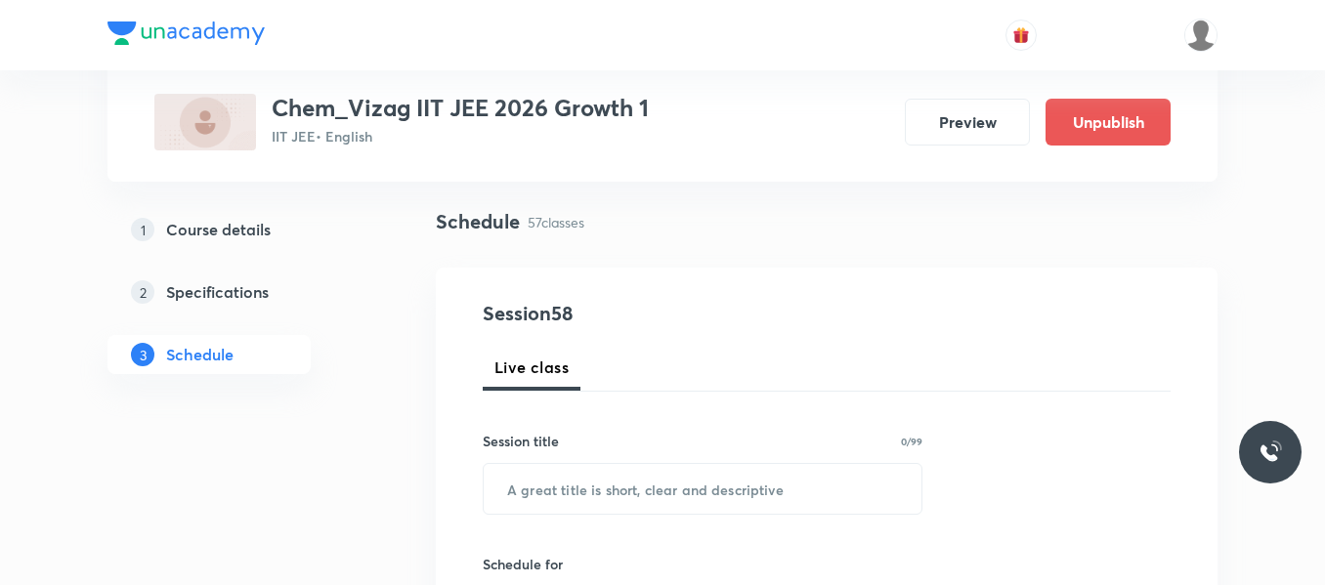
scroll to position [124, 0]
click at [619, 491] on input "text" at bounding box center [703, 488] width 438 height 50
paste input "Chemical Bond"
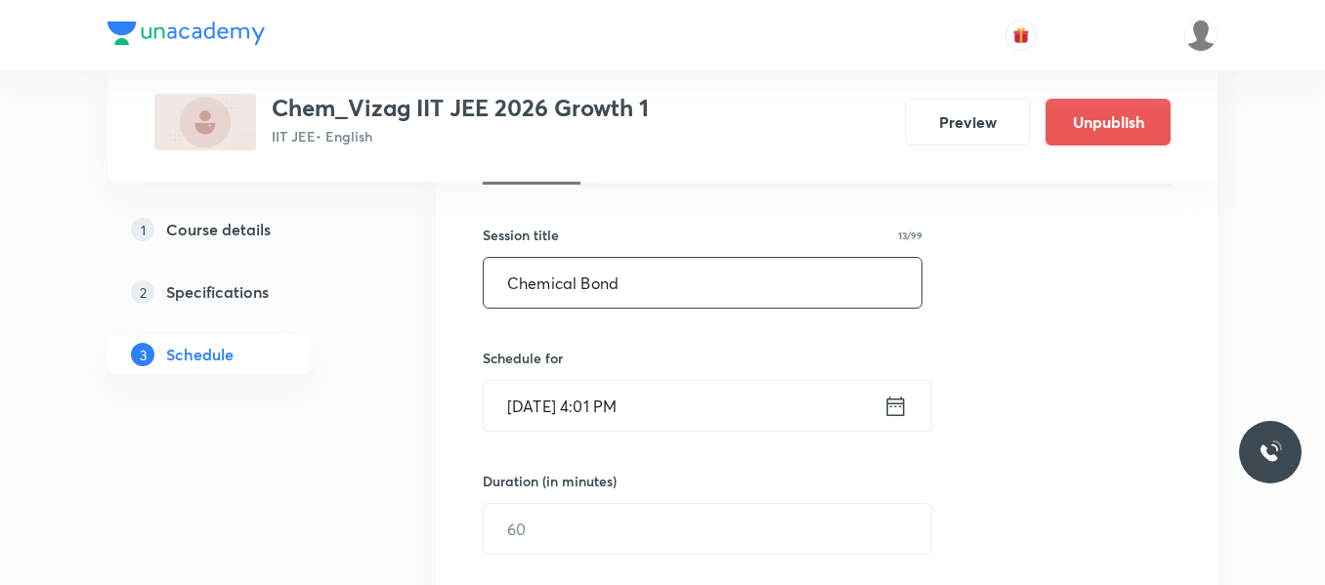
scroll to position [330, 0]
type input "Chemical Bond"
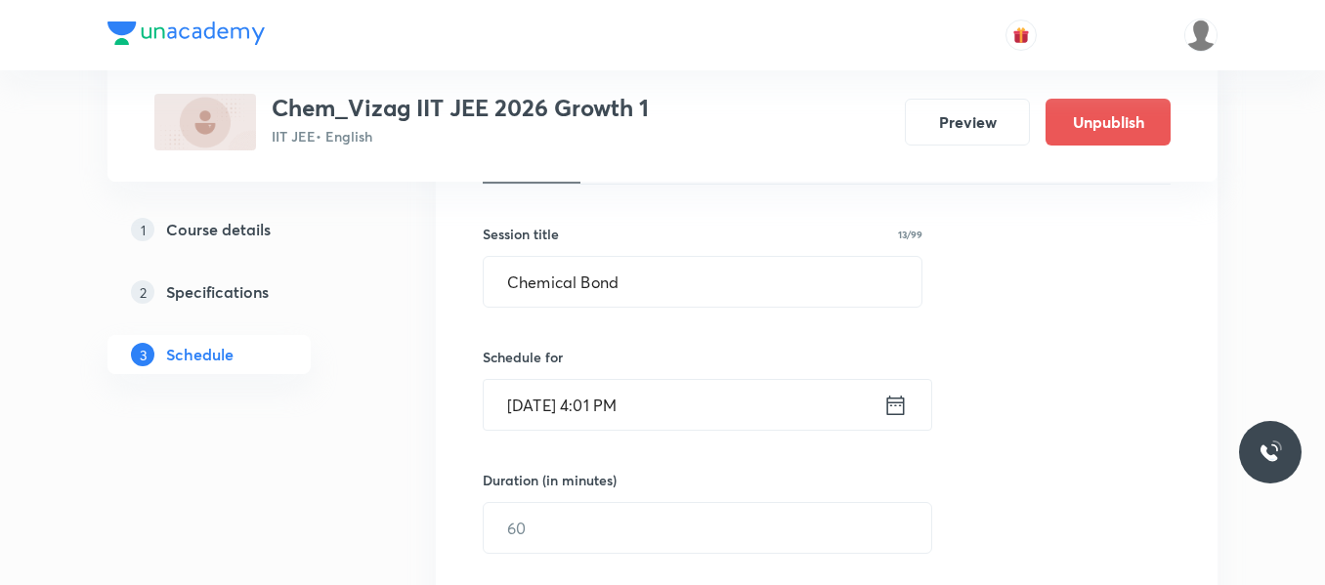
click at [889, 409] on icon at bounding box center [895, 405] width 24 height 27
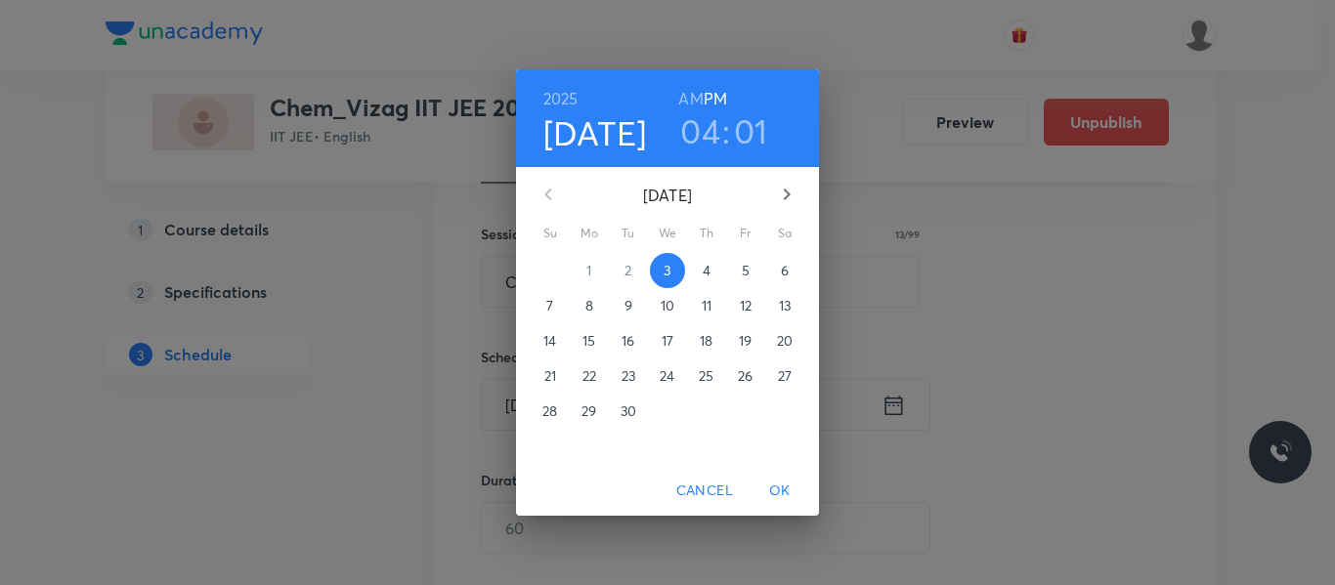
click at [699, 268] on span "4" at bounding box center [706, 271] width 35 height 20
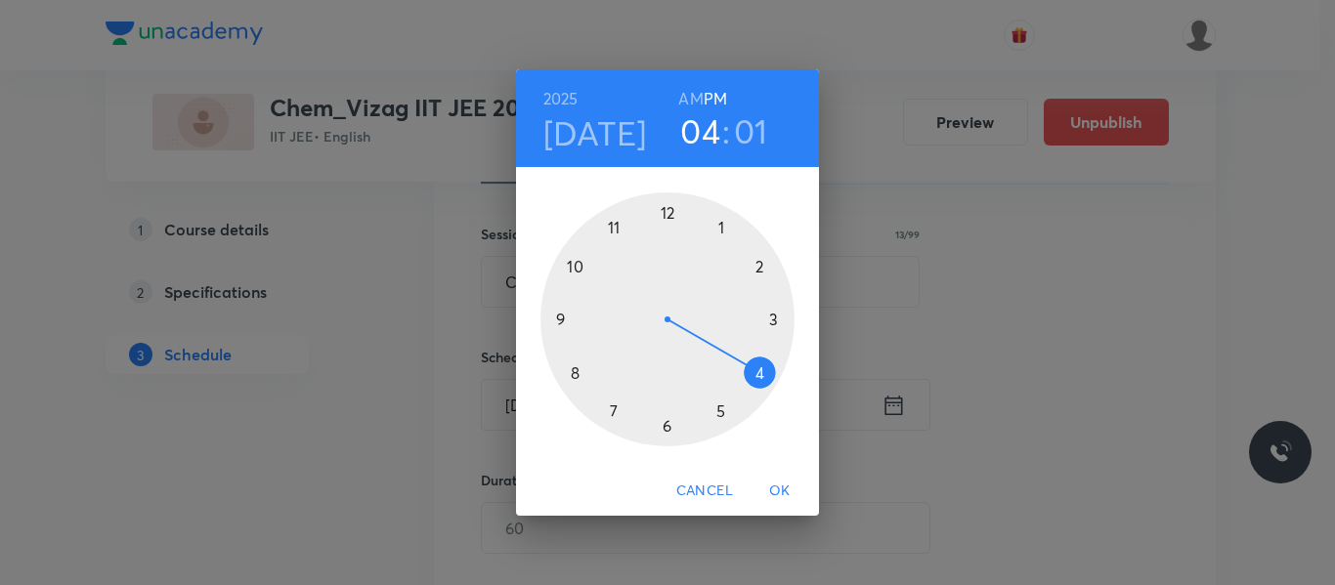
click at [693, 98] on h6 "AM" at bounding box center [690, 98] width 24 height 27
click at [614, 230] on div at bounding box center [667, 319] width 254 height 254
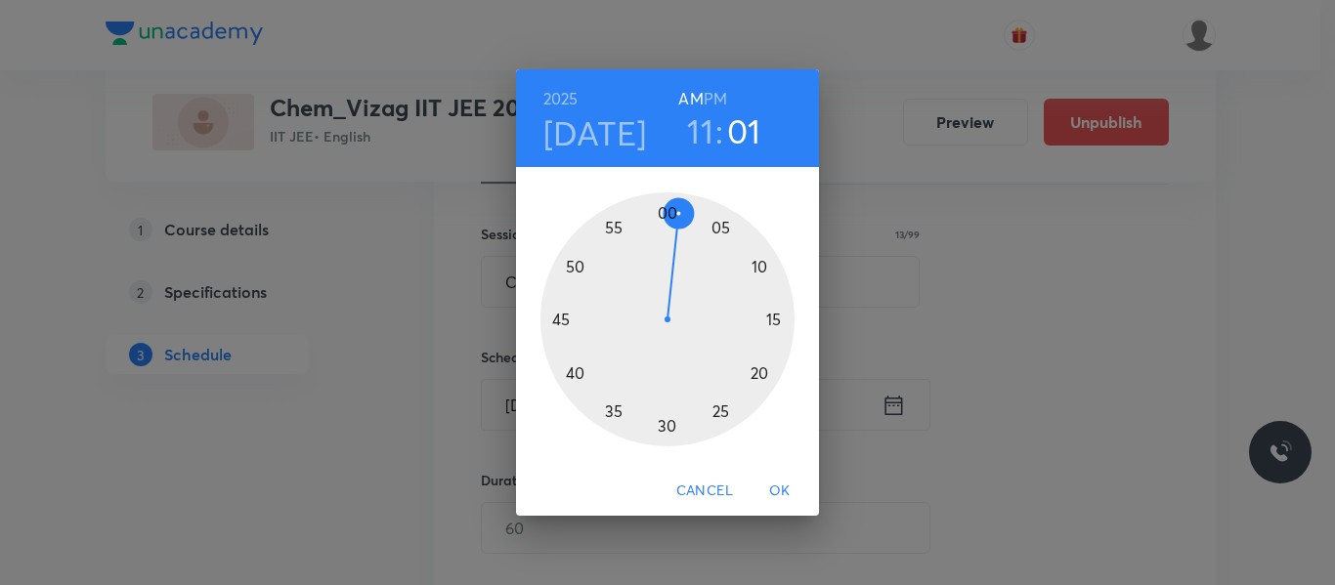
click at [721, 411] on div at bounding box center [667, 319] width 254 height 254
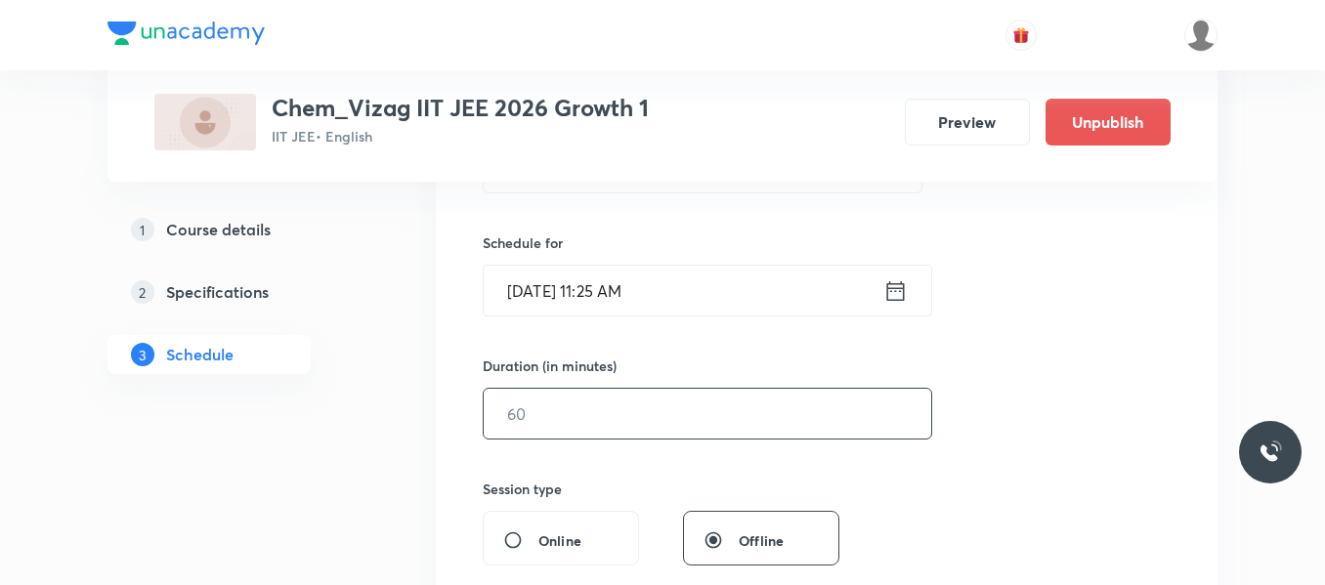
scroll to position [446, 0]
click at [621, 409] on input "text" at bounding box center [708, 413] width 448 height 50
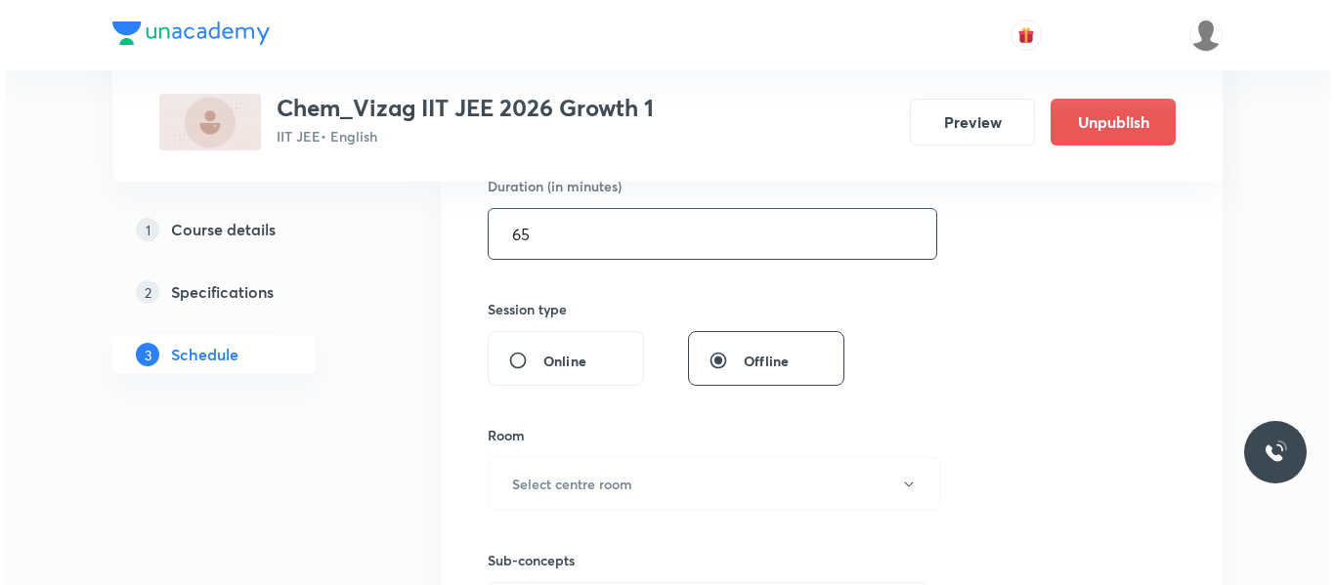
scroll to position [630, 0]
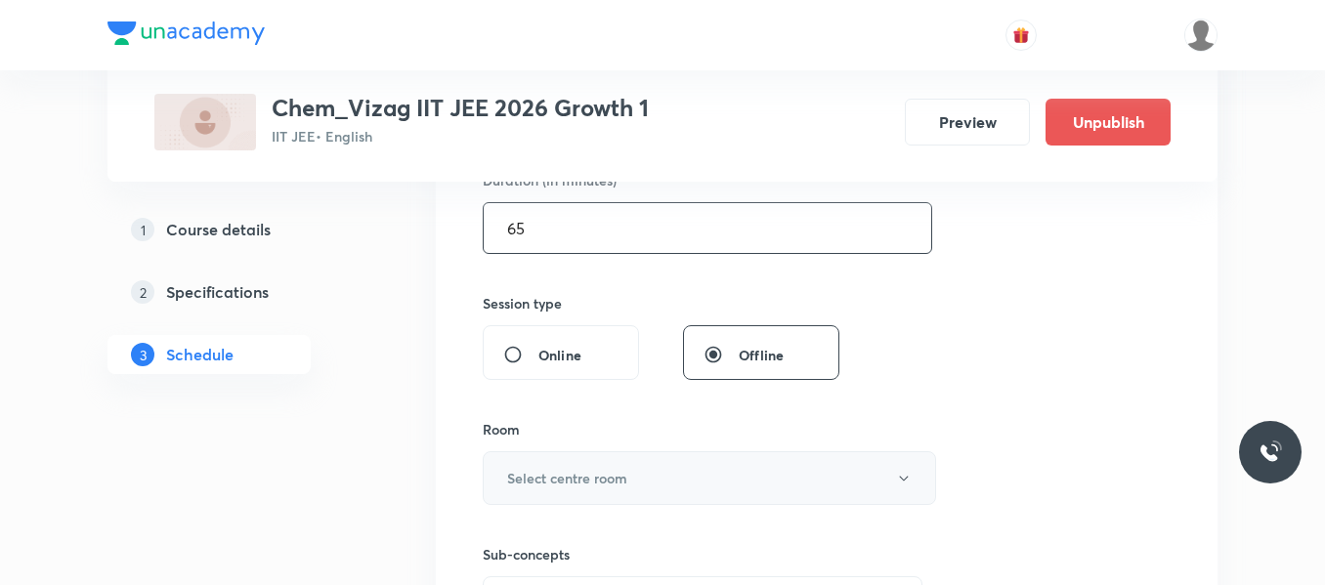
type input "65"
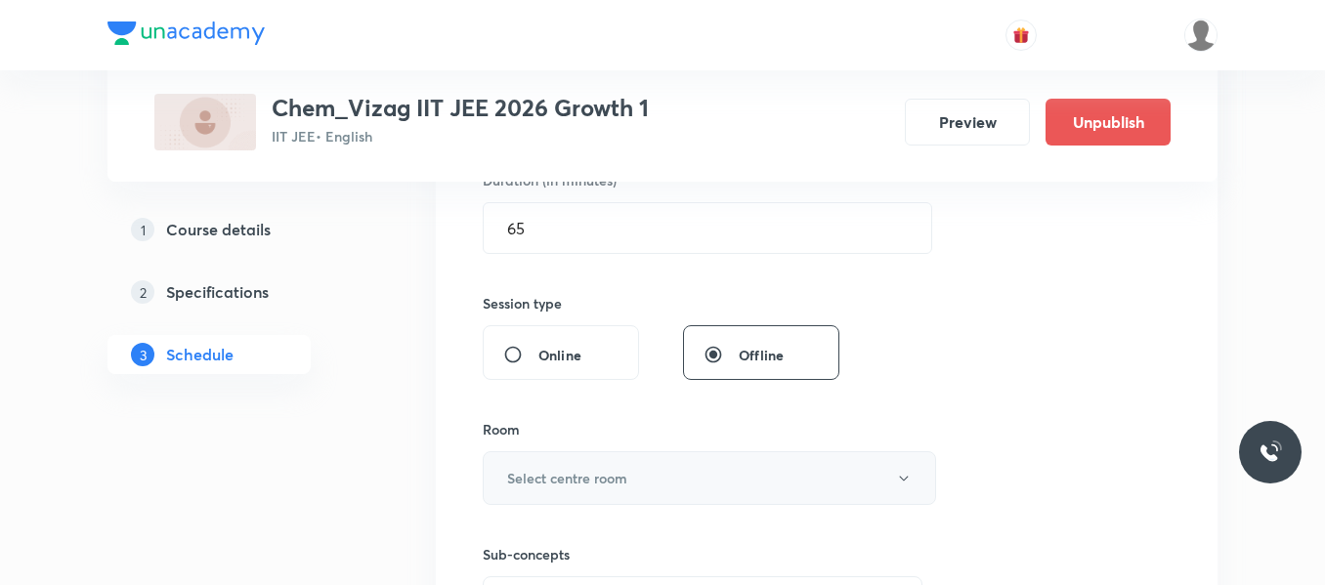
click at [626, 461] on button "Select centre room" at bounding box center [709, 478] width 453 height 54
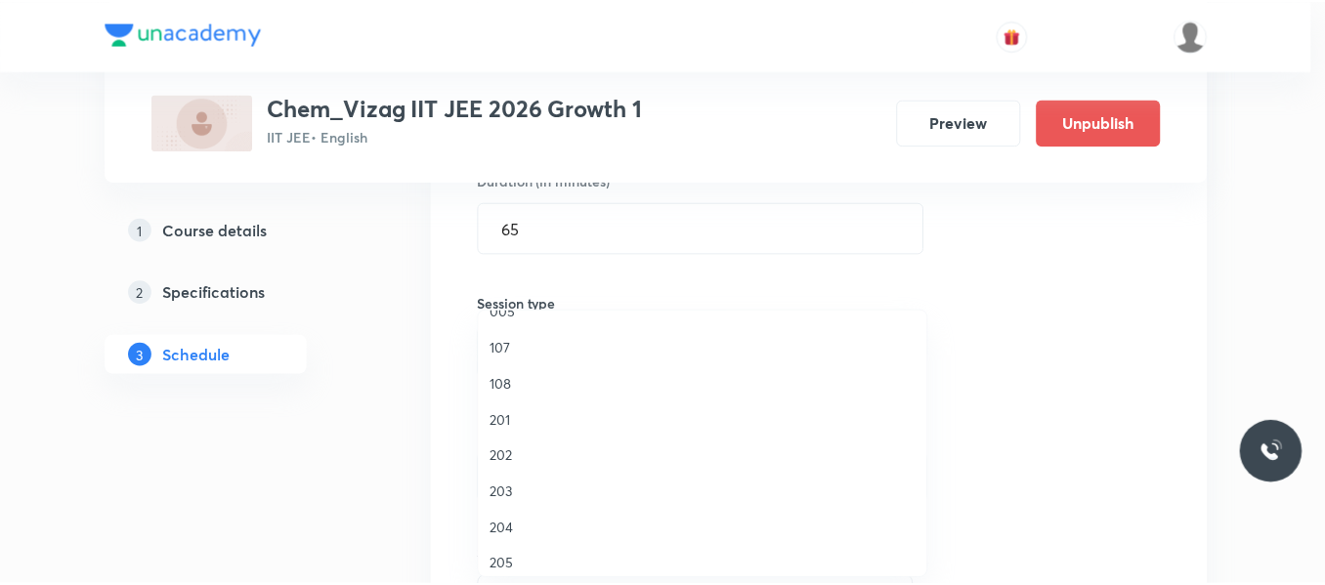
scroll to position [349, 0]
click at [506, 347] on span "107" at bounding box center [707, 349] width 428 height 21
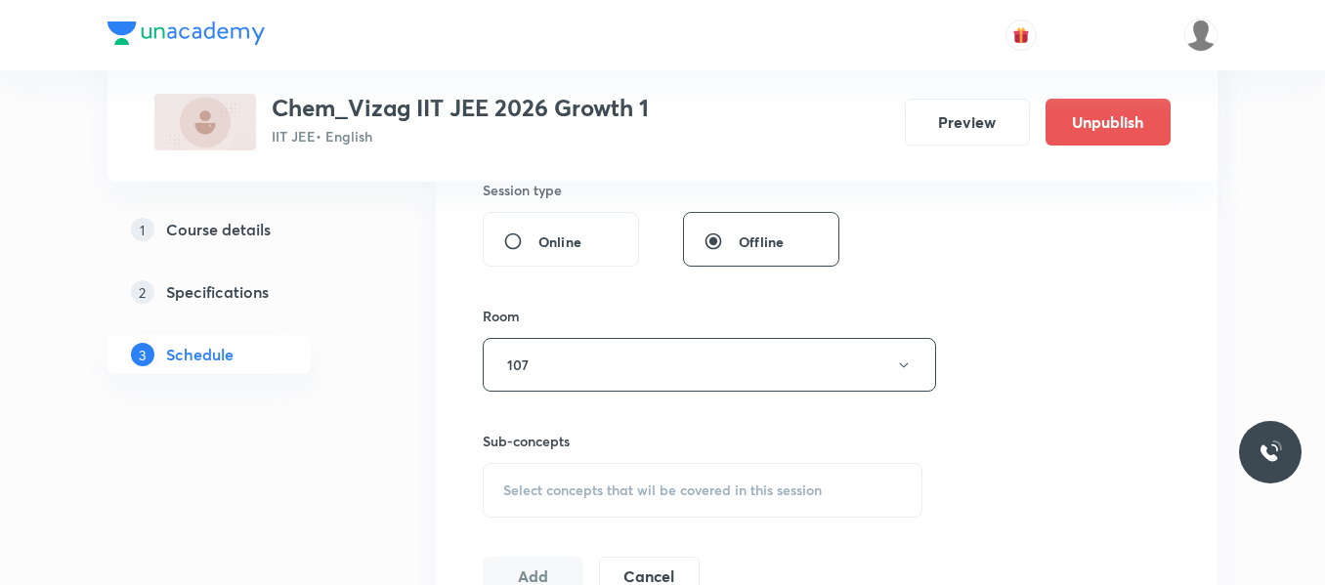
scroll to position [747, 0]
click at [575, 489] on span "Select concepts that wil be covered in this session" at bounding box center [662, 488] width 319 height 16
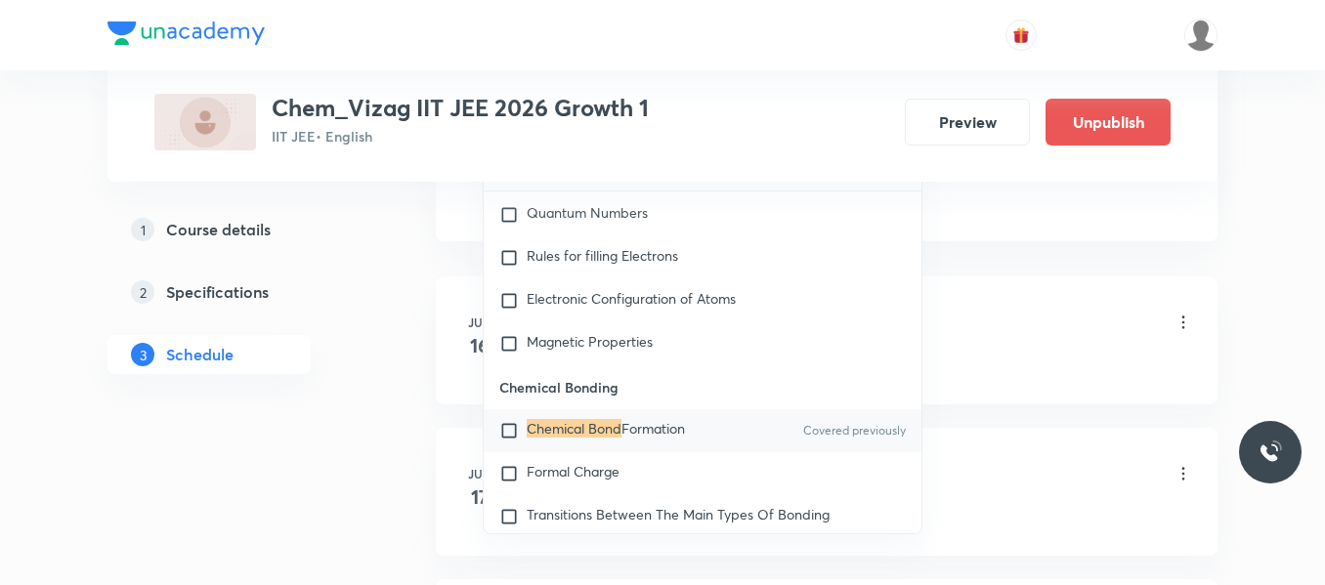
scroll to position [1131, 0]
type input "Chemical Bond"
click at [514, 438] on input "checkbox" at bounding box center [512, 430] width 27 height 20
checkbox input "true"
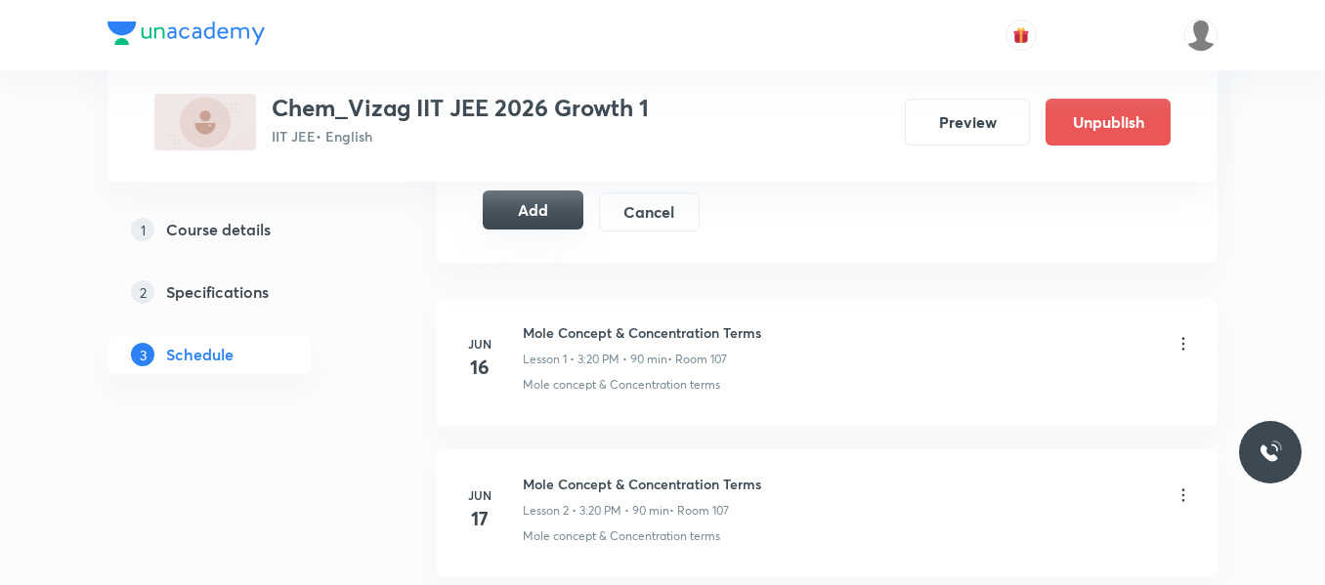
click at [557, 209] on button "Add" at bounding box center [533, 210] width 101 height 39
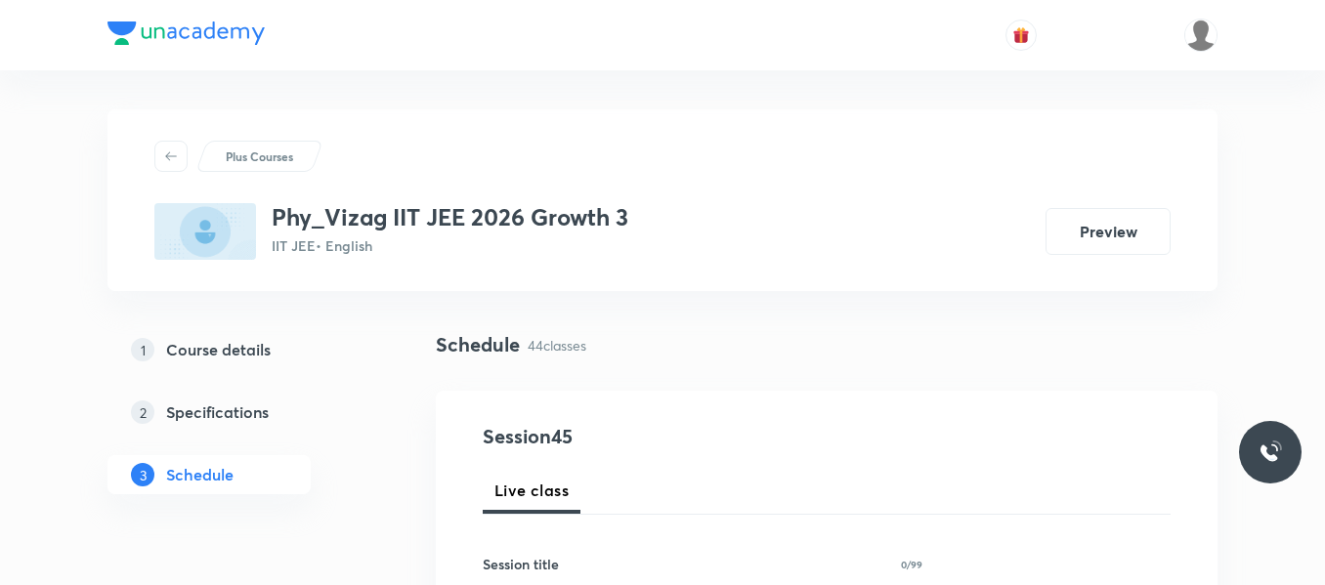
drag, startPoint x: 0, startPoint y: 0, endPoint x: 386, endPoint y: 516, distance: 644.3
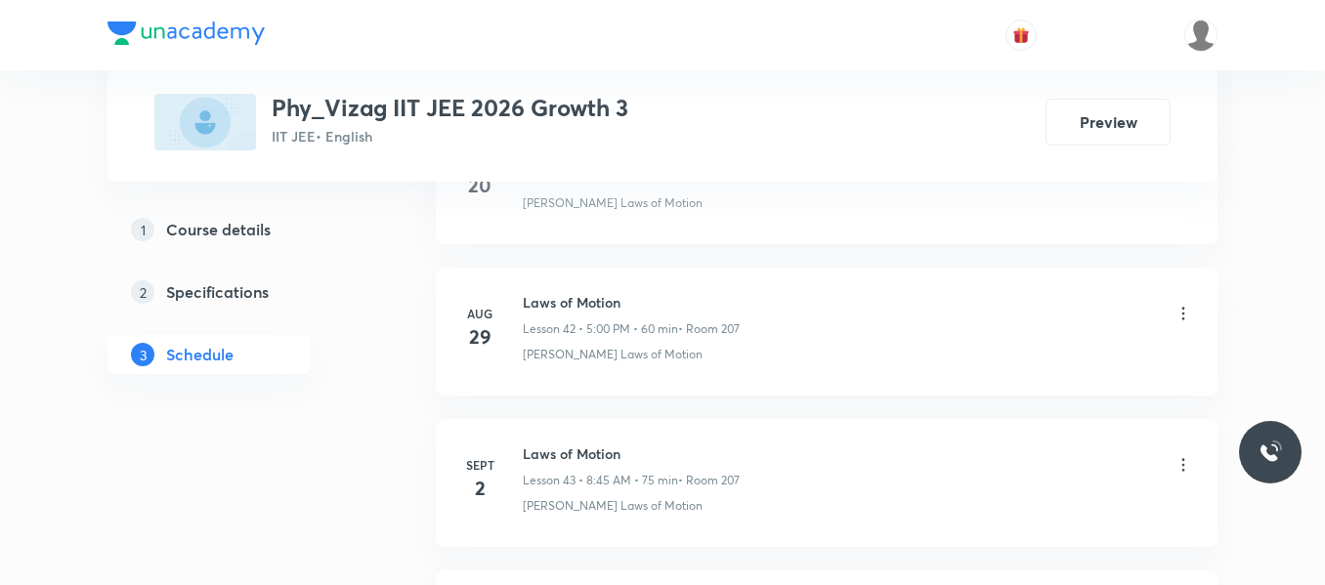
scroll to position [7645, 0]
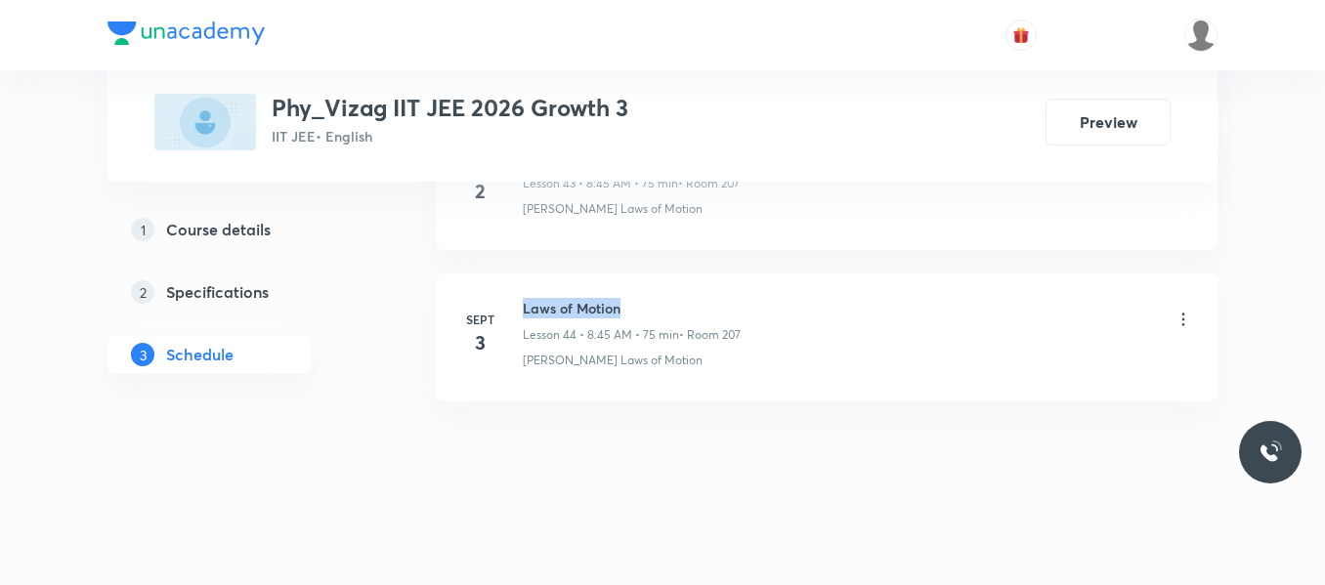
drag, startPoint x: 523, startPoint y: 310, endPoint x: 664, endPoint y: 312, distance: 141.7
click at [664, 312] on h6 "Laws of Motion" at bounding box center [632, 308] width 218 height 21
copy h6 "Laws of Motion"
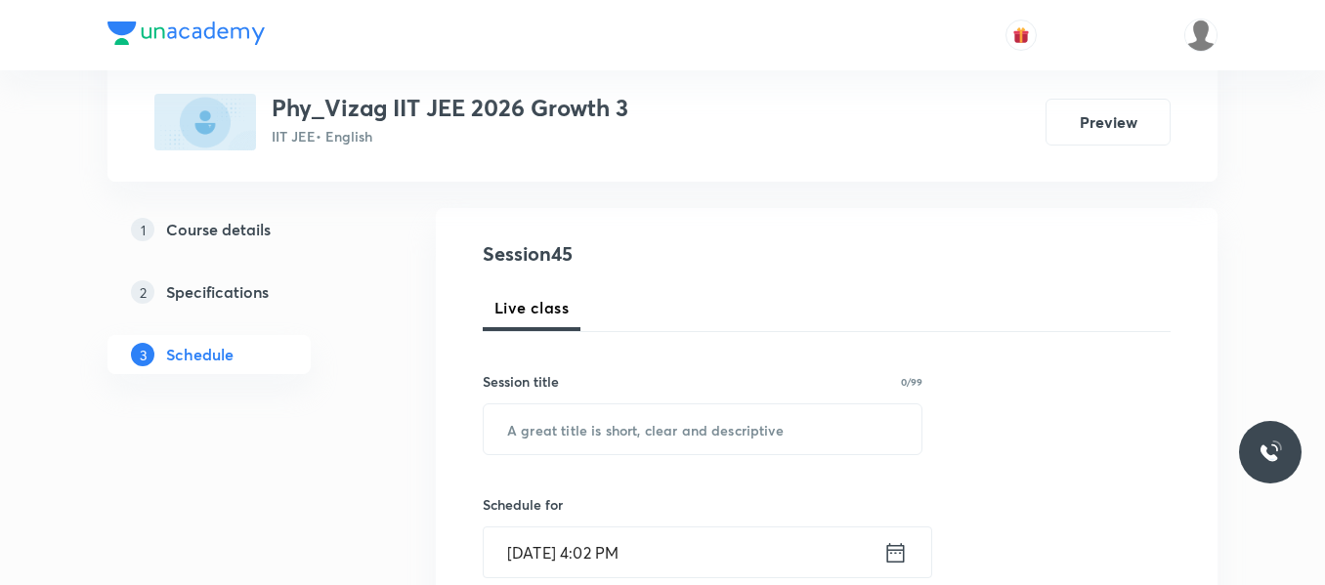
scroll to position [186, 0]
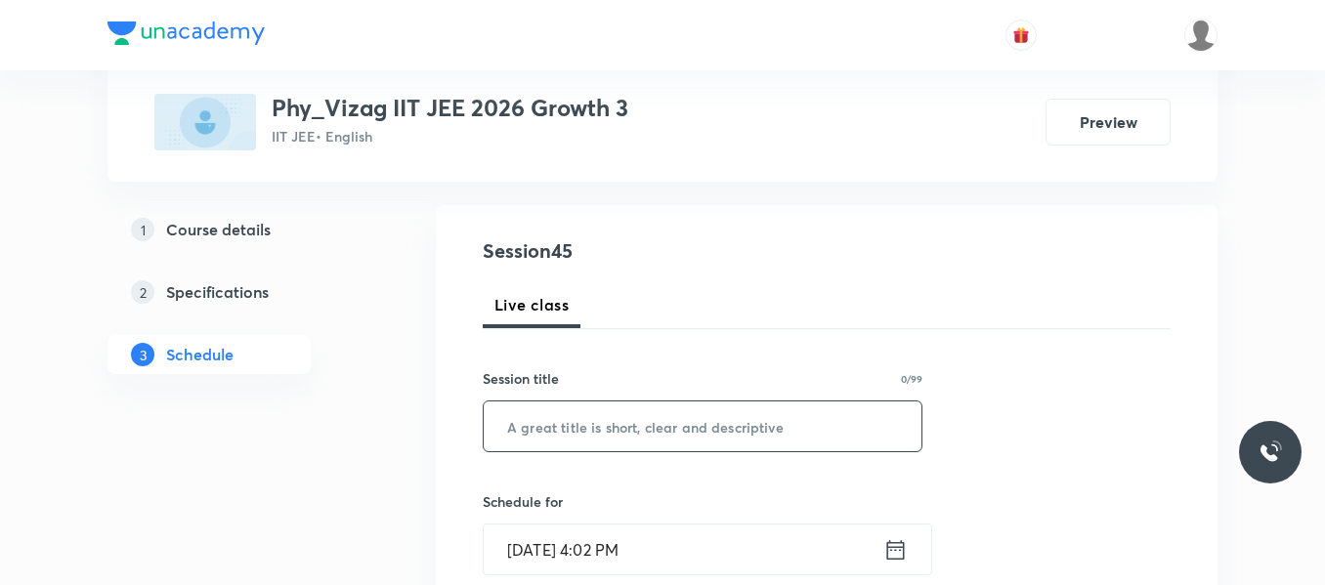
click at [593, 426] on input "text" at bounding box center [703, 427] width 438 height 50
paste input "Laws of Motion"
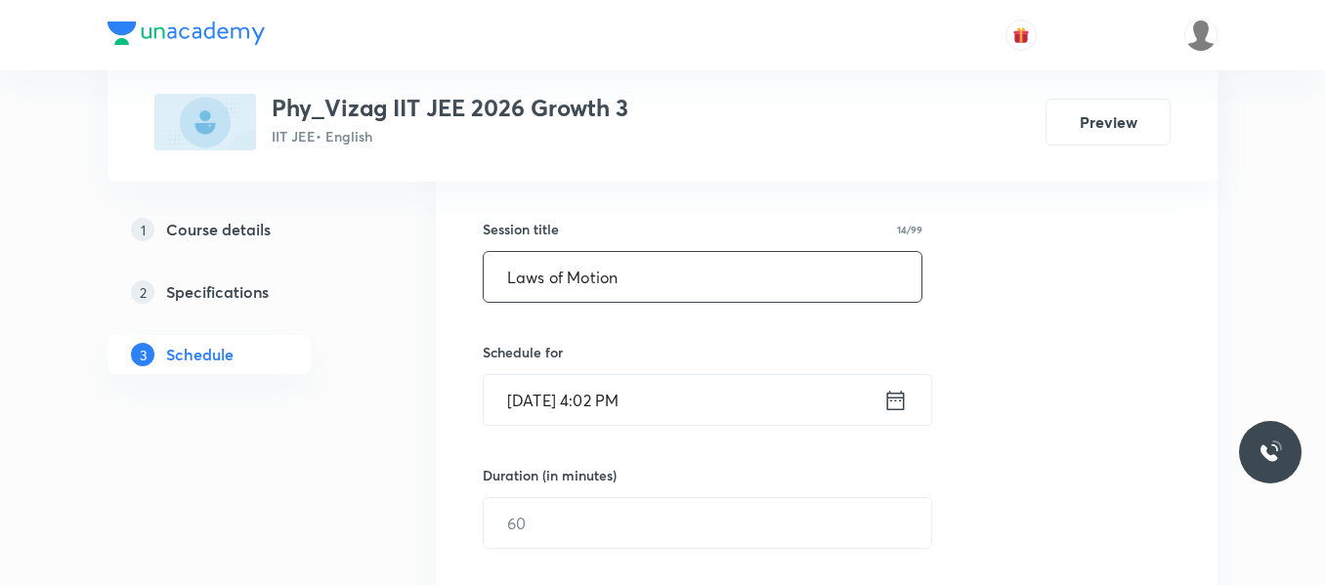
scroll to position [354, 0]
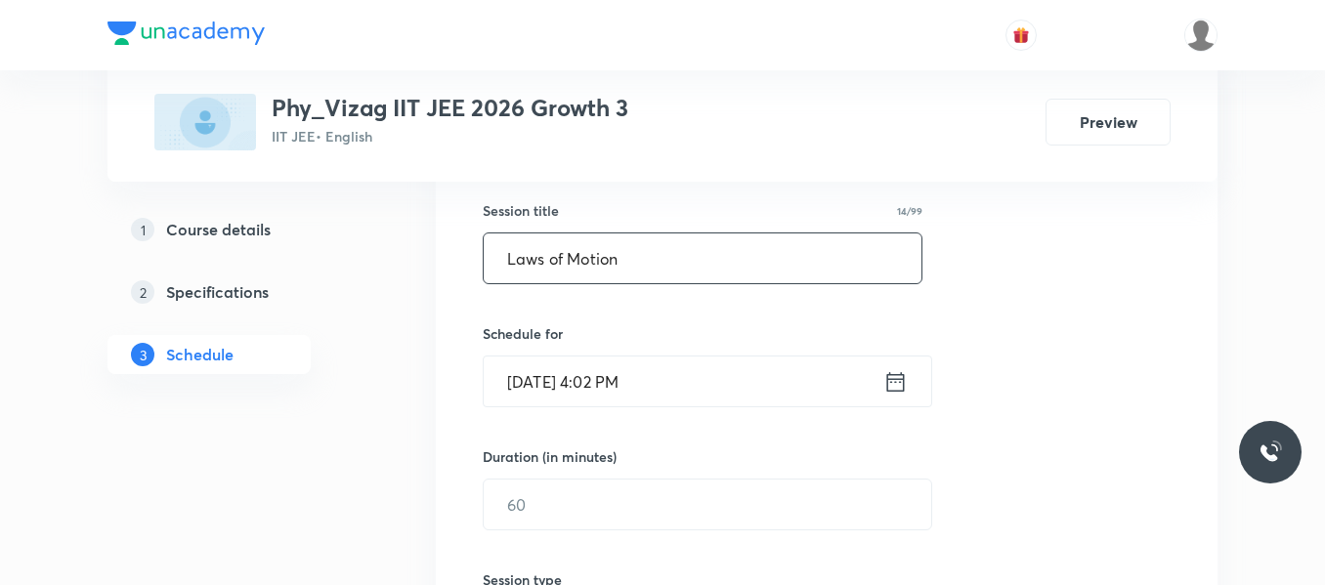
type input "Laws of Motion"
click at [896, 384] on icon at bounding box center [895, 381] width 24 height 27
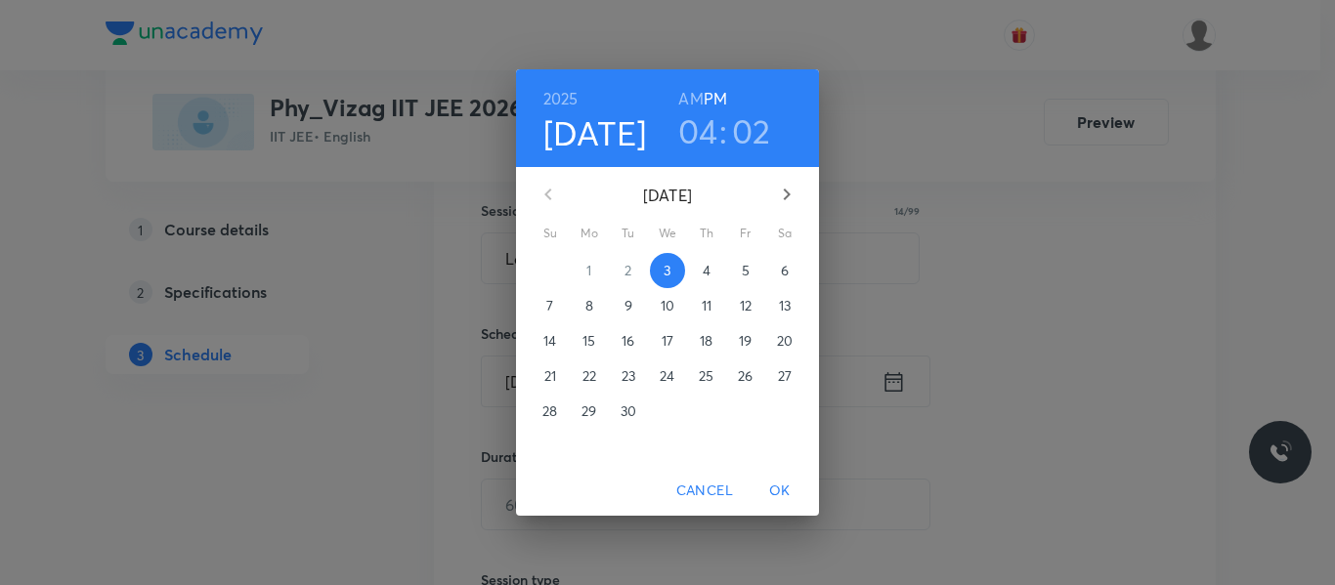
click at [704, 270] on p "4" at bounding box center [707, 271] width 8 height 20
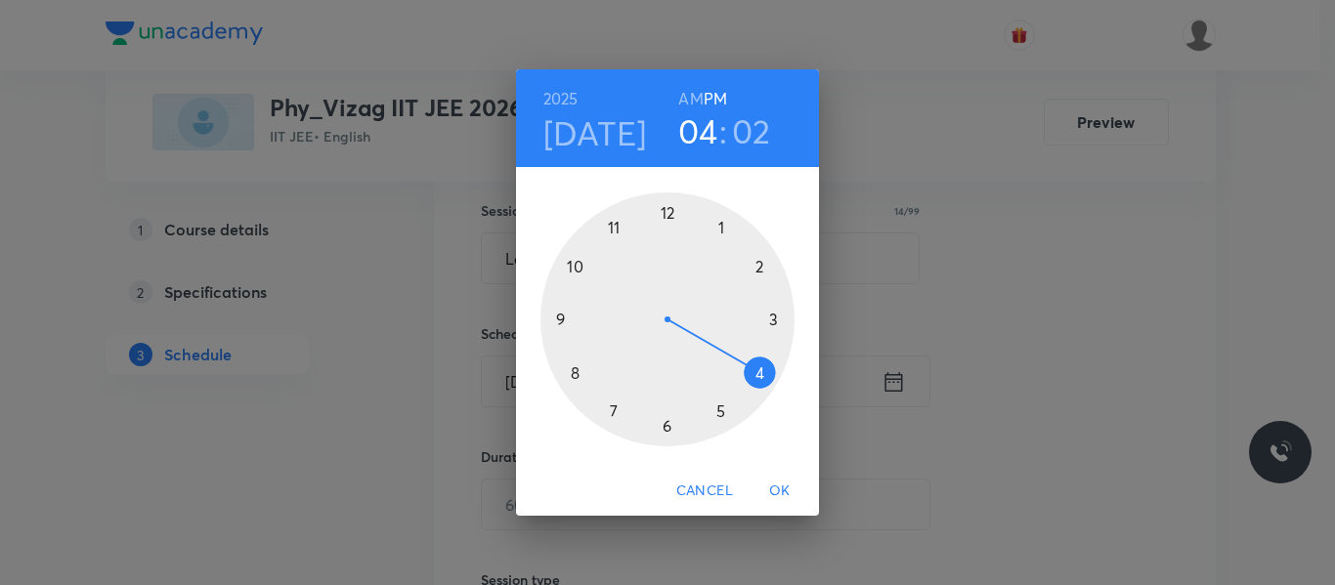
click at [701, 94] on h6 "AM" at bounding box center [690, 98] width 24 height 27
click at [576, 373] on div at bounding box center [667, 319] width 254 height 254
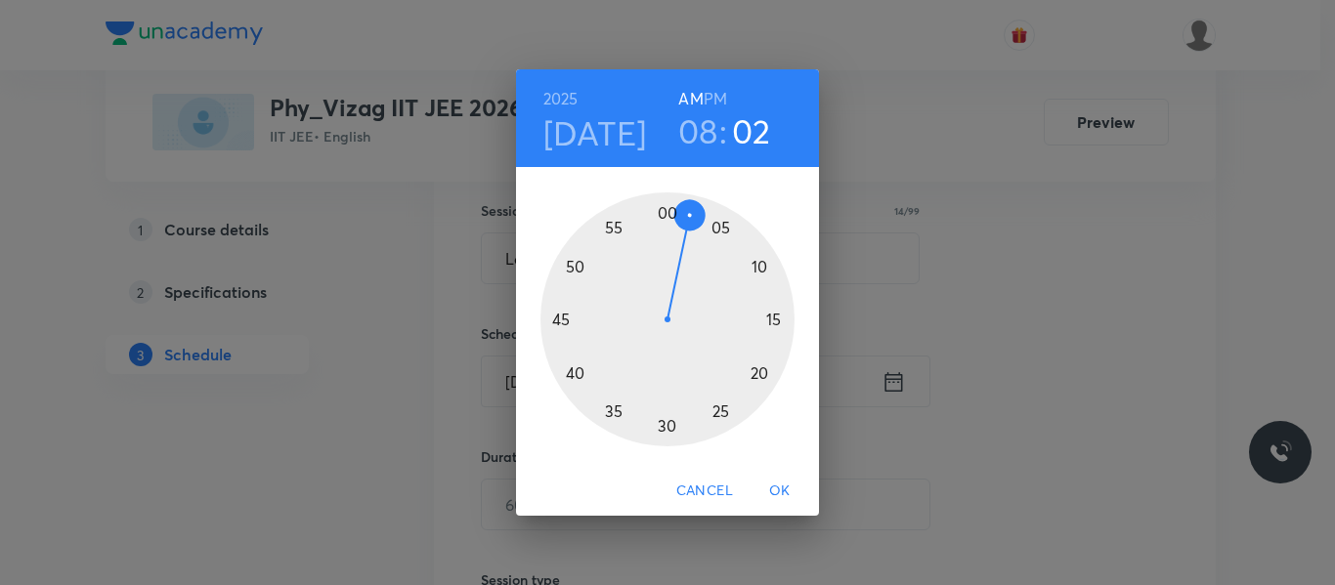
click at [564, 321] on div at bounding box center [667, 319] width 254 height 254
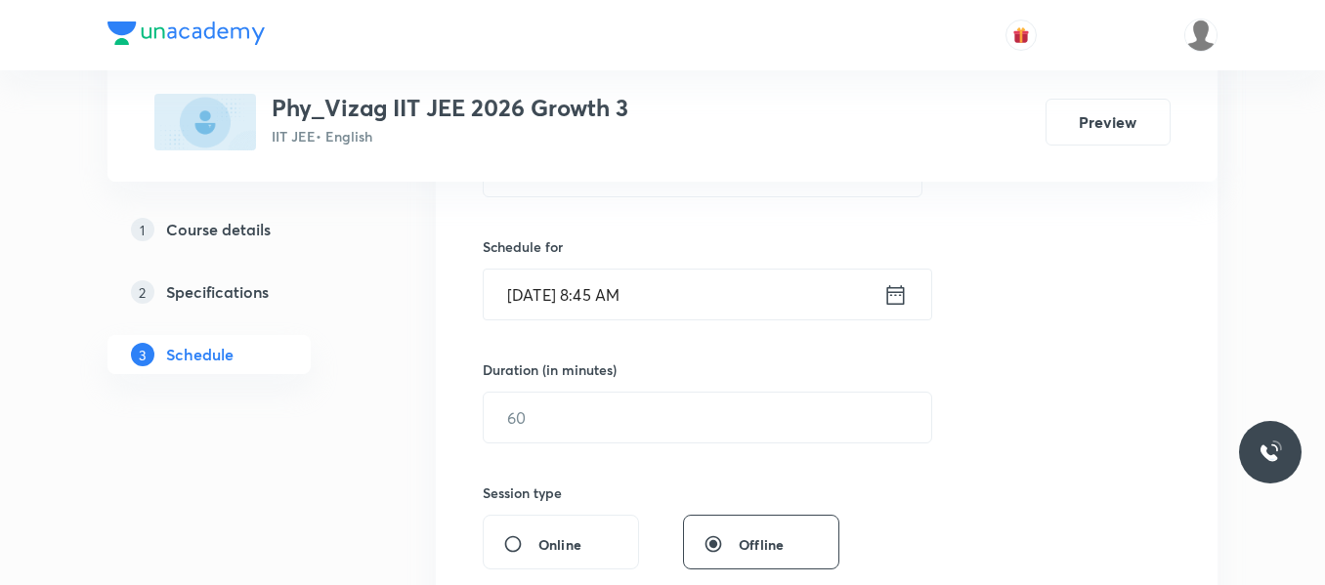
scroll to position [445, 0]
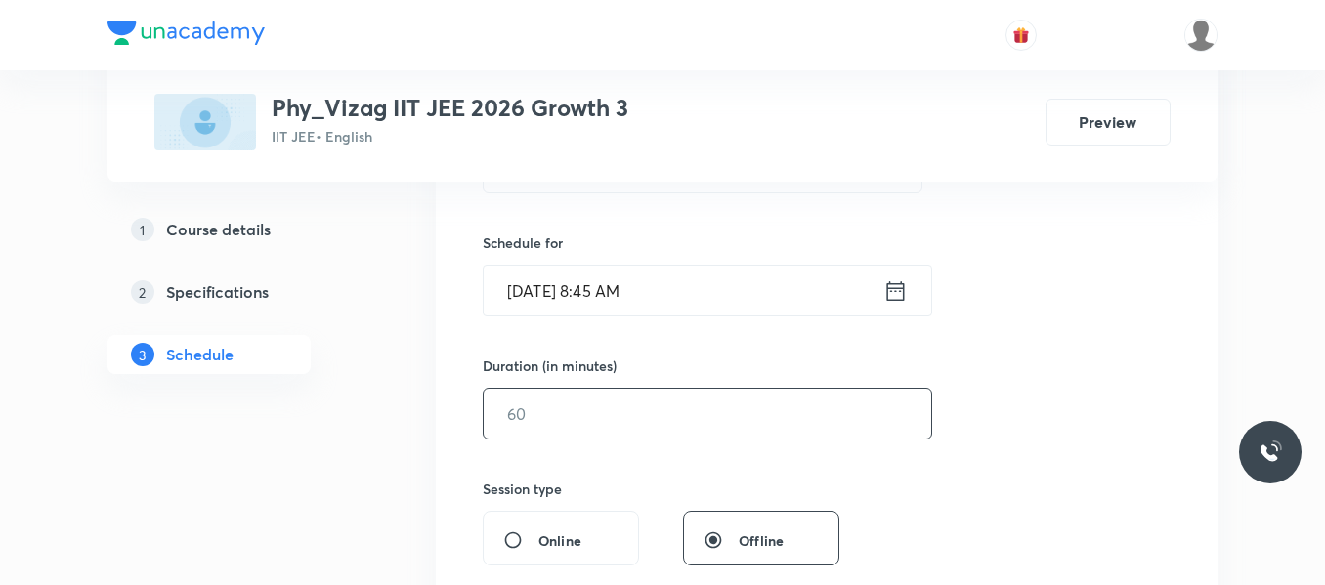
click at [624, 433] on input "text" at bounding box center [708, 414] width 448 height 50
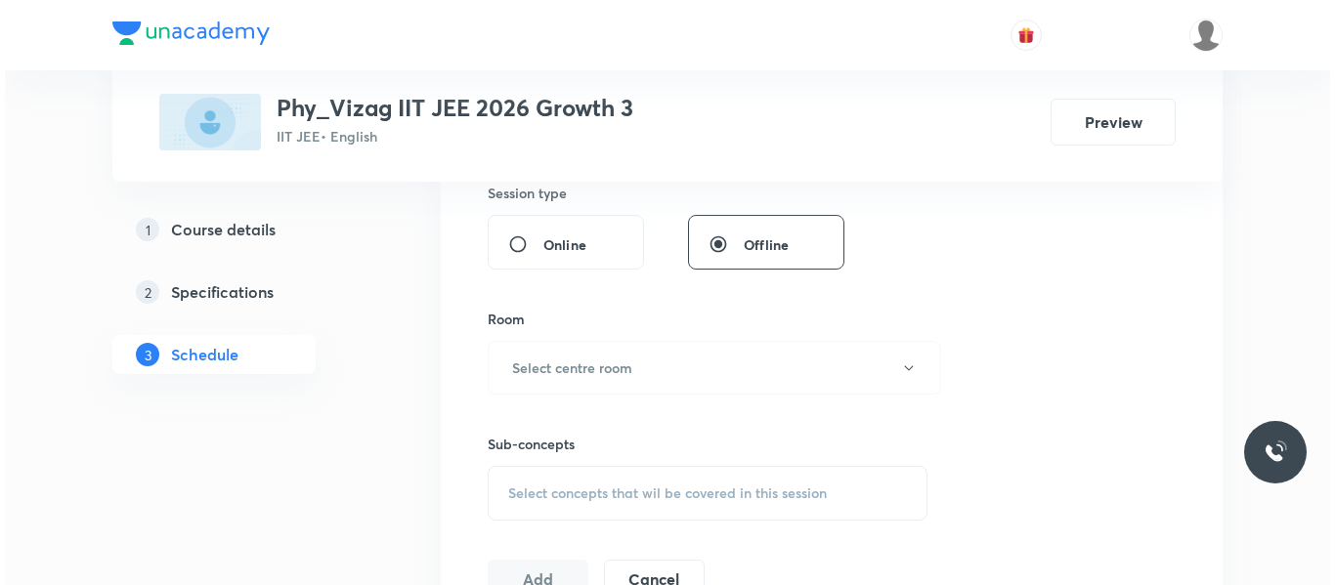
scroll to position [743, 0]
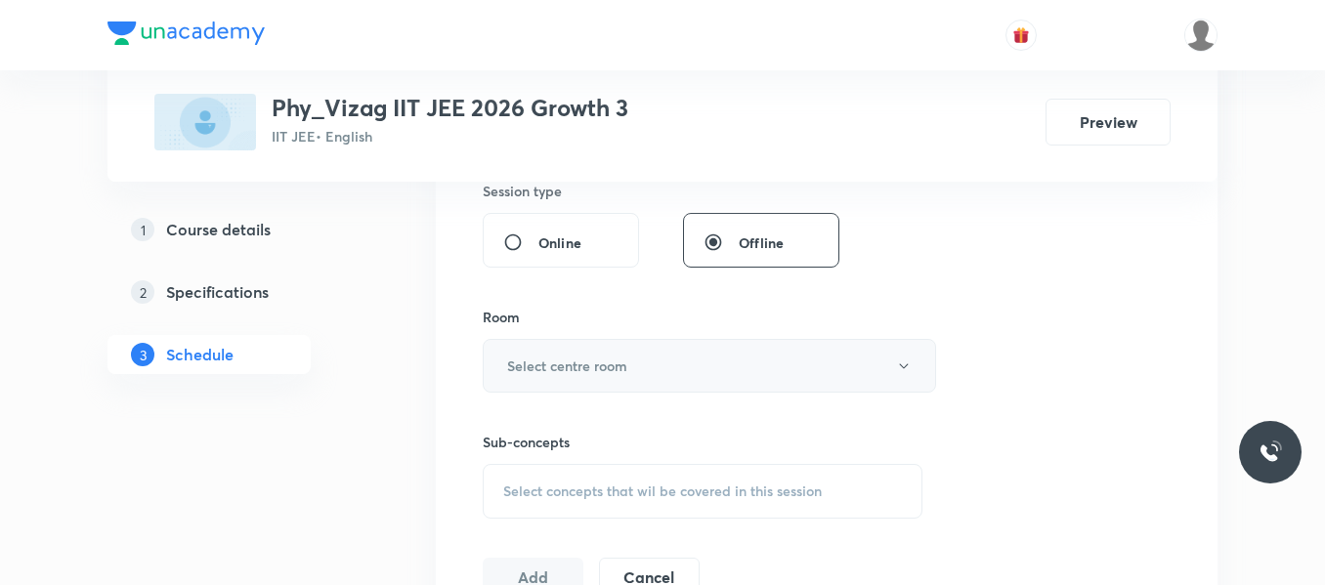
type input "75"
click at [589, 368] on h6 "Select centre room" at bounding box center [567, 366] width 120 height 21
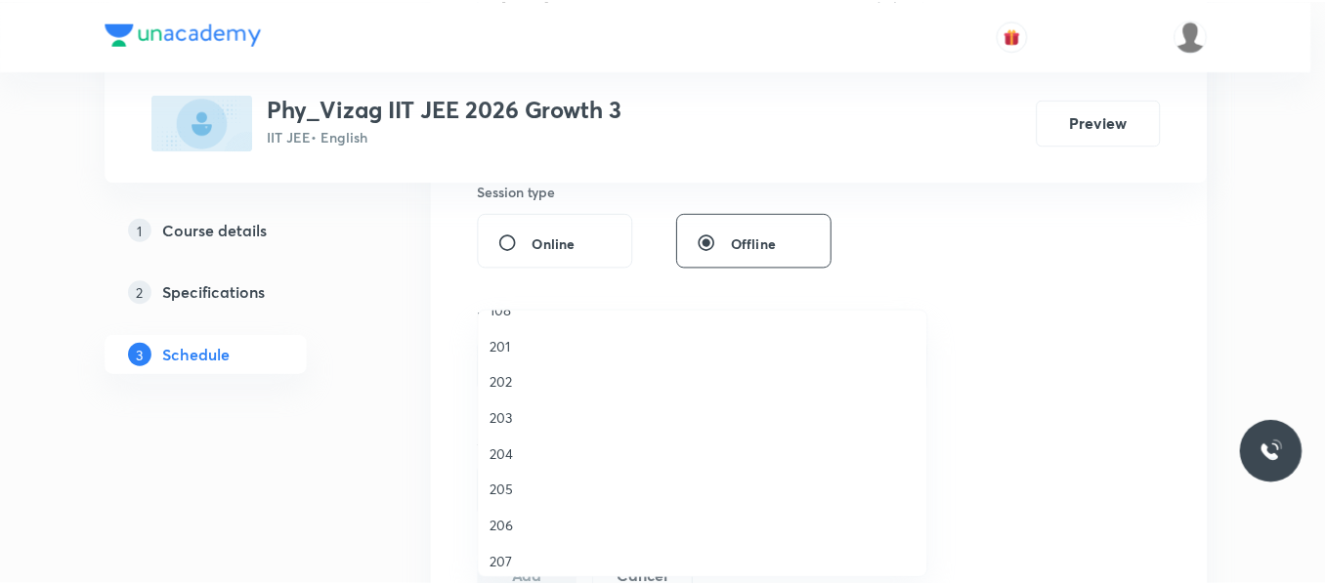
scroll to position [432, 0]
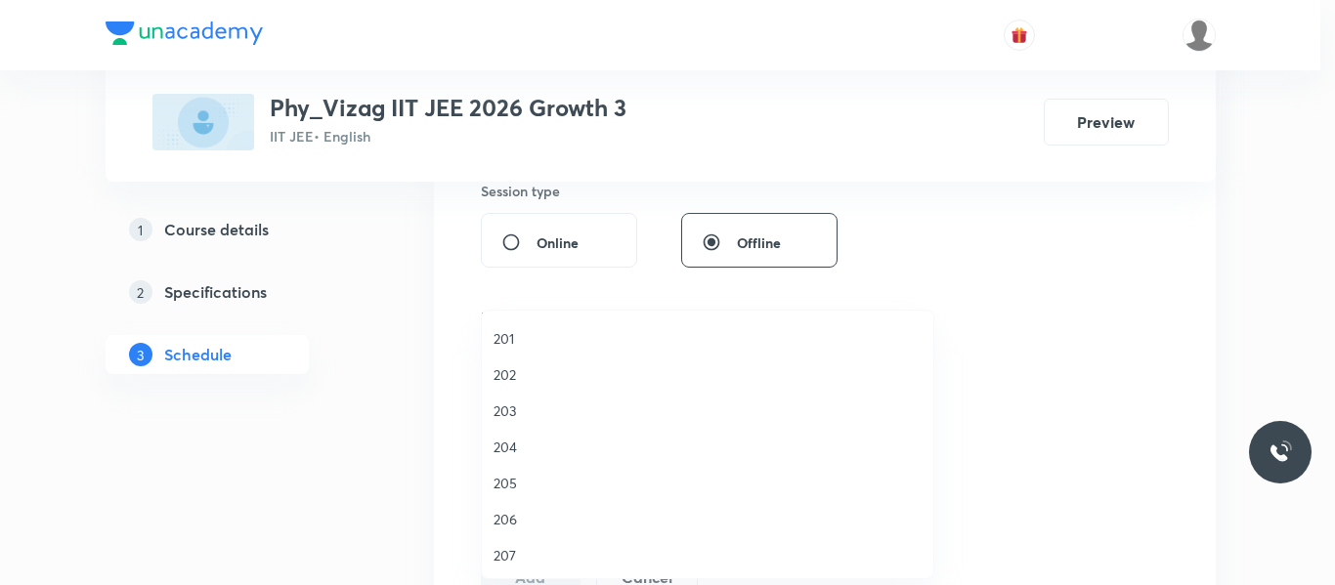
click at [510, 549] on span "207" at bounding box center [707, 555] width 428 height 21
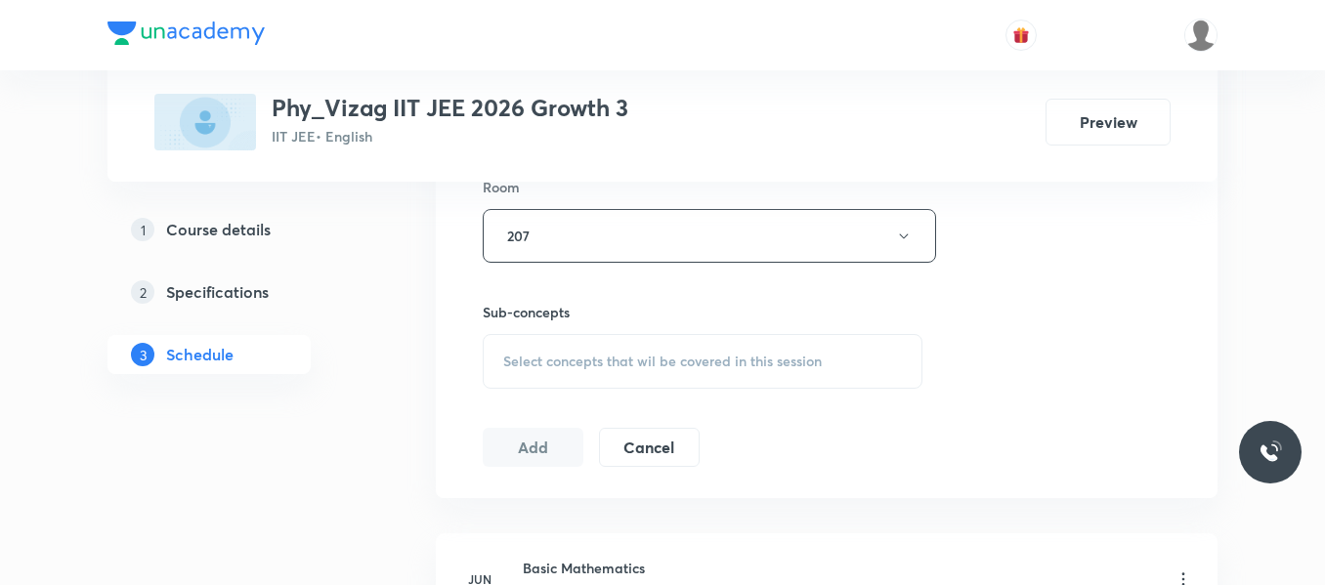
scroll to position [874, 0]
click at [609, 366] on span "Select concepts that wil be covered in this session" at bounding box center [662, 361] width 319 height 16
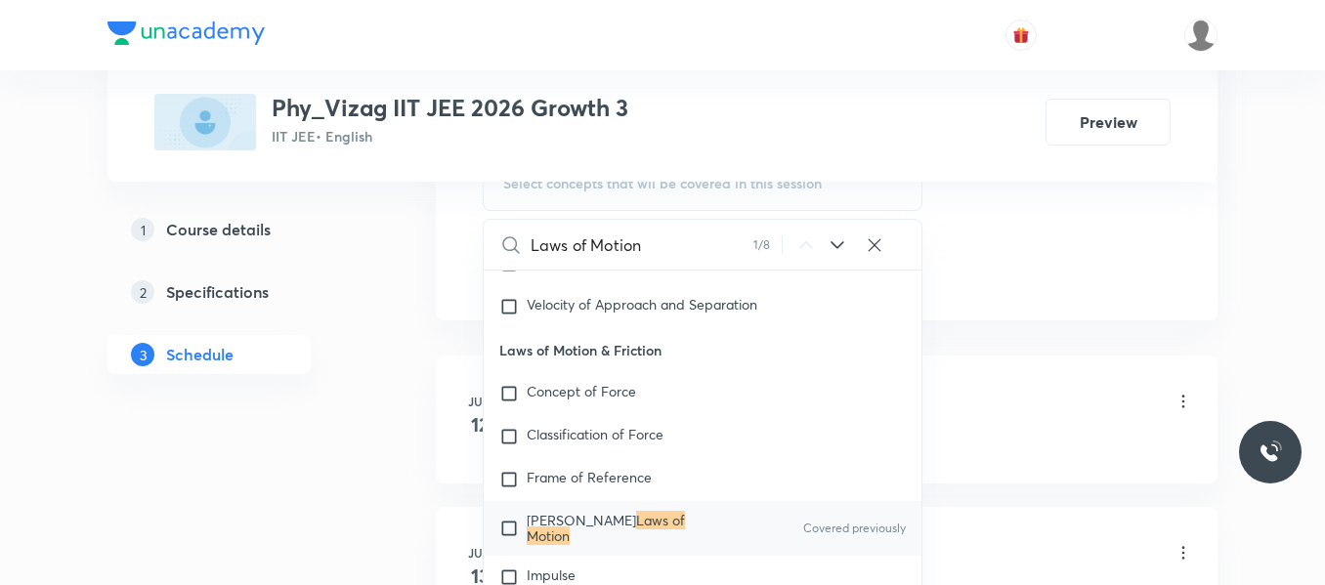
scroll to position [1051, 0]
type input "Laws of Motion"
click at [509, 520] on input "checkbox" at bounding box center [512, 527] width 27 height 31
checkbox input "true"
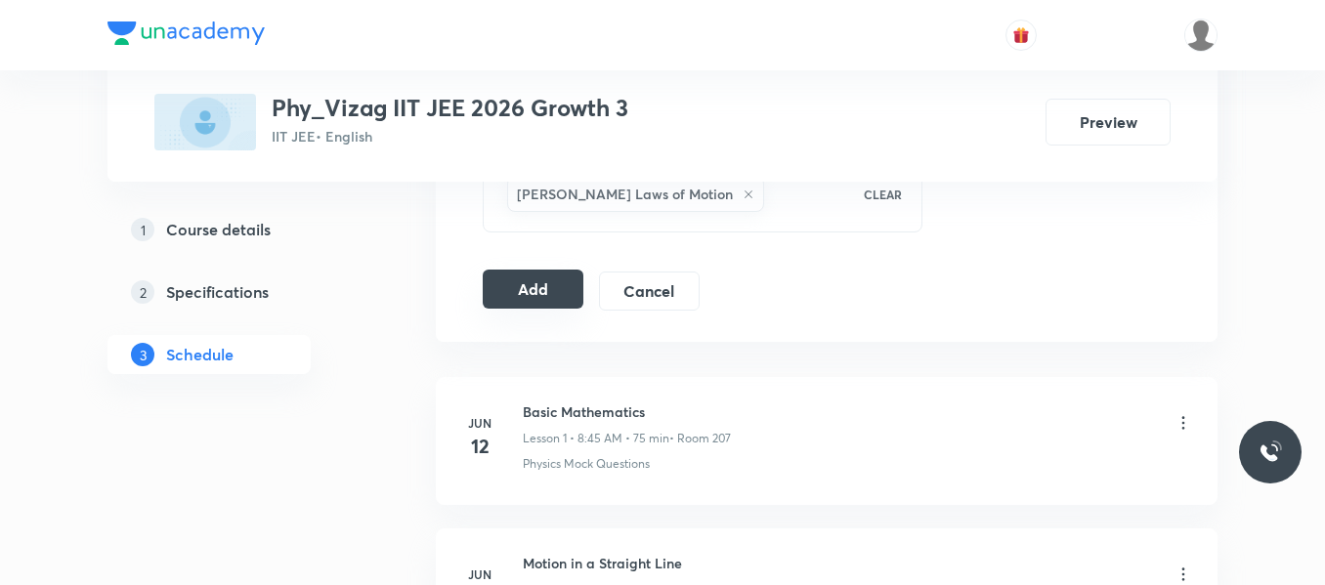
click at [550, 299] on button "Add" at bounding box center [533, 289] width 101 height 39
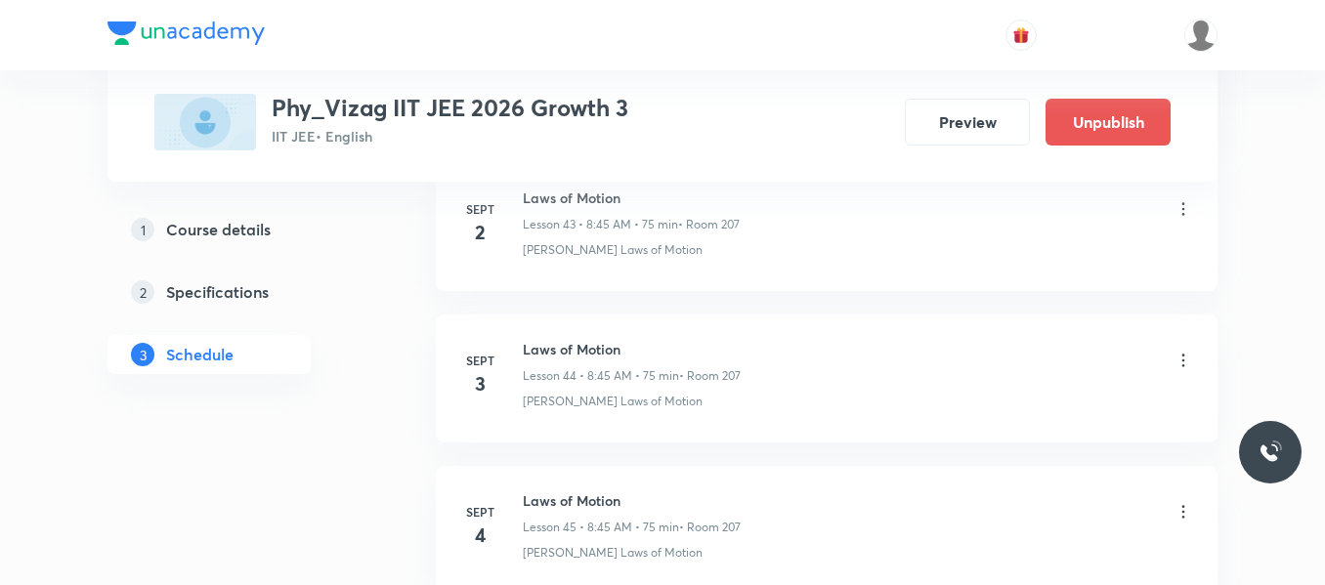
scroll to position [6898, 0]
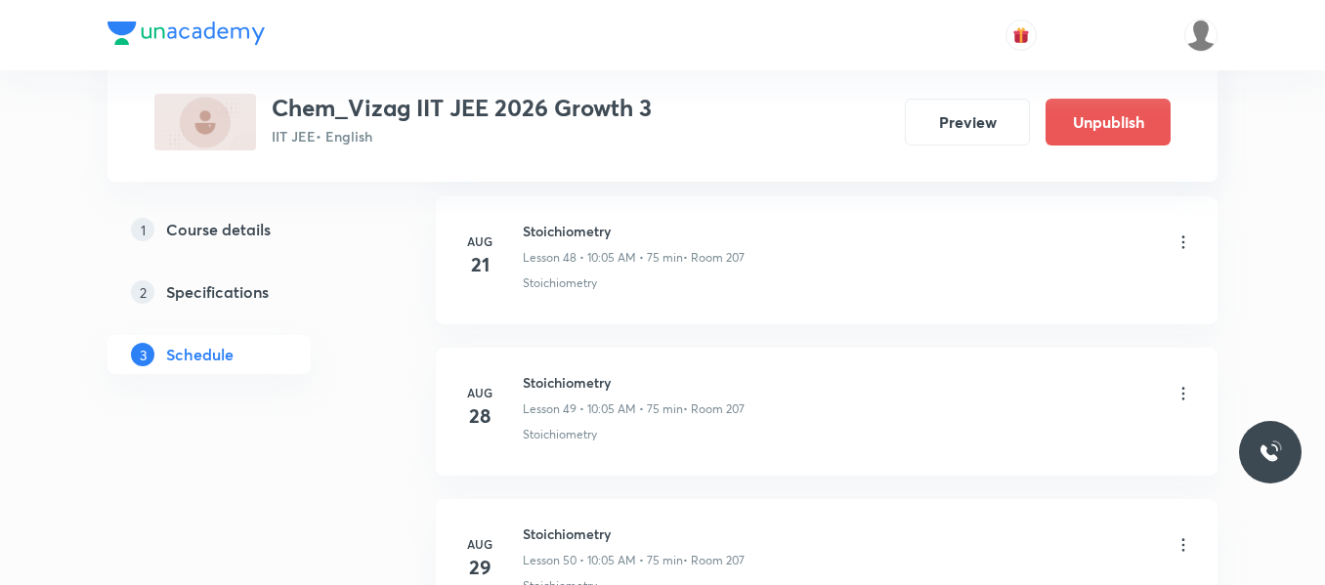
scroll to position [9009, 0]
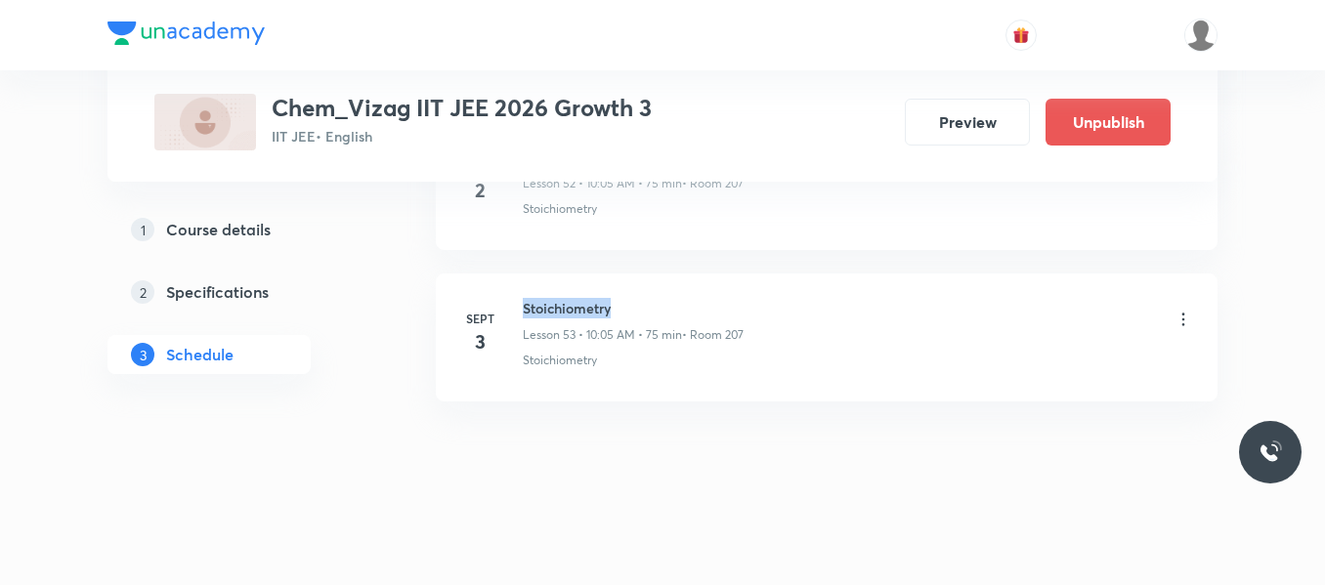
drag, startPoint x: 524, startPoint y: 304, endPoint x: 716, endPoint y: 297, distance: 192.6
click at [716, 298] on h6 "Stoichiometry" at bounding box center [633, 308] width 221 height 21
copy h6 "Stoichiometry"
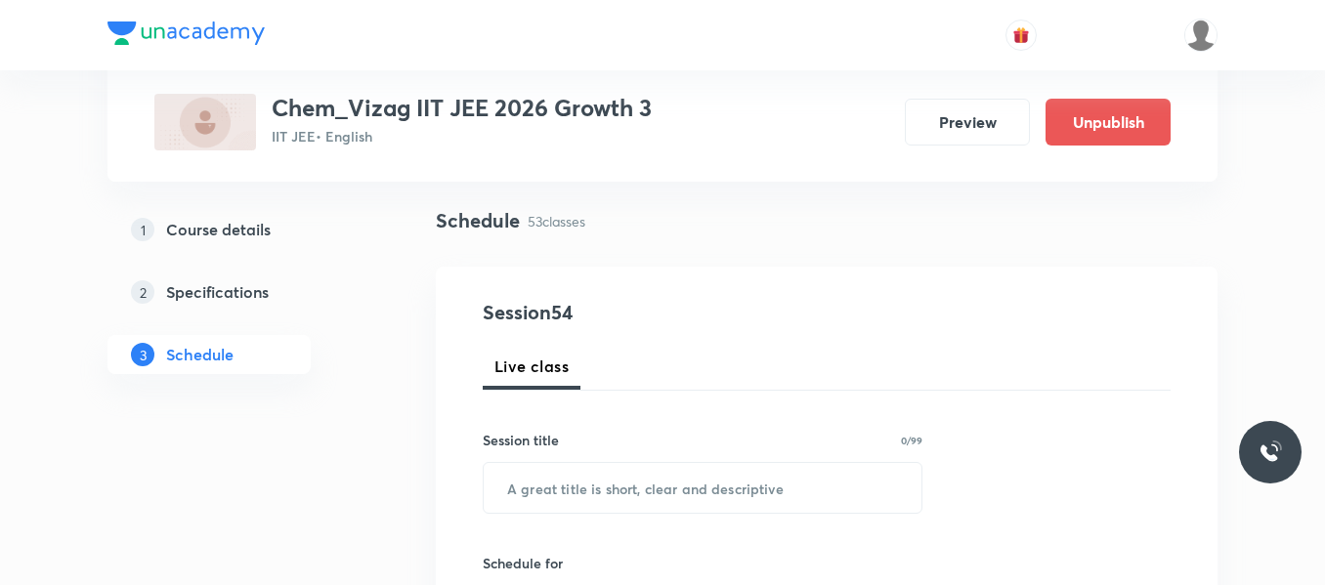
scroll to position [125, 0]
click at [581, 472] on input "text" at bounding box center [703, 487] width 438 height 50
paste input "Stoichiometry"
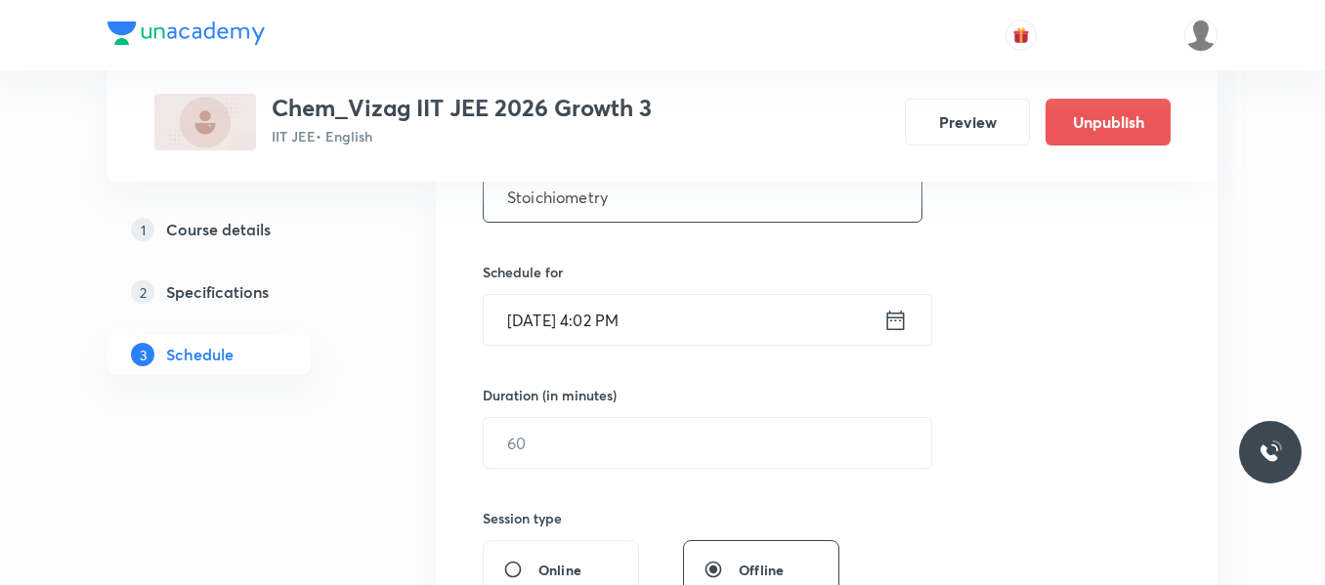
scroll to position [421, 0]
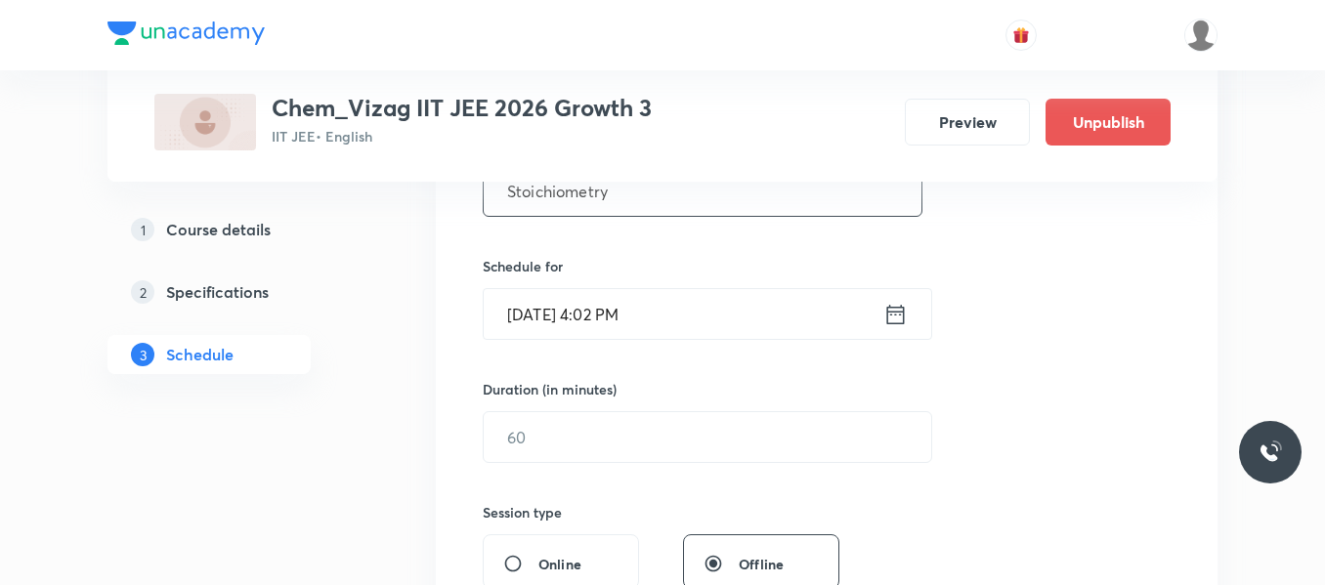
type input "Stoichiometry"
click at [884, 319] on icon at bounding box center [895, 314] width 24 height 27
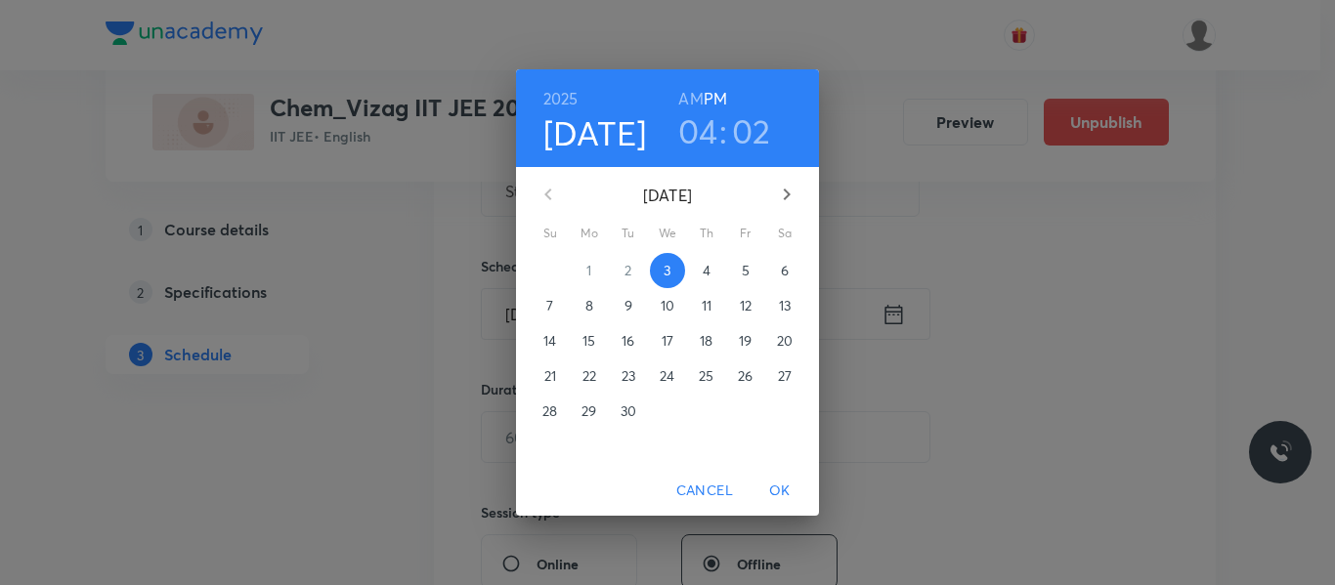
click at [705, 273] on p "4" at bounding box center [707, 271] width 8 height 20
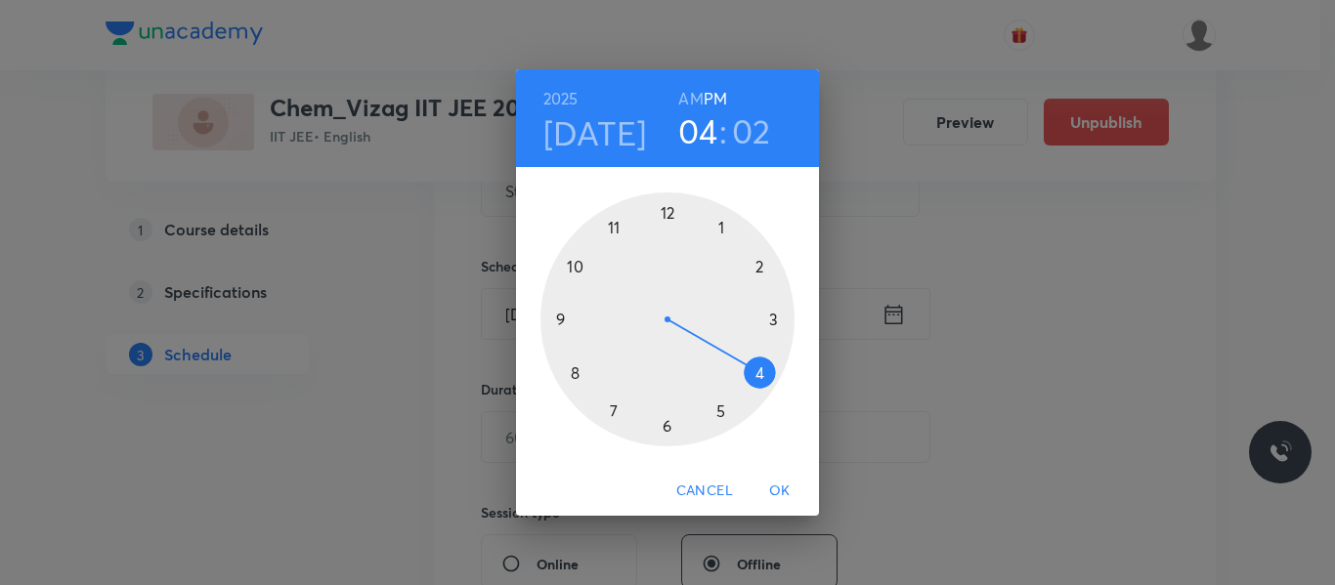
click at [693, 98] on h6 "AM" at bounding box center [690, 98] width 24 height 27
click at [577, 267] on div at bounding box center [667, 319] width 254 height 254
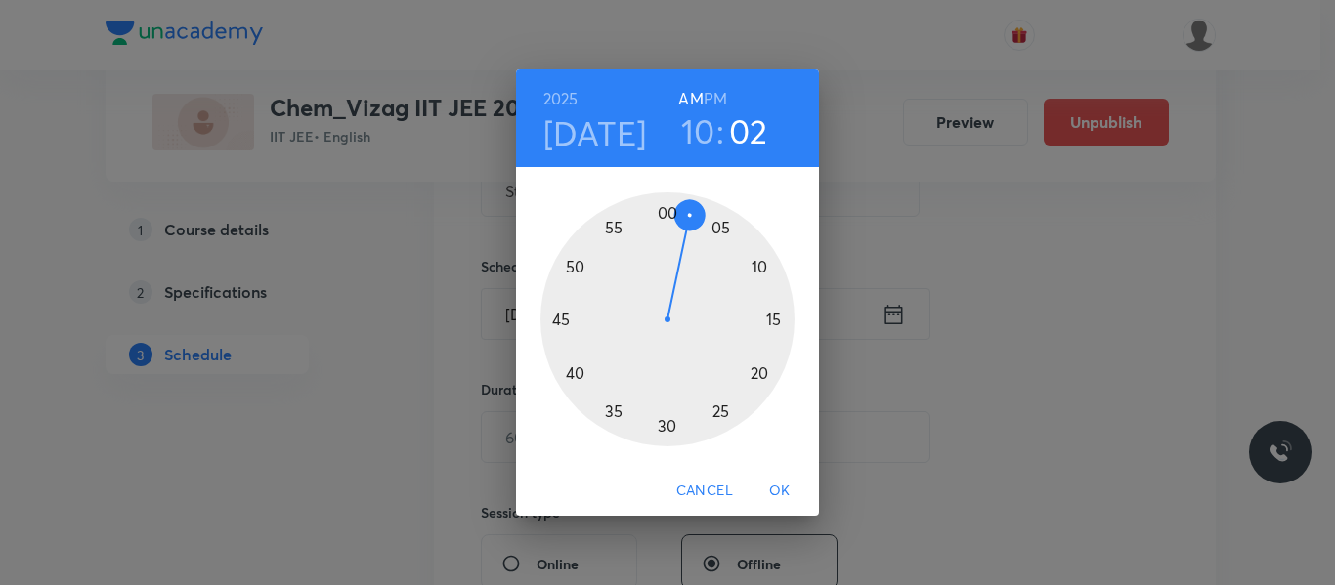
click at [721, 228] on div at bounding box center [667, 319] width 254 height 254
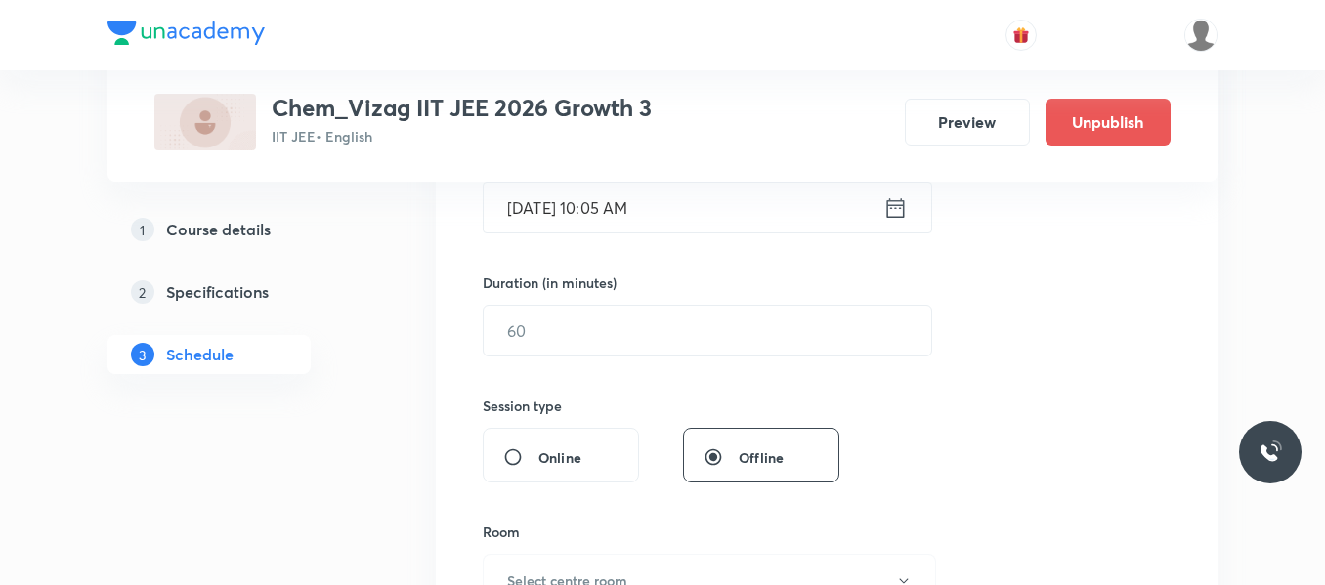
scroll to position [535, 0]
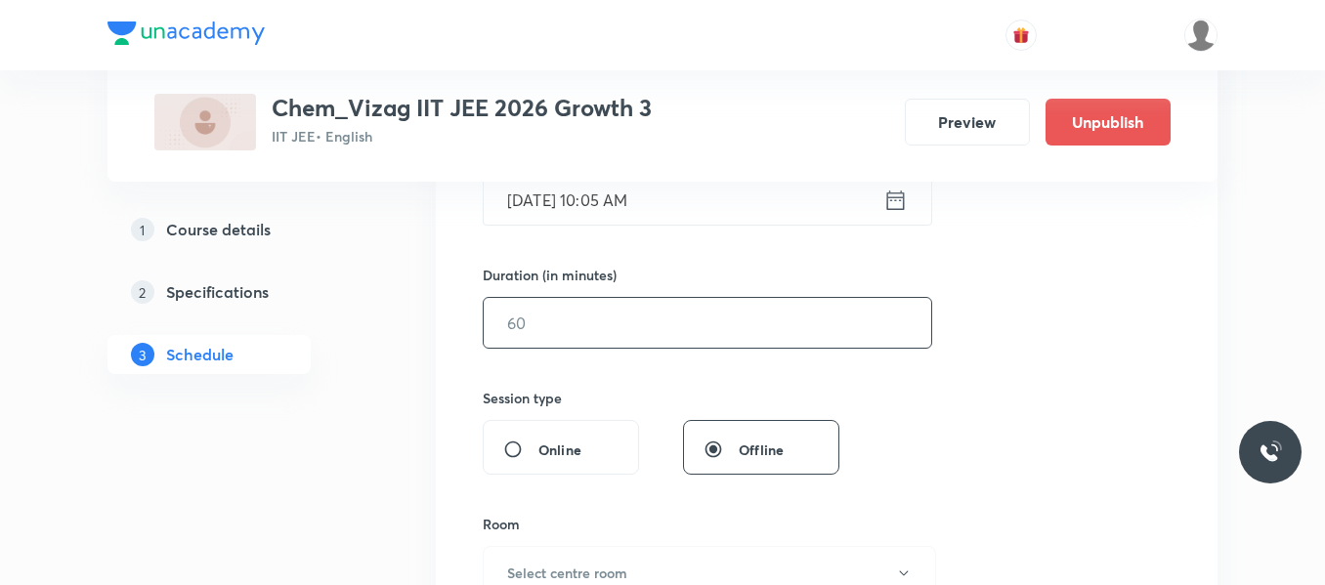
click at [663, 326] on input "text" at bounding box center [708, 323] width 448 height 50
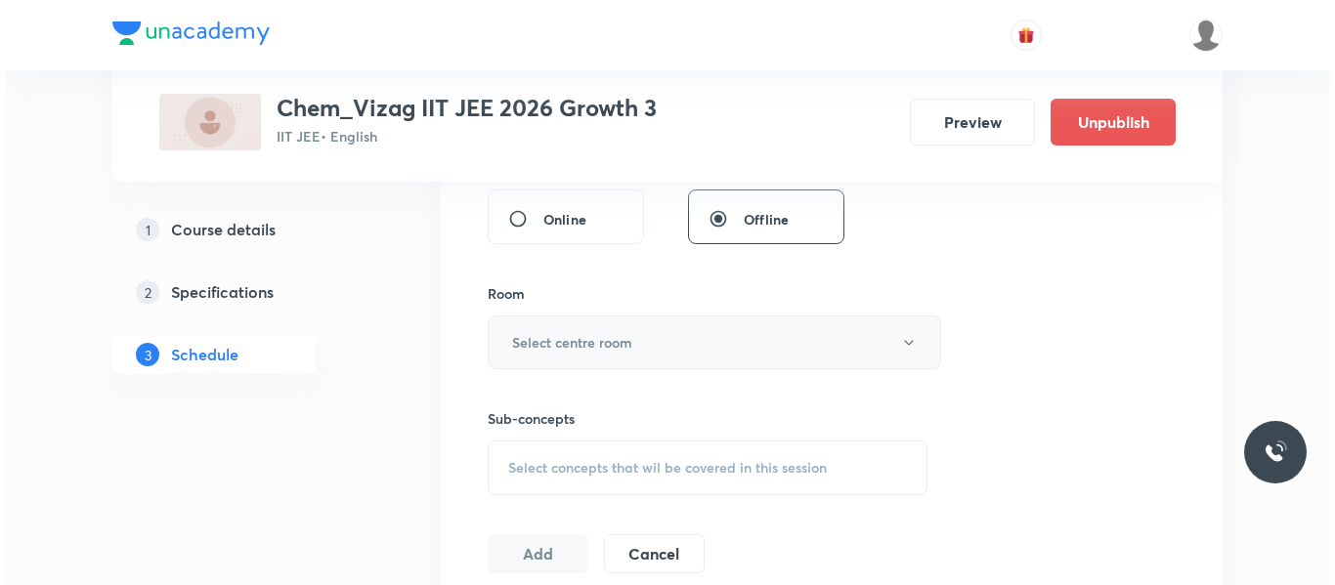
scroll to position [767, 0]
type input "75"
click at [634, 351] on button "Select centre room" at bounding box center [709, 342] width 453 height 54
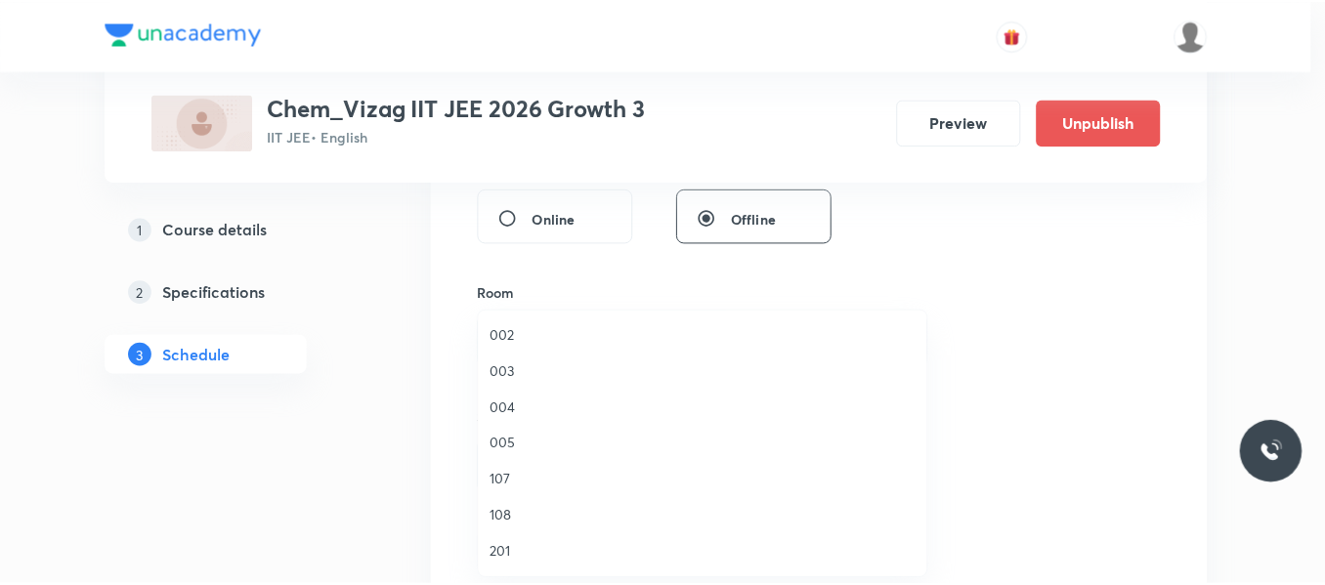
scroll to position [543, 0]
click at [509, 446] on span "207" at bounding box center [707, 444] width 428 height 21
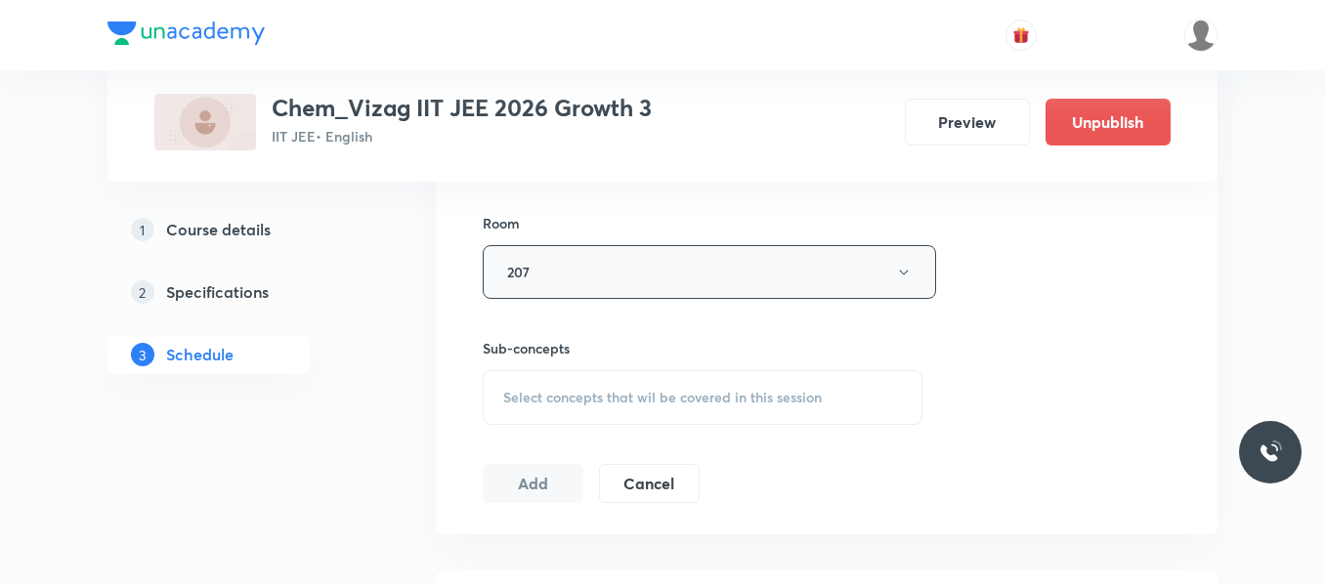
scroll to position [839, 0]
click at [579, 396] on span "Select concepts that wil be covered in this session" at bounding box center [662, 395] width 319 height 16
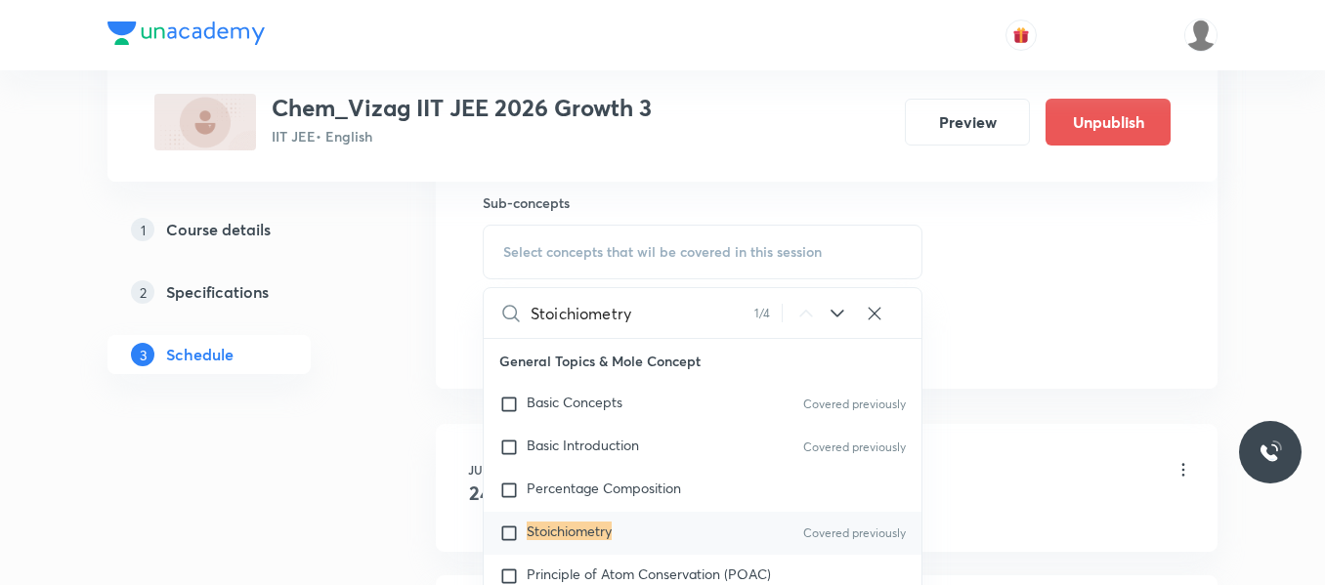
scroll to position [989, 0]
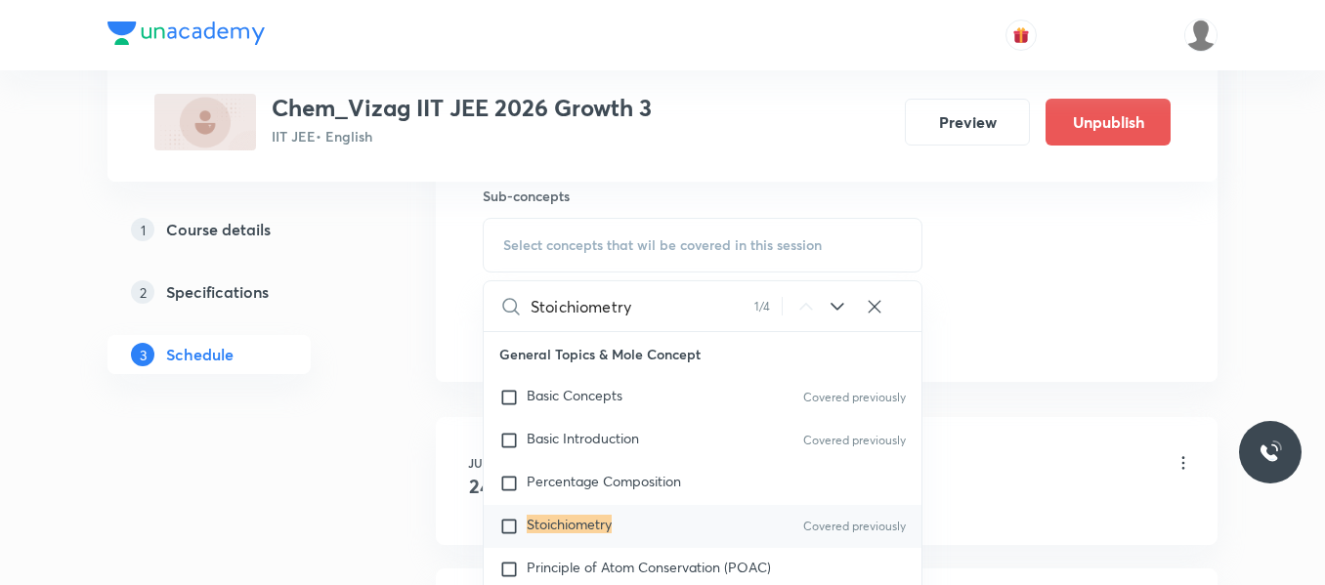
type input "Stoichiometry"
click at [508, 526] on input "checkbox" at bounding box center [512, 527] width 27 height 20
checkbox input "true"
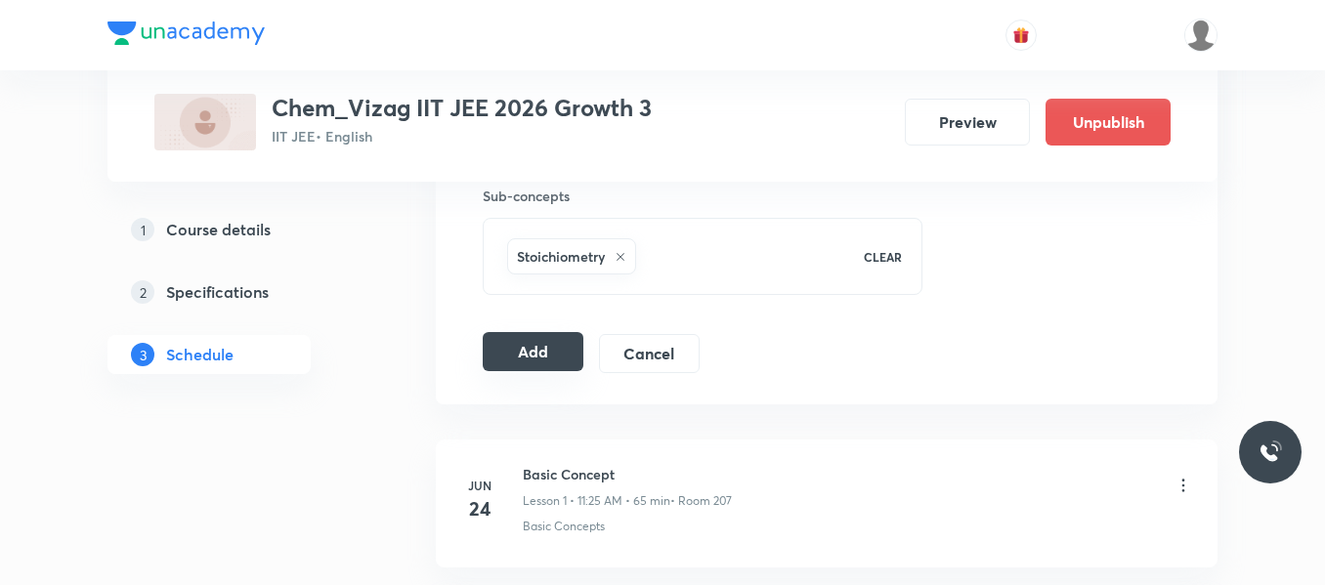
click at [546, 356] on button "Add" at bounding box center [533, 351] width 101 height 39
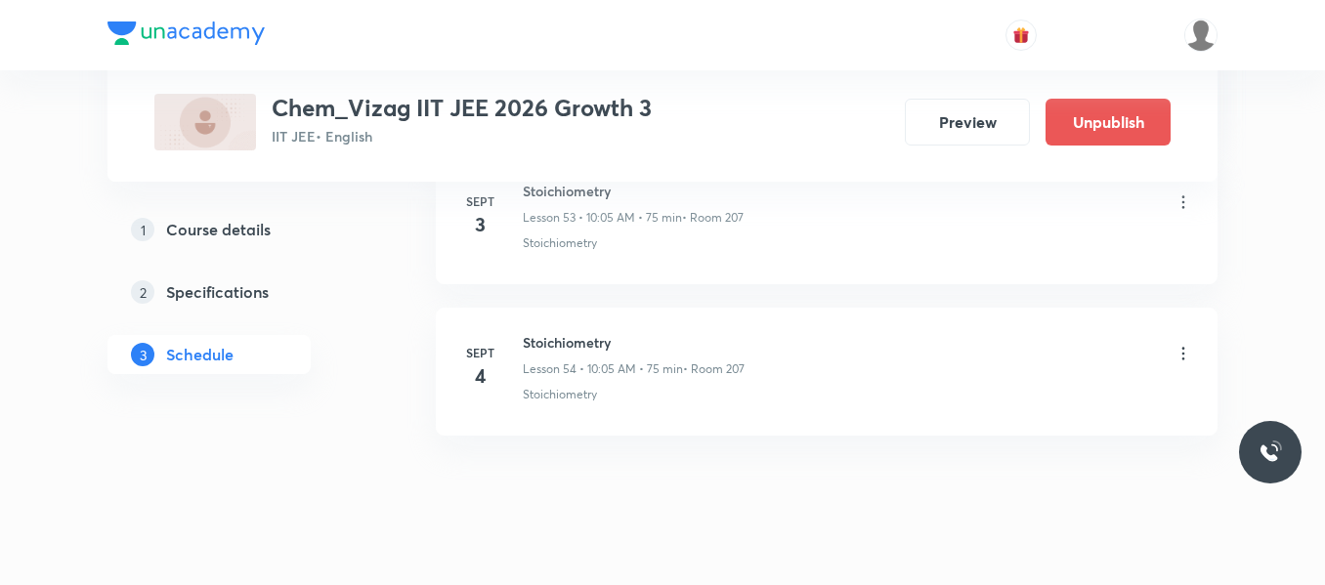
scroll to position [9160, 0]
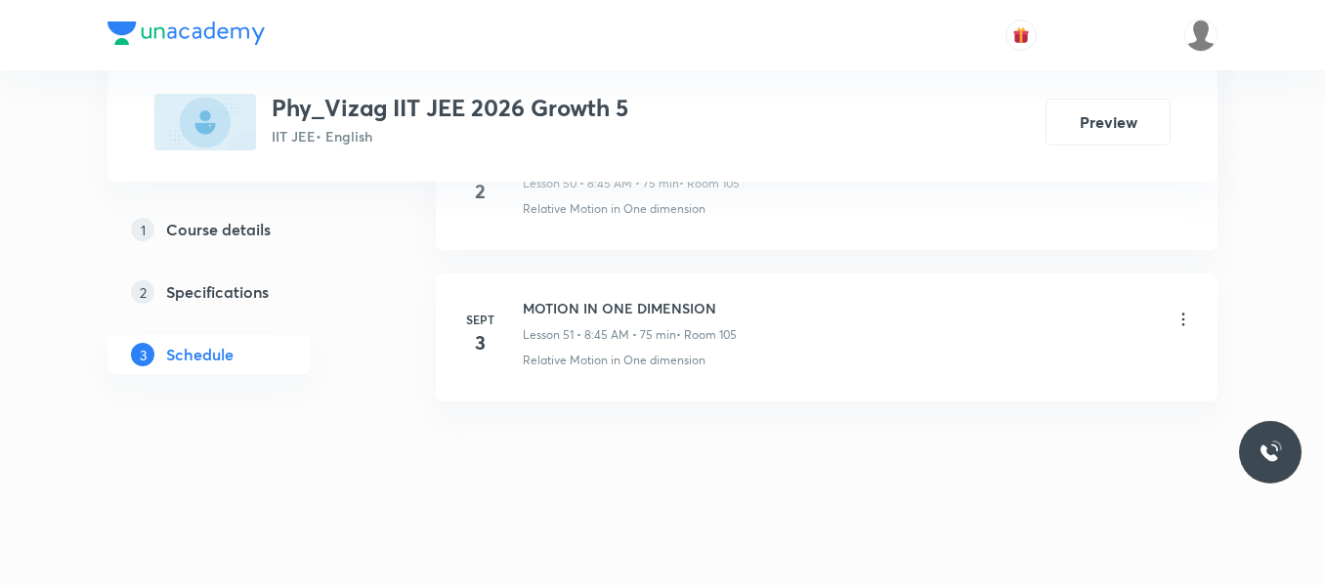
click at [524, 309] on h6 "MOTION IN ONE DIMENSION" at bounding box center [630, 308] width 214 height 21
drag, startPoint x: 524, startPoint y: 309, endPoint x: 740, endPoint y: 296, distance: 216.3
click at [740, 296] on li "Sept 3 MOTION IN ONE DIMENSION Lesson 51 • 8:45 AM • 75 min • Room 105 Relative…" at bounding box center [827, 338] width 782 height 128
copy h6 "MOTION IN ONE DIMENSION"
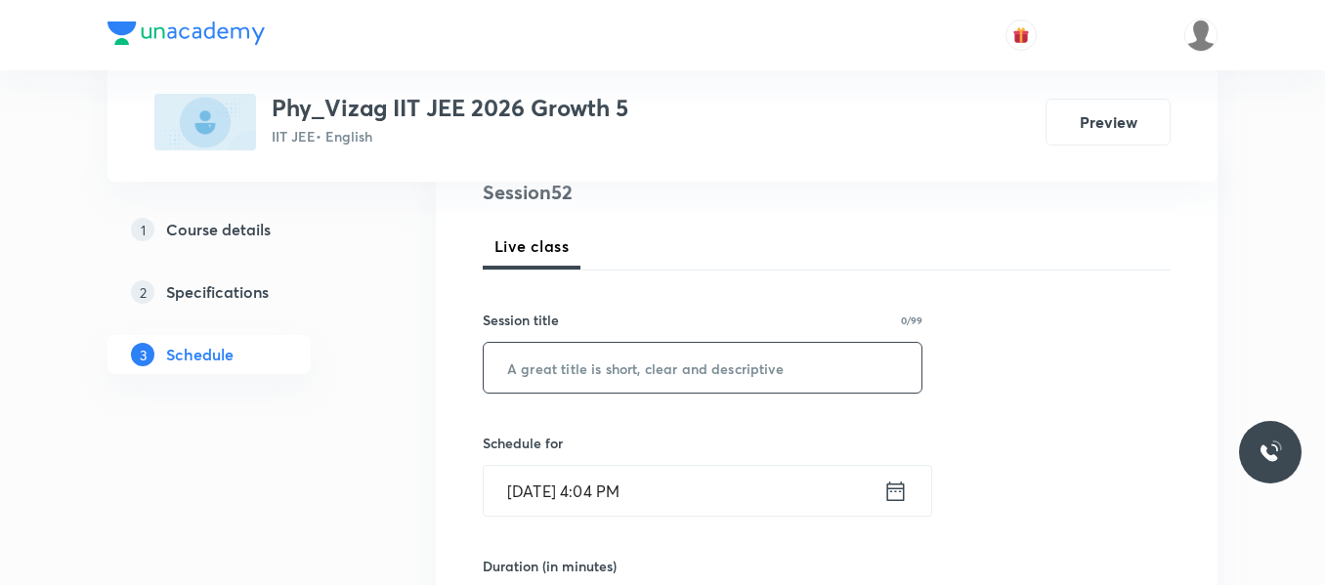
scroll to position [245, 0]
click at [616, 375] on input "text" at bounding box center [703, 367] width 438 height 50
paste input "MOTION IN ONE DIMENSION"
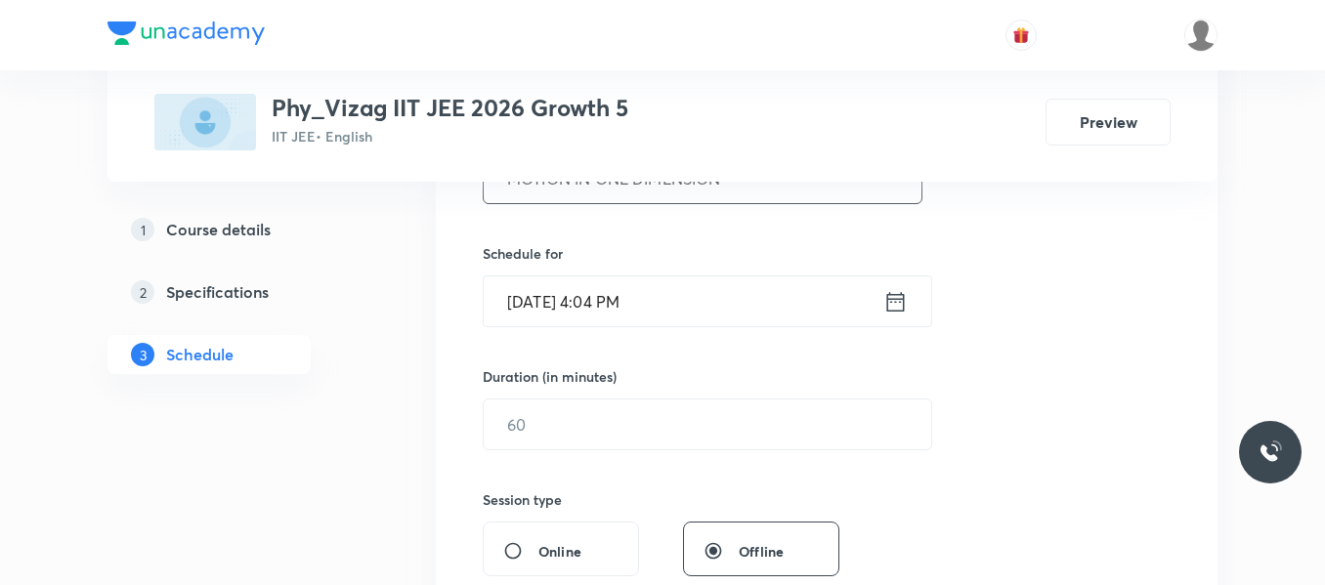
scroll to position [435, 0]
type input "MOTION IN ONE DIMENSION"
click at [898, 299] on icon at bounding box center [895, 300] width 24 height 27
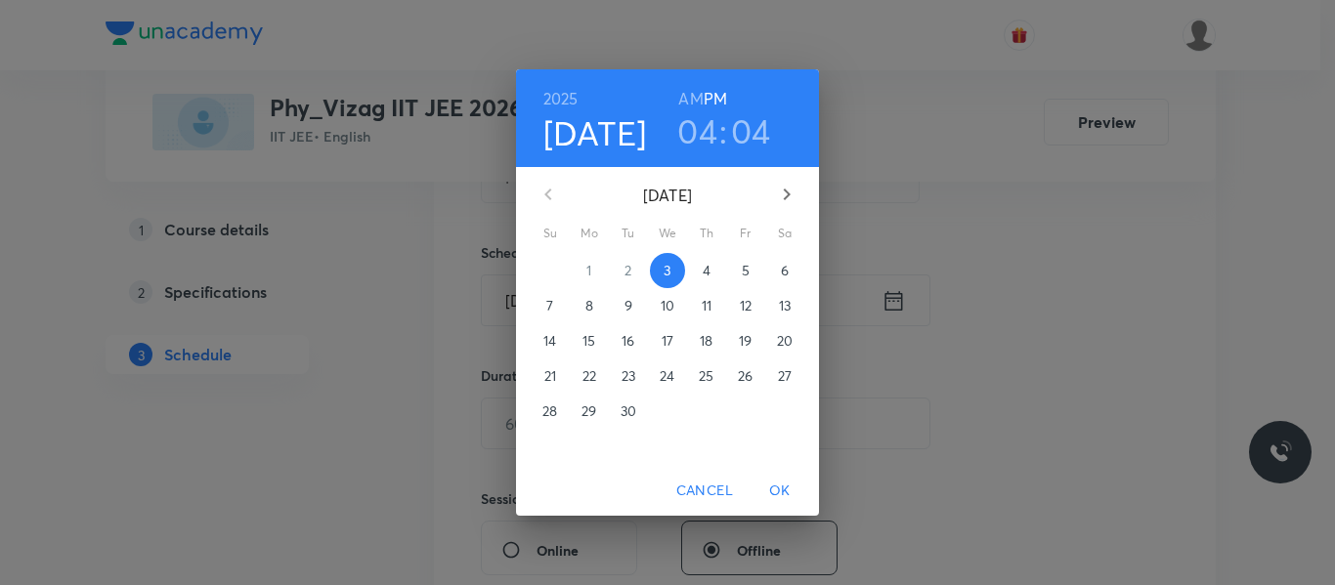
click at [703, 267] on p "4" at bounding box center [707, 271] width 8 height 20
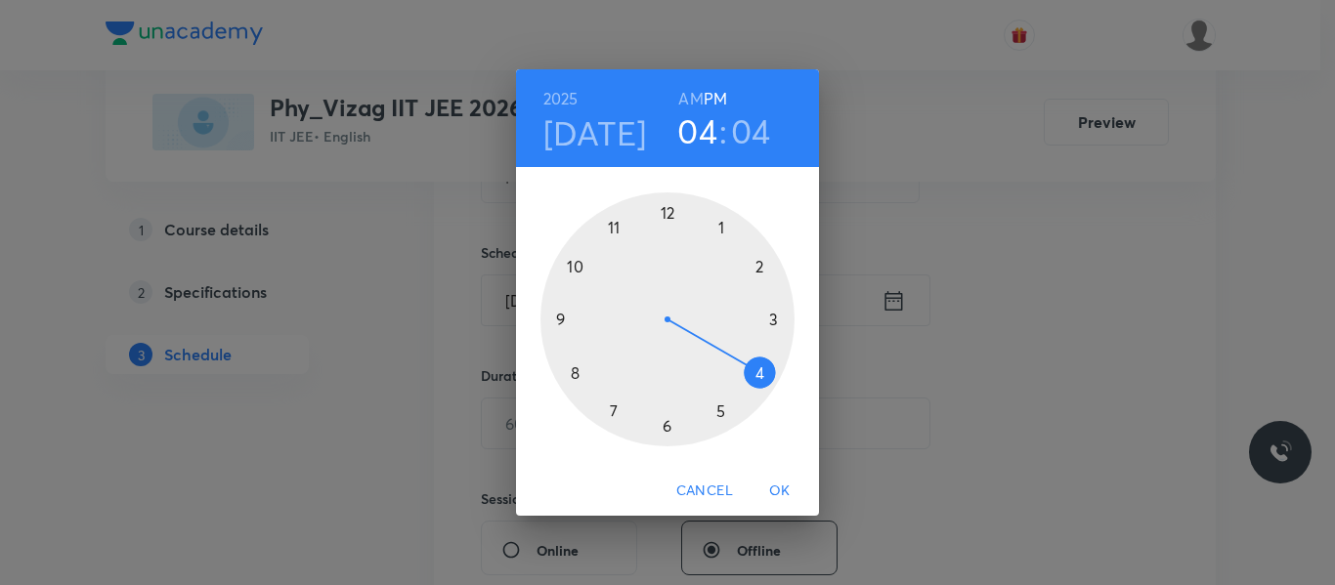
click at [692, 94] on h6 "AM" at bounding box center [690, 98] width 24 height 27
click at [571, 373] on div at bounding box center [667, 319] width 254 height 254
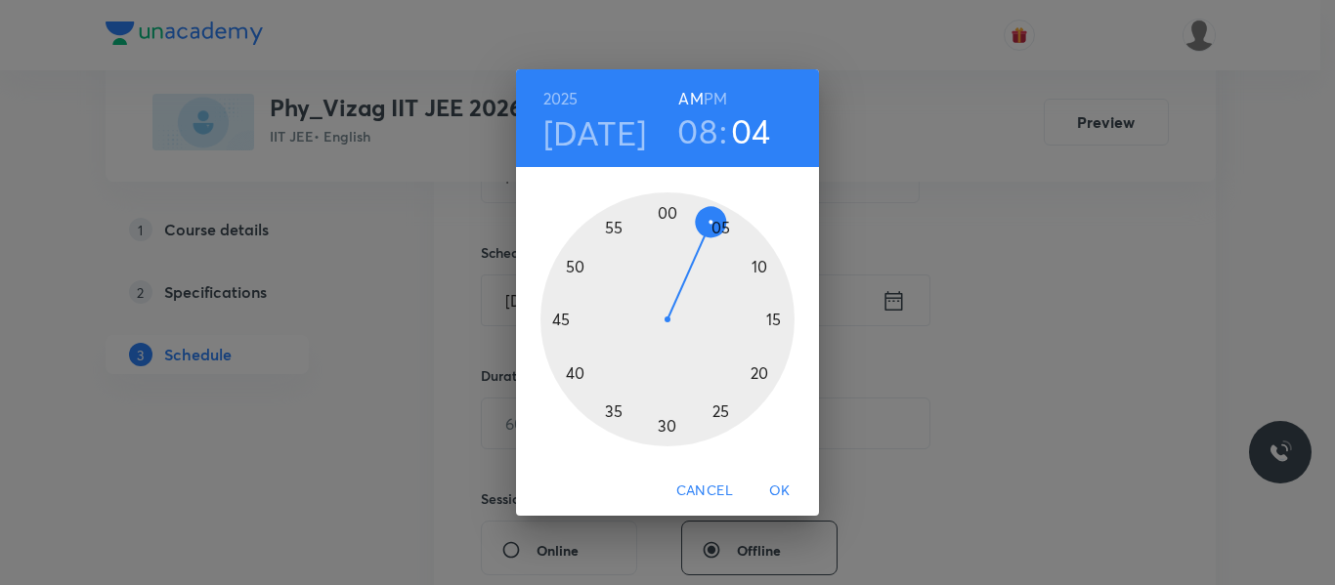
click at [563, 315] on div at bounding box center [667, 319] width 254 height 254
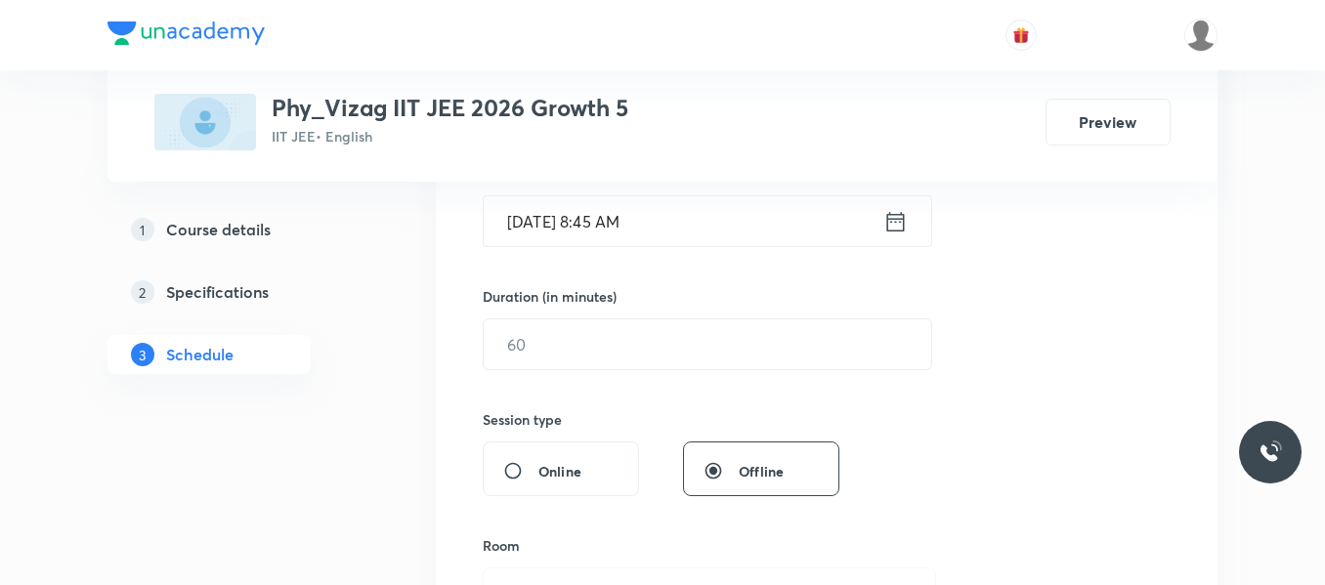
scroll to position [515, 0]
click at [557, 335] on input "text" at bounding box center [708, 344] width 448 height 50
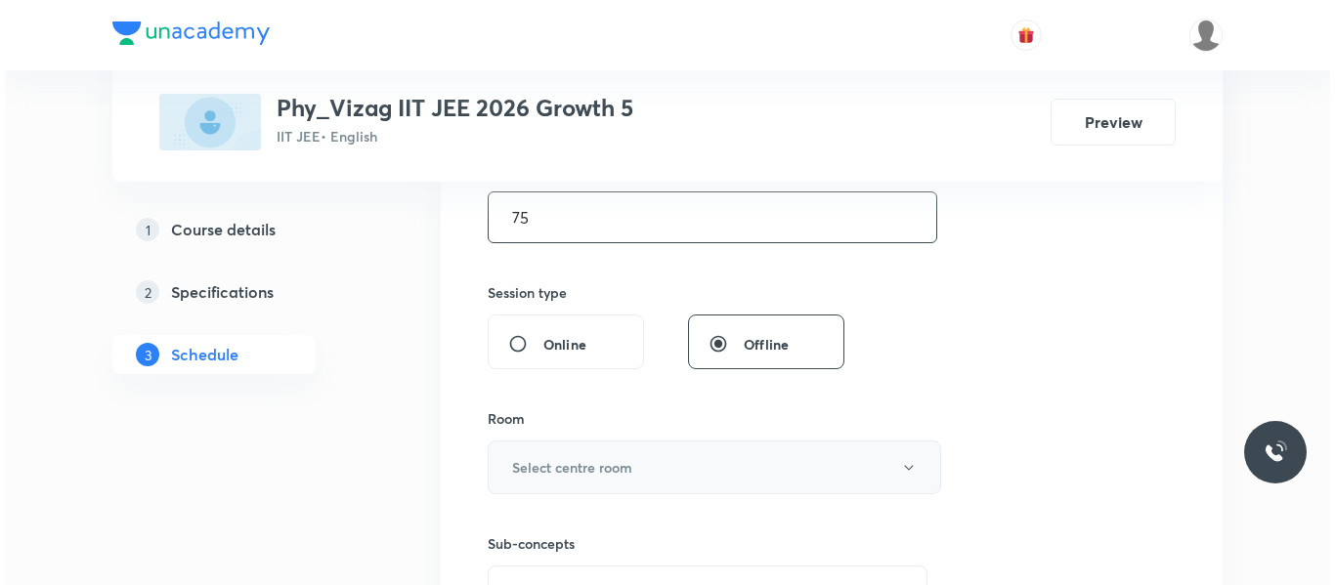
scroll to position [642, 0]
type input "75"
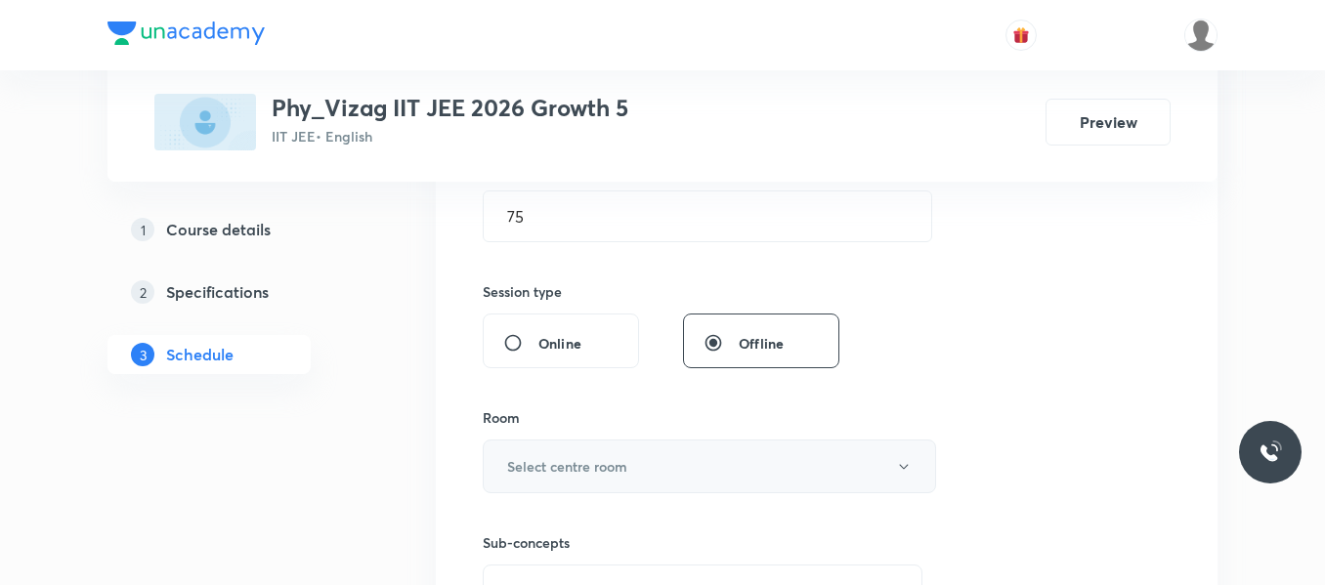
click at [578, 470] on h6 "Select centre room" at bounding box center [567, 466] width 120 height 21
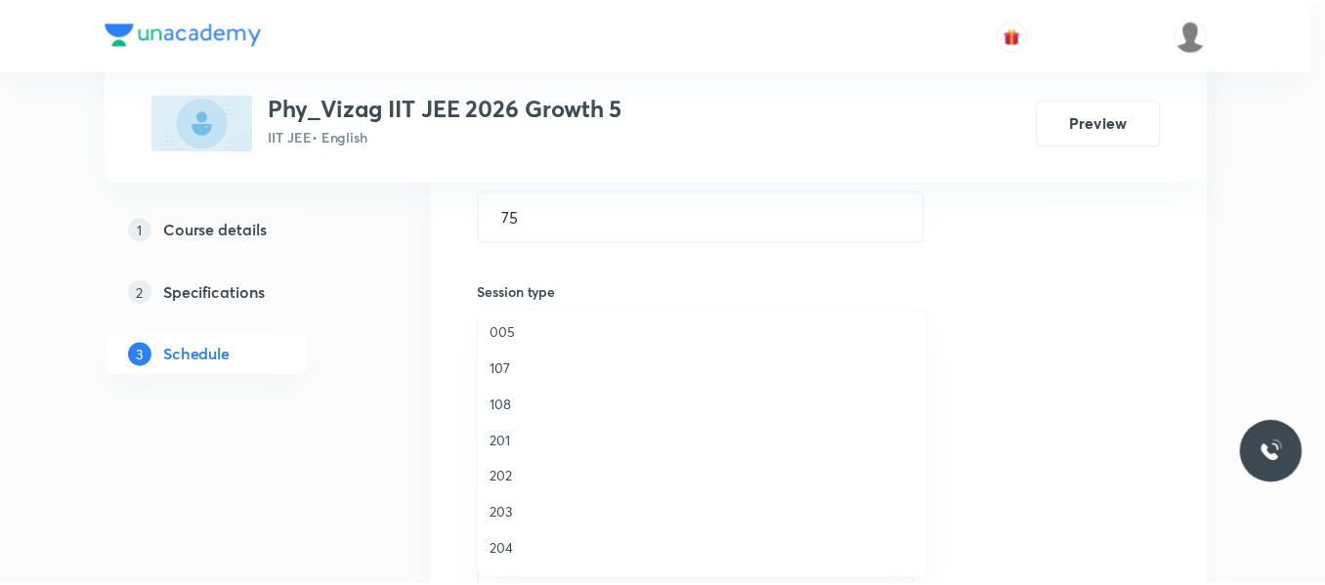
scroll to position [543, 0]
click at [503, 515] on span "105" at bounding box center [707, 516] width 428 height 21
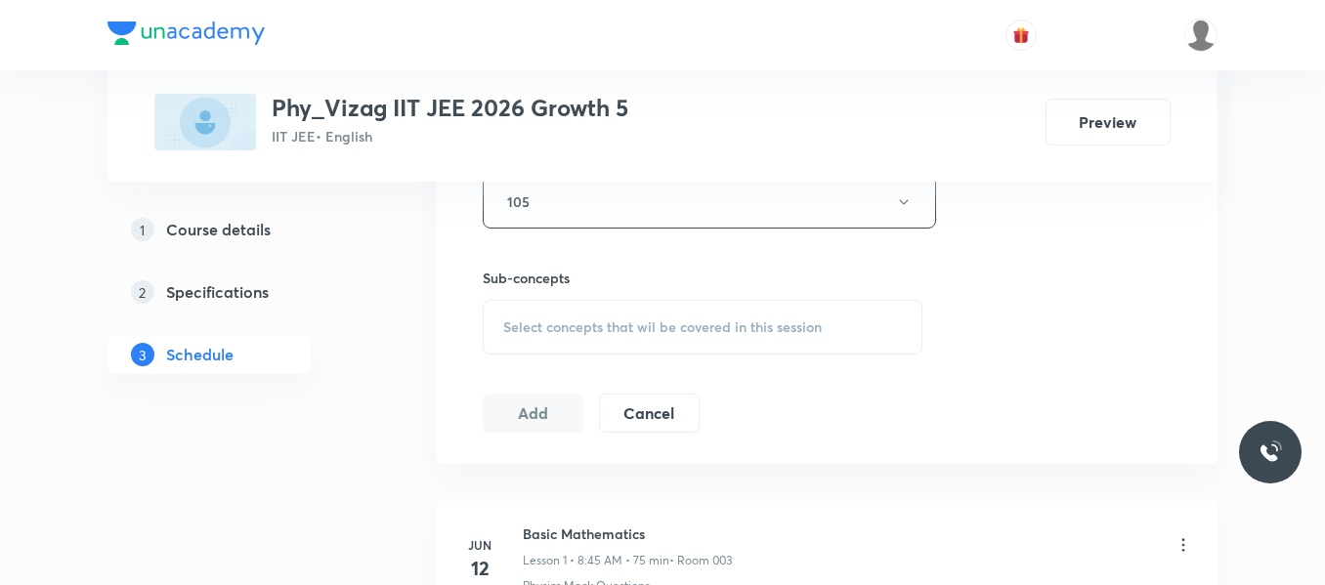
scroll to position [921, 0]
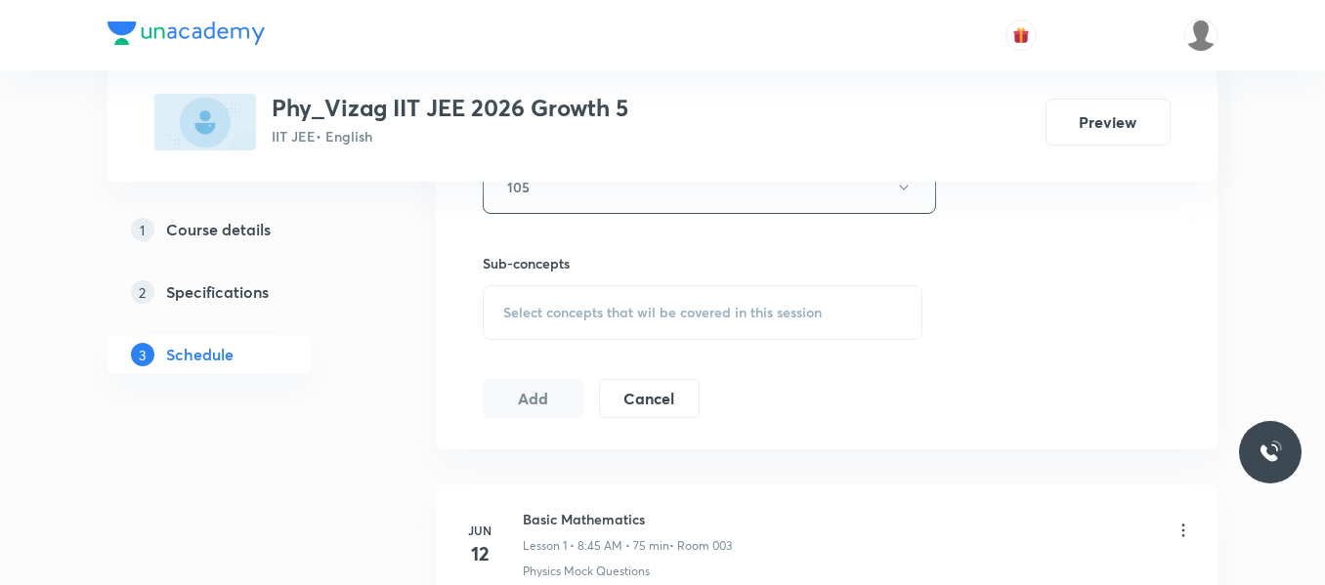
click at [560, 318] on span "Select concepts that wil be covered in this session" at bounding box center [662, 313] width 319 height 16
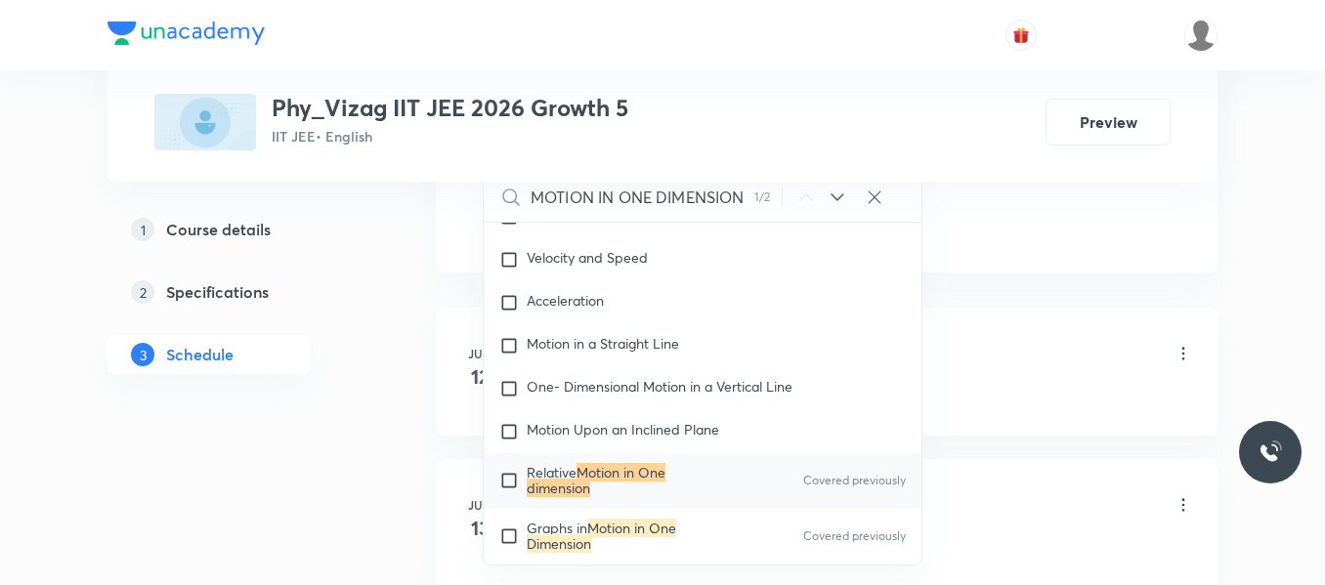
scroll to position [1104, 0]
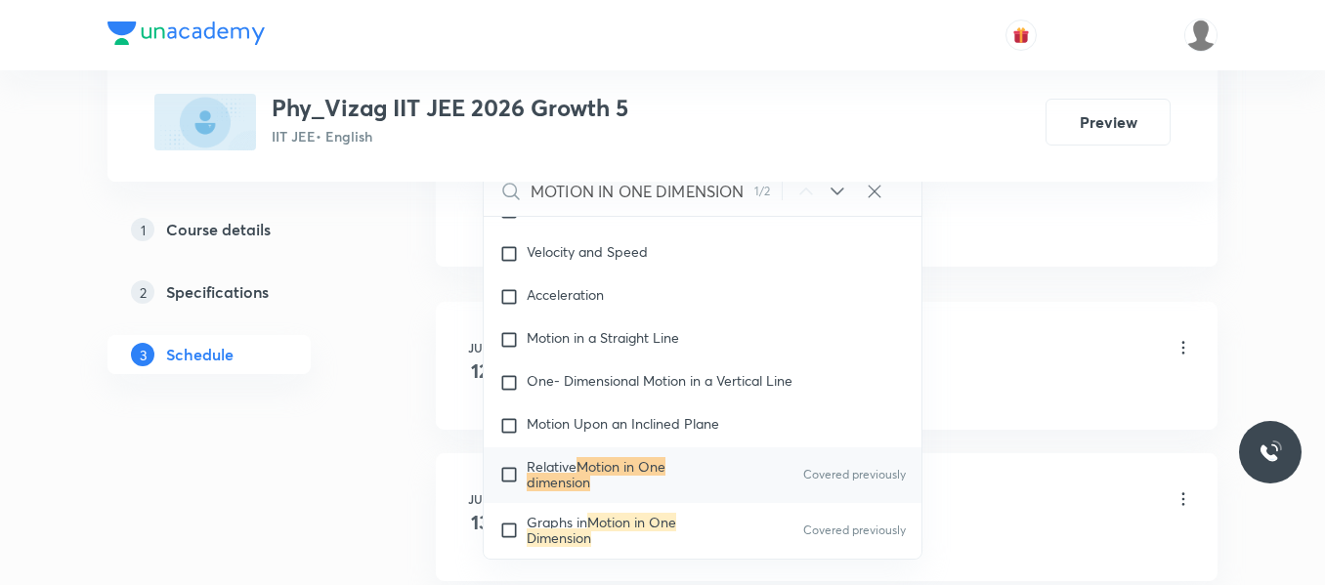
type input "MOTION IN ONE DIMENSION"
click at [510, 474] on input "checkbox" at bounding box center [512, 474] width 27 height 31
checkbox input "true"
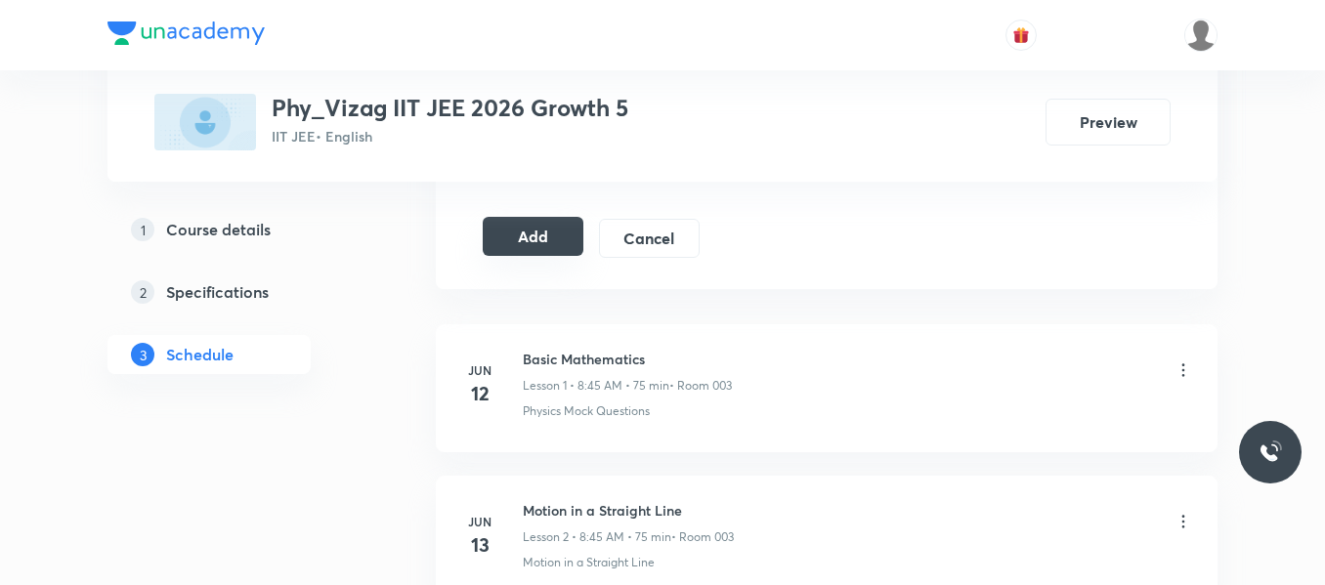
click at [540, 237] on button "Add" at bounding box center [533, 236] width 101 height 39
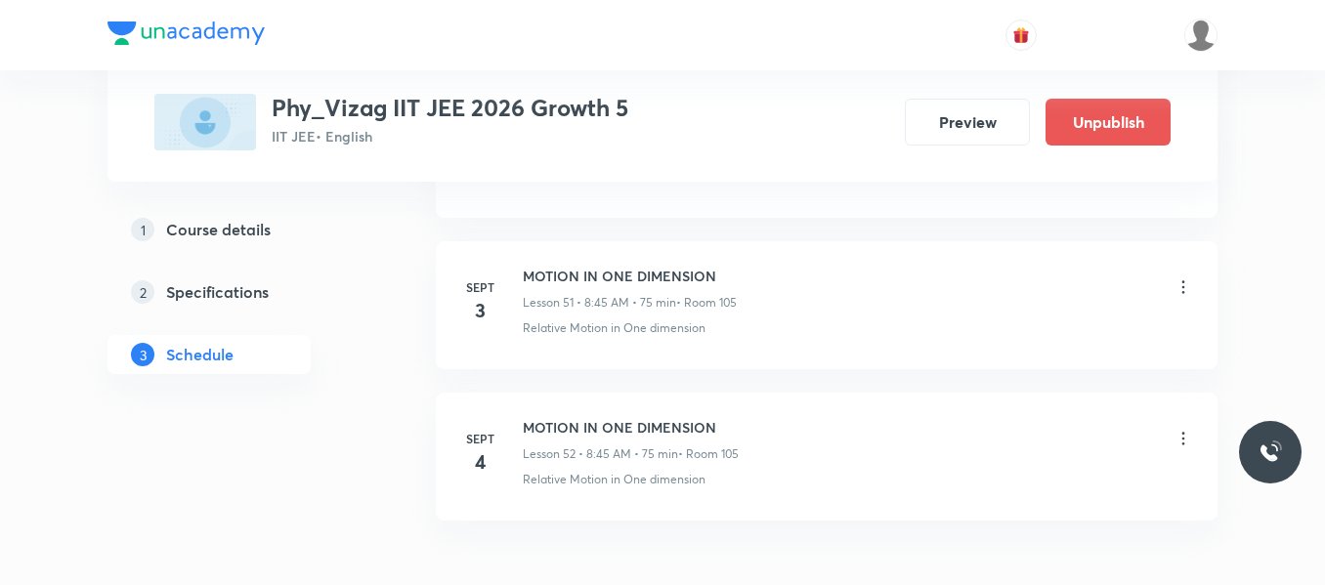
scroll to position [7959, 0]
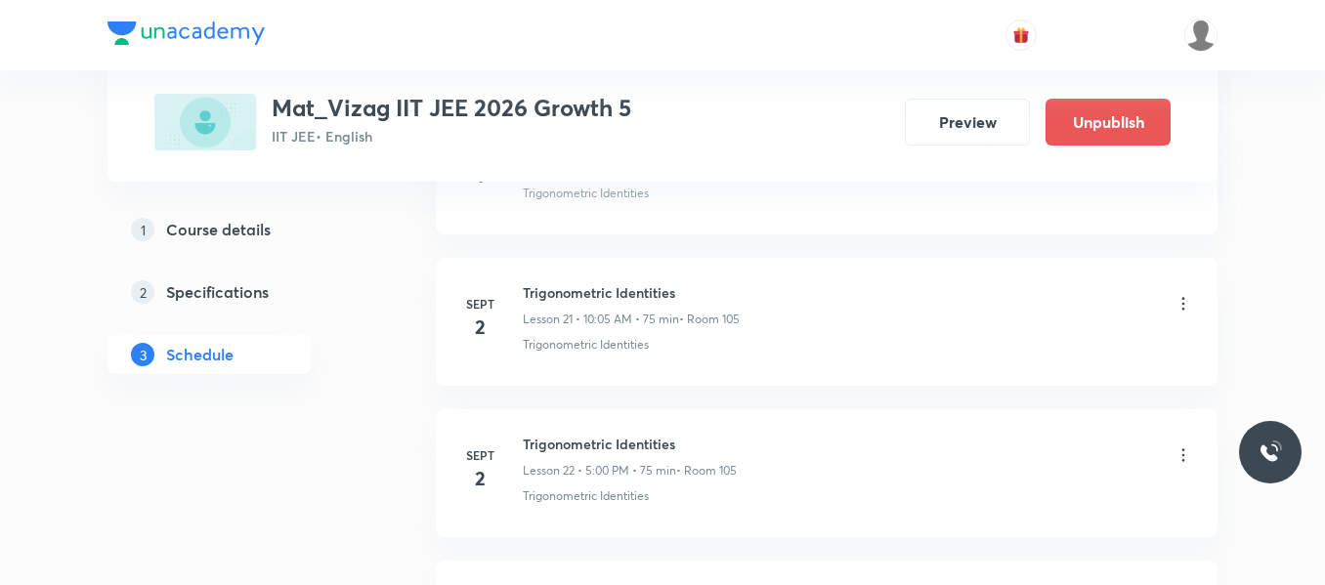
scroll to position [4616, 0]
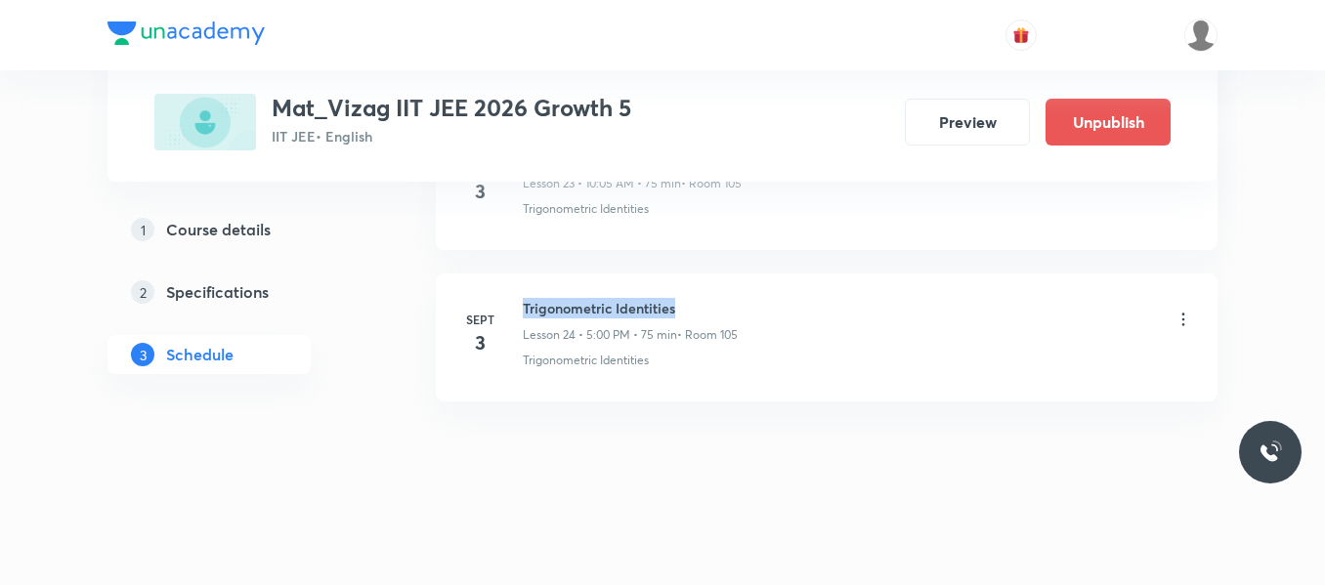
drag, startPoint x: 520, startPoint y: 303, endPoint x: 699, endPoint y: 276, distance: 180.9
click at [699, 276] on li "[DATE] Trigonometric Identities Lesson 24 • 5:00 PM • 75 min • Room 105 Trigono…" at bounding box center [827, 338] width 782 height 128
copy h6 "Trigonometric Identities"
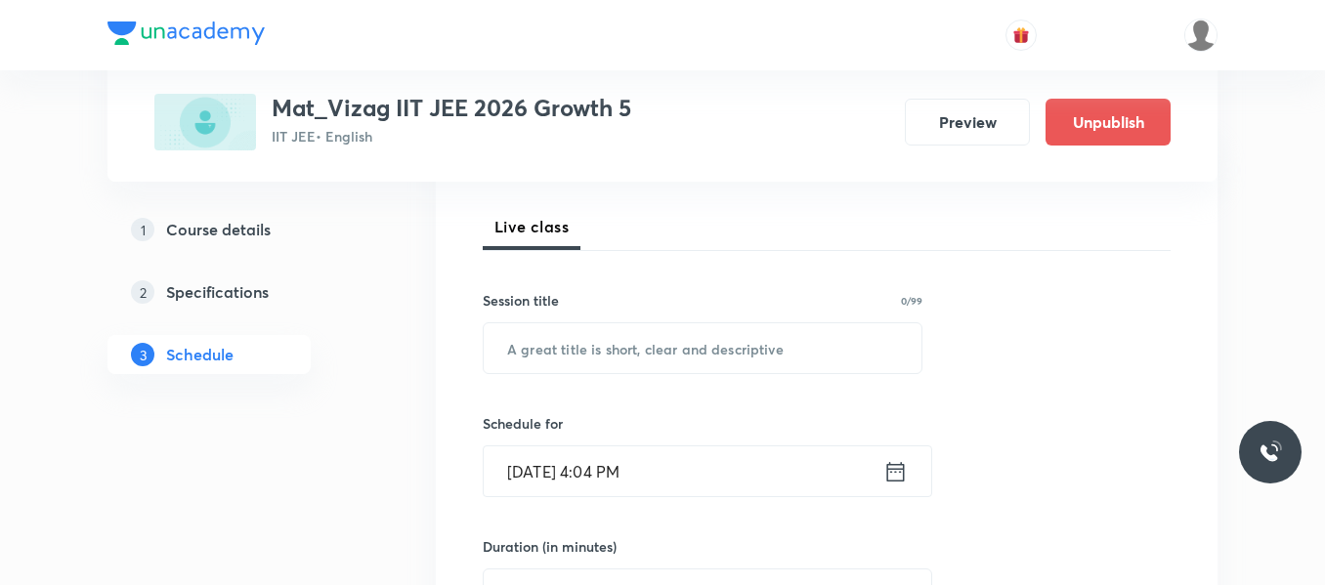
scroll to position [267, 0]
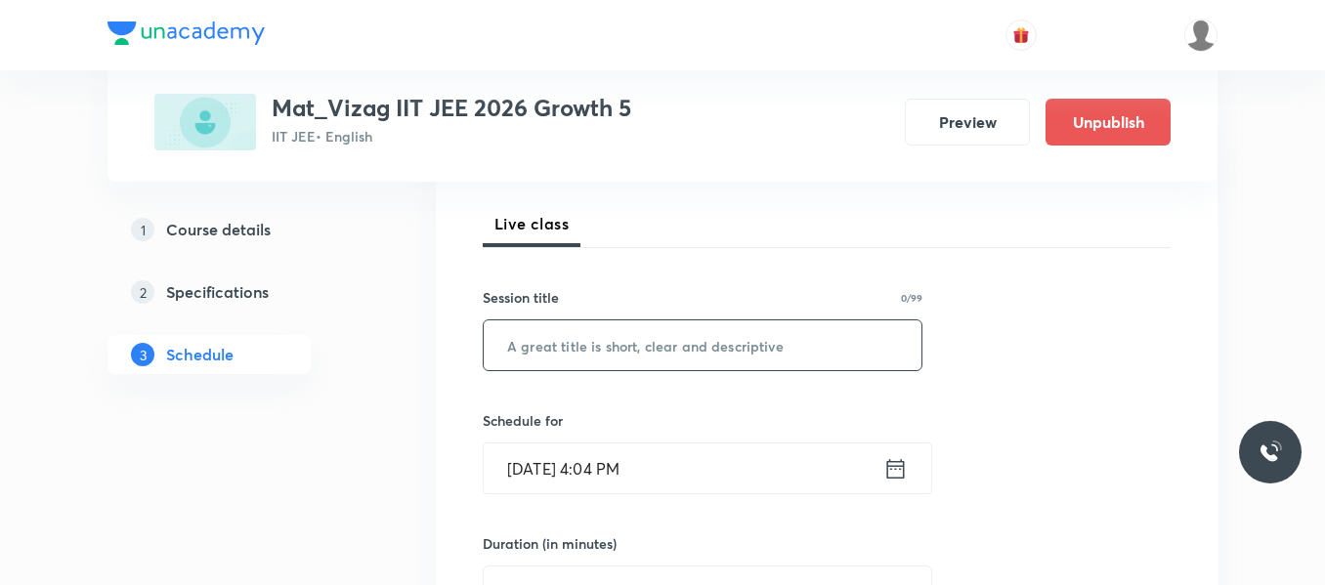
click at [629, 355] on input "text" at bounding box center [703, 345] width 438 height 50
paste input "Trigonometric Identities"
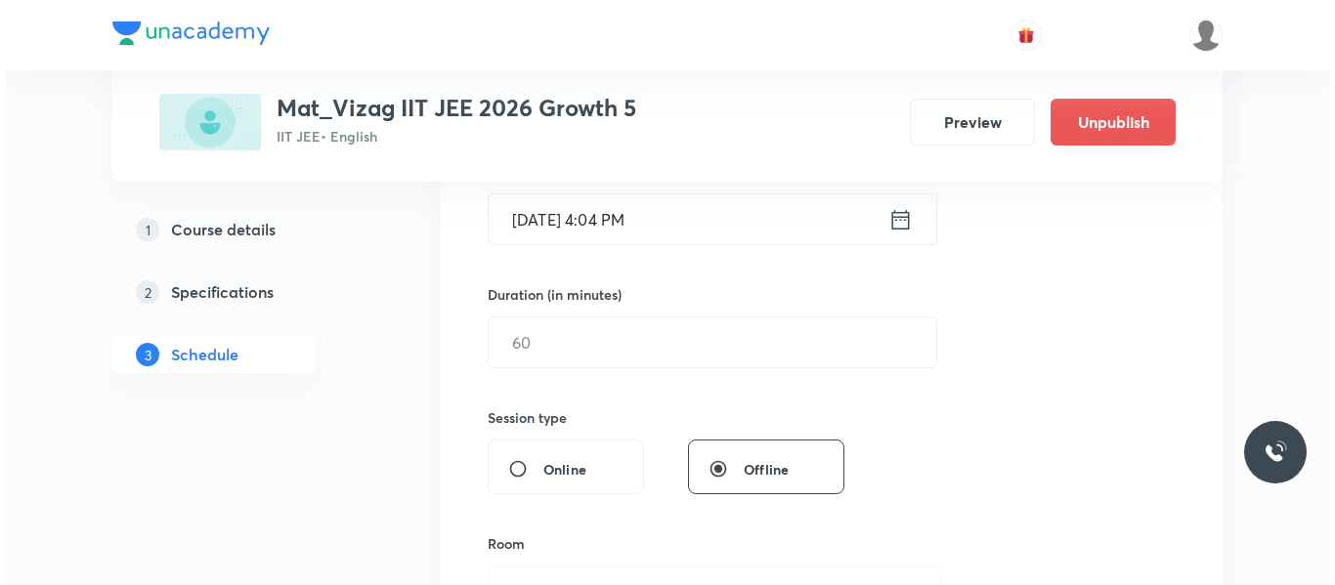
scroll to position [551, 0]
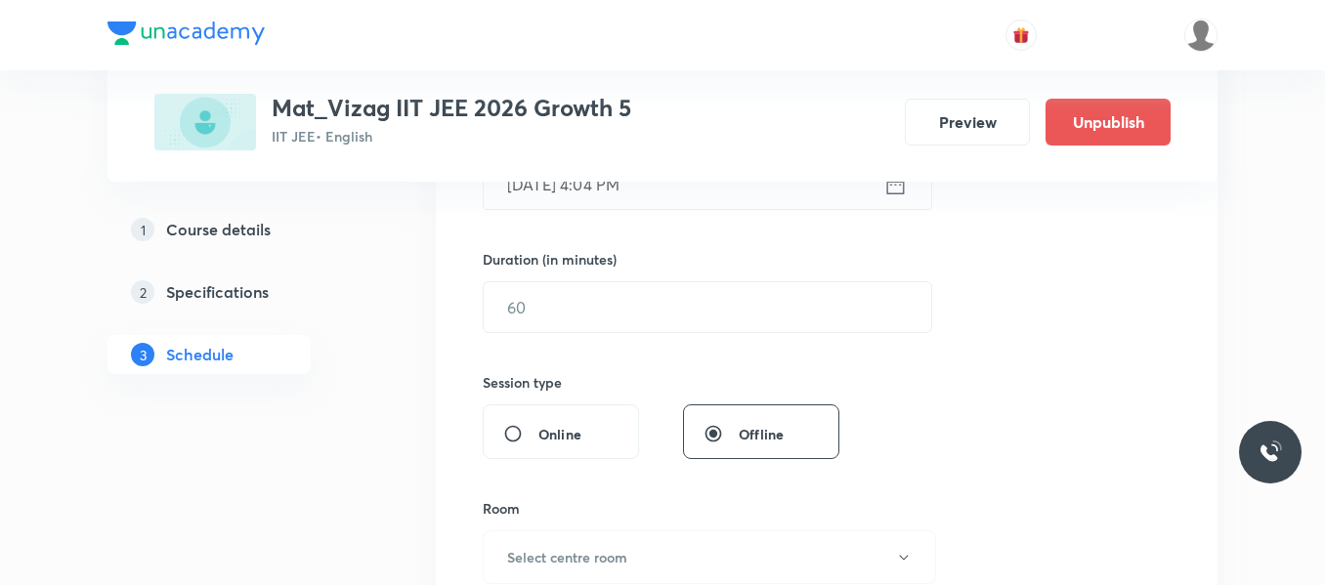
type input "Trigonometric Identities"
click at [899, 196] on icon at bounding box center [895, 184] width 24 height 27
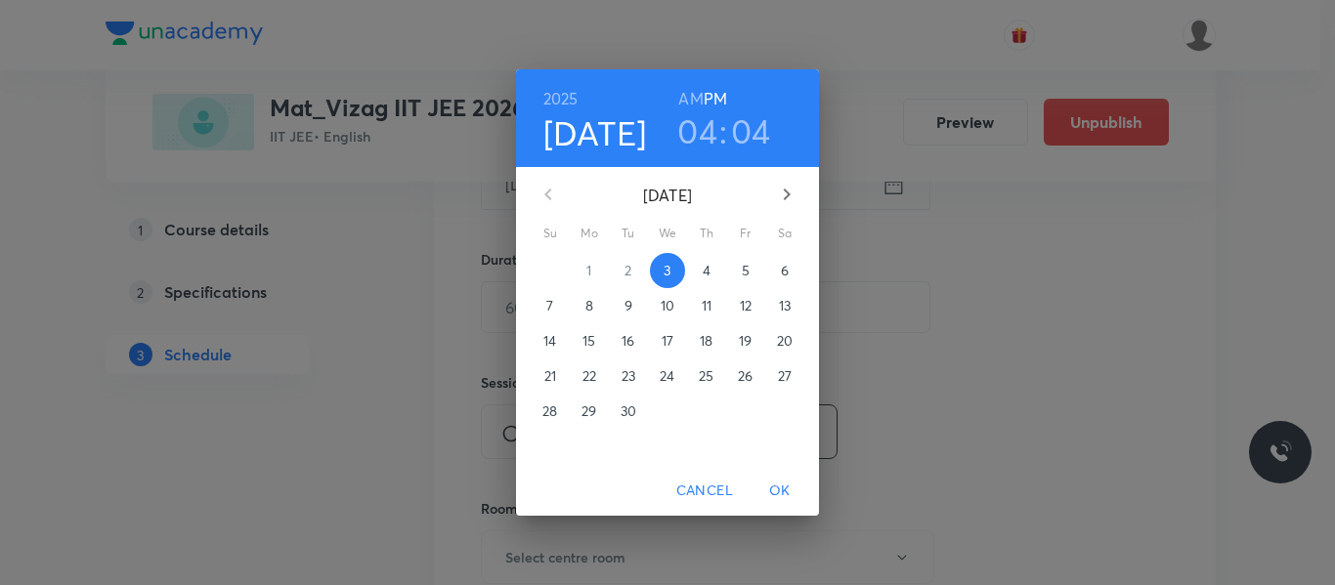
click at [712, 272] on span "4" at bounding box center [706, 271] width 35 height 20
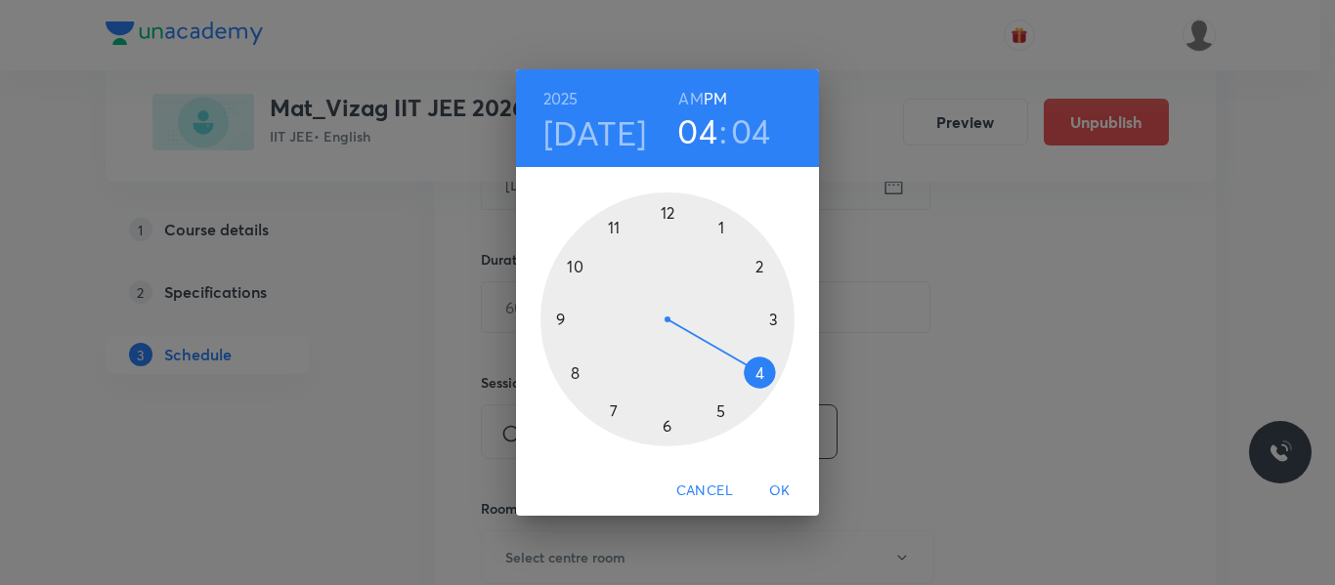
click at [697, 93] on h6 "AM" at bounding box center [690, 98] width 24 height 27
click at [579, 268] on div at bounding box center [667, 319] width 254 height 254
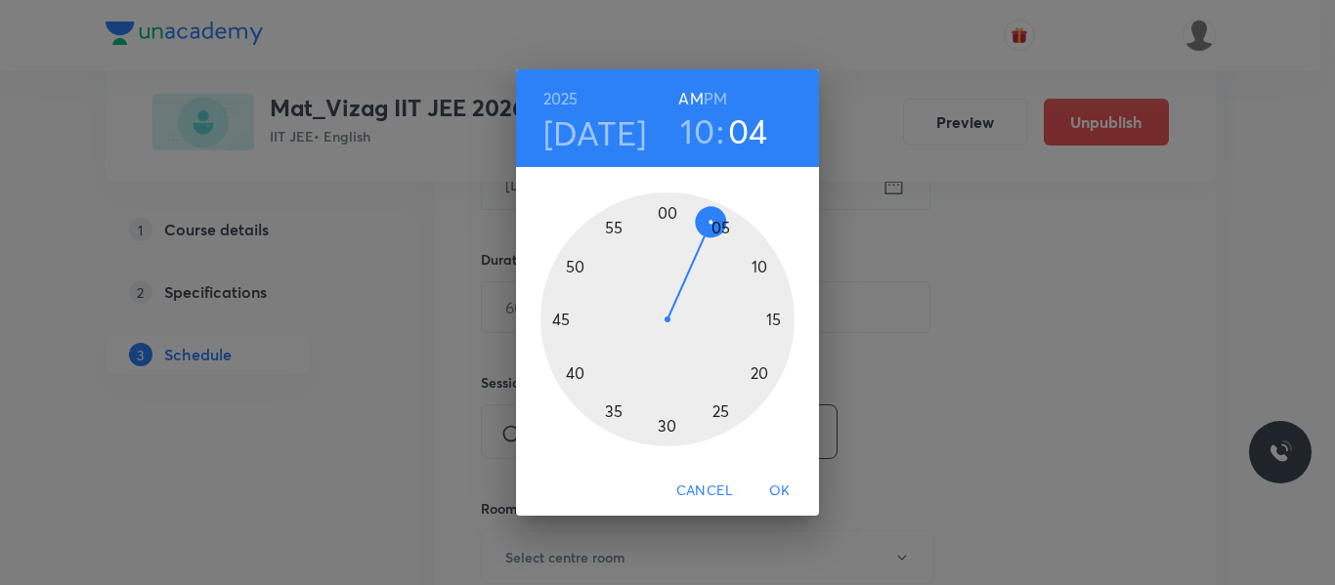
click at [721, 228] on div at bounding box center [667, 319] width 254 height 254
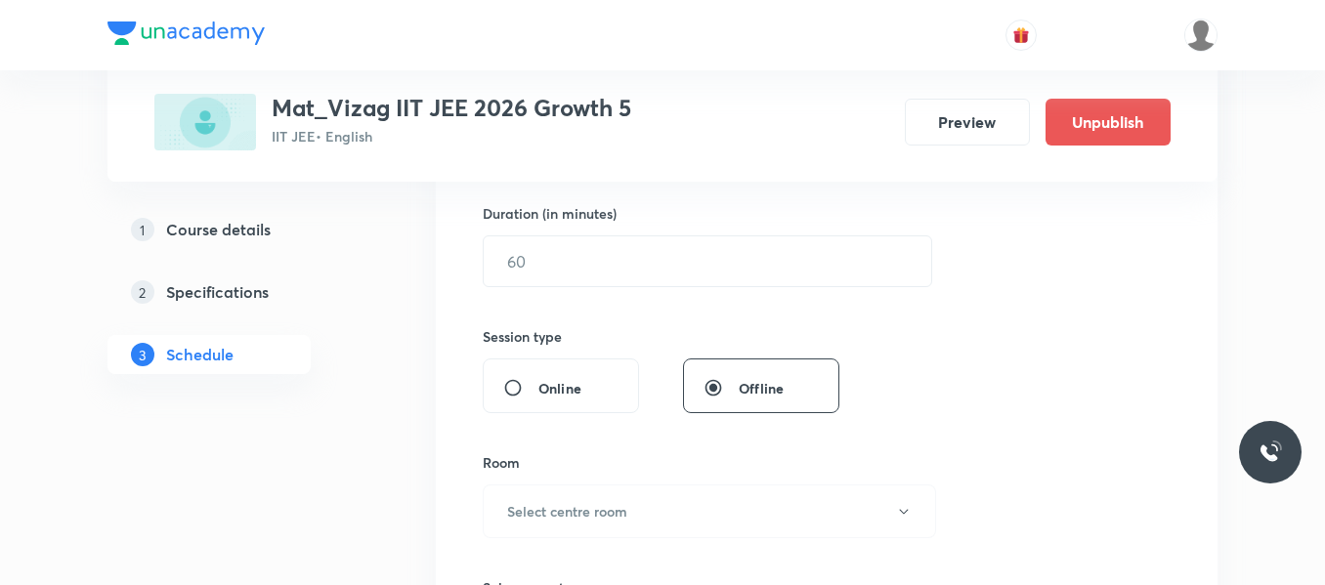
scroll to position [598, 0]
click at [691, 259] on input "text" at bounding box center [708, 260] width 448 height 50
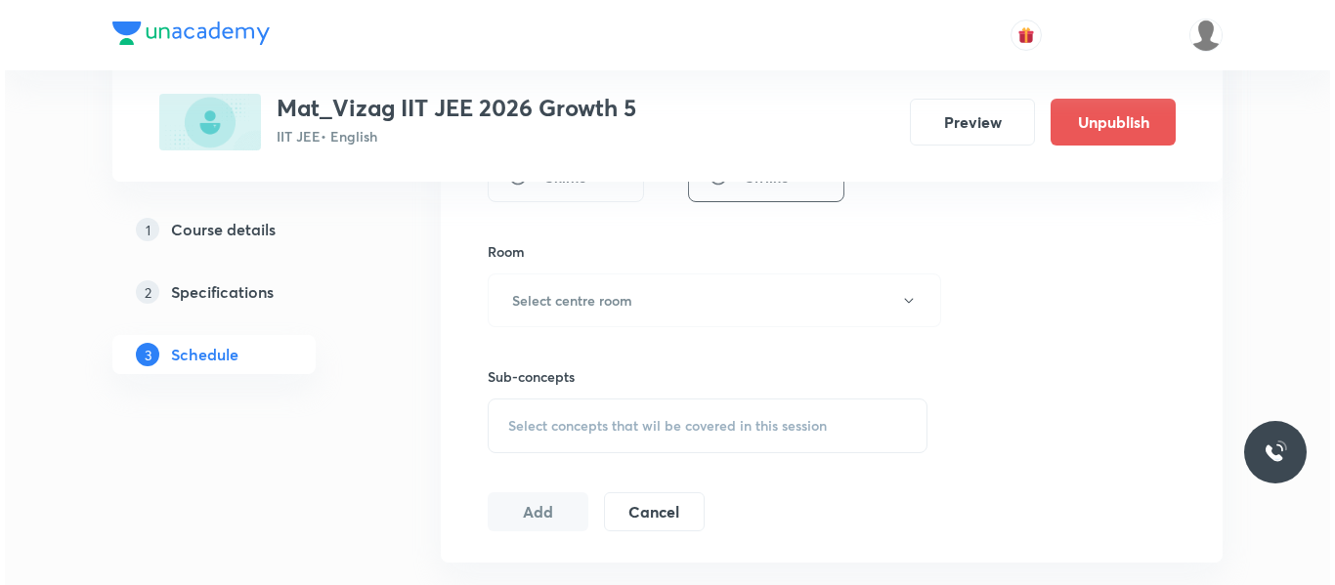
scroll to position [809, 0]
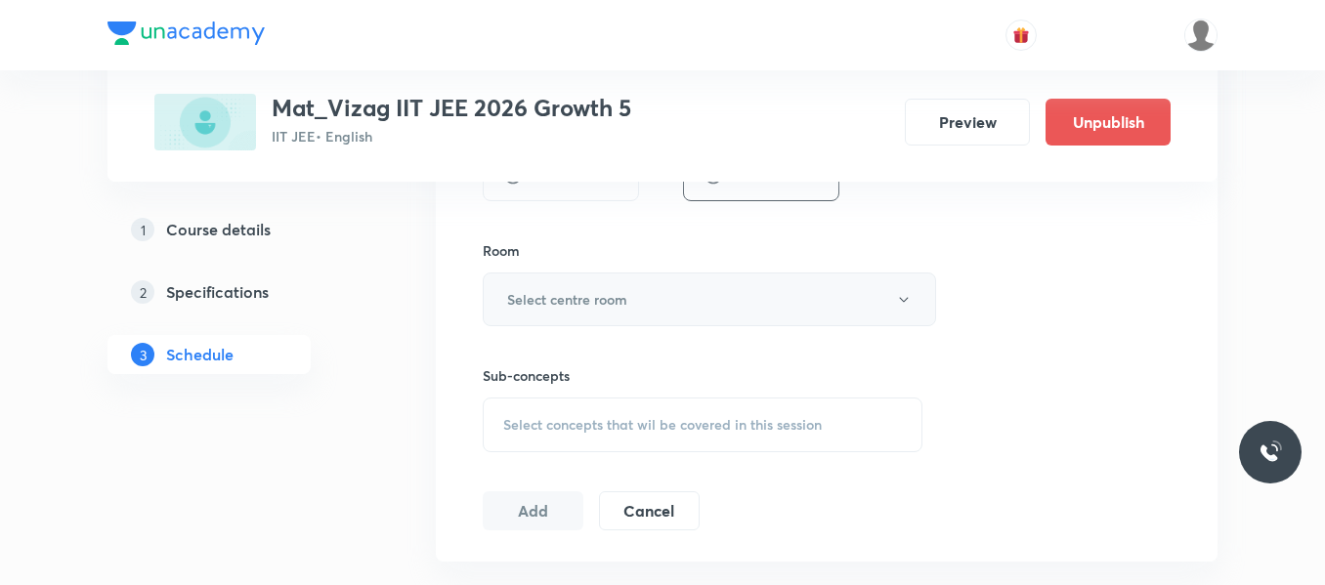
type input "75"
click at [638, 297] on button "Select centre room" at bounding box center [709, 300] width 453 height 54
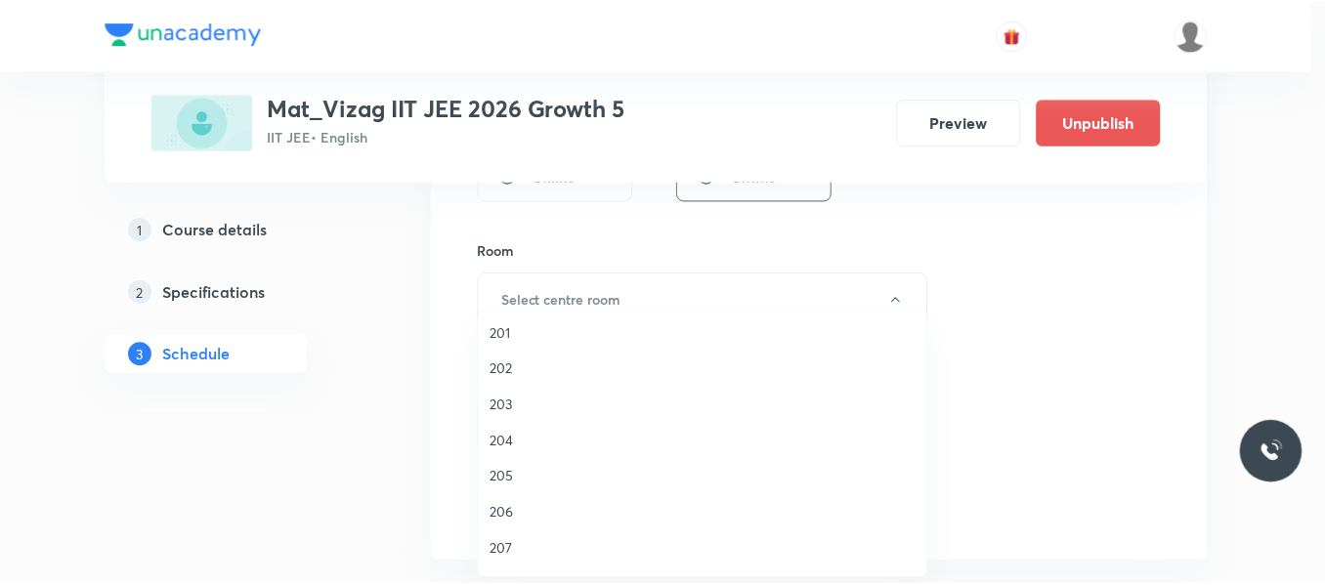
scroll to position [543, 0]
click at [502, 520] on span "105" at bounding box center [707, 516] width 428 height 21
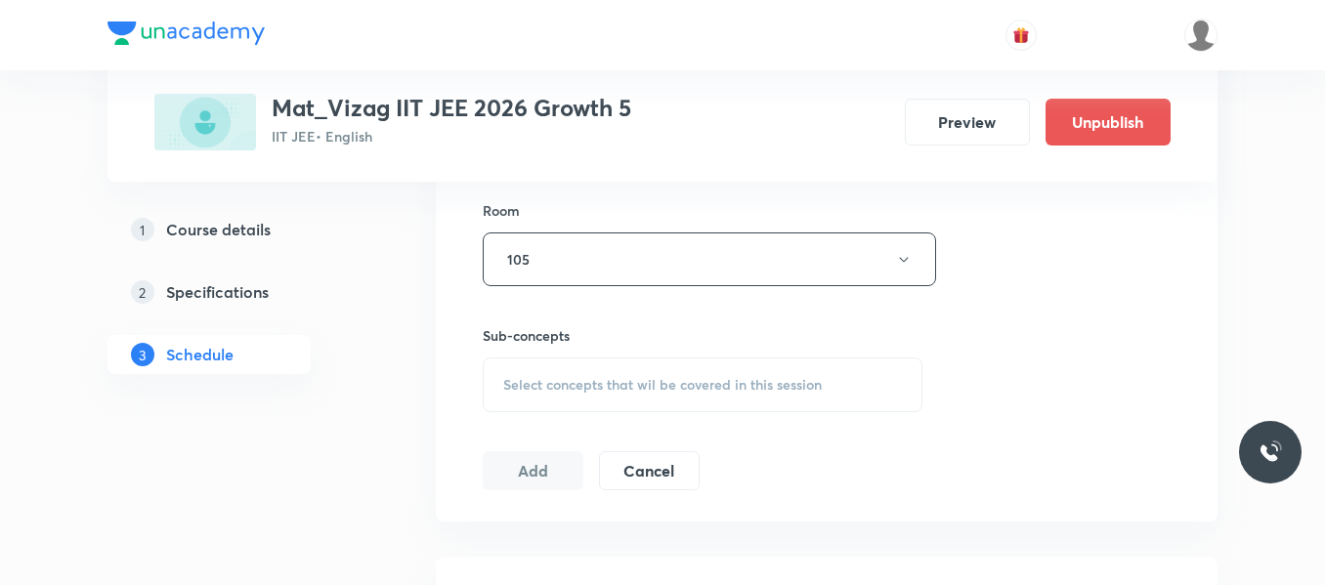
scroll to position [852, 0]
click at [592, 381] on span "Select concepts that wil be covered in this session" at bounding box center [662, 382] width 319 height 16
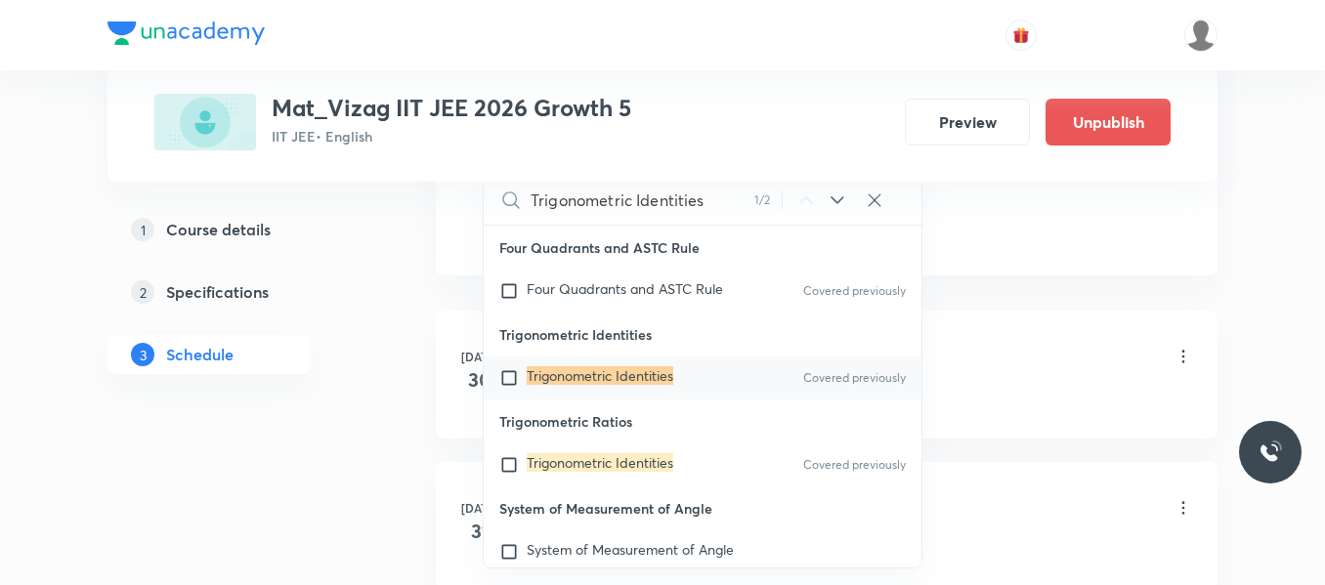
scroll to position [1097, 0]
type input "Trigonometric Identities"
click at [505, 378] on input "checkbox" at bounding box center [512, 376] width 27 height 20
checkbox input "true"
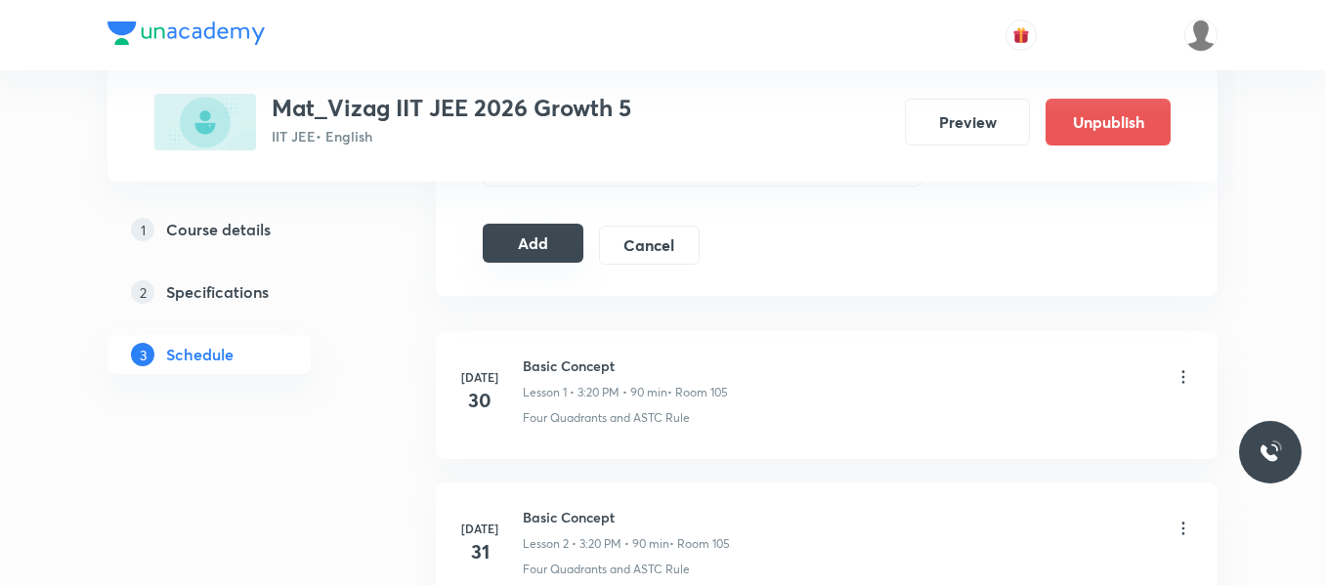
click at [526, 234] on button "Add" at bounding box center [533, 243] width 101 height 39
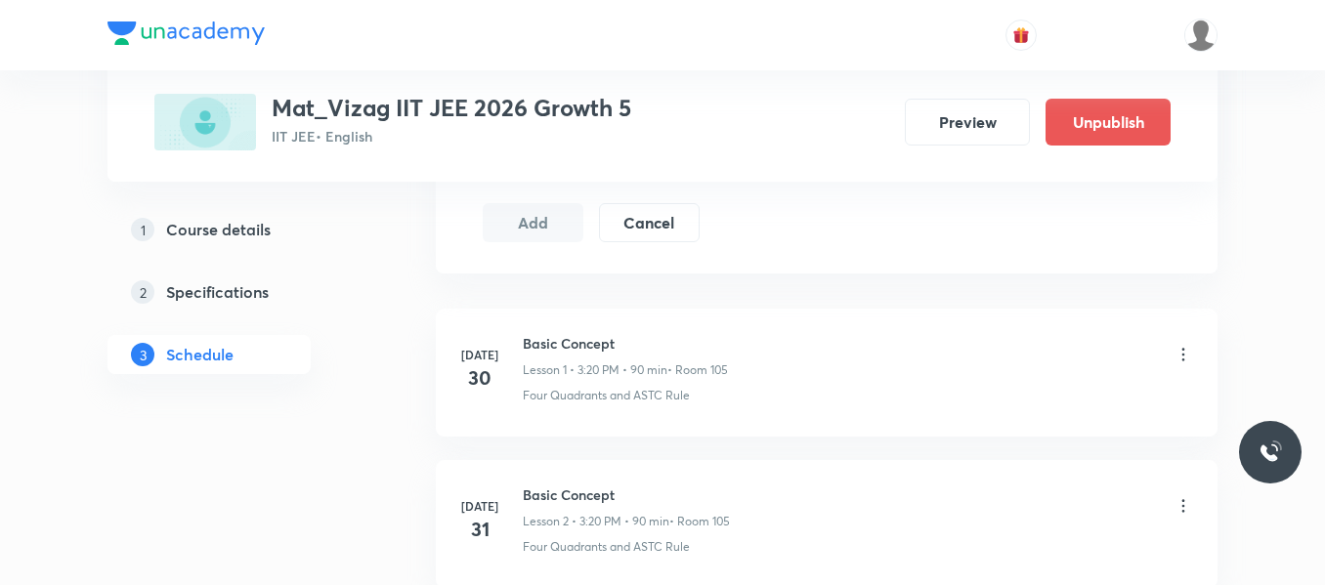
drag, startPoint x: 0, startPoint y: 0, endPoint x: 349, endPoint y: 475, distance: 589.2
